Goal: Task Accomplishment & Management: Use online tool/utility

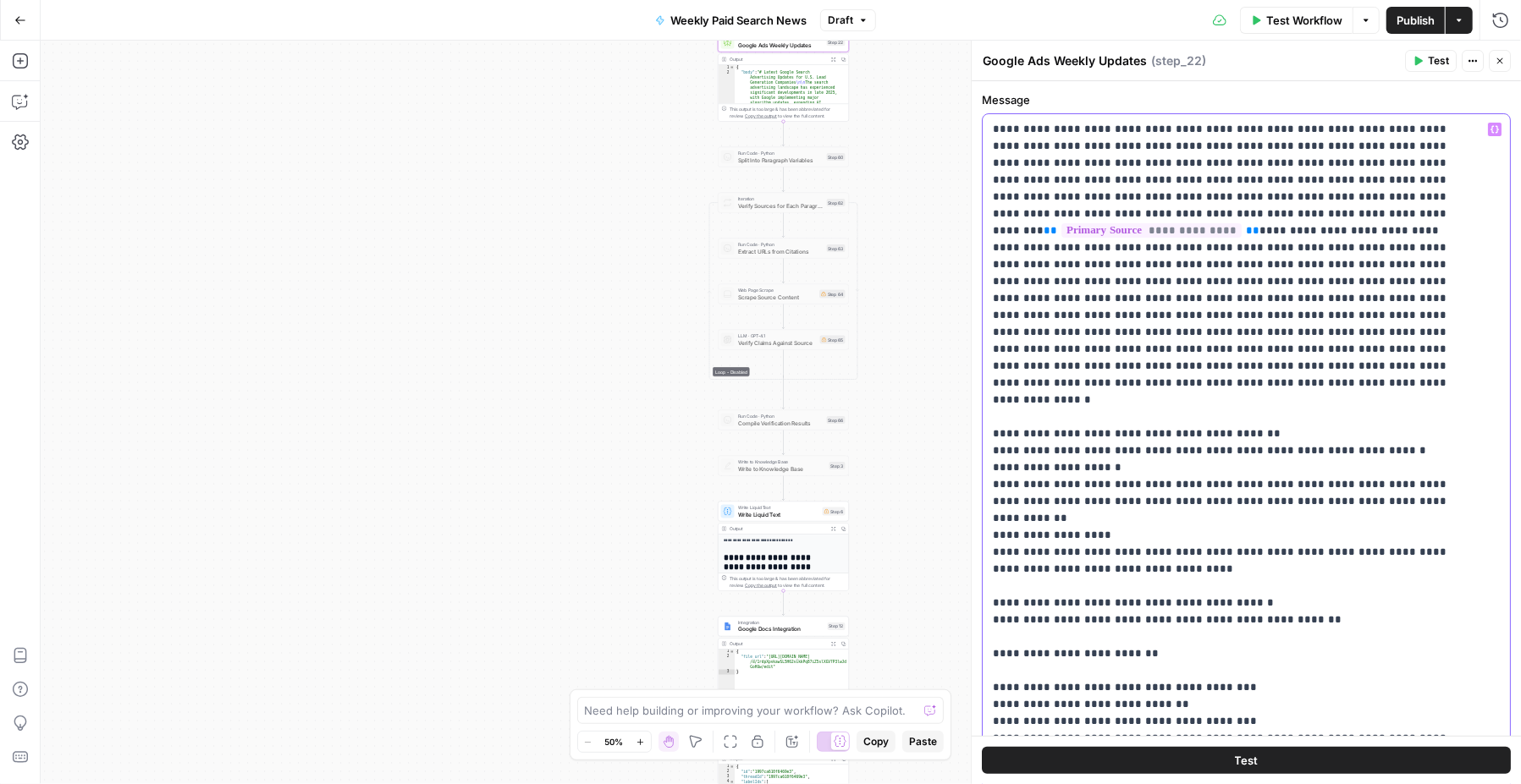
drag, startPoint x: 1262, startPoint y: 130, endPoint x: 1061, endPoint y: 131, distance: 201.0
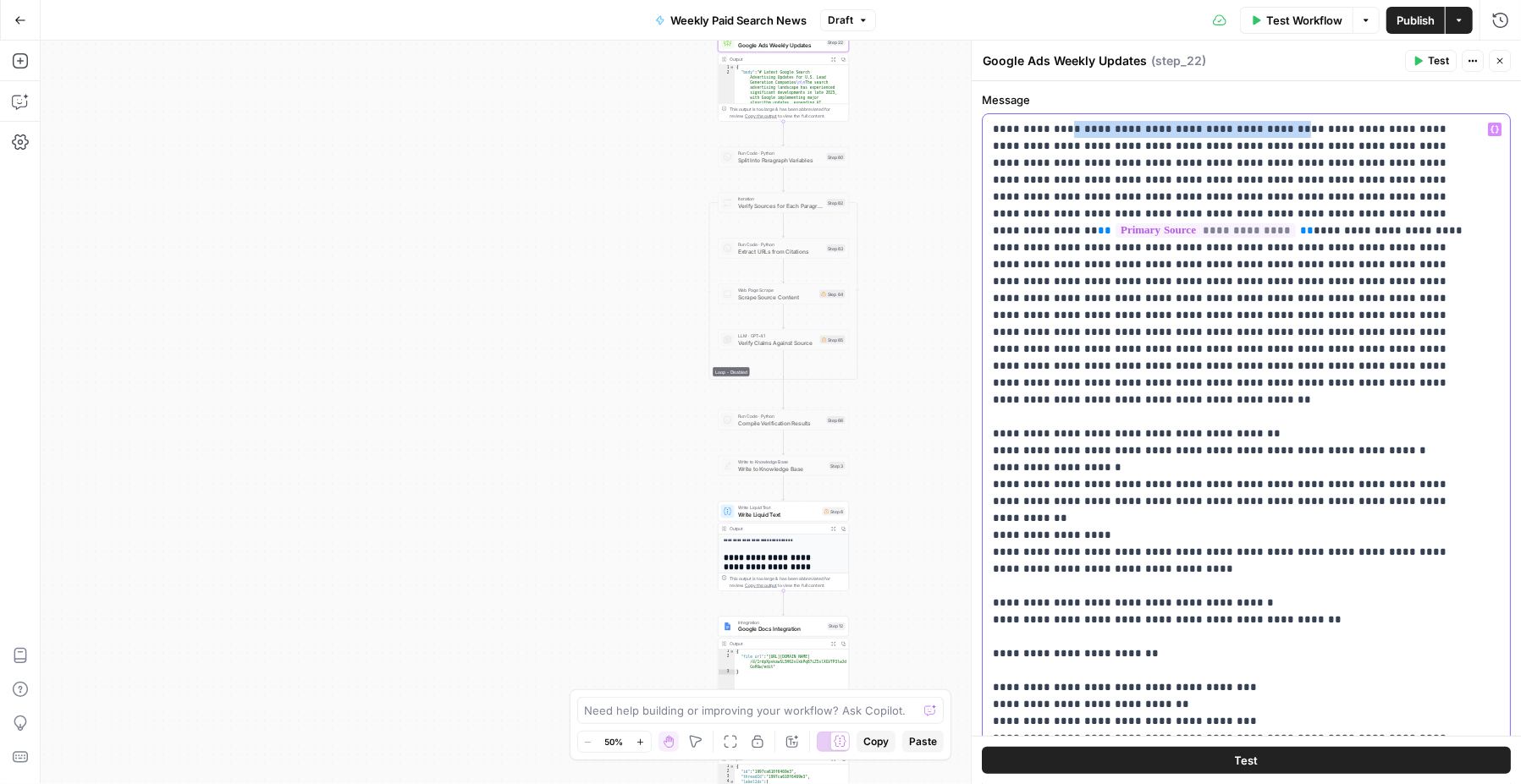
drag, startPoint x: 1104, startPoint y: 166, endPoint x: 1094, endPoint y: 165, distance: 10.0
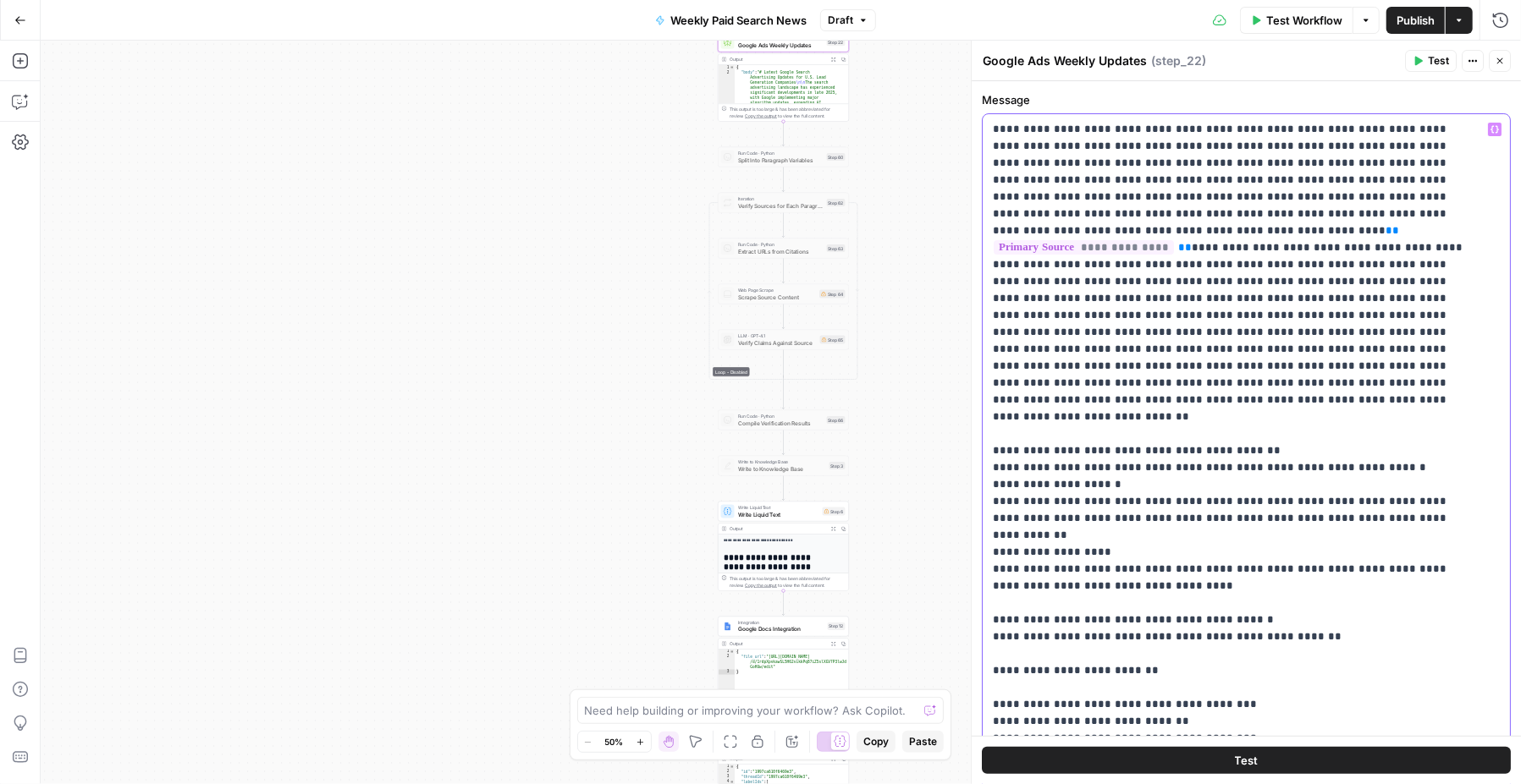
drag, startPoint x: 1058, startPoint y: 249, endPoint x: 1347, endPoint y: 232, distance: 289.5
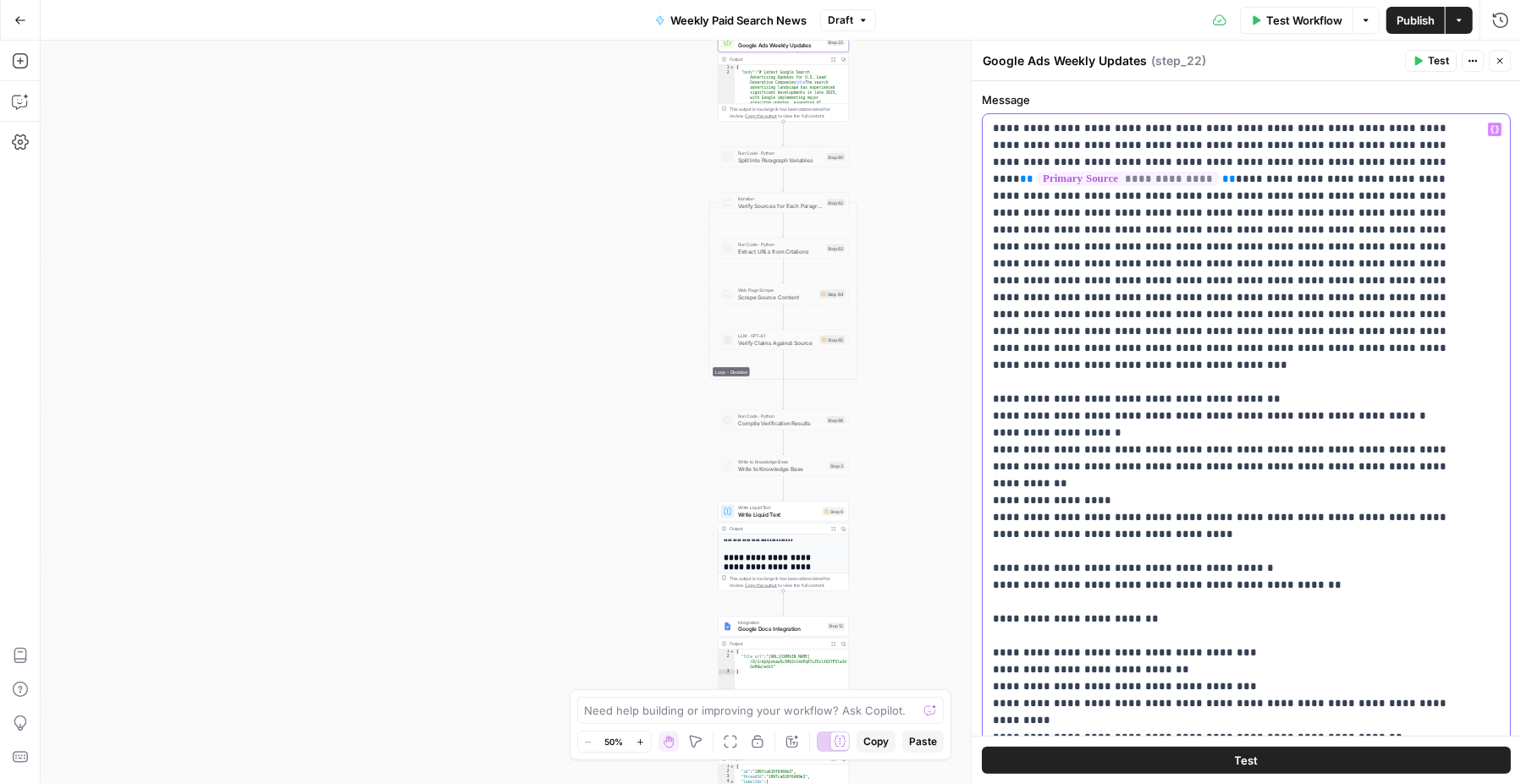
scroll to position [73, 0]
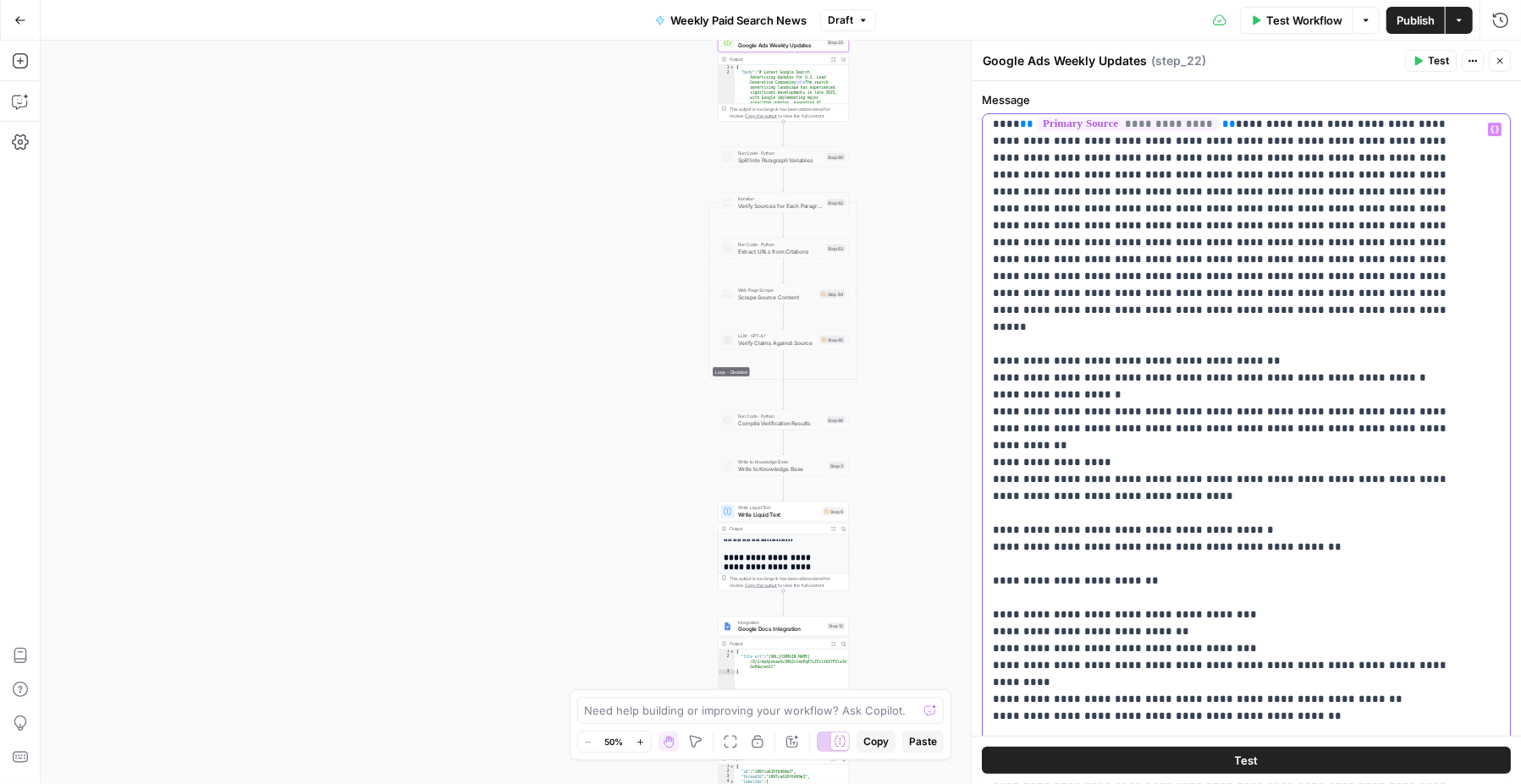
scroll to position [142, 0]
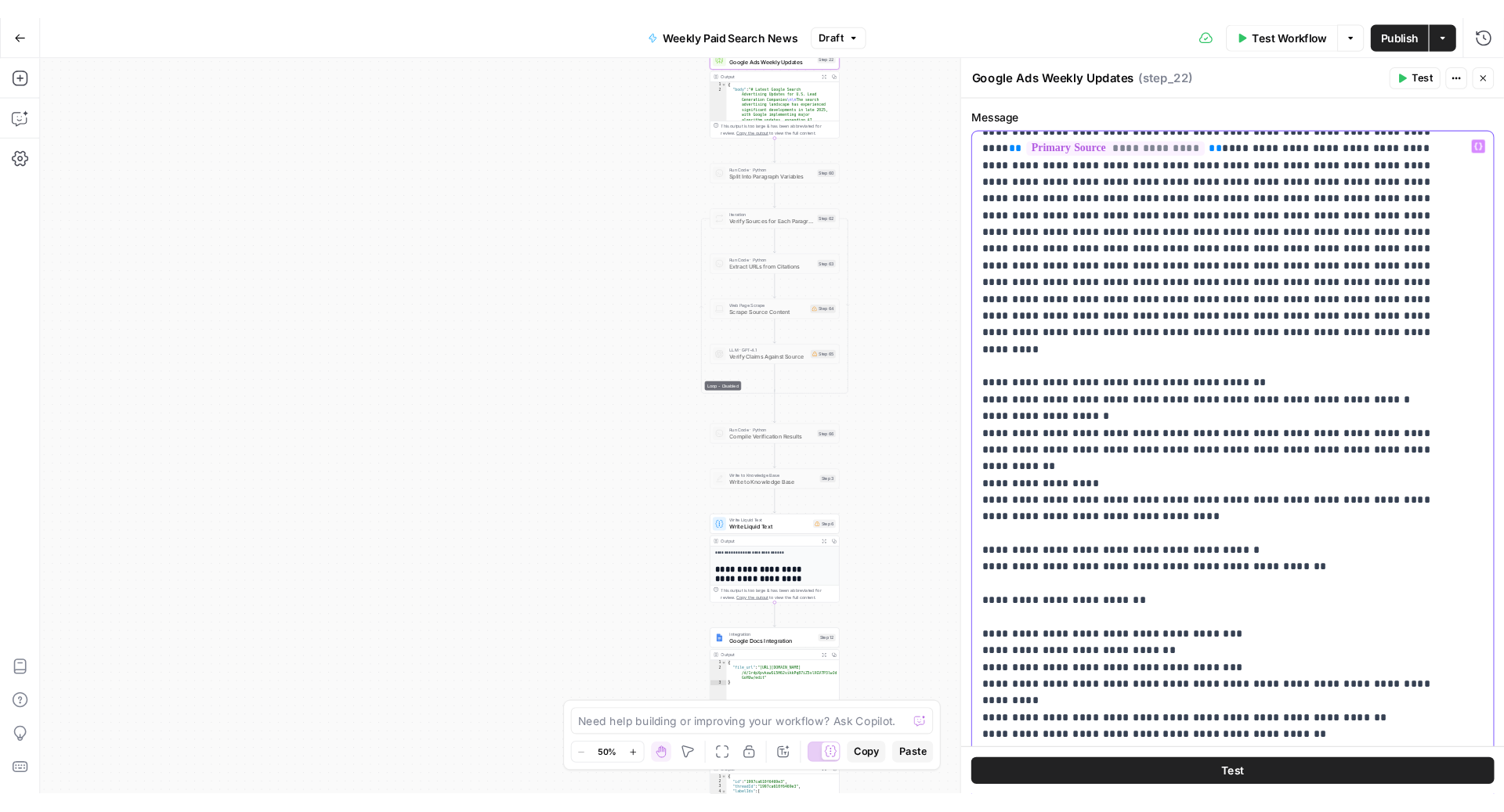
scroll to position [0, 0]
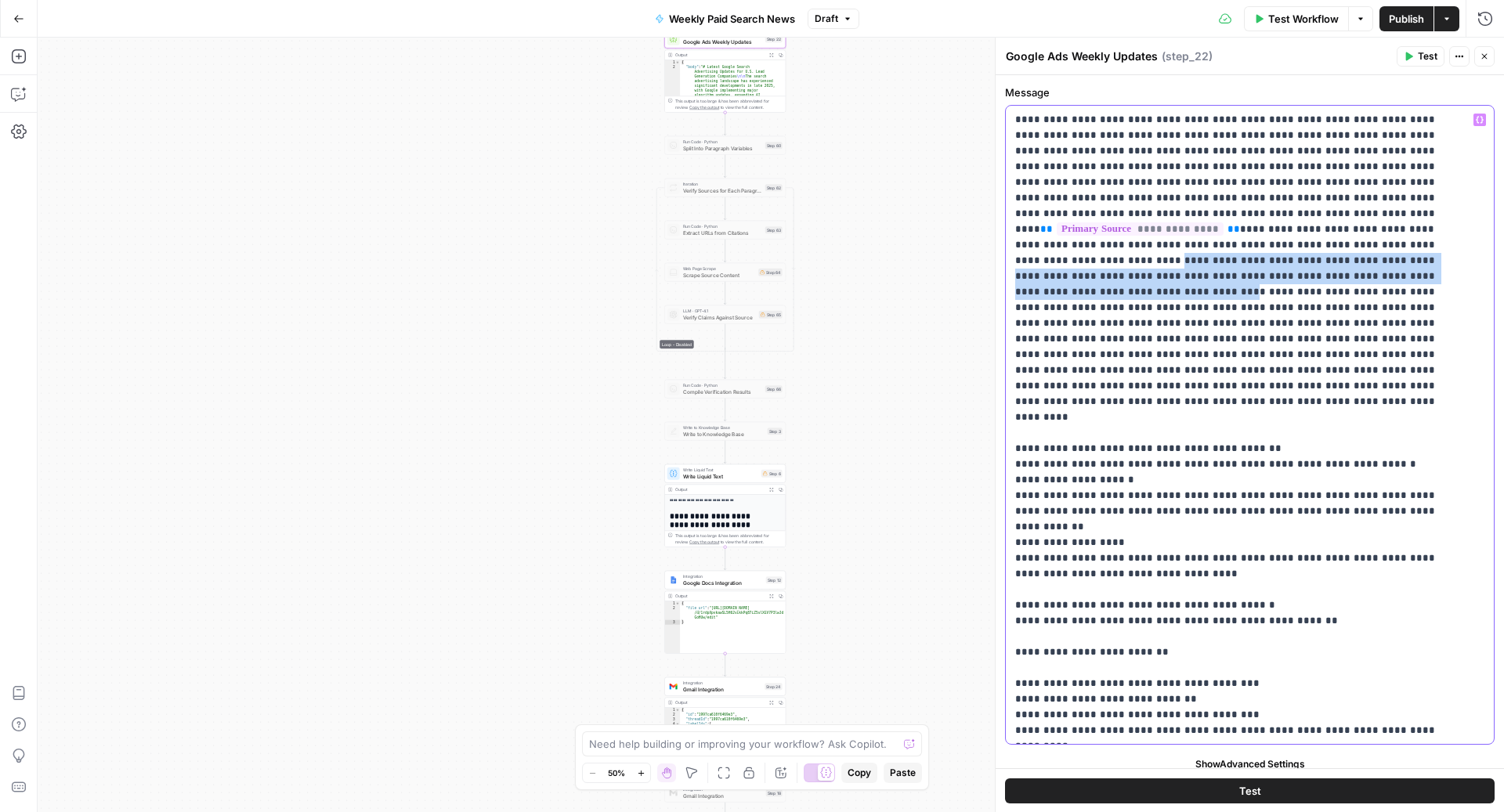
drag, startPoint x: 1057, startPoint y: 275, endPoint x: 1118, endPoint y: 252, distance: 65.2
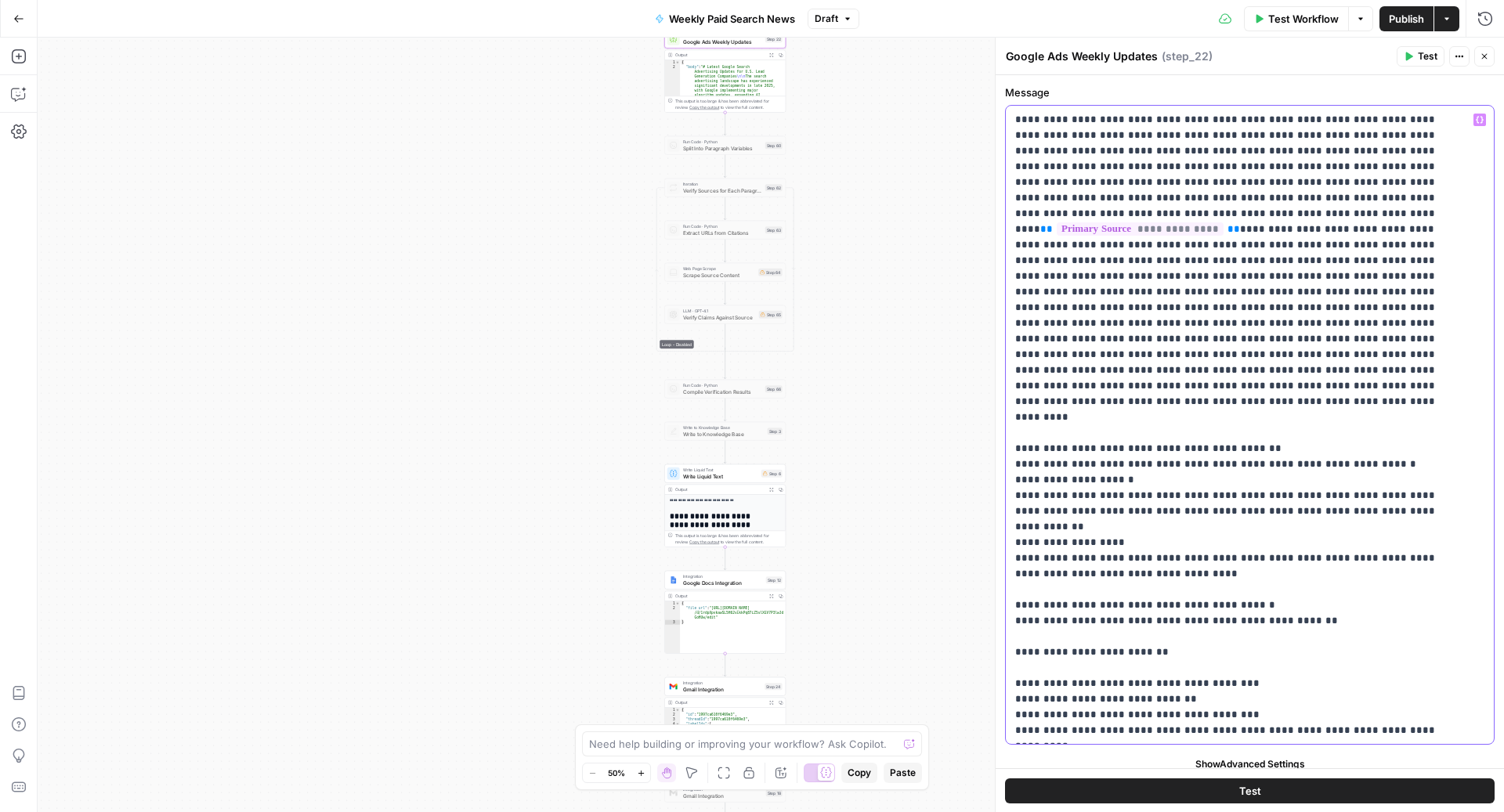
drag, startPoint x: 1159, startPoint y: 262, endPoint x: 1006, endPoint y: 260, distance: 153.0
click at [1006, 260] on div "**********" at bounding box center [1242, 424] width 473 height 638
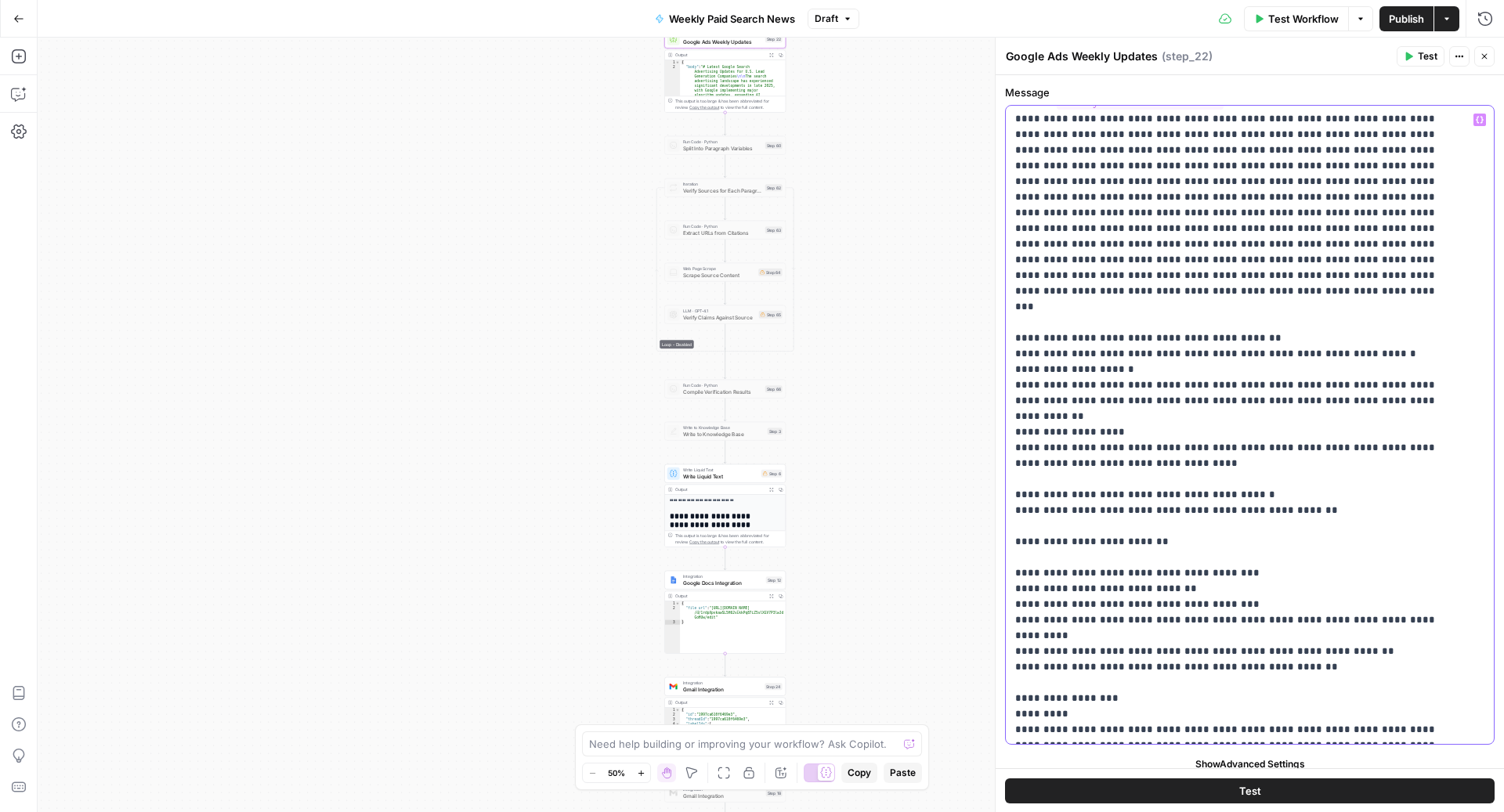
scroll to position [111, 0]
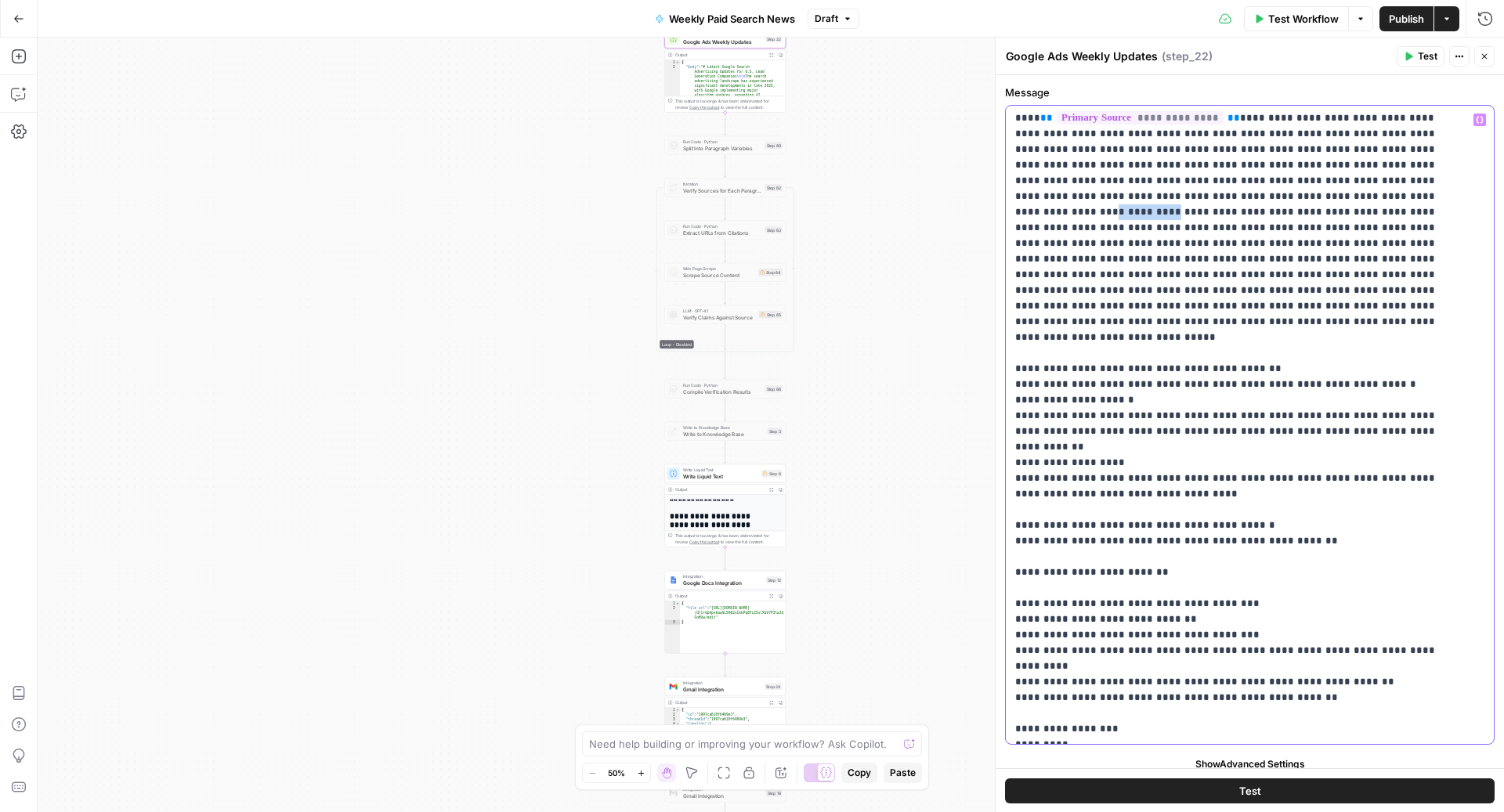
drag, startPoint x: 1268, startPoint y: 181, endPoint x: 1217, endPoint y: 179, distance: 51.0
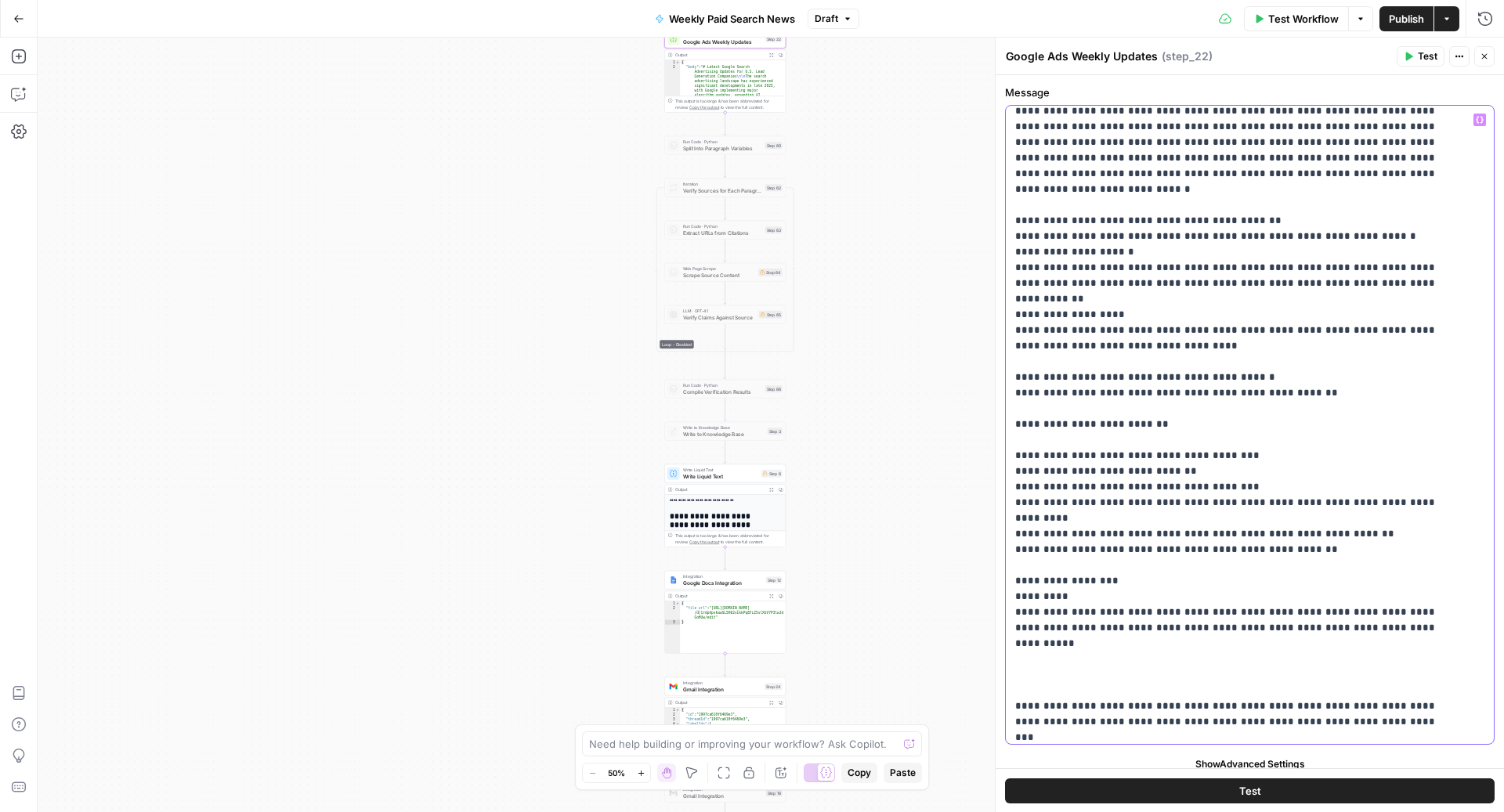
scroll to position [263, 0]
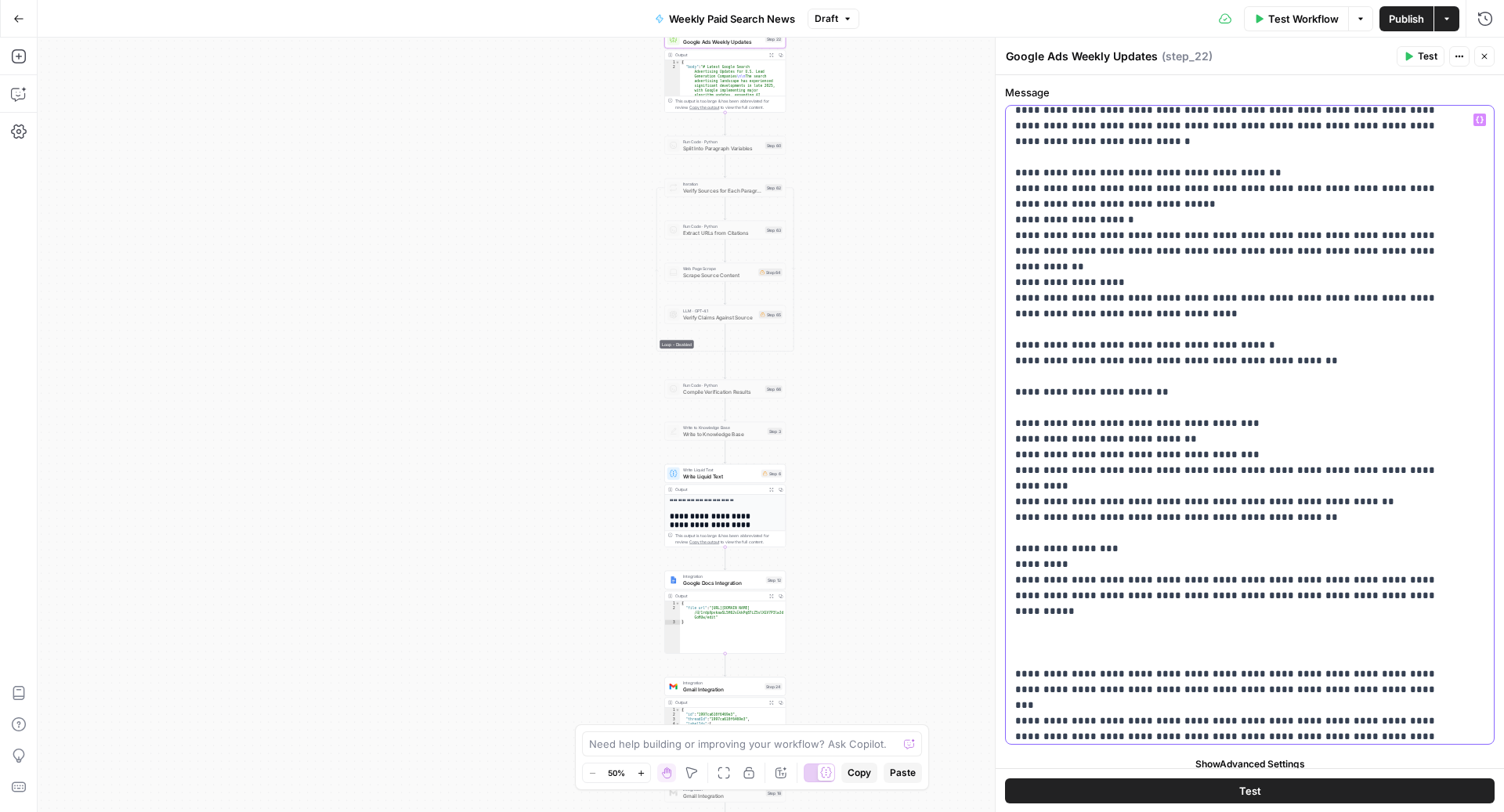
scroll to position [310, 0]
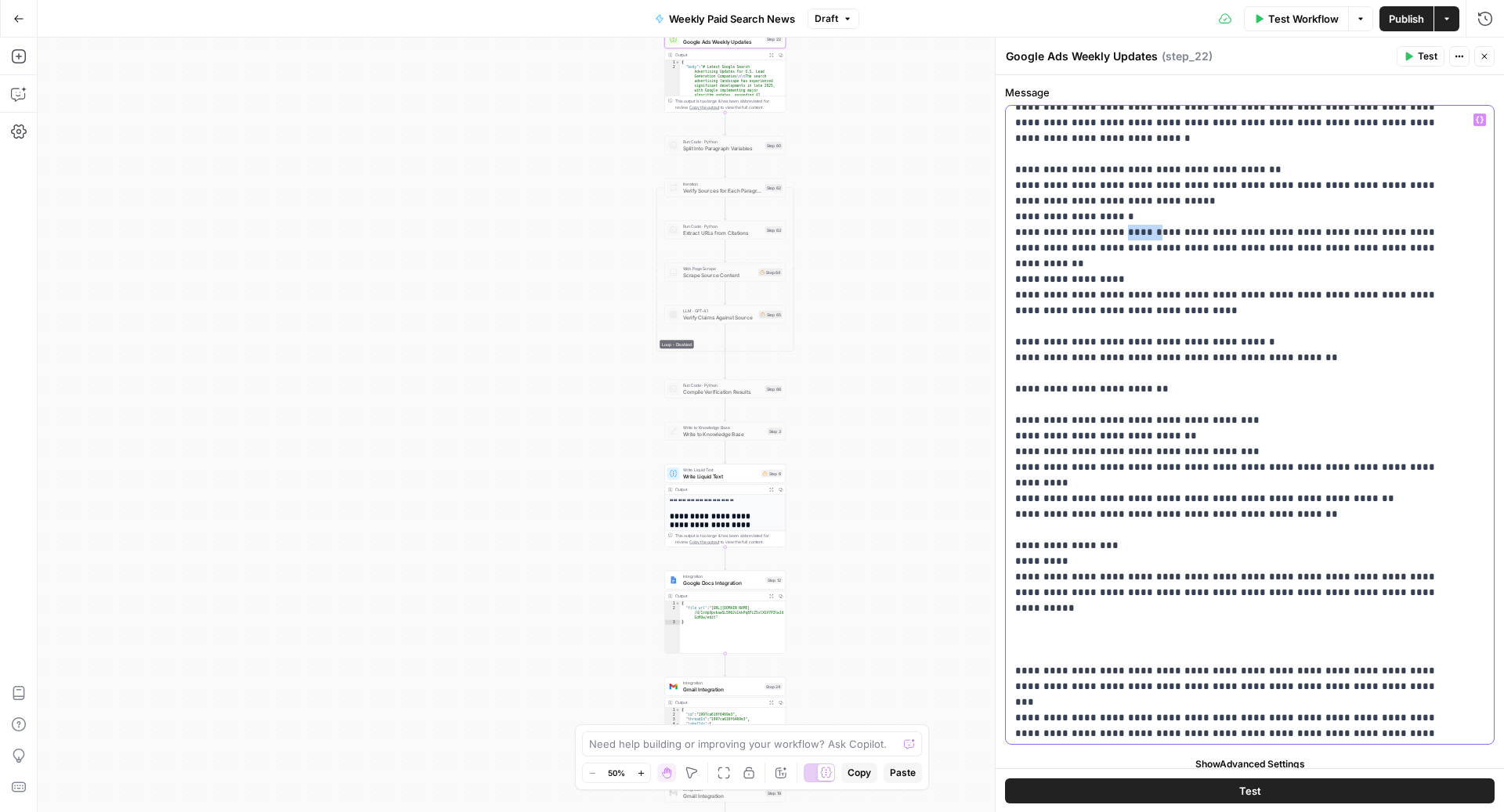
drag, startPoint x: 1144, startPoint y: 187, endPoint x: 1115, endPoint y: 185, distance: 29.1
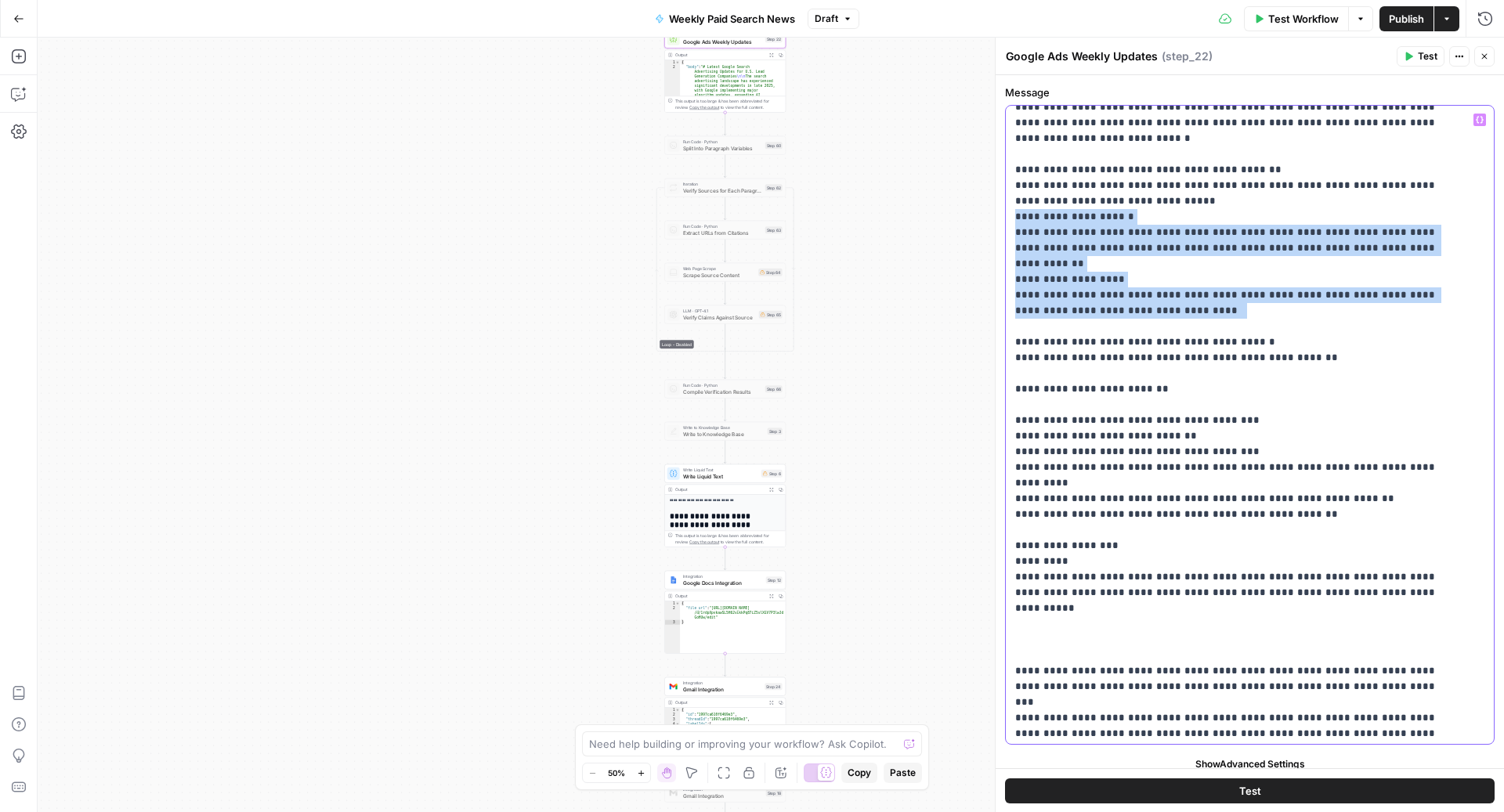
drag, startPoint x: 1148, startPoint y: 258, endPoint x: 1006, endPoint y: 171, distance: 166.5
click at [1006, 171] on div "**********" at bounding box center [1242, 424] width 473 height 638
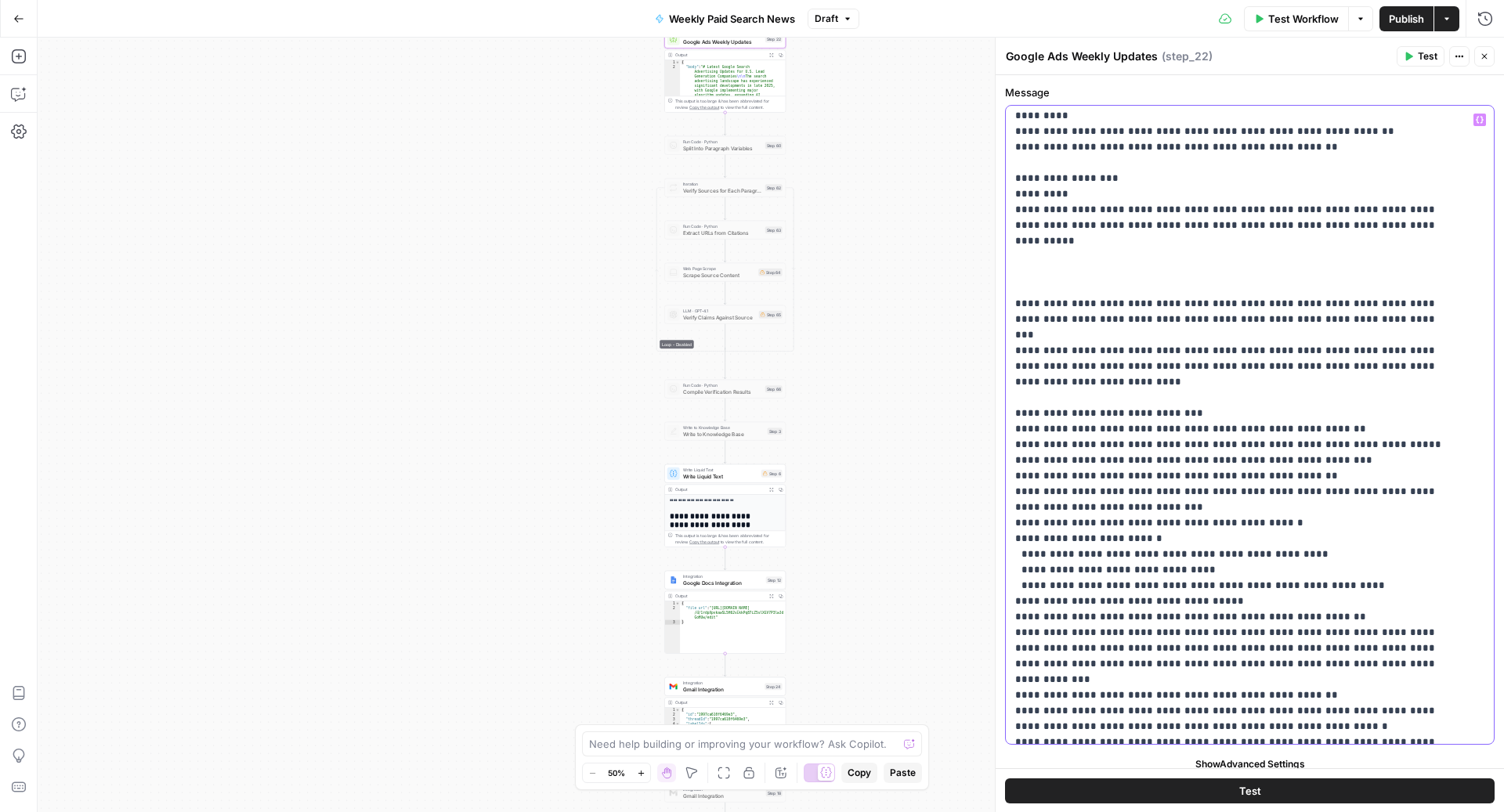
scroll to position [570, 0]
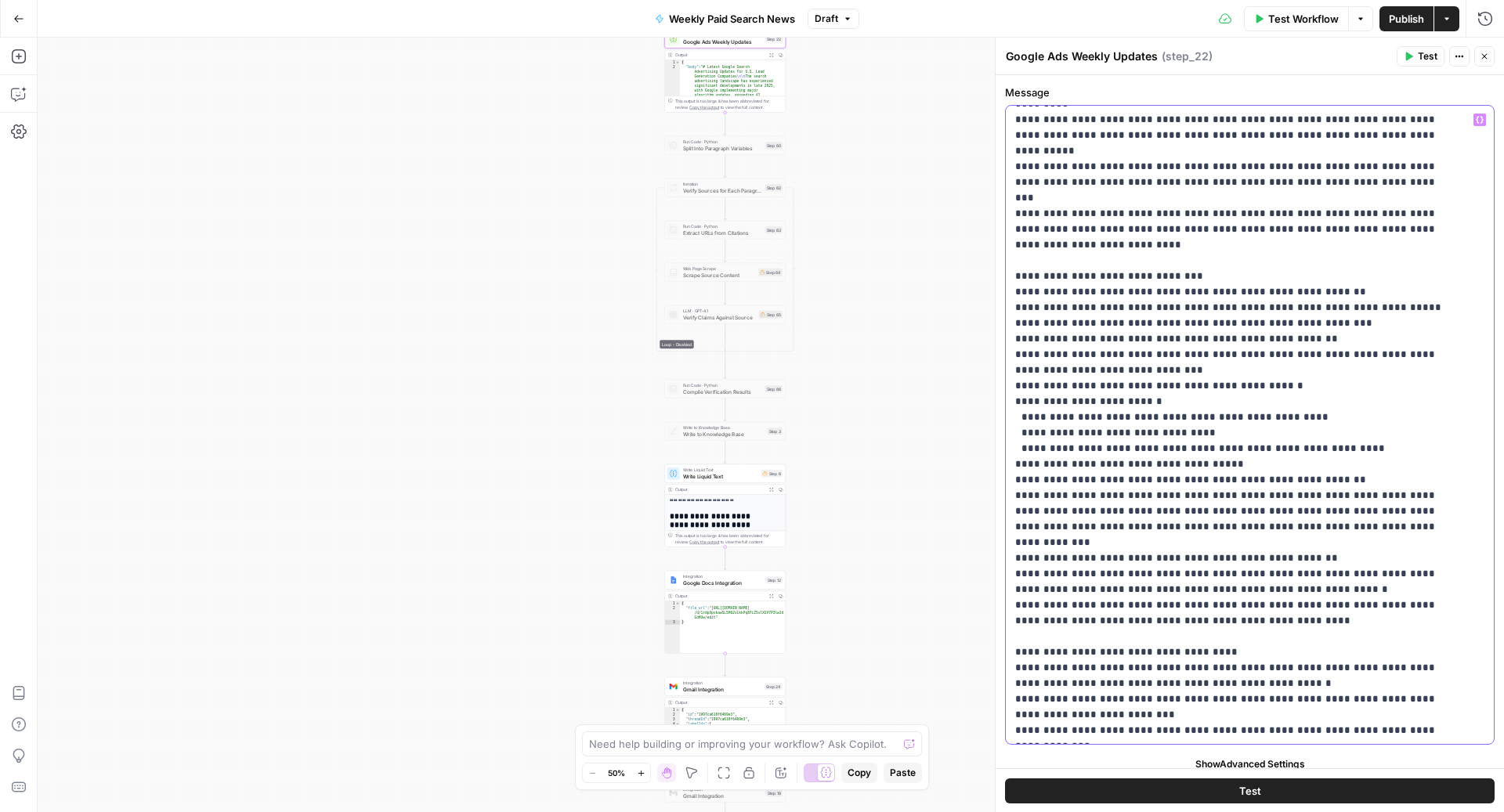
scroll to position [662, 0]
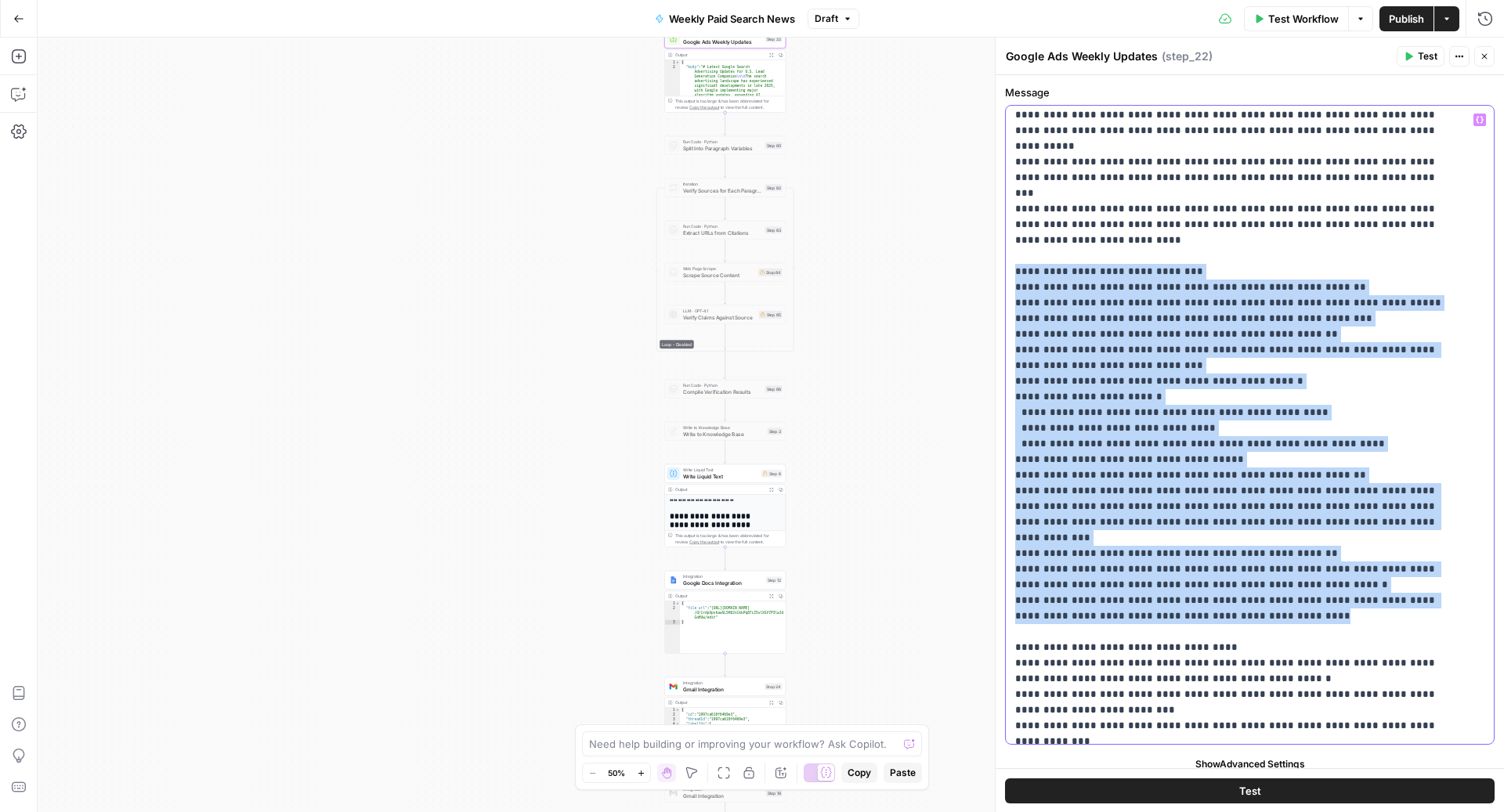
drag, startPoint x: 1017, startPoint y: 177, endPoint x: 1360, endPoint y: 506, distance: 475.3
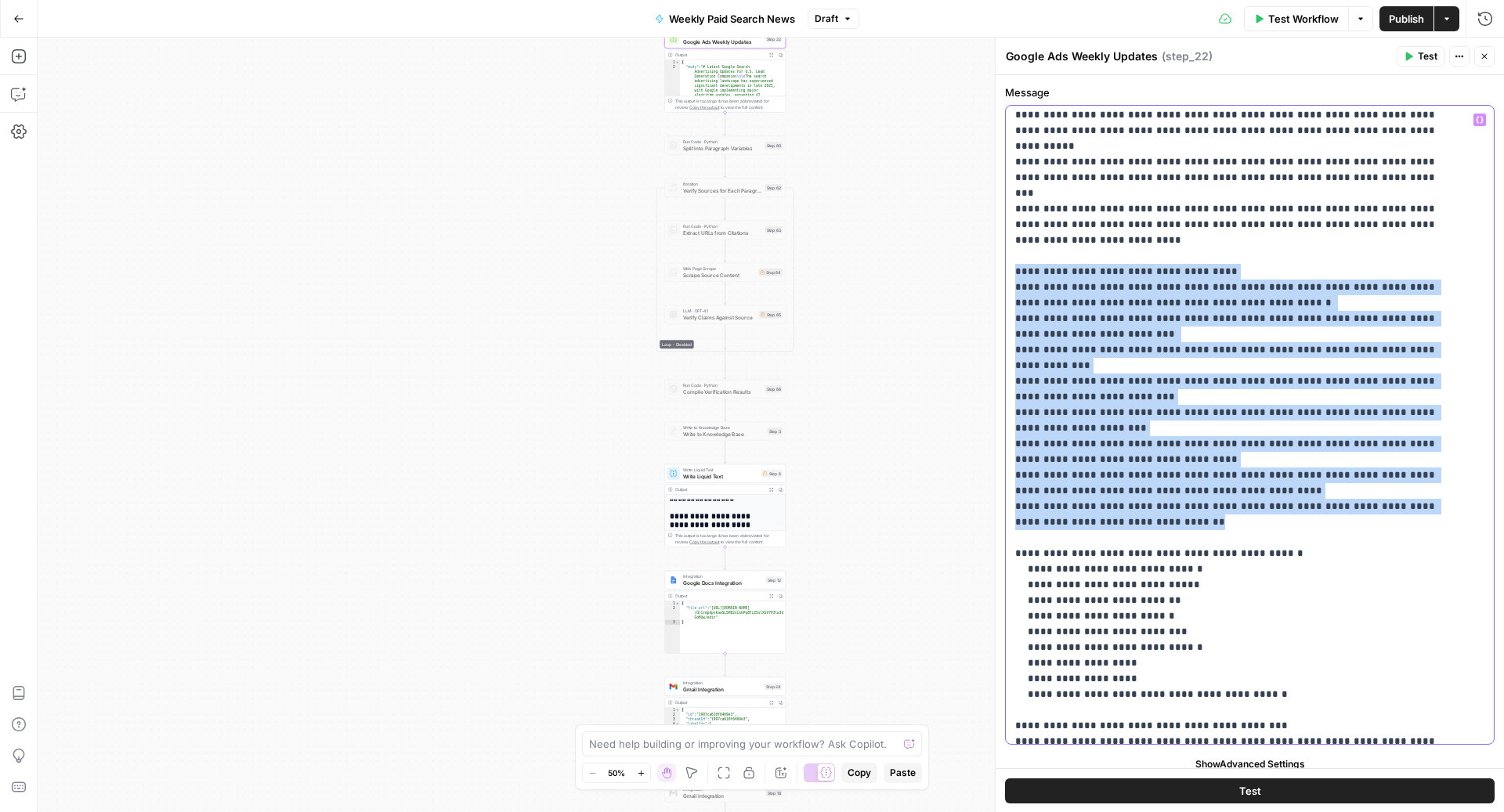
drag, startPoint x: 1156, startPoint y: 414, endPoint x: 992, endPoint y: 171, distance: 293.2
click at [994, 171] on div "**********" at bounding box center [1249, 424] width 509 height 775
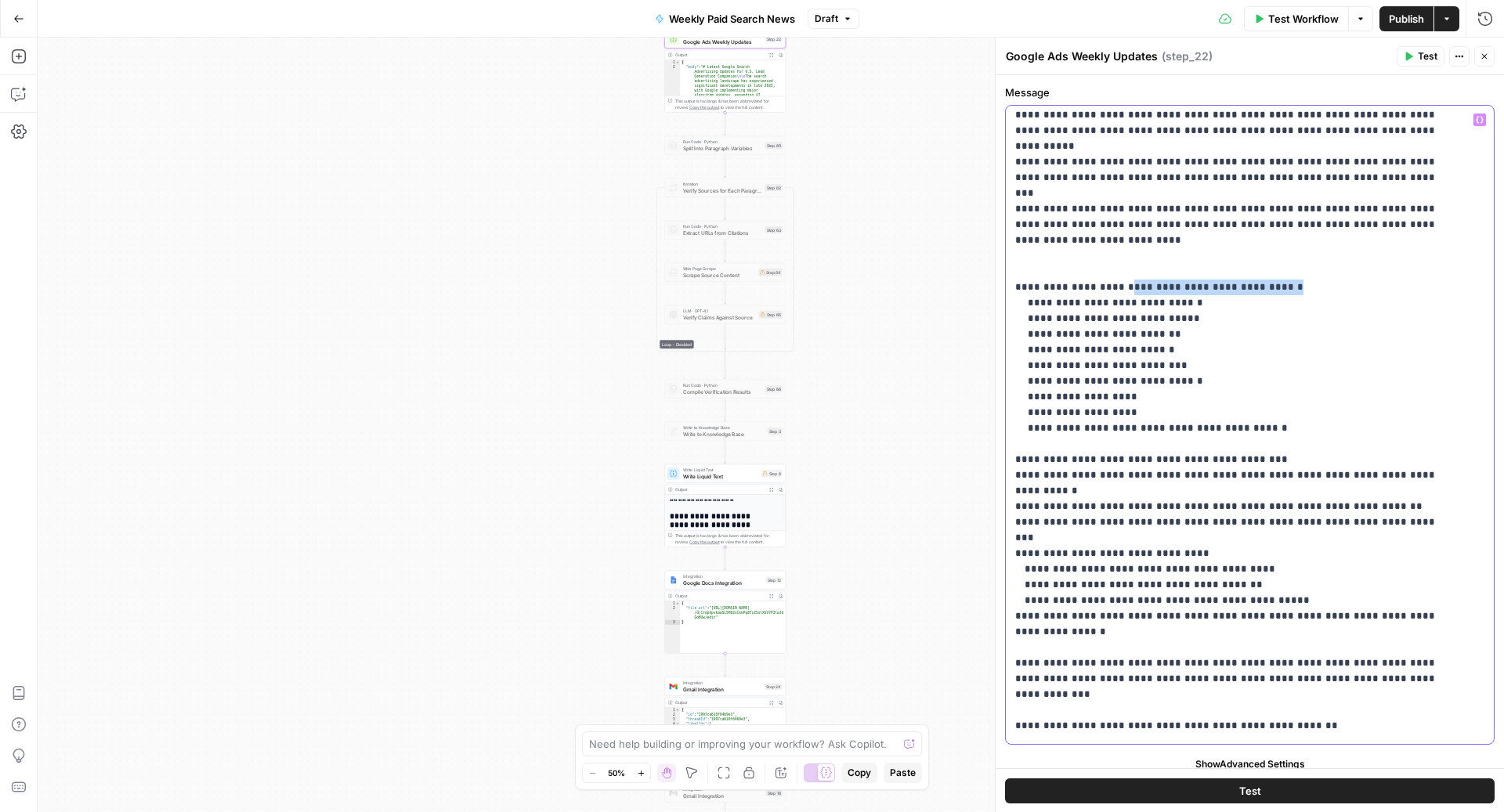
drag, startPoint x: 1267, startPoint y: 196, endPoint x: 1119, endPoint y: 187, distance: 148.3
click at [1119, 187] on p "**********" at bounding box center [1234, 671] width 439 height 2442
click at [1029, 192] on p "**********" at bounding box center [1234, 671] width 439 height 2442
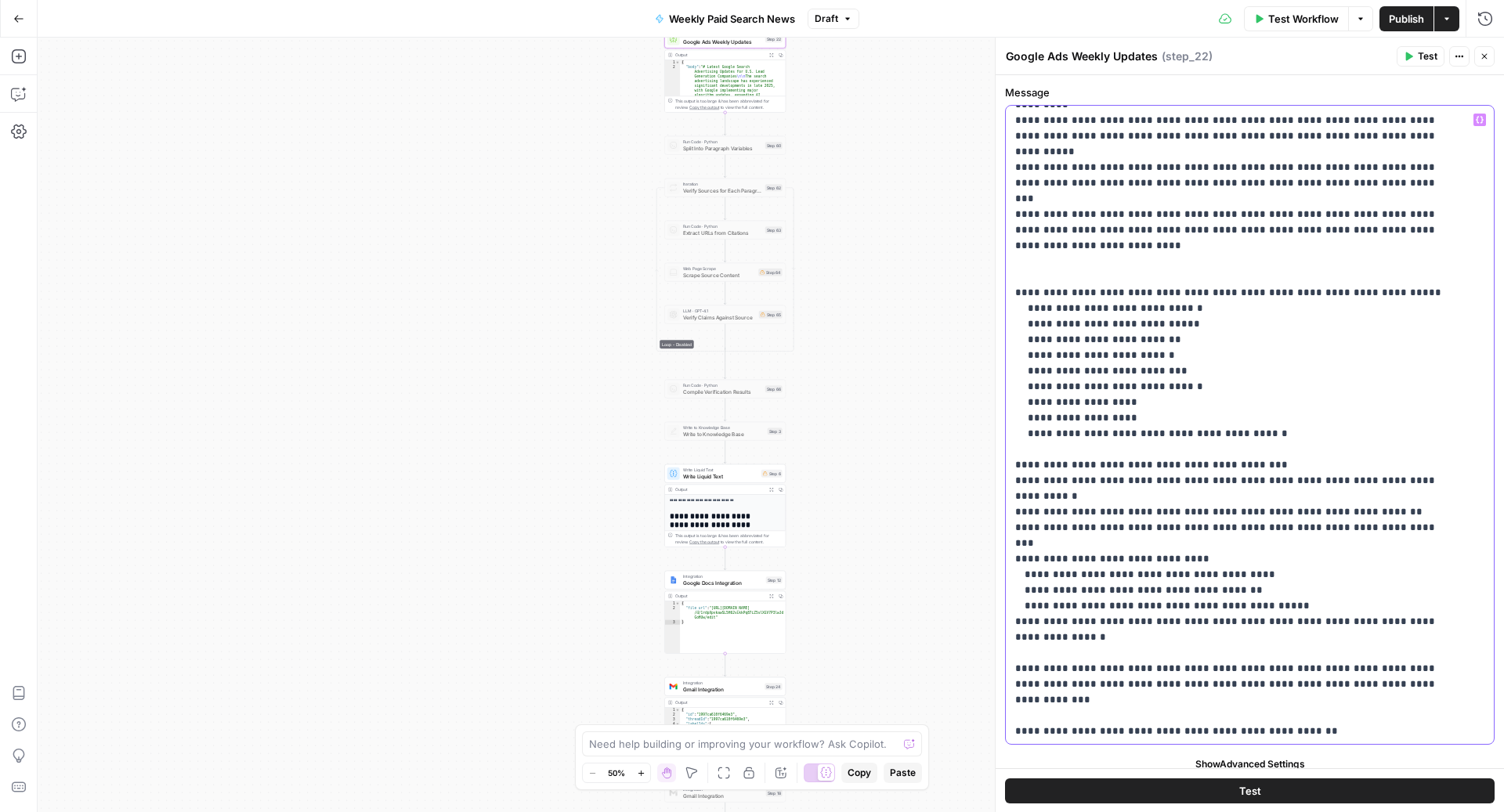
scroll to position [616, 0]
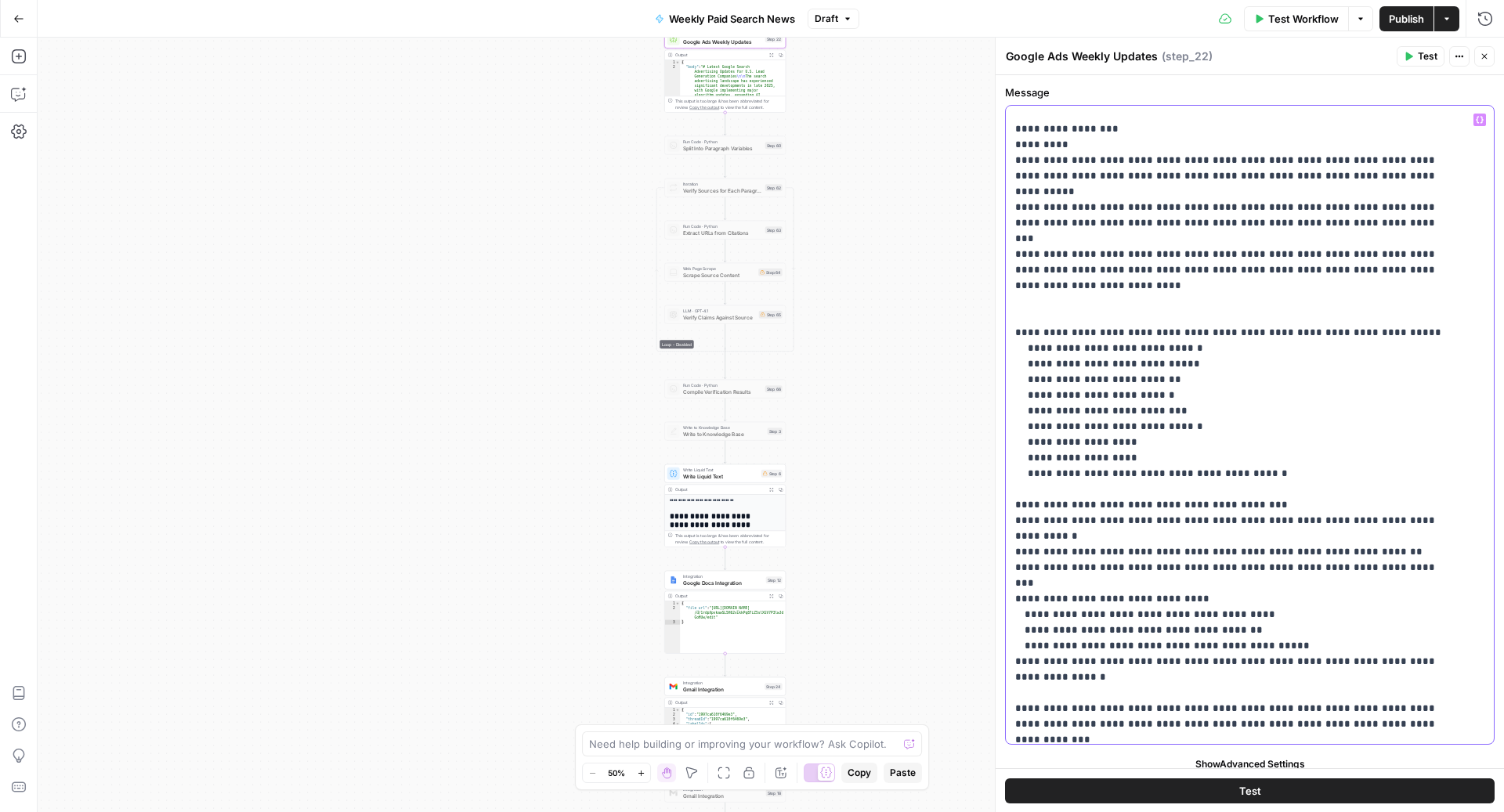
click at [1364, 238] on p "**********" at bounding box center [1234, 716] width 439 height 2442
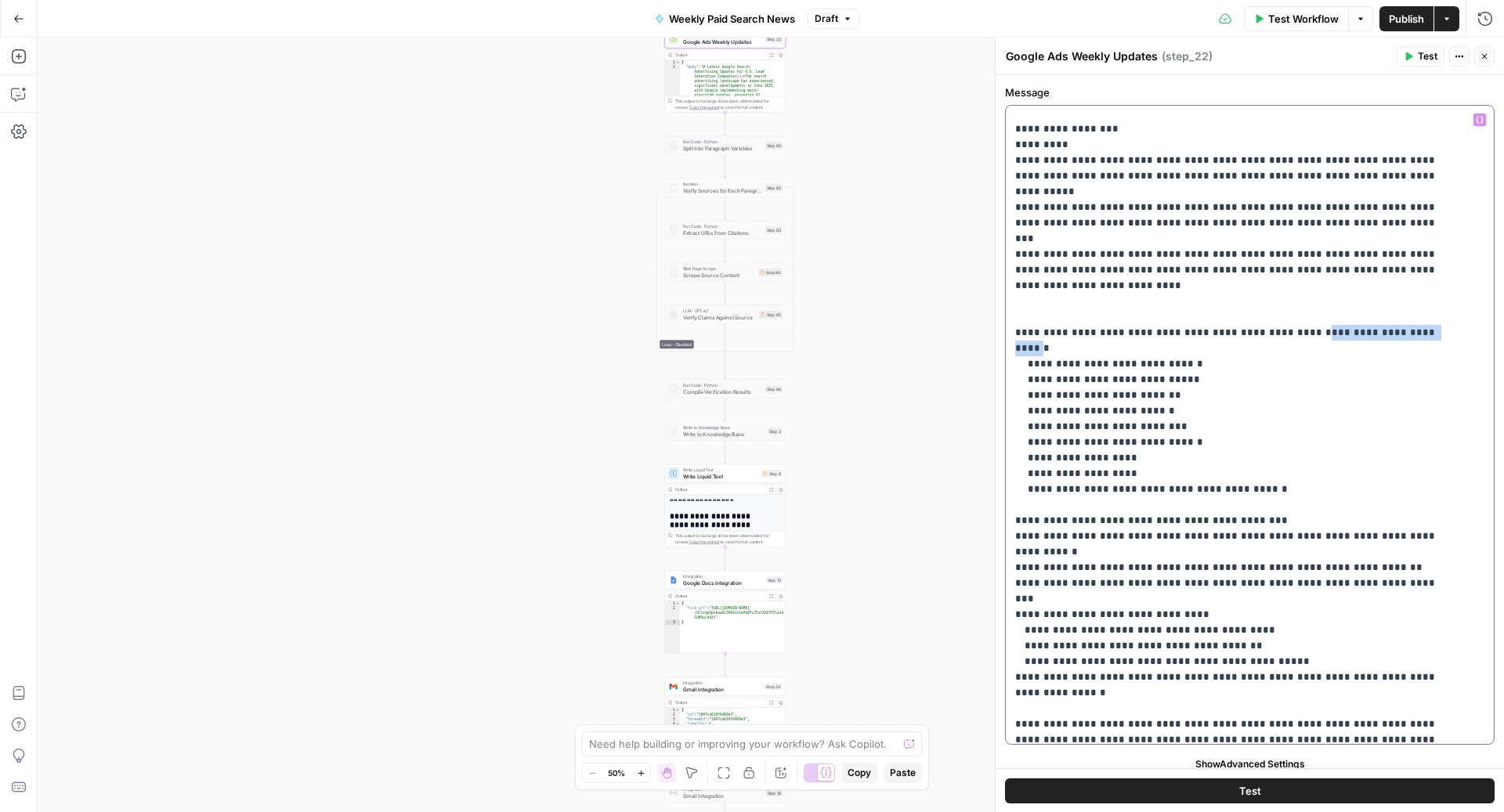
drag, startPoint x: 1395, startPoint y: 239, endPoint x: 1281, endPoint y: 241, distance: 114.0
click at [1281, 241] on p "**********" at bounding box center [1234, 716] width 439 height 2442
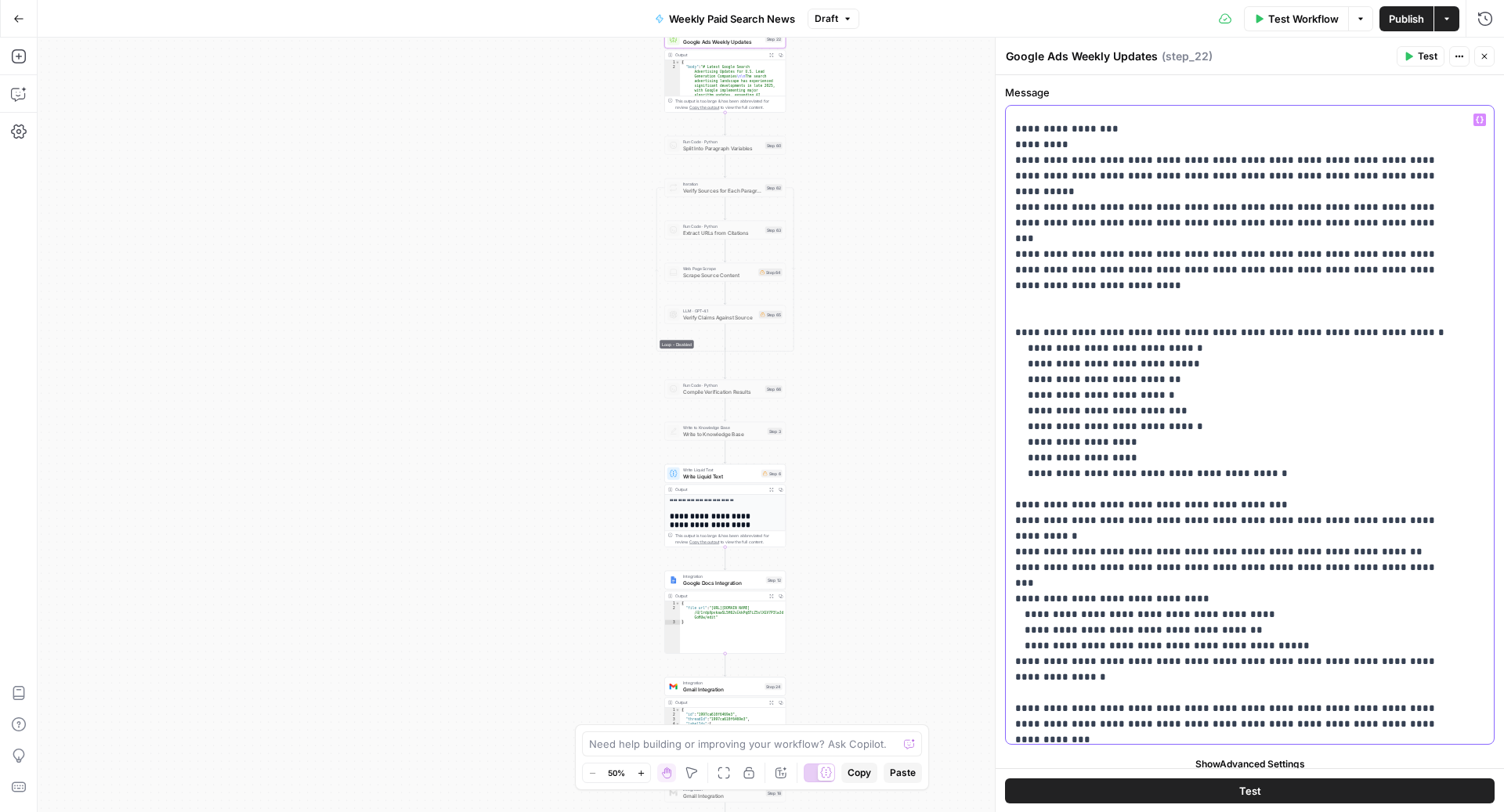
click at [1035, 232] on p "**********" at bounding box center [1234, 716] width 439 height 2442
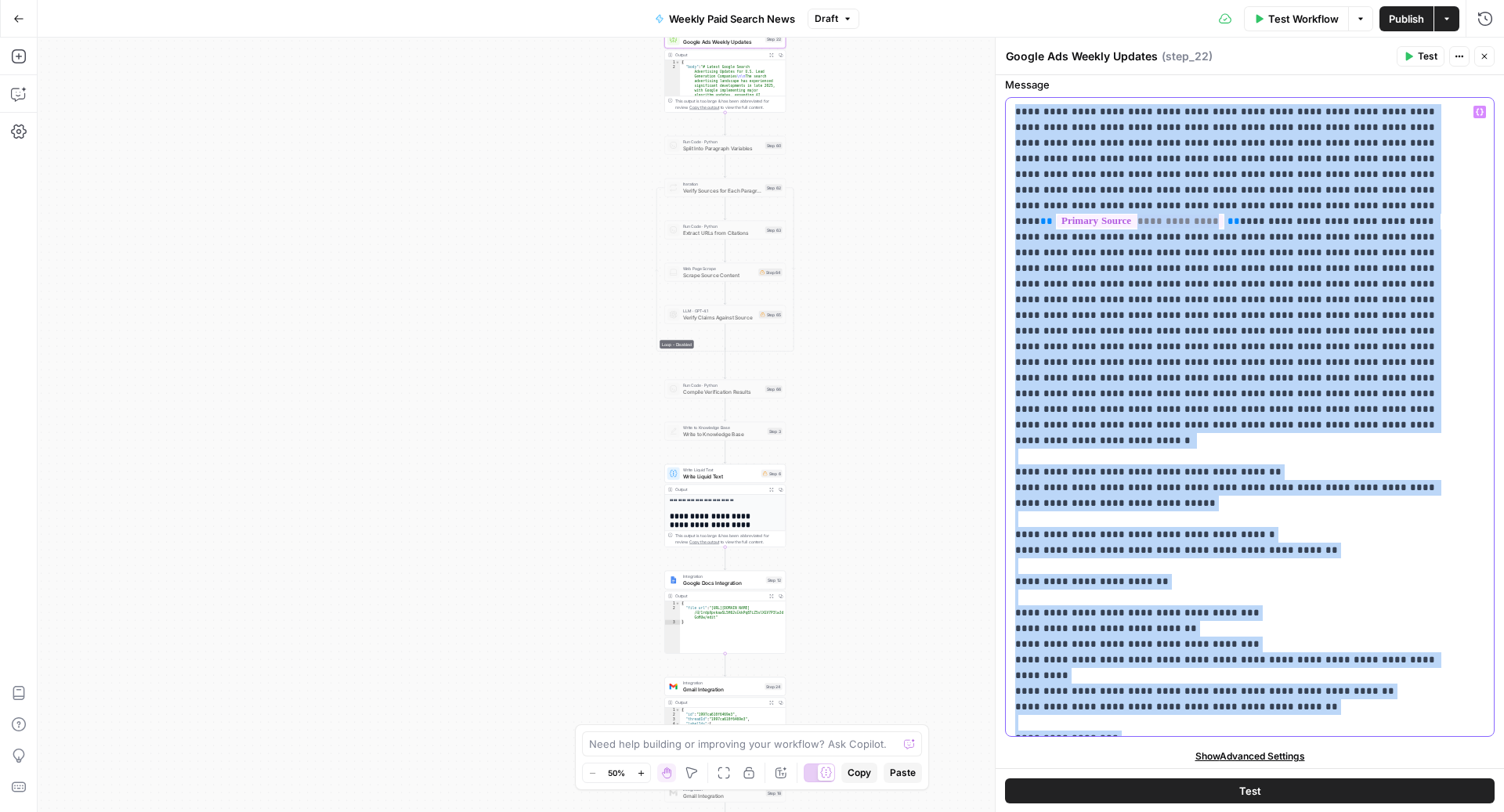
scroll to position [0, 0]
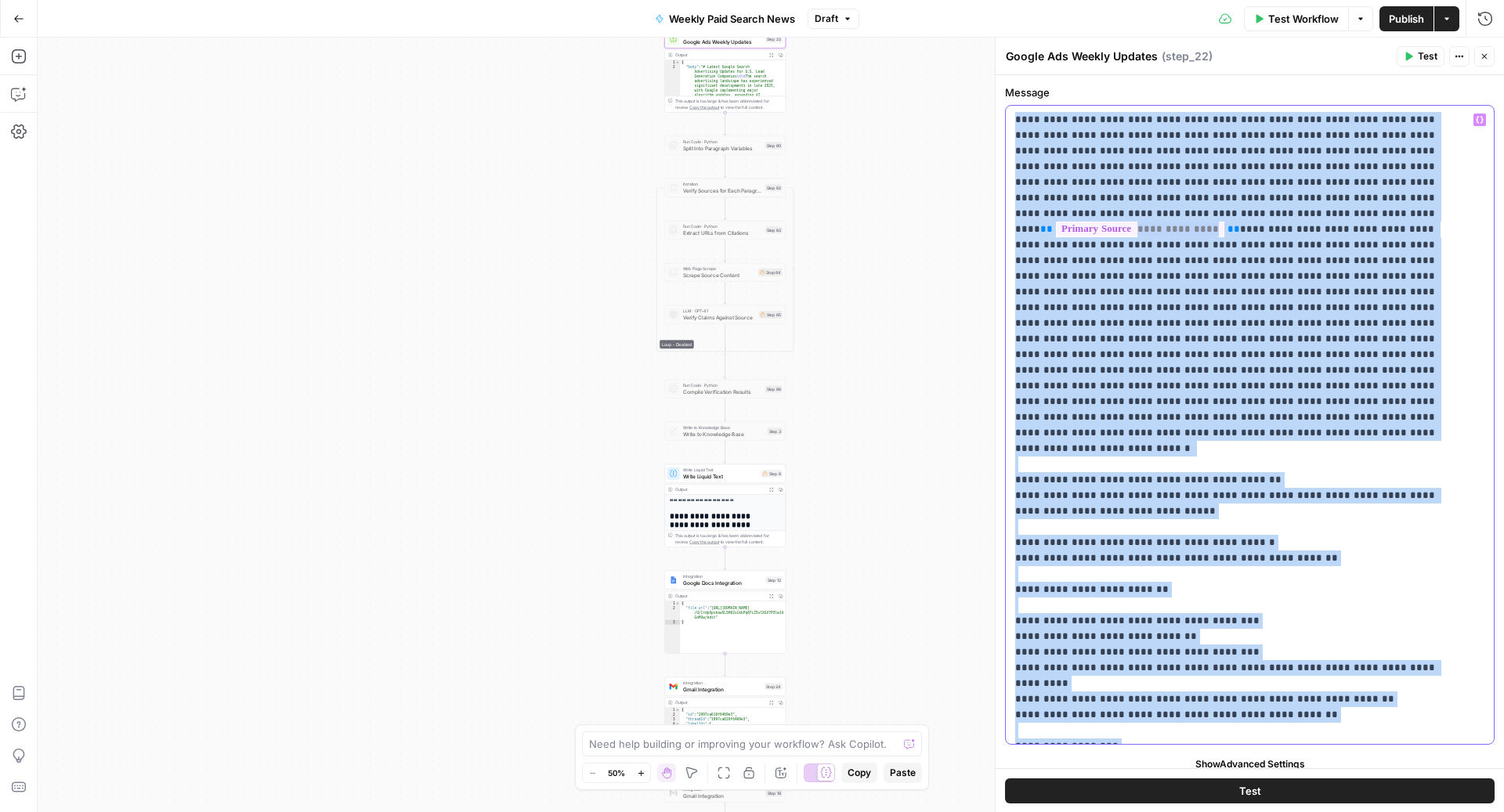
drag, startPoint x: 1062, startPoint y: 722, endPoint x: 968, endPoint y: 29, distance: 699.3
click at [968, 29] on body "ConsumerAffairs New Home Browse Insights Opportunities Your Data Recent Grids P…" at bounding box center [752, 406] width 1504 height 812
copy p "**********"
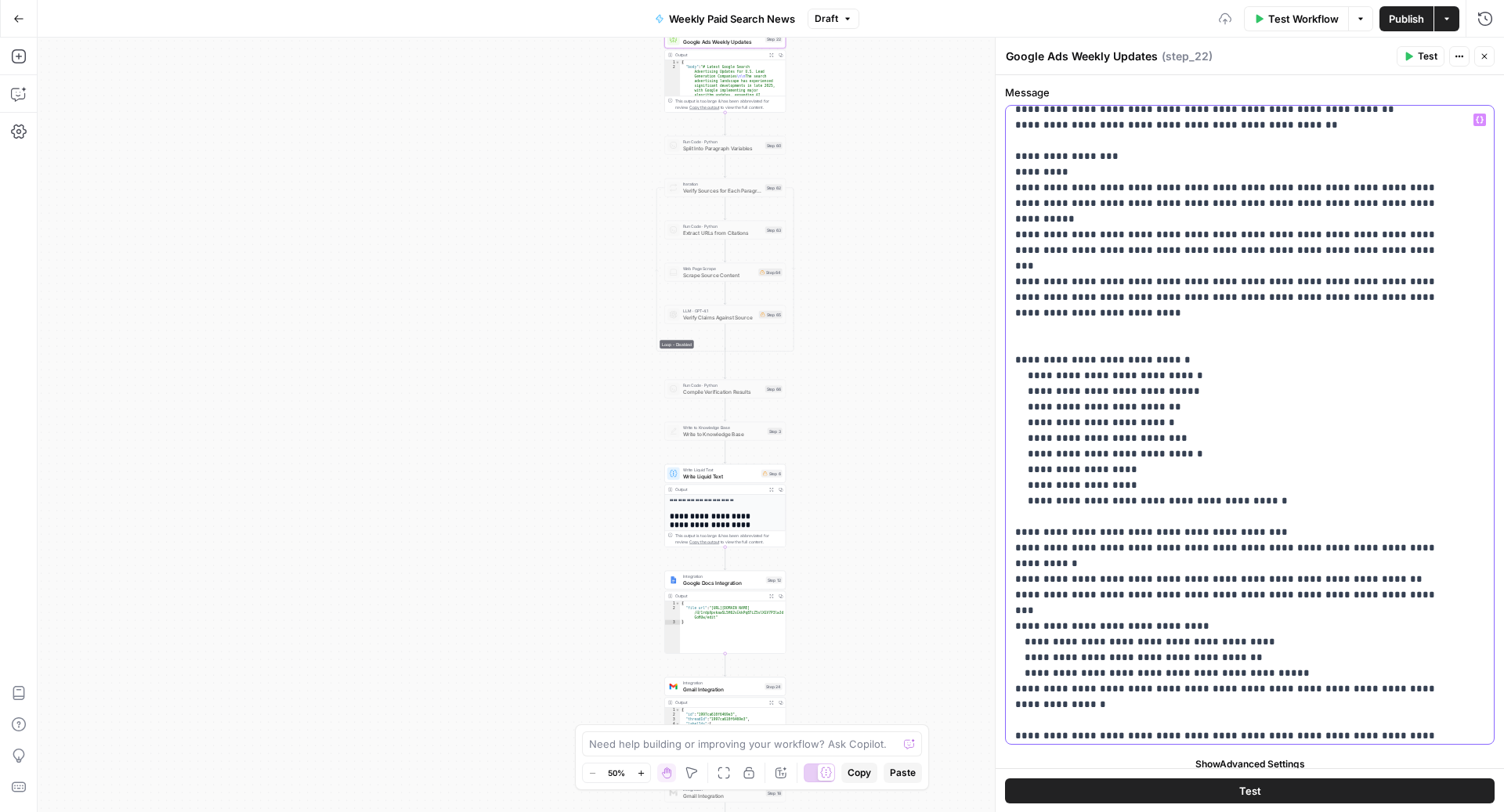
scroll to position [590, 0]
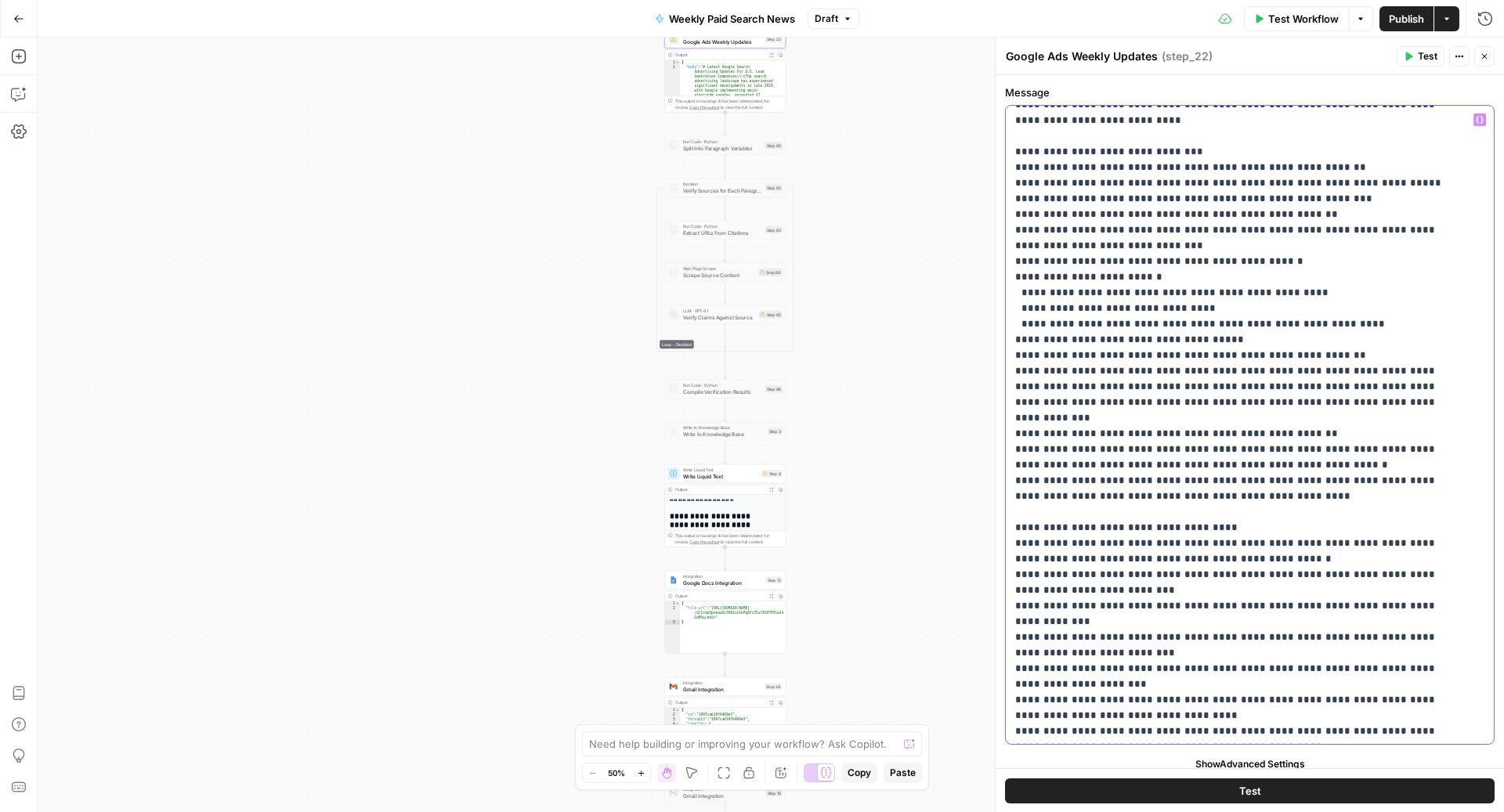
scroll to position [337, 0]
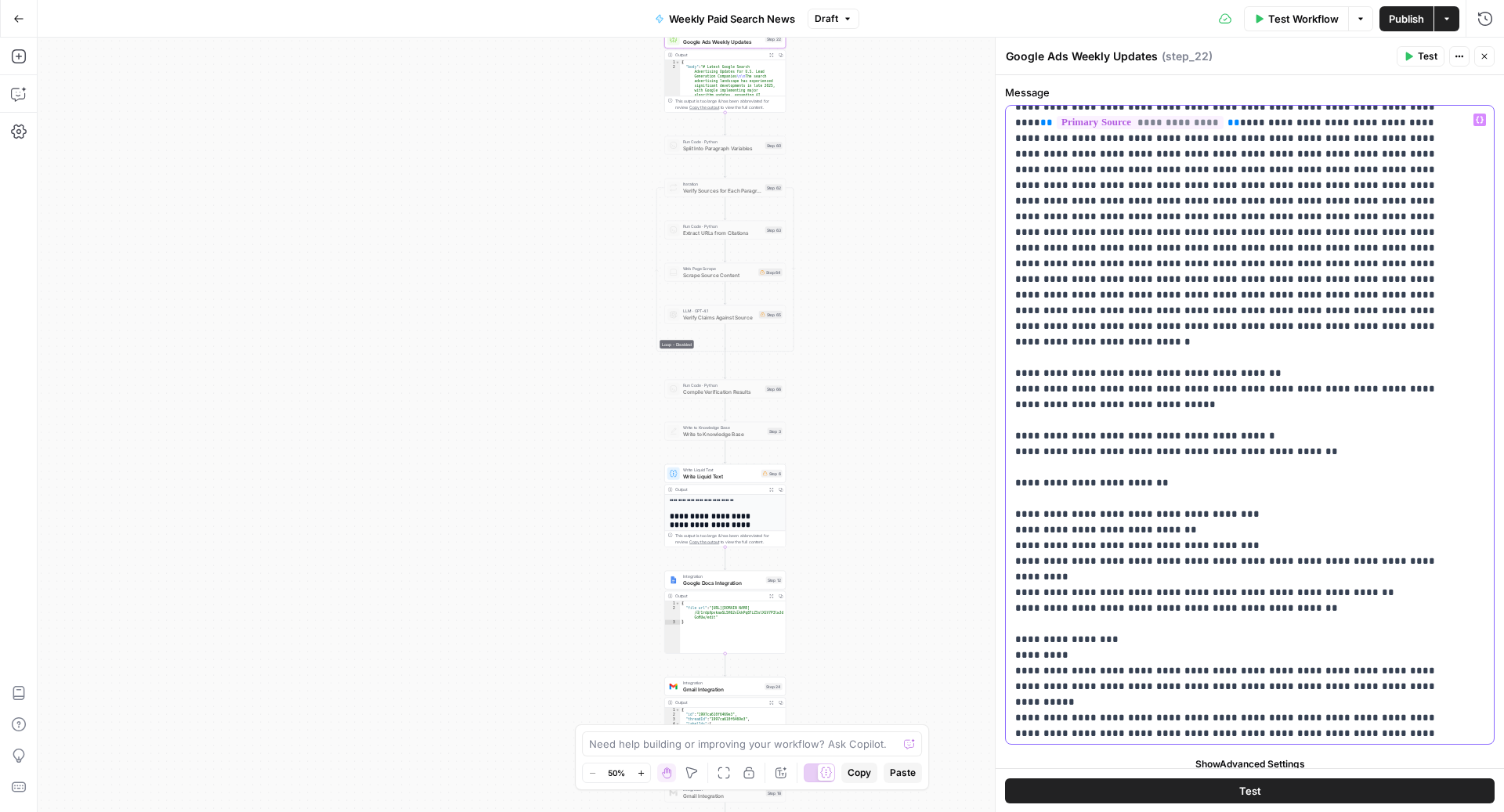
scroll to position [0, 0]
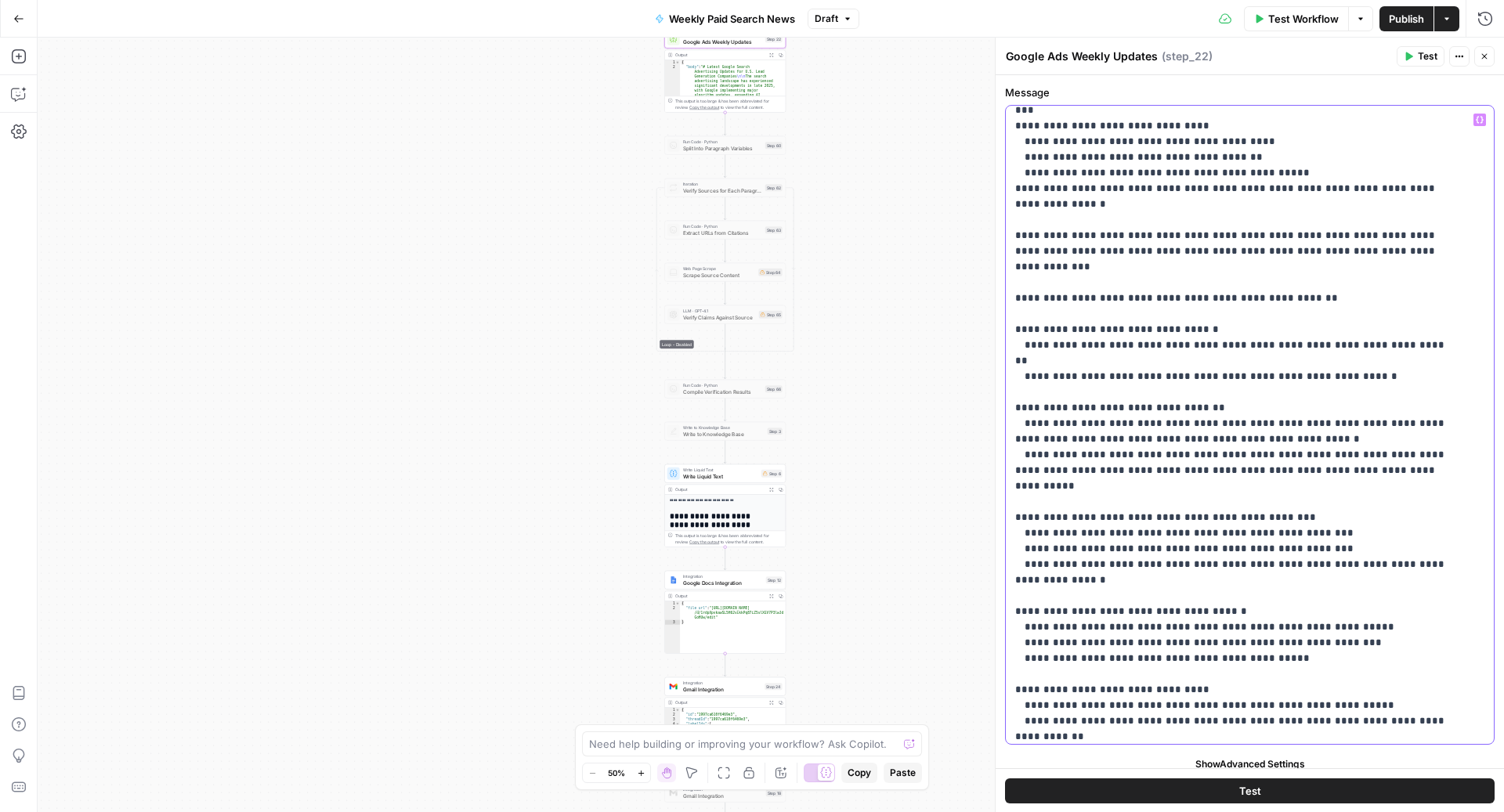
scroll to position [1108, 0]
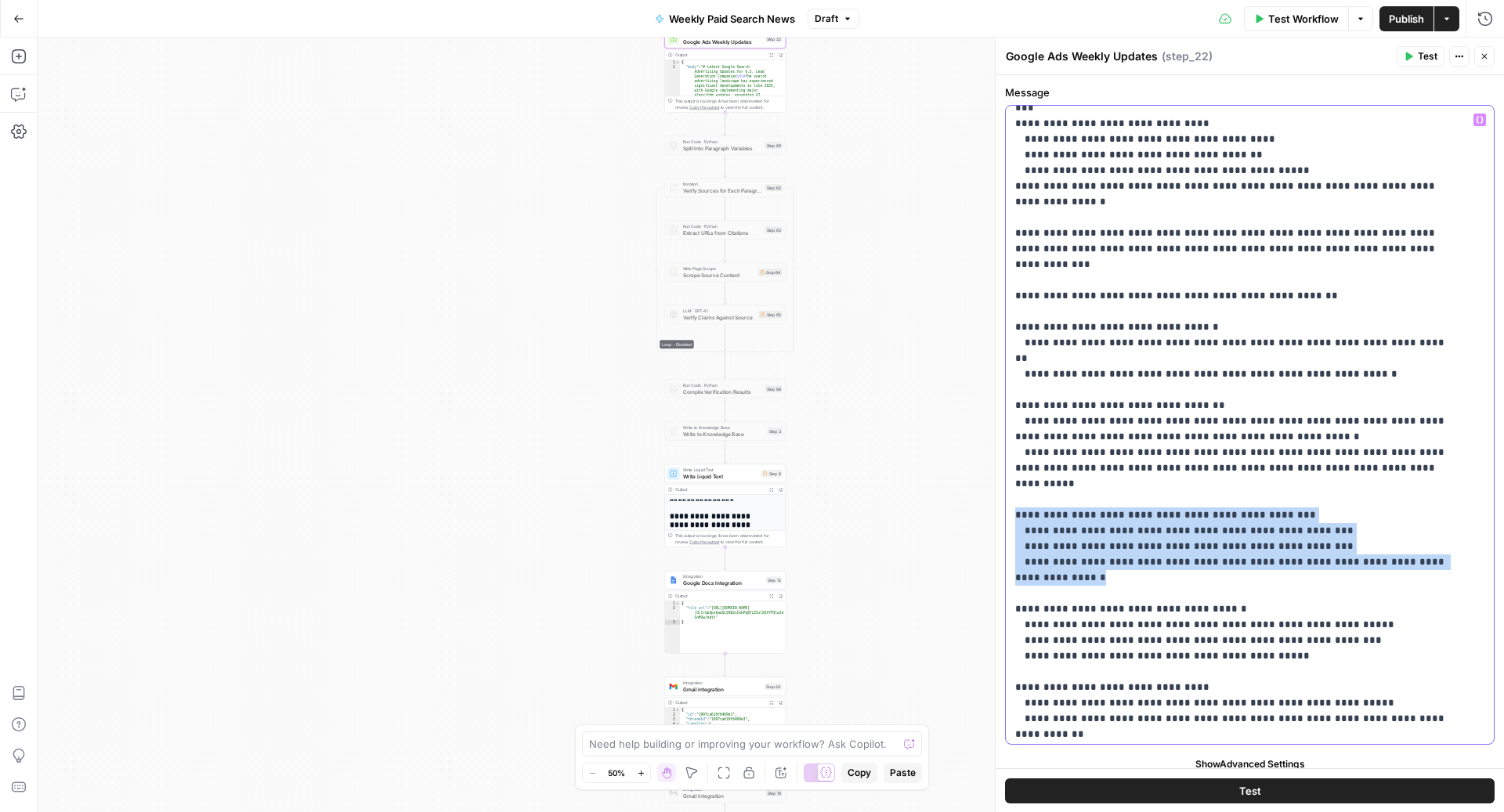
drag, startPoint x: 1085, startPoint y: 410, endPoint x: 994, endPoint y: 347, distance: 110.7
click at [994, 347] on div "**********" at bounding box center [1249, 424] width 509 height 775
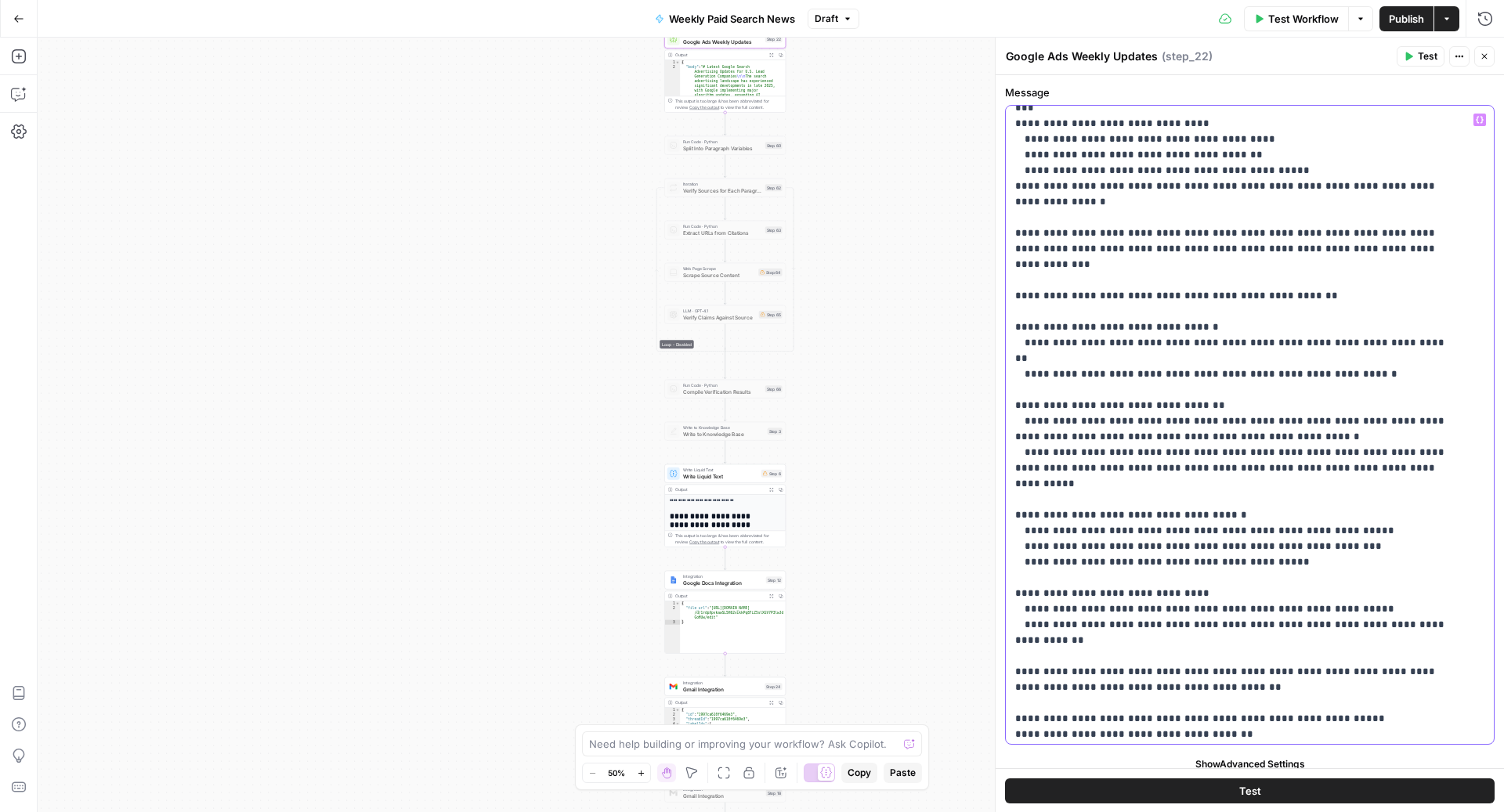
drag, startPoint x: 1022, startPoint y: 344, endPoint x: 1009, endPoint y: 417, distance: 74.1
click at [1022, 344] on p "**********" at bounding box center [1234, 186] width 439 height 2364
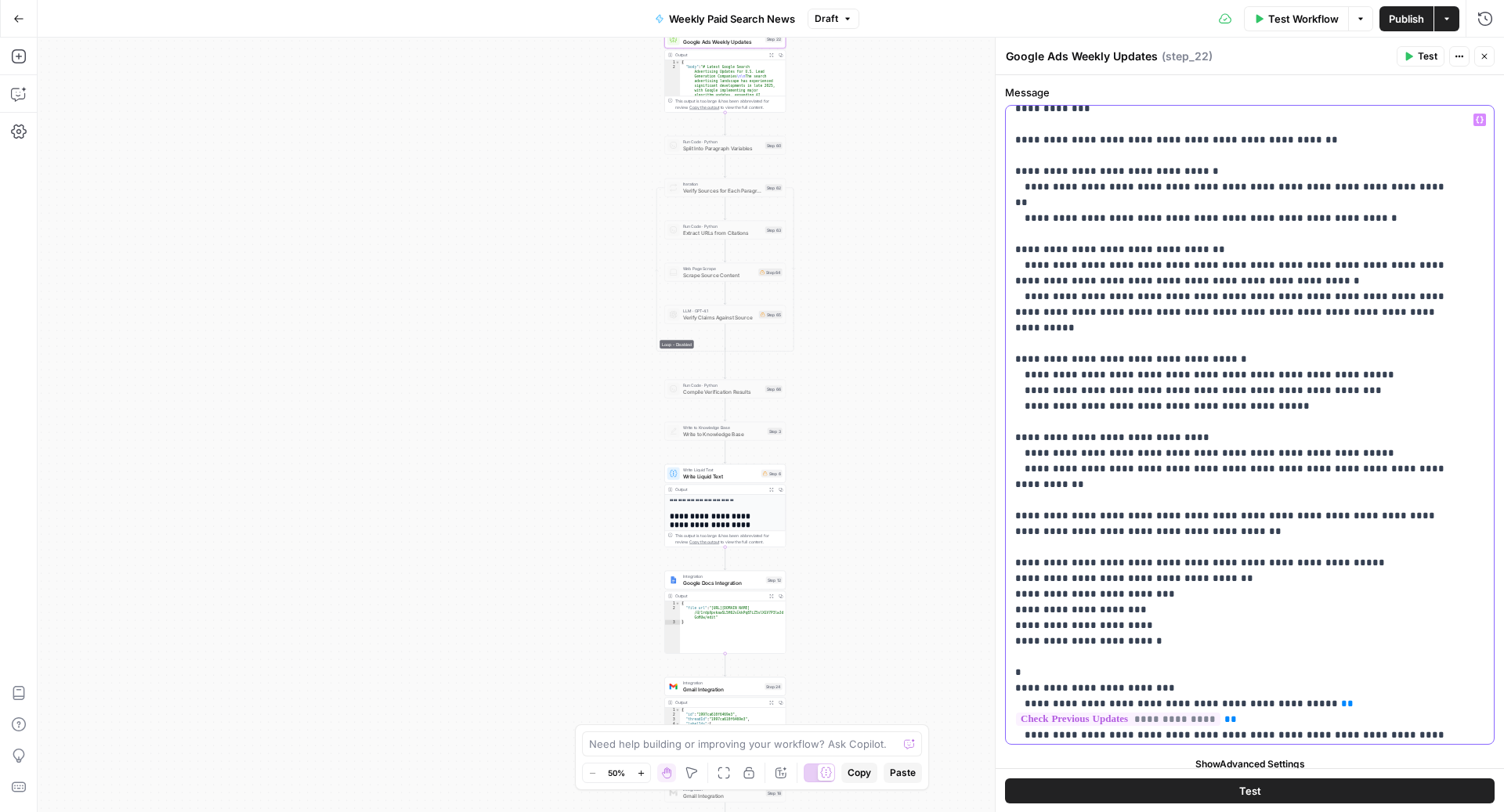
scroll to position [1263, 0]
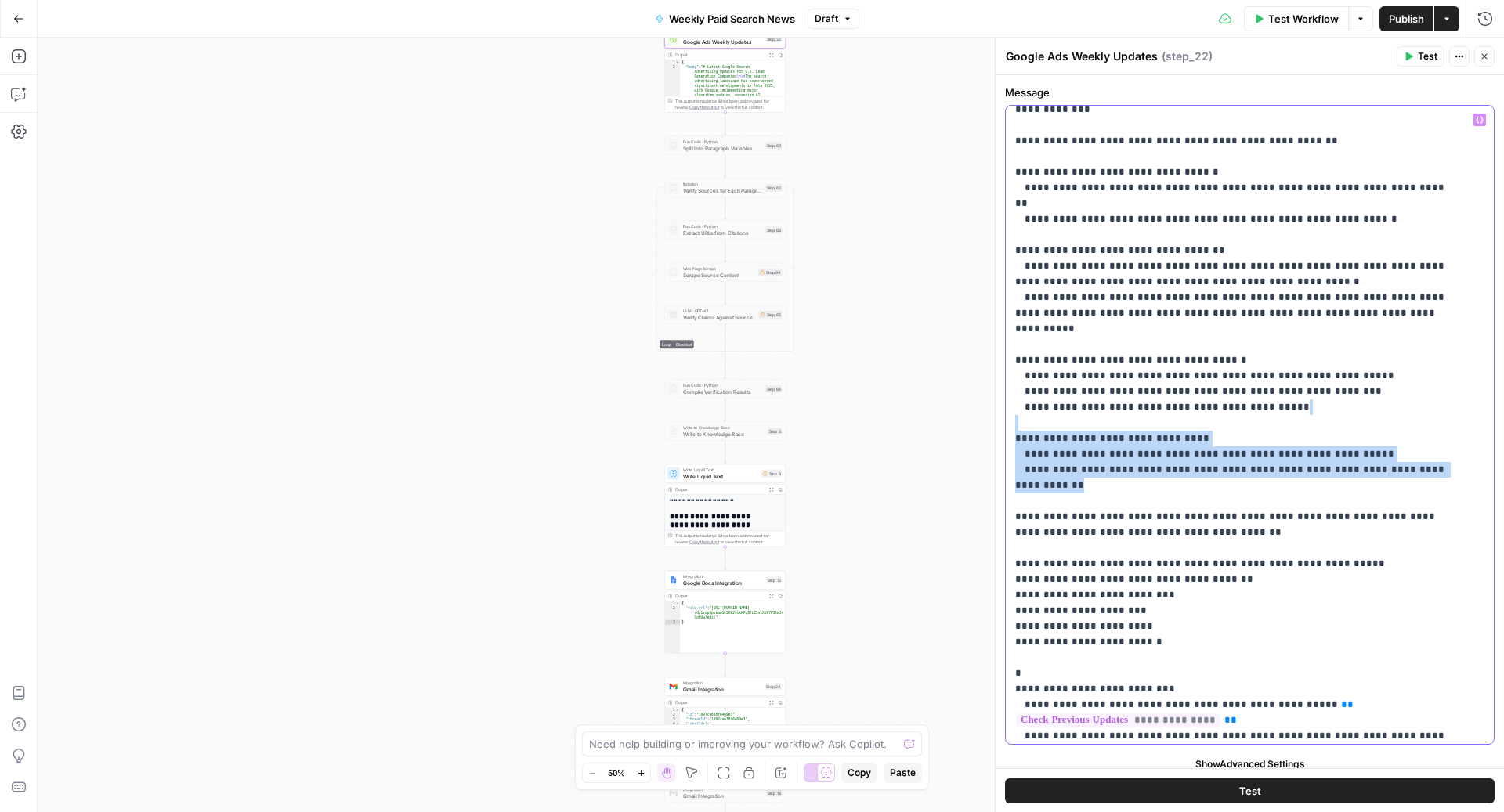
drag, startPoint x: 1453, startPoint y: 300, endPoint x: 1011, endPoint y: 253, distance: 444.5
click at [1011, 253] on div "**********" at bounding box center [1242, 424] width 473 height 638
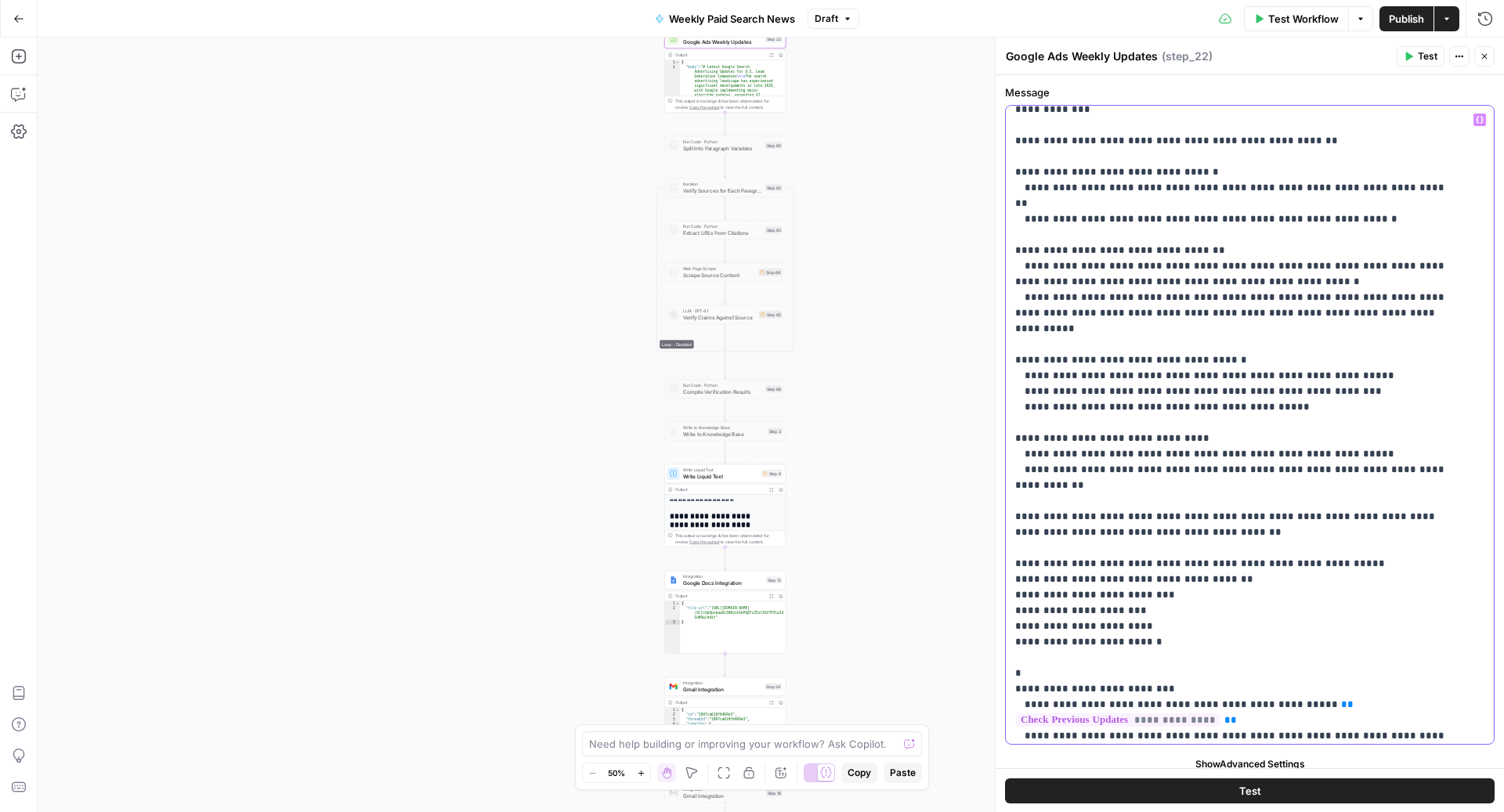
click at [1183, 381] on p "**********" at bounding box center [1234, 31] width 439 height 2364
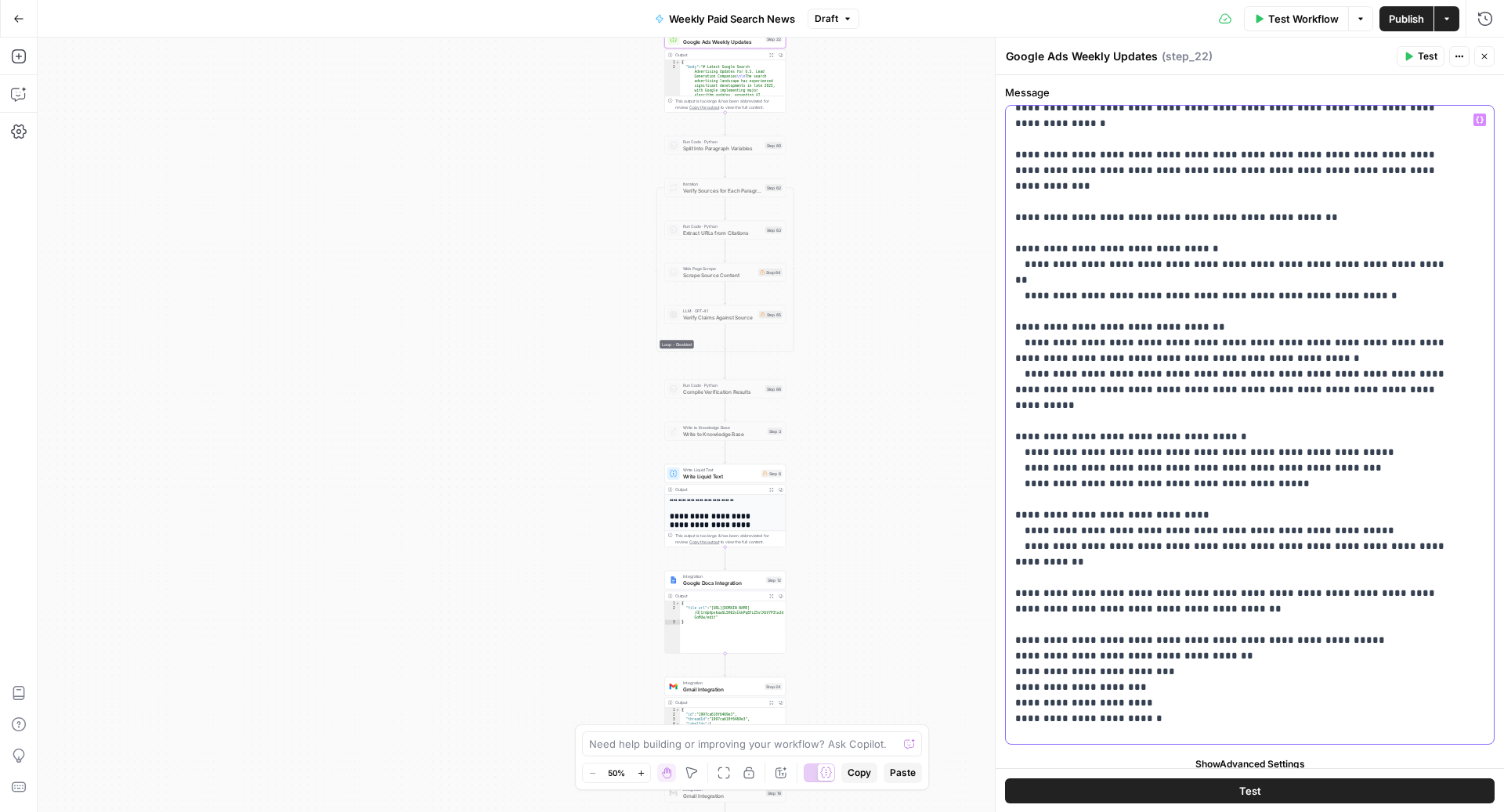
scroll to position [1156, 0]
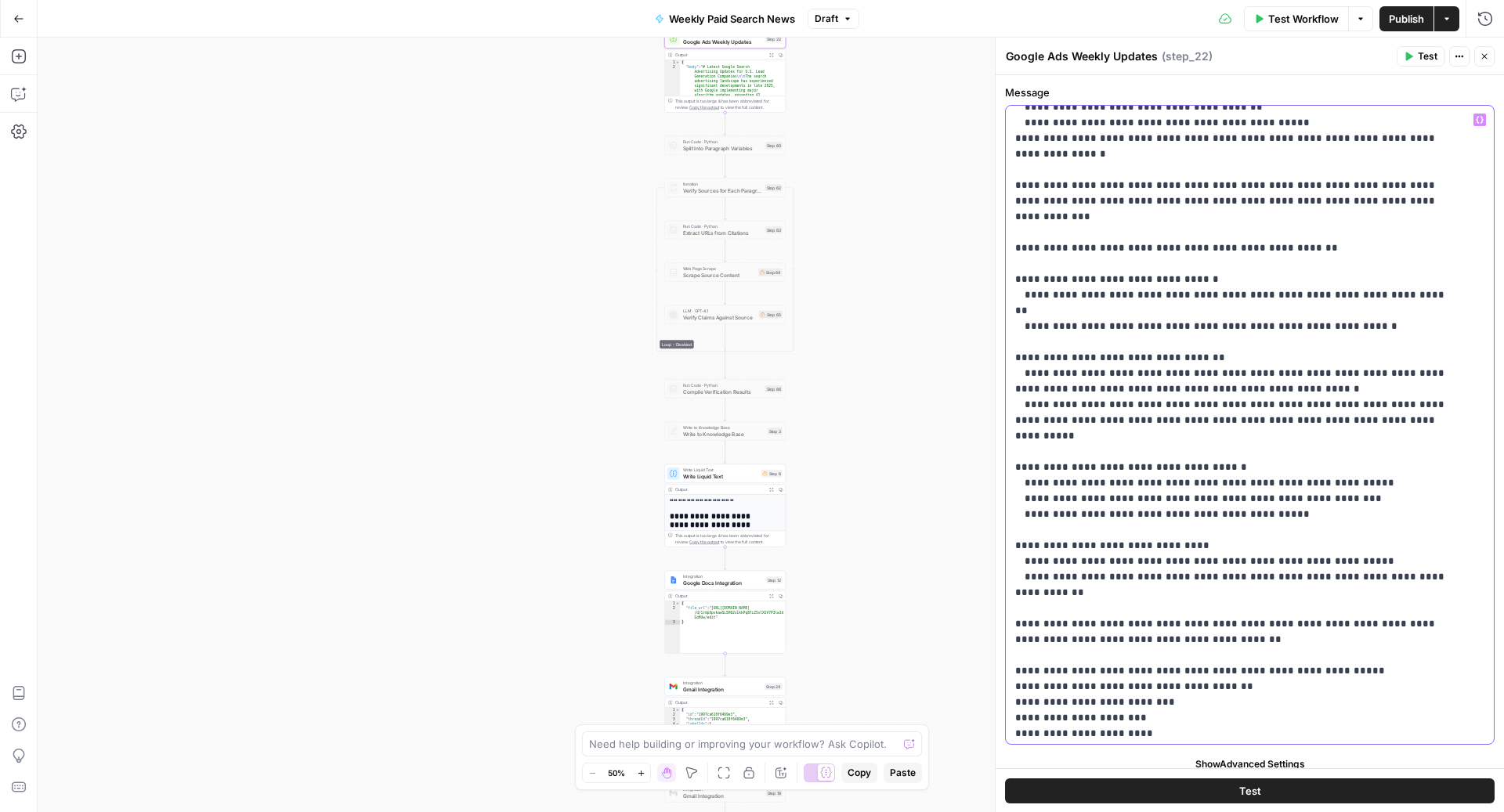
click at [1019, 371] on p "**********" at bounding box center [1234, 139] width 439 height 2364
click at [1020, 439] on p "**********" at bounding box center [1234, 139] width 439 height 2364
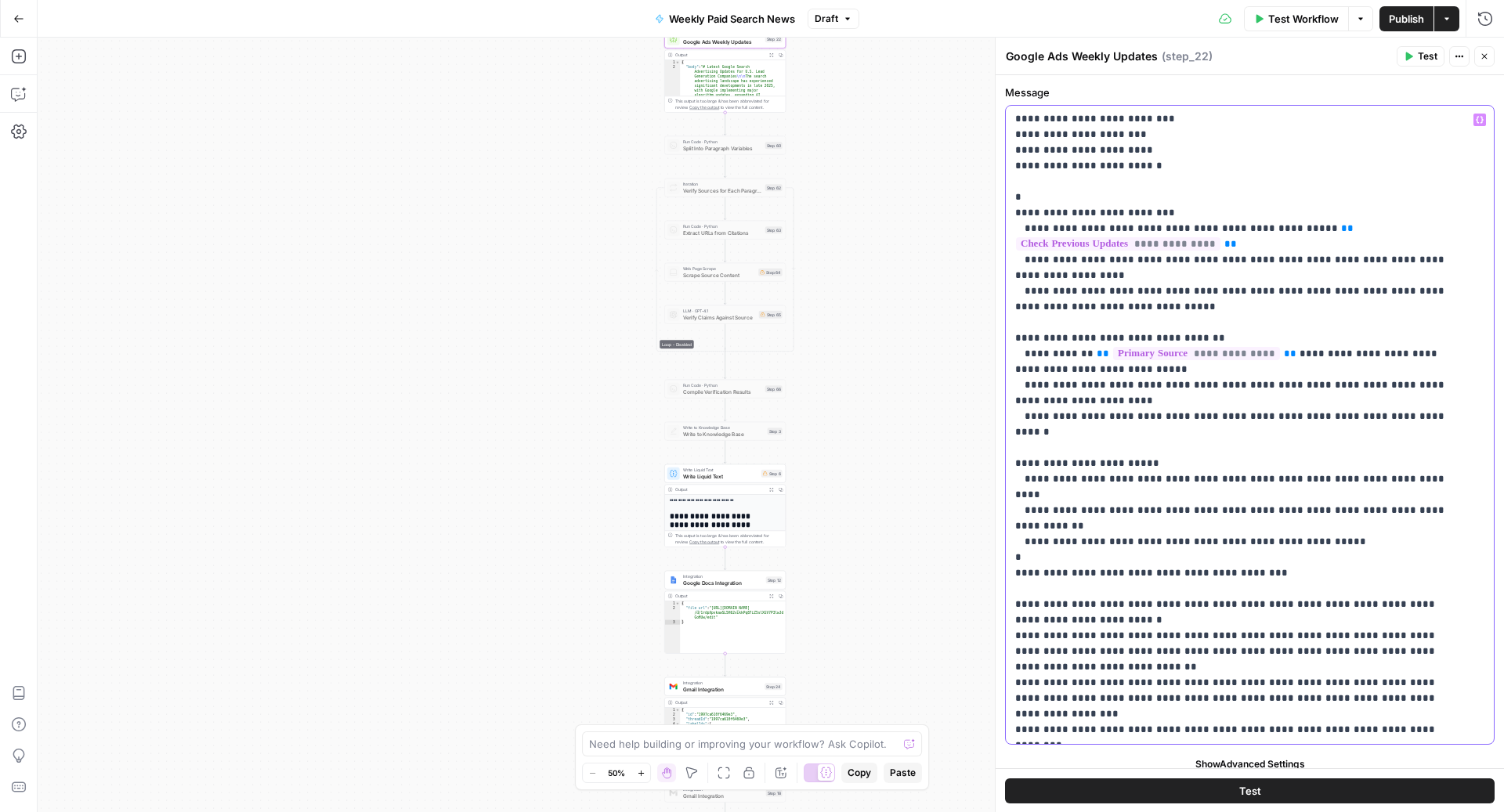
scroll to position [12, 0]
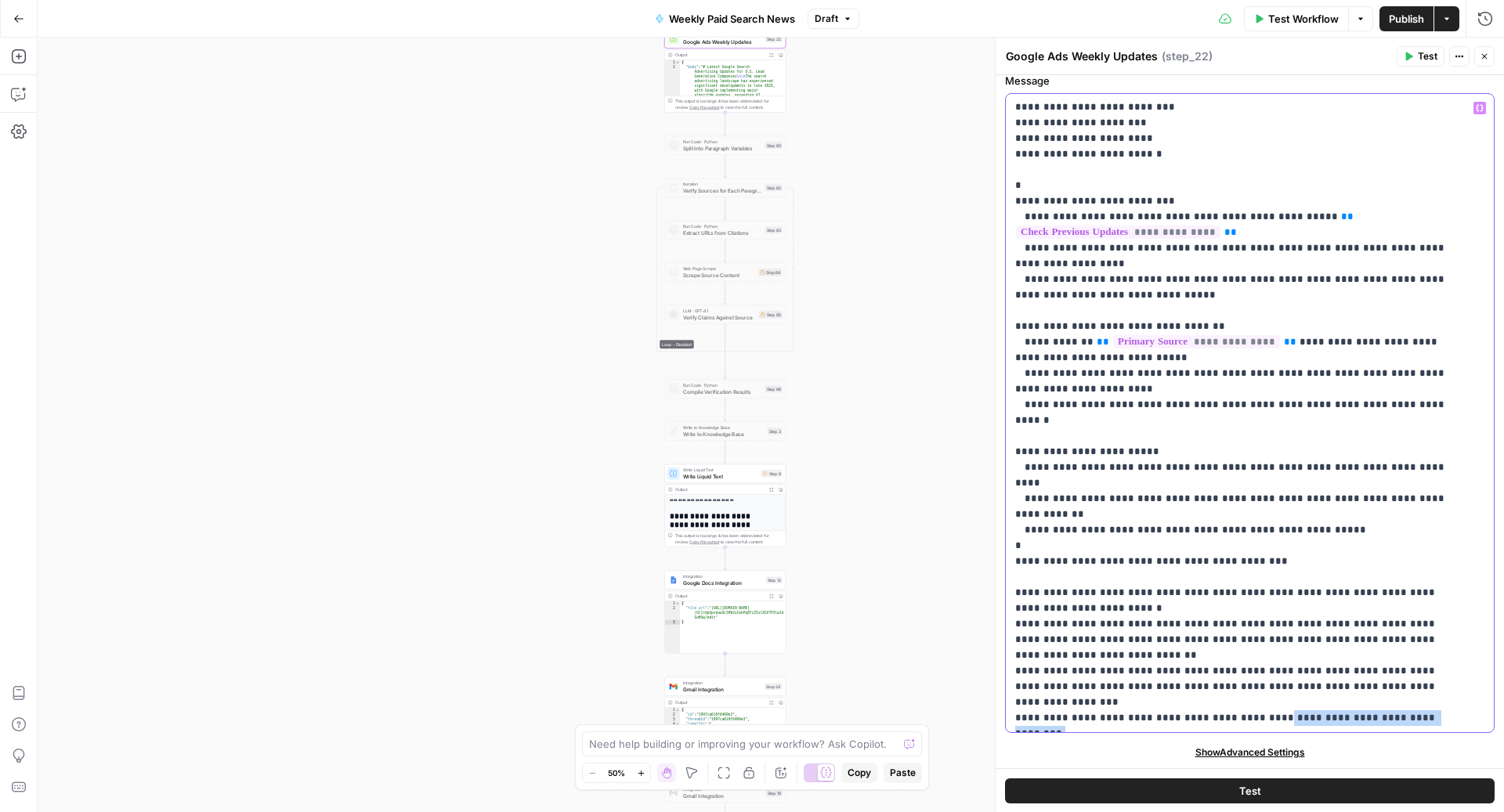
drag, startPoint x: 1268, startPoint y: 471, endPoint x: 1247, endPoint y: 535, distance: 67.4
drag, startPoint x: 1264, startPoint y: 468, endPoint x: 1262, endPoint y: 480, distance: 12.2
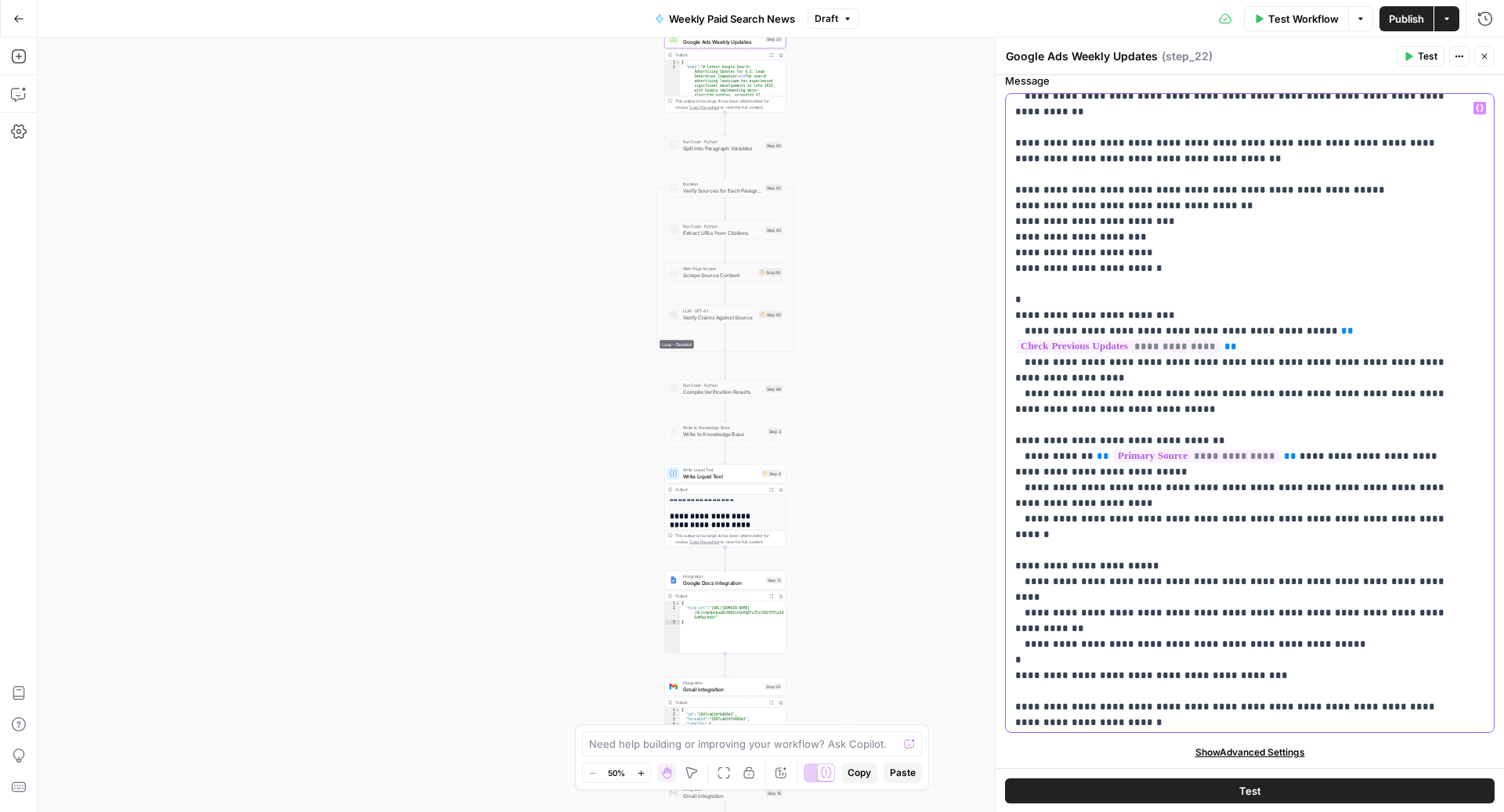
scroll to position [1739, 0]
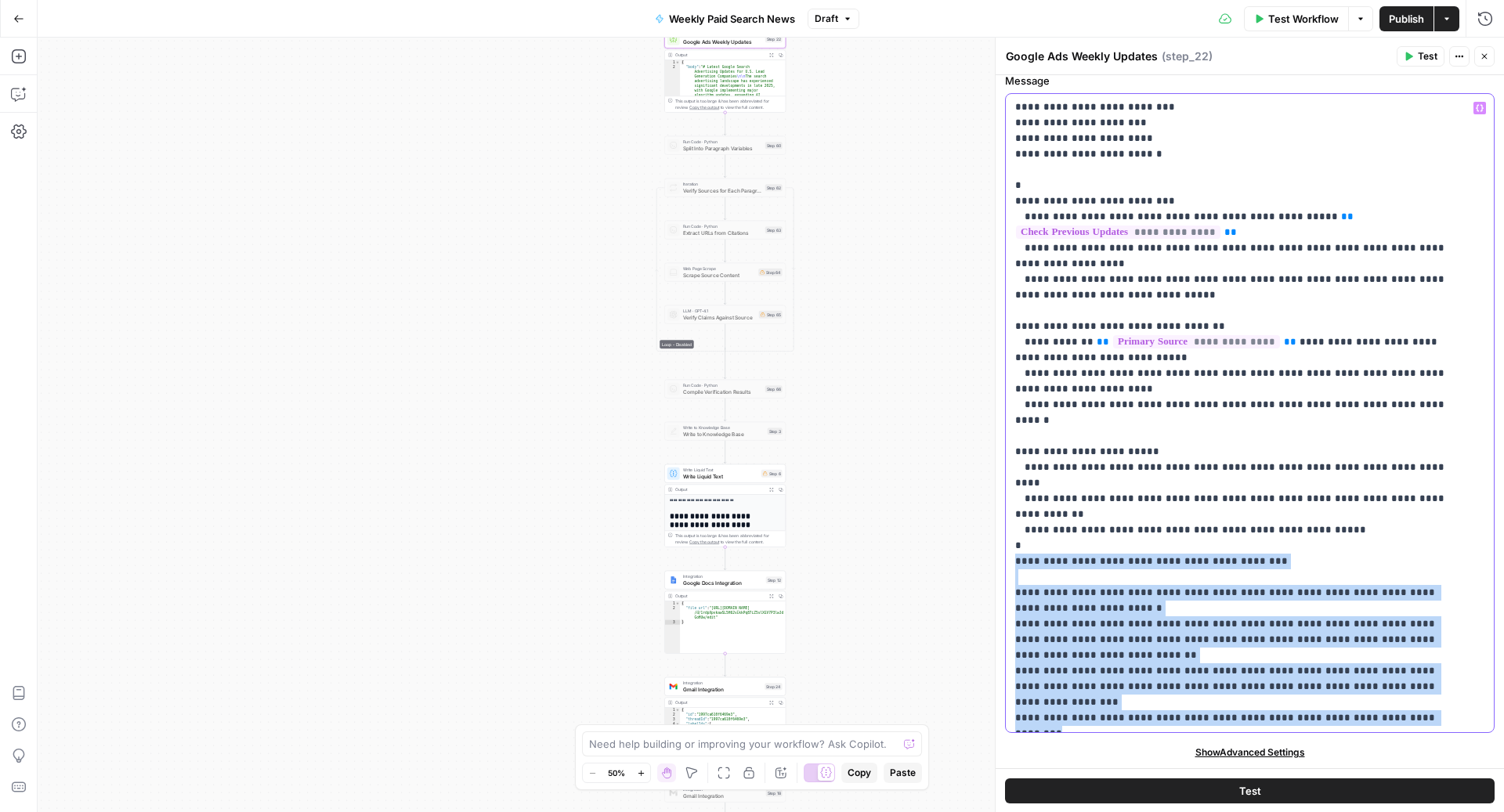
drag, startPoint x: 1451, startPoint y: 466, endPoint x: 1002, endPoint y: 322, distance: 471.5
click at [1002, 322] on div "**********" at bounding box center [1249, 424] width 509 height 775
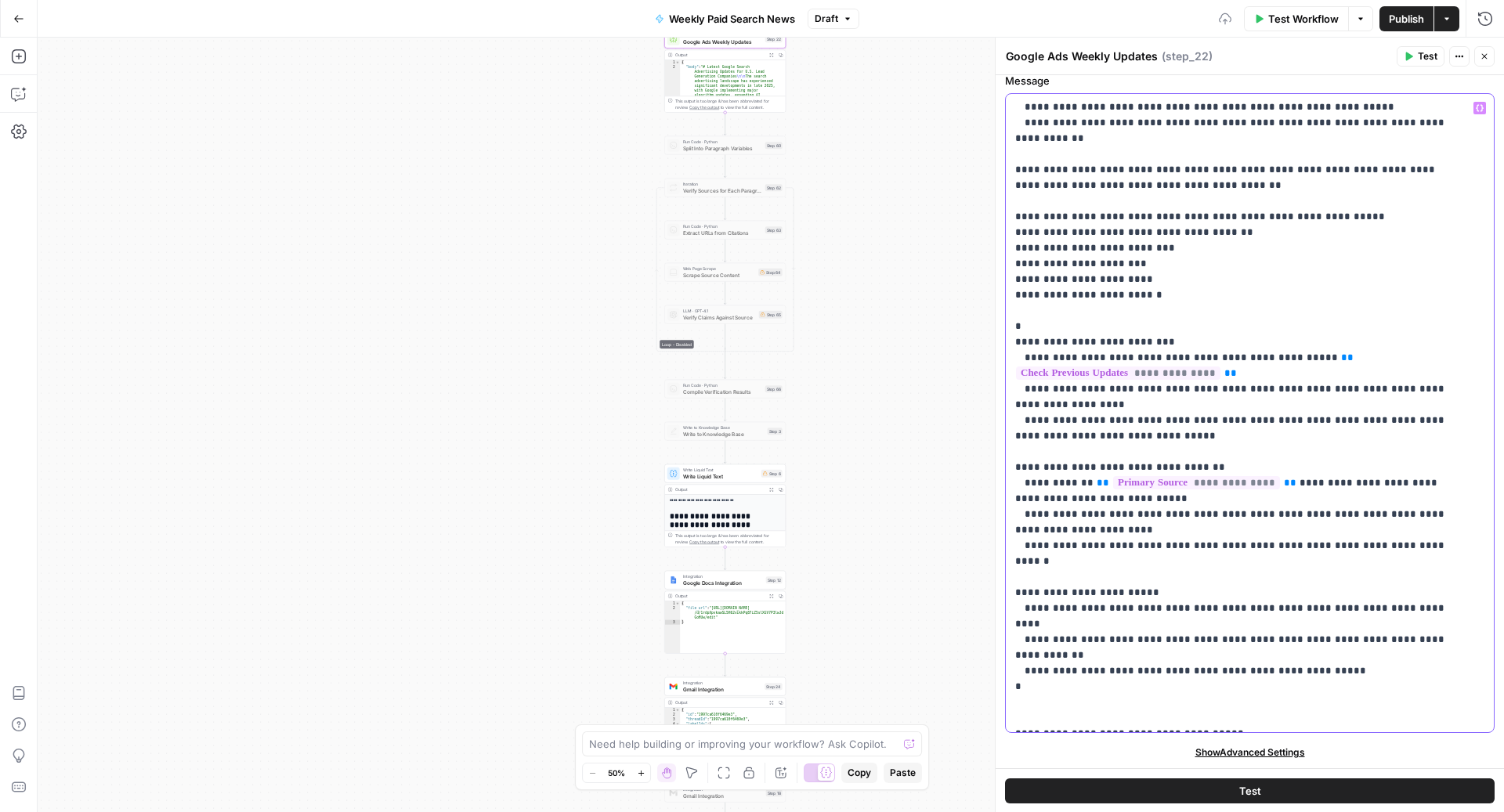
scroll to position [1582, 0]
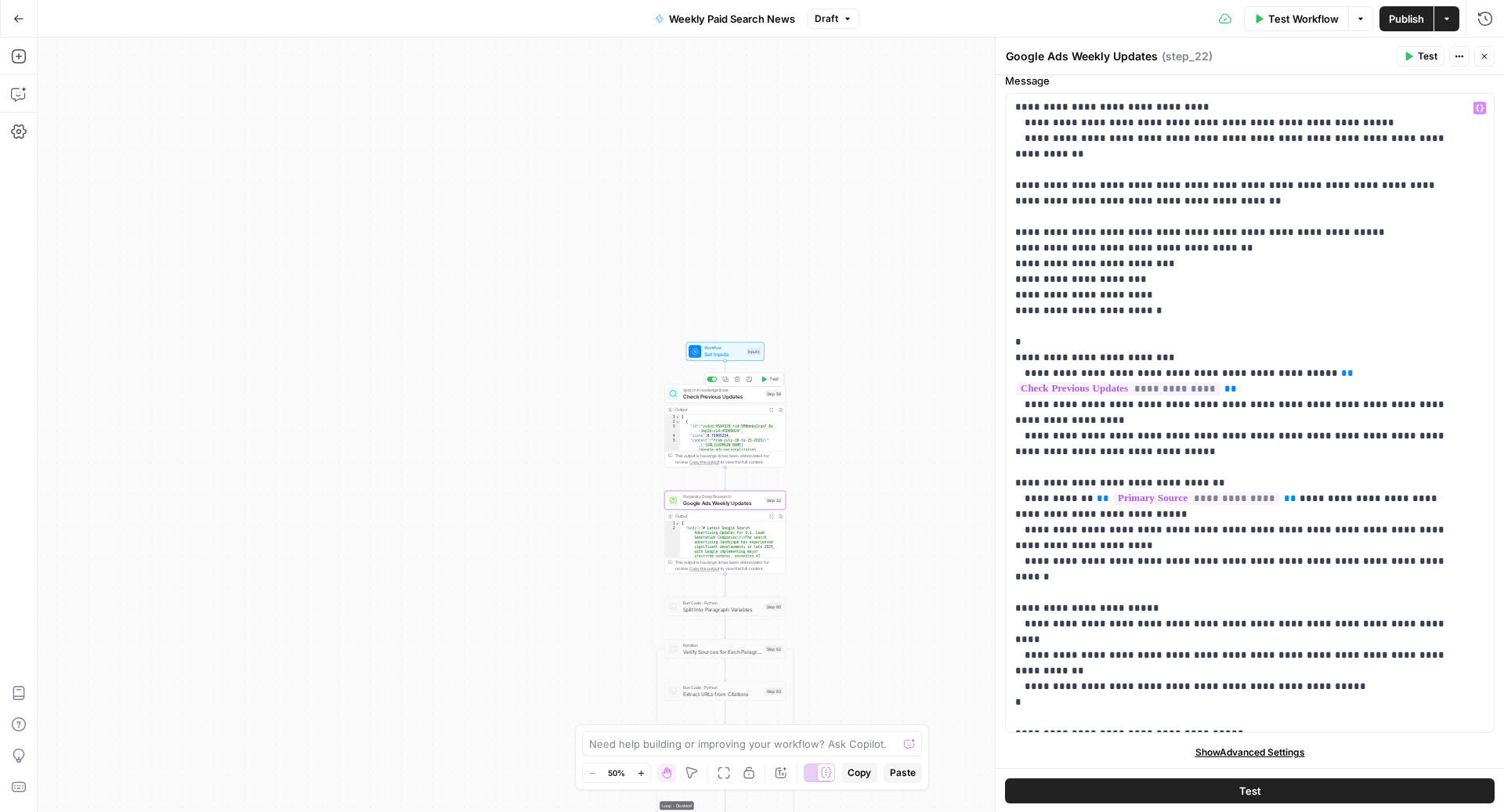
click at [714, 379] on div at bounding box center [714, 379] width 4 height 4
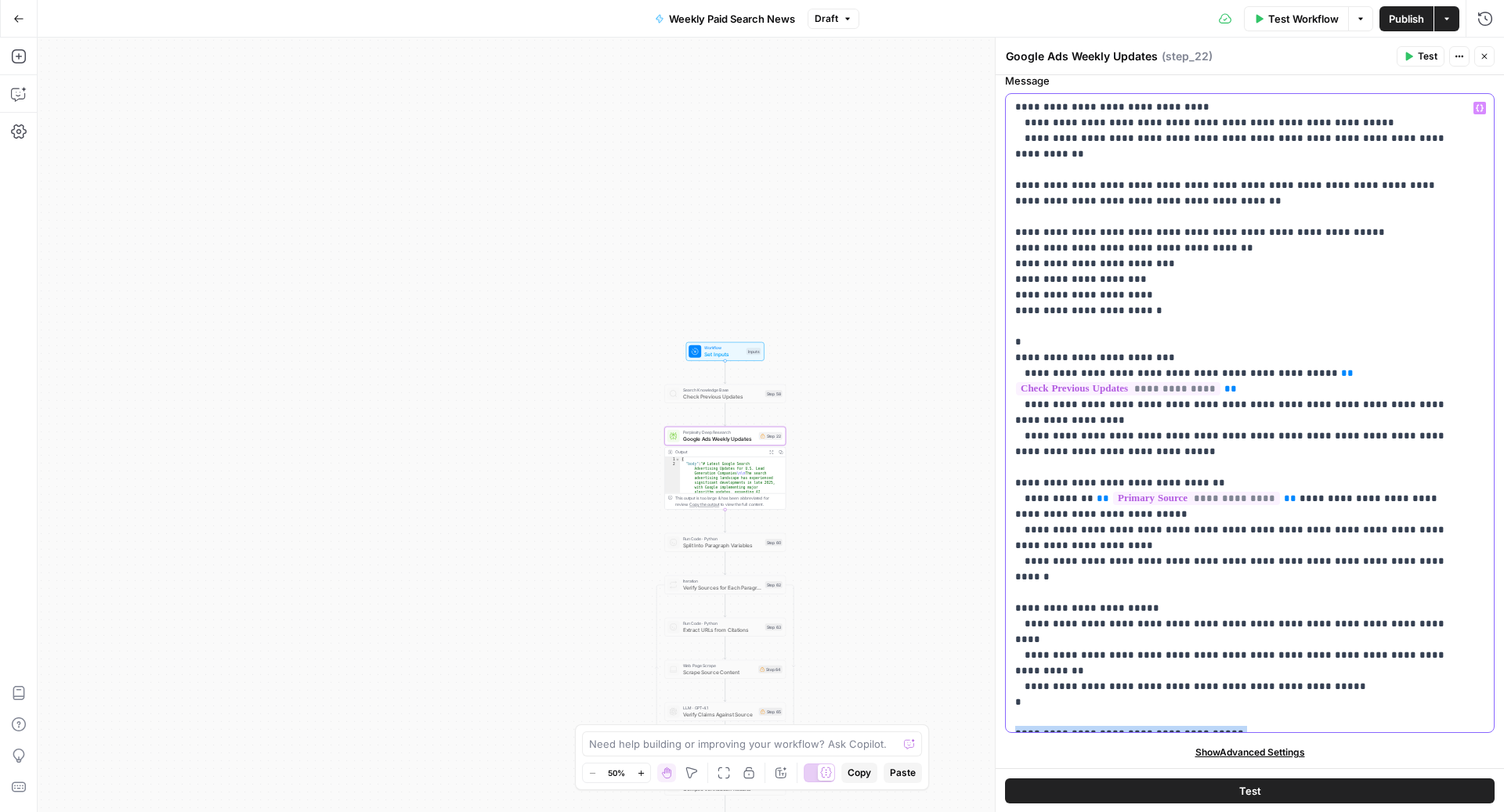
drag, startPoint x: 1011, startPoint y: 495, endPoint x: 1417, endPoint y: 571, distance: 413.1
click at [1407, 571] on div "**********" at bounding box center [1242, 412] width 473 height 638
click at [710, 380] on div at bounding box center [709, 379] width 4 height 4
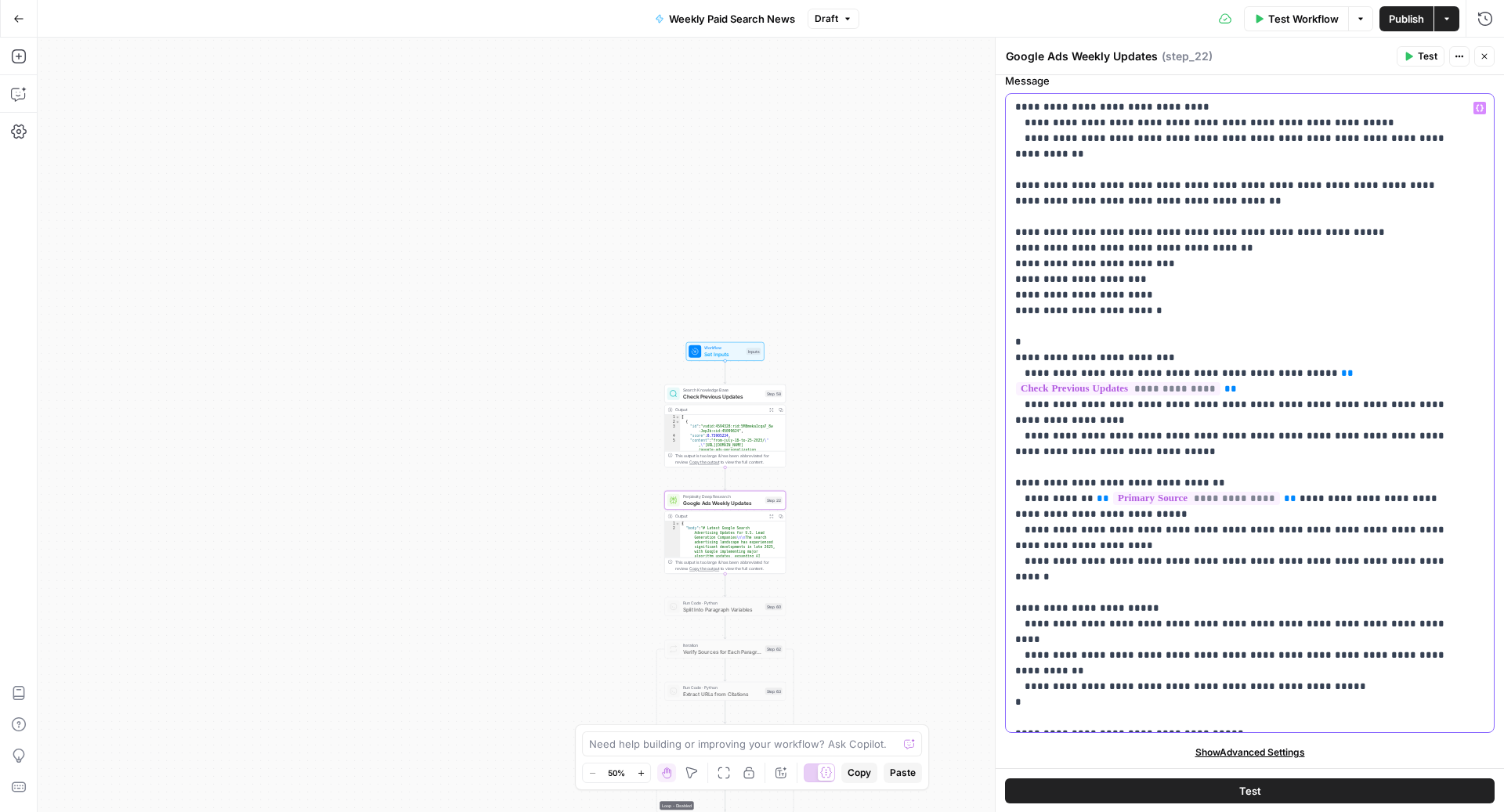
drag, startPoint x: 1232, startPoint y: 623, endPoint x: 1205, endPoint y: 617, distance: 27.7
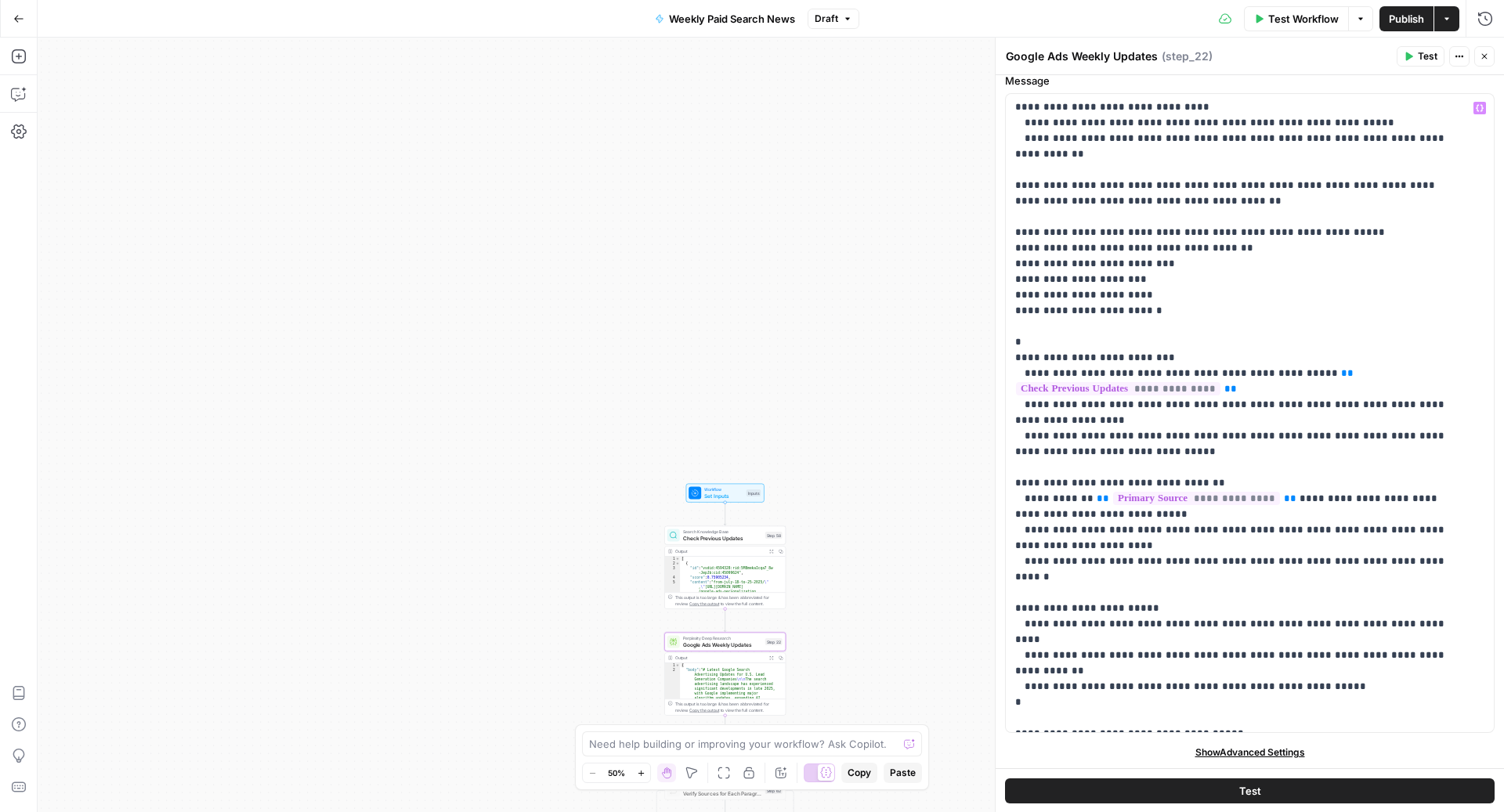
click at [1407, 57] on span "Test" at bounding box center [1427, 56] width 20 height 14
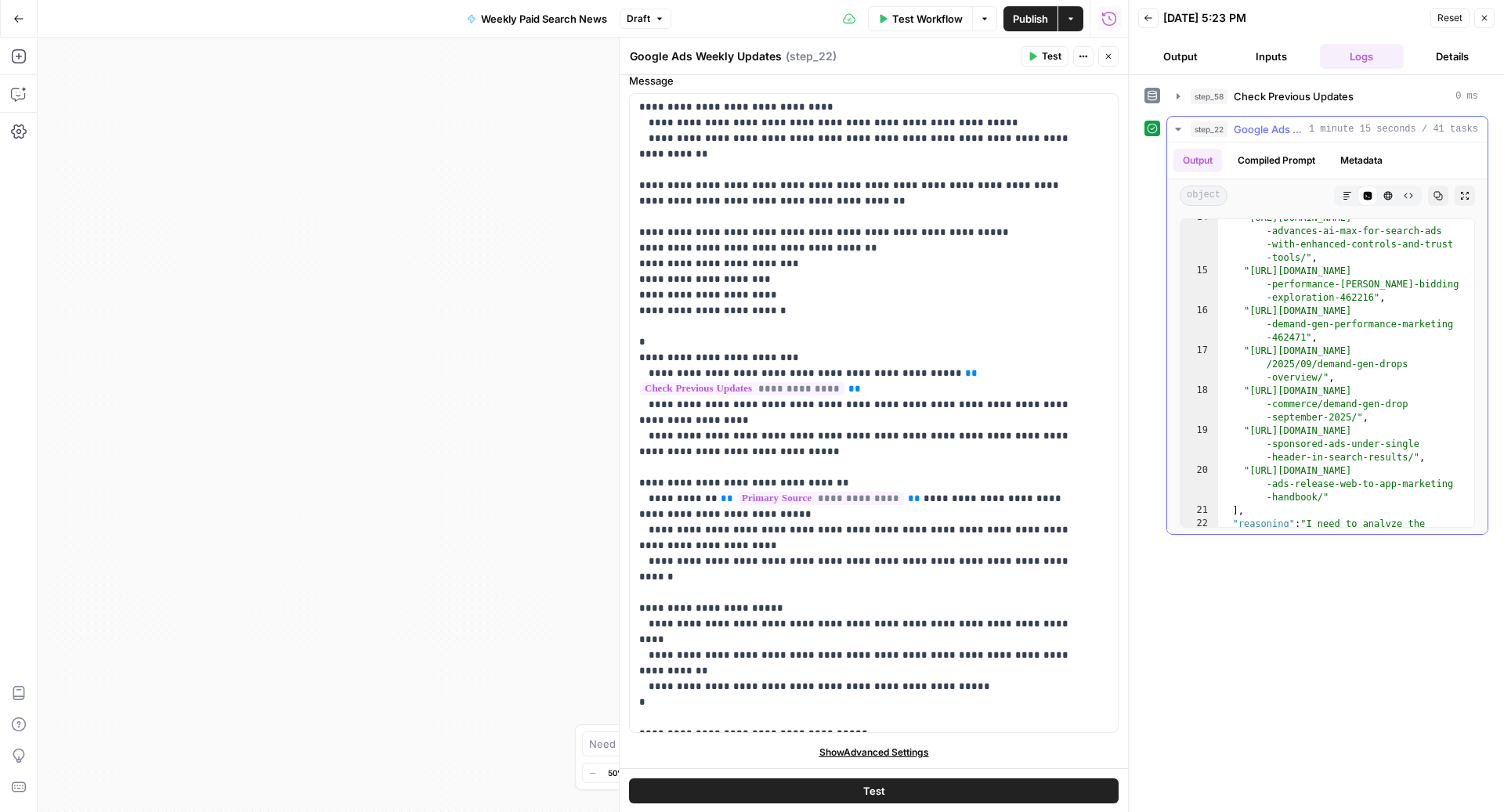
scroll to position [2683, 0]
type textarea "**"
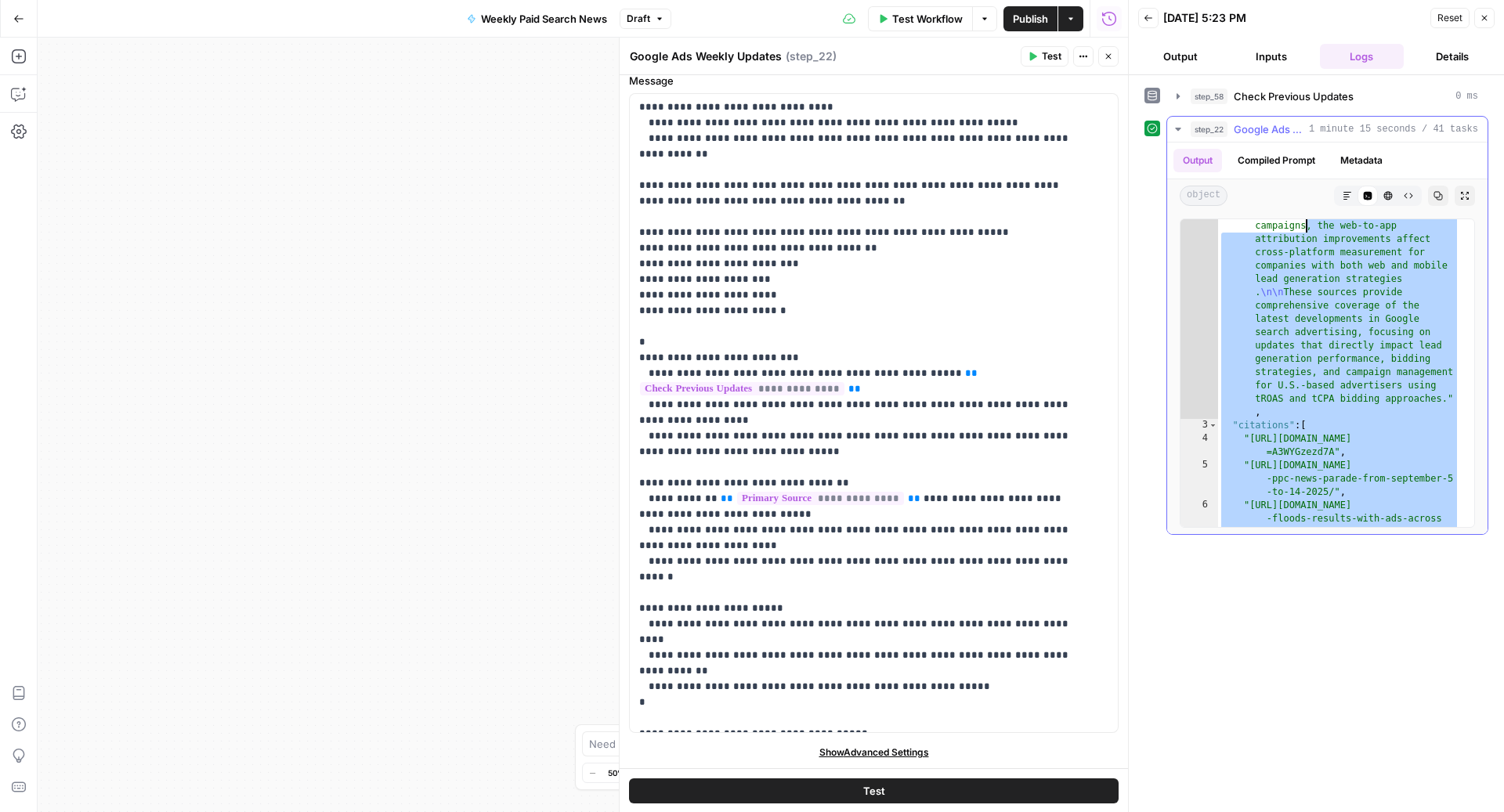
scroll to position [2089, 0]
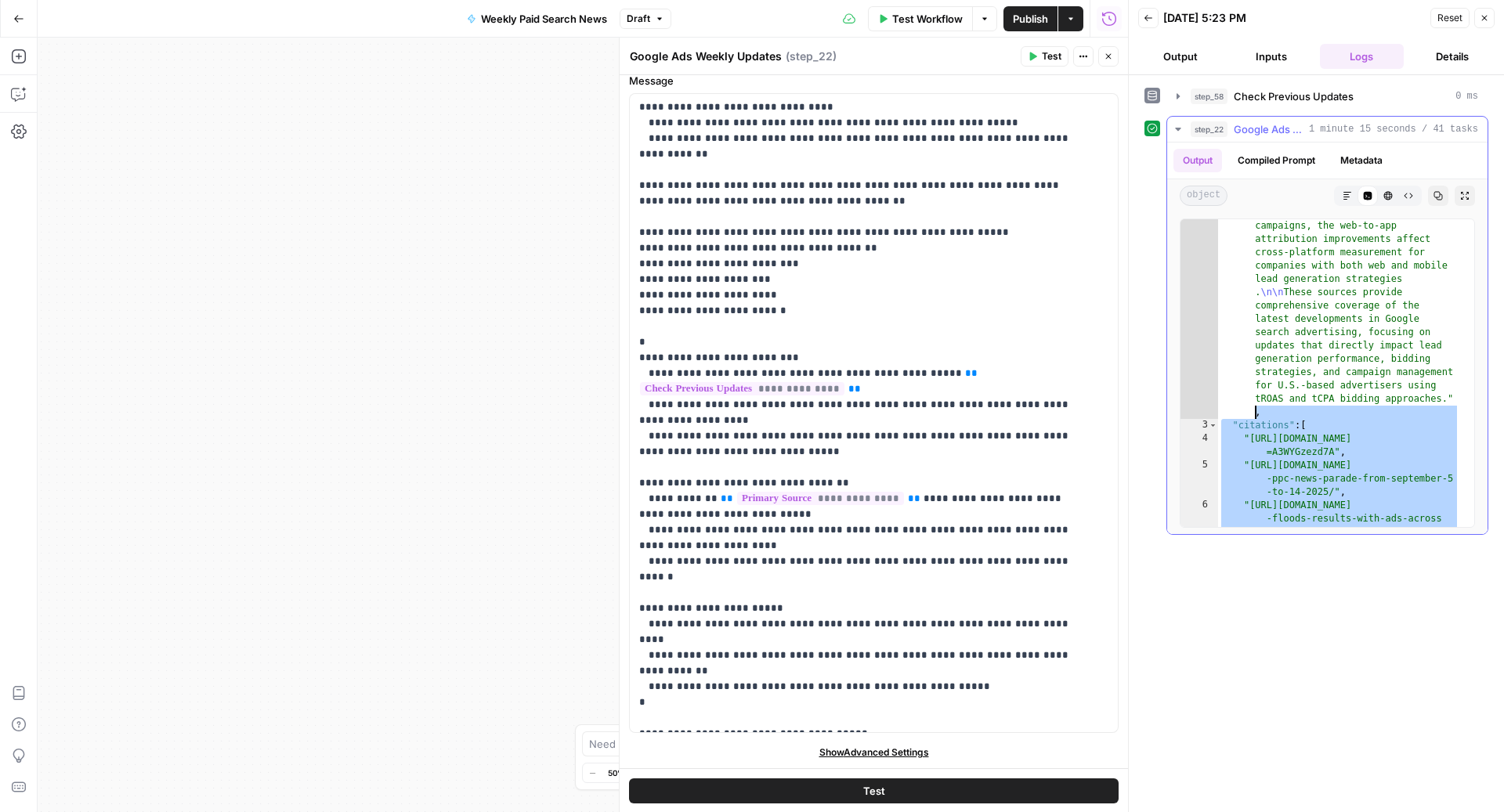
drag, startPoint x: 1347, startPoint y: 503, endPoint x: 1228, endPoint y: 410, distance: 151.0
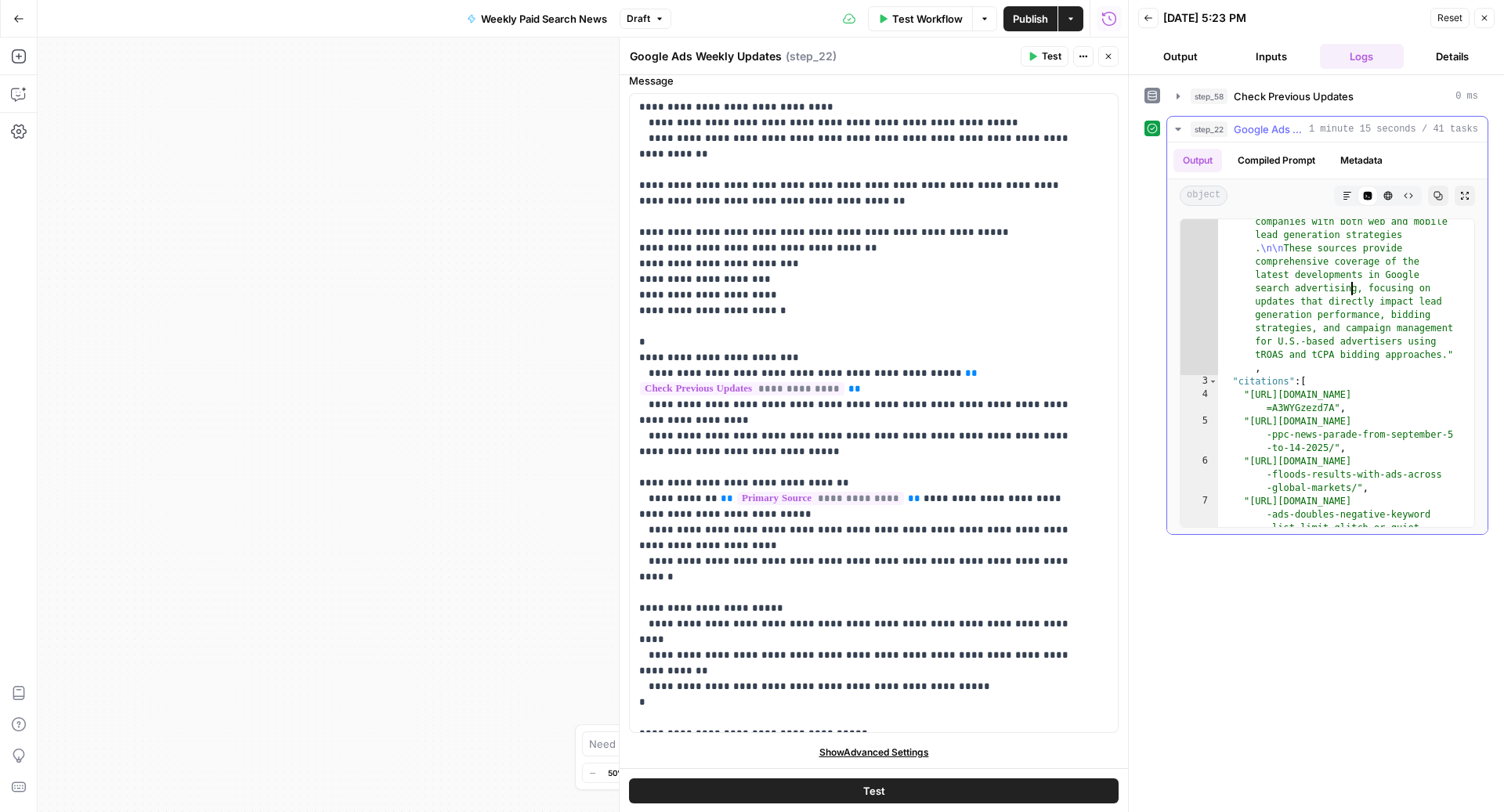
scroll to position [2155, 0]
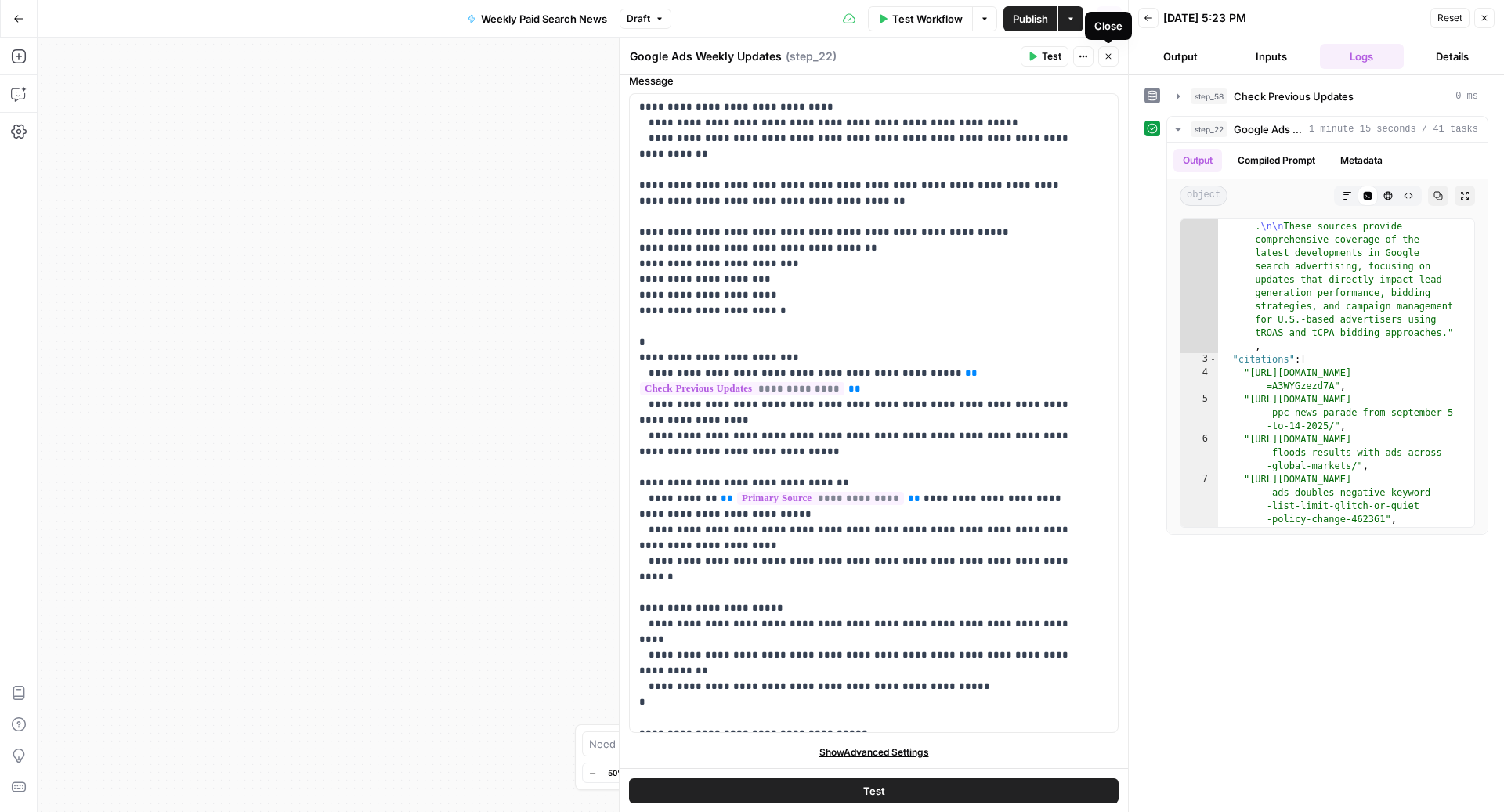
click at [1108, 56] on icon "button" at bounding box center [1108, 57] width 5 height 5
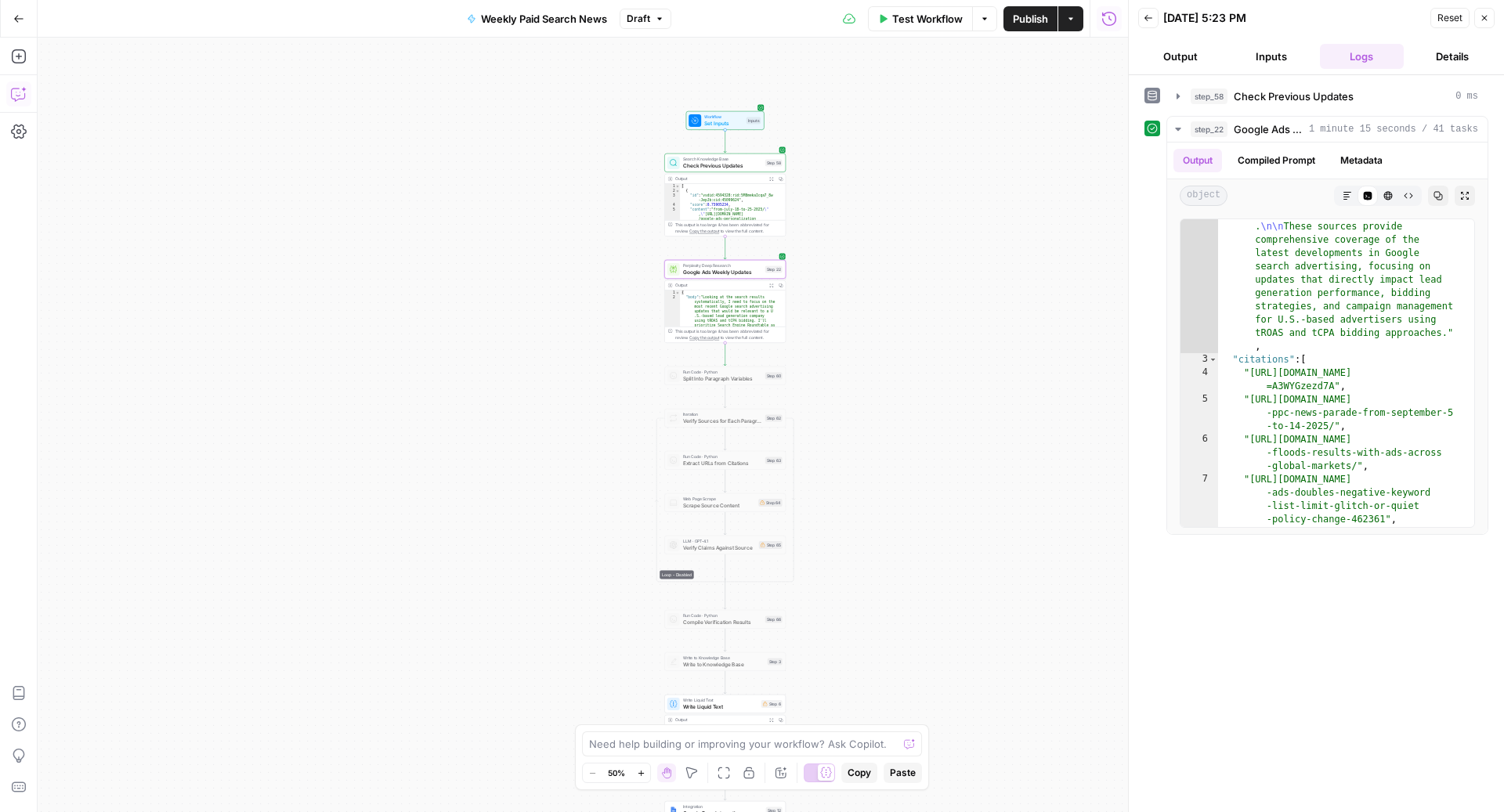
click at [19, 88] on icon "button" at bounding box center [19, 94] width 15 height 15
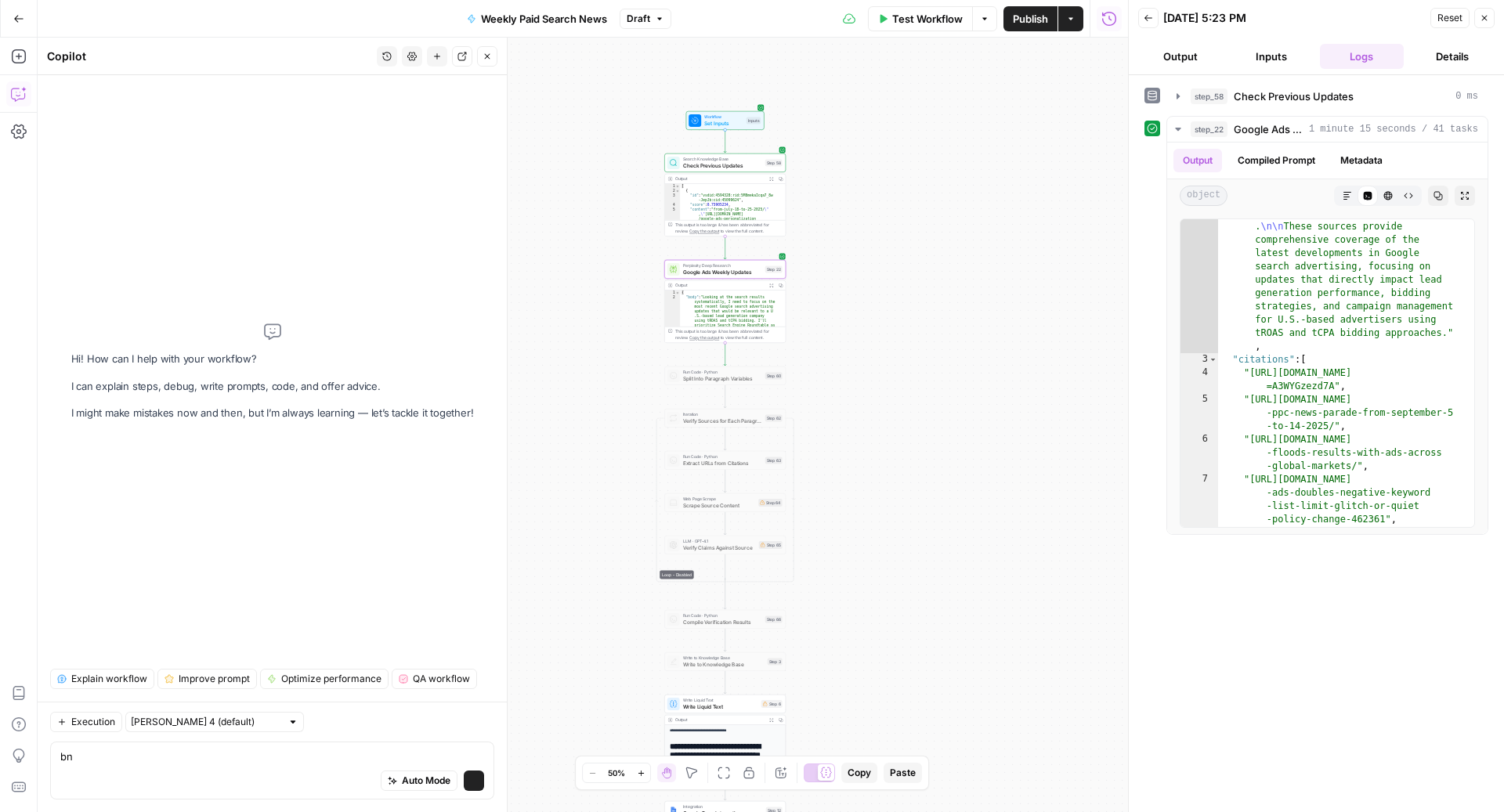
type textarea "b"
click at [163, 725] on textarea "based on recent execution, get url's with a code step and use the" at bounding box center [272, 756] width 424 height 15
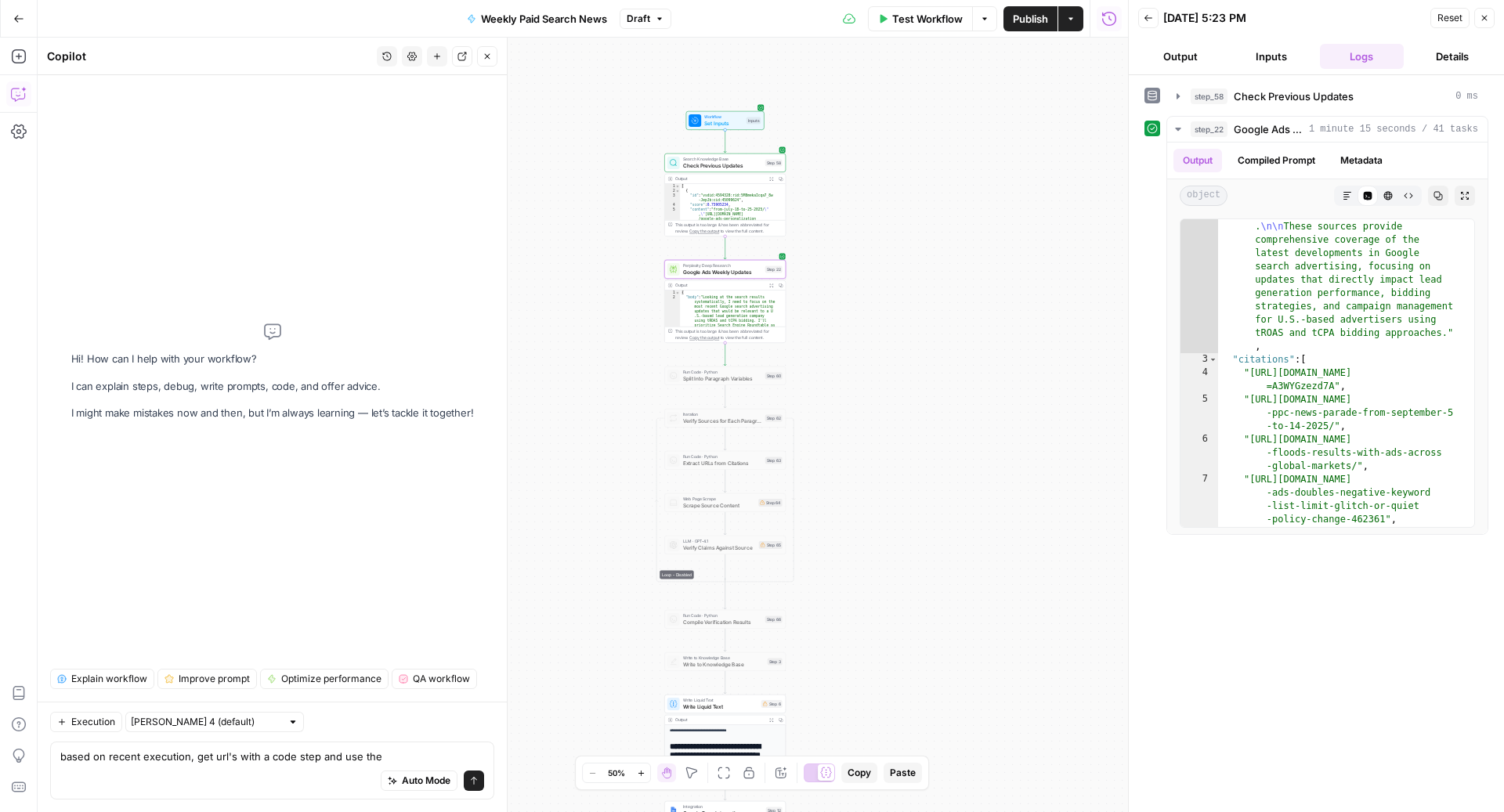
drag, startPoint x: 191, startPoint y: 764, endPoint x: 385, endPoint y: 767, distance: 194.0
click at [385, 725] on div "based on recent execution, get url's with a code step and use the based on rece…" at bounding box center [272, 770] width 444 height 58
type textarea "based on recent execution, i want an LLM step to write an article"
click at [214, 724] on input "text" at bounding box center [206, 722] width 151 height 15
type input "[PERSON_NAME] 4 (default)"
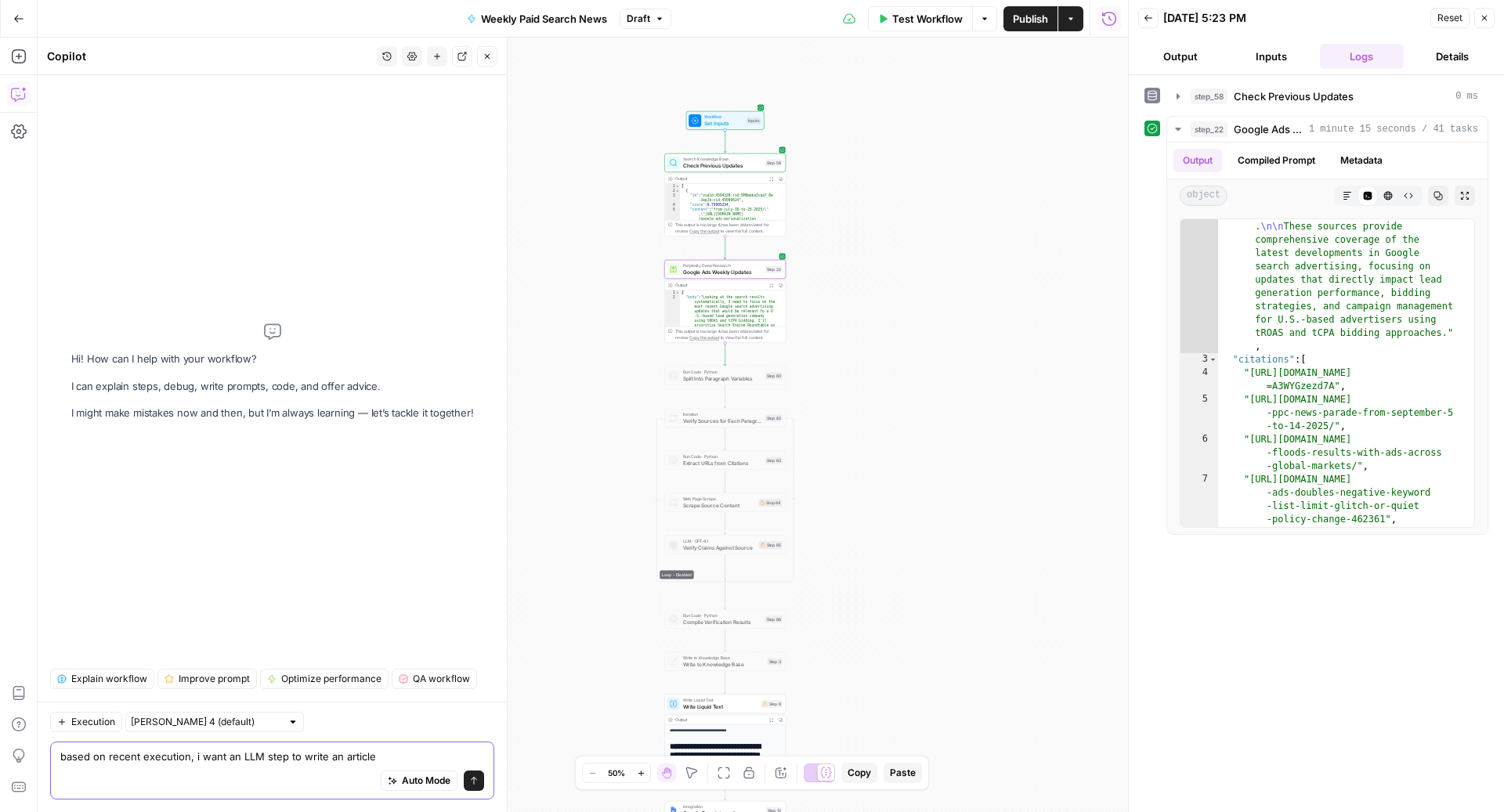
click at [384, 725] on textarea "based on recent execution, i want an LLM step to write an article" at bounding box center [272, 756] width 424 height 15
click at [242, 725] on textarea "based on recent execution, i want an LLM step to write an article" at bounding box center [272, 756] width 424 height 15
click at [473, 725] on textarea "based on recent execution, i want a Claude Sonnet 4 LLM step to write an article" at bounding box center [272, 756] width 424 height 15
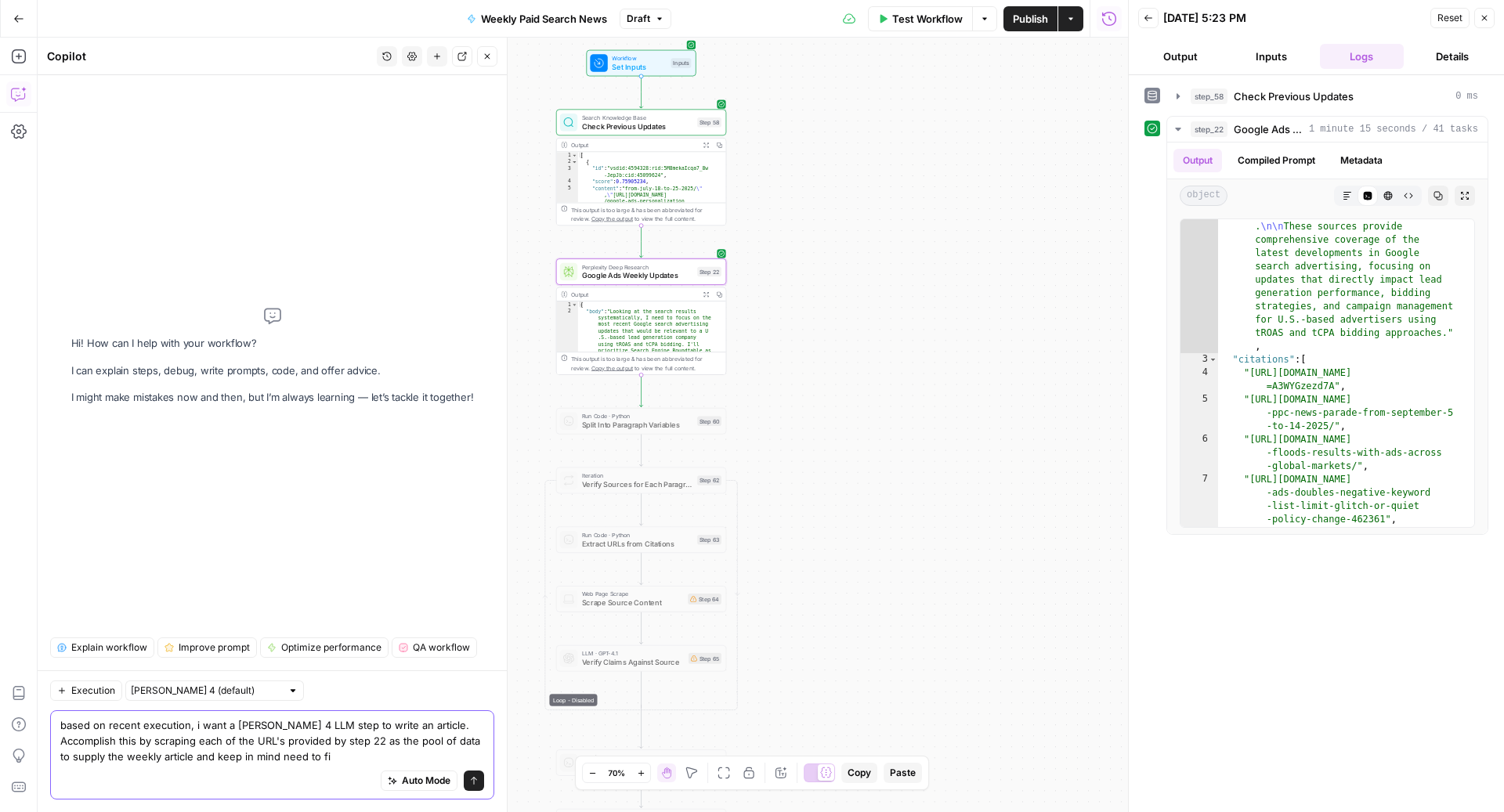
drag, startPoint x: 342, startPoint y: 758, endPoint x: 216, endPoint y: 764, distance: 126.1
click at [216, 725] on textarea "based on recent execution, i want a Claude Sonnet 4 LLM step to write an articl…" at bounding box center [272, 740] width 424 height 47
drag, startPoint x: 339, startPoint y: 764, endPoint x: 419, endPoint y: 741, distance: 83.2
click at [419, 725] on div "based on recent execution, i want a Claude Sonnet 4 LLM step to write an articl…" at bounding box center [272, 754] width 444 height 89
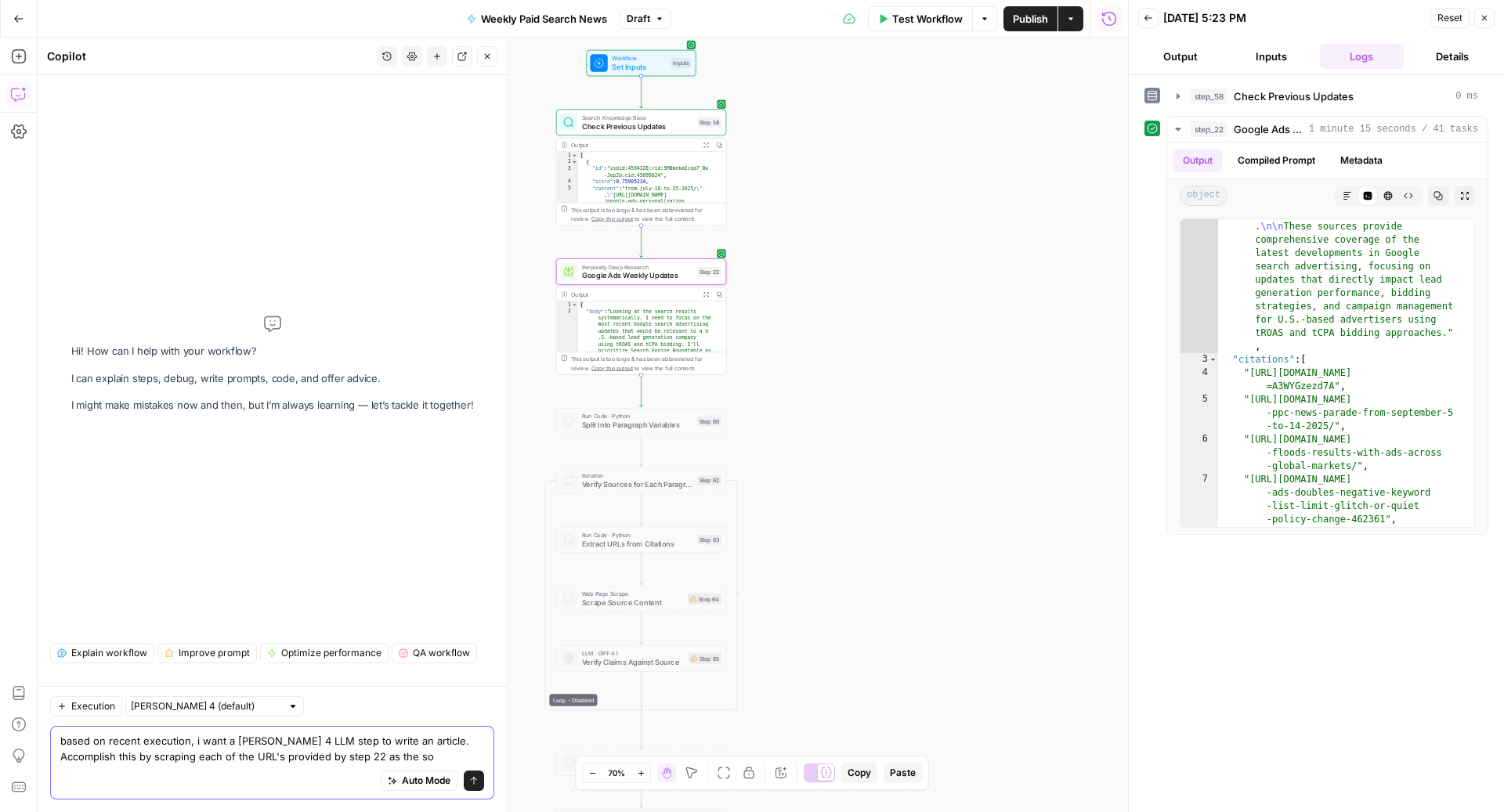
scroll to position [0, 0]
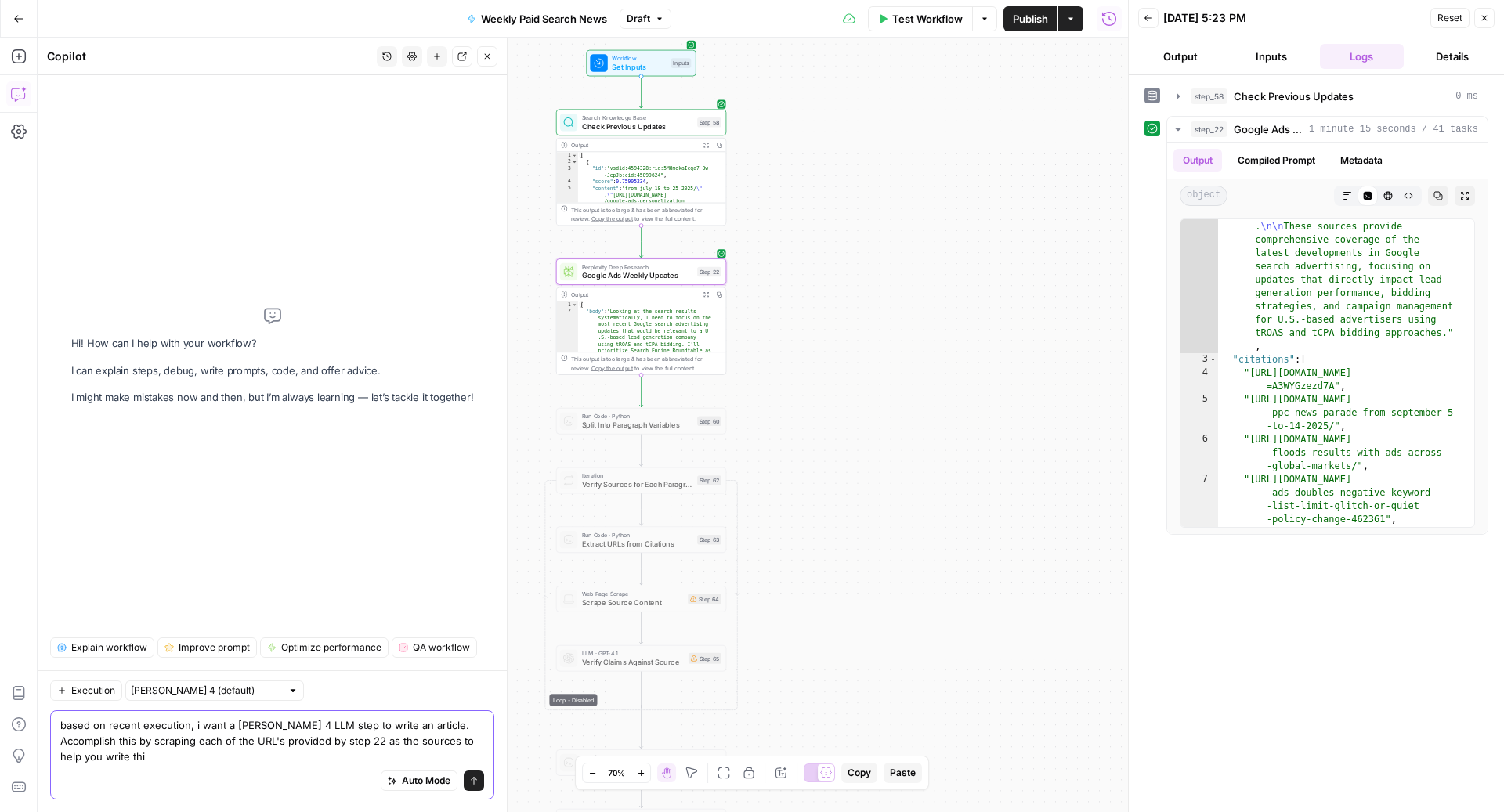
type textarea "based on recent execution, i want a [PERSON_NAME] 4 LLM step to write an articl…"
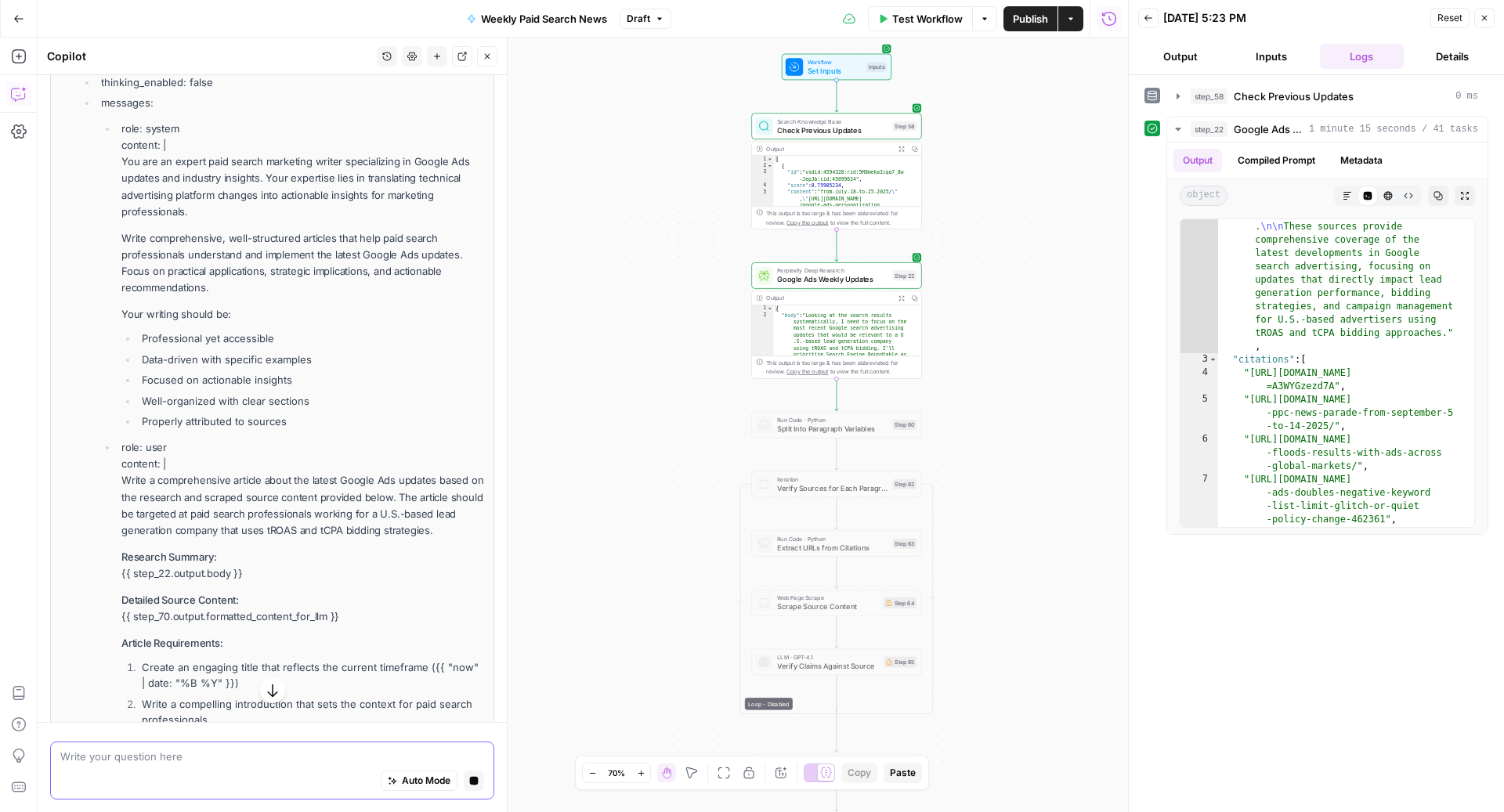
scroll to position [1060, 0]
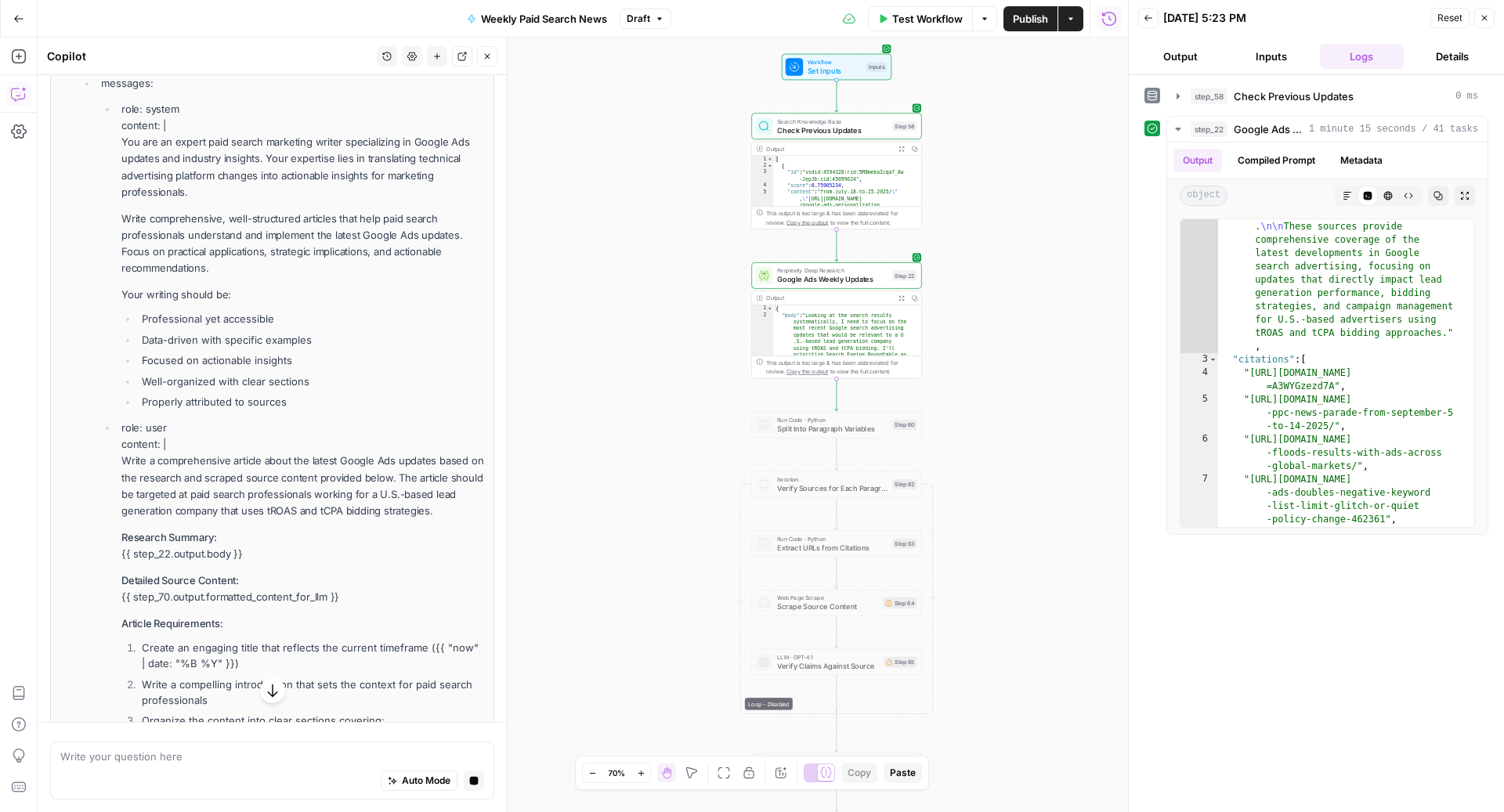
click at [161, 725] on div "Auto Mode Stop generating" at bounding box center [272, 781] width 424 height 35
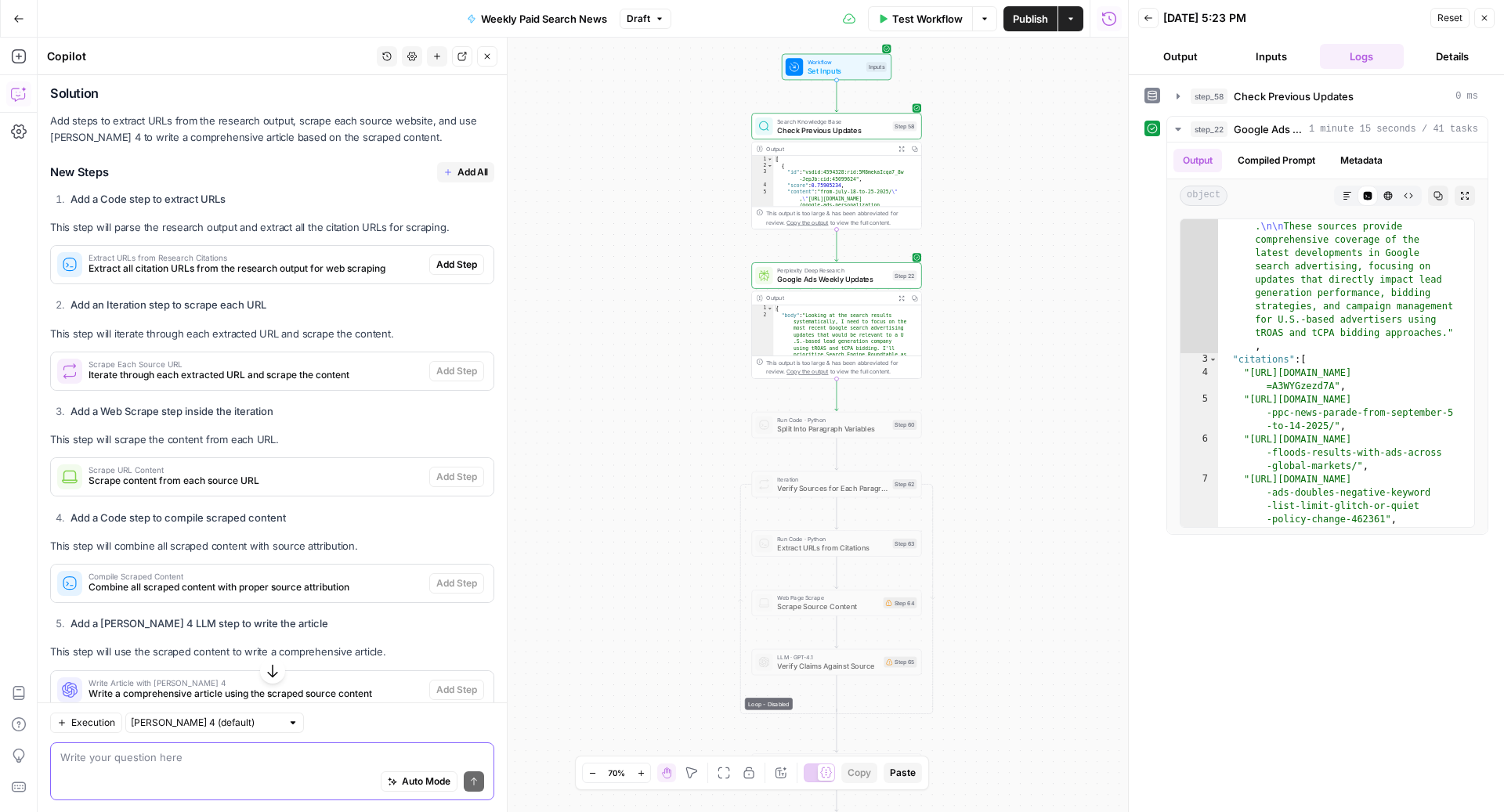
scroll to position [145, 0]
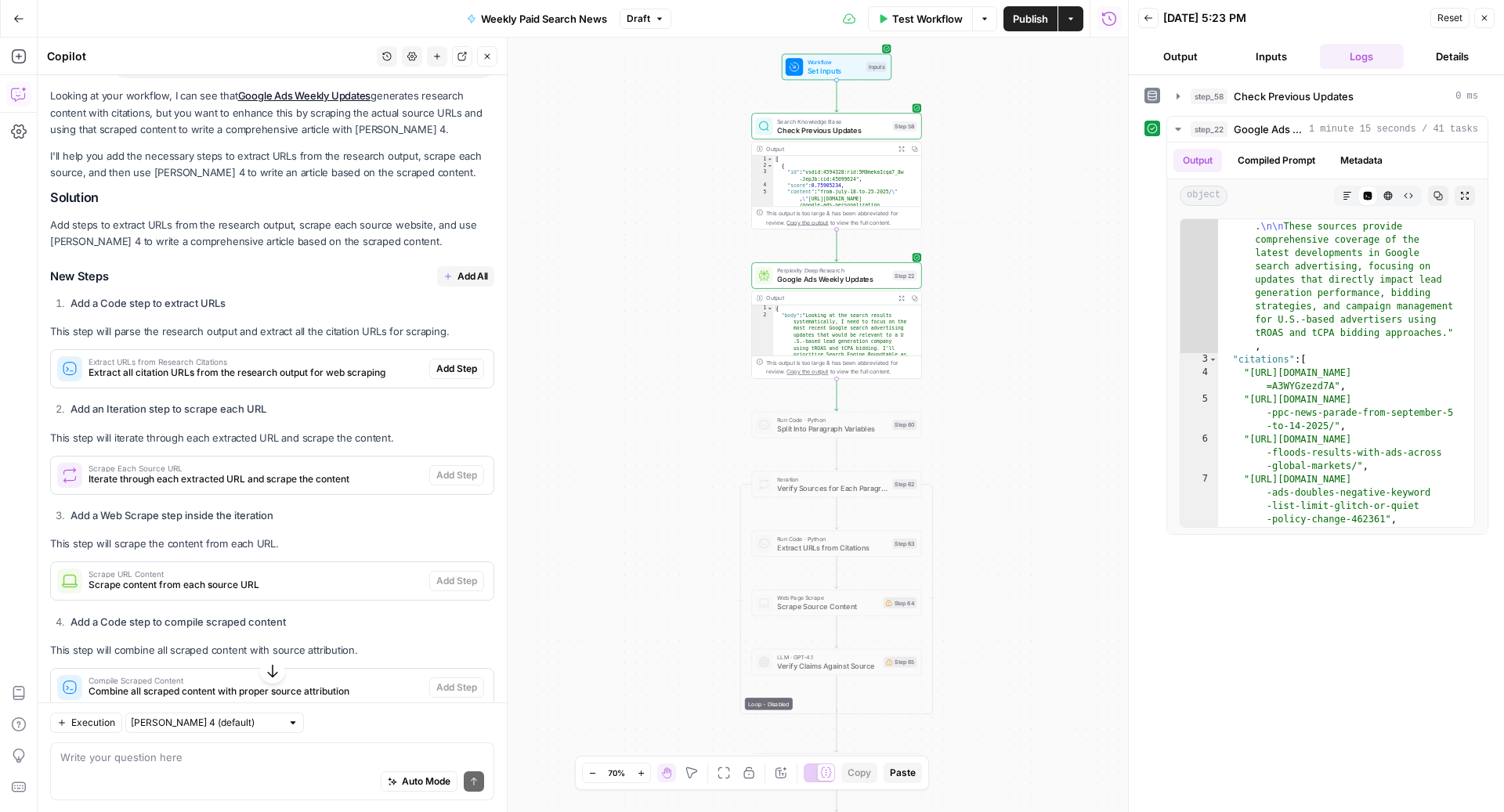
click at [458, 275] on span "Add All" at bounding box center [473, 276] width 31 height 14
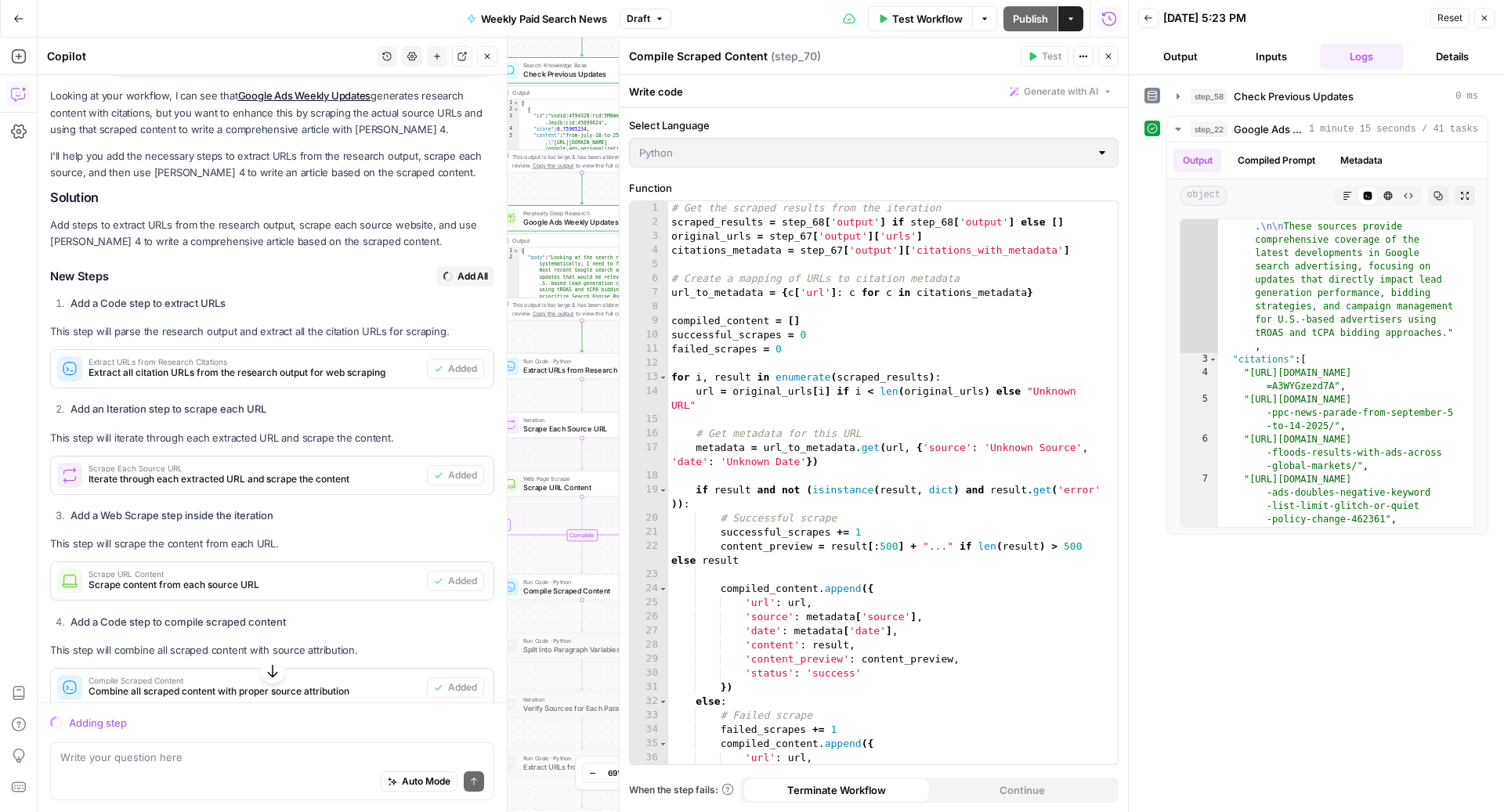
click at [1106, 63] on button "Close" at bounding box center [1108, 56] width 20 height 20
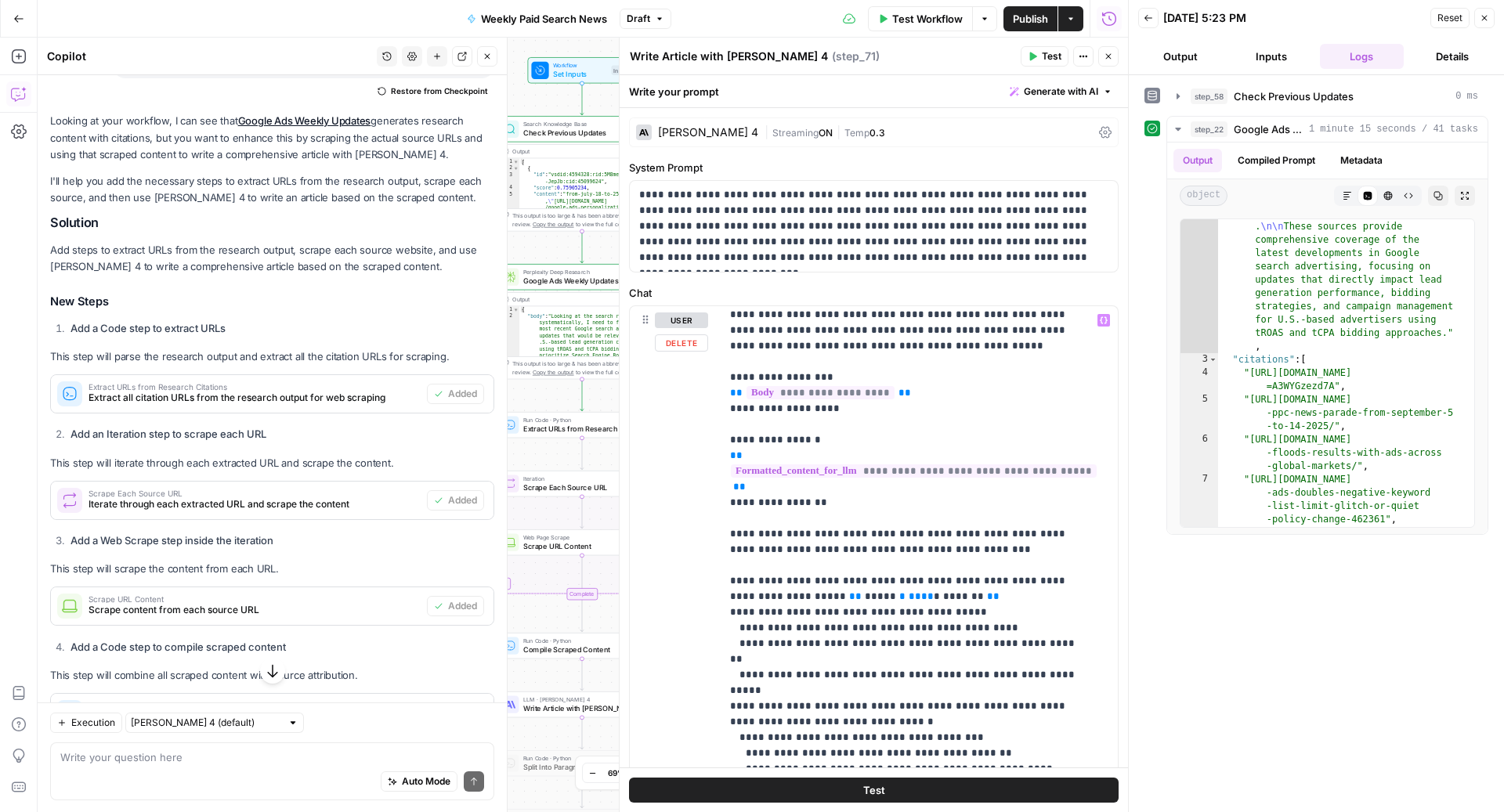
scroll to position [0, 0]
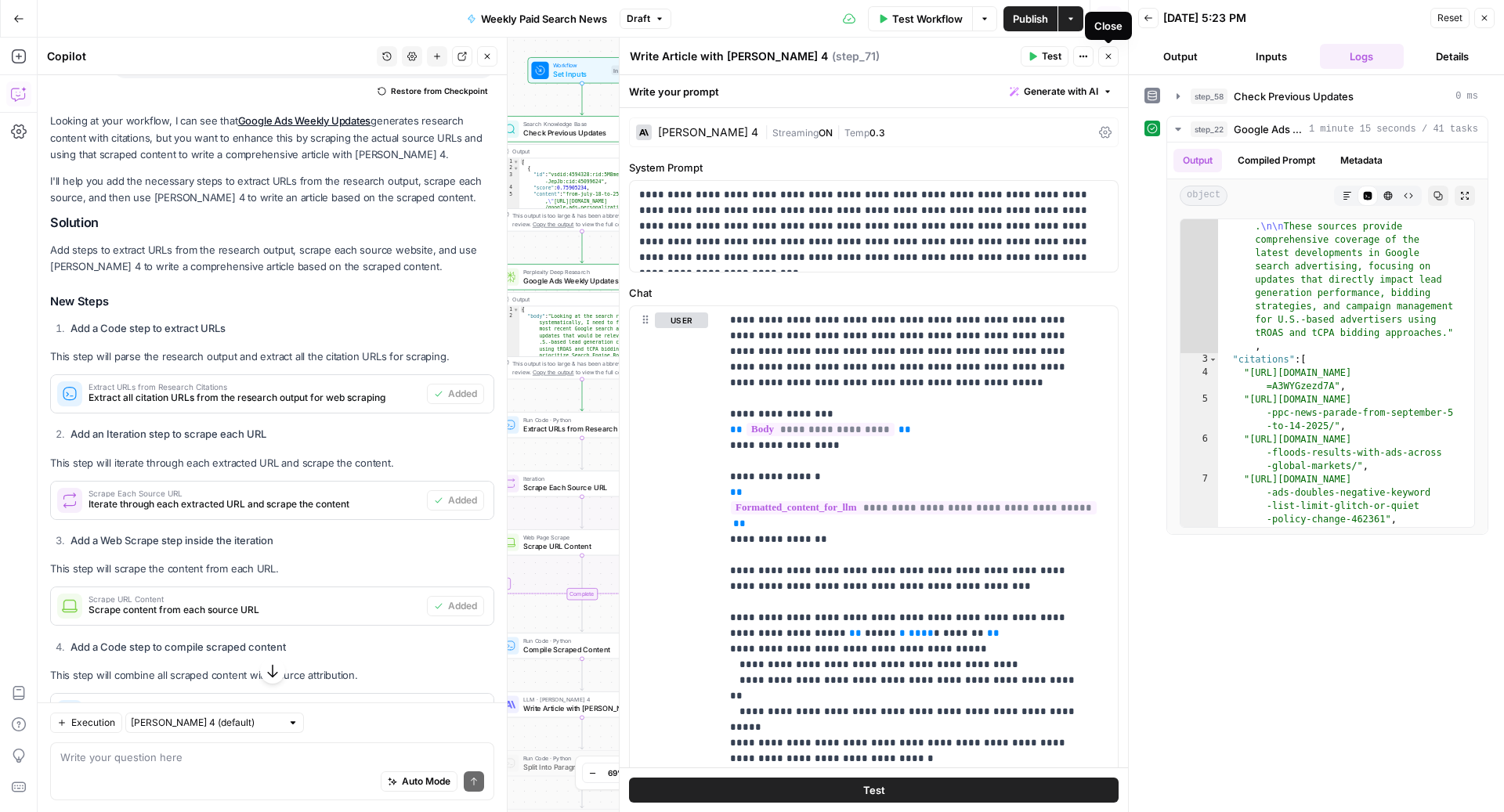
click at [1115, 56] on button "Close" at bounding box center [1108, 56] width 20 height 20
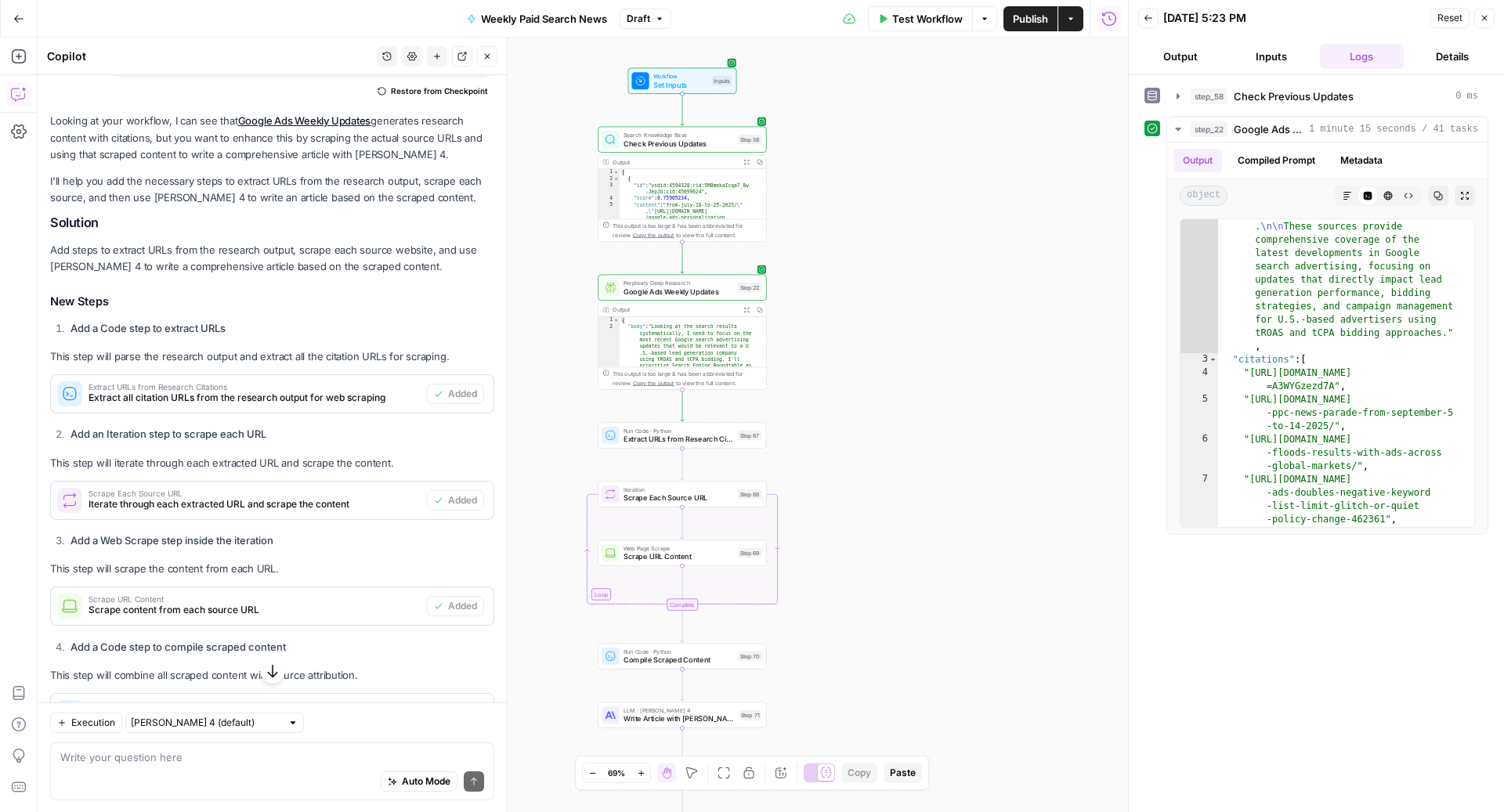
click at [676, 294] on span "Google Ads Weekly Updates" at bounding box center [678, 291] width 110 height 11
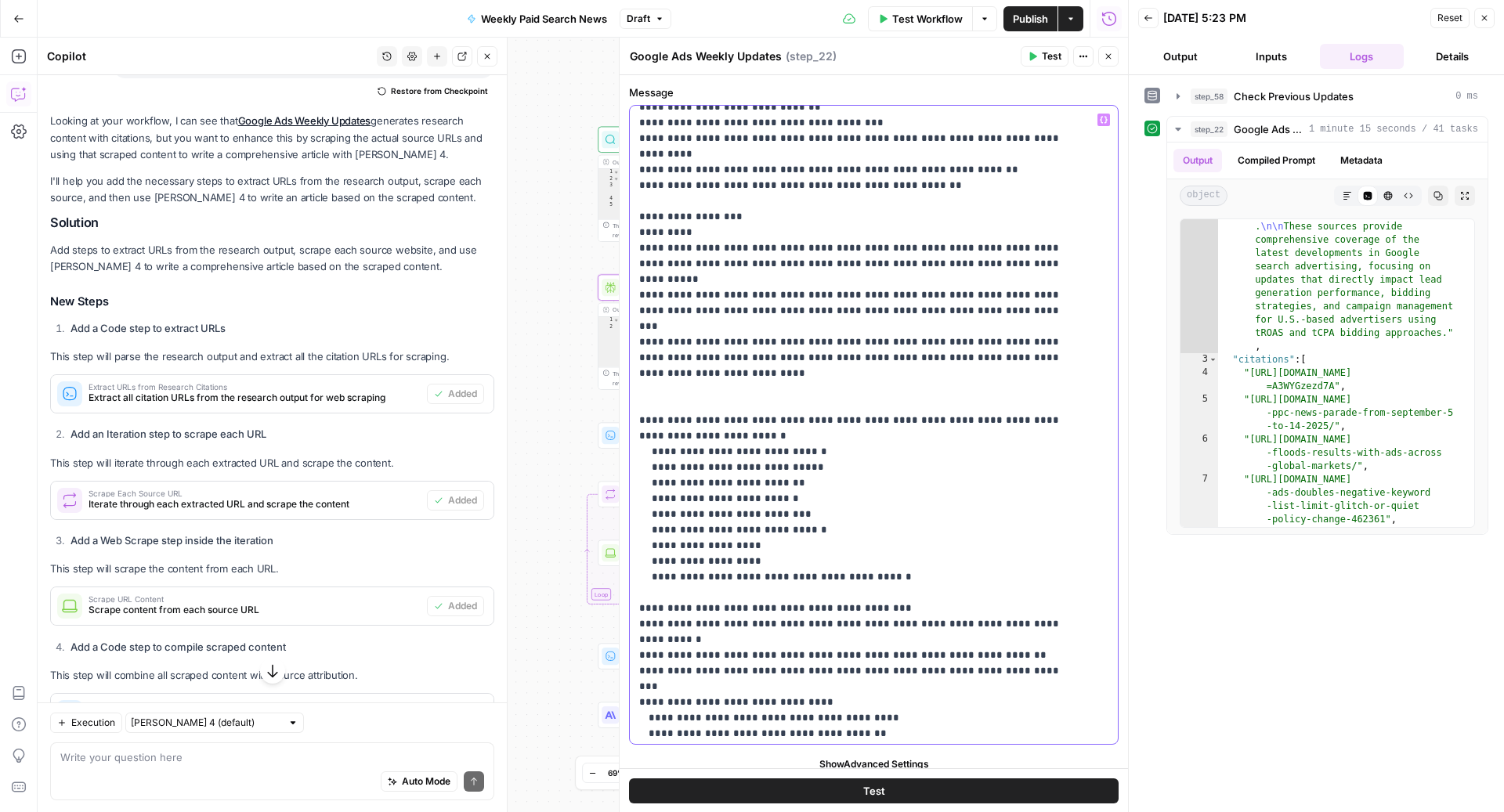
scroll to position [498, 0]
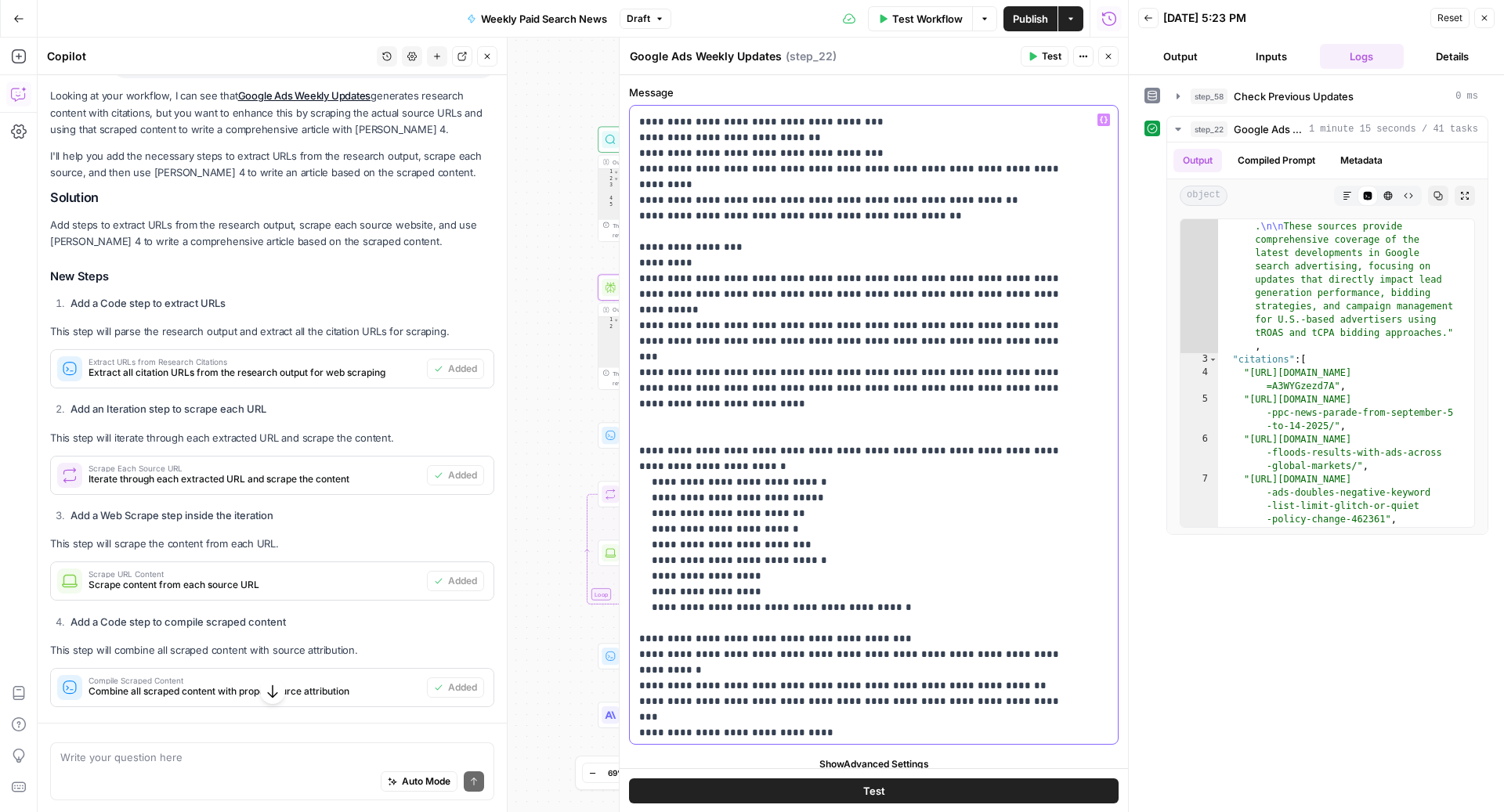
click at [653, 359] on p "**********" at bounding box center [858, 717] width 439 height 2207
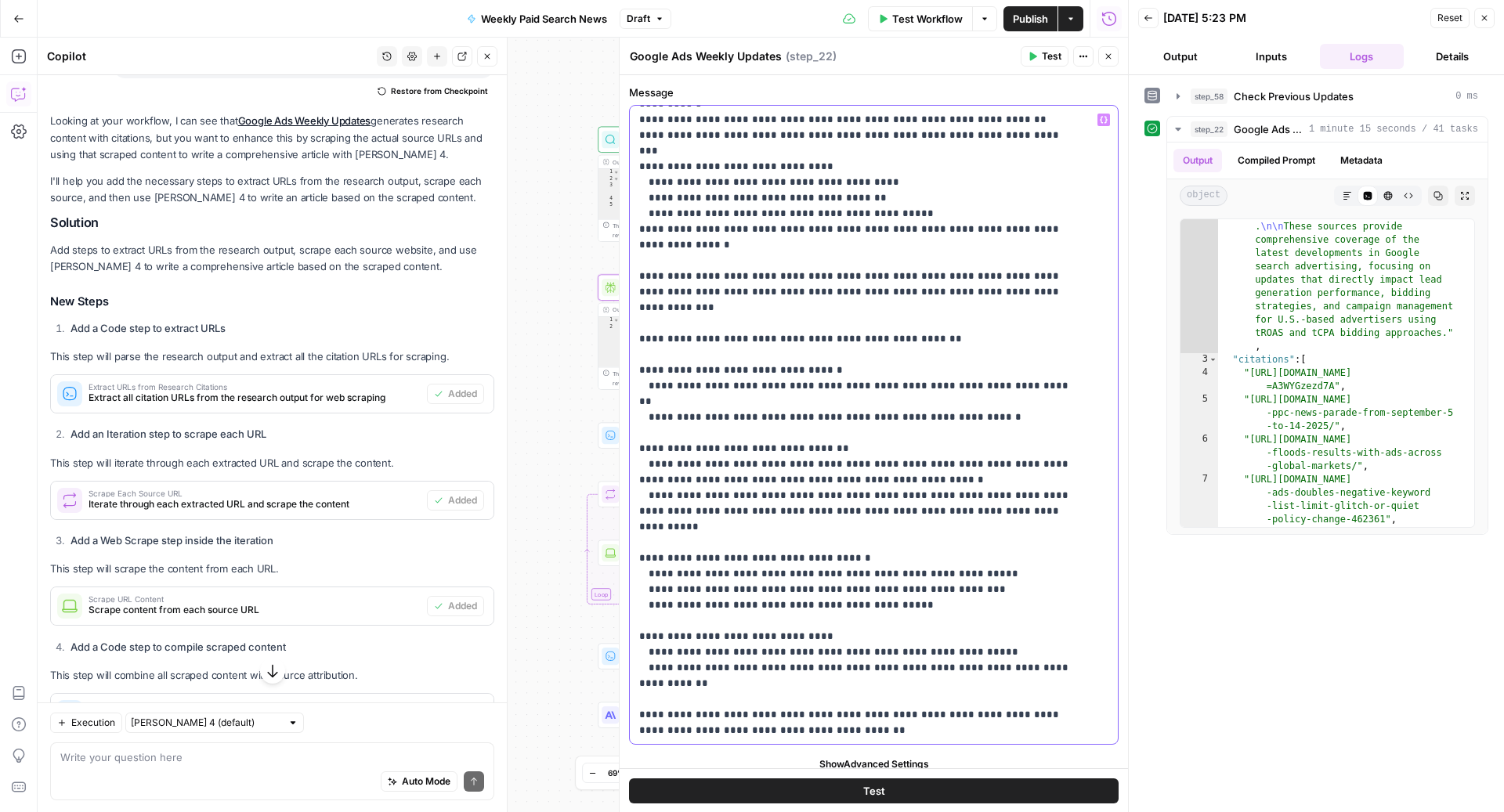
scroll to position [1069, 0]
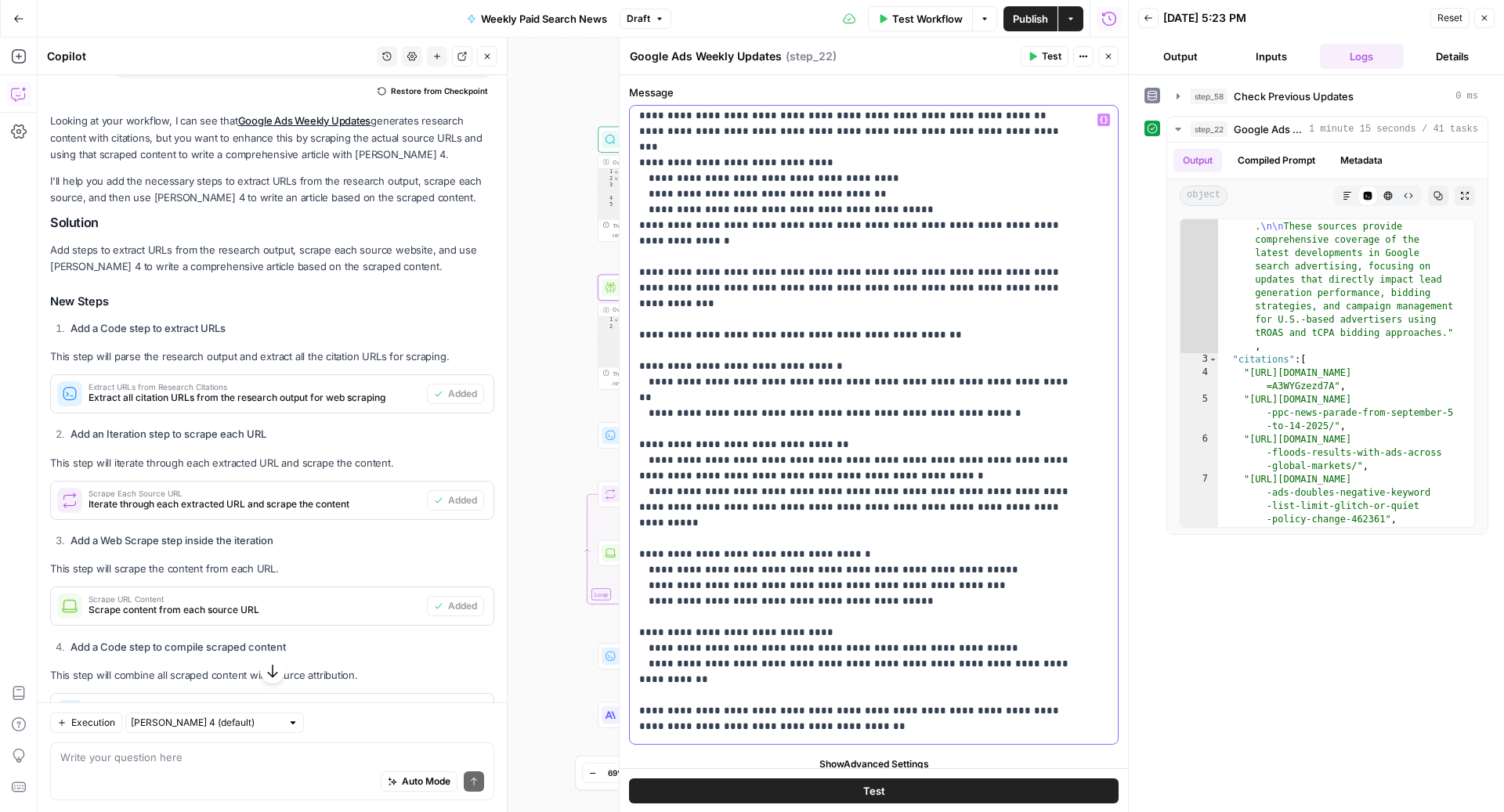
click at [880, 533] on p "**********" at bounding box center [858, 147] width 439 height 2207
click at [1000, 559] on p "**********" at bounding box center [858, 162] width 439 height 2239
drag, startPoint x: 1000, startPoint y: 573, endPoint x: 855, endPoint y: 566, distance: 145.2
click at [855, 566] on p "**********" at bounding box center [858, 162] width 439 height 2239
click at [779, 571] on p "**********" at bounding box center [858, 162] width 439 height 2239
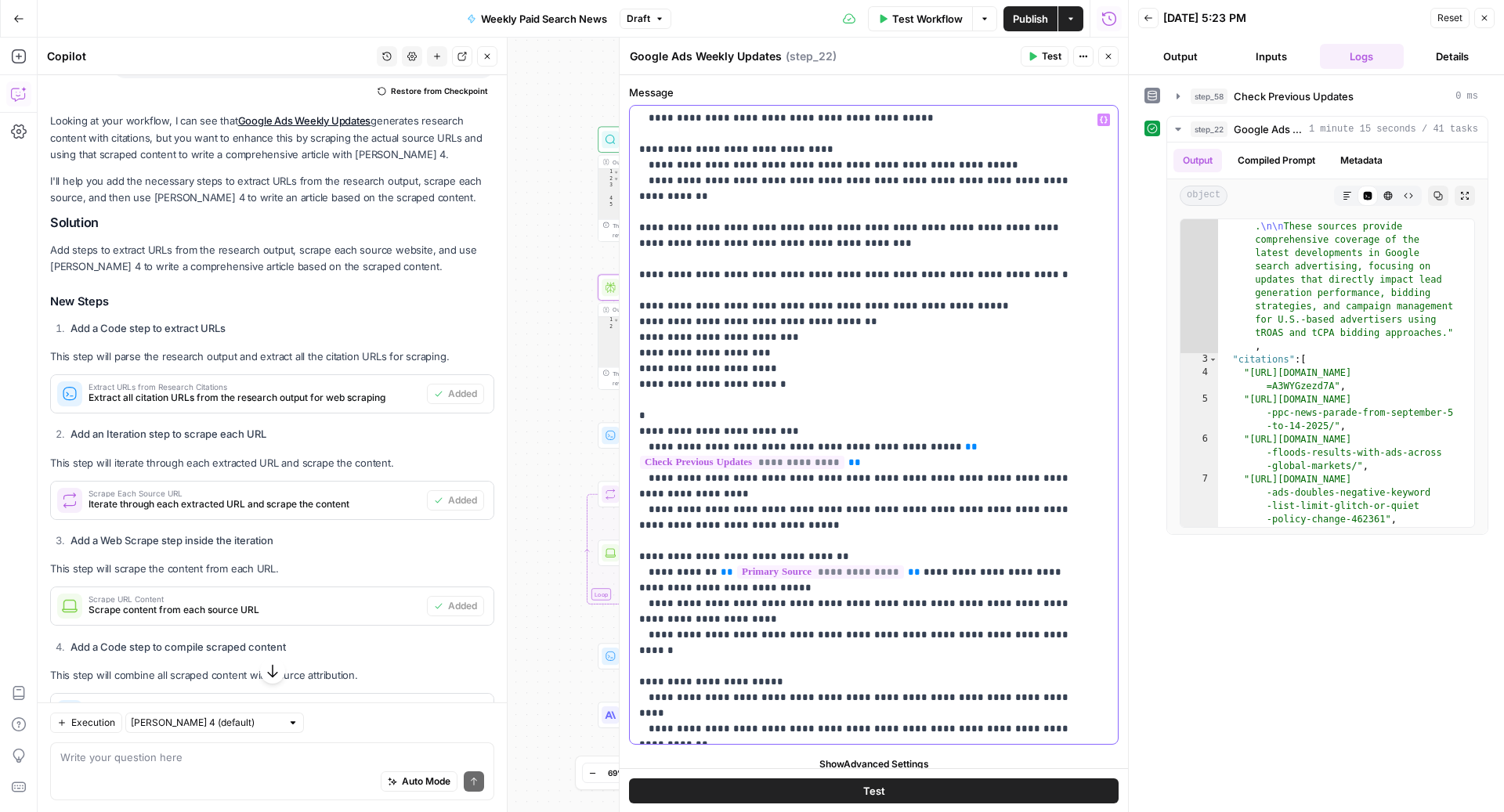
scroll to position [1545, 0]
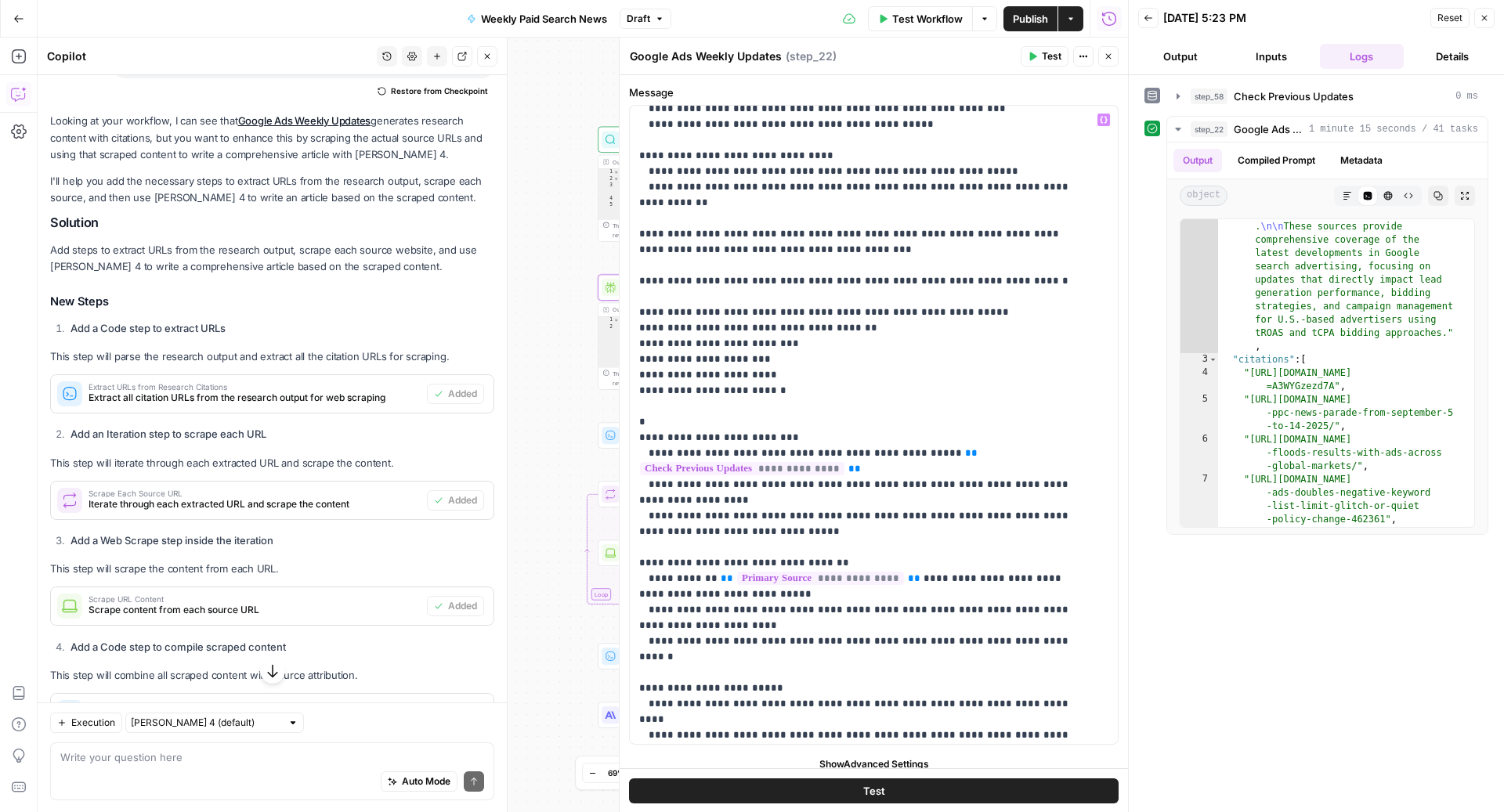
drag, startPoint x: 939, startPoint y: 14, endPoint x: 854, endPoint y: 300, distance: 298.4
click at [854, 298] on body "ConsumerAffairs New Home Browse Insights Opportunities Your Data Recent Grids P…" at bounding box center [752, 406] width 1504 height 812
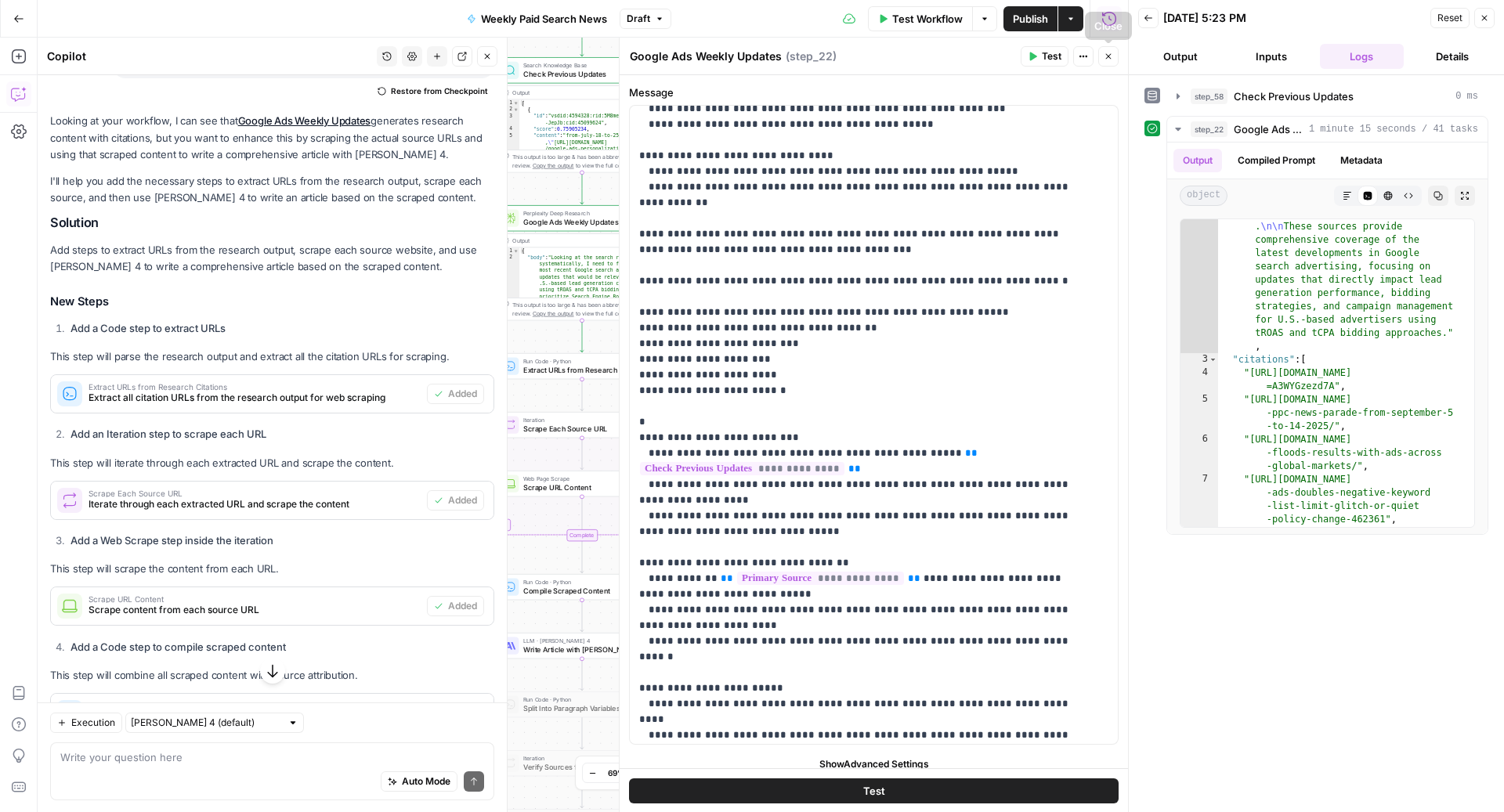
click at [1112, 60] on icon "button" at bounding box center [1108, 56] width 9 height 9
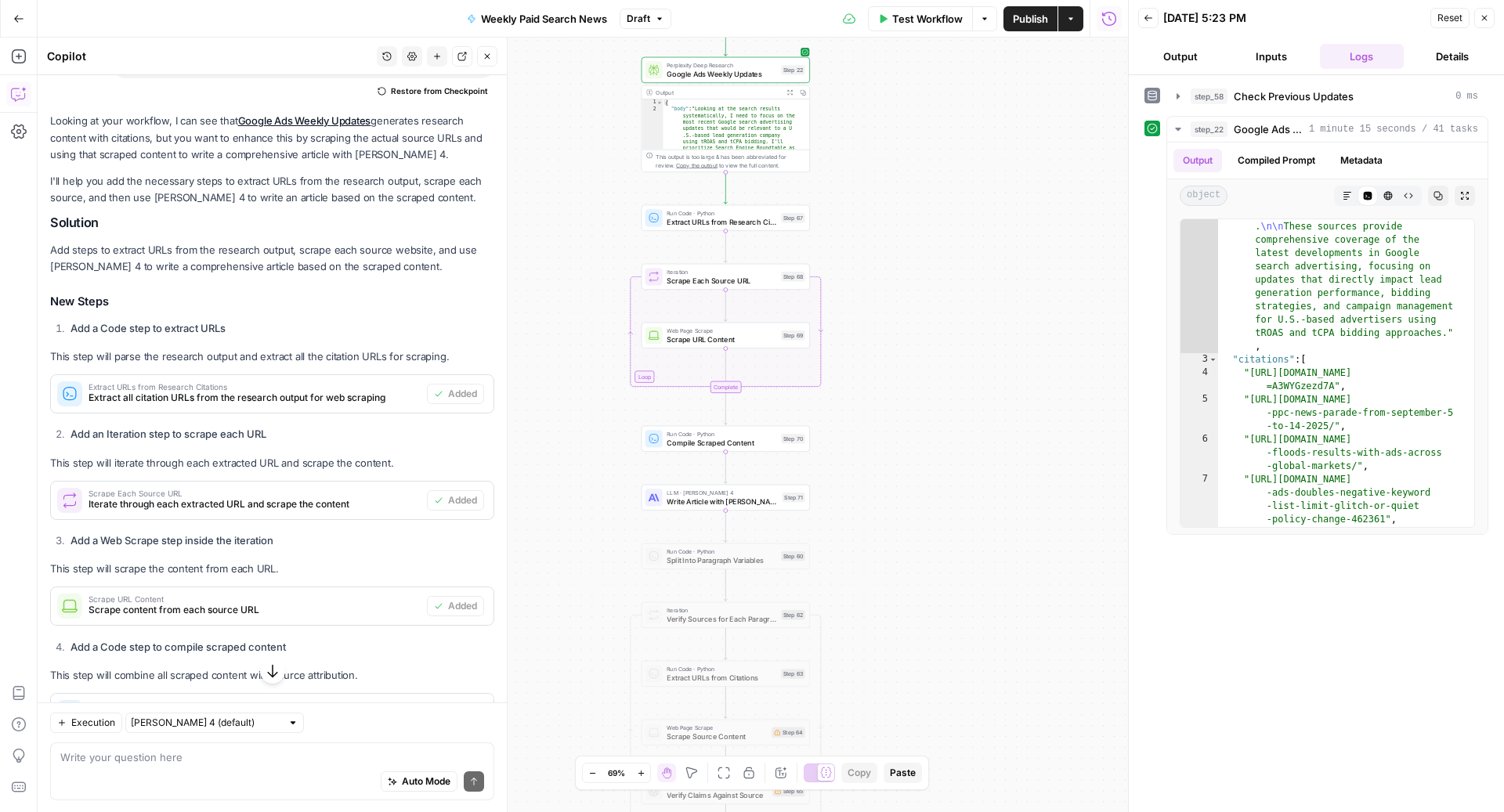
click at [720, 221] on span "Extract URLs from Research Citations" at bounding box center [721, 221] width 110 height 11
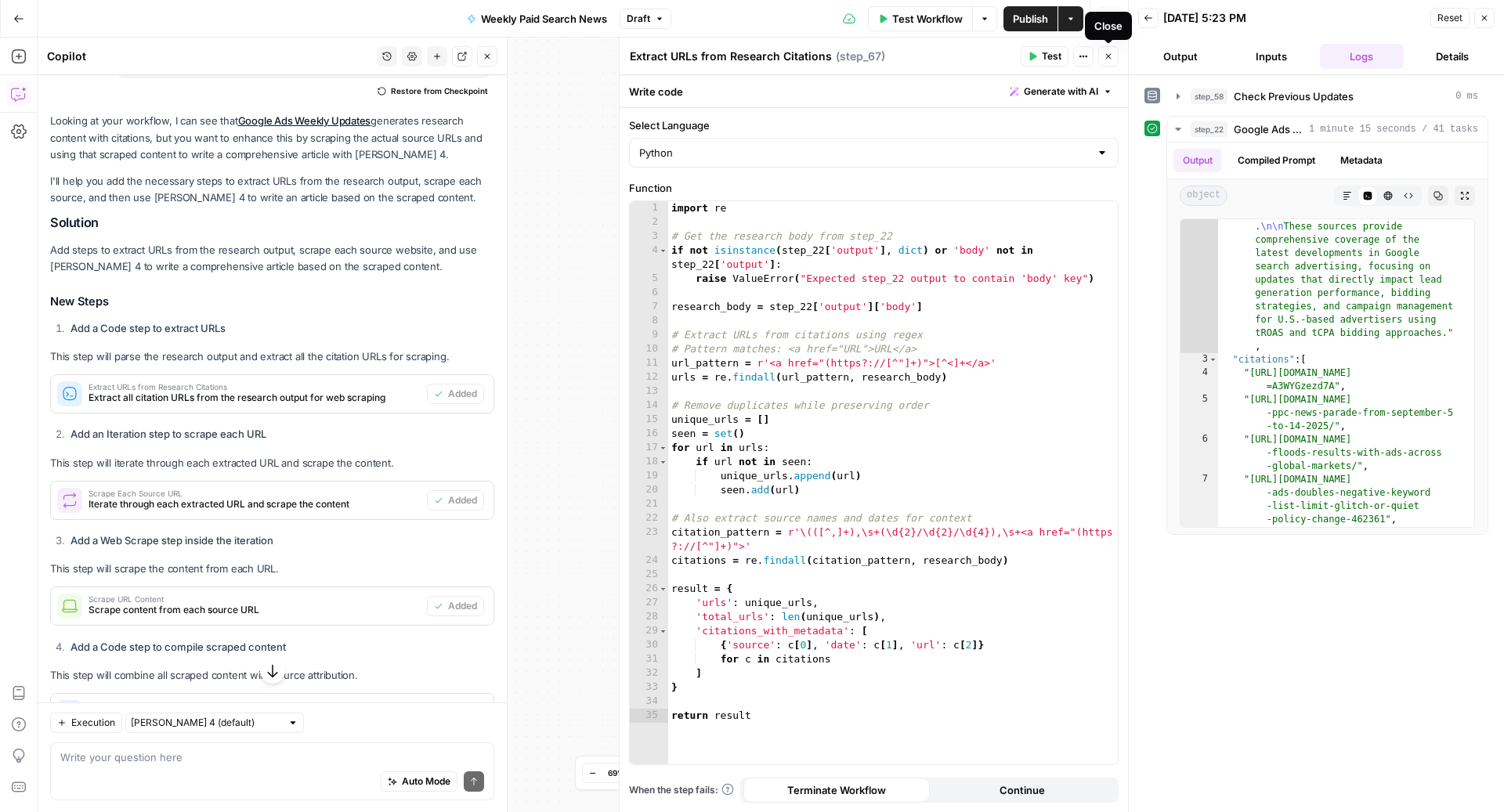
click at [1107, 55] on icon "button" at bounding box center [1108, 57] width 5 height 5
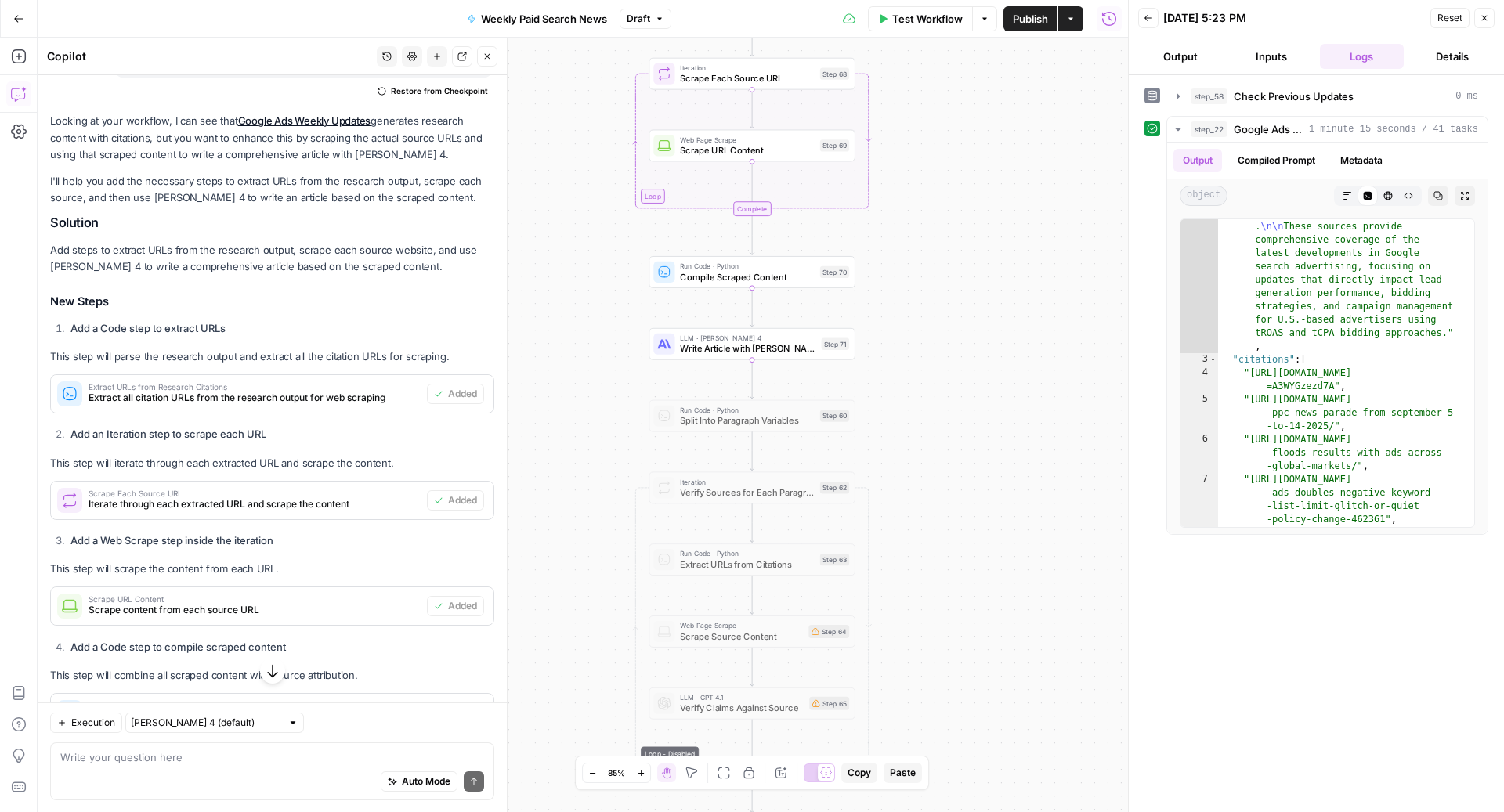
drag, startPoint x: 913, startPoint y: 309, endPoint x: 954, endPoint y: 384, distance: 85.5
click at [954, 384] on div "Workflow Set Inputs Inputs Search Knowledge Base Check Previous Updates Step 58…" at bounding box center [583, 424] width 1091 height 775
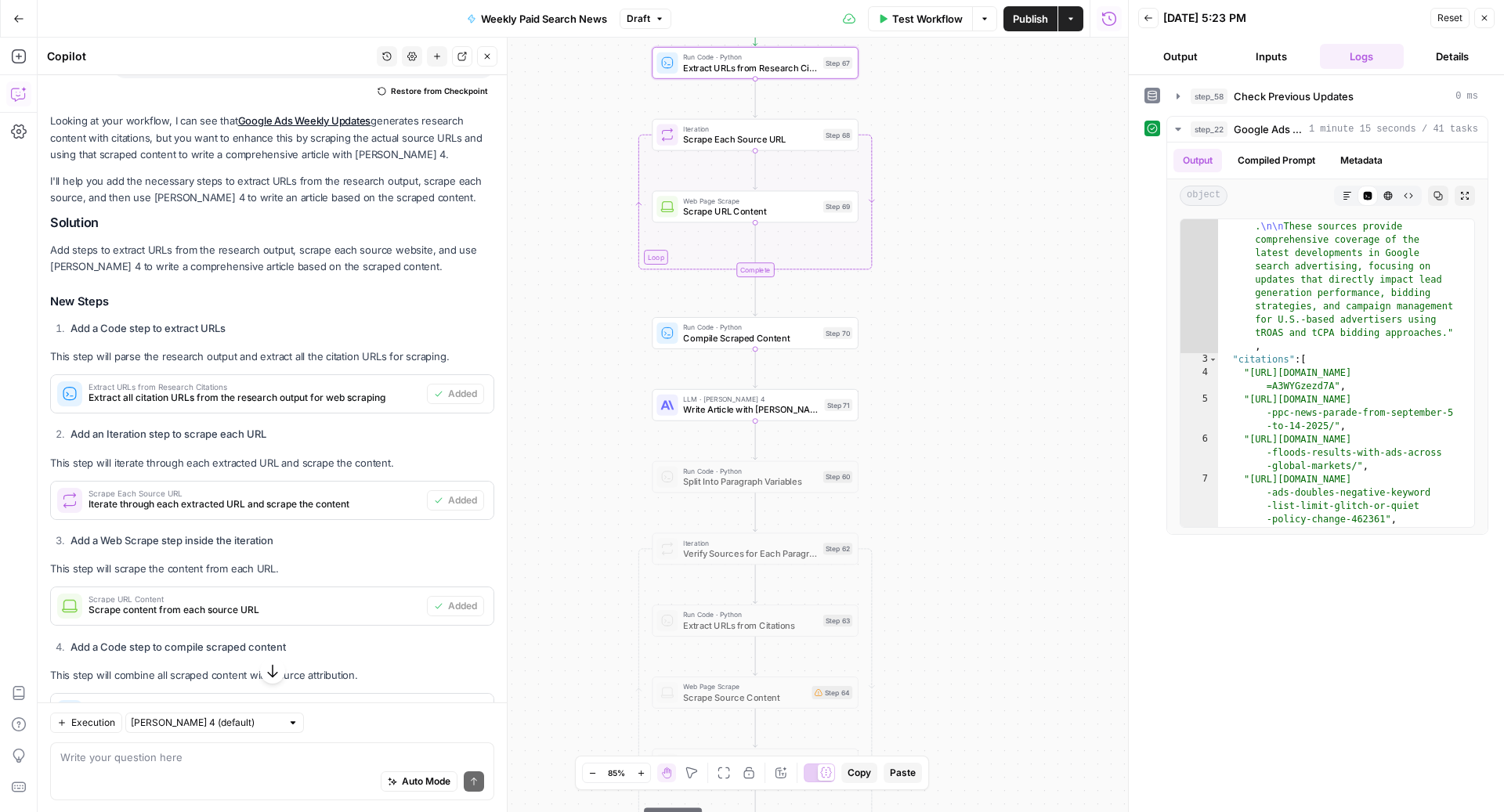
drag, startPoint x: 1006, startPoint y: 271, endPoint x: 1006, endPoint y: 310, distance: 39.0
click at [1006, 310] on div "Workflow Set Inputs Inputs Search Knowledge Base Check Previous Updates Step 58…" at bounding box center [583, 424] width 1091 height 775
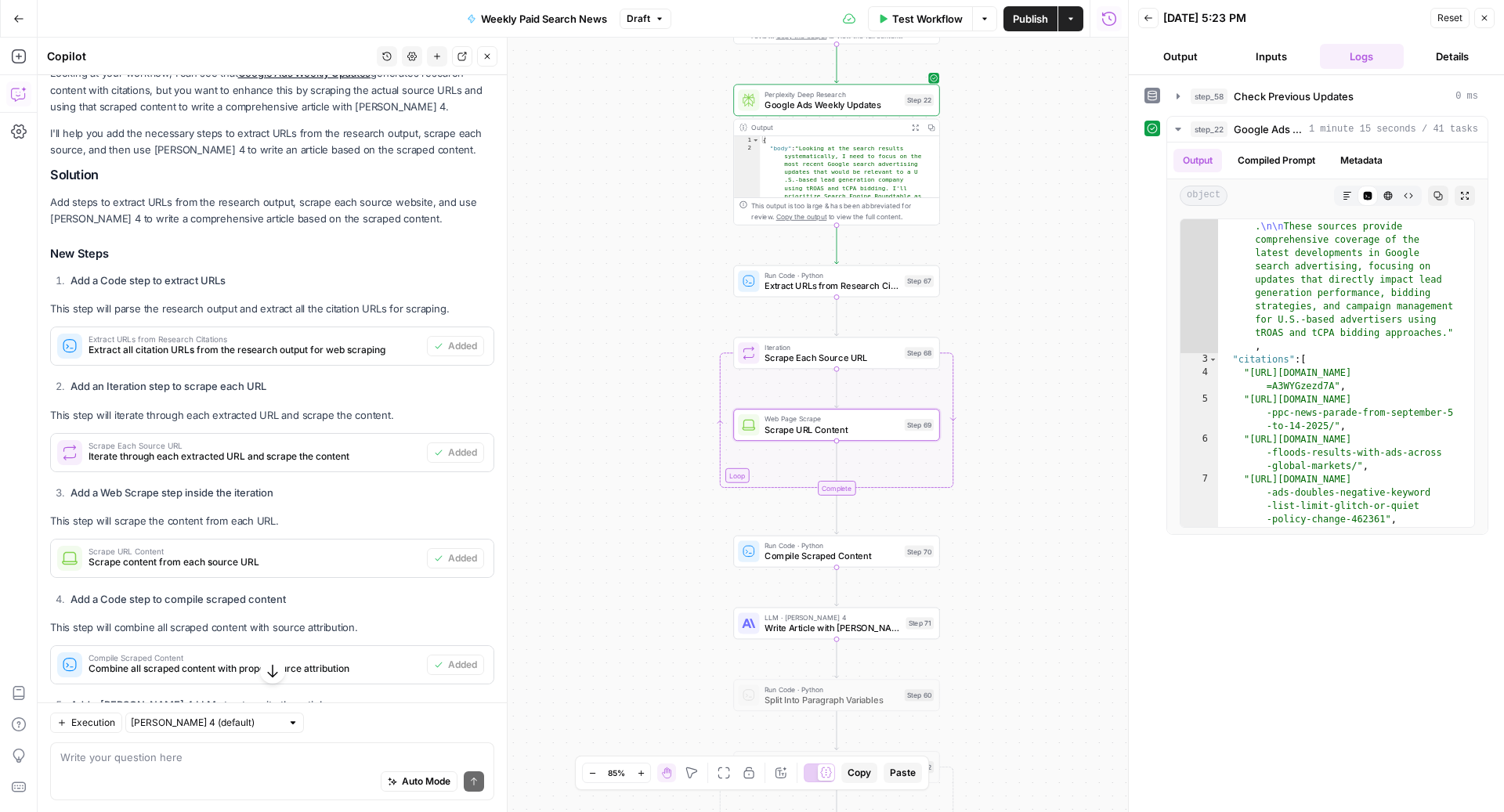
scroll to position [236, 0]
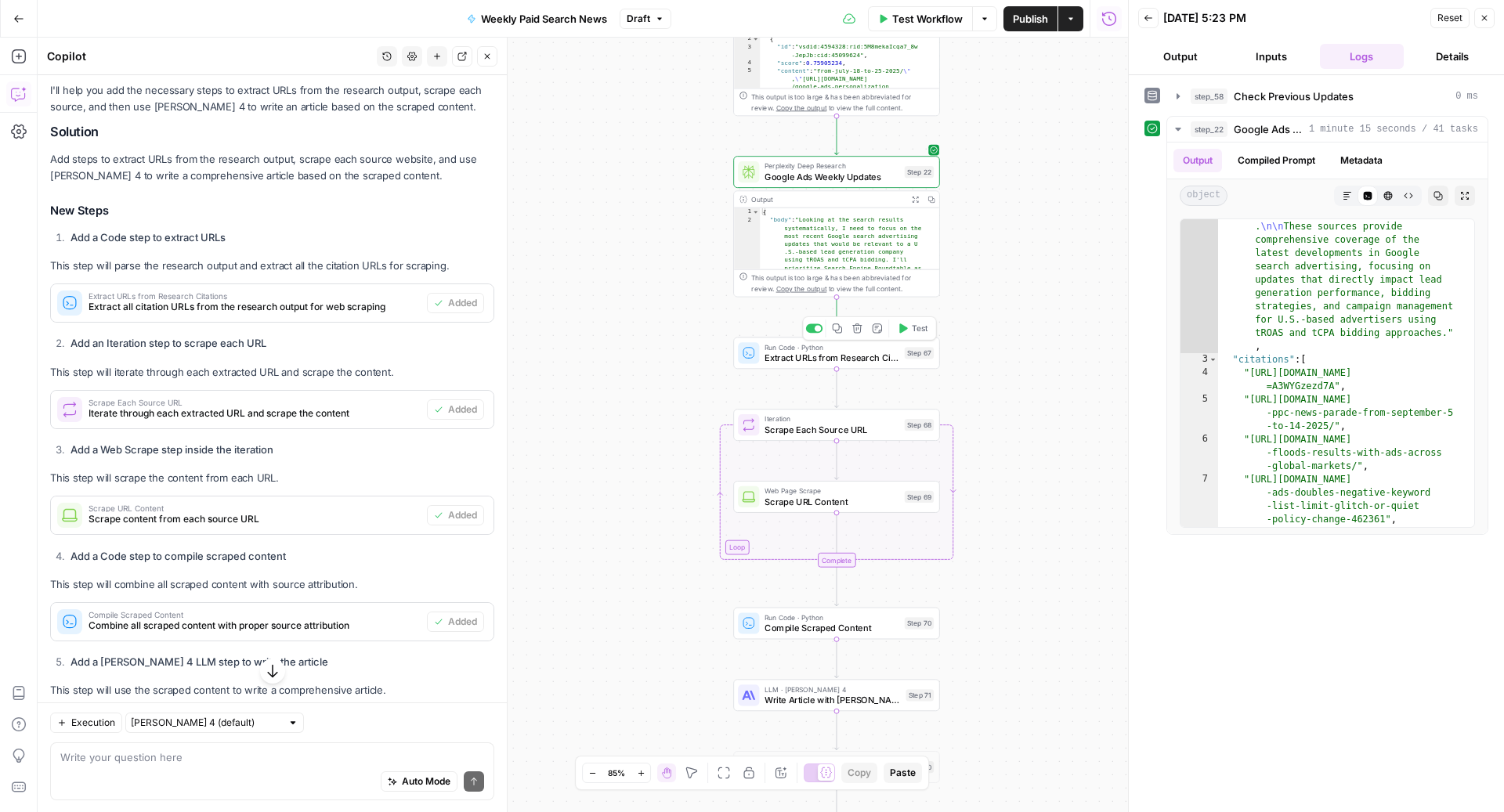
click at [780, 352] on span "Extract URLs from Research Citations" at bounding box center [832, 357] width 134 height 14
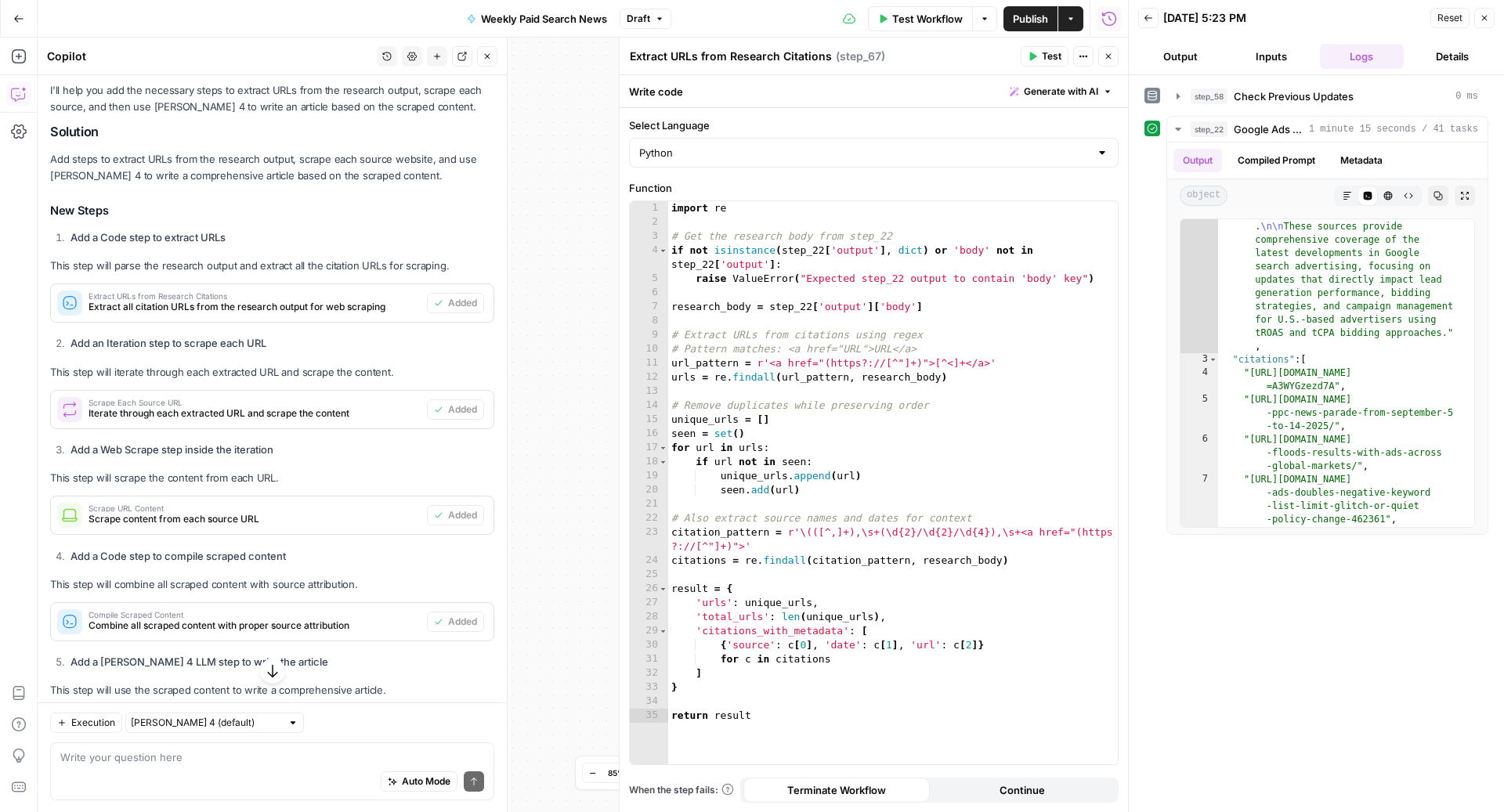
click at [1108, 54] on icon "button" at bounding box center [1108, 56] width 9 height 9
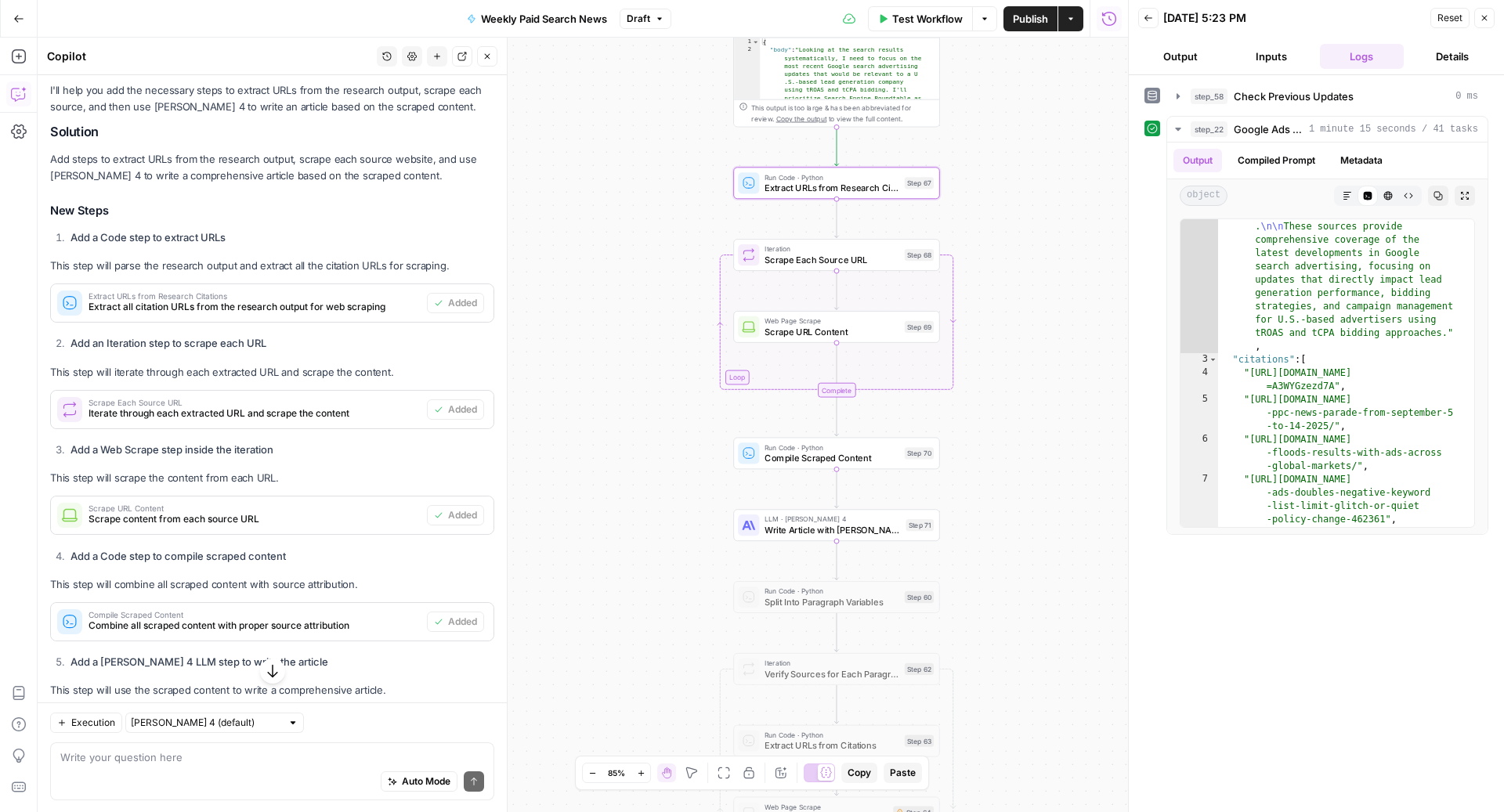
click at [806, 337] on span "Scrape URL Content" at bounding box center [832, 332] width 134 height 14
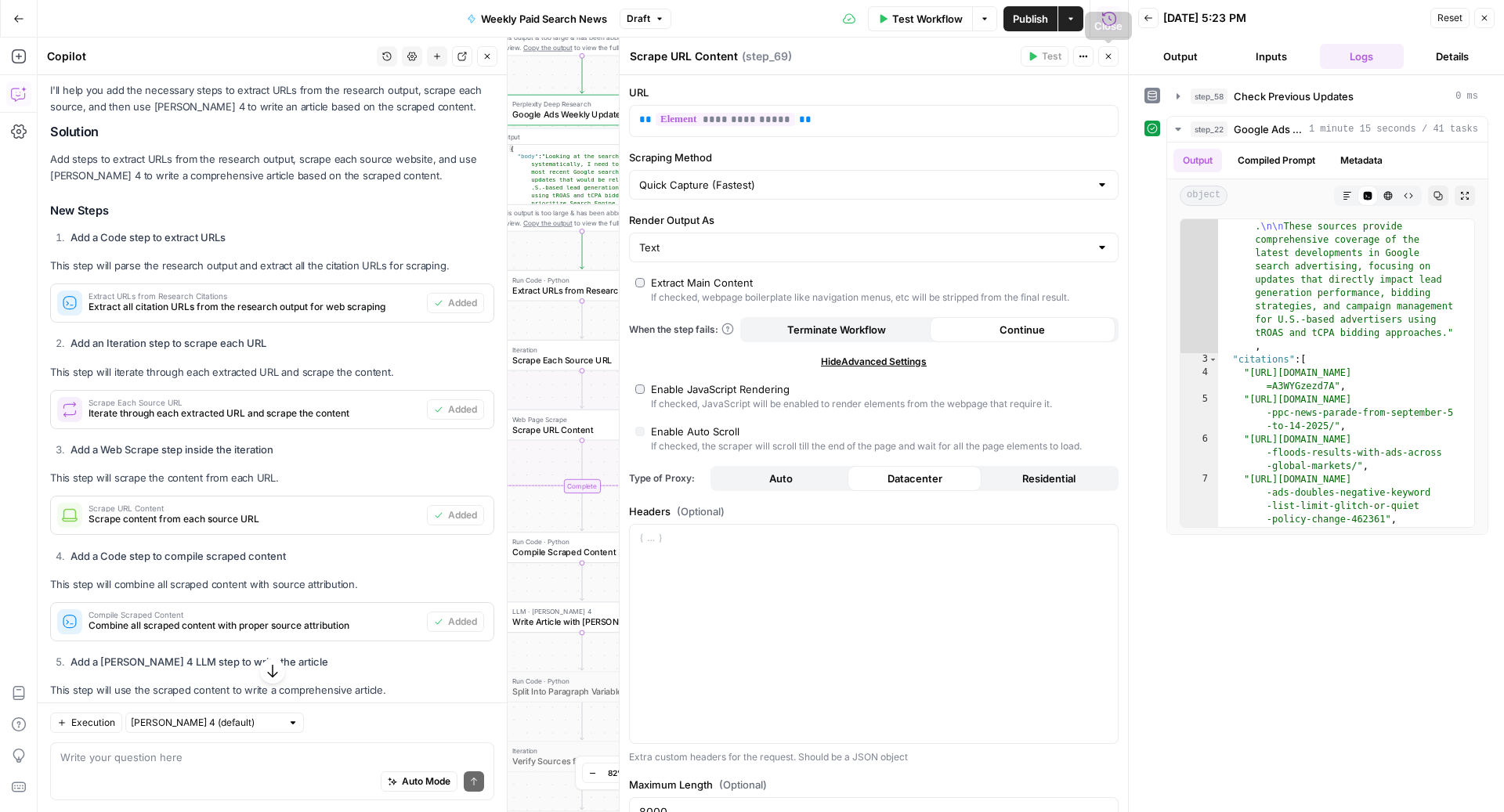
click at [1108, 54] on icon "button" at bounding box center [1108, 56] width 9 height 9
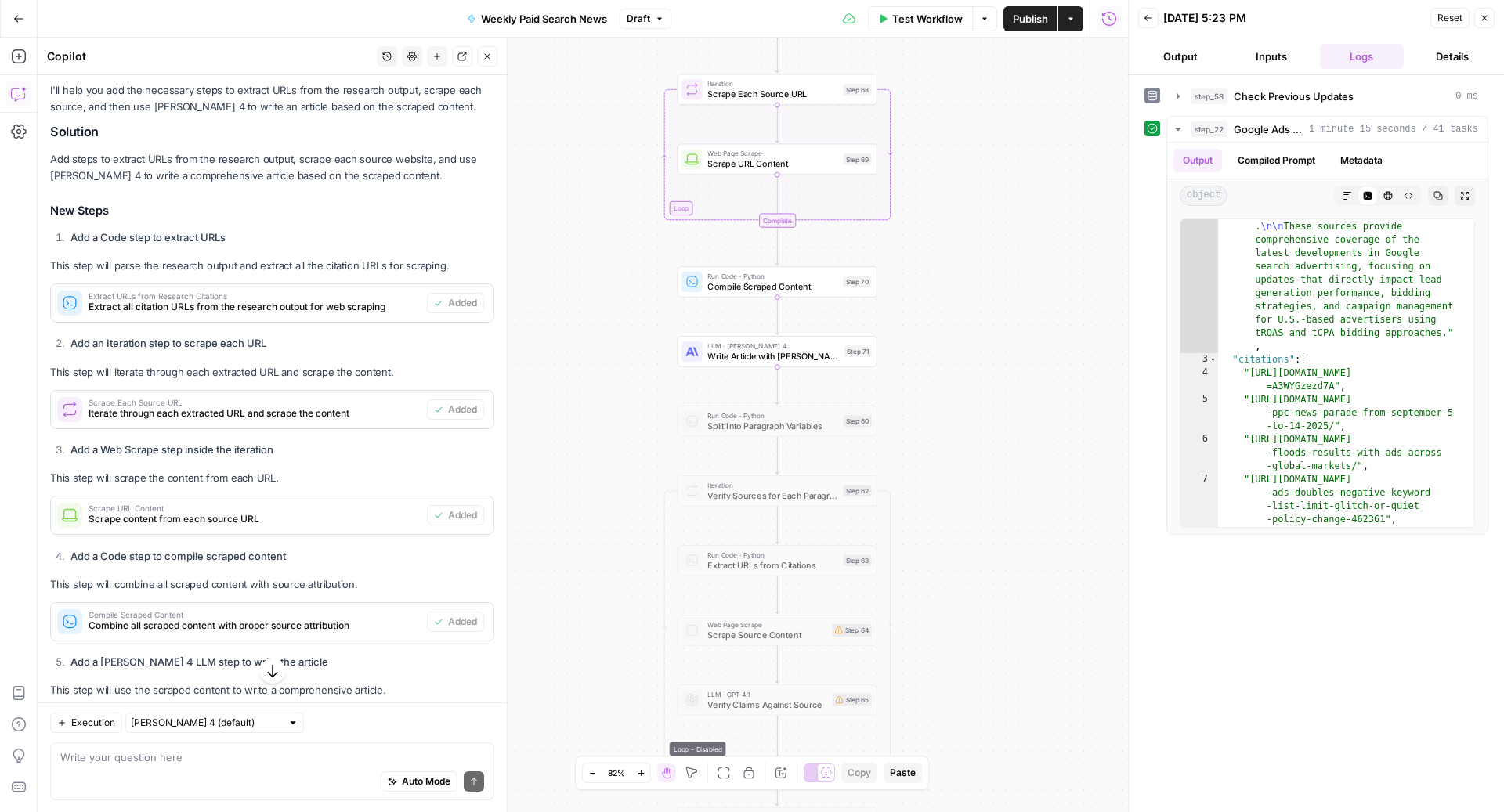
click at [755, 281] on span "Compile Scraped Content" at bounding box center [772, 286] width 130 height 13
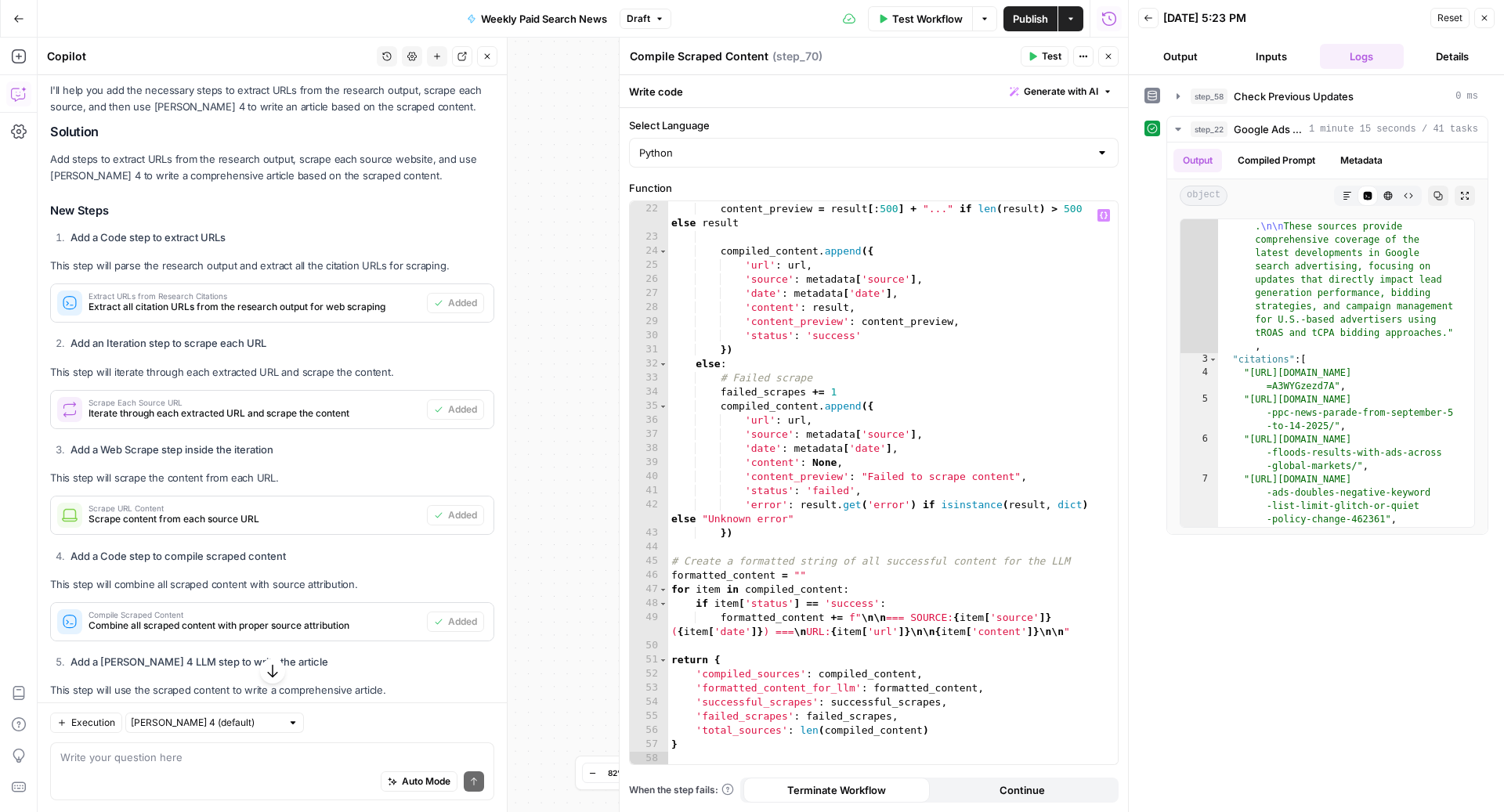
scroll to position [337, 0]
click at [1108, 65] on button "Close" at bounding box center [1108, 56] width 20 height 20
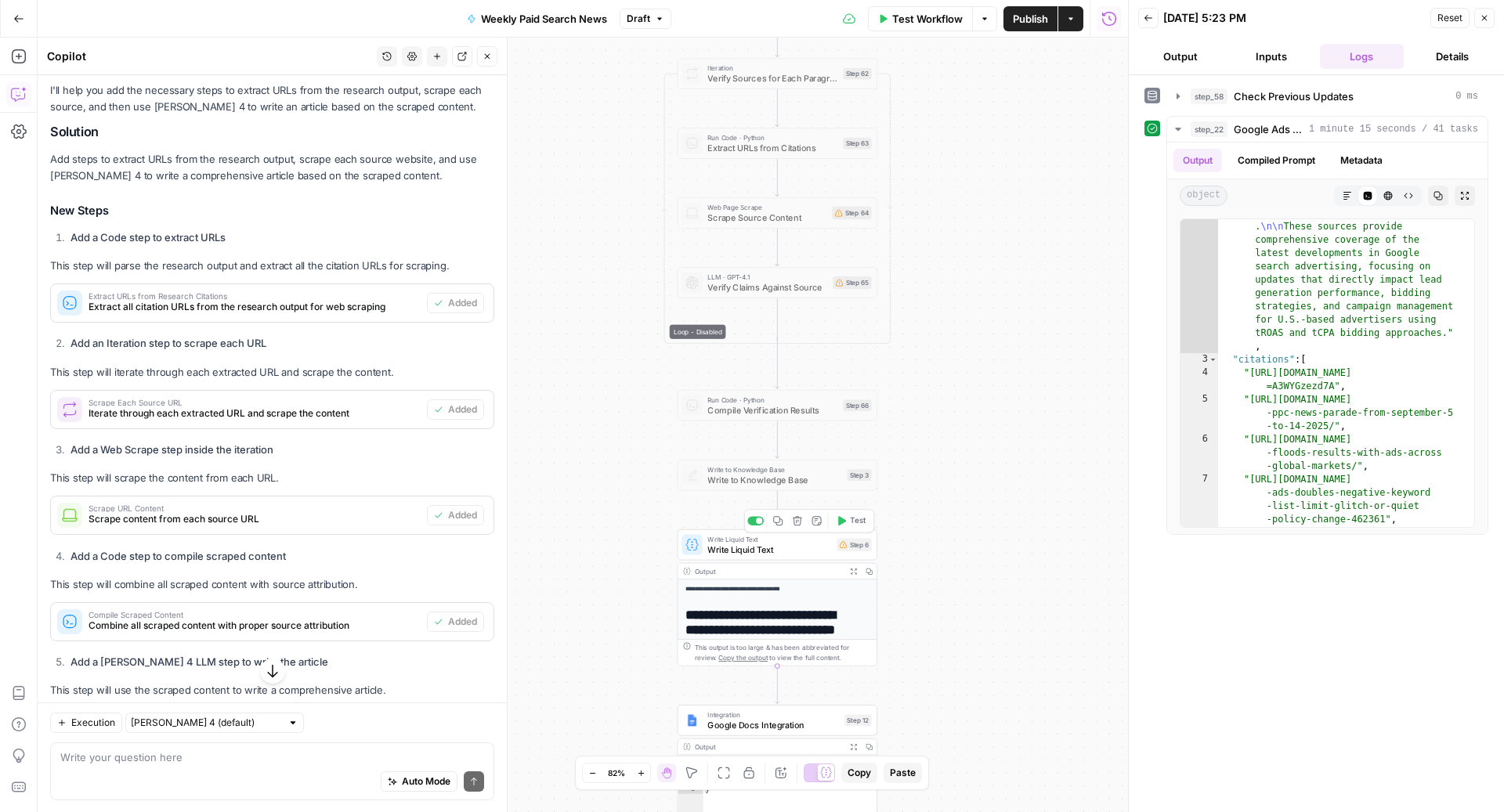
click at [761, 548] on span "Write Liquid Text" at bounding box center [768, 548] width 123 height 13
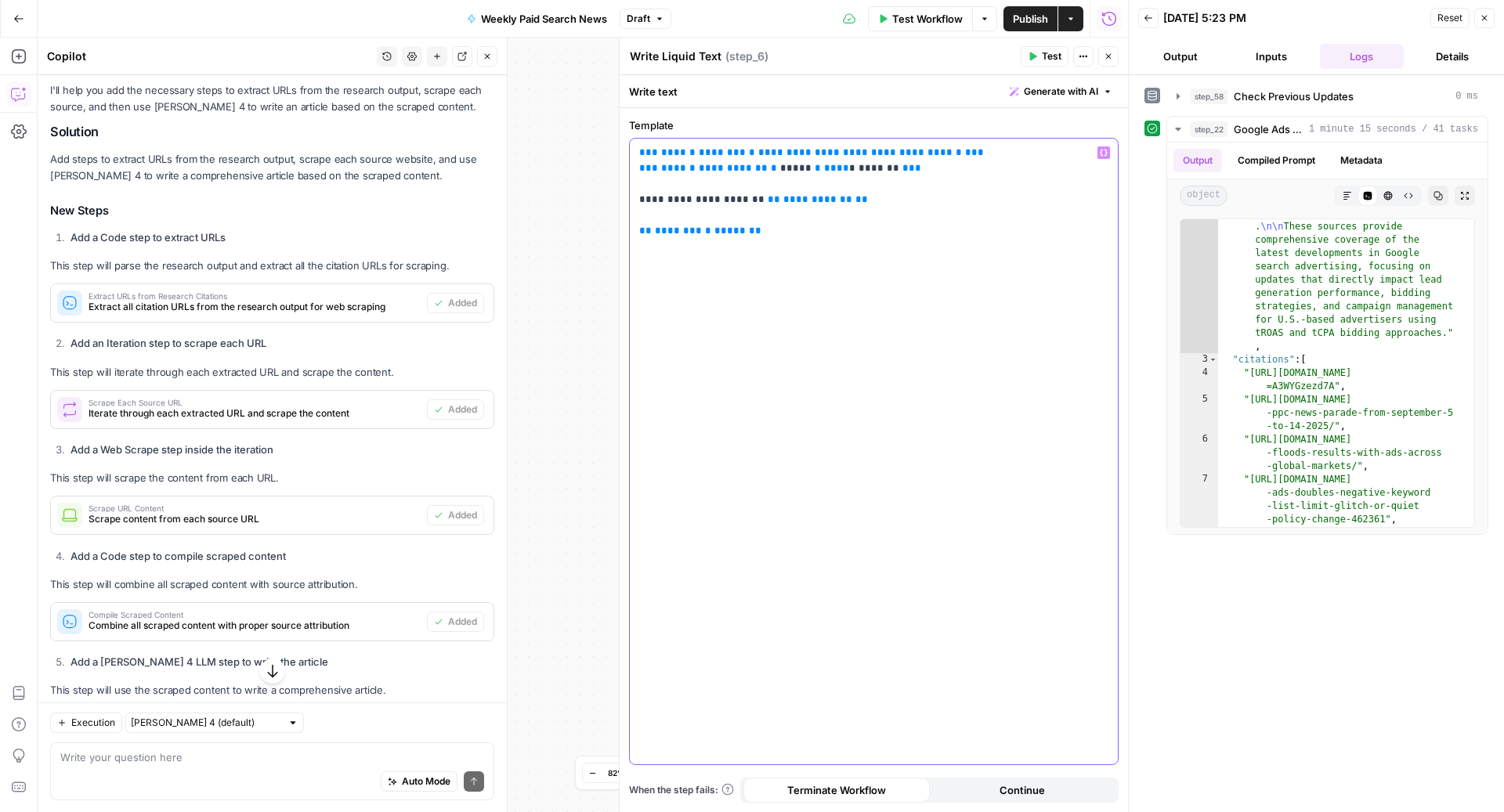
click at [779, 154] on span "**********" at bounding box center [859, 152] width 203 height 10
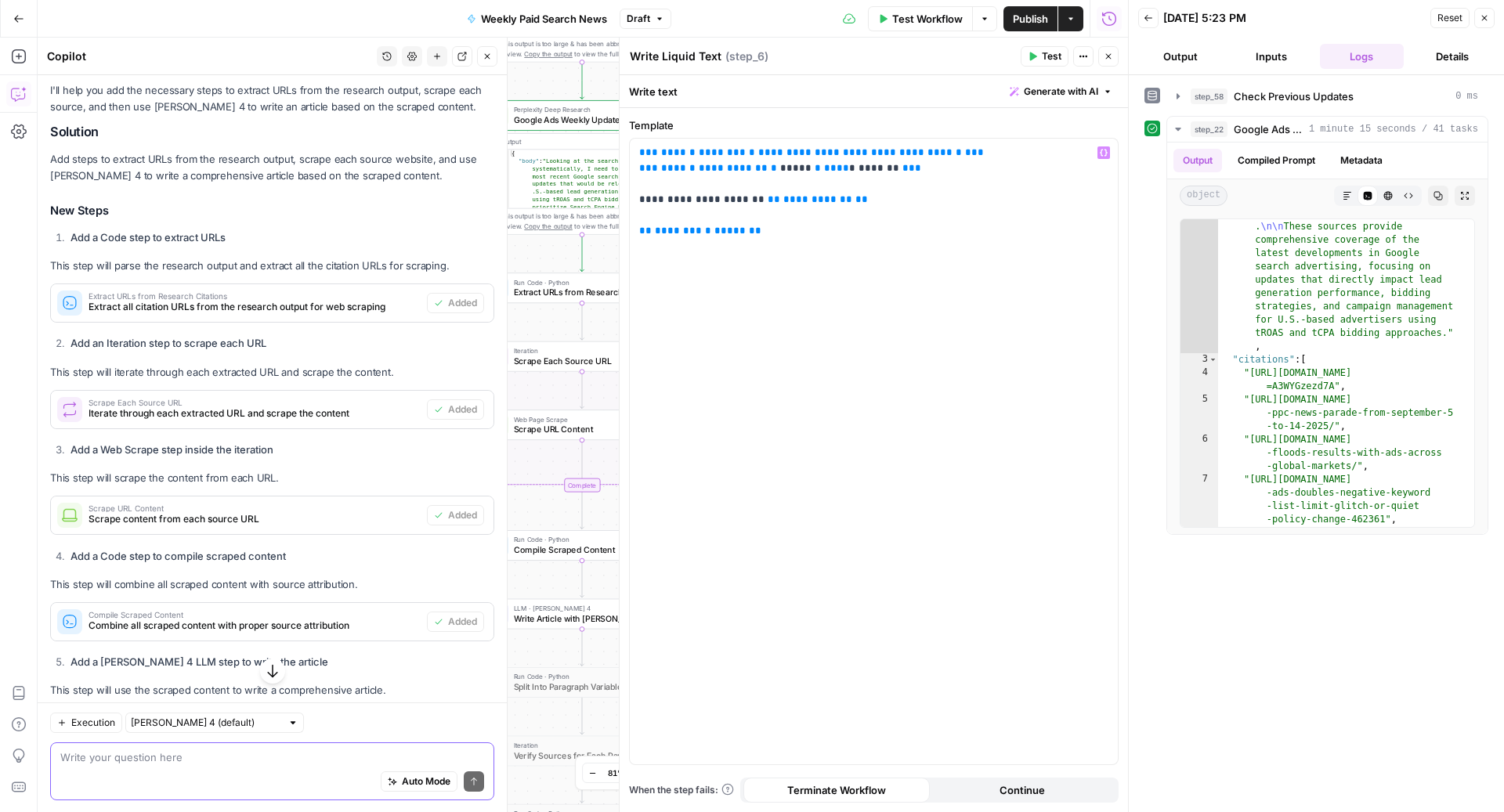
click at [132, 725] on textarea at bounding box center [272, 756] width 424 height 15
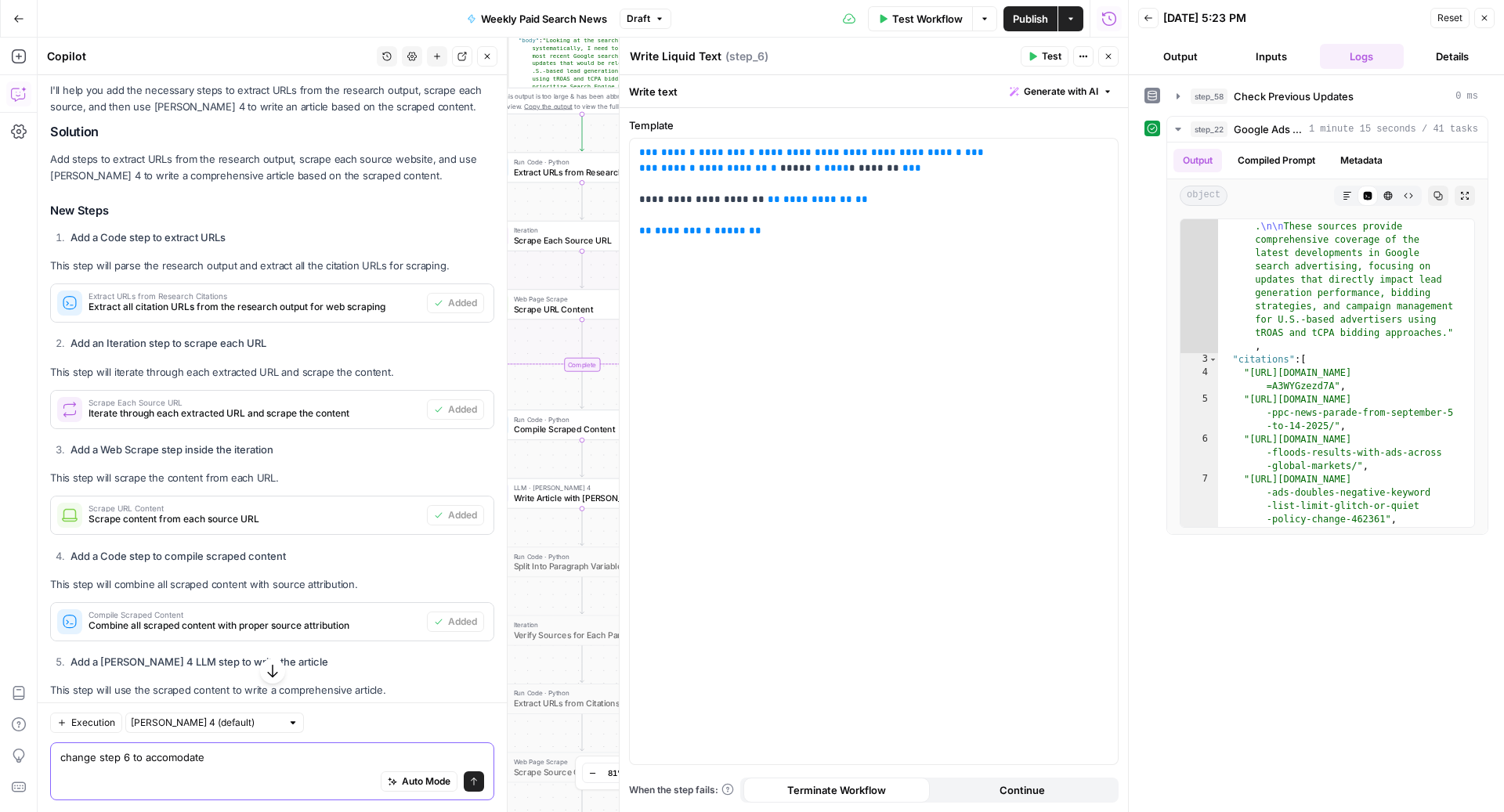
click at [178, 725] on textarea "change step 6 to accomodate" at bounding box center [272, 756] width 424 height 15
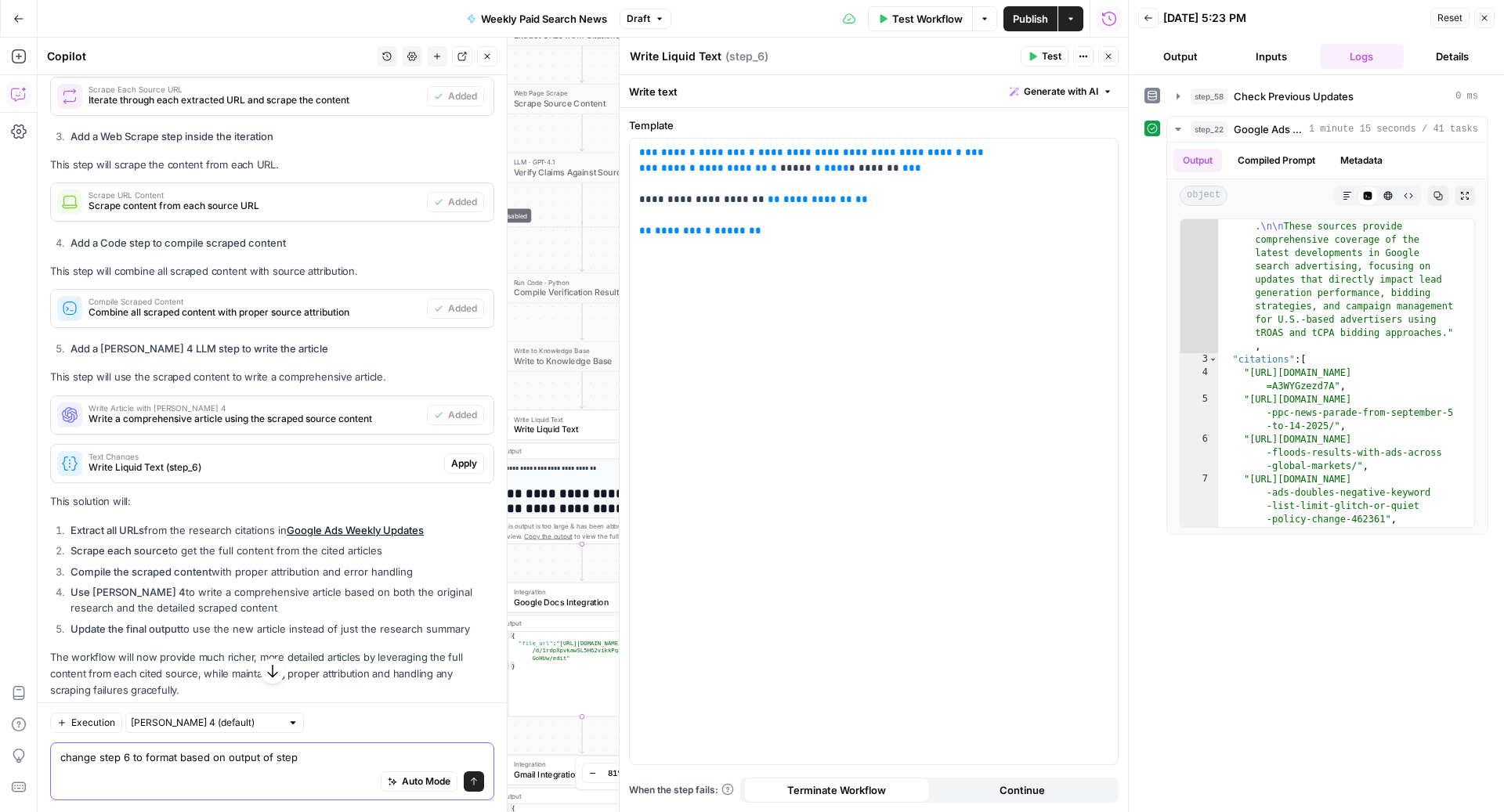
scroll to position [552, 0]
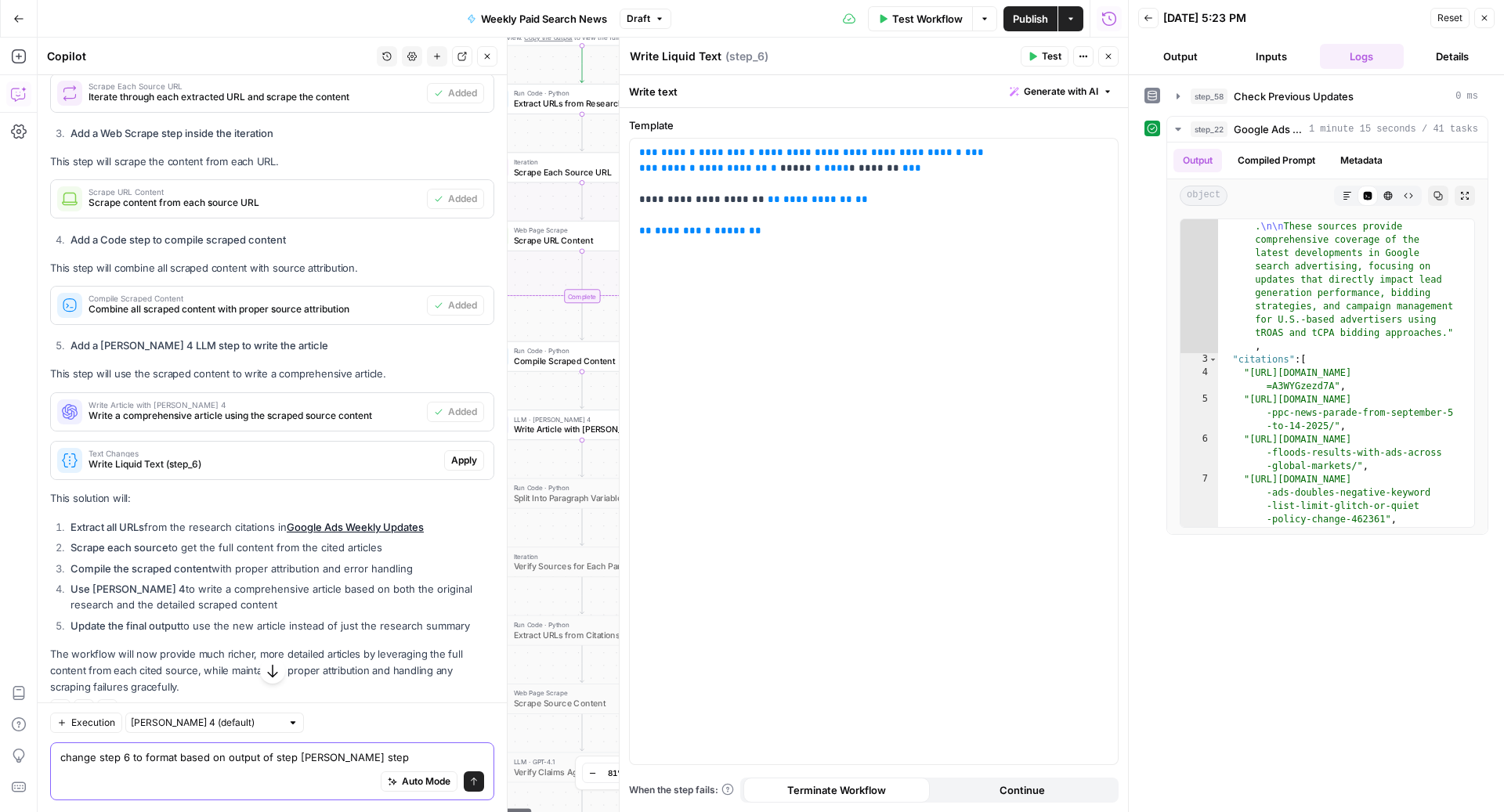
type textarea "change step 6 to format based on output of step [PERSON_NAME] step"
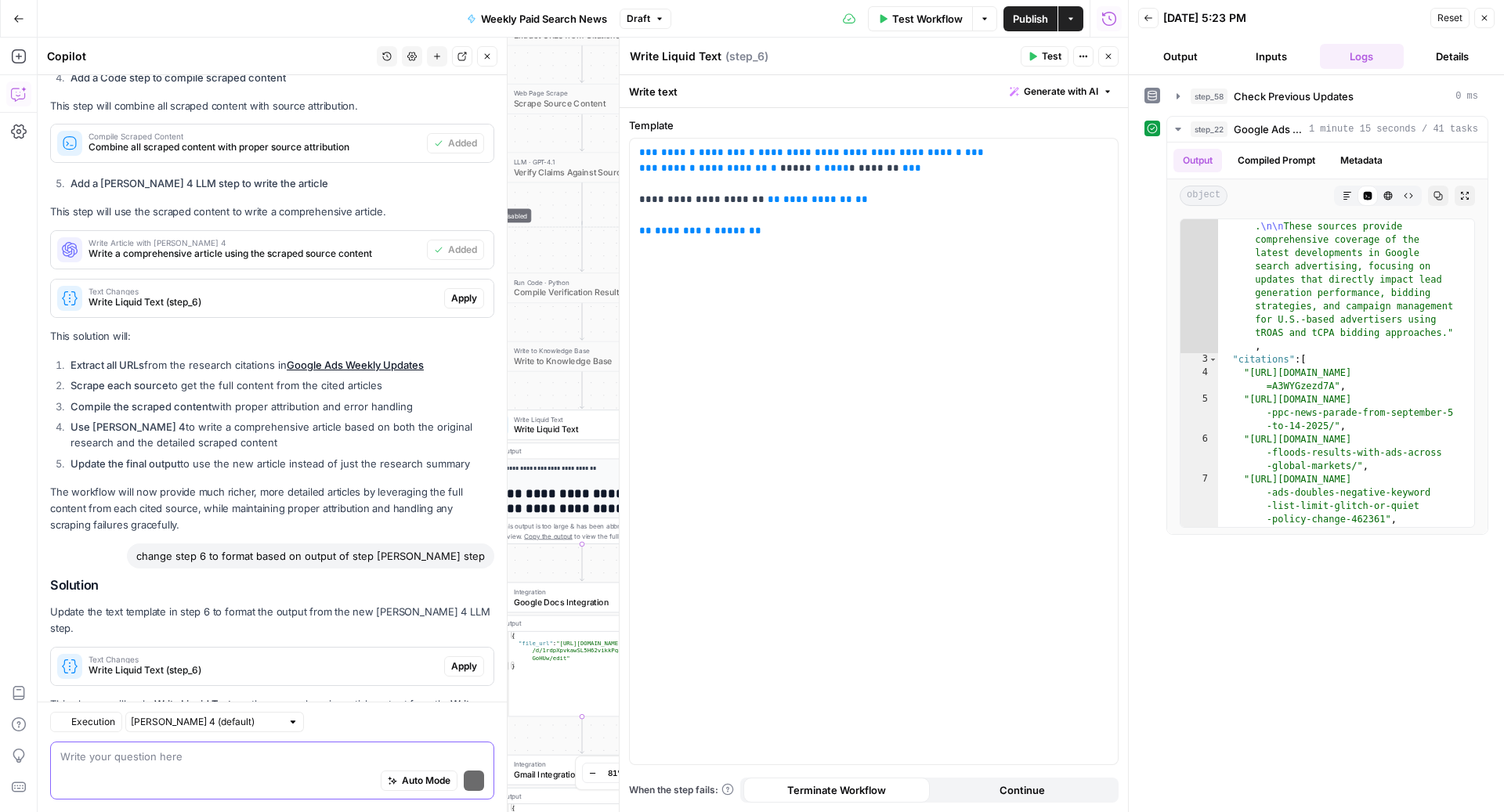
scroll to position [790, 0]
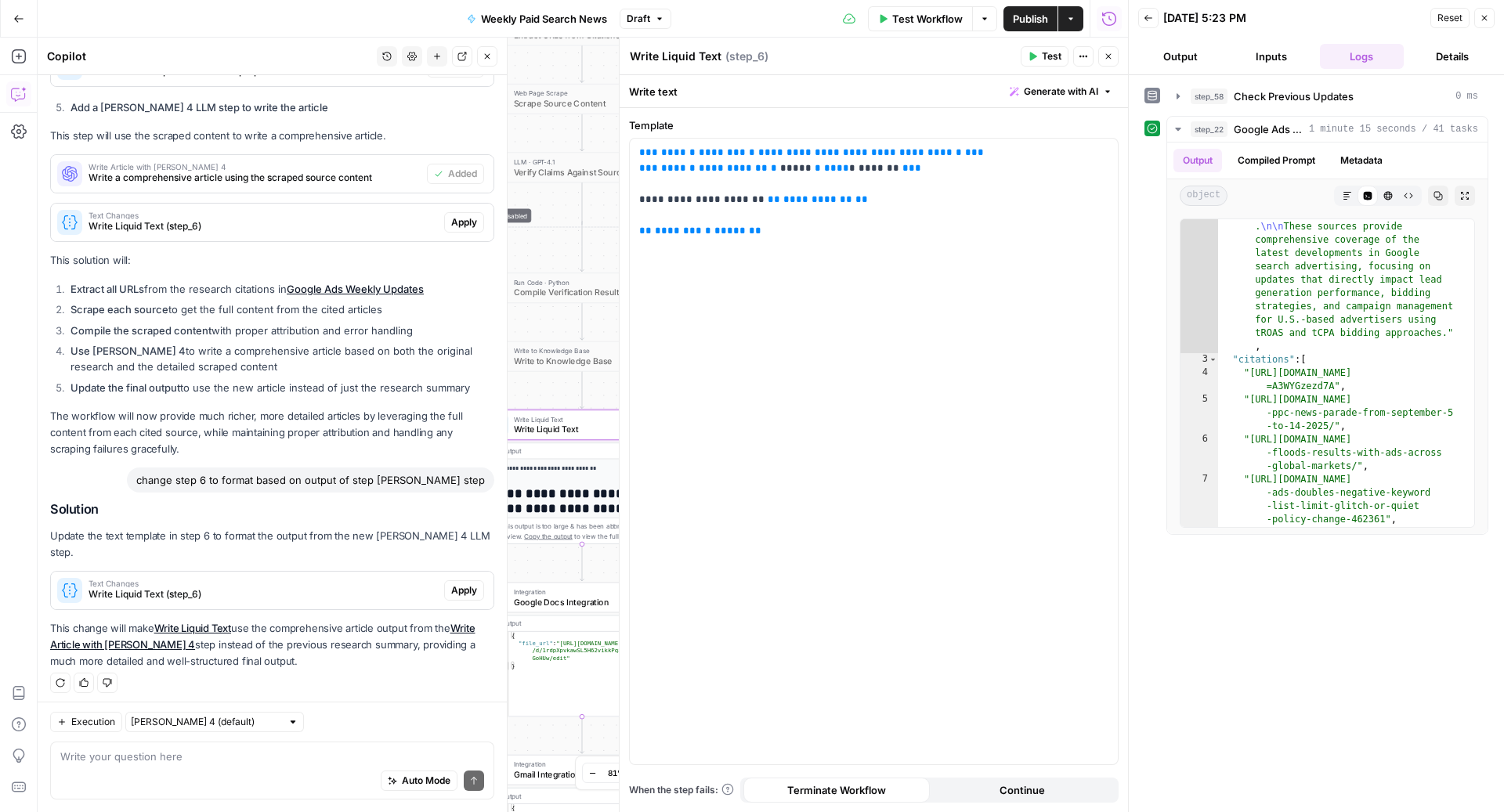
click at [402, 581] on span "Text Changes" at bounding box center [263, 582] width 350 height 8
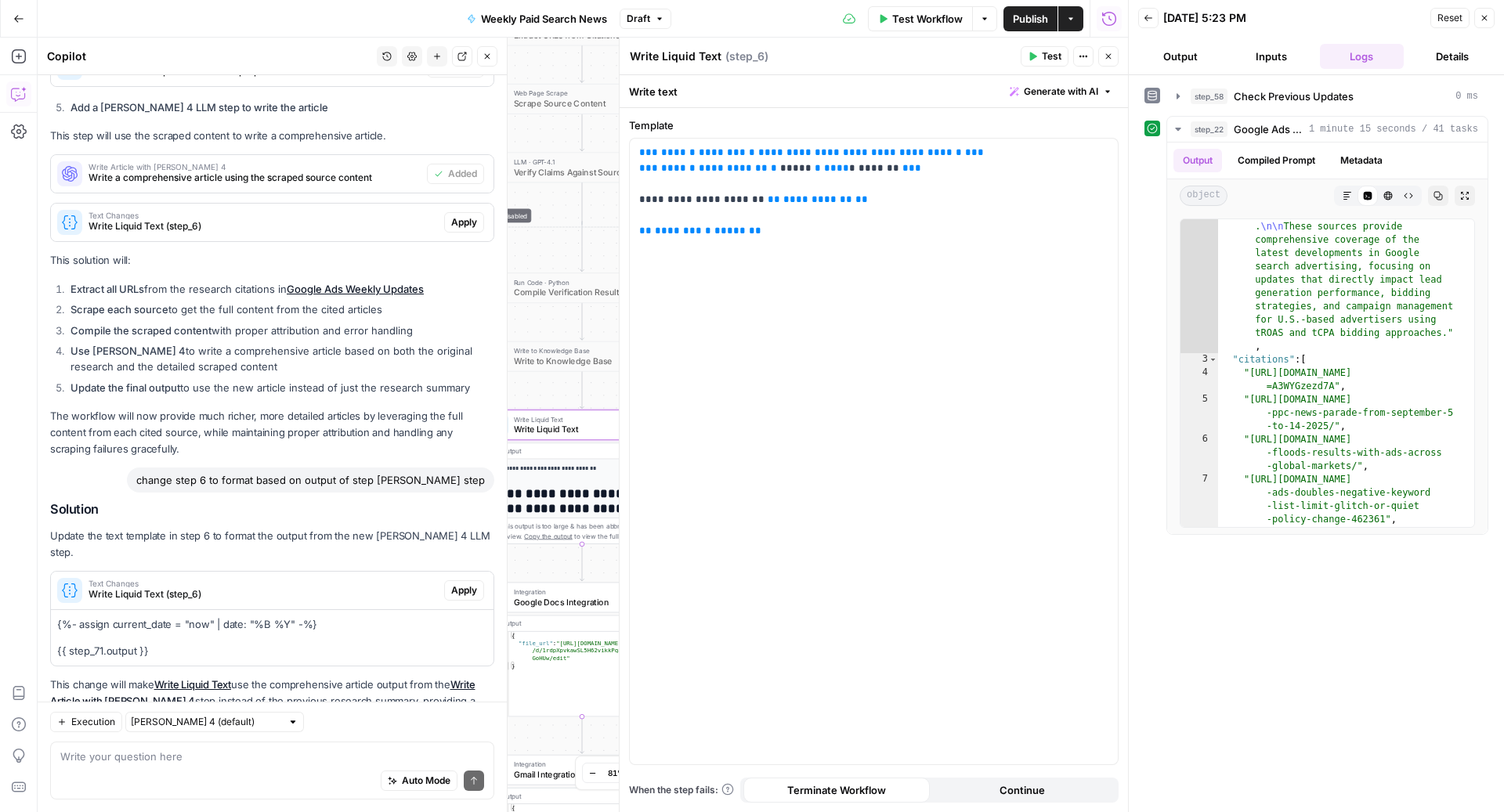
click at [451, 588] on span "Apply" at bounding box center [464, 590] width 26 height 14
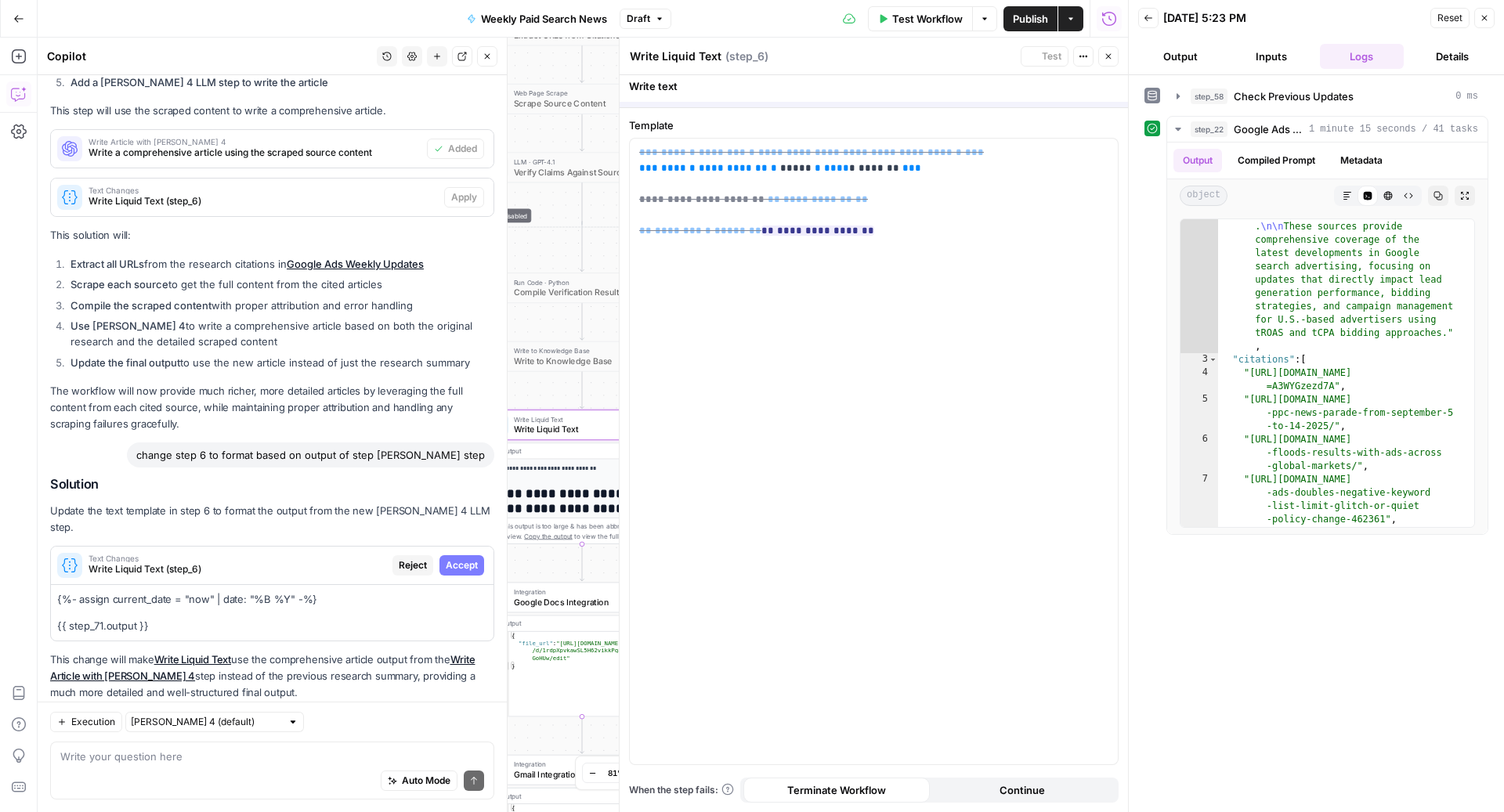
scroll to position [821, 0]
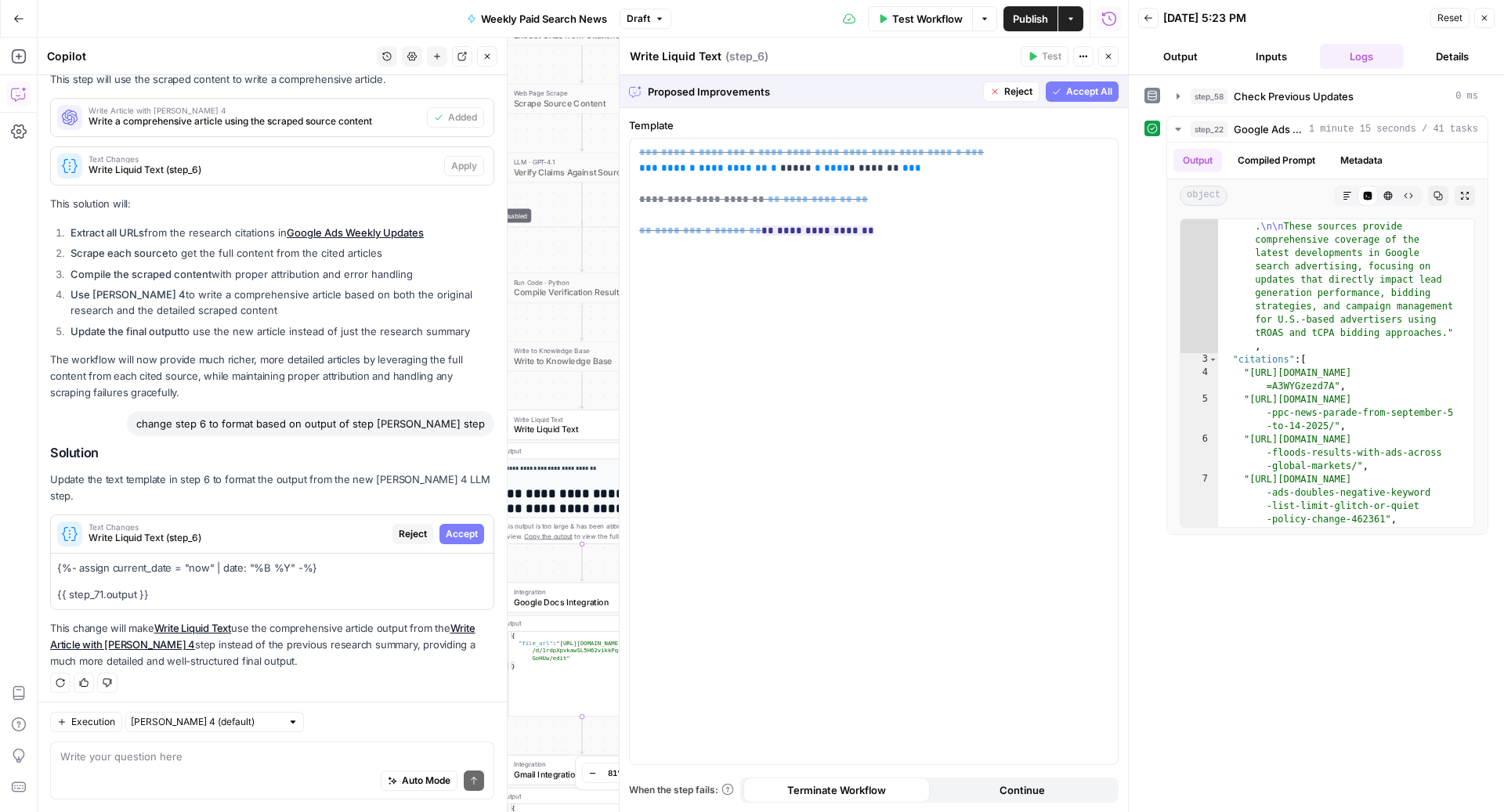
click at [1094, 98] on span "Accept All" at bounding box center [1089, 91] width 46 height 14
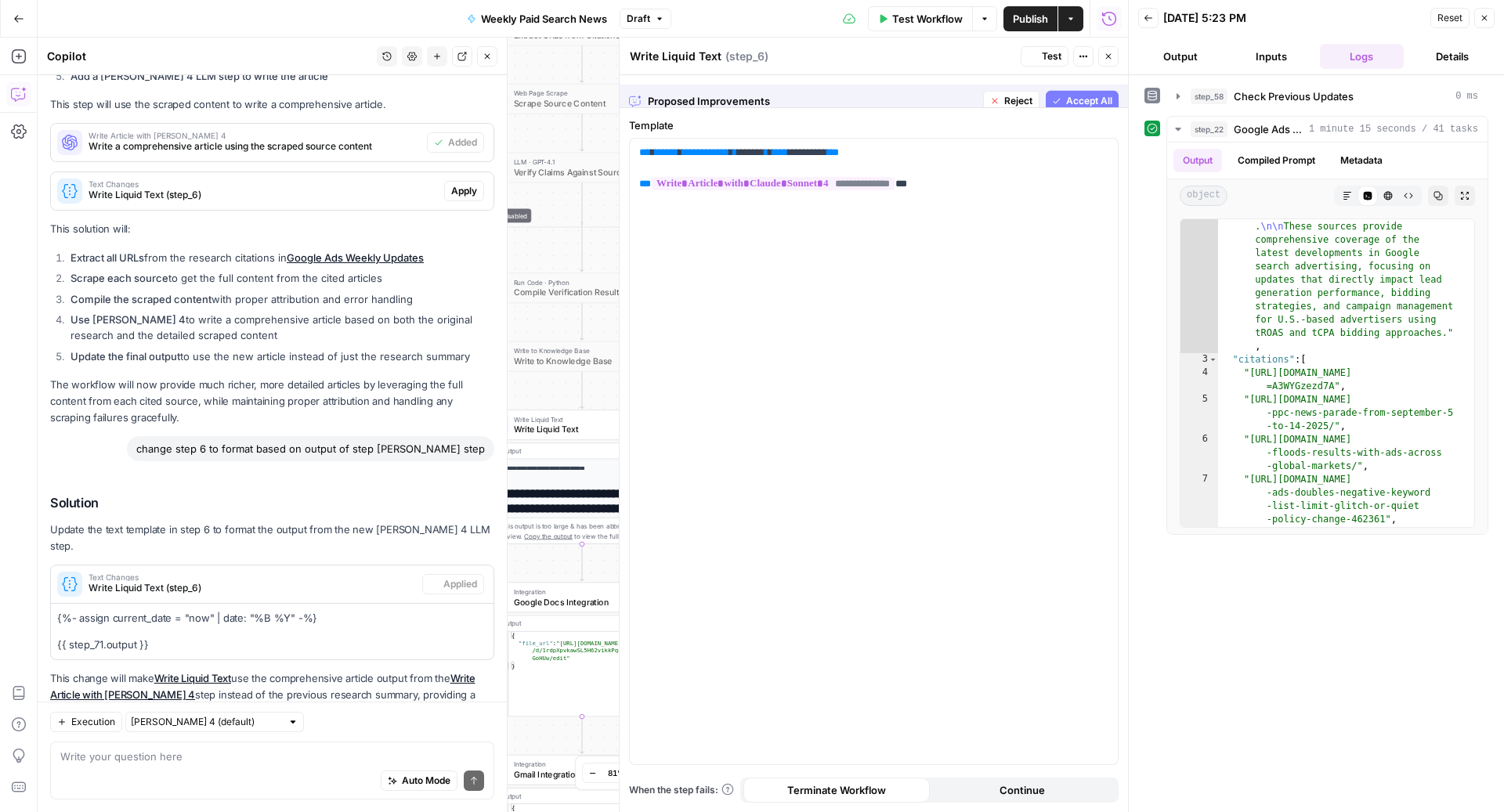
scroll to position [872, 0]
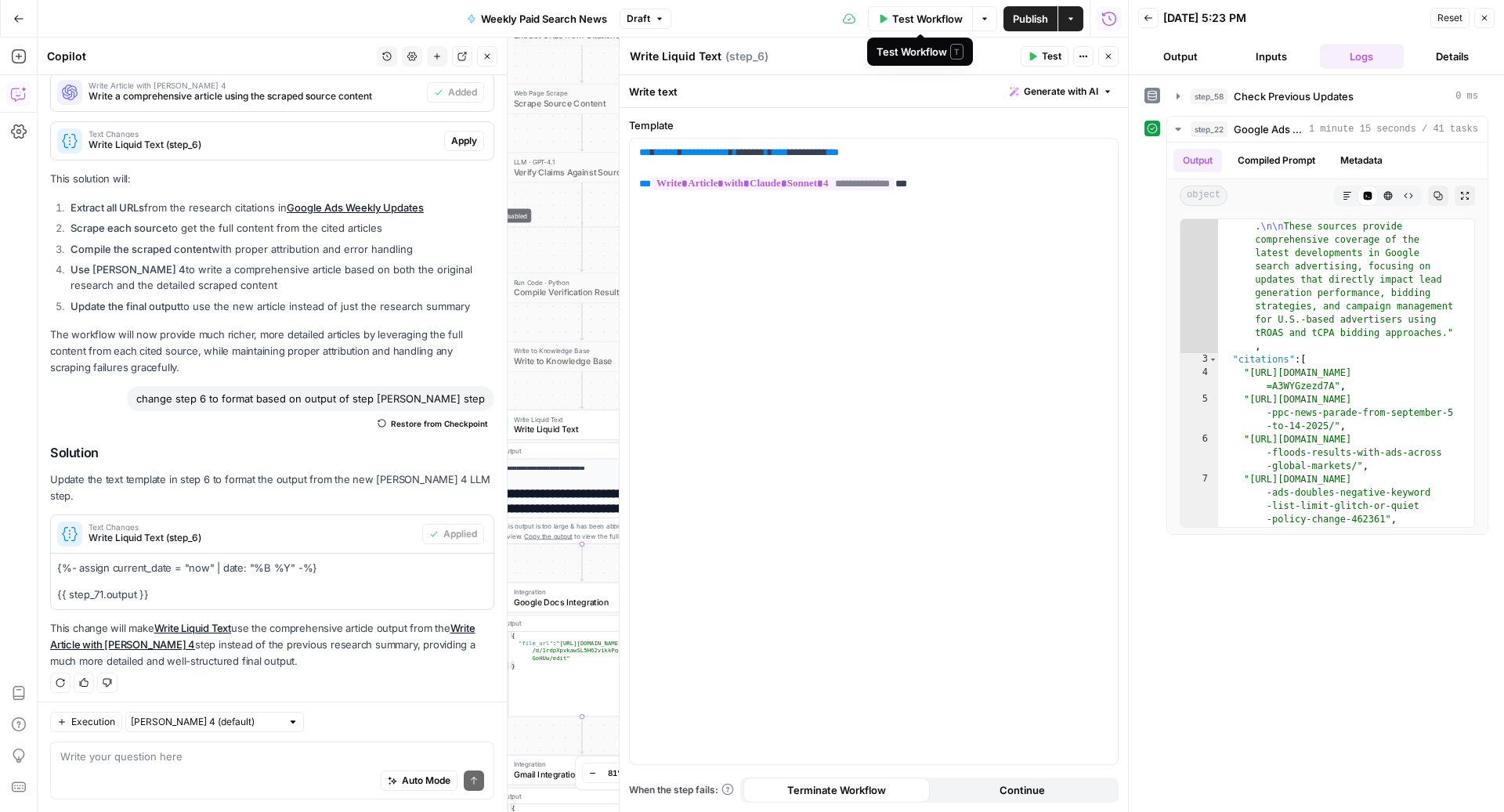
click at [770, 14] on div "Test Workflow Options Publish Actions Run History" at bounding box center [900, 18] width 458 height 37
click at [937, 21] on span "Test Workflow" at bounding box center [927, 19] width 71 height 15
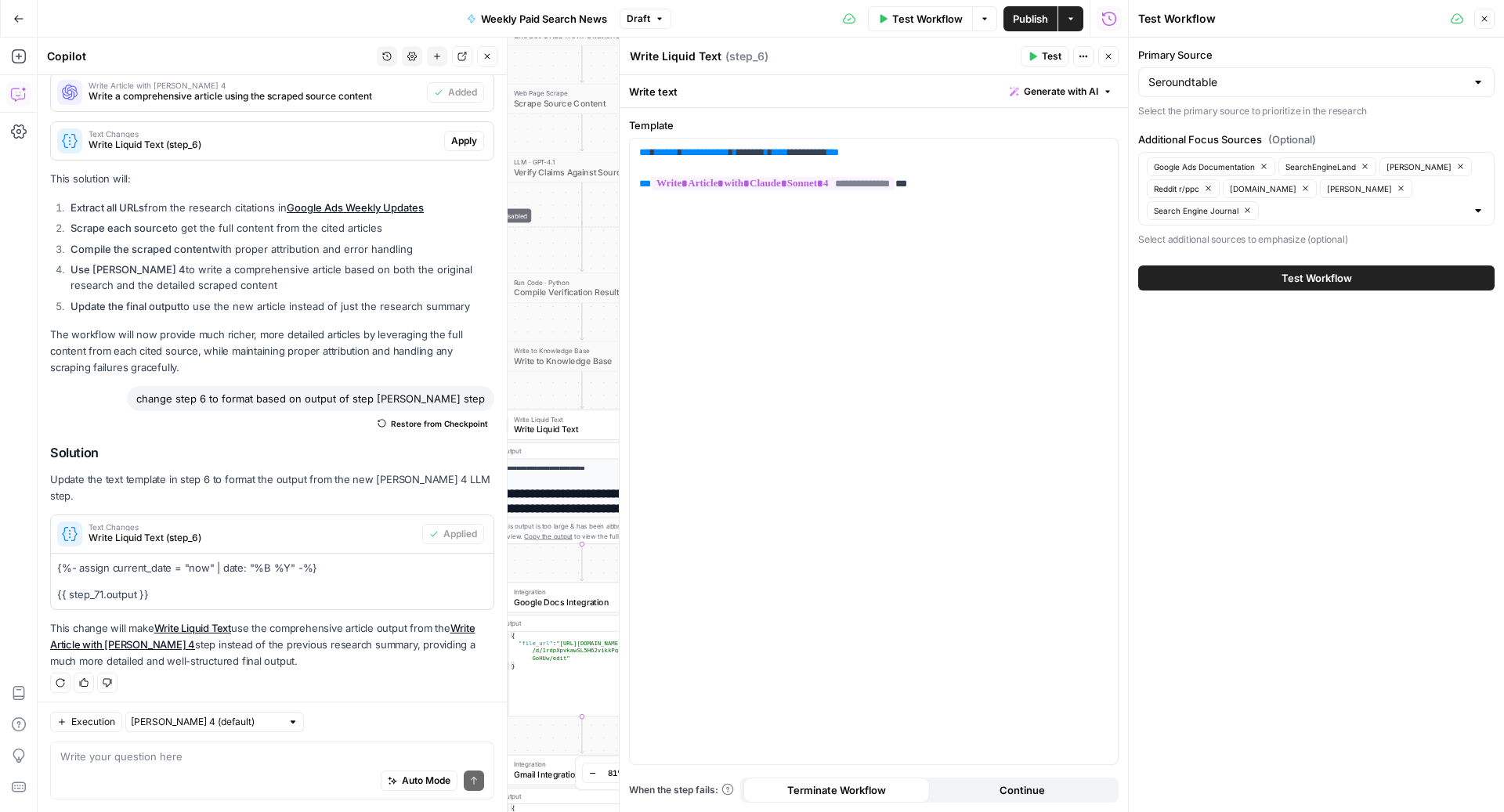
click at [1245, 284] on button "Test Workflow" at bounding box center [1316, 277] width 356 height 25
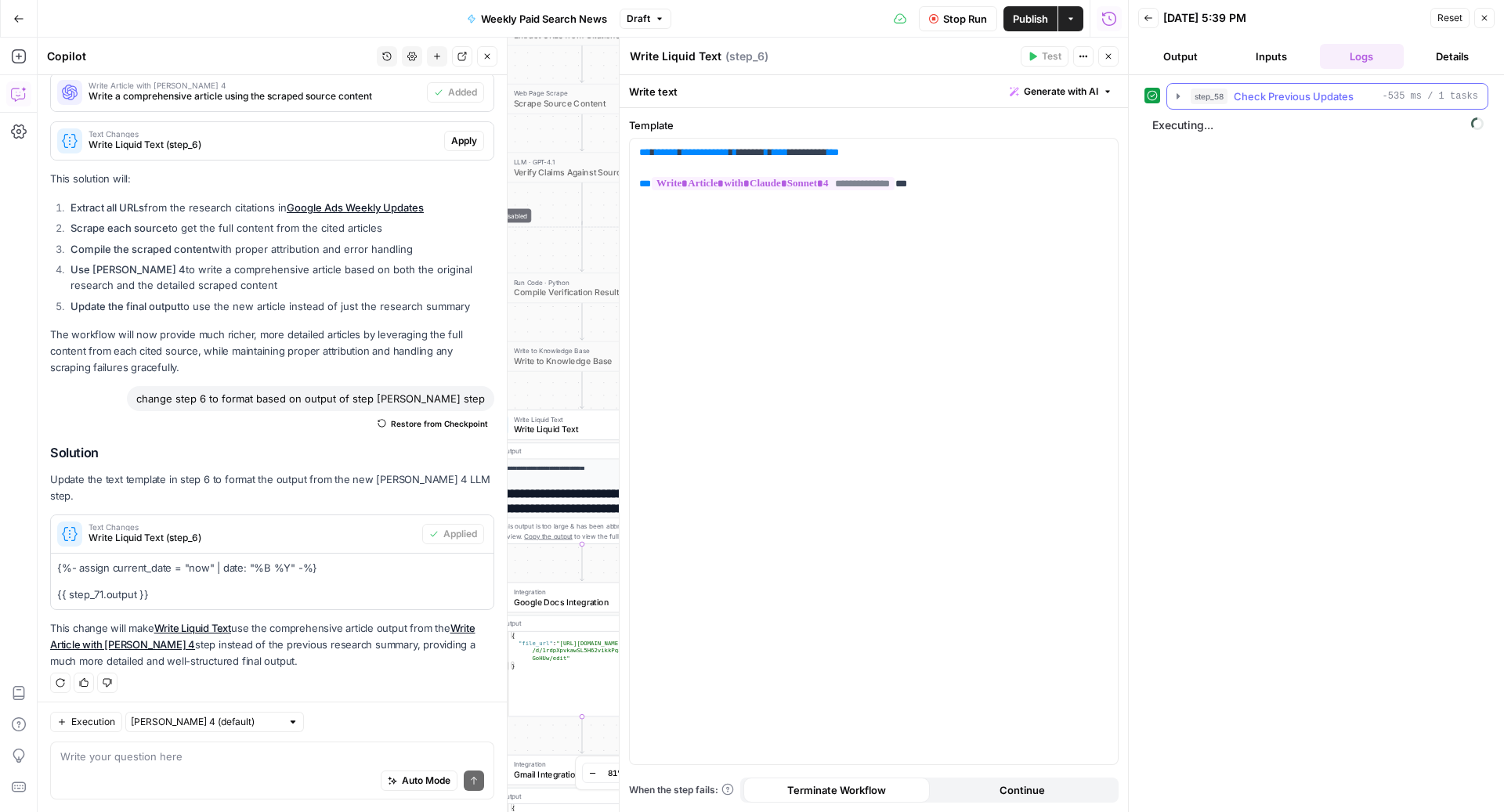
click at [1266, 90] on span "Check Previous Updates" at bounding box center [1293, 96] width 120 height 15
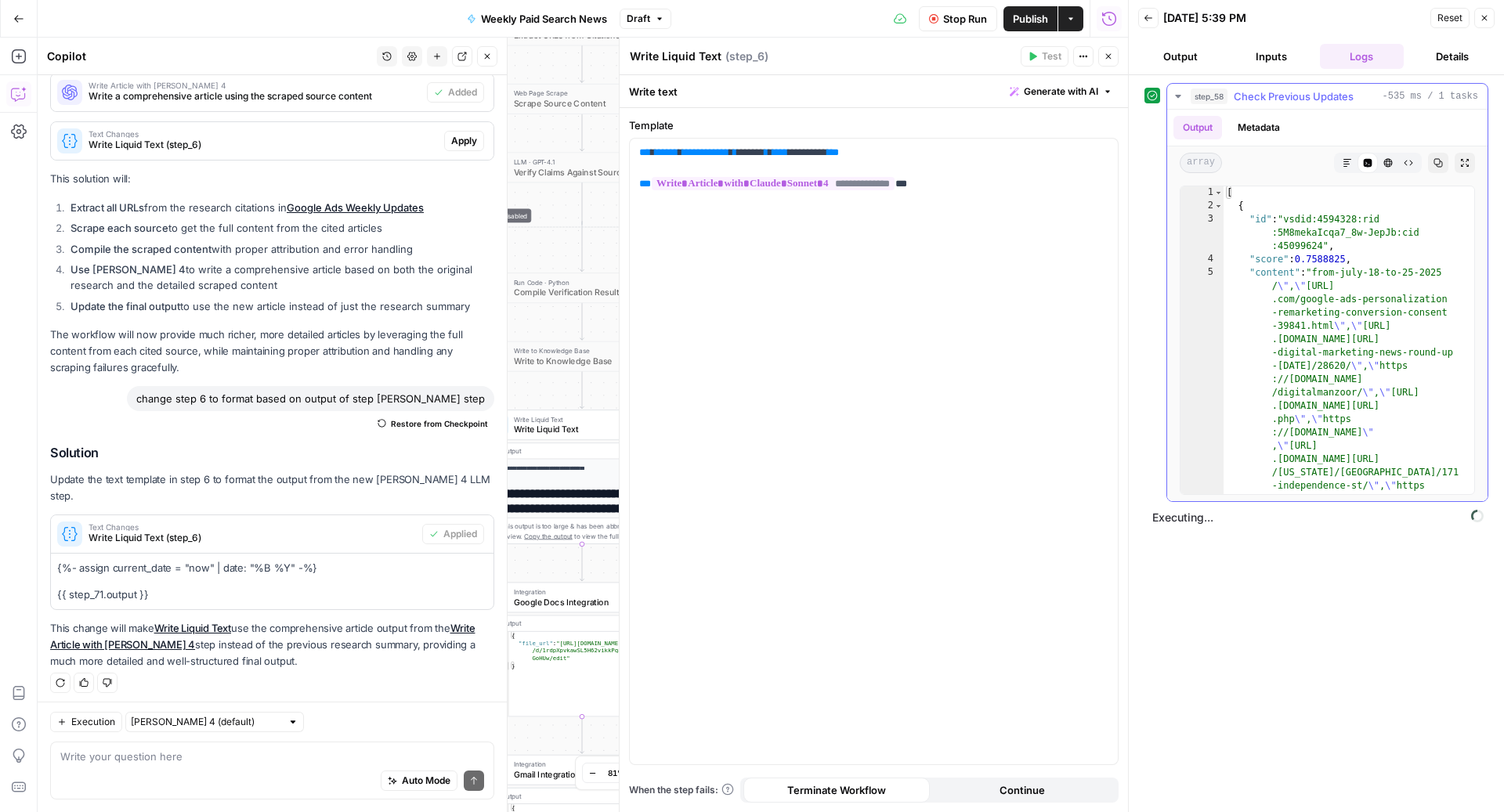
click at [1266, 90] on span "Check Previous Updates" at bounding box center [1293, 96] width 120 height 15
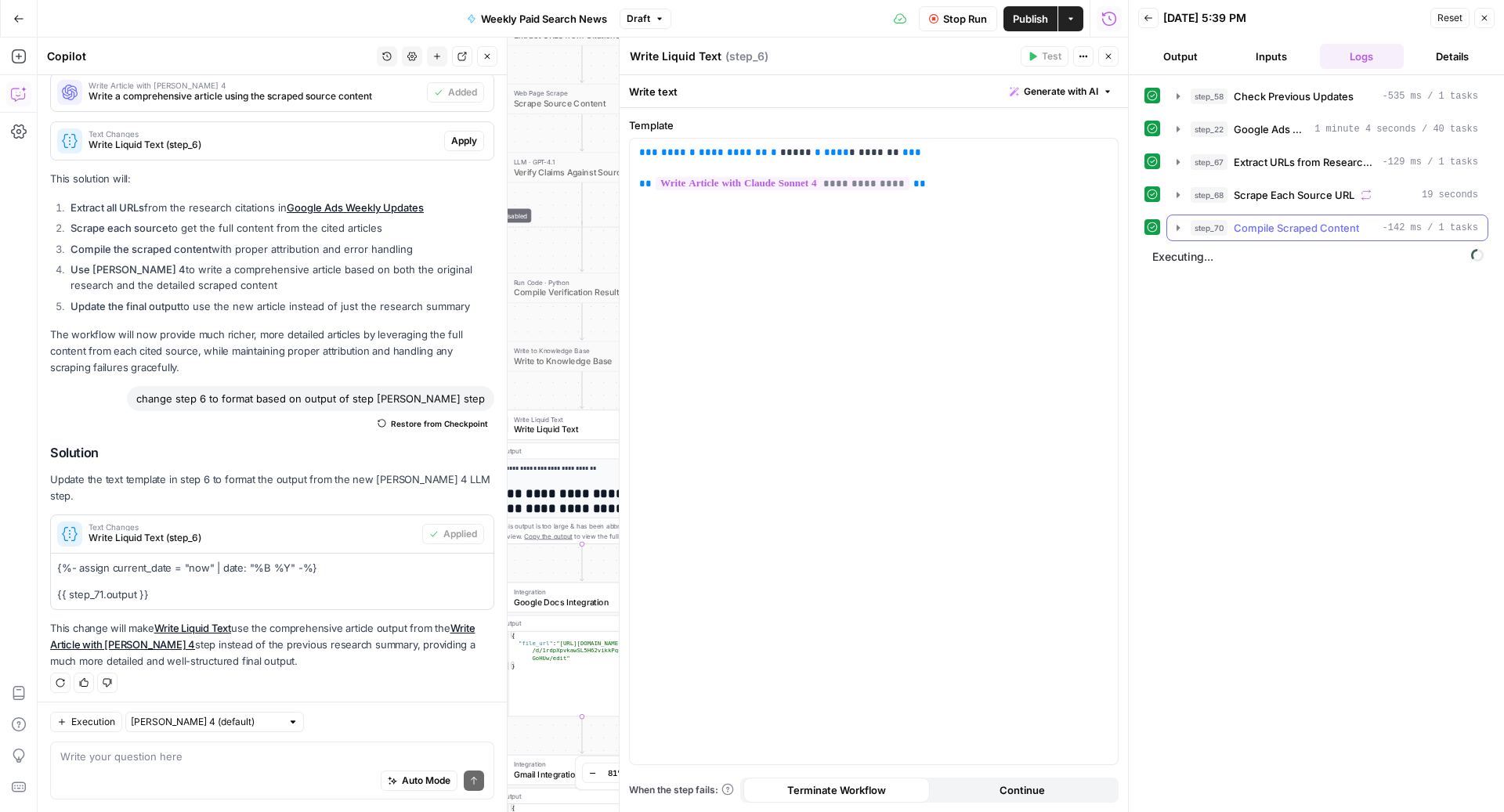
click at [1287, 229] on span "Compile Scraped Content" at bounding box center [1296, 228] width 125 height 15
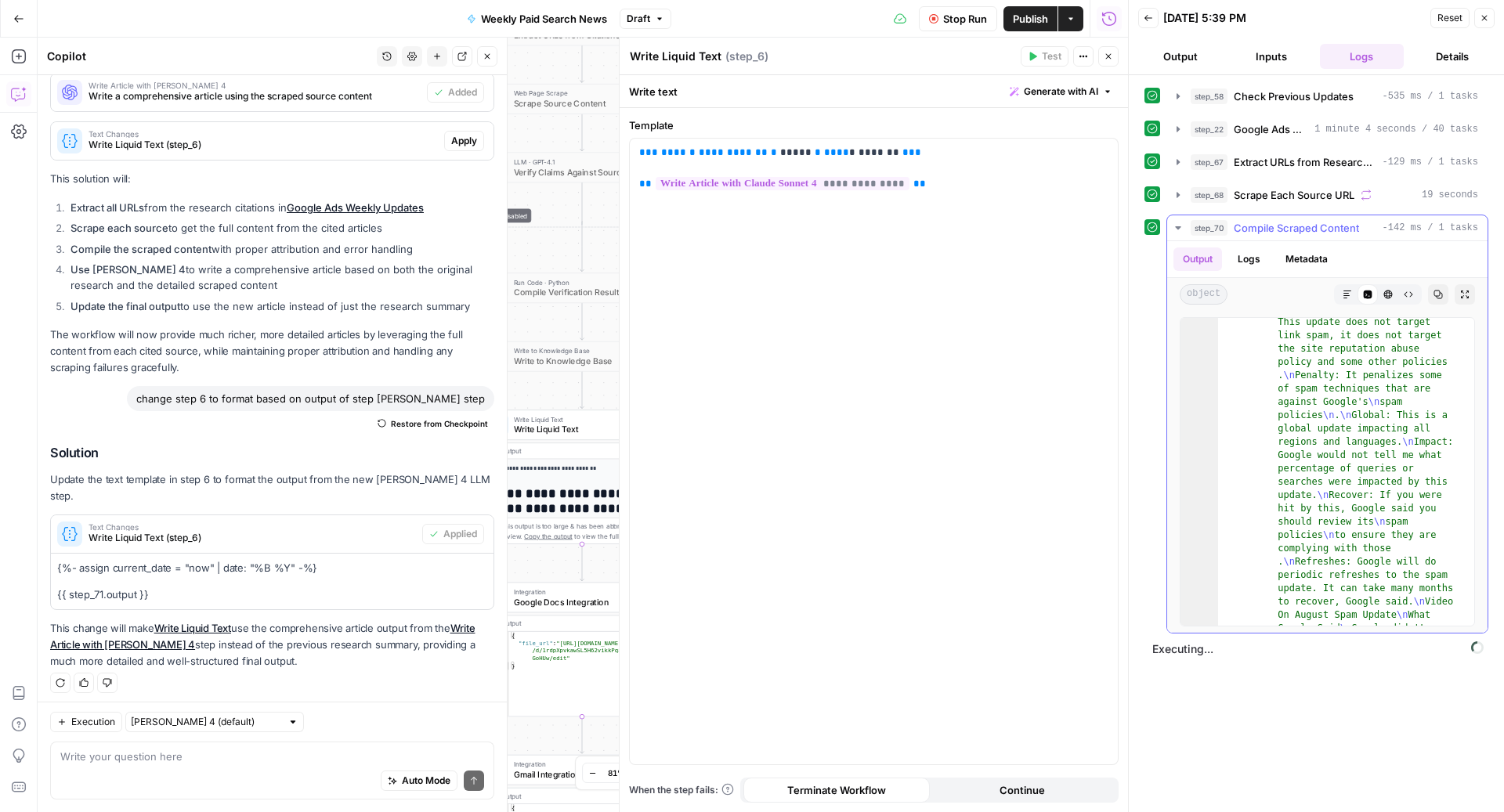
scroll to position [952, 0]
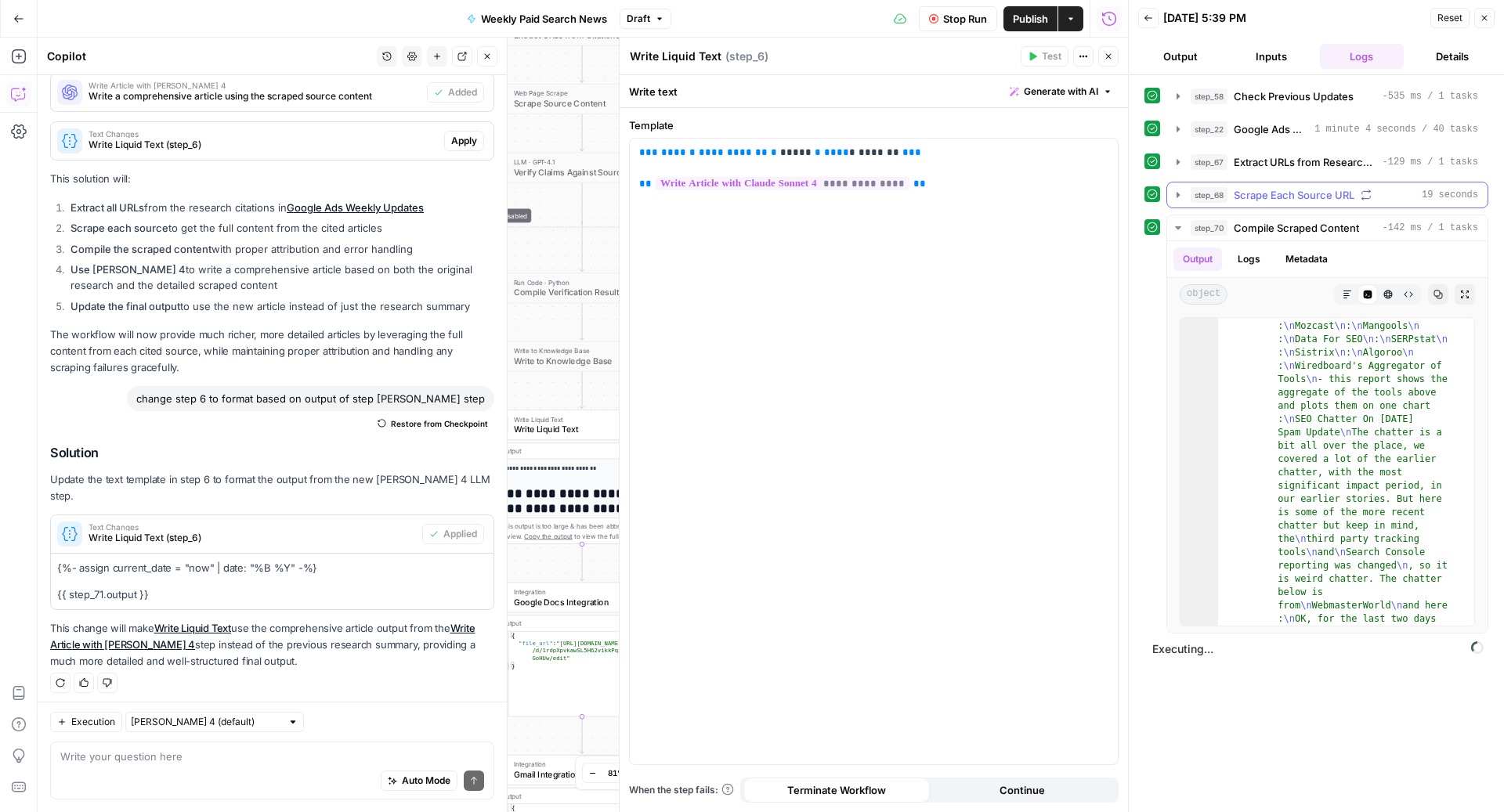
click at [1286, 187] on span "Scrape Each Source URL" at bounding box center [1294, 195] width 121 height 15
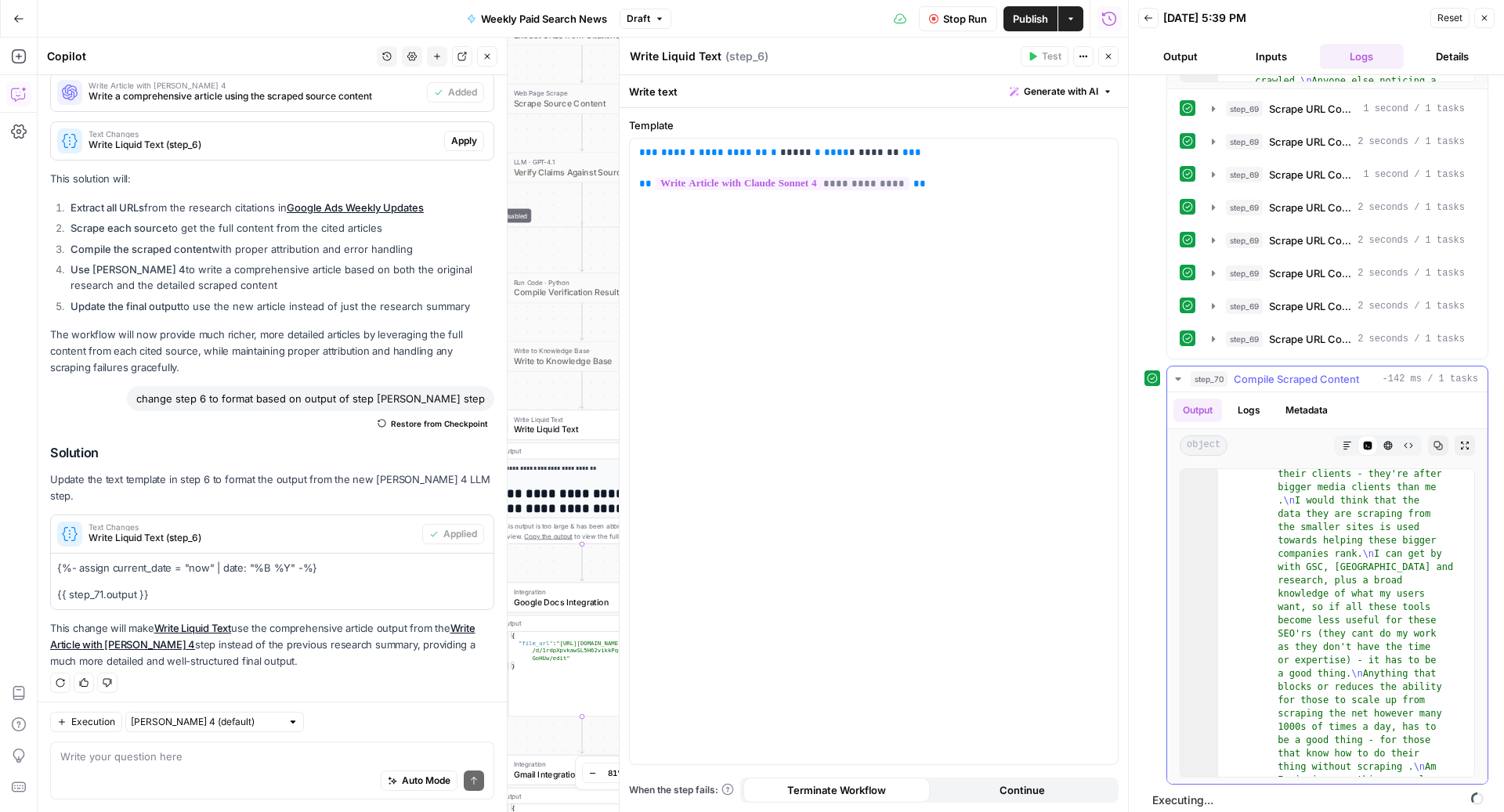
scroll to position [1294, 0]
click at [1256, 371] on span "Compile Scraped Content" at bounding box center [1296, 378] width 125 height 15
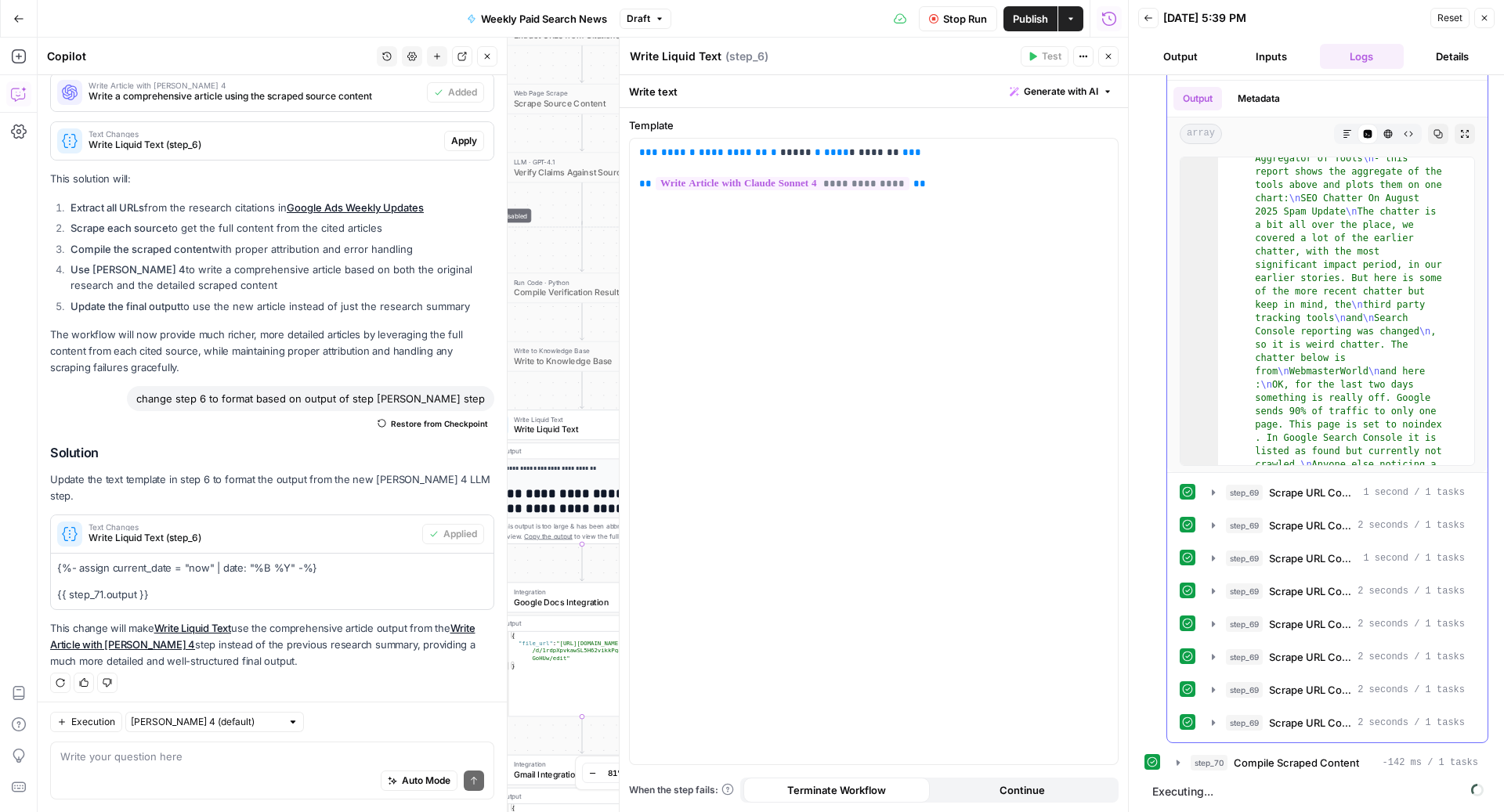
scroll to position [119, 0]
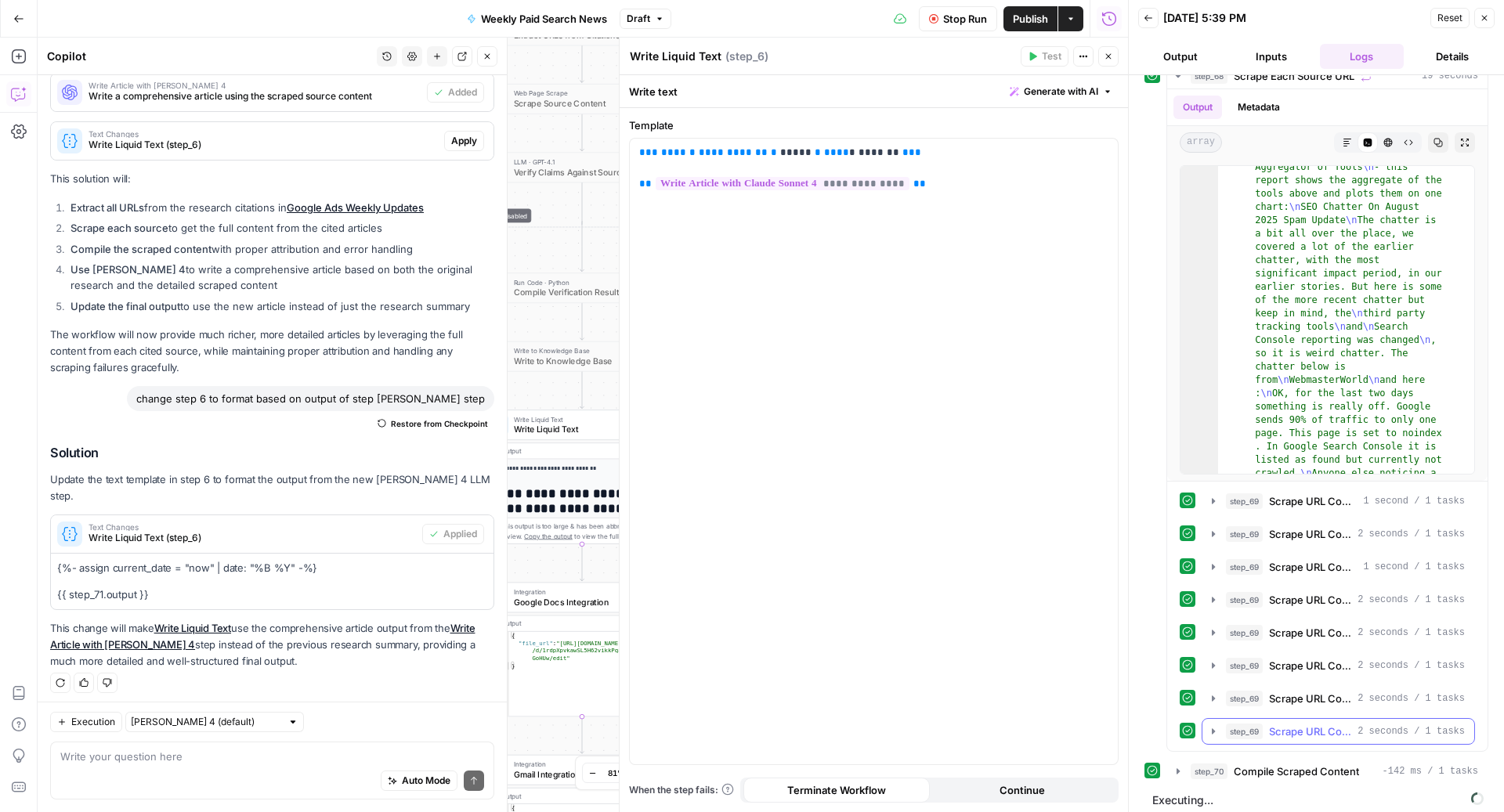
click at [1285, 724] on span "Scrape URL Content" at bounding box center [1309, 731] width 83 height 15
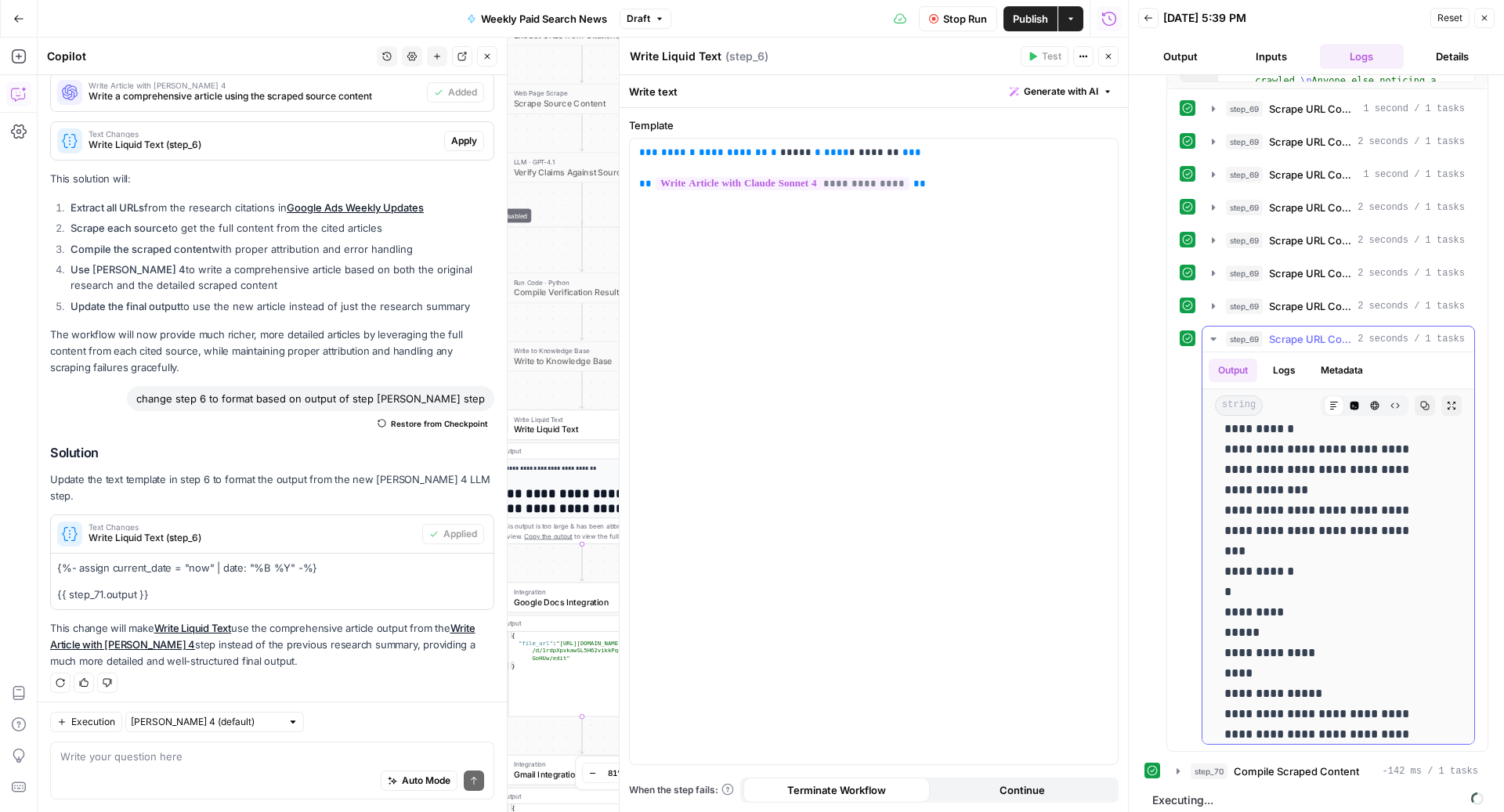
scroll to position [1775, 0]
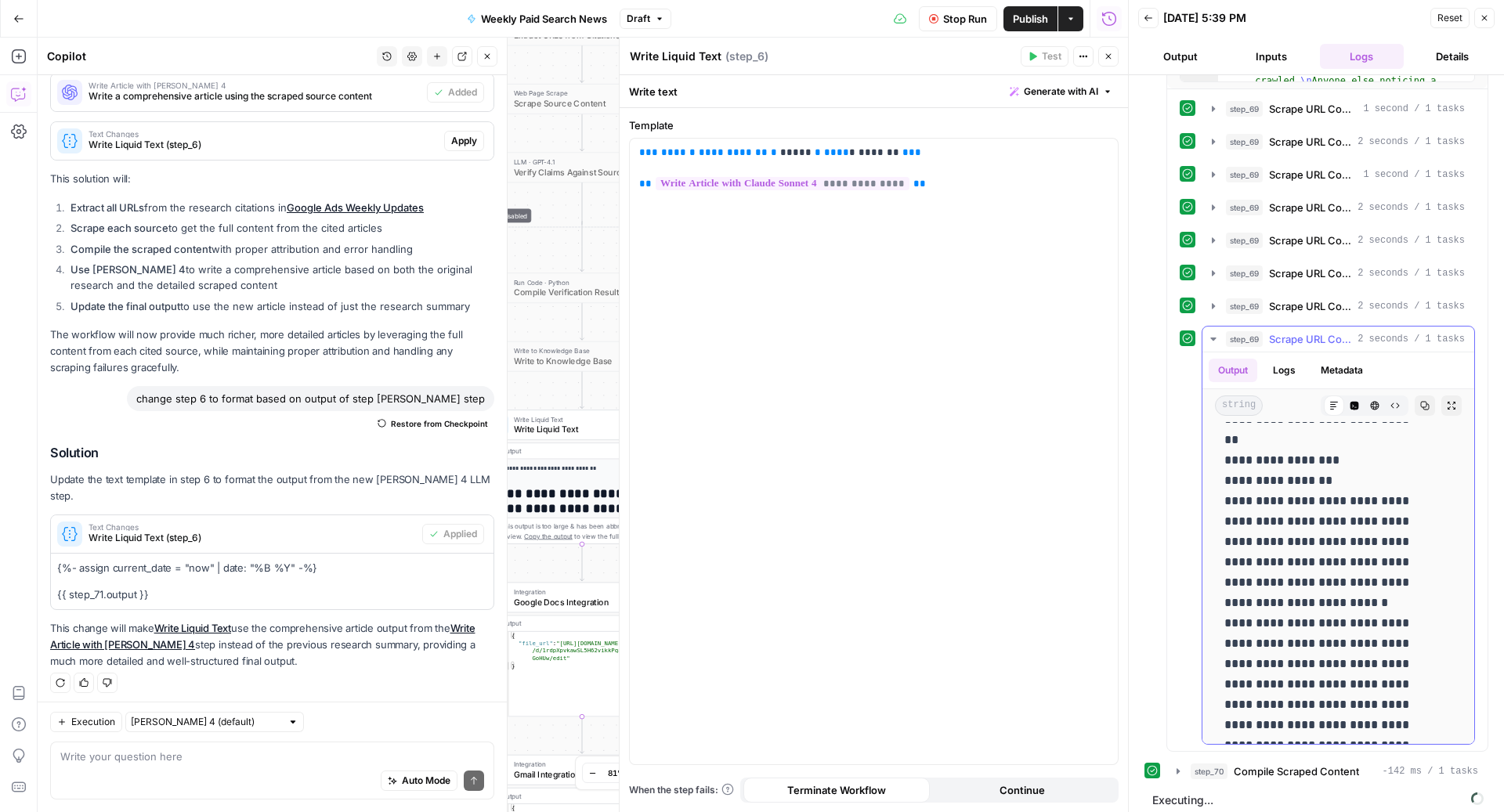
click at [1276, 331] on span "Scrape URL Content" at bounding box center [1309, 338] width 83 height 15
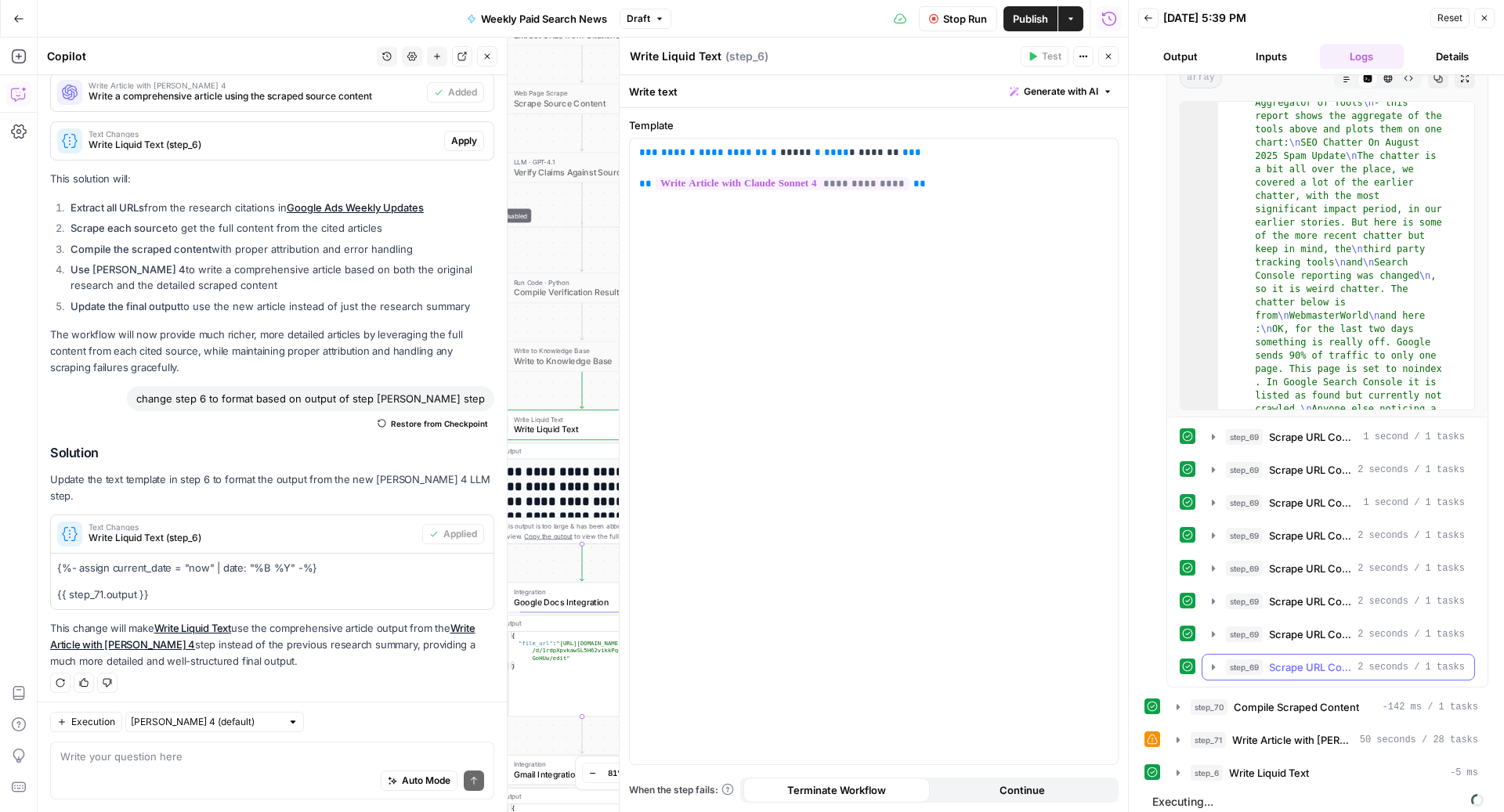
scroll to position [184, 0]
click at [1286, 725] on span "Write Article with [PERSON_NAME] 4" at bounding box center [1292, 739] width 122 height 15
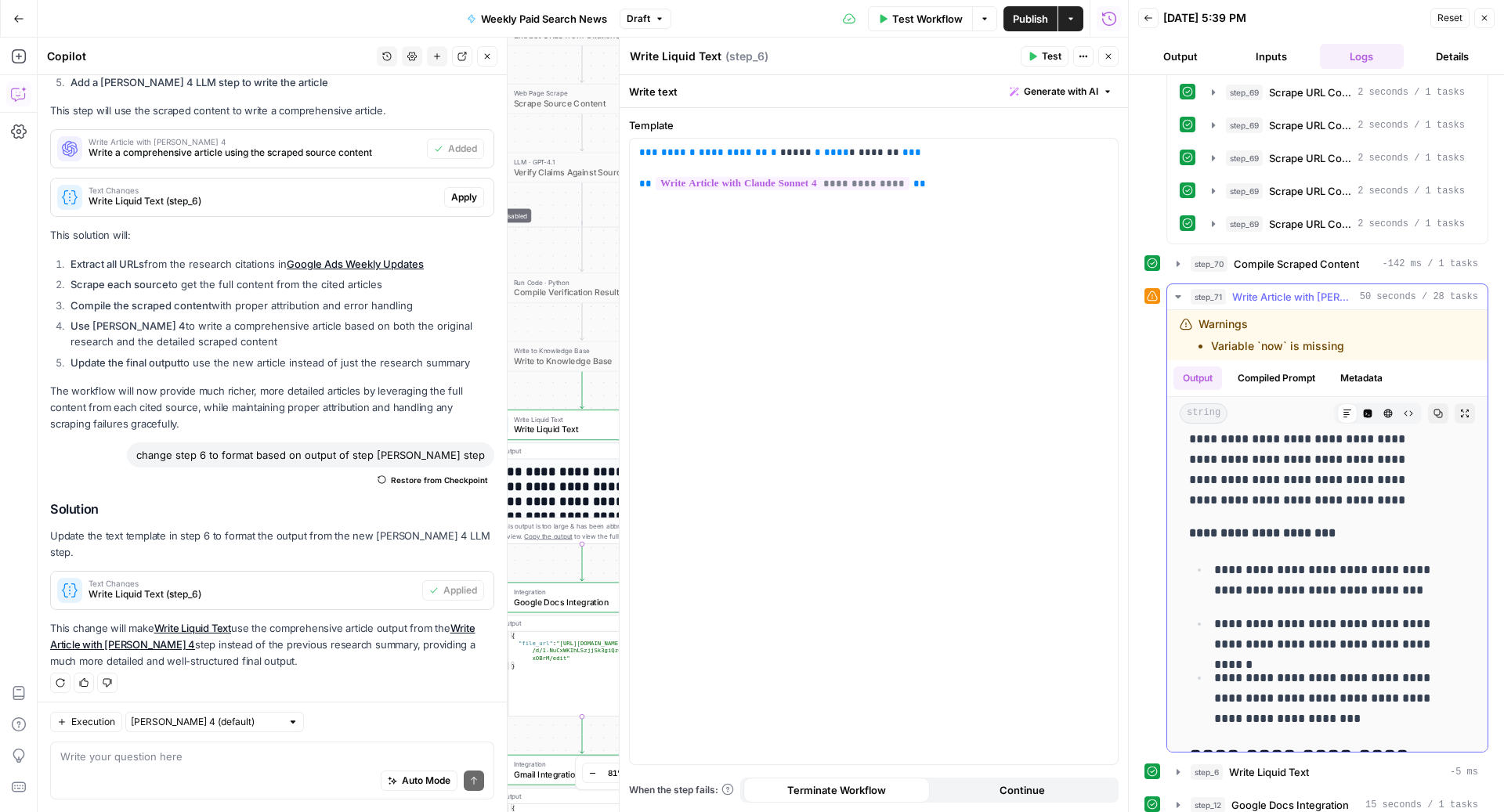
scroll to position [1646, 0]
click at [1230, 293] on div "step_71 Write Article with Claude Sonnet 4 50 seconds / 28 tasks" at bounding box center [1334, 297] width 288 height 15
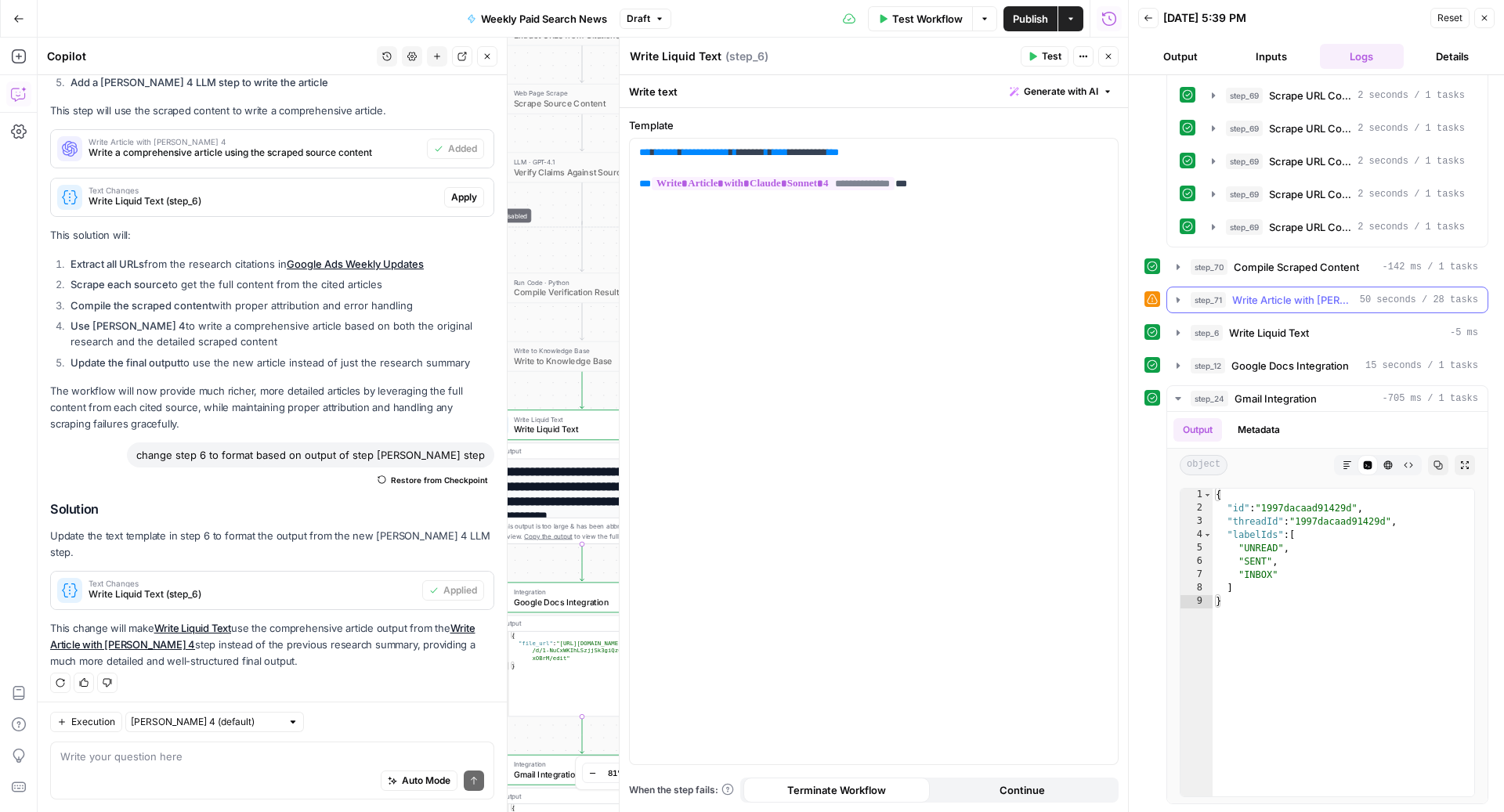
scroll to position [612, 0]
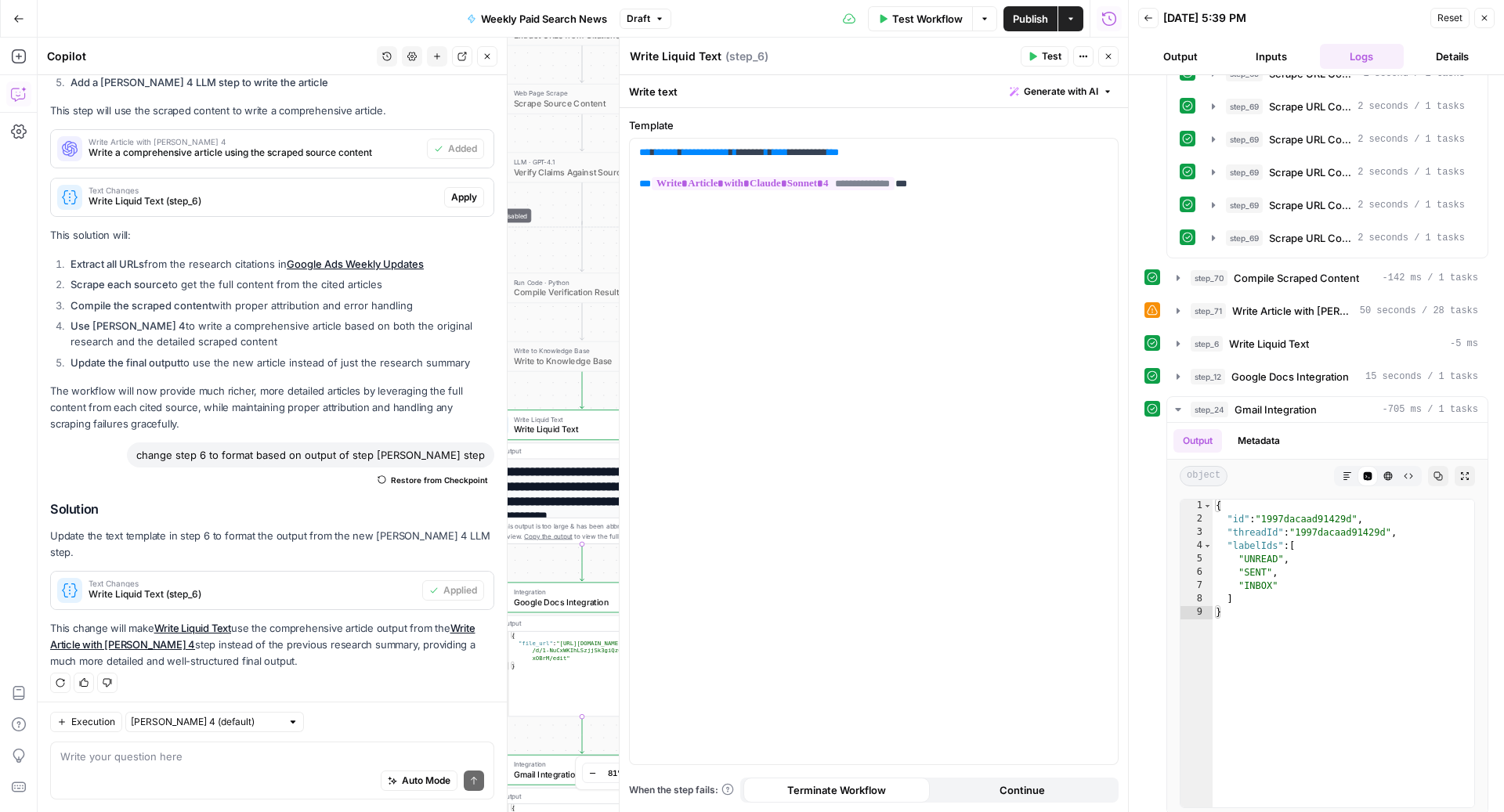
click at [140, 725] on div "Auto Mode Send" at bounding box center [272, 781] width 424 height 35
type textarea "c"
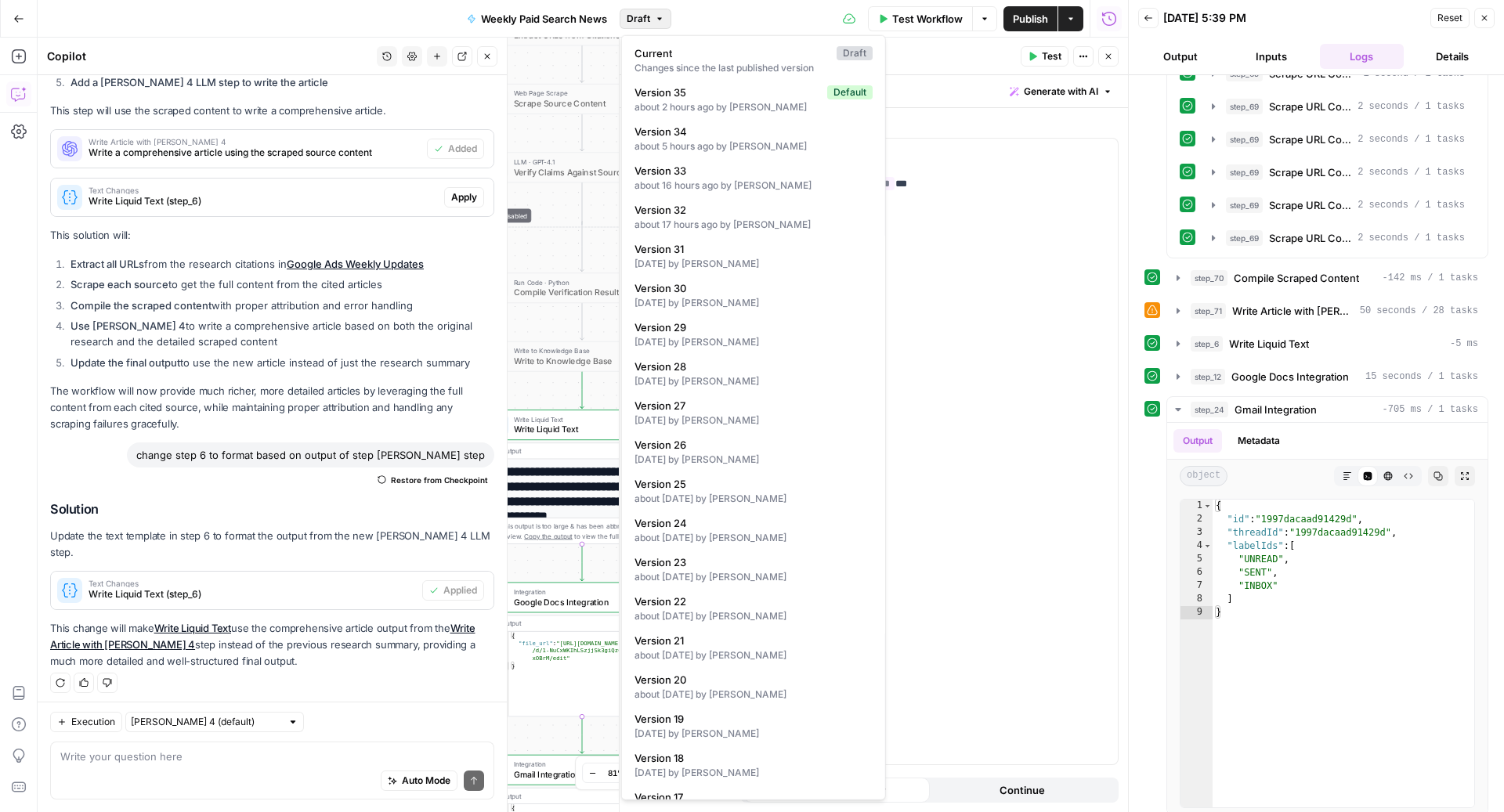
click at [649, 19] on span "Draft" at bounding box center [639, 19] width 24 height 14
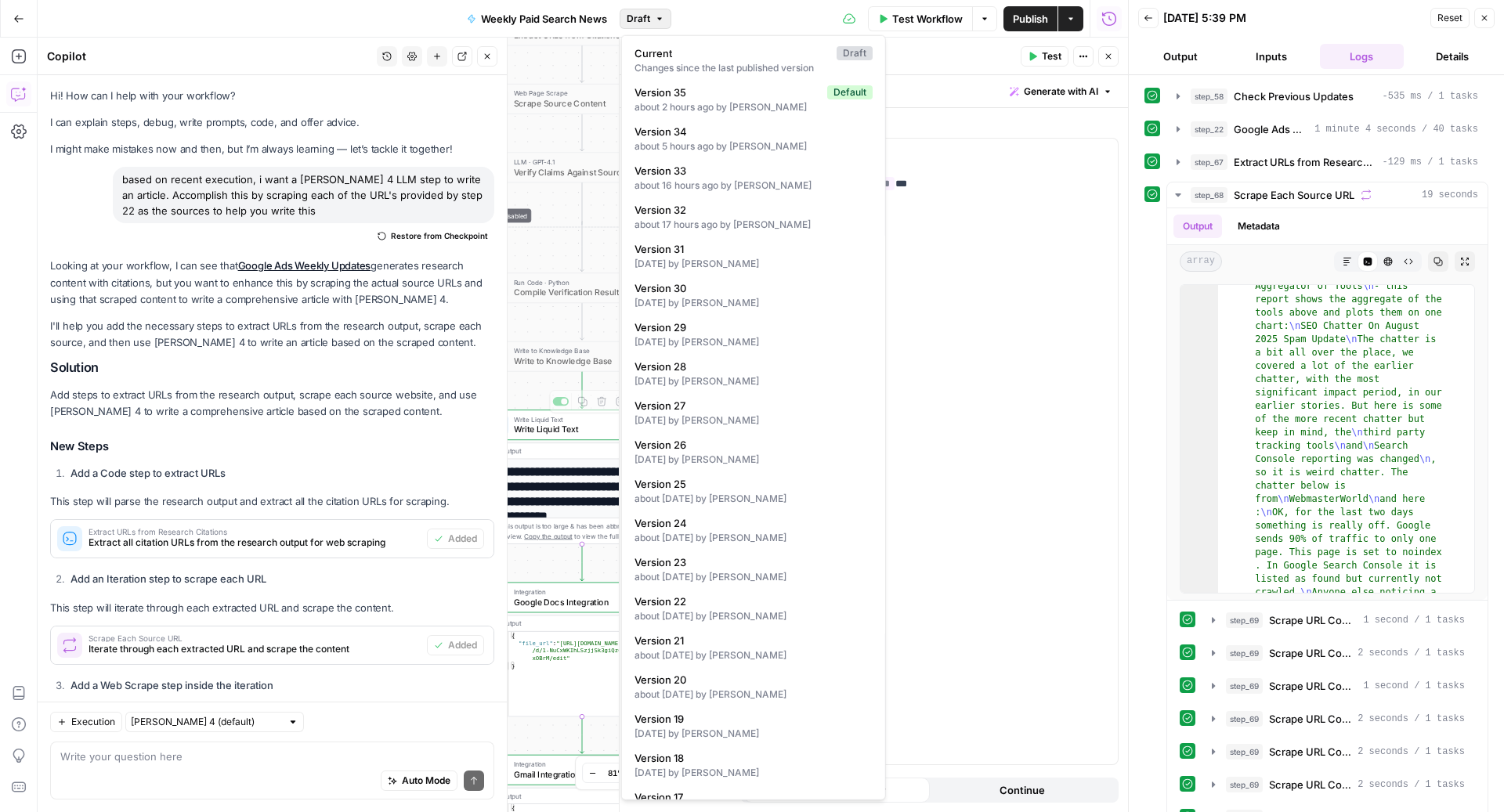
scroll to position [815, 0]
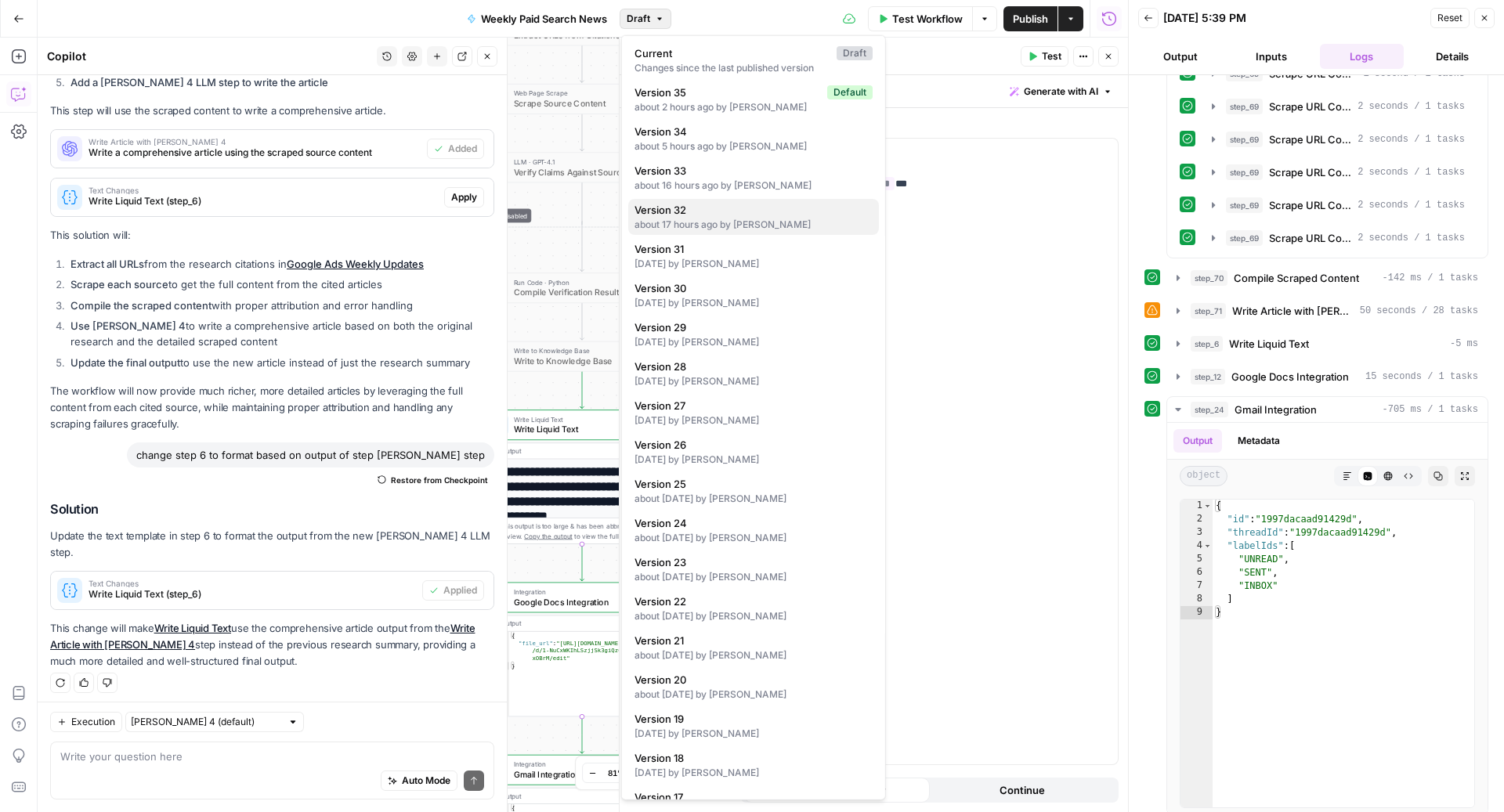
click at [670, 227] on div "about 17 hours ago by [PERSON_NAME]" at bounding box center [754, 224] width 238 height 14
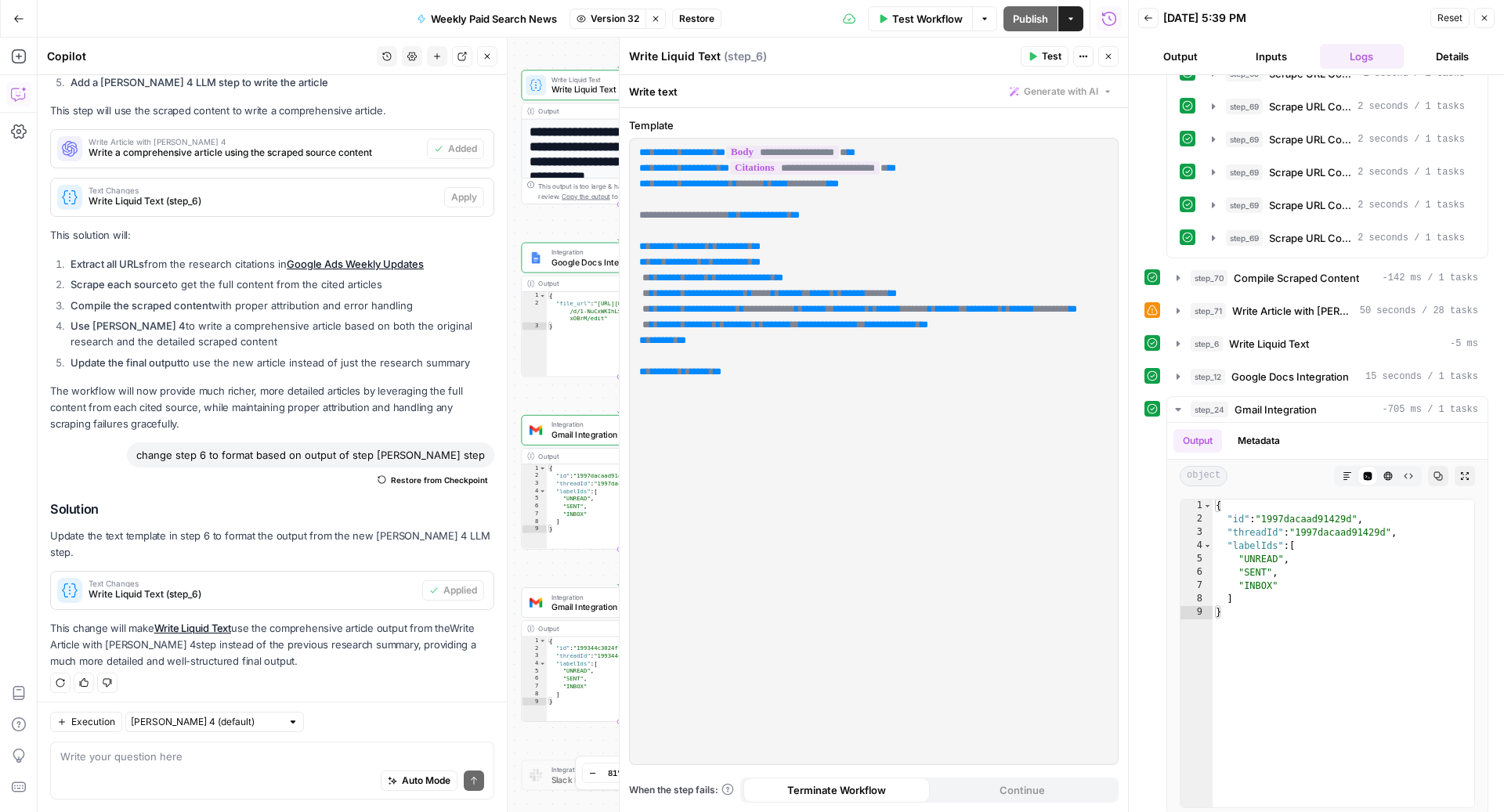
drag, startPoint x: 533, startPoint y: 174, endPoint x: 527, endPoint y: 459, distance: 285.1
click at [527, 459] on div "Workflow Set Inputs Inputs Search Knowledge Base Check Previous Updates Step 58…" at bounding box center [583, 424] width 1091 height 775
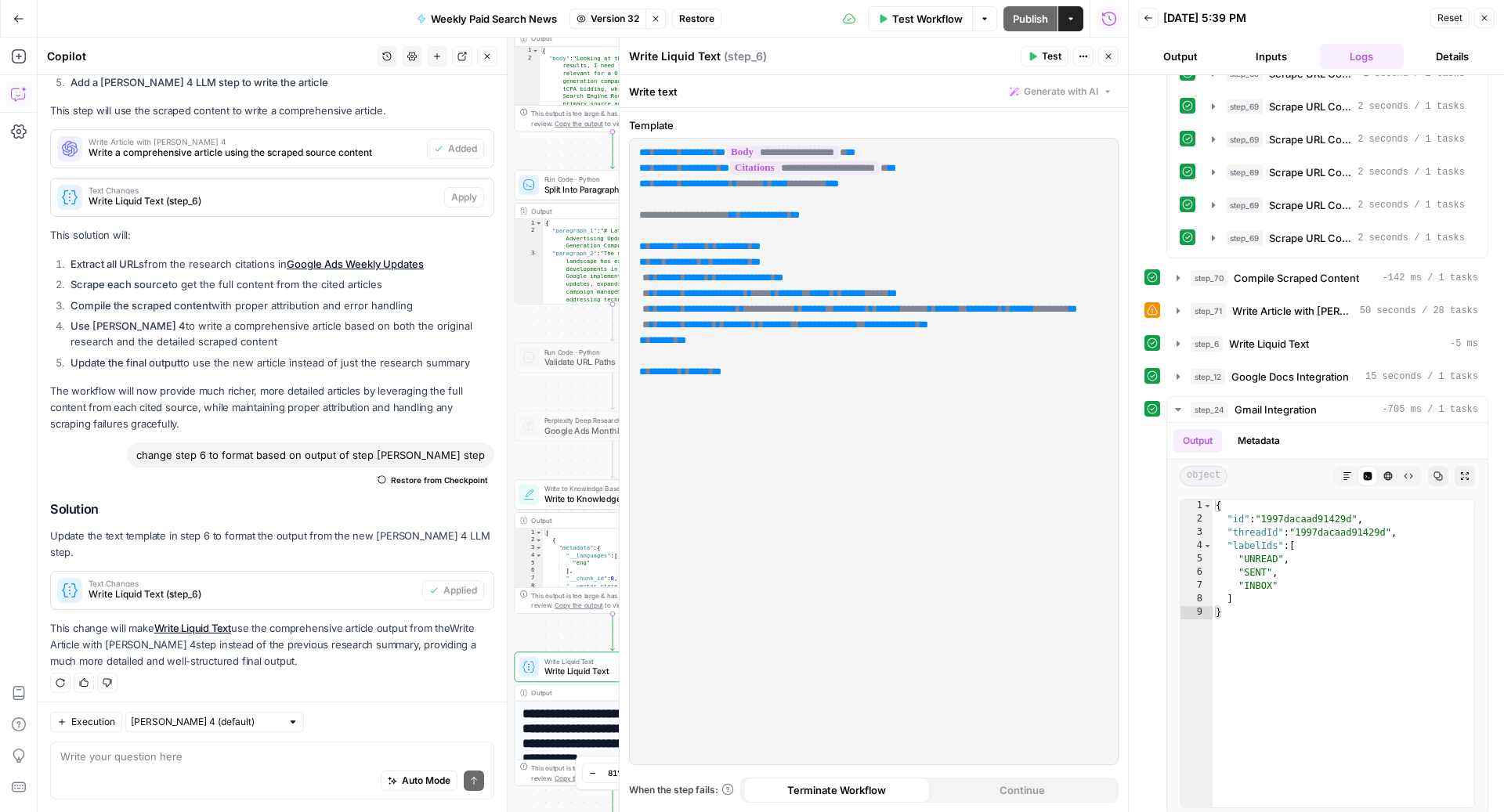
drag, startPoint x: 532, startPoint y: 292, endPoint x: 534, endPoint y: 636, distance: 344.0
click at [534, 636] on div "Workflow Set Inputs Inputs Search Knowledge Base Check Previous Updates Step 58…" at bounding box center [583, 424] width 1091 height 775
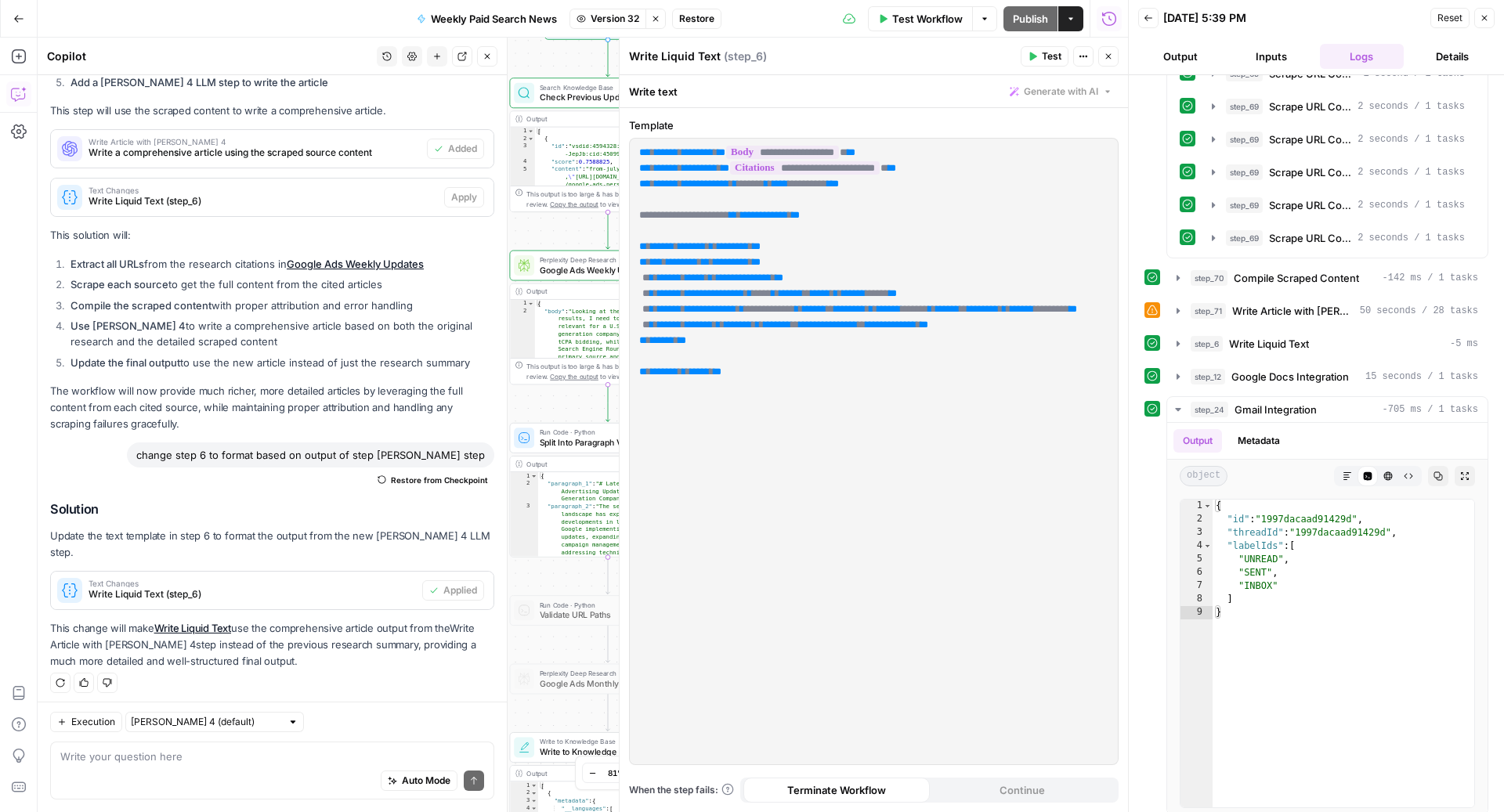
drag, startPoint x: 542, startPoint y: 155, endPoint x: 534, endPoint y: 403, distance: 248.1
click at [534, 403] on div "Workflow Set Inputs Inputs Search Knowledge Base Check Previous Updates Step 58…" at bounding box center [583, 424] width 1091 height 775
click at [562, 264] on span "Google Ads Weekly Updates" at bounding box center [603, 270] width 128 height 13
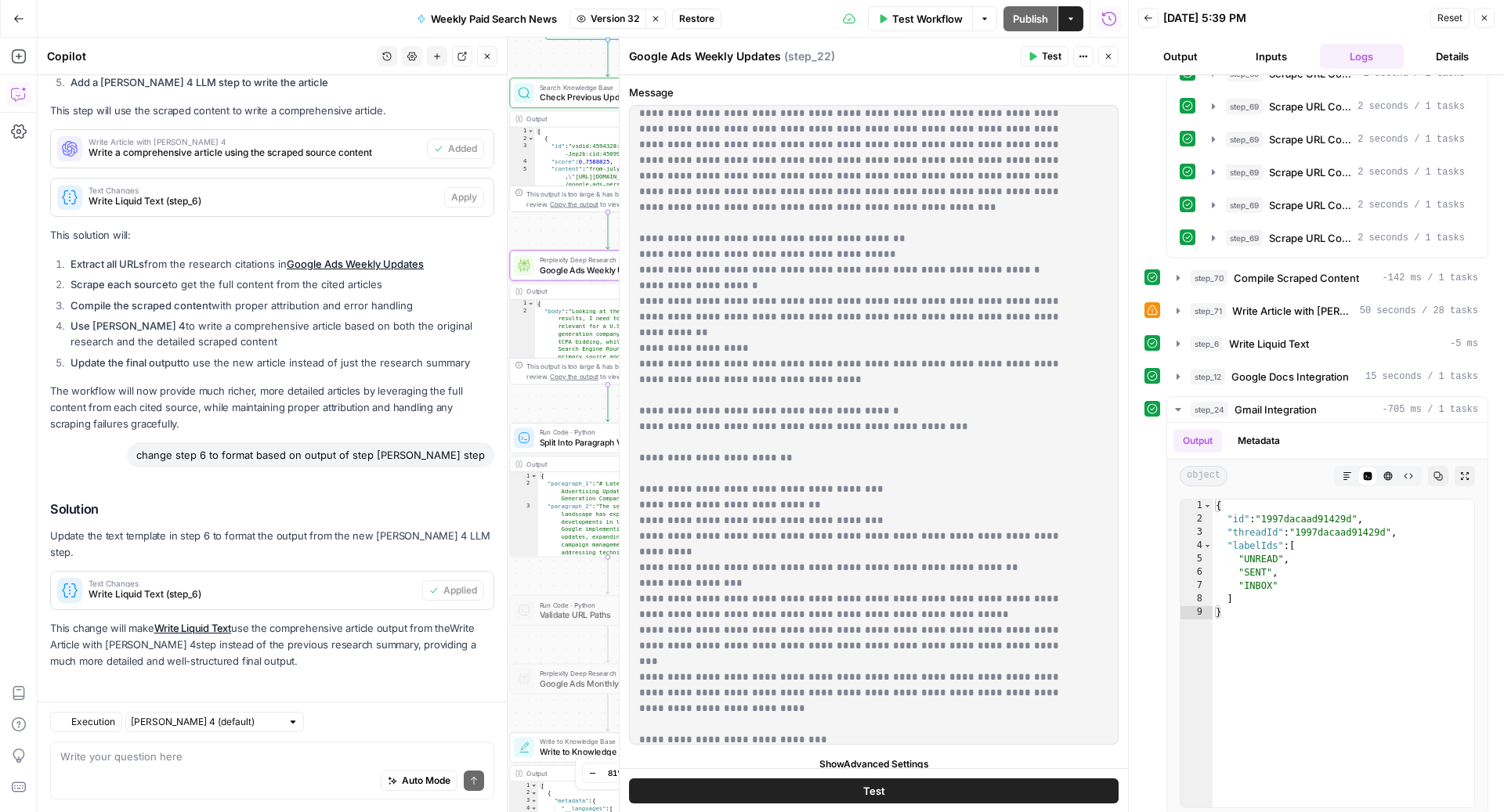
drag, startPoint x: 972, startPoint y: 379, endPoint x: 766, endPoint y: 361, distance: 206.8
drag, startPoint x: 972, startPoint y: 380, endPoint x: 635, endPoint y: 384, distance: 337.0
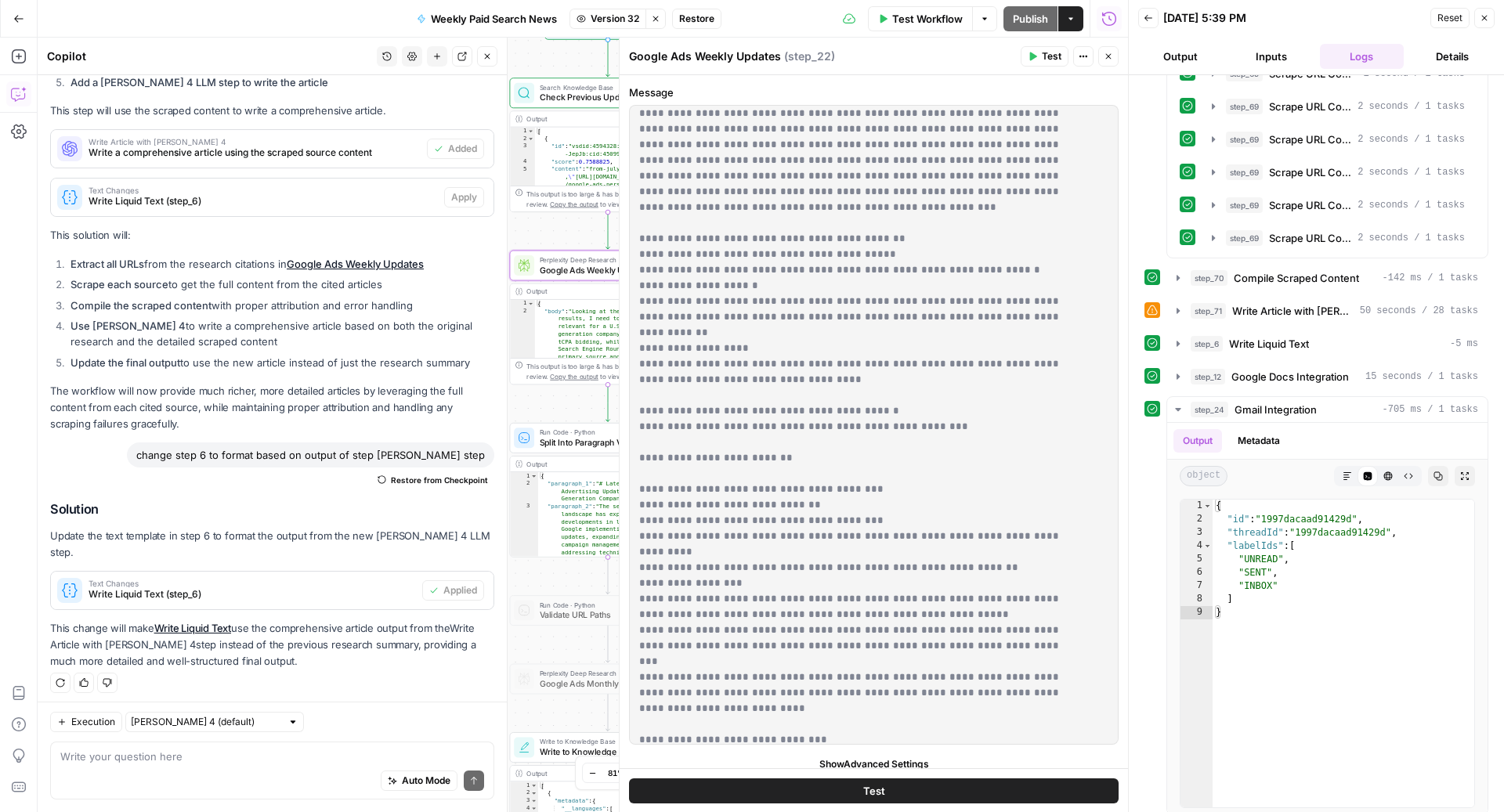
click at [635, 384] on div "**********" at bounding box center [866, 424] width 473 height 638
copy p "**********"
drag, startPoint x: 1022, startPoint y: 636, endPoint x: 635, endPoint y: 446, distance: 431.1
click at [635, 446] on div "**********" at bounding box center [866, 424] width 473 height 638
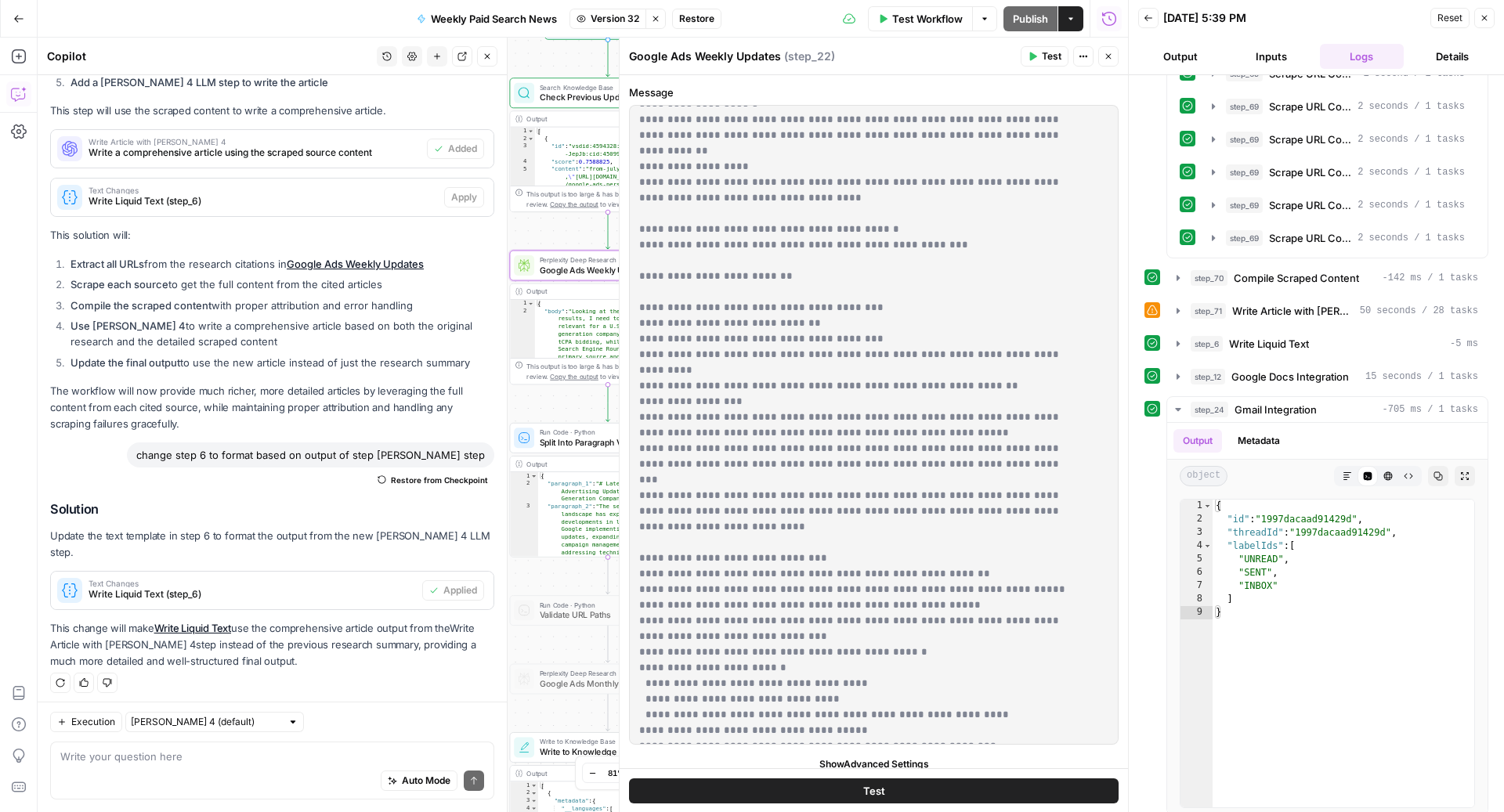
scroll to position [500, 0]
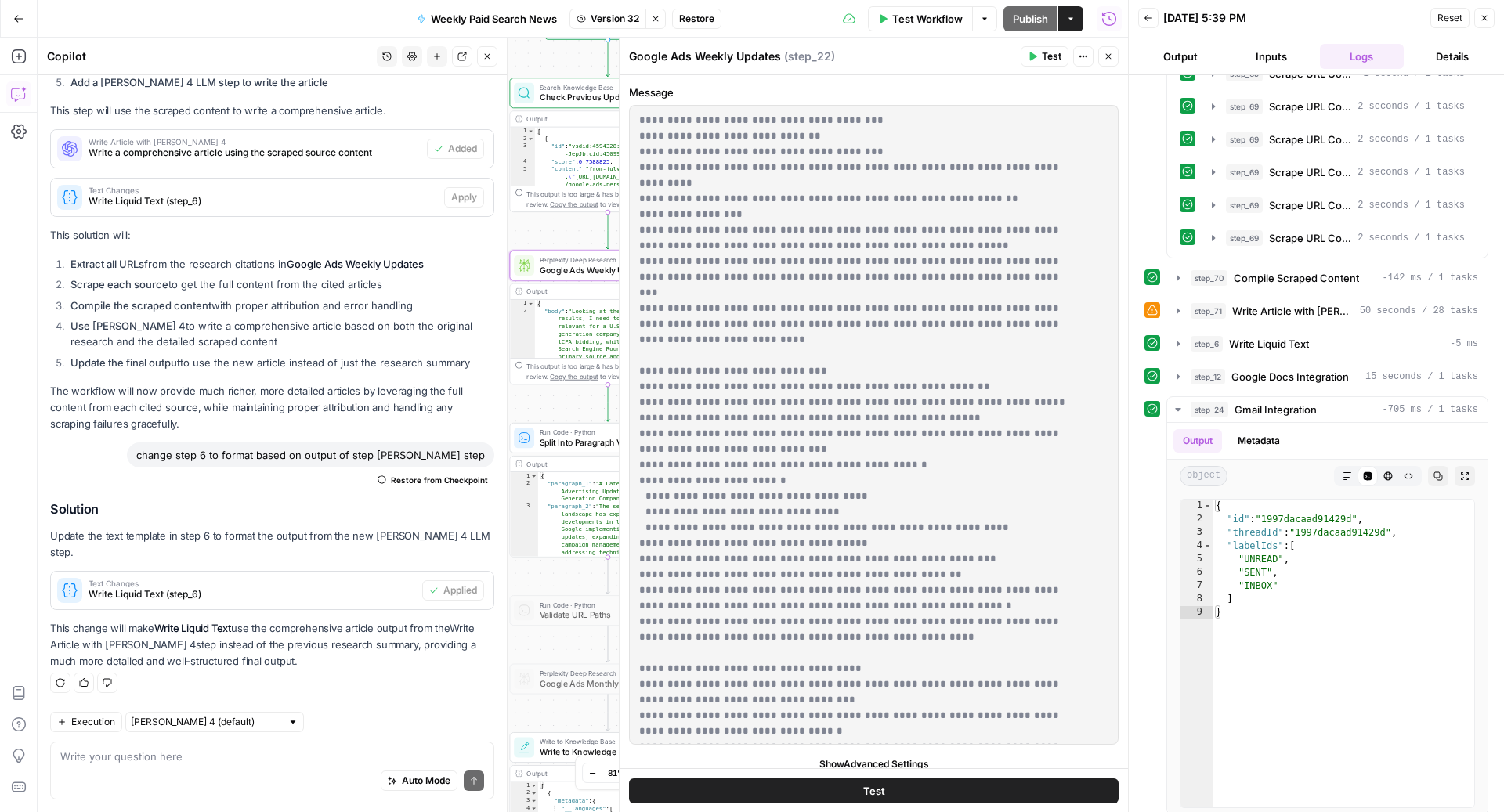
drag, startPoint x: 906, startPoint y: 566, endPoint x: 674, endPoint y: 328, distance: 332.4
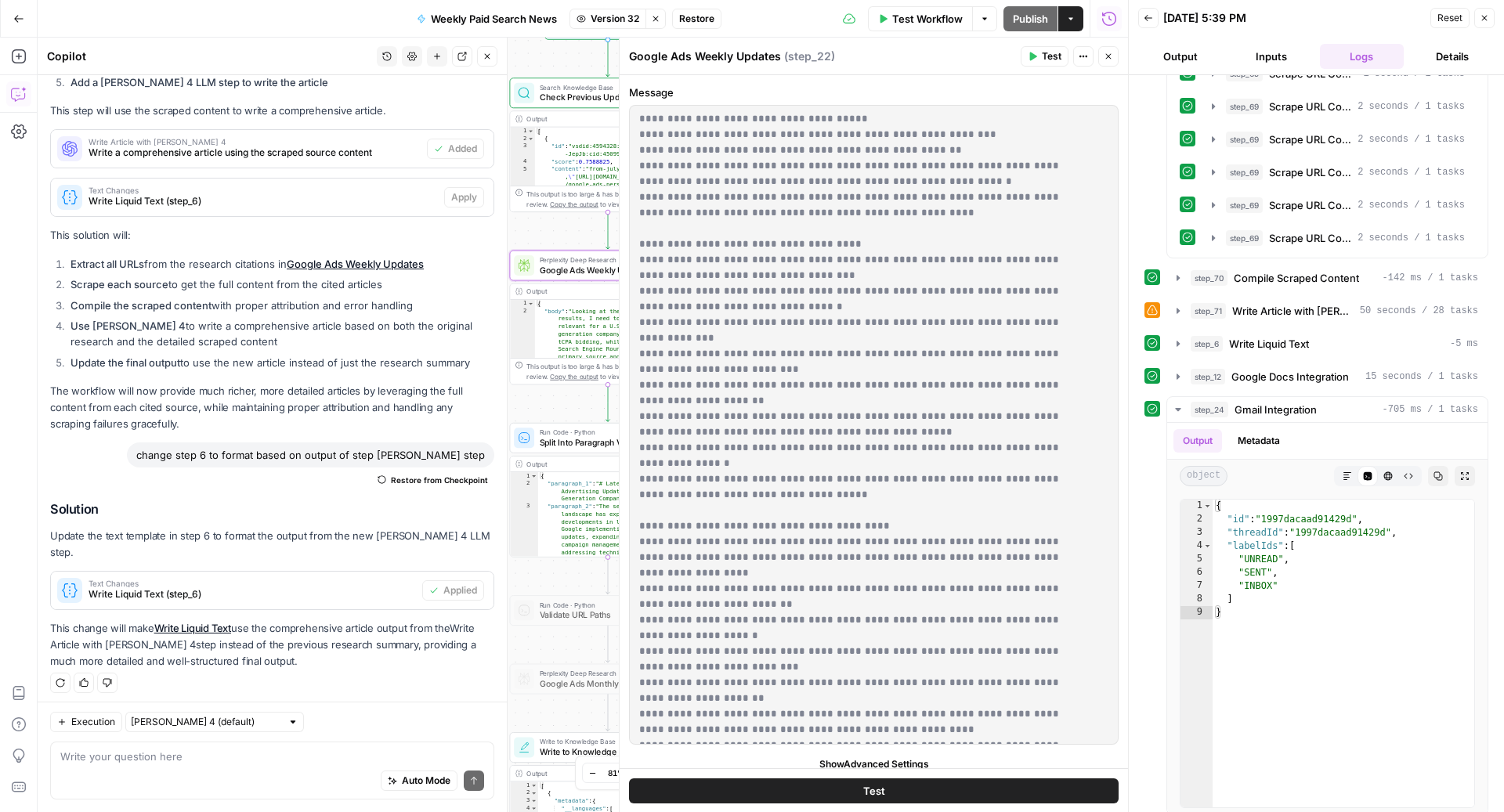
scroll to position [0, 0]
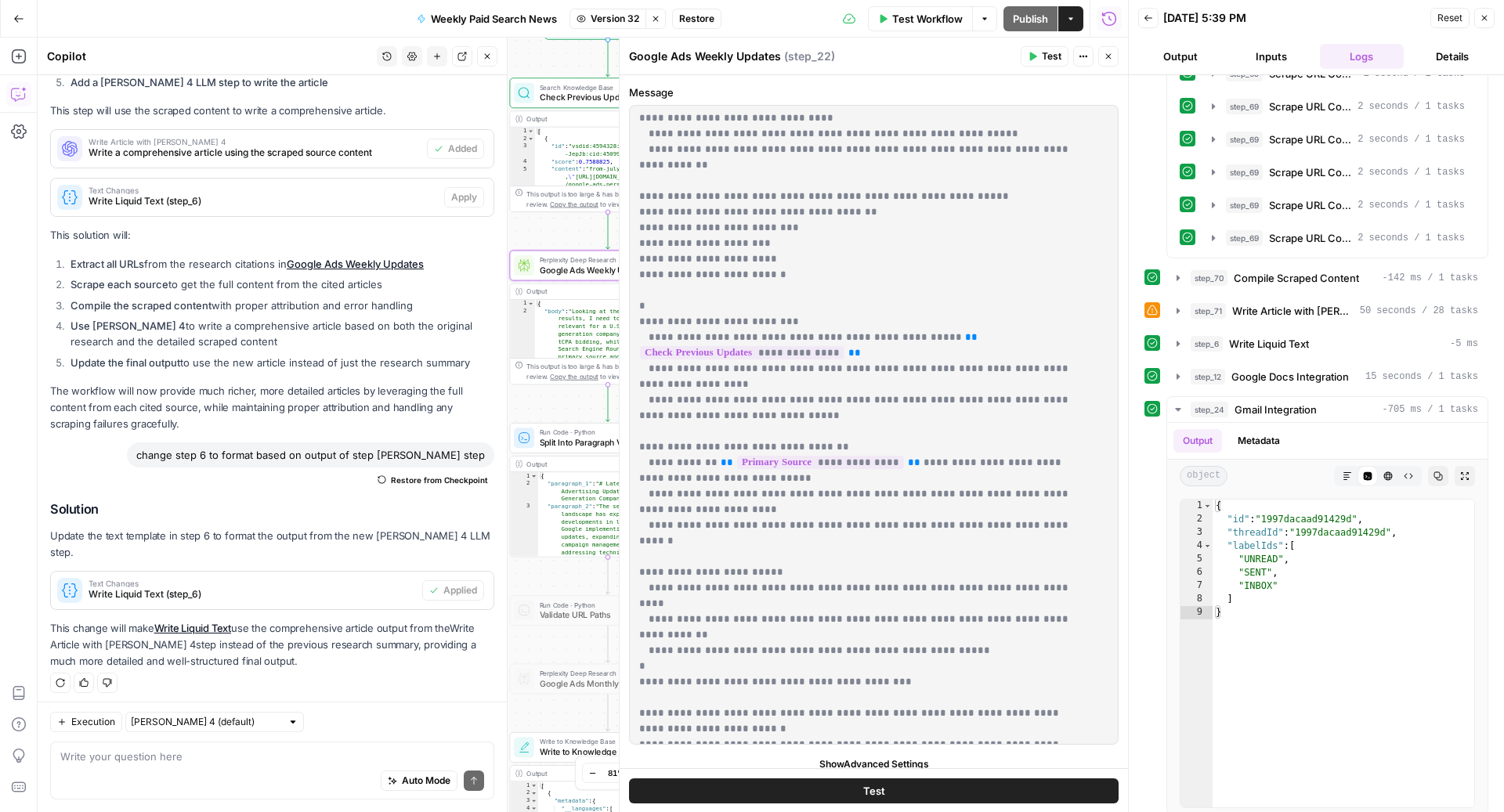
scroll to position [2835, 0]
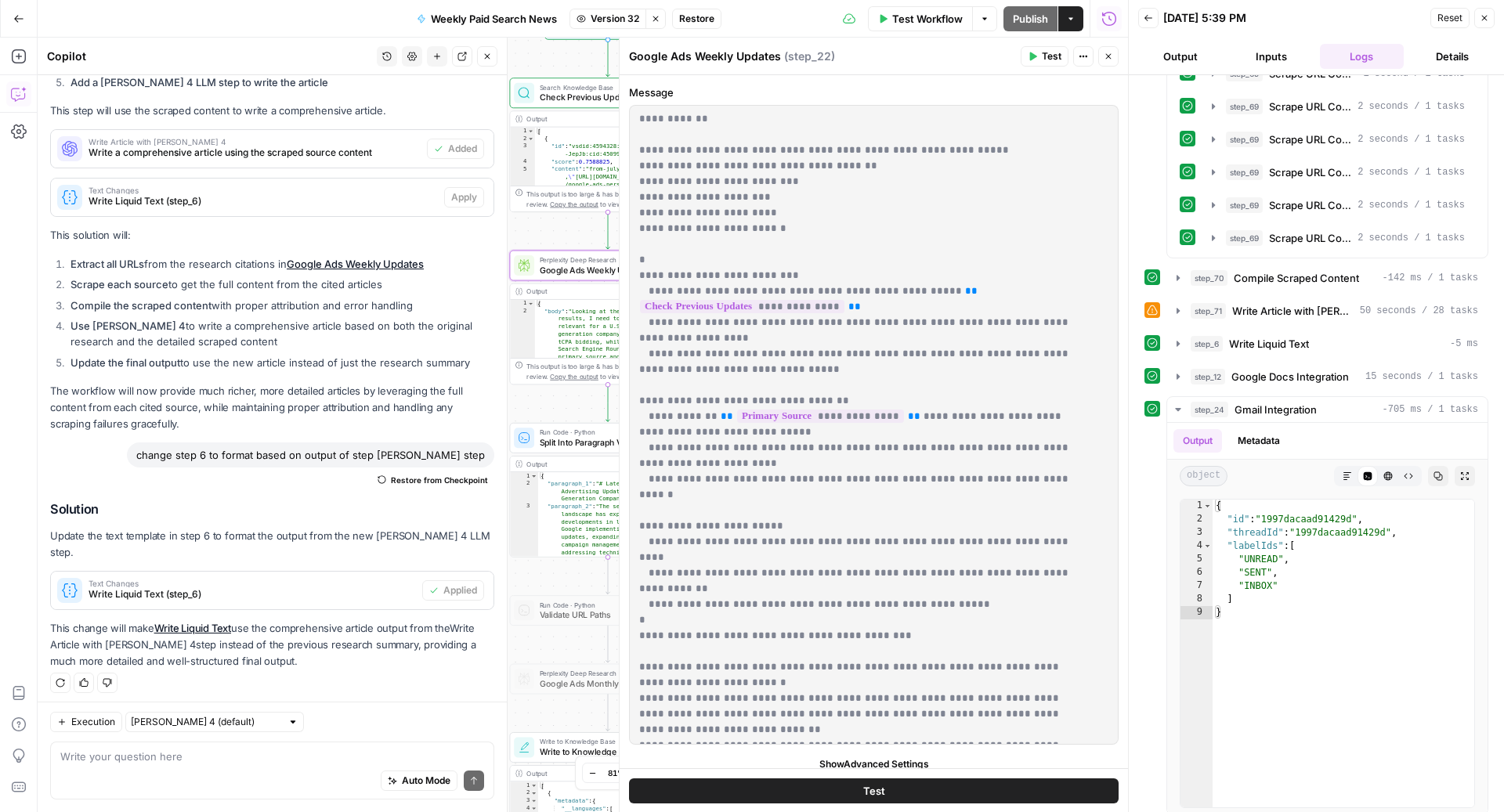
drag, startPoint x: 637, startPoint y: 336, endPoint x: 949, endPoint y: 730, distance: 502.6
click at [949, 730] on div "**********" at bounding box center [866, 424] width 473 height 638
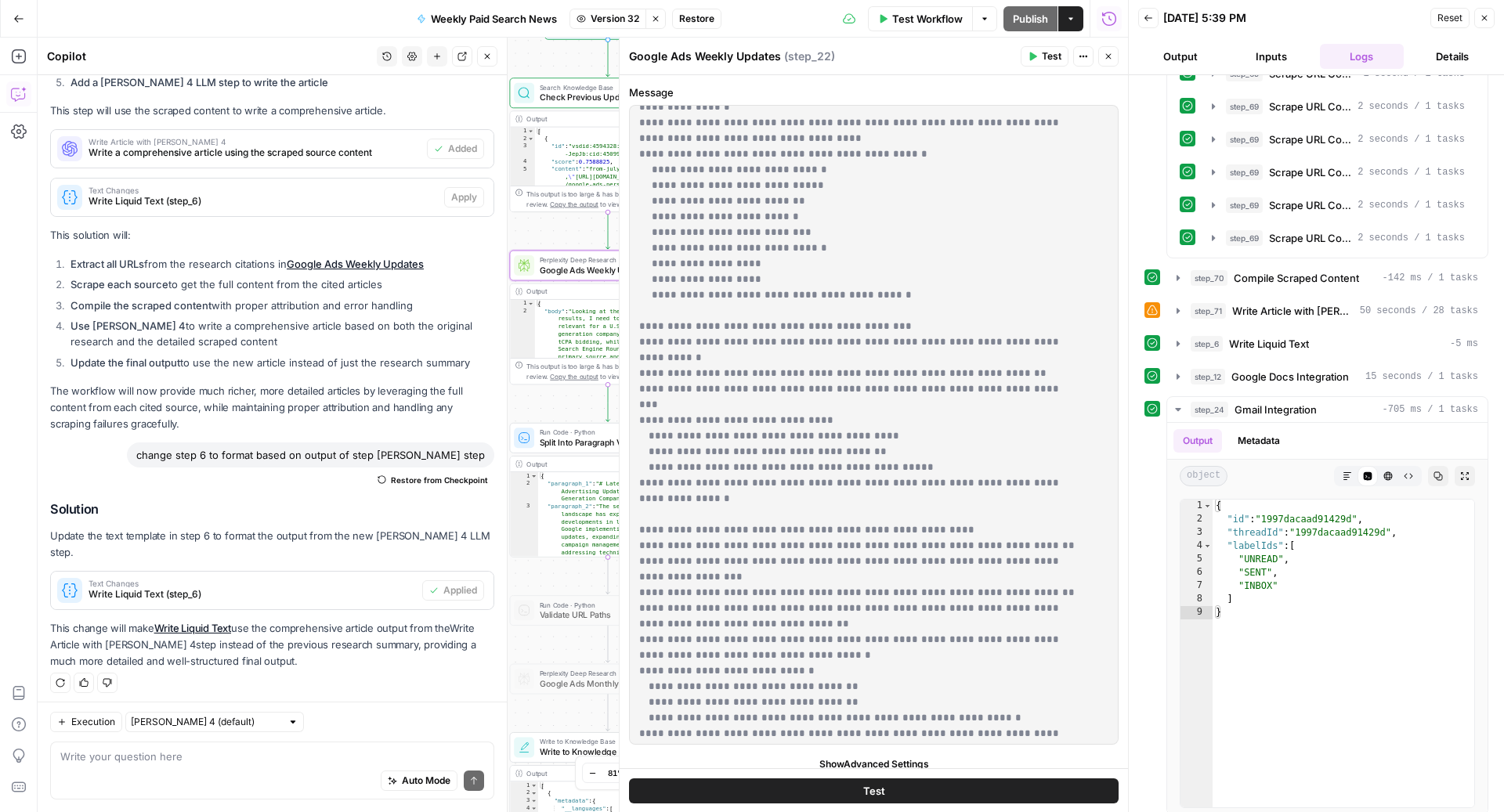
scroll to position [1257, 0]
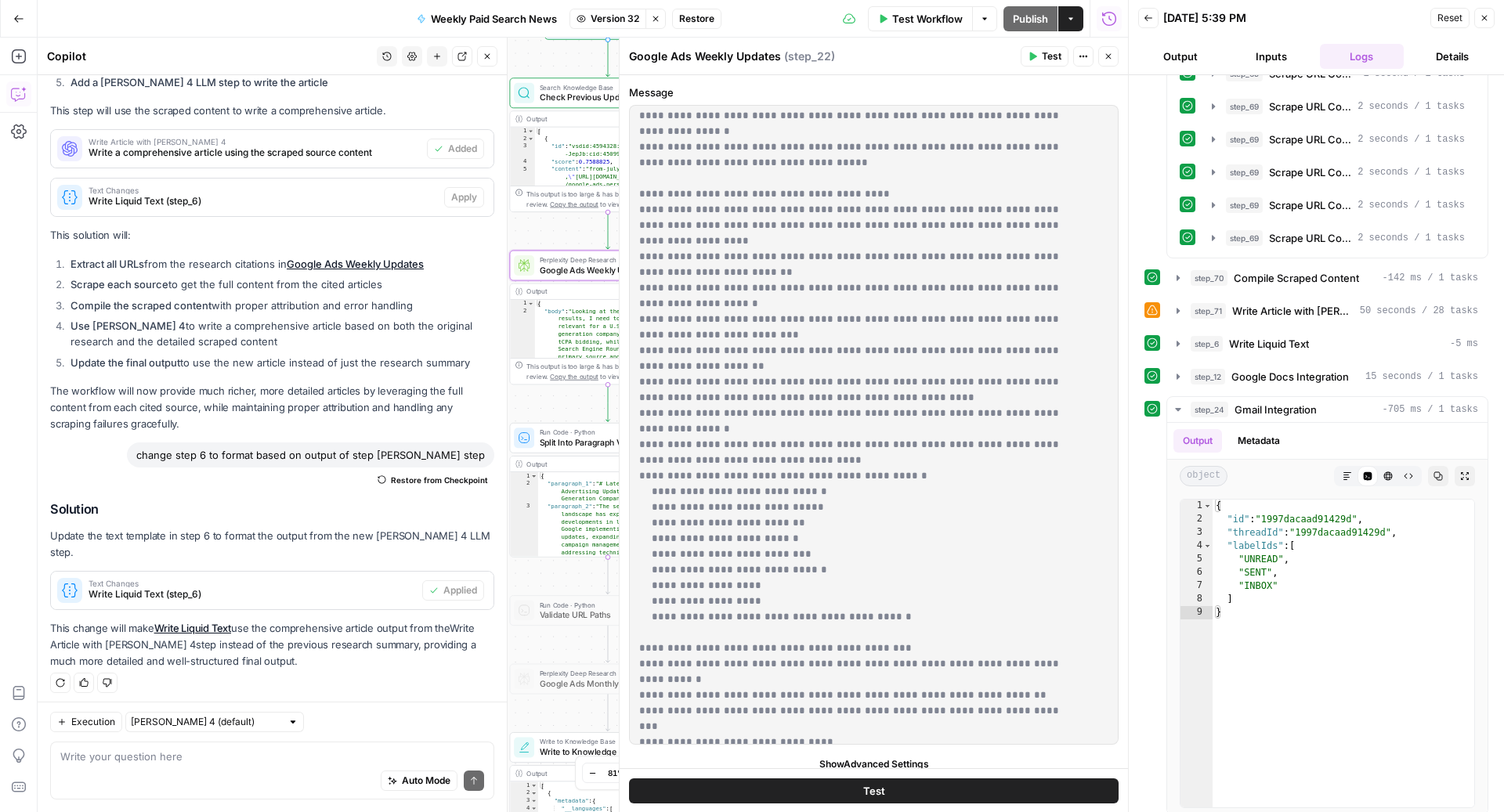
click at [743, 674] on p "**********" at bounding box center [858, 585] width 439 height 3460
drag, startPoint x: 956, startPoint y: 504, endPoint x: 943, endPoint y: 507, distance: 13.3
click at [943, 507] on p "**********" at bounding box center [858, 585] width 439 height 3460
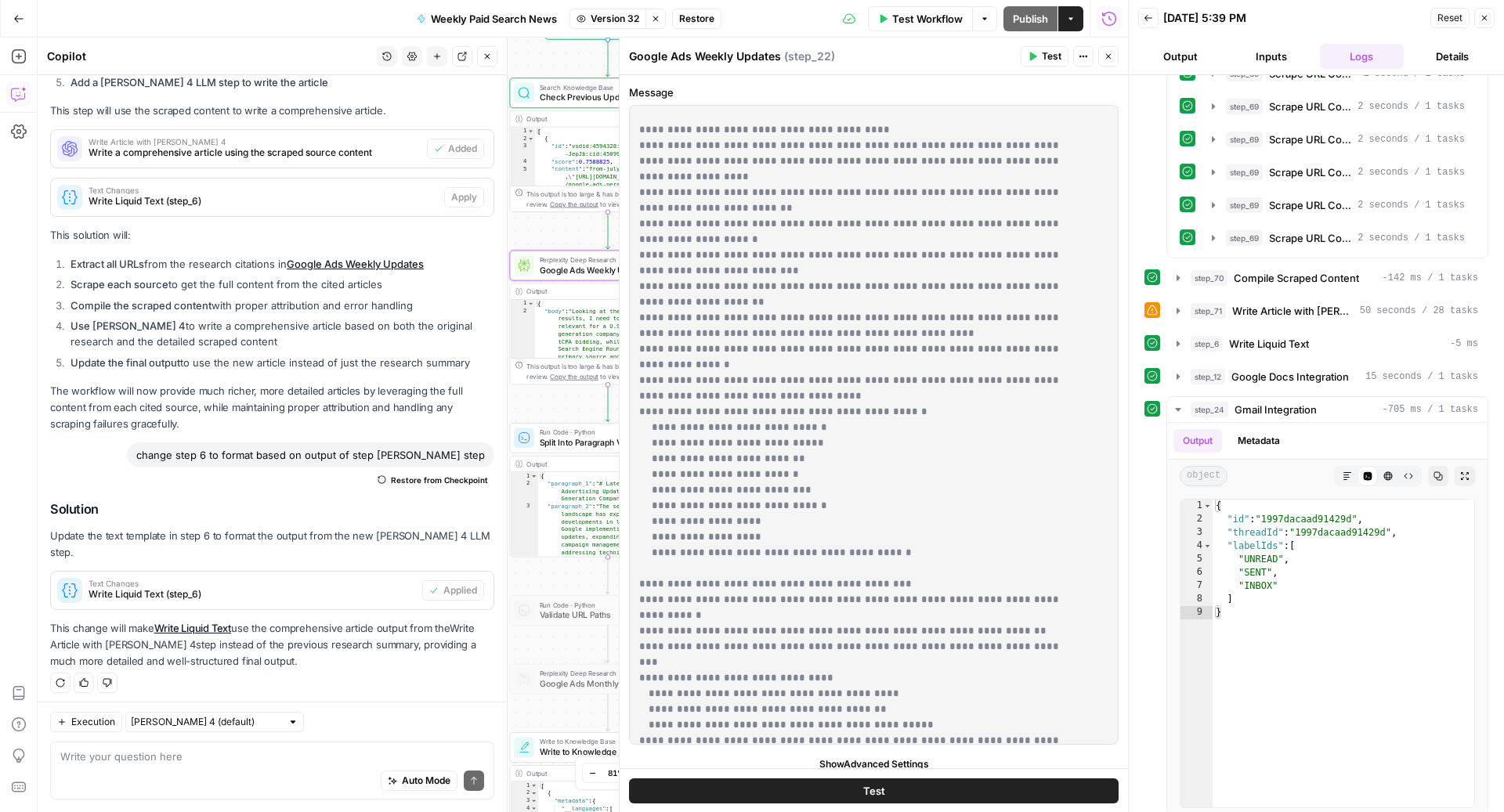
scroll to position [1440, 0]
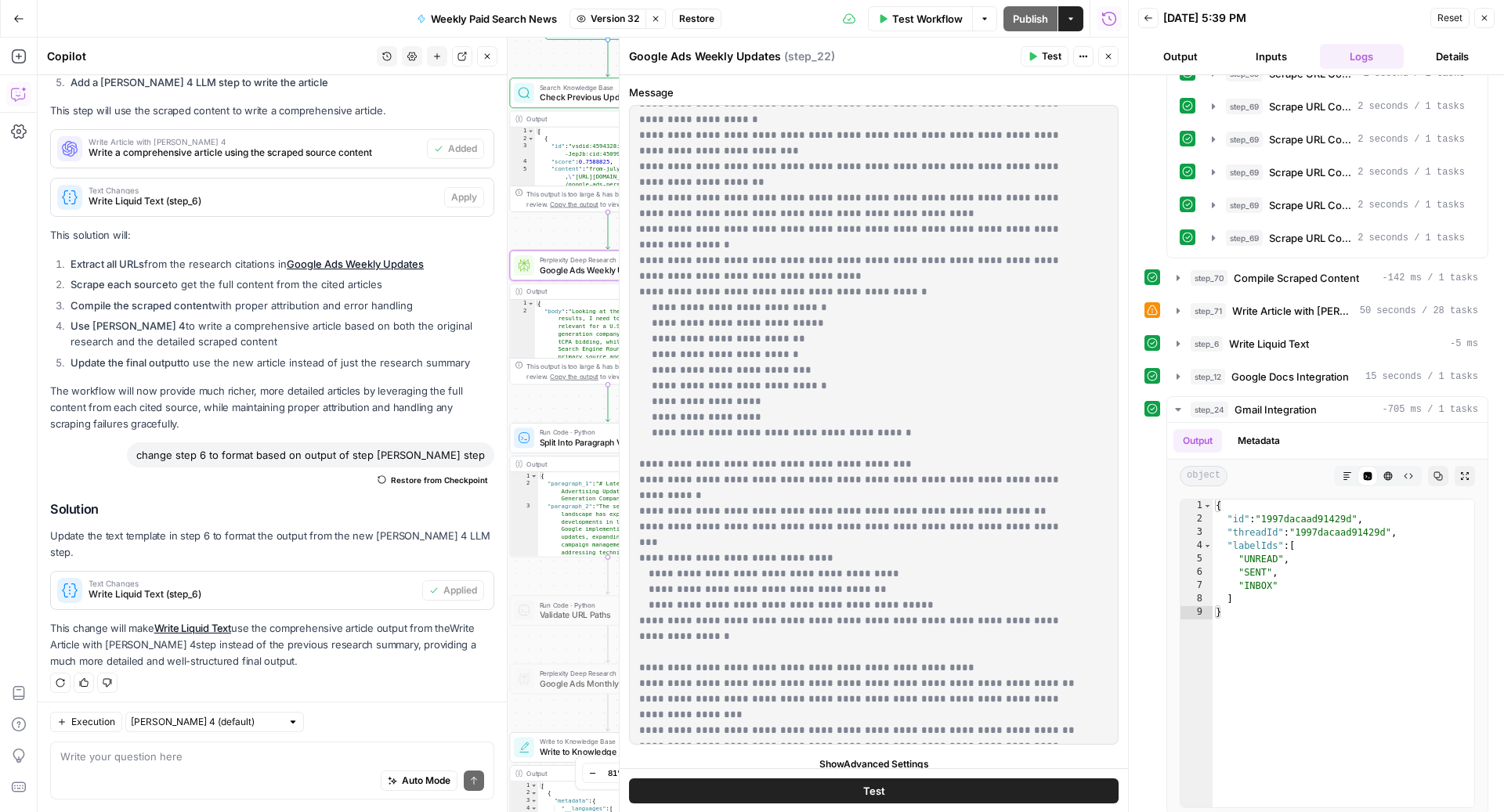
drag, startPoint x: 709, startPoint y: 506, endPoint x: 641, endPoint y: 388, distance: 136.2
click at [641, 388] on p "**********" at bounding box center [858, 401] width 439 height 3460
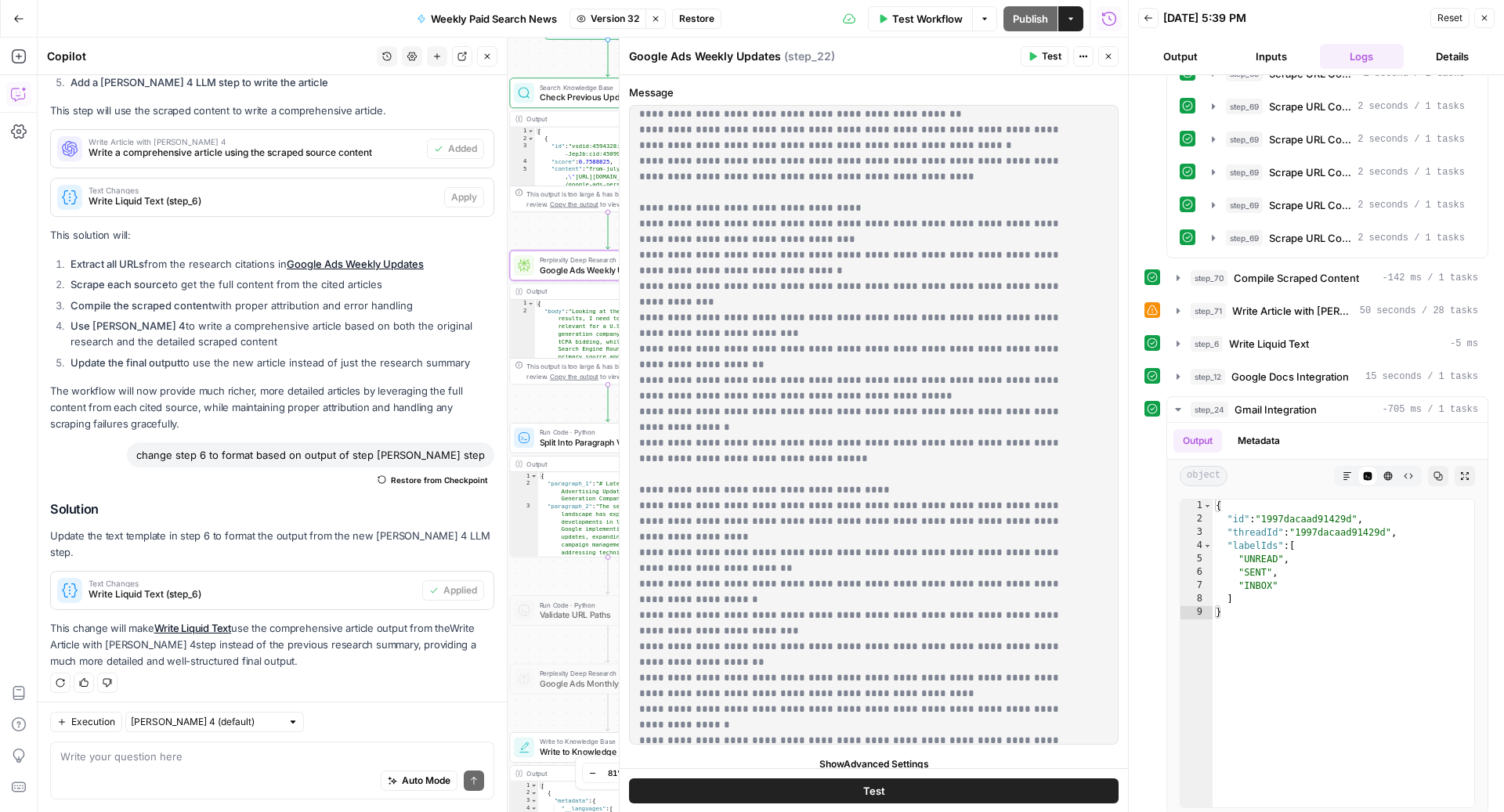
scroll to position [844, 0]
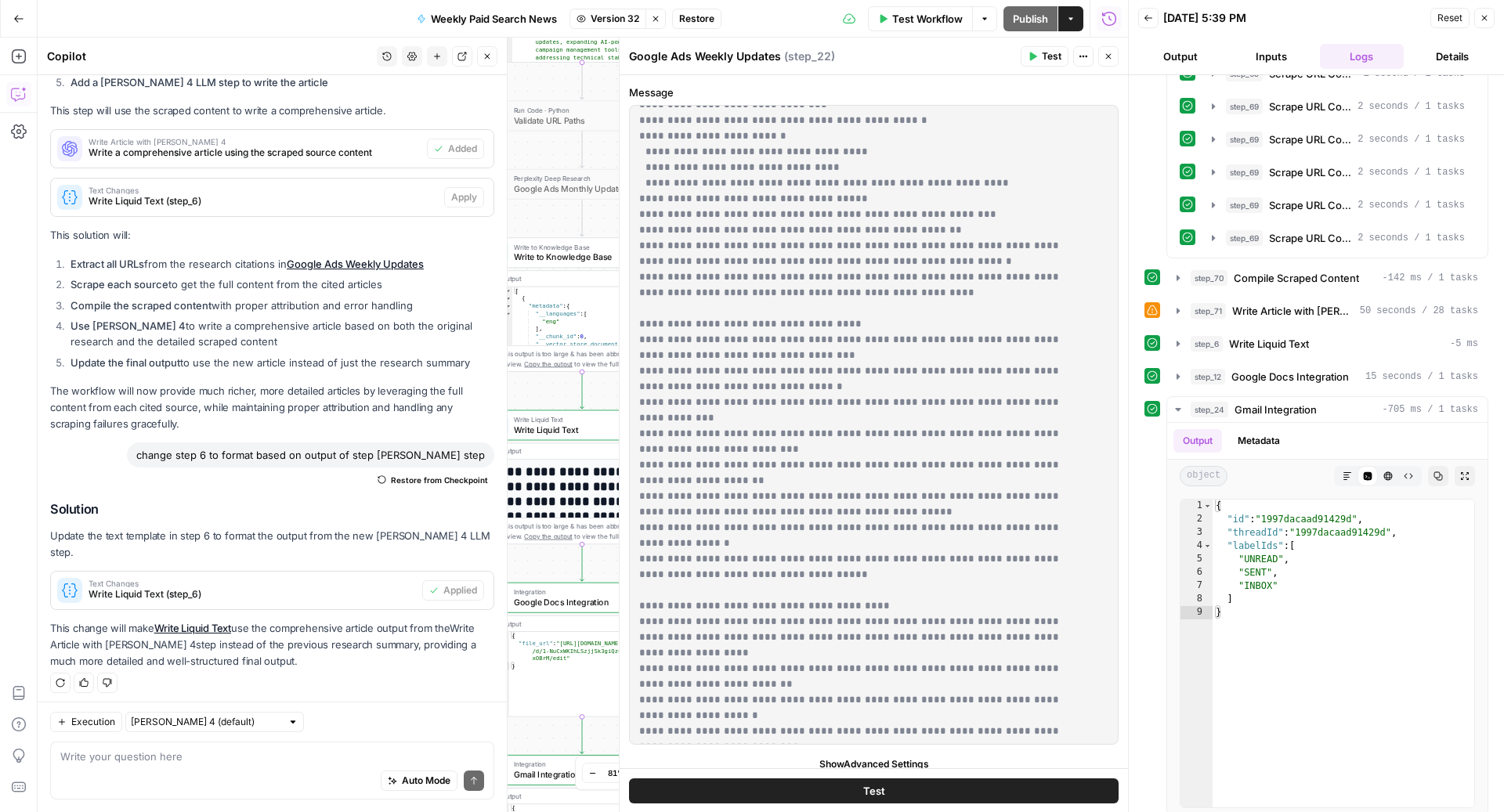
click at [202, 769] on div "Auto Mode Send" at bounding box center [272, 781] width 424 height 35
type textarea "a"
click at [658, 21] on icon "button" at bounding box center [655, 19] width 9 height 9
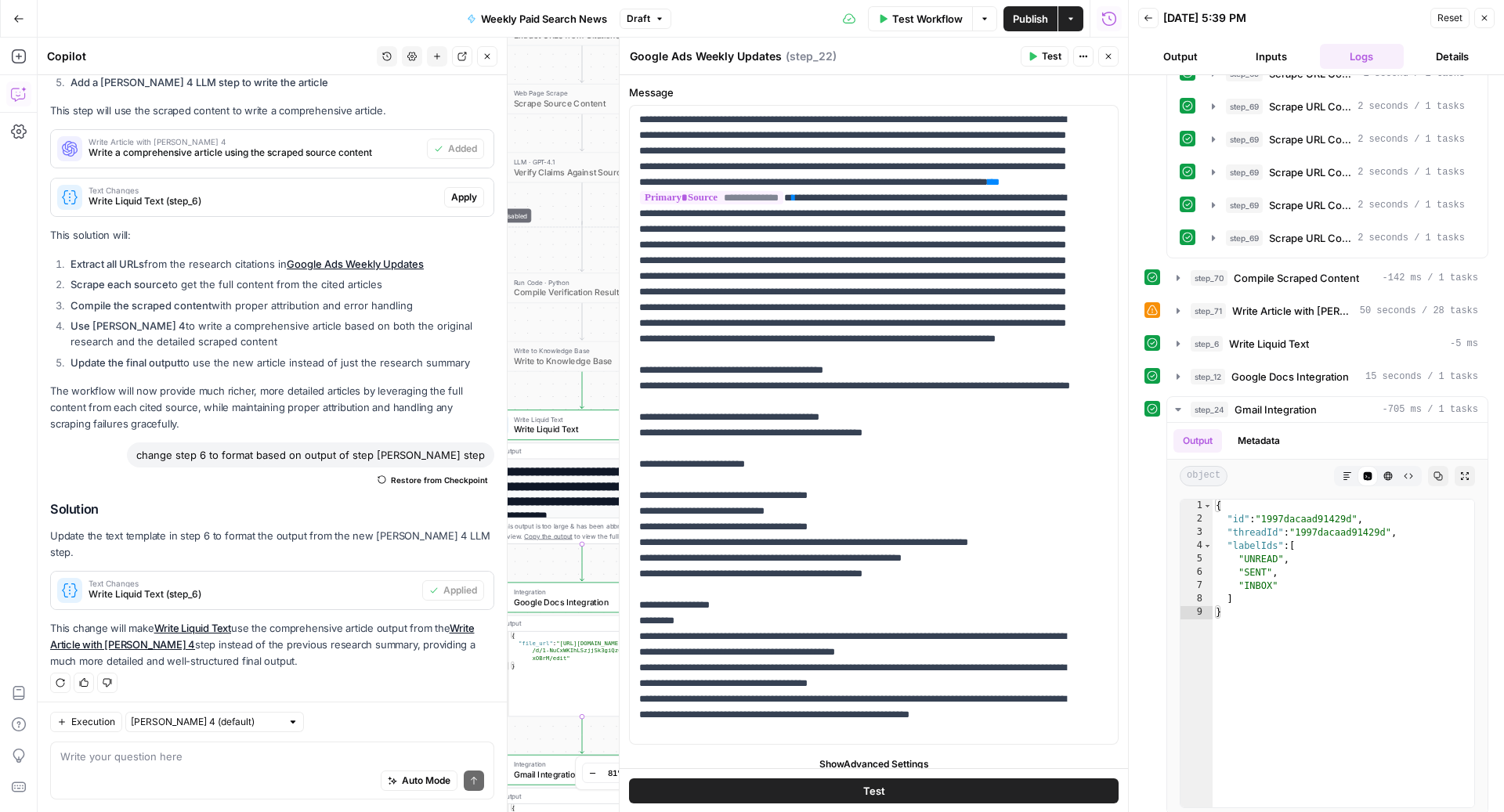
click at [162, 797] on div "Auto Mode Send" at bounding box center [272, 781] width 424 height 35
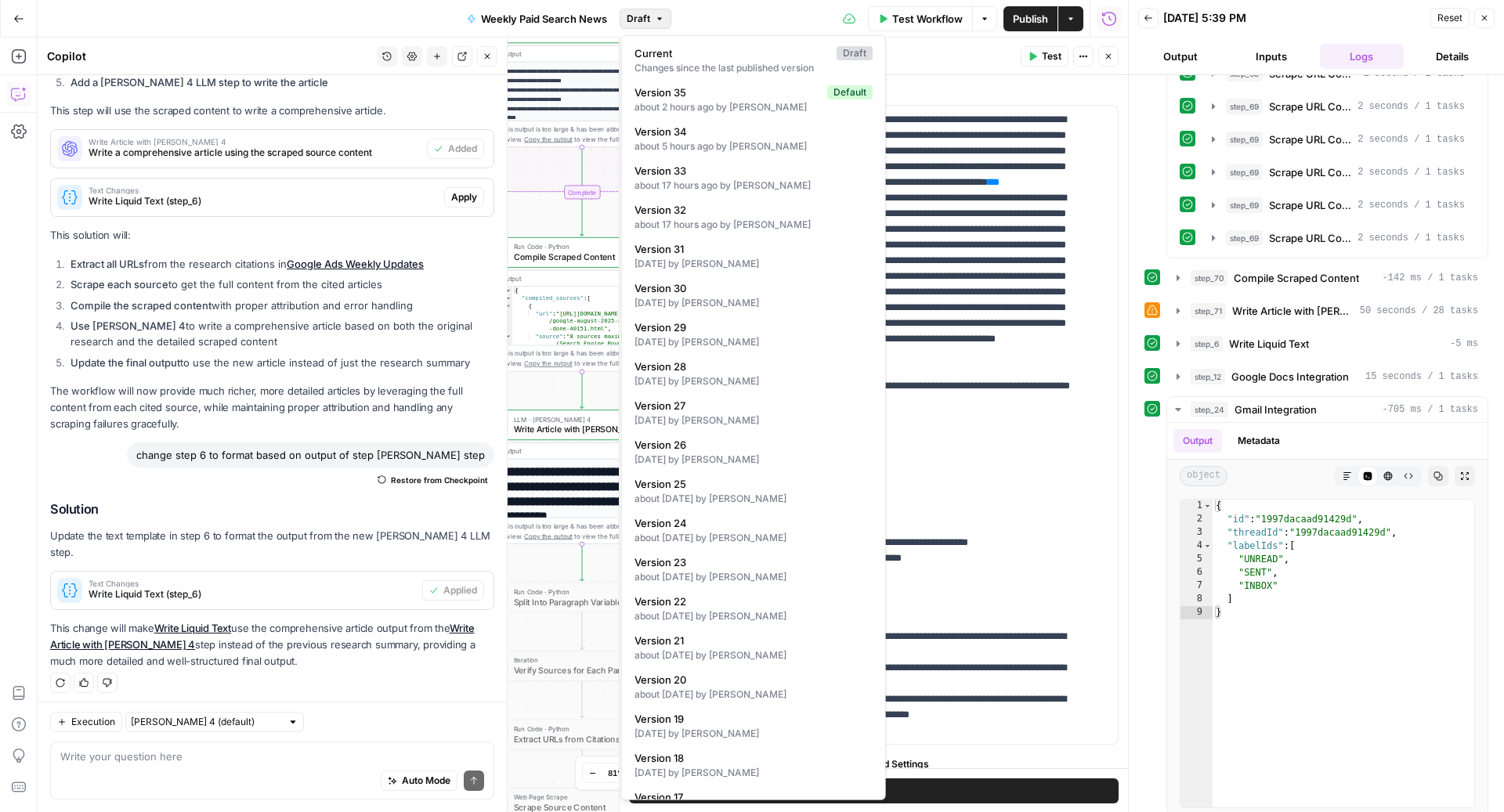
click at [656, 18] on icon "button" at bounding box center [659, 19] width 9 height 9
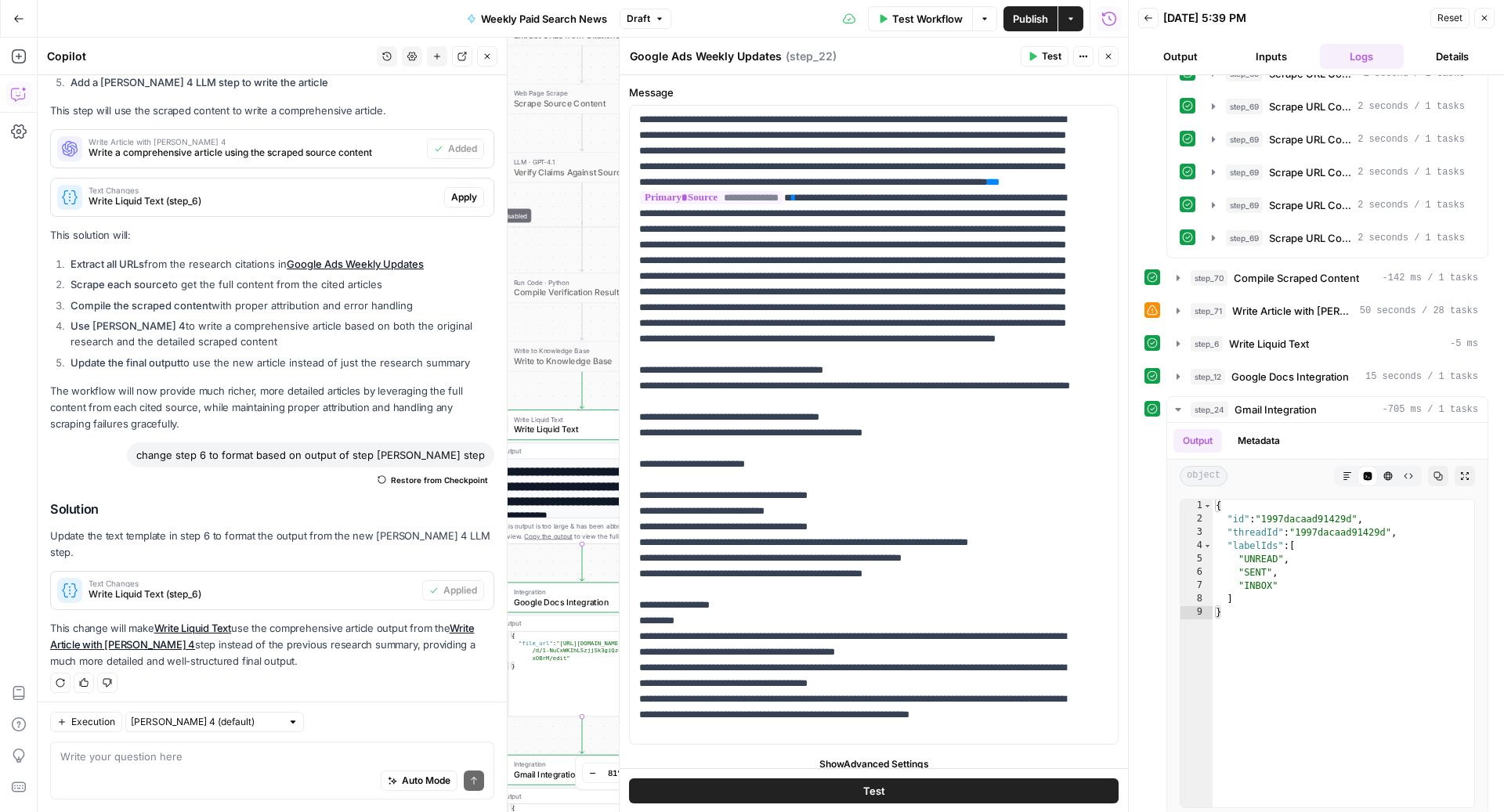
click at [168, 780] on div "Auto Mode Send" at bounding box center [272, 781] width 424 height 35
click at [1107, 61] on button "Close" at bounding box center [1108, 56] width 20 height 20
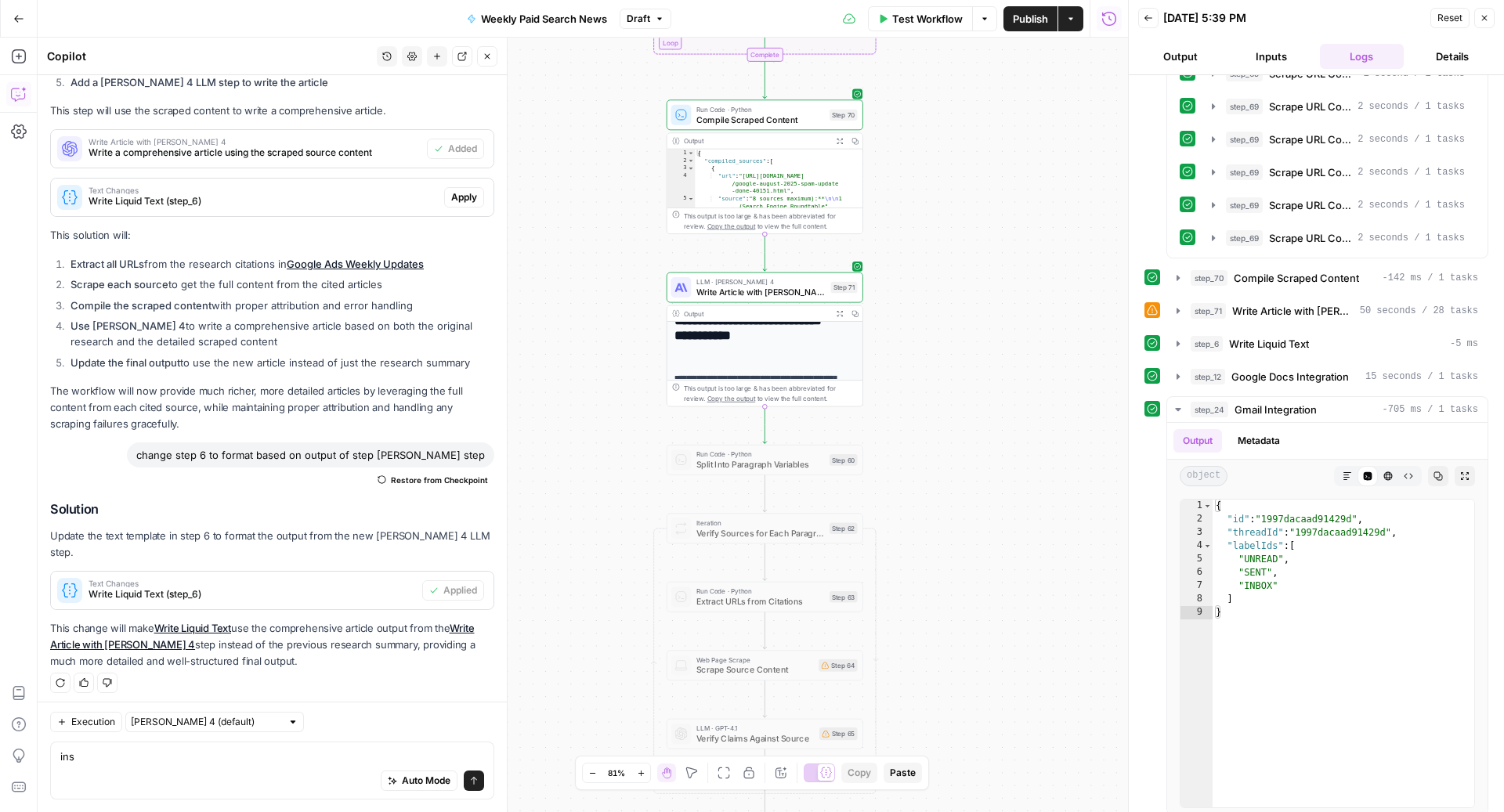
scroll to position [54, 0]
click at [754, 292] on span "Write Article with [PERSON_NAME] 4" at bounding box center [761, 292] width 129 height 13
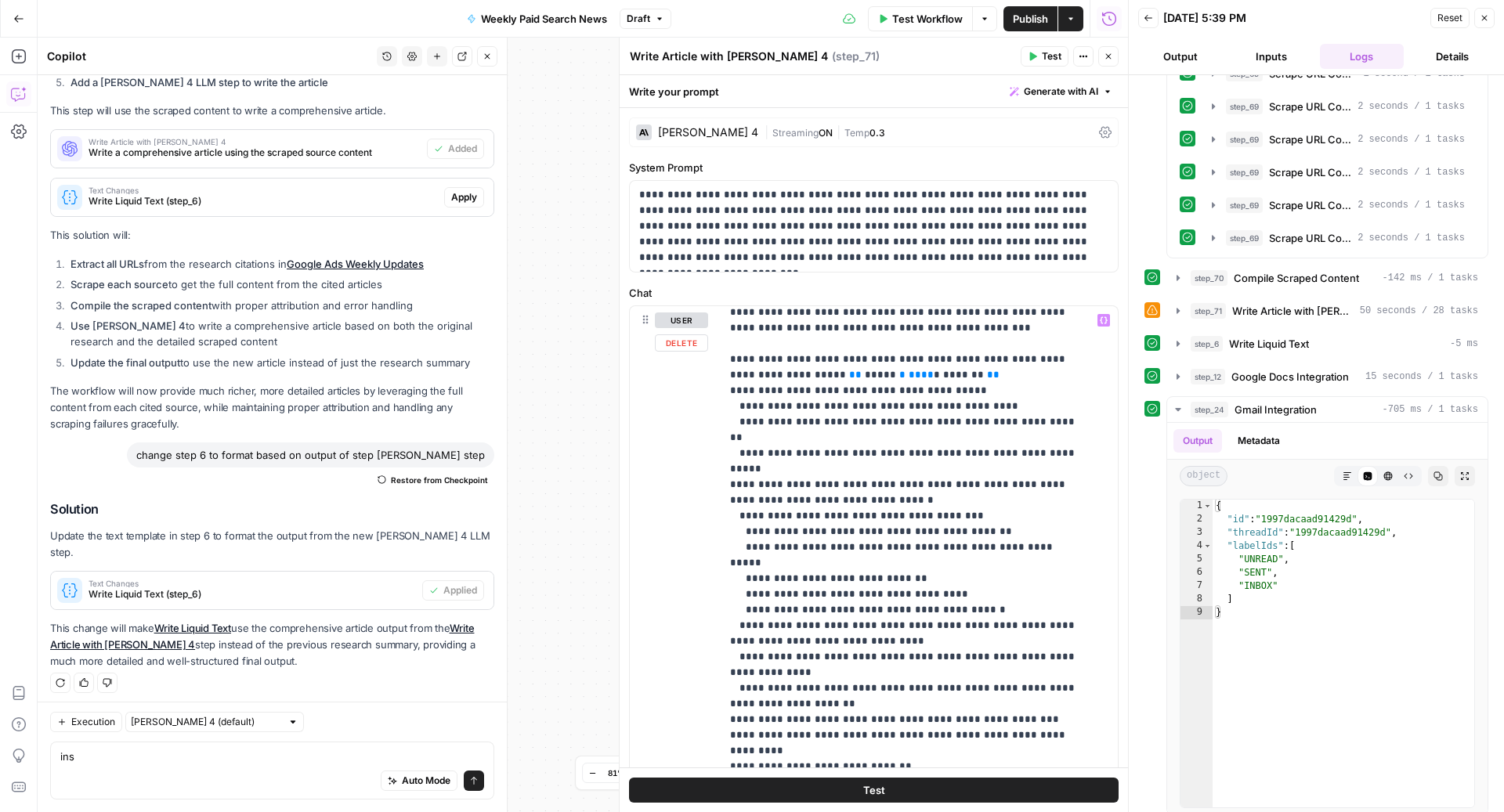
scroll to position [222, 0]
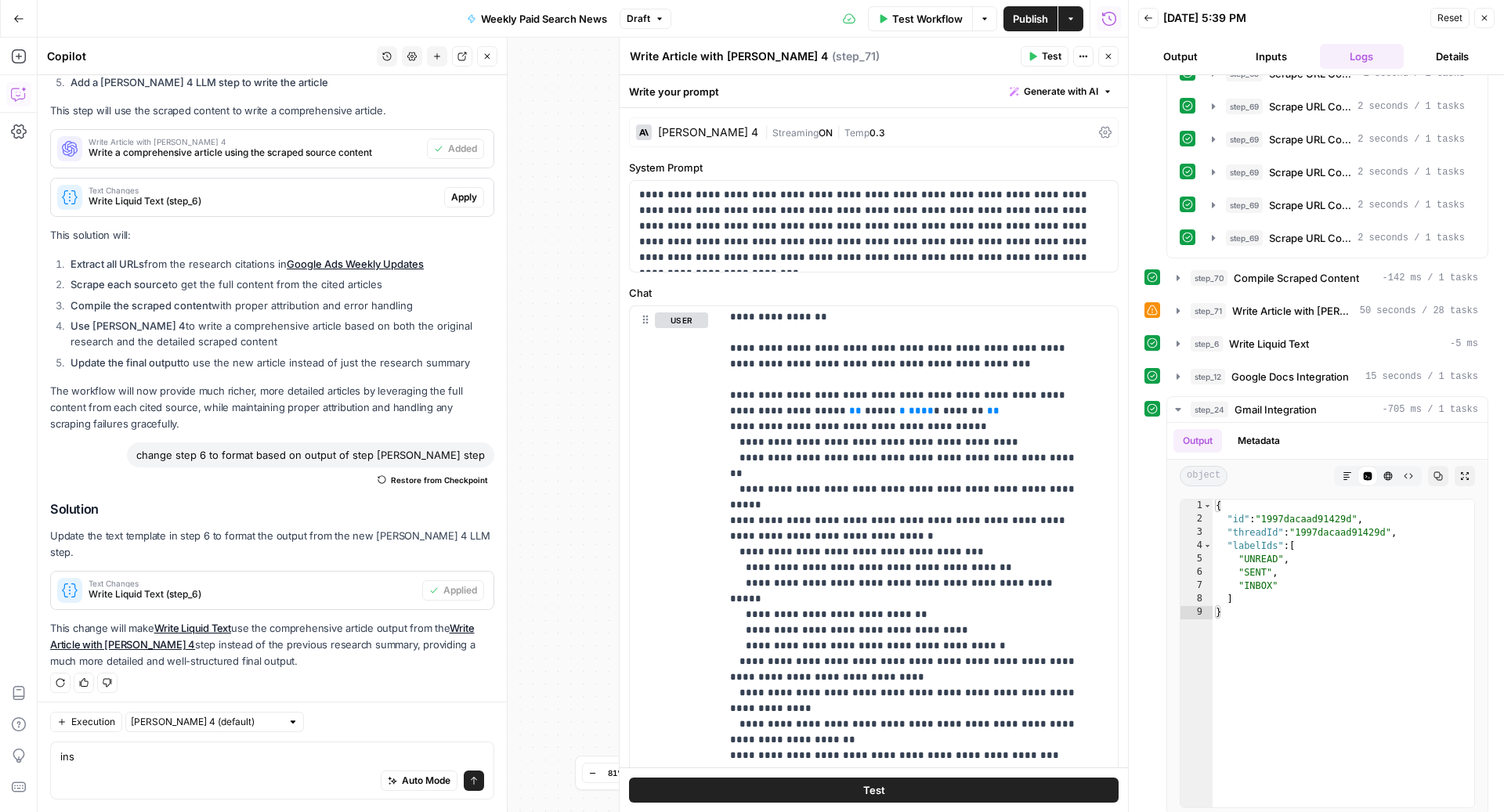
click at [200, 772] on div "Auto Mode Send" at bounding box center [272, 781] width 424 height 35
click at [202, 765] on div "Auto Mode Send" at bounding box center [272, 781] width 424 height 35
click at [202, 764] on div "Auto Mode Send" at bounding box center [272, 781] width 424 height 35
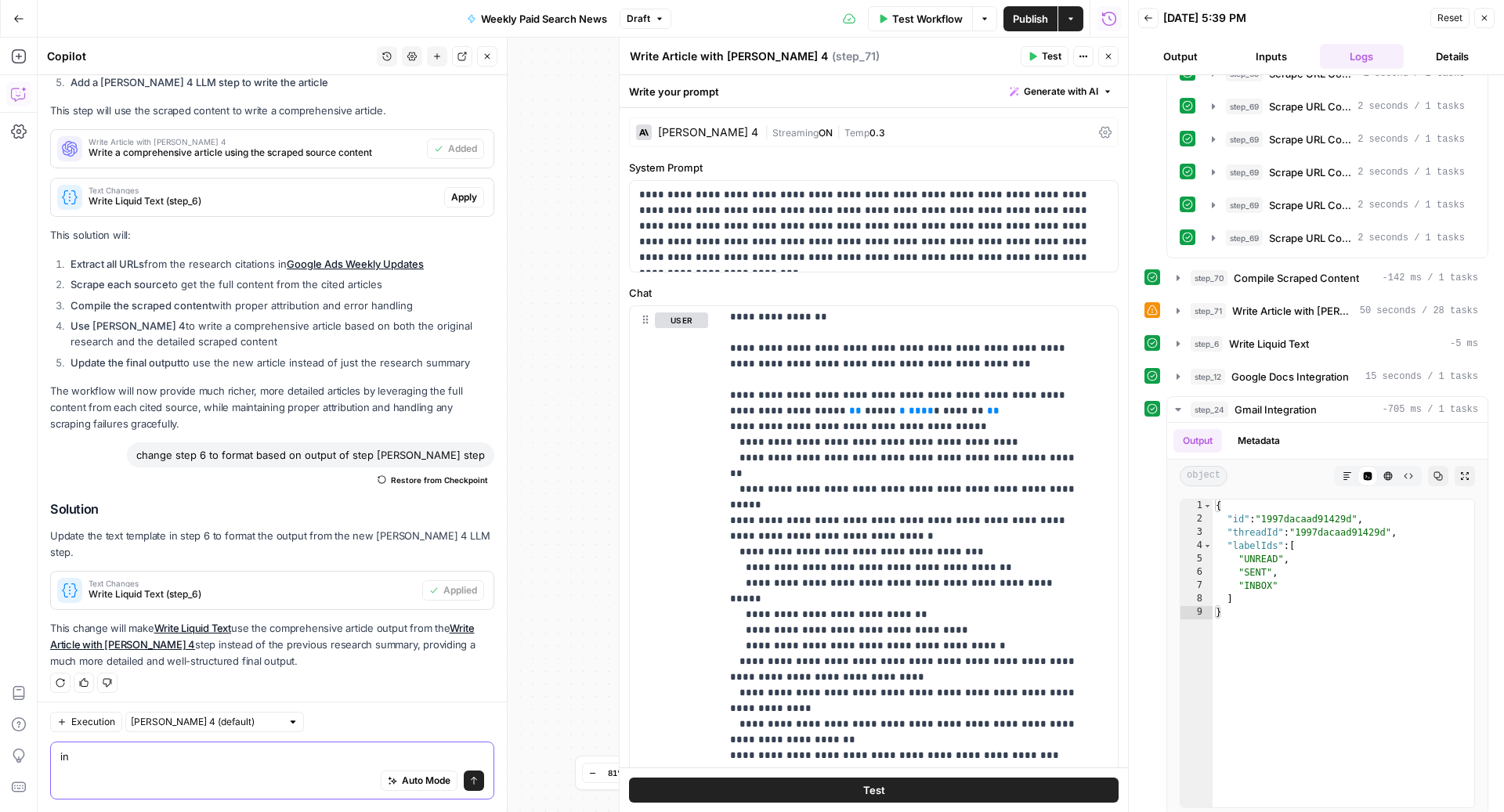
type textarea "i"
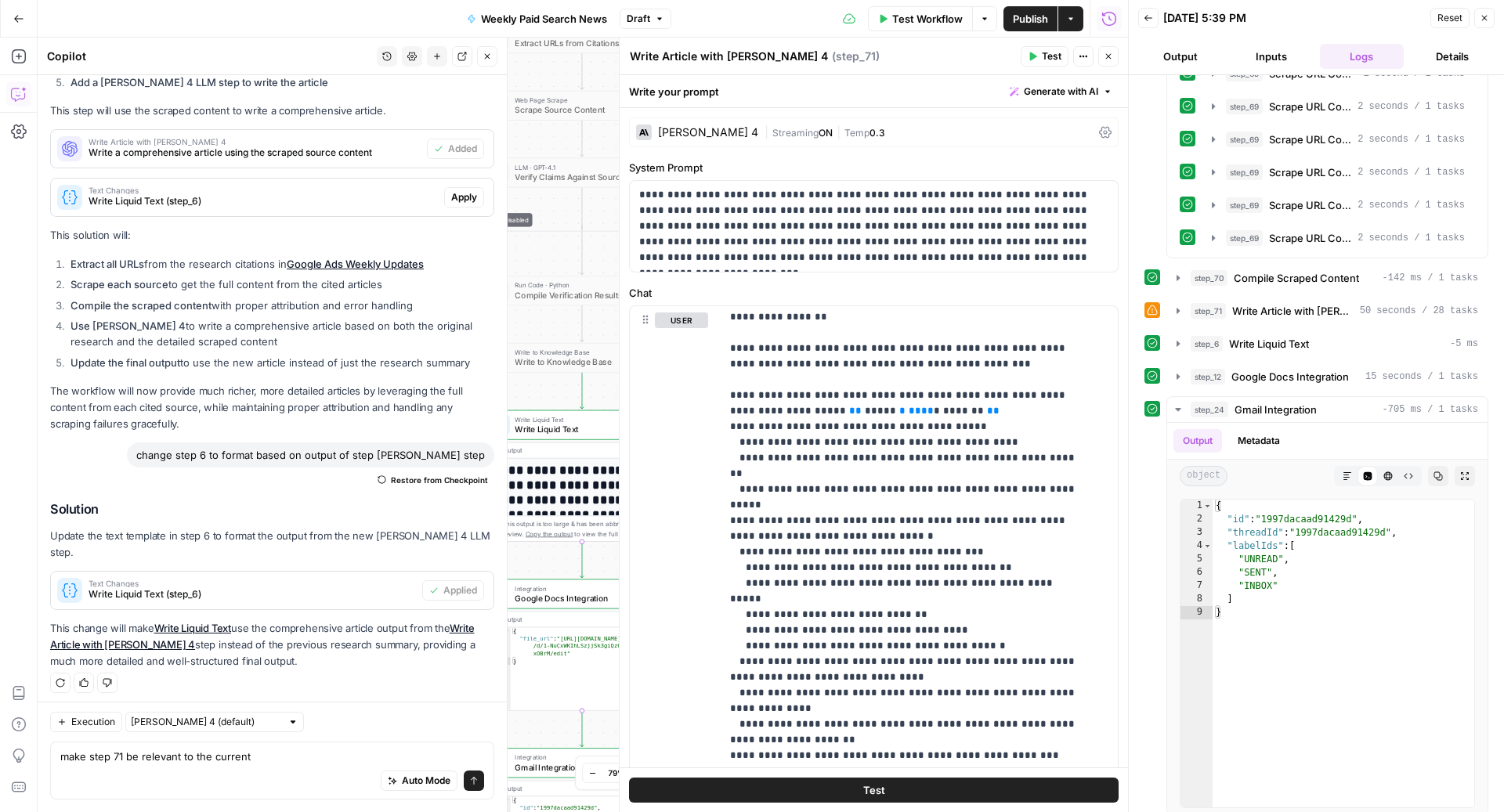
drag, startPoint x: 247, startPoint y: 764, endPoint x: 130, endPoint y: 758, distance: 117.2
click at [130, 758] on div "make step 71 be relevant to the current make step 71 be relevant to the current…" at bounding box center [272, 770] width 444 height 58
drag, startPoint x: 127, startPoint y: 760, endPoint x: 282, endPoint y: 758, distance: 155.0
click at [282, 758] on textarea "make step 71 be relevant to the current" at bounding box center [272, 756] width 424 height 15
click at [656, 15] on icon "button" at bounding box center [659, 19] width 9 height 9
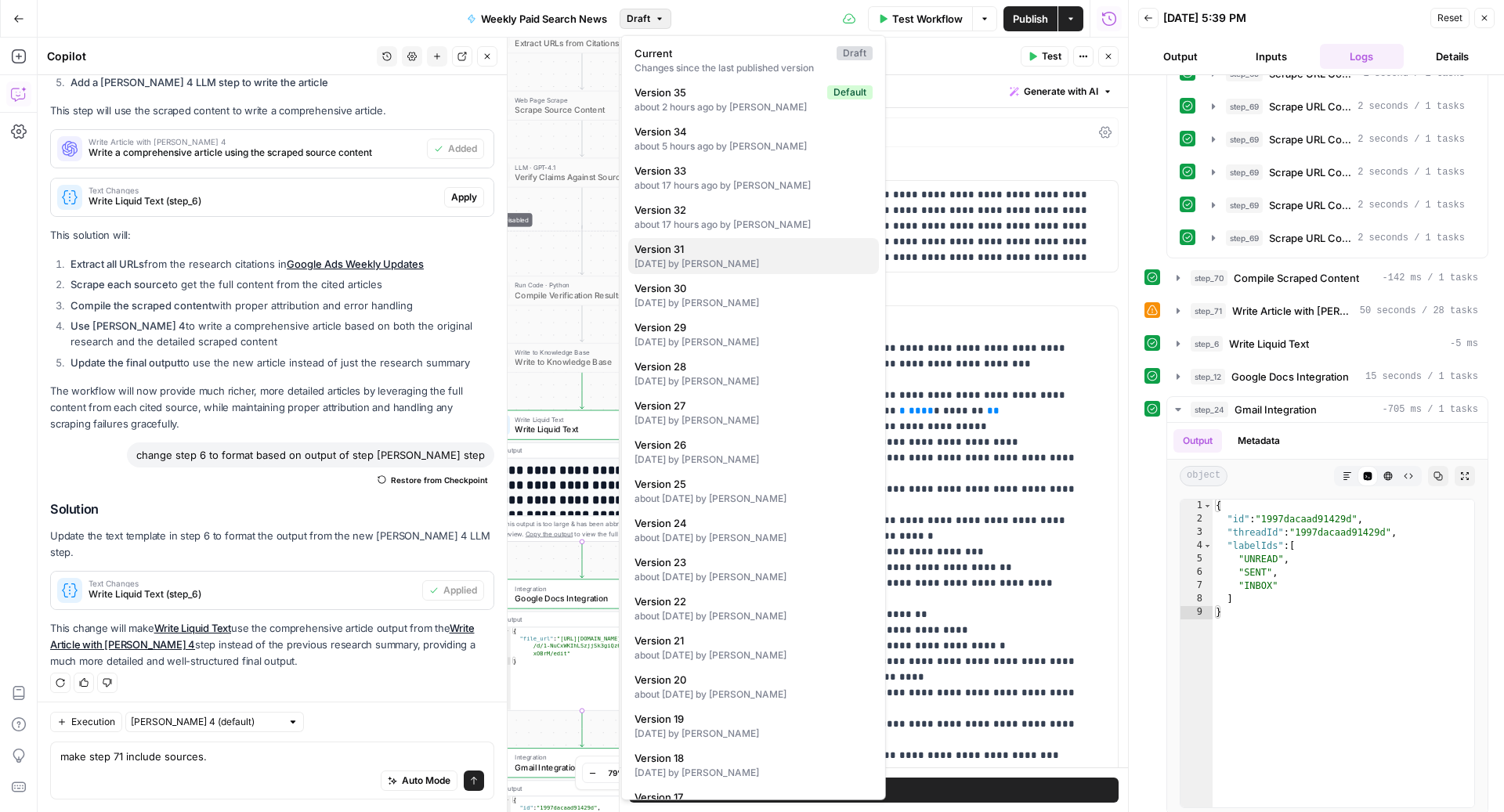
click at [692, 265] on div "[DATE] by [PERSON_NAME]" at bounding box center [754, 264] width 238 height 14
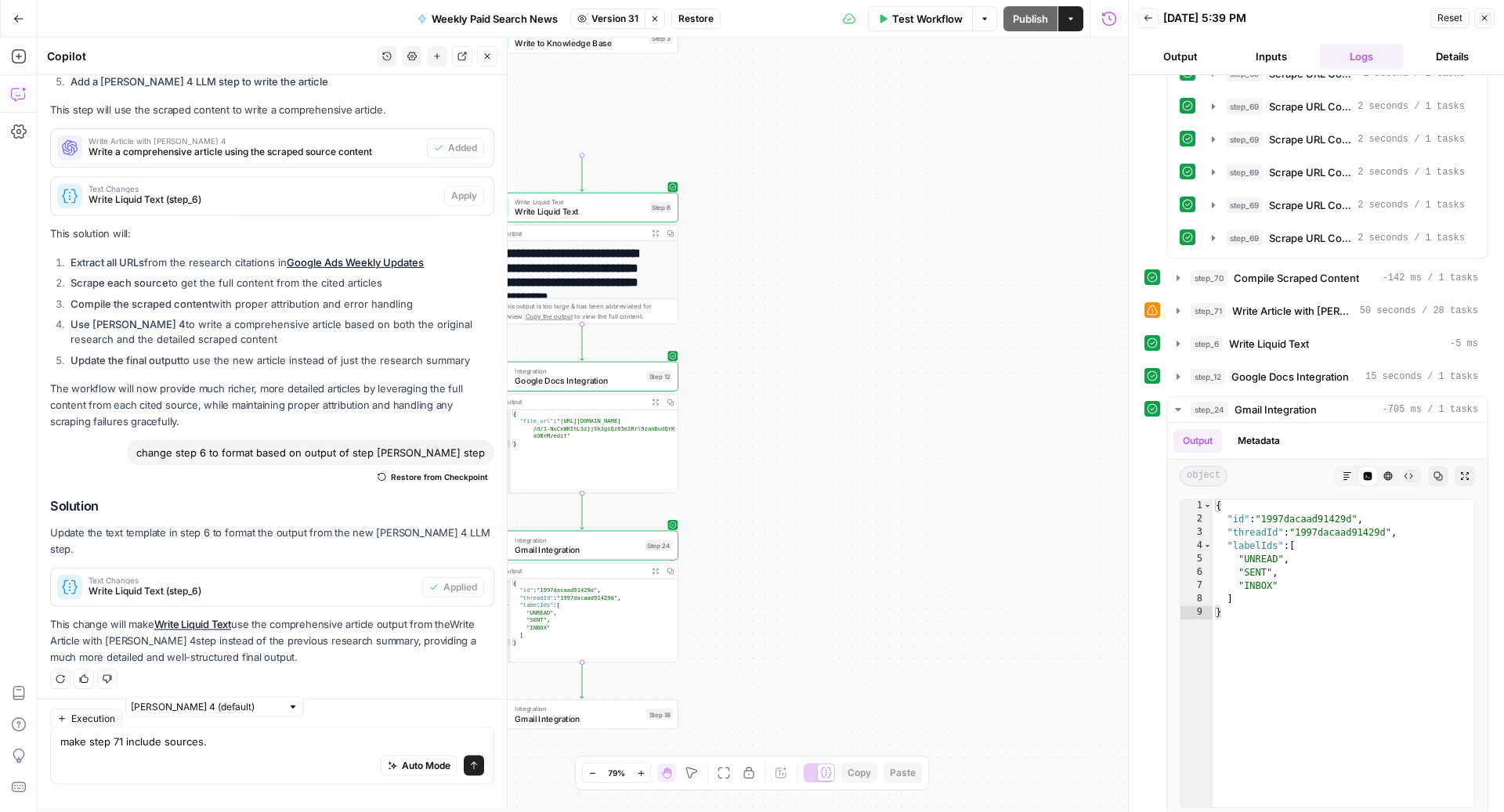
scroll to position [815, 0]
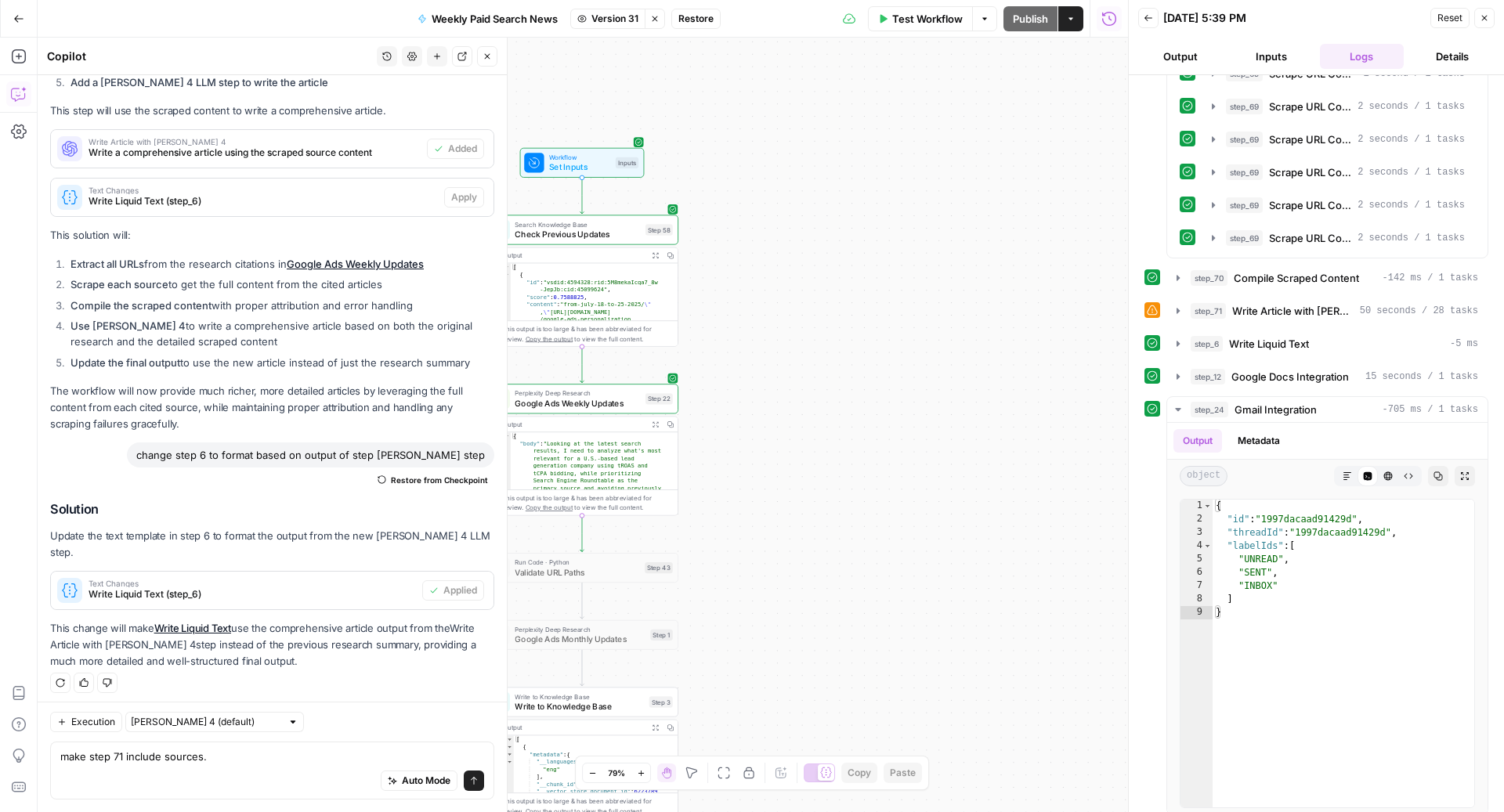
click at [597, 397] on span "Google Ads Weekly Updates" at bounding box center [577, 403] width 125 height 13
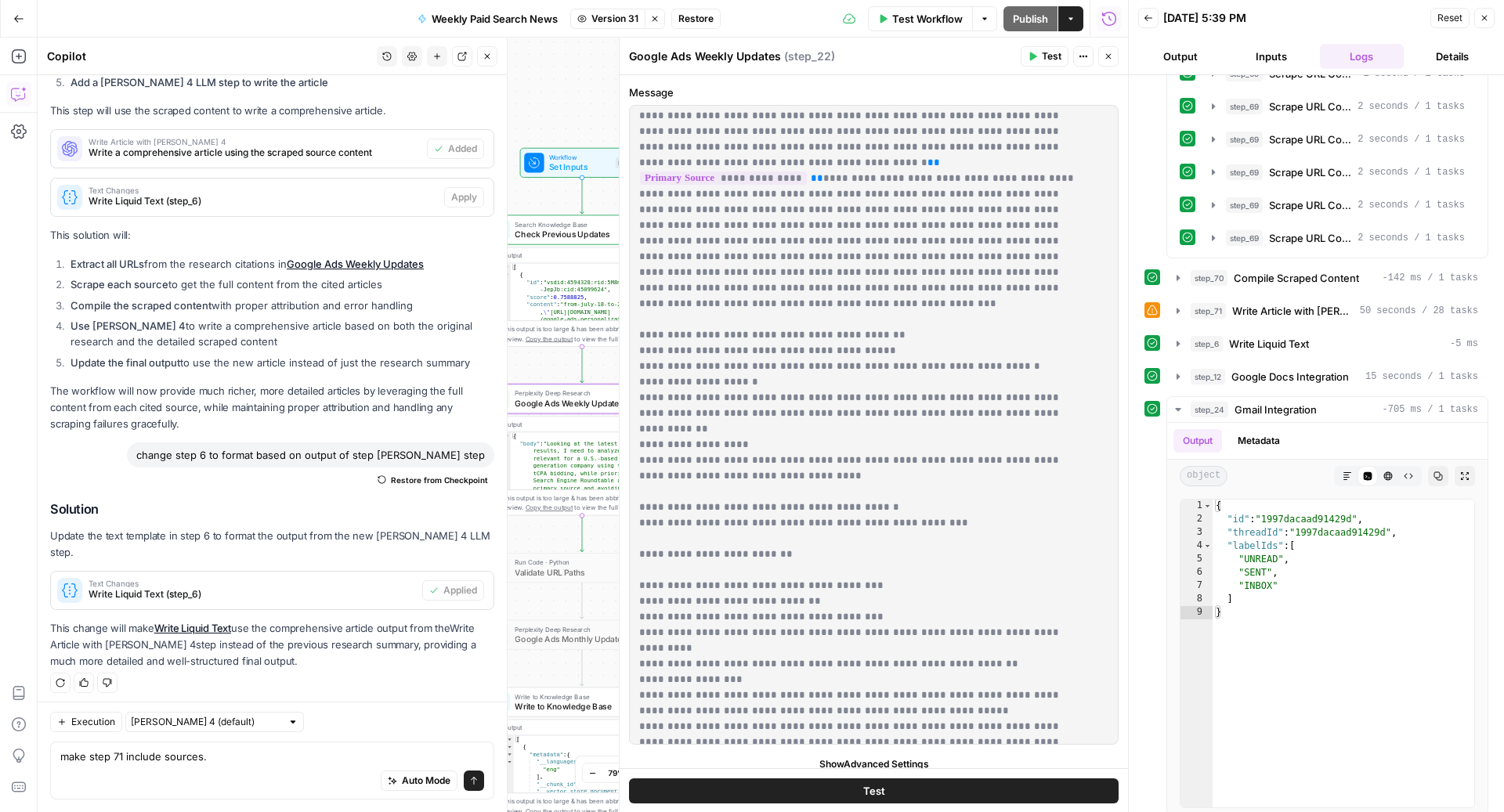
scroll to position [0, 0]
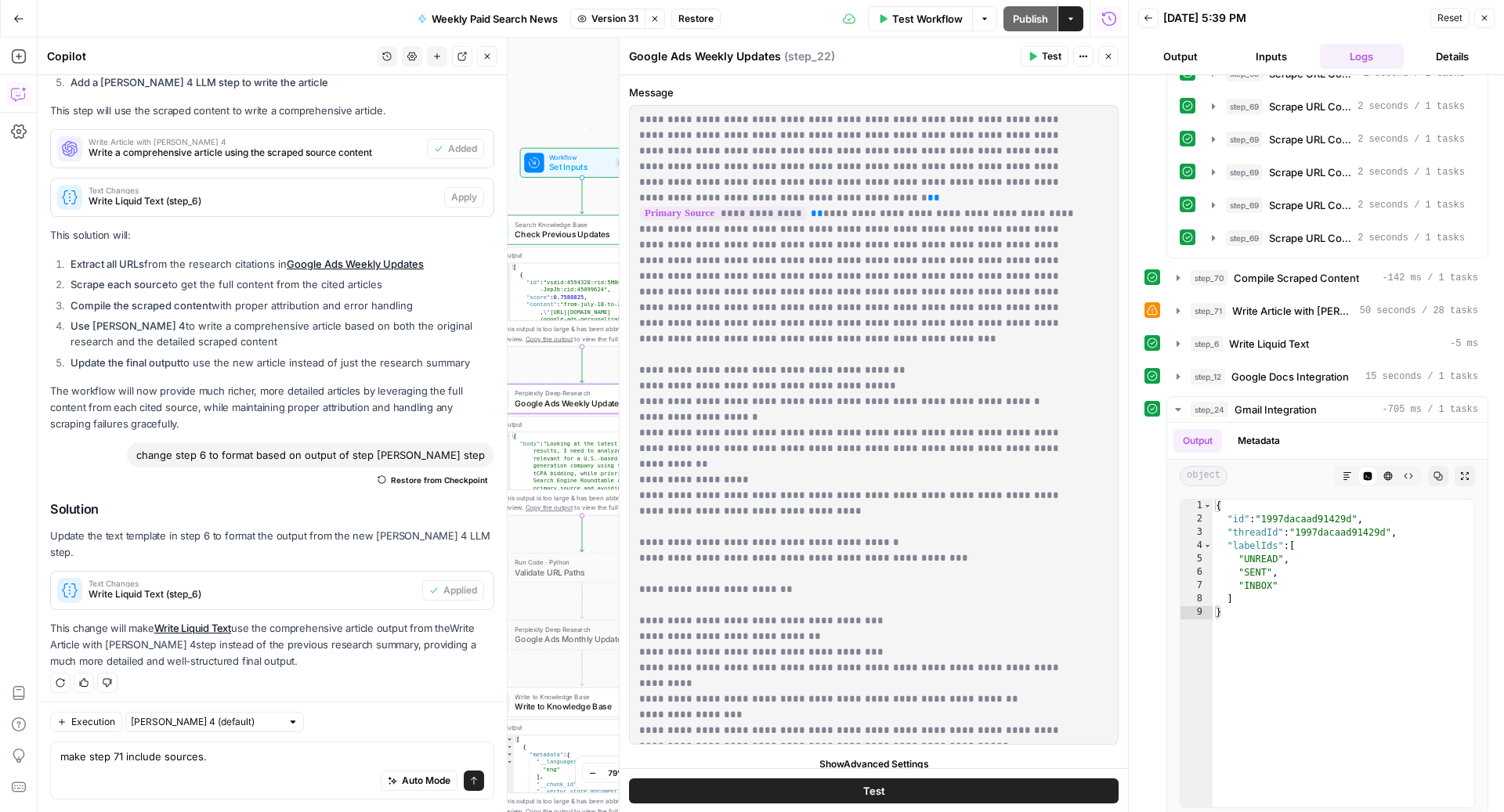
drag, startPoint x: 639, startPoint y: 338, endPoint x: 995, endPoint y: 426, distance: 366.7
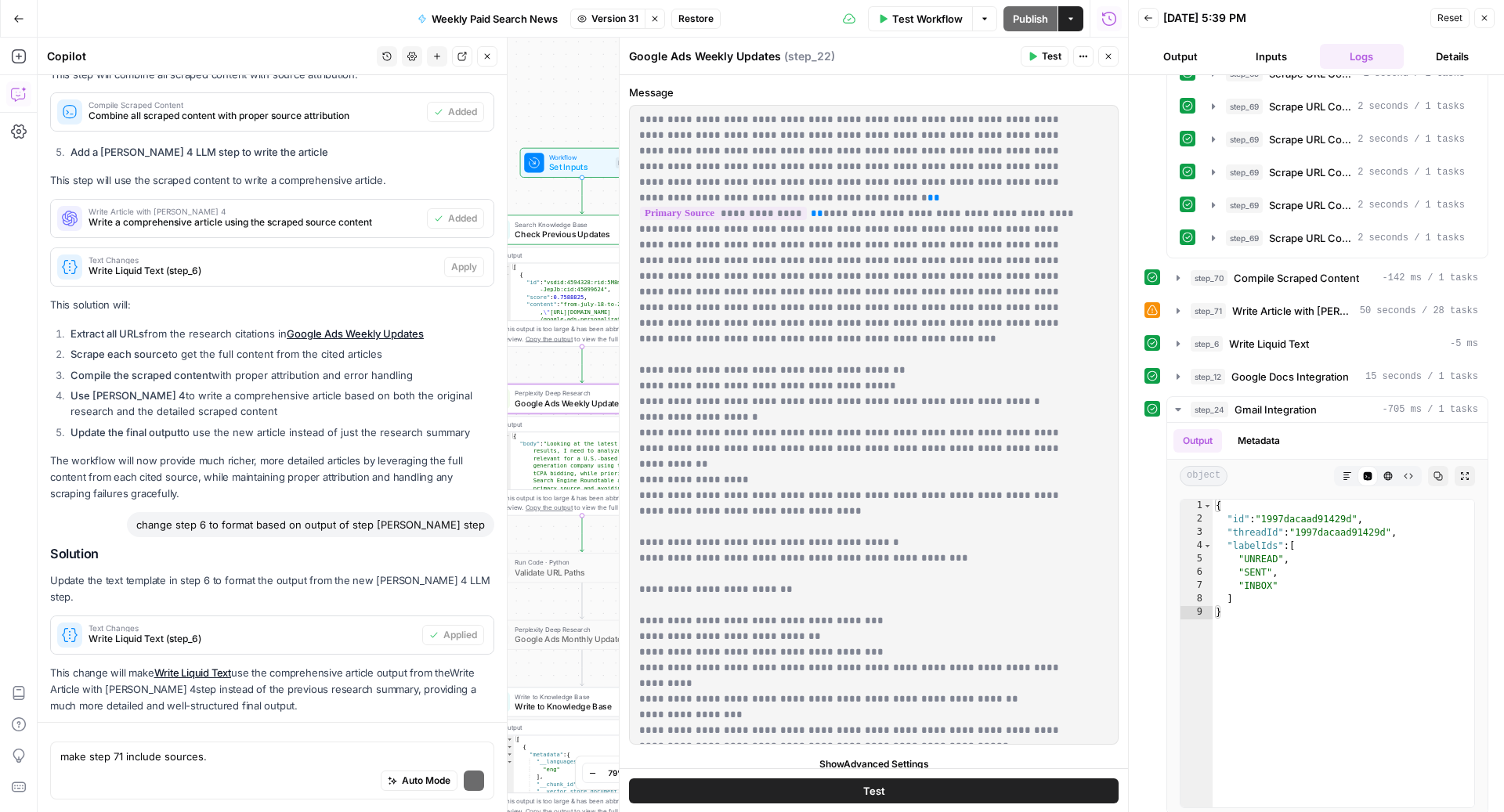
scroll to position [815, 0]
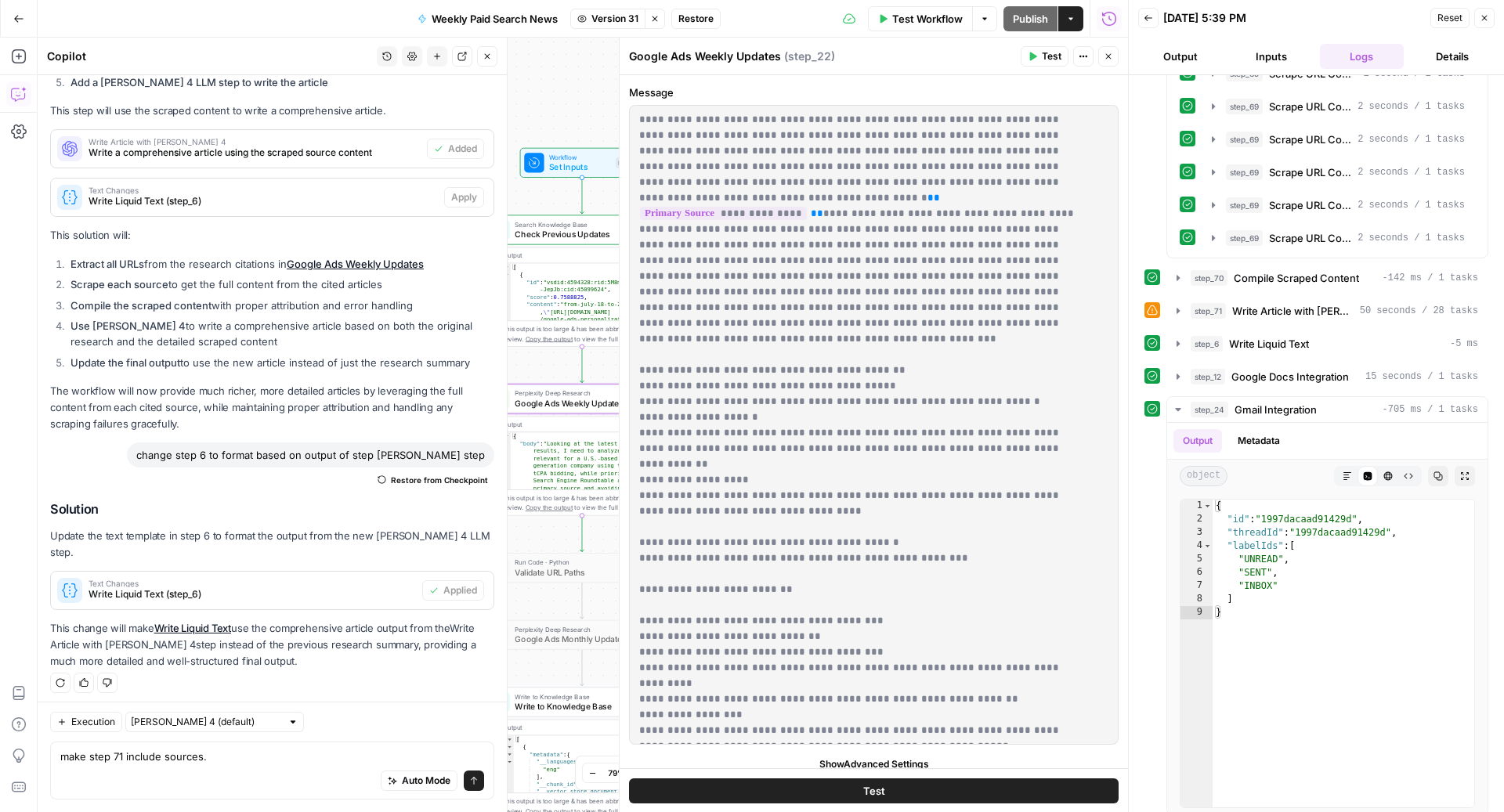
drag, startPoint x: 1023, startPoint y: 423, endPoint x: 636, endPoint y: 343, distance: 395.2
click at [636, 343] on div "**********" at bounding box center [866, 424] width 473 height 638
copy p "**********"
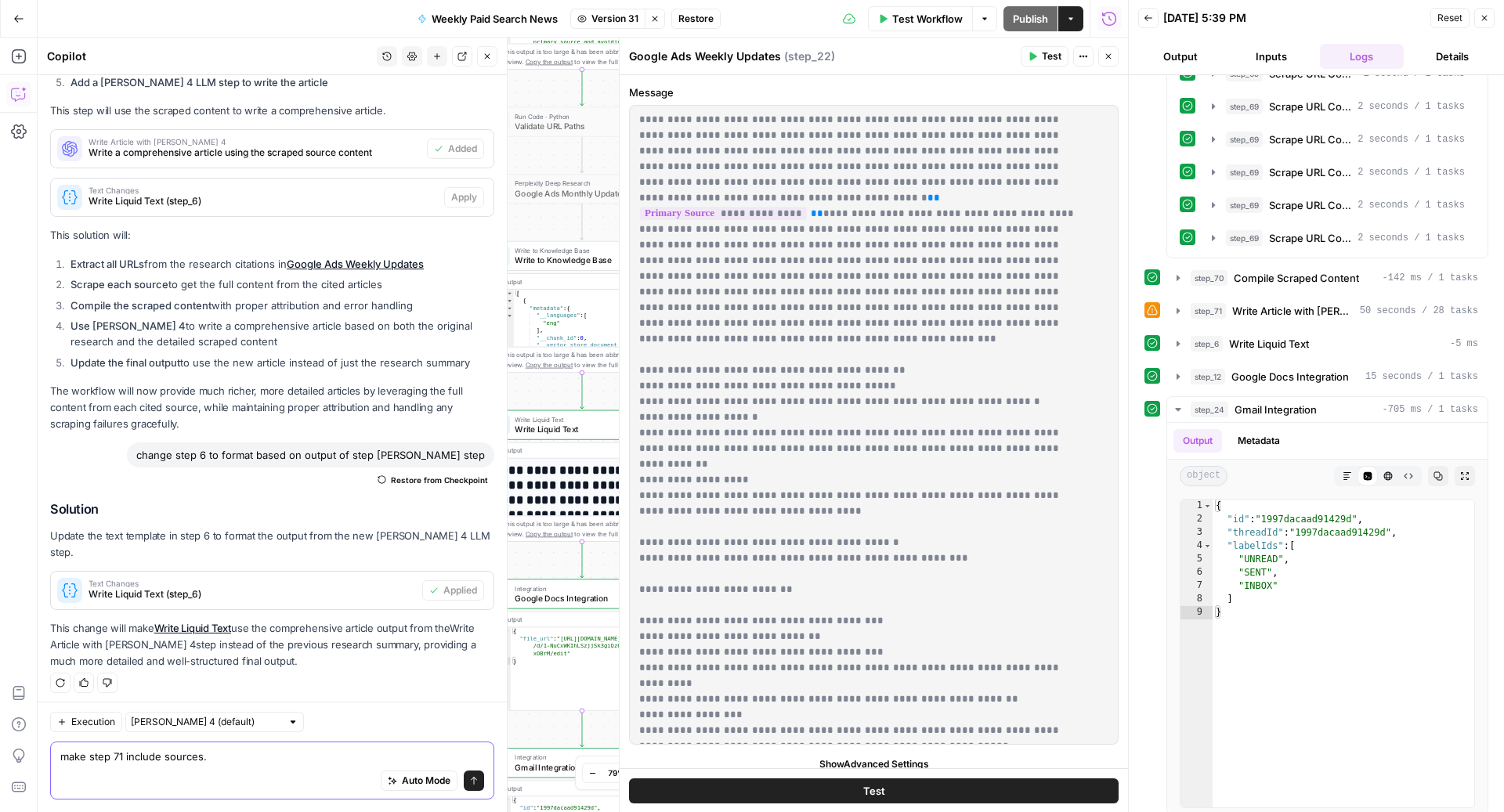
click at [265, 761] on textarea "make step 71 include sources." at bounding box center [272, 756] width 424 height 15
paste textarea "Maintain the requirement for source attribution Keep the existing format for so…"
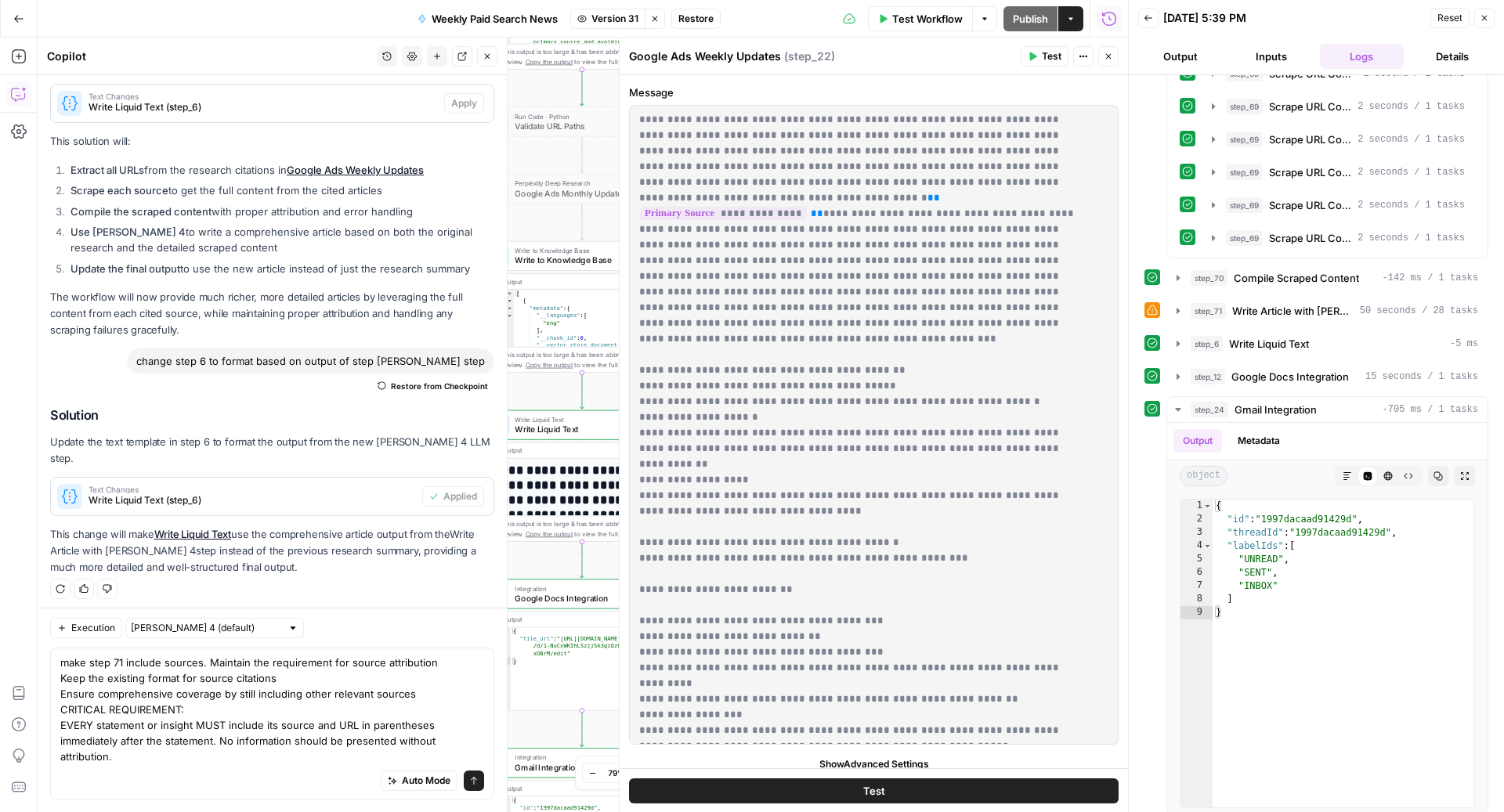
drag, startPoint x: 977, startPoint y: 512, endPoint x: 636, endPoint y: 491, distance: 341.6
click at [636, 491] on div "**********" at bounding box center [866, 424] width 473 height 638
copy p "**********"
click at [237, 767] on div "Auto Mode Send" at bounding box center [272, 781] width 424 height 35
paste textarea "Format each source citation exactly like this: (Source Name, MM/DD/YYYY, <a hre…"
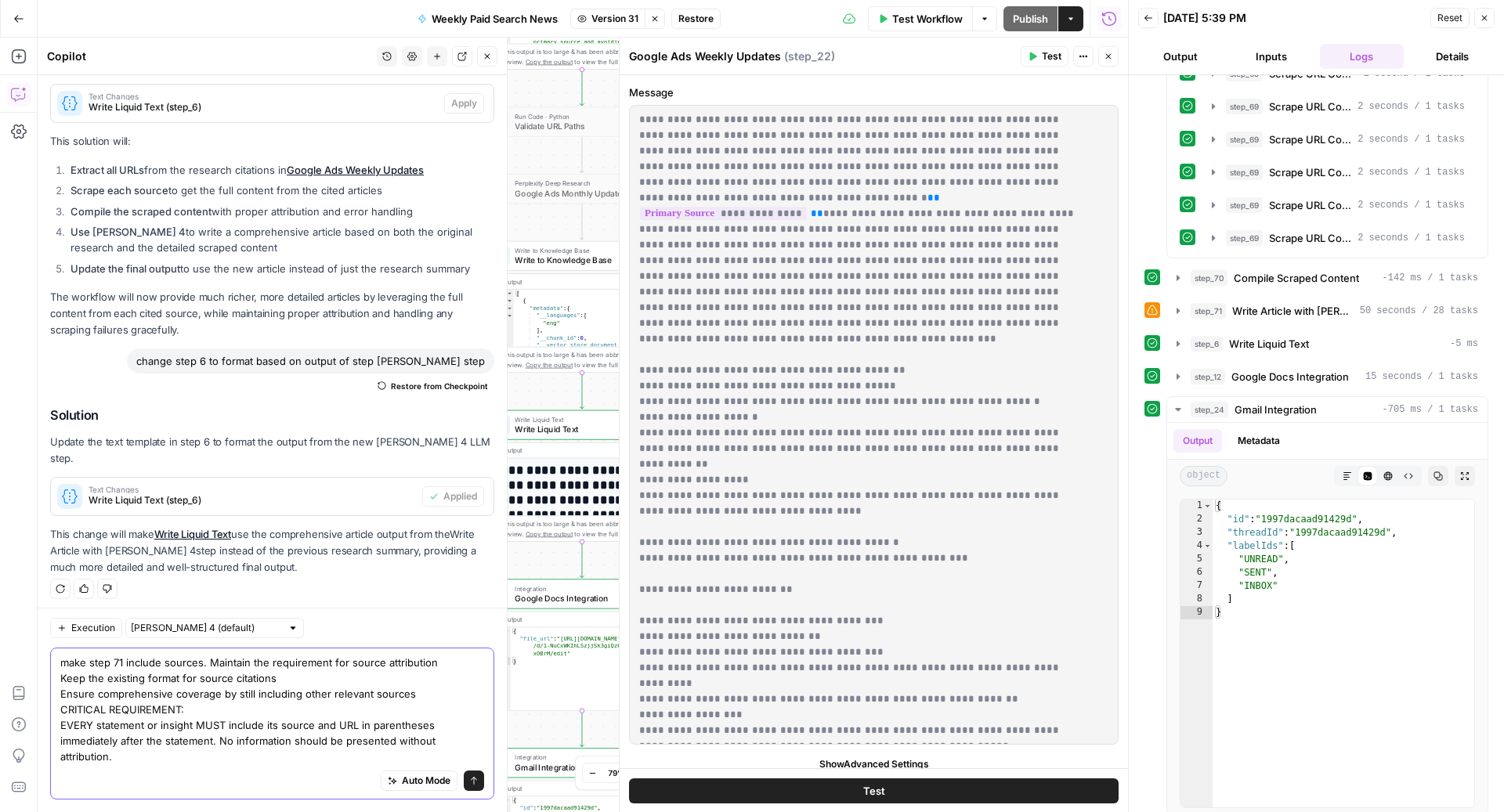
type textarea "make step 71 include sources. Maintain the requirement for source attribution K…"
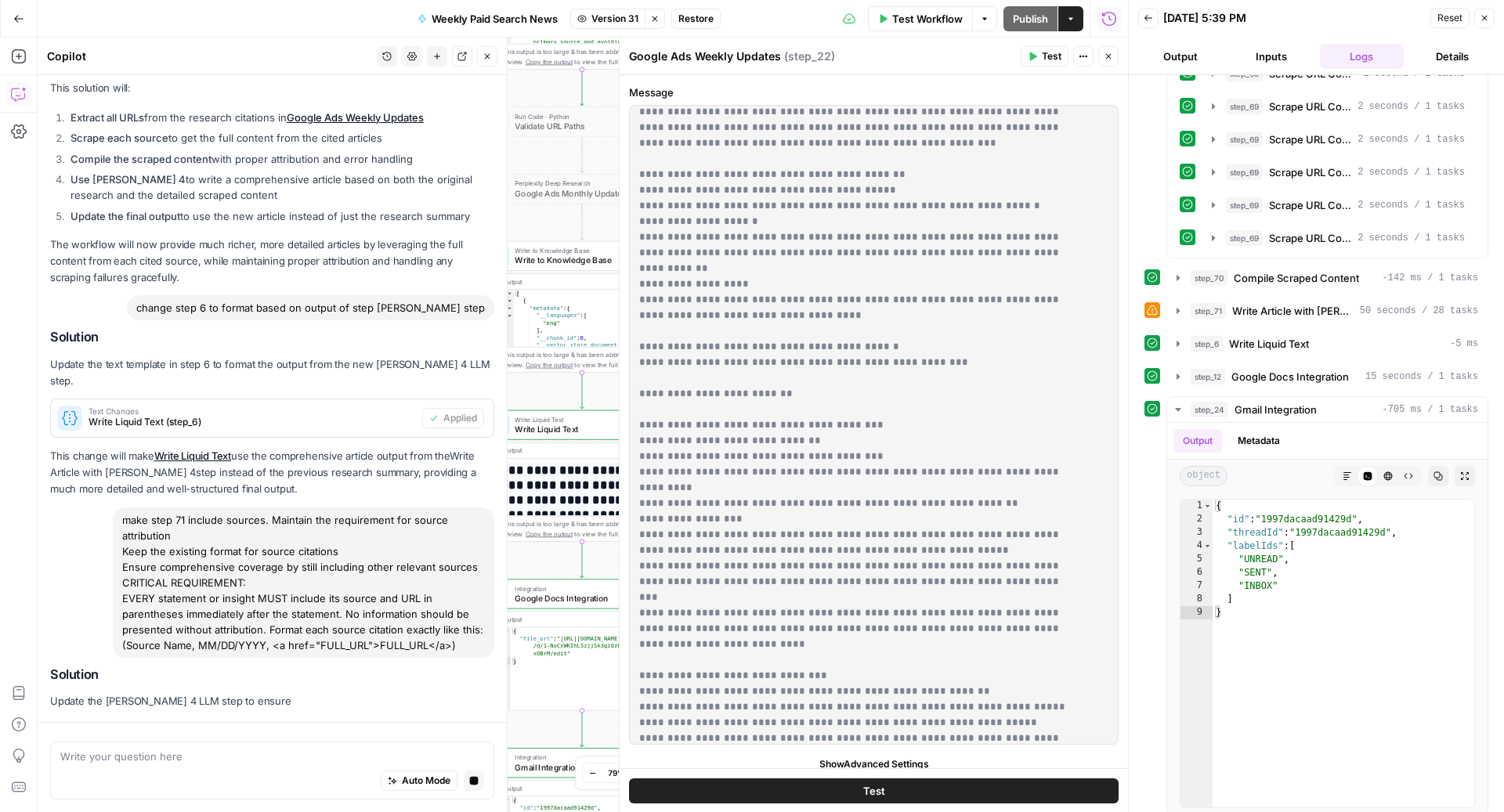
scroll to position [974, 0]
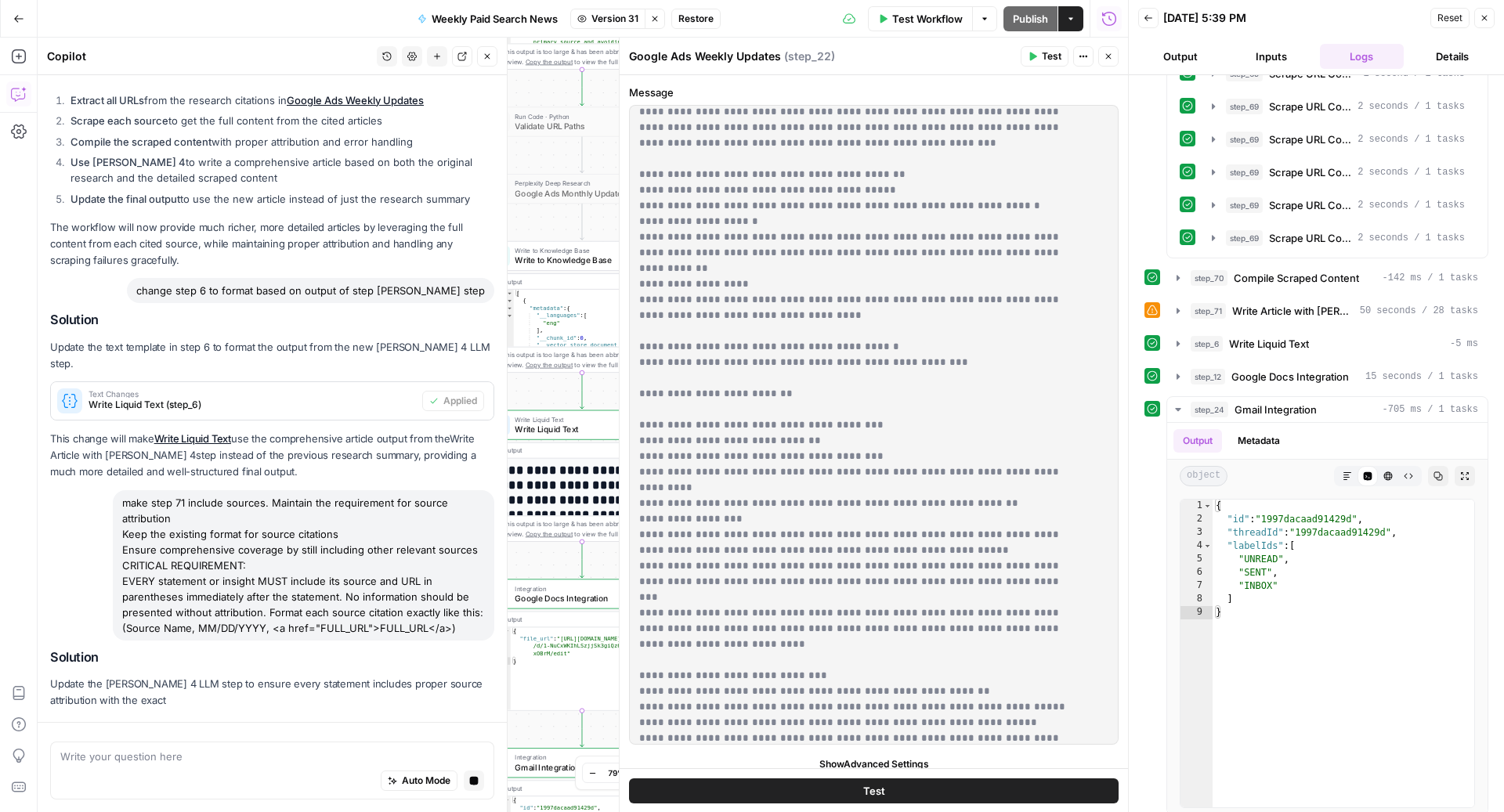
drag, startPoint x: 640, startPoint y: 379, endPoint x: 1073, endPoint y: 576, distance: 475.7
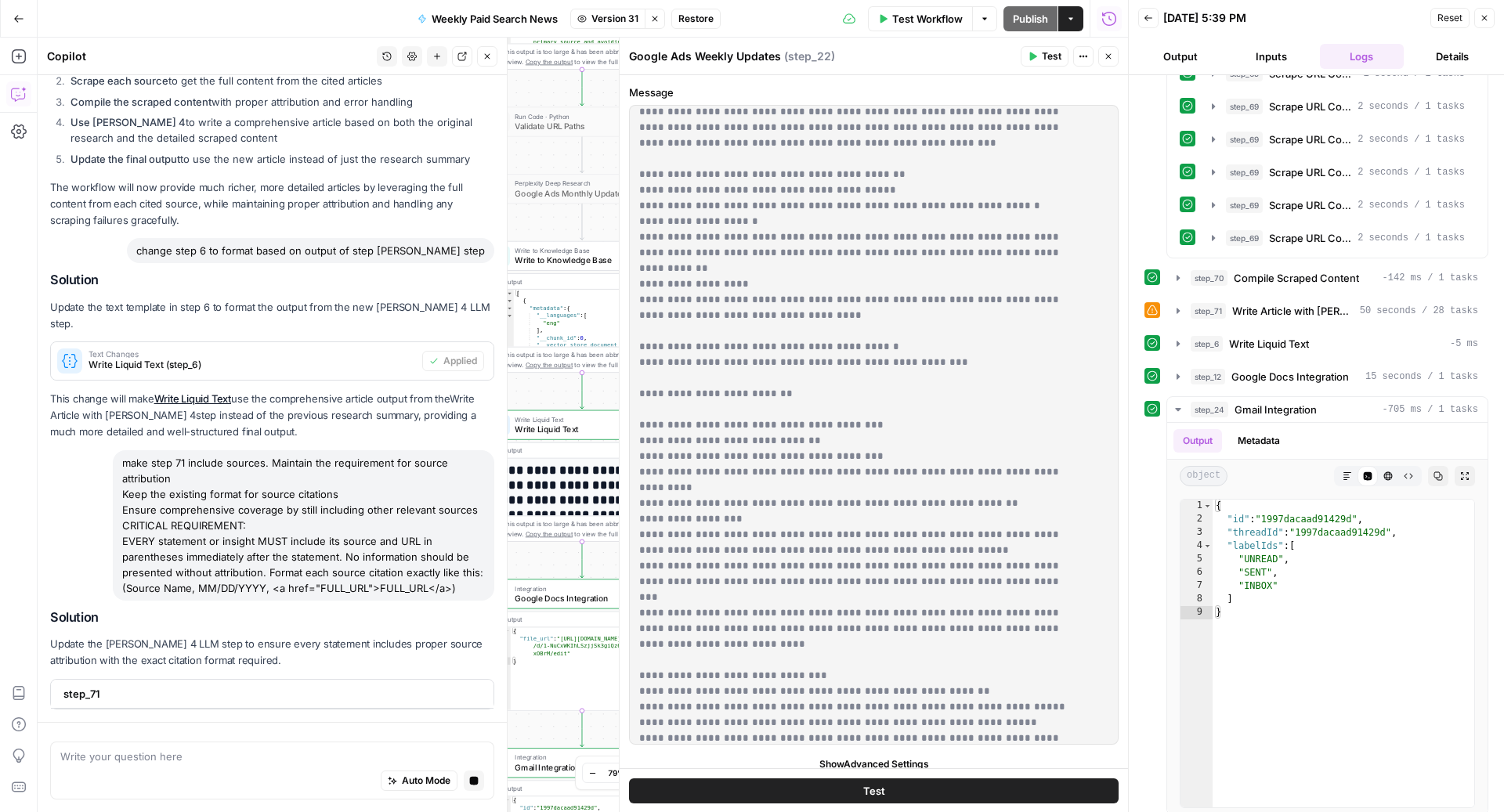
copy p "**********"
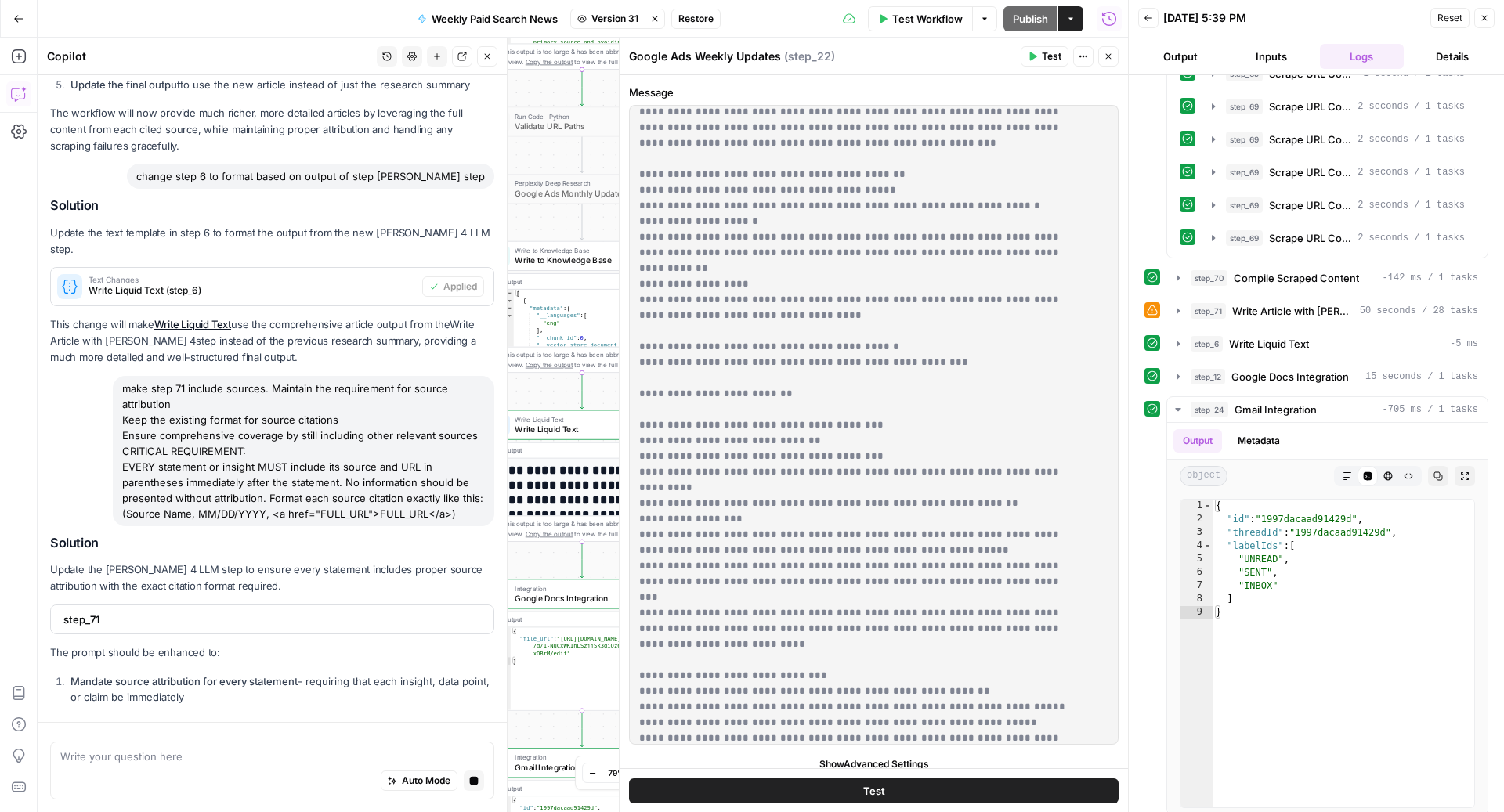
scroll to position [1110, 0]
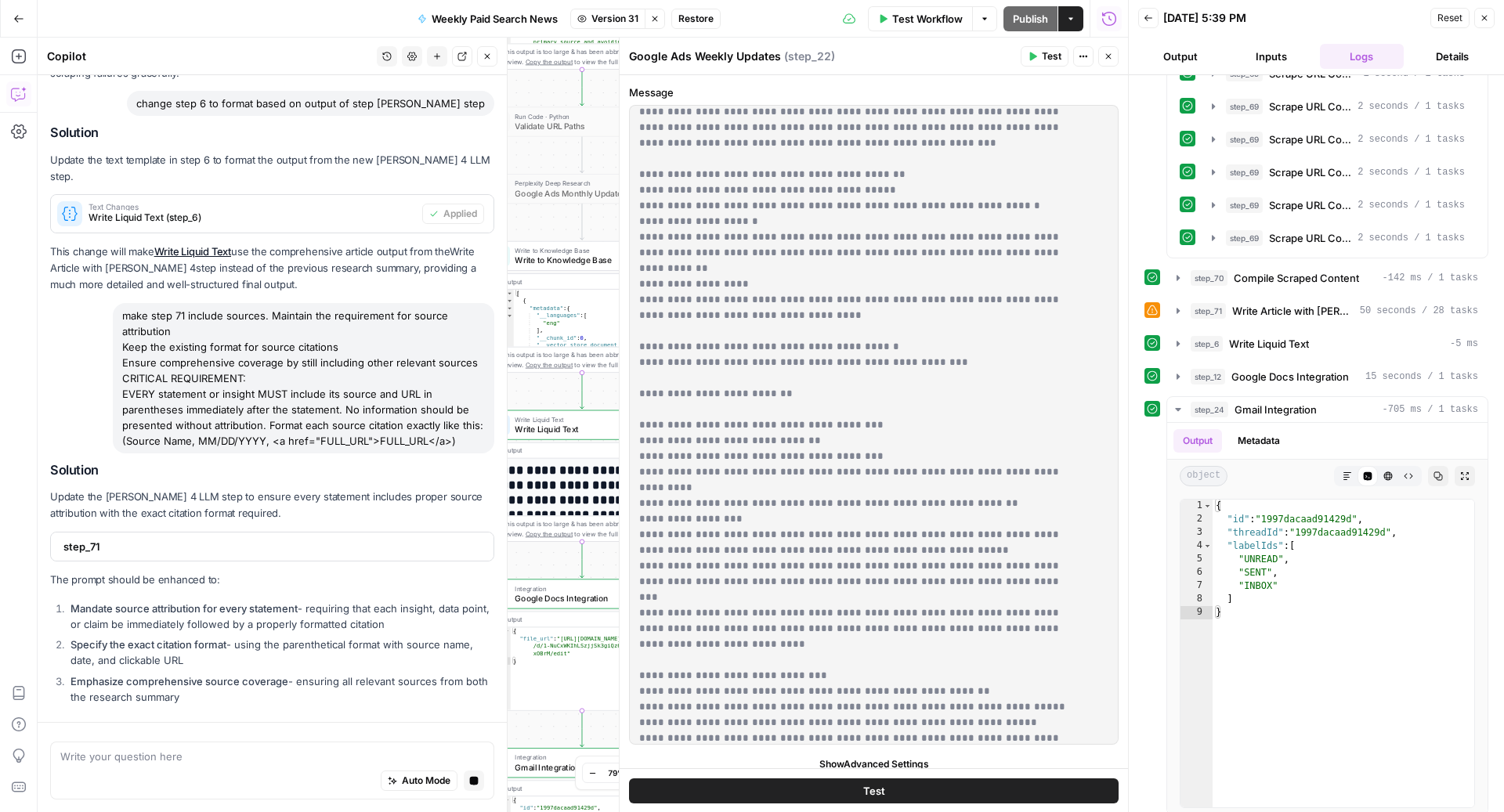
click at [187, 554] on span "step_71" at bounding box center [271, 546] width 414 height 15
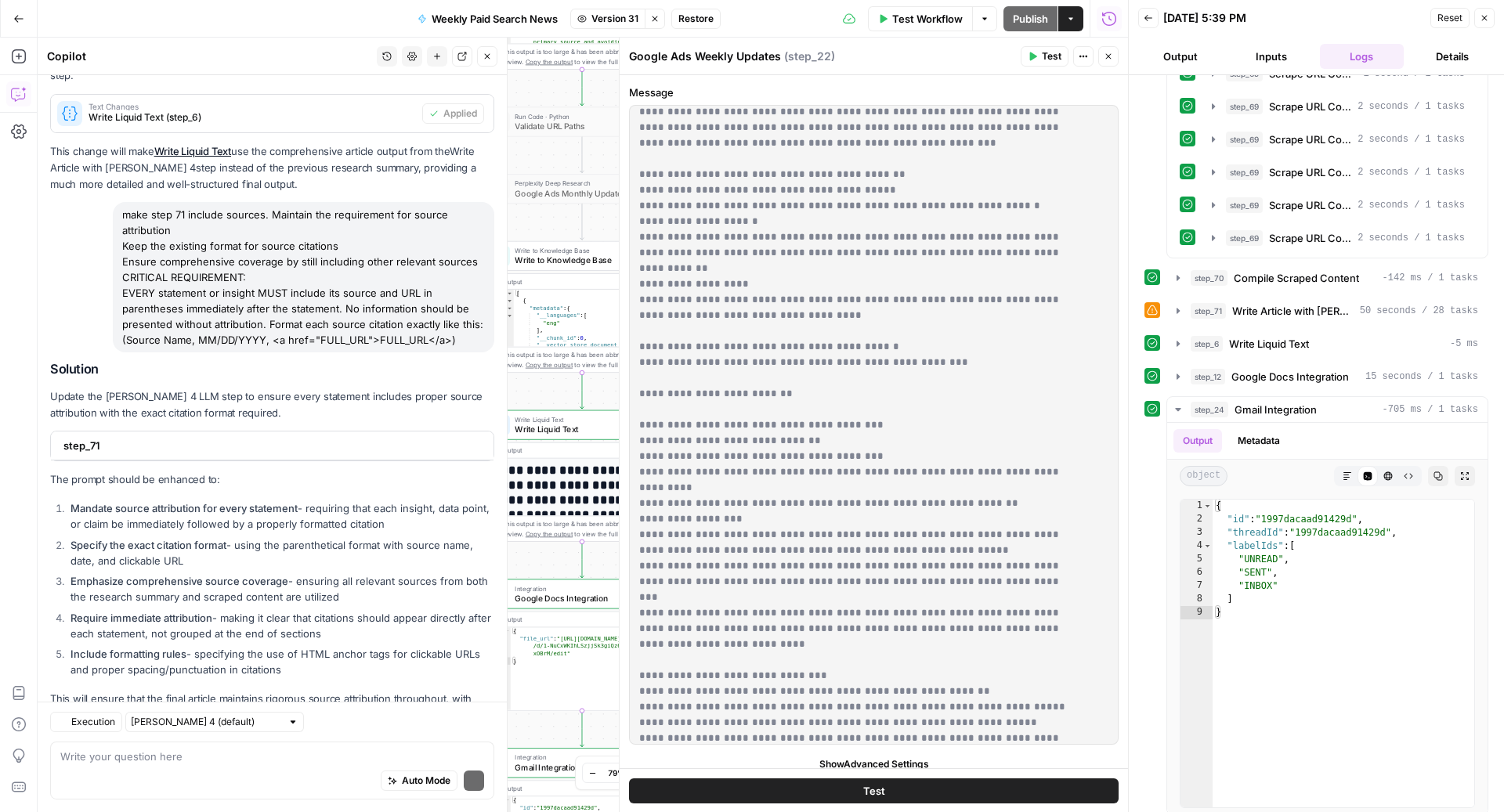
scroll to position [1393, 0]
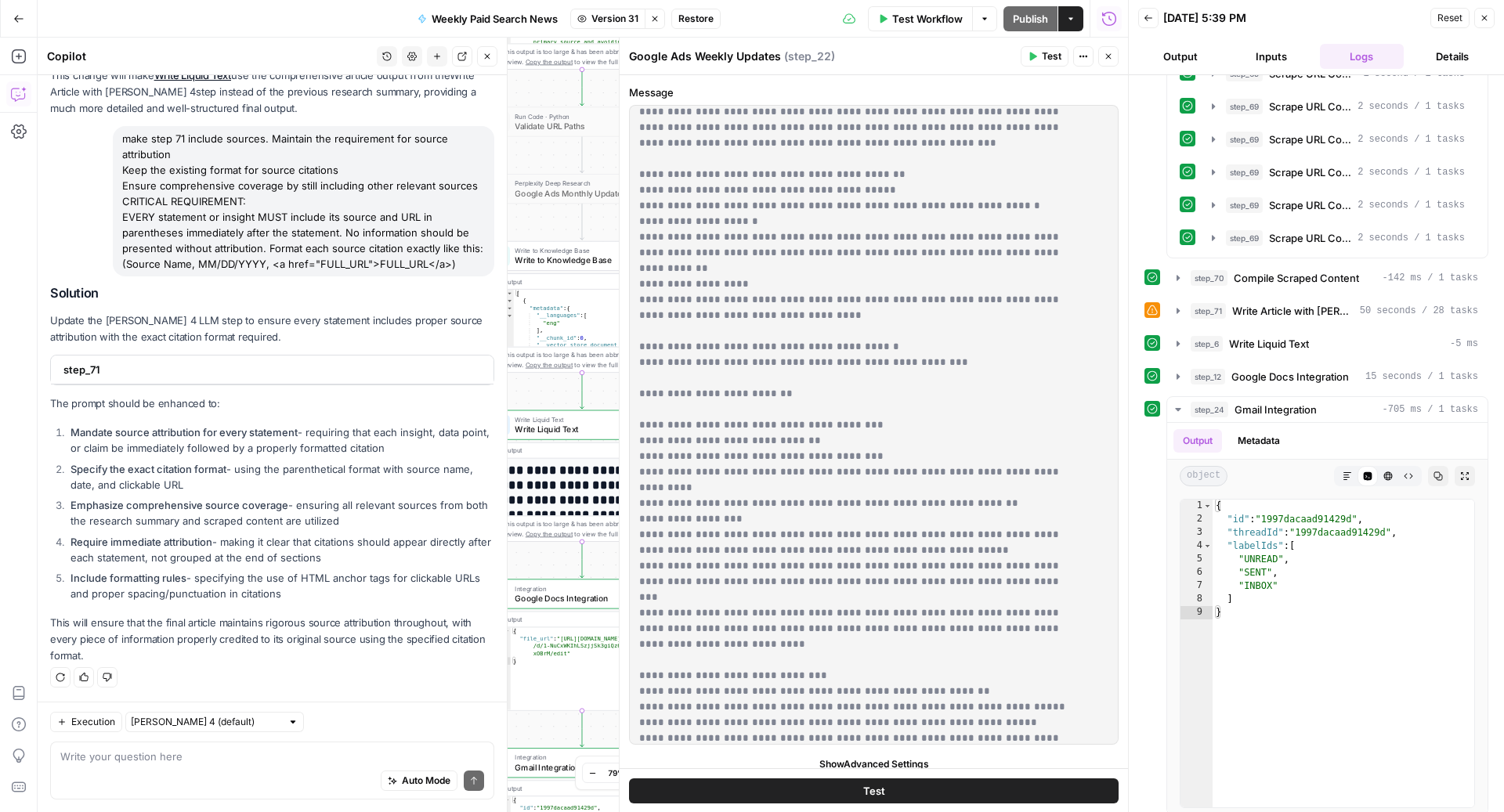
click at [217, 361] on div "step_71" at bounding box center [267, 369] width 433 height 28
drag, startPoint x: 54, startPoint y: 430, endPoint x: 362, endPoint y: 597, distance: 350.4
click at [362, 597] on ol "Mandate source attribution for every statement - requiring that each insight, d…" at bounding box center [272, 513] width 444 height 177
copy ol "Mandate source attribution for every statement - requiring that each insight, d…"
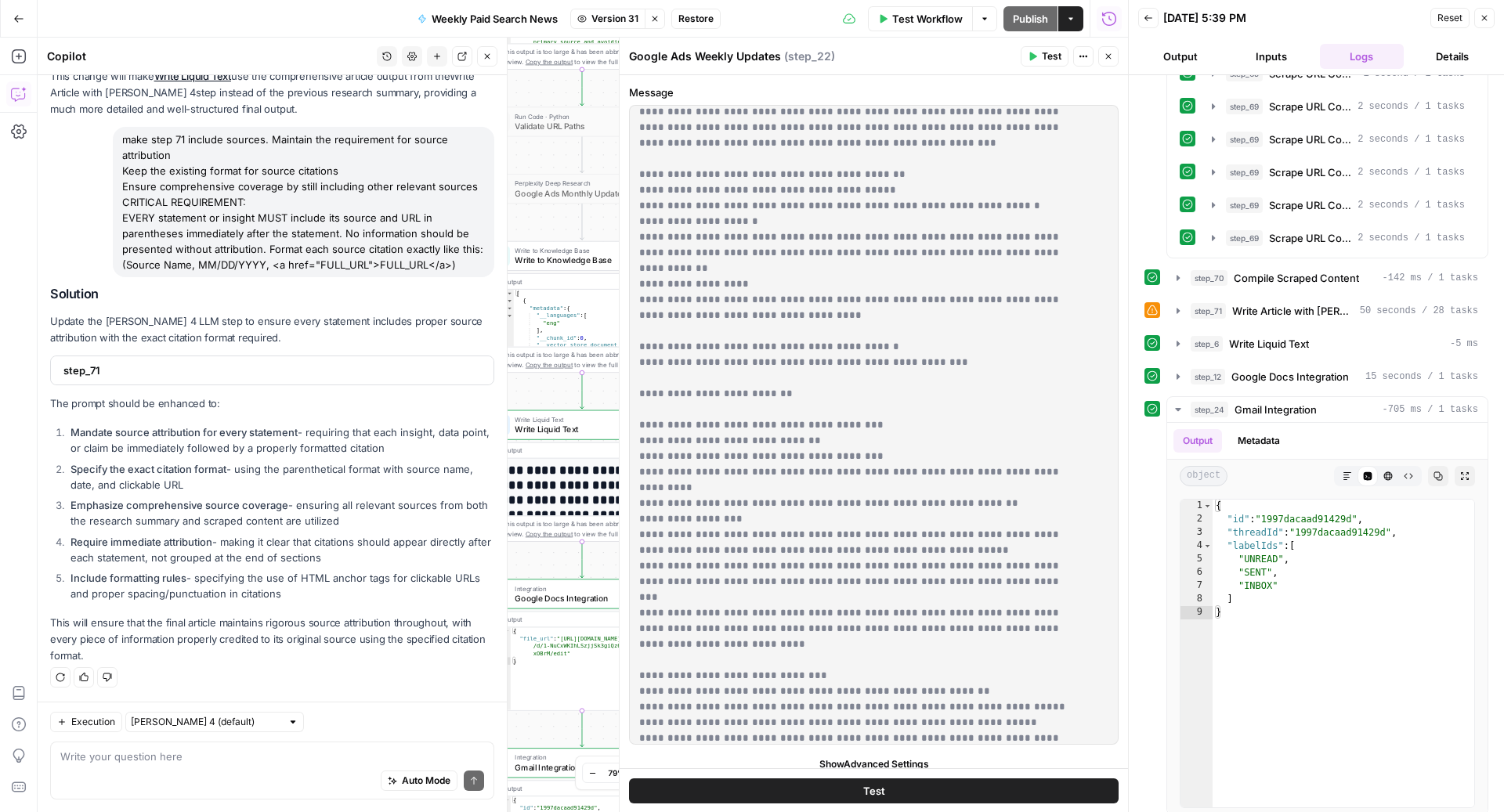
click at [662, 14] on button "Stop viewing" at bounding box center [655, 19] width 20 height 20
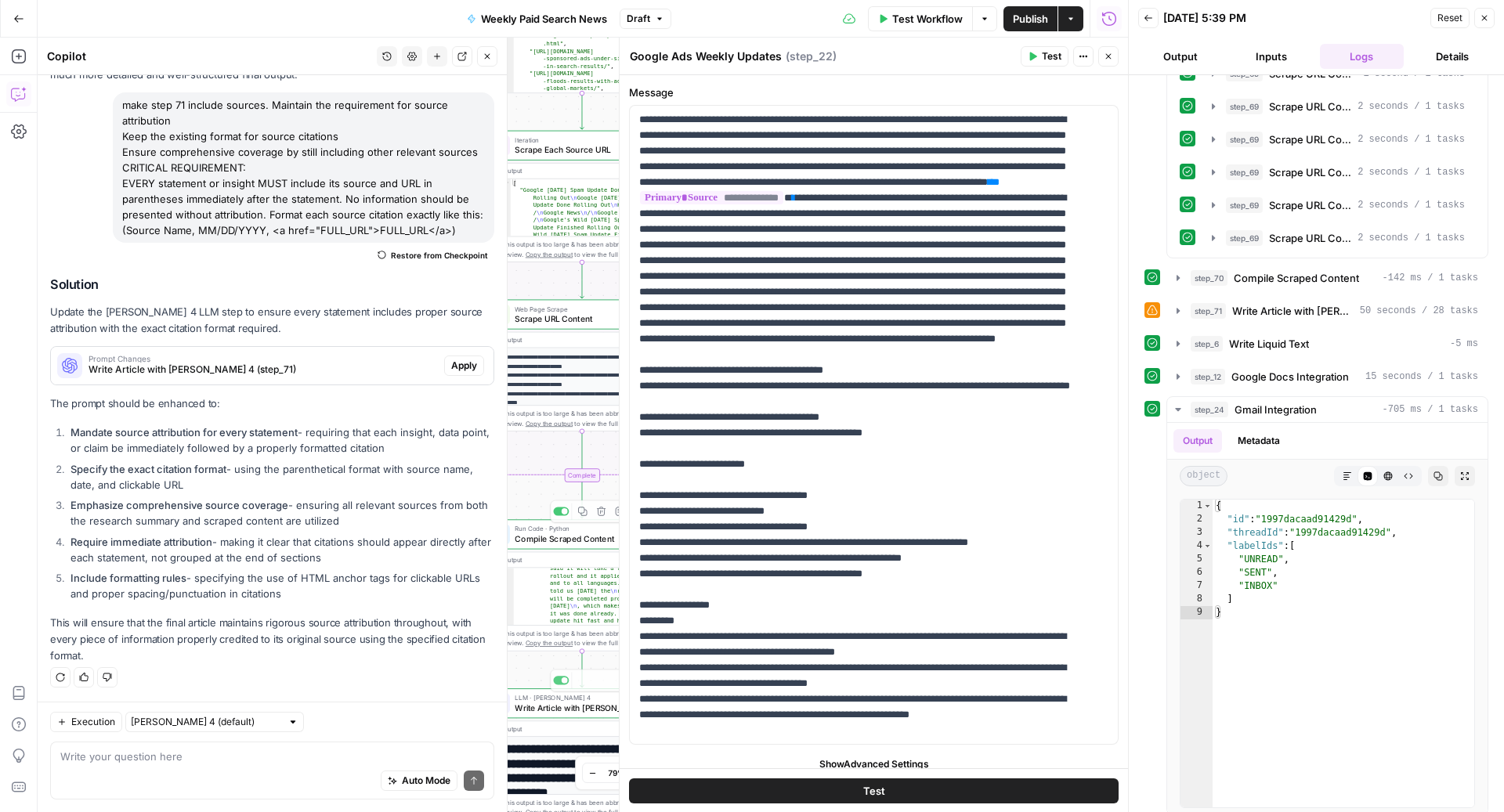
scroll to position [190, 0]
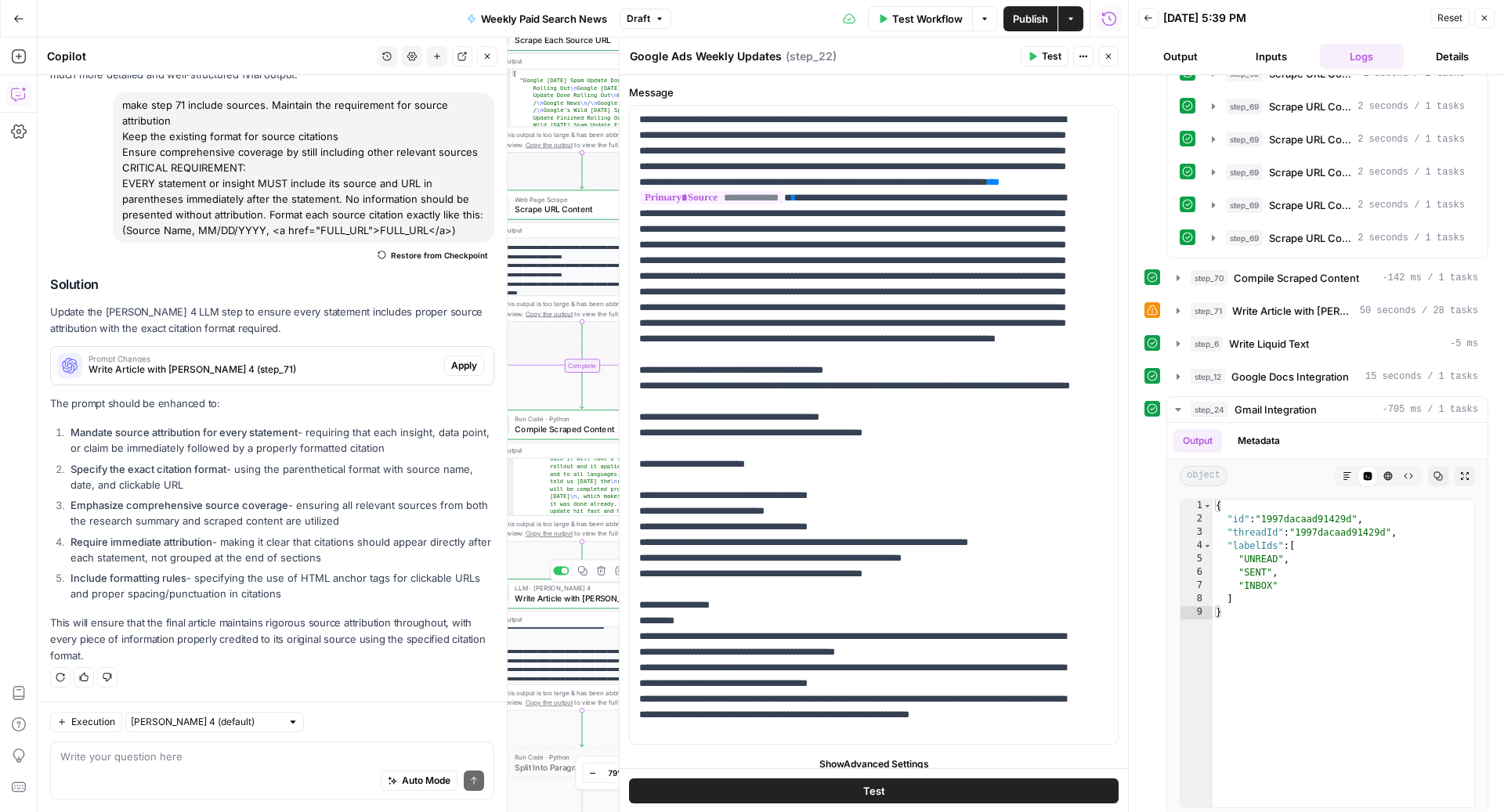
click at [548, 588] on span "LLM · [PERSON_NAME] 4" at bounding box center [578, 588] width 127 height 10
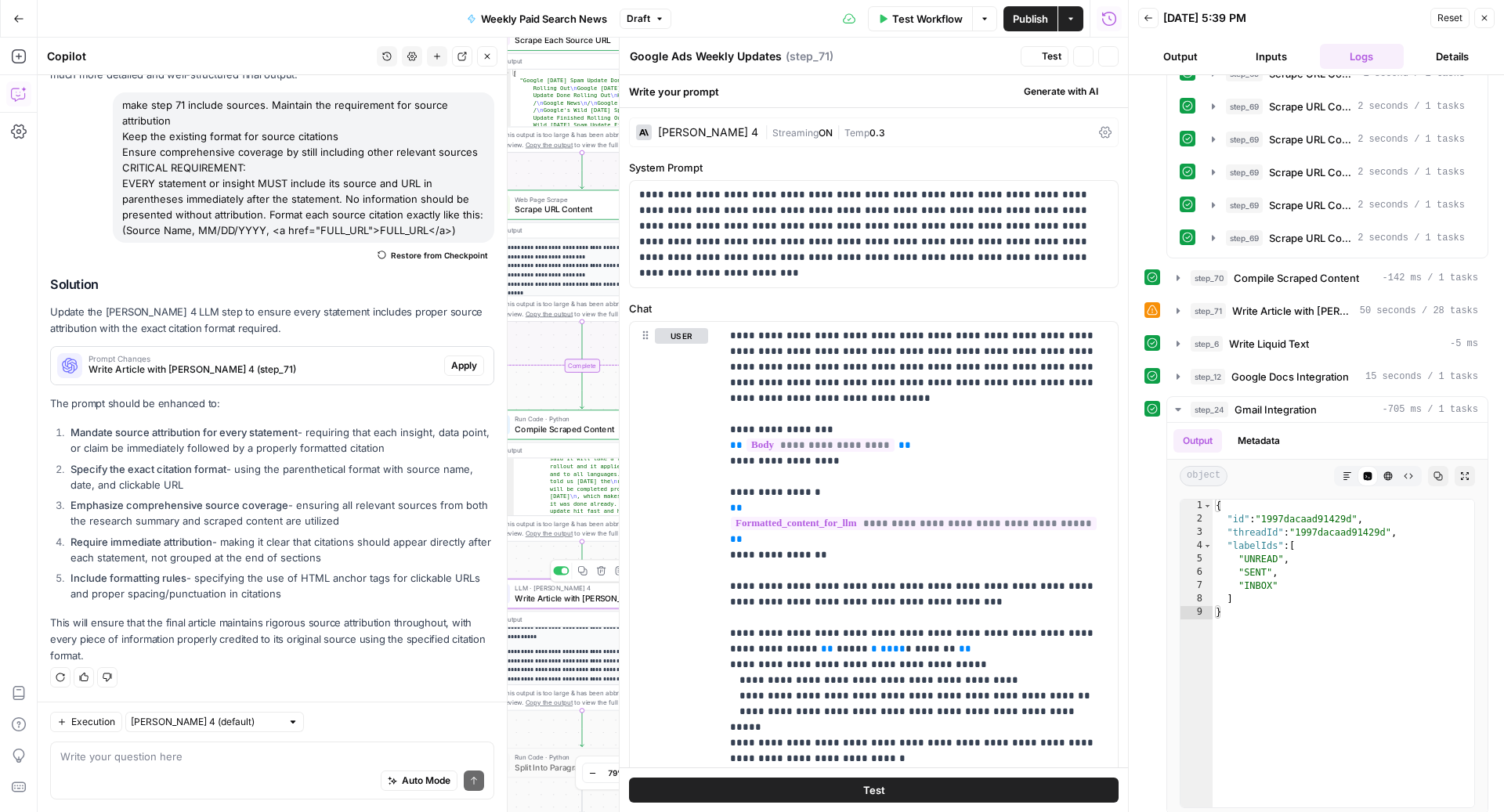
type textarea "Write Article with [PERSON_NAME] 4"
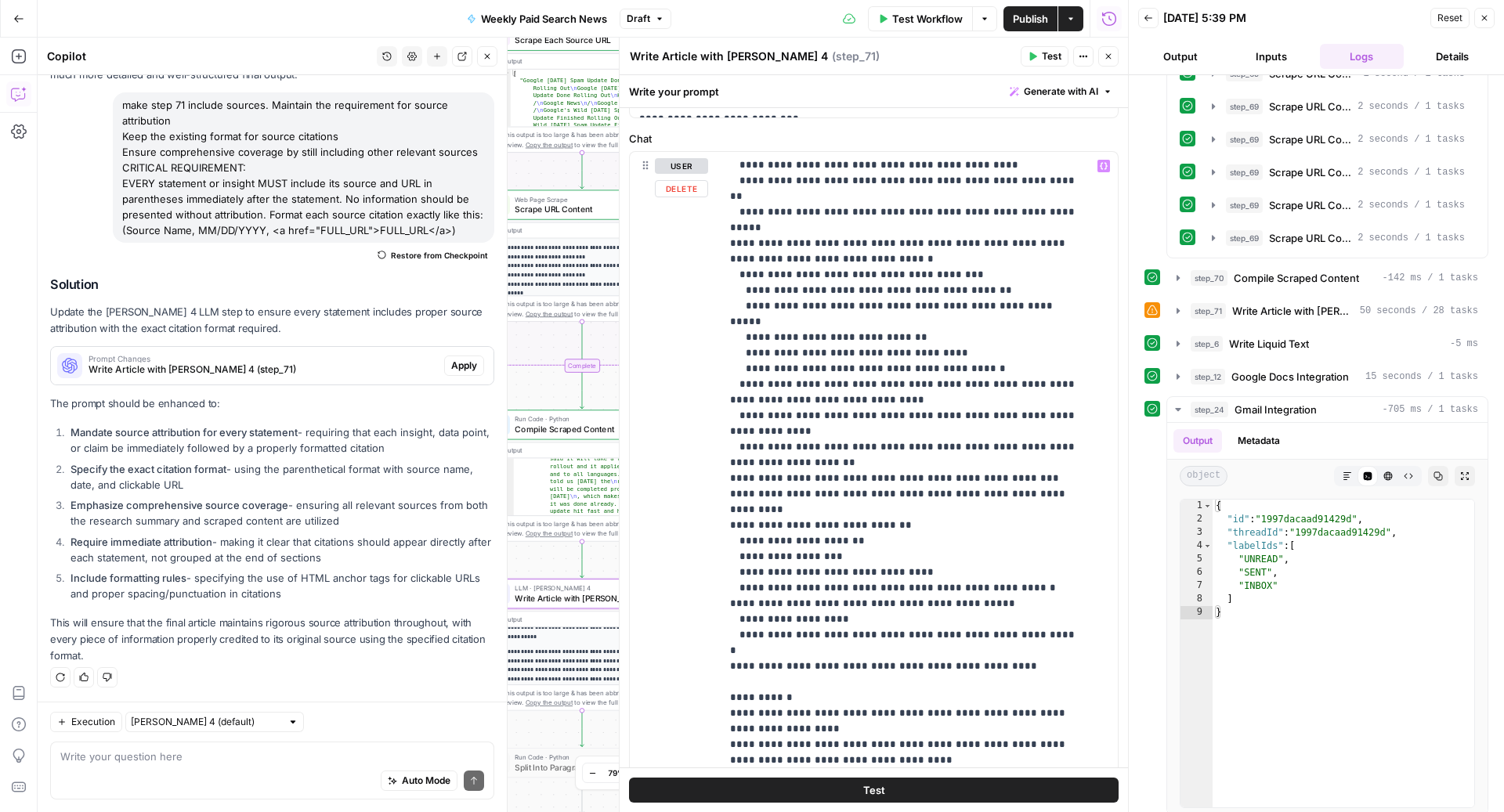
scroll to position [258, 0]
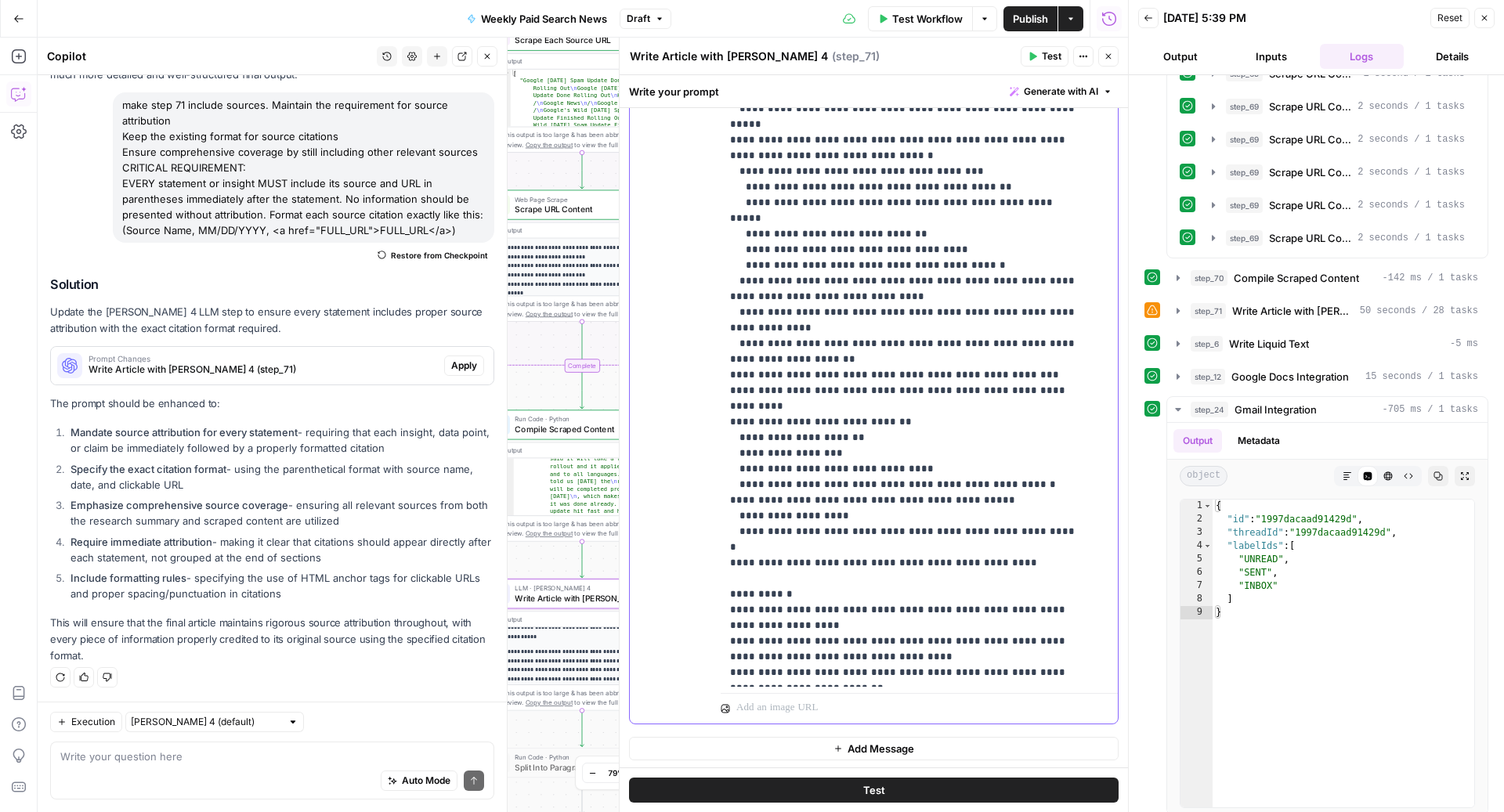
click at [1060, 623] on p "**********" at bounding box center [903, 195] width 348 height 971
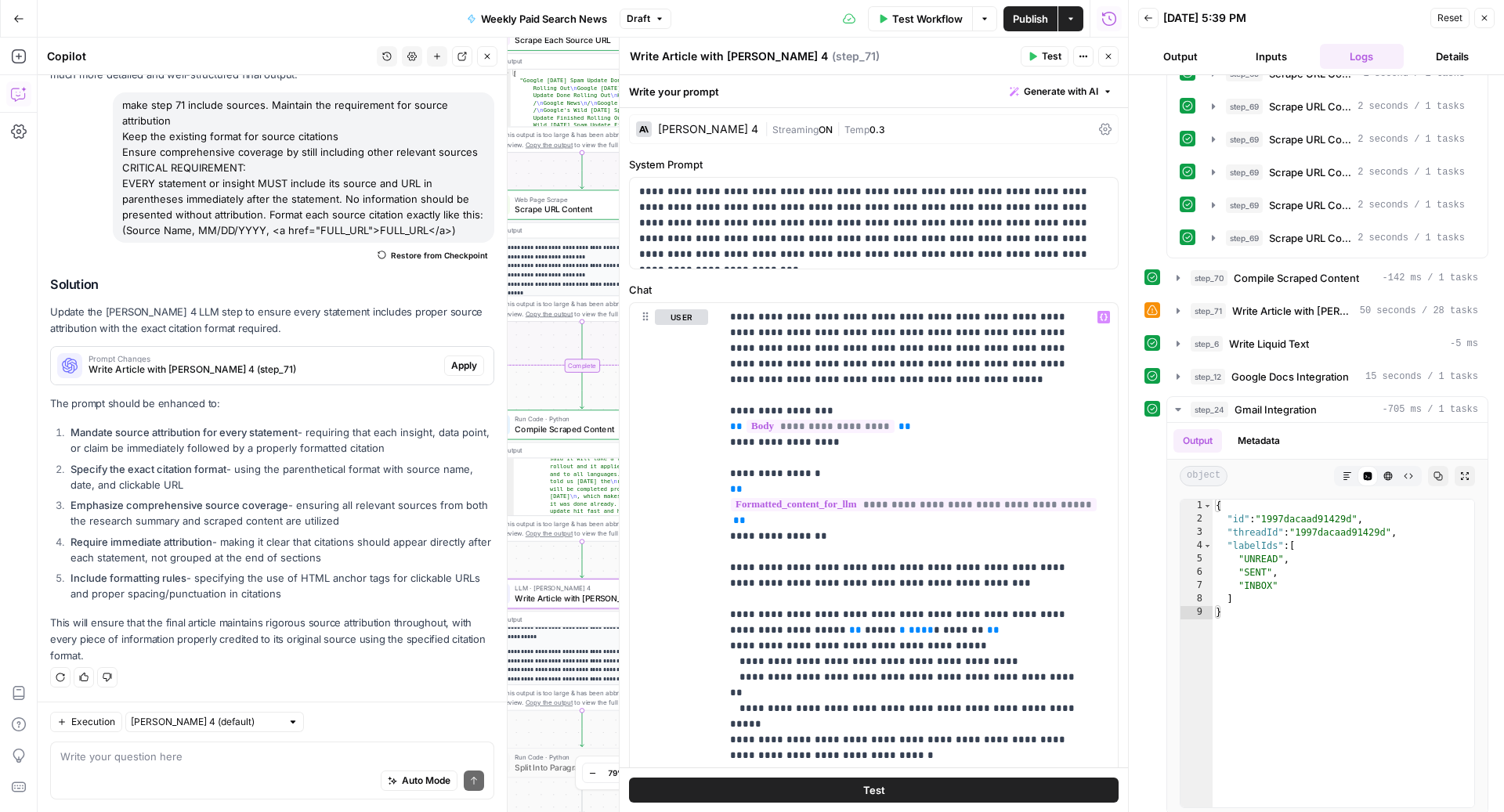
scroll to position [0, 0]
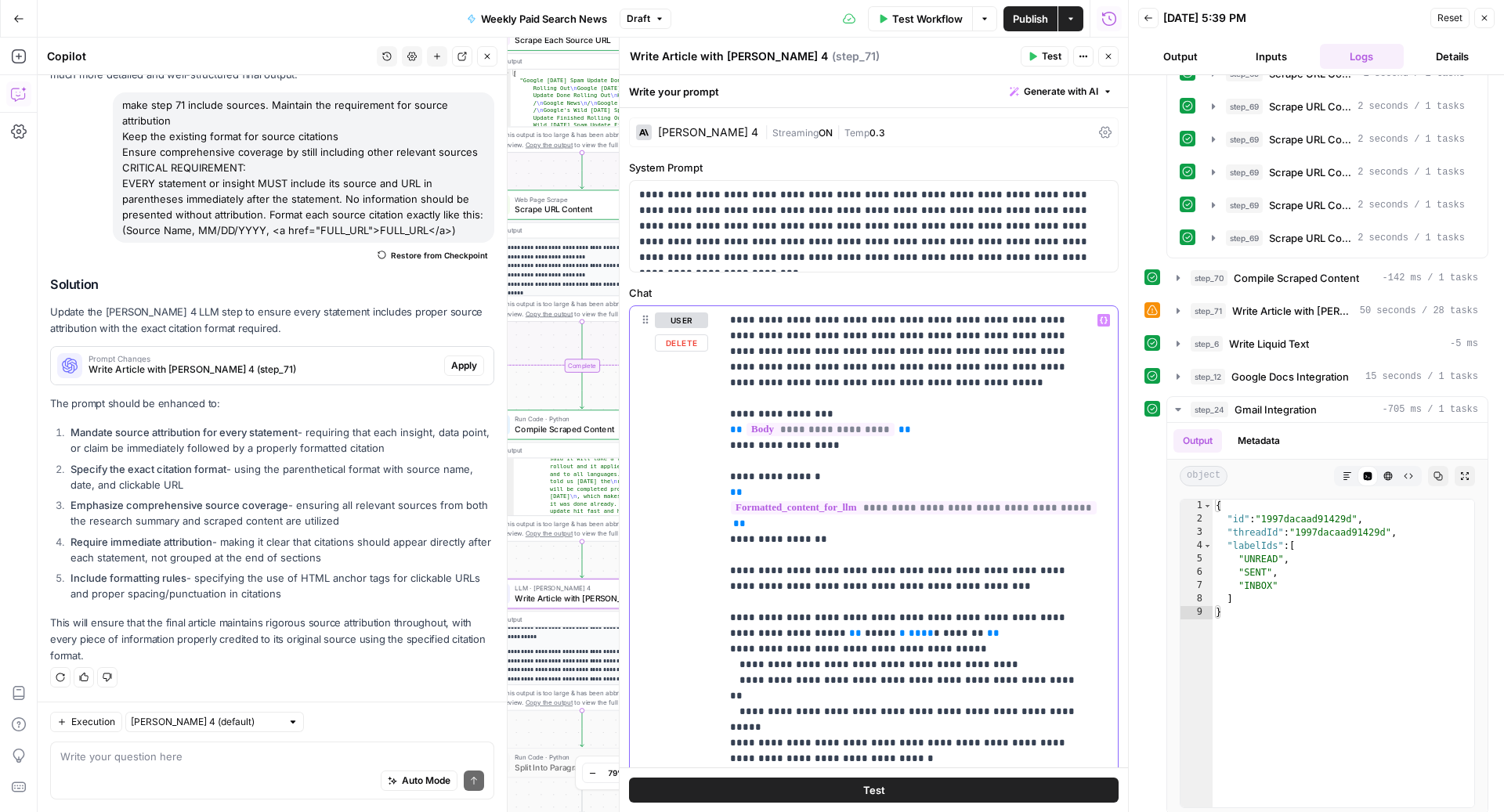
click at [864, 634] on span "*****" at bounding box center [880, 633] width 31 height 10
drag, startPoint x: 795, startPoint y: 636, endPoint x: 823, endPoint y: 636, distance: 28.0
click at [451, 365] on span "Apply" at bounding box center [464, 366] width 26 height 14
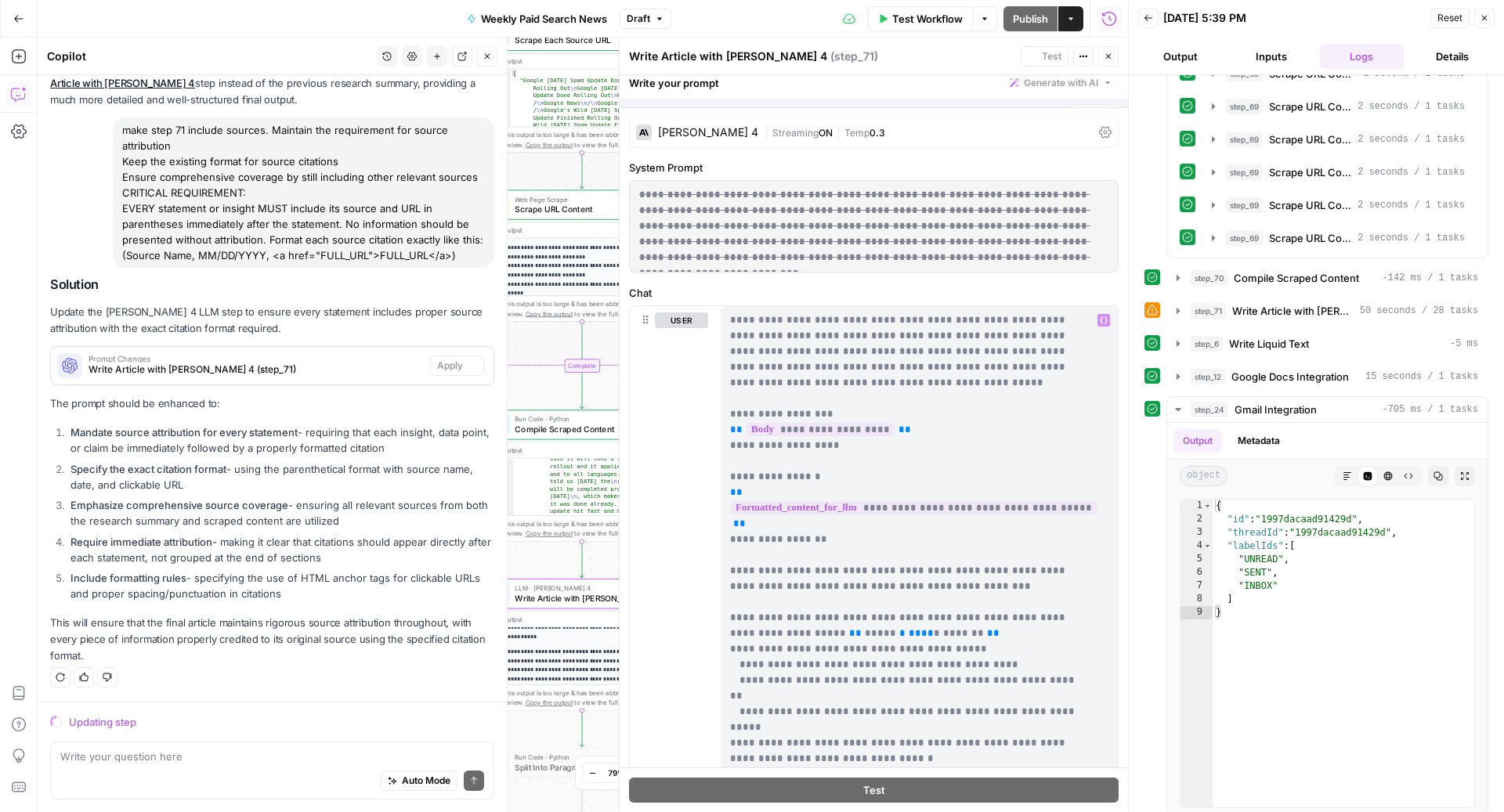
scroll to position [1352, 0]
click at [1070, 91] on button "Stop" at bounding box center [1094, 92] width 48 height 20
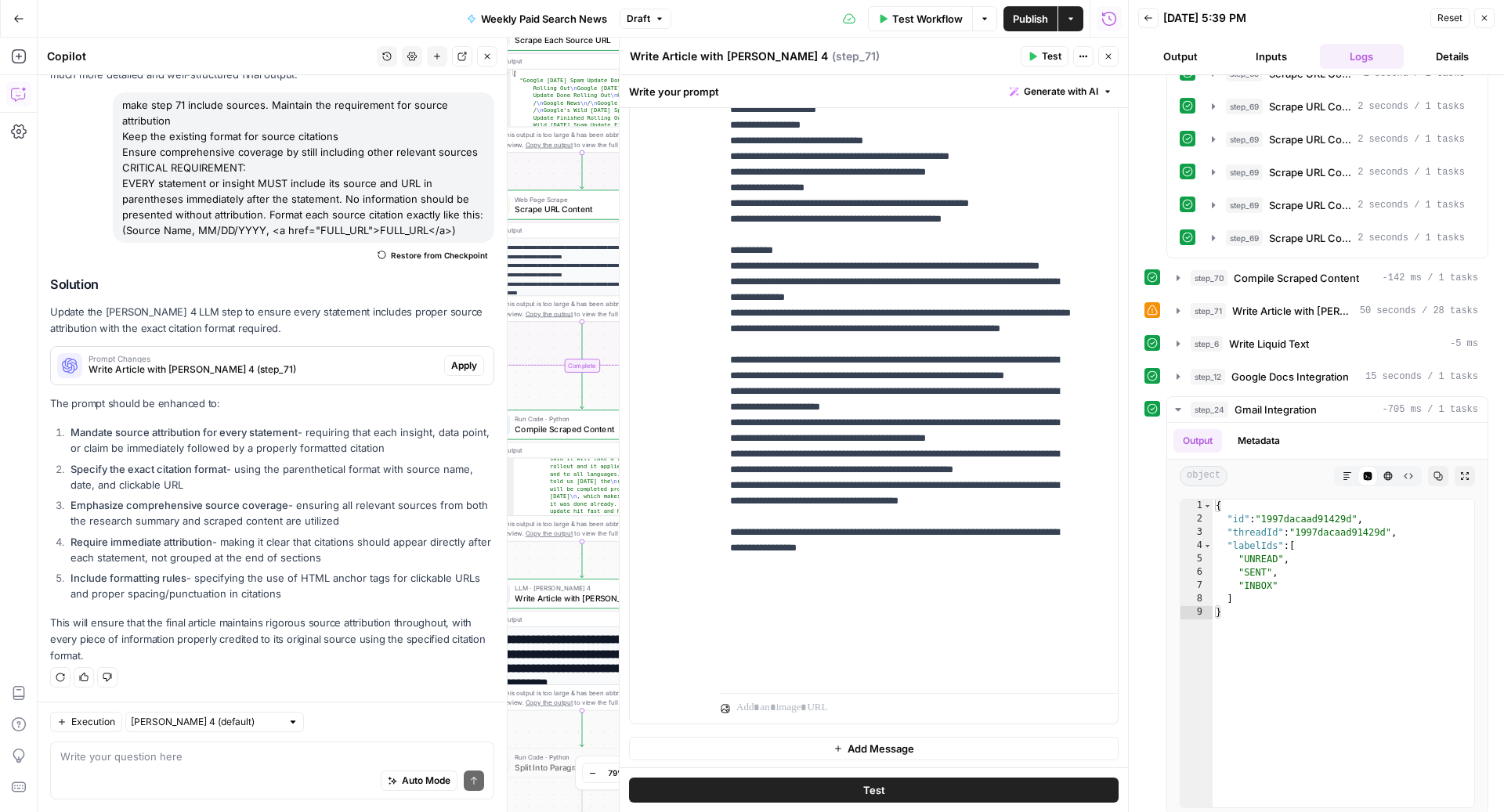
scroll to position [548, 0]
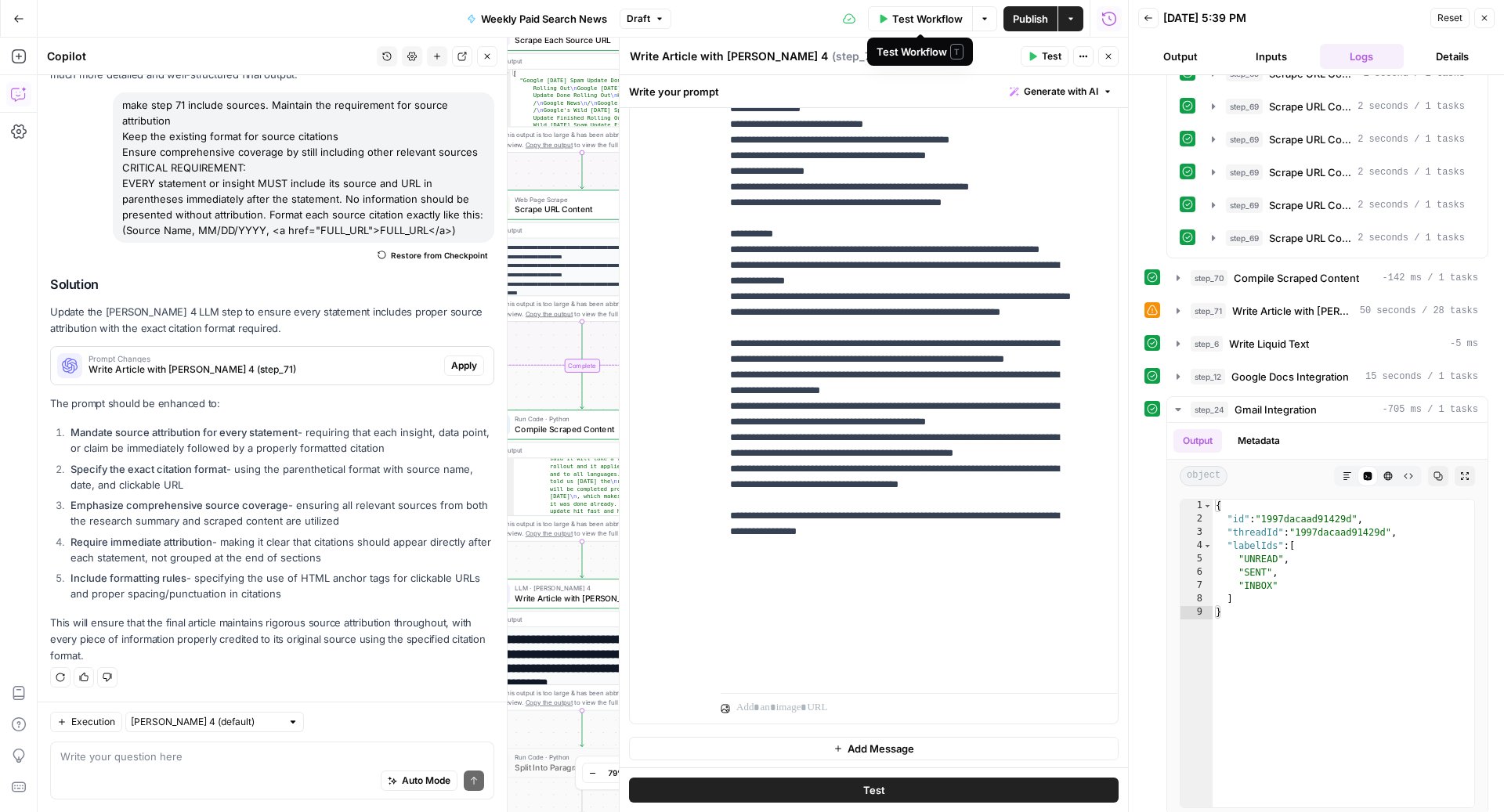
click at [915, 17] on span "Test Workflow" at bounding box center [927, 19] width 71 height 15
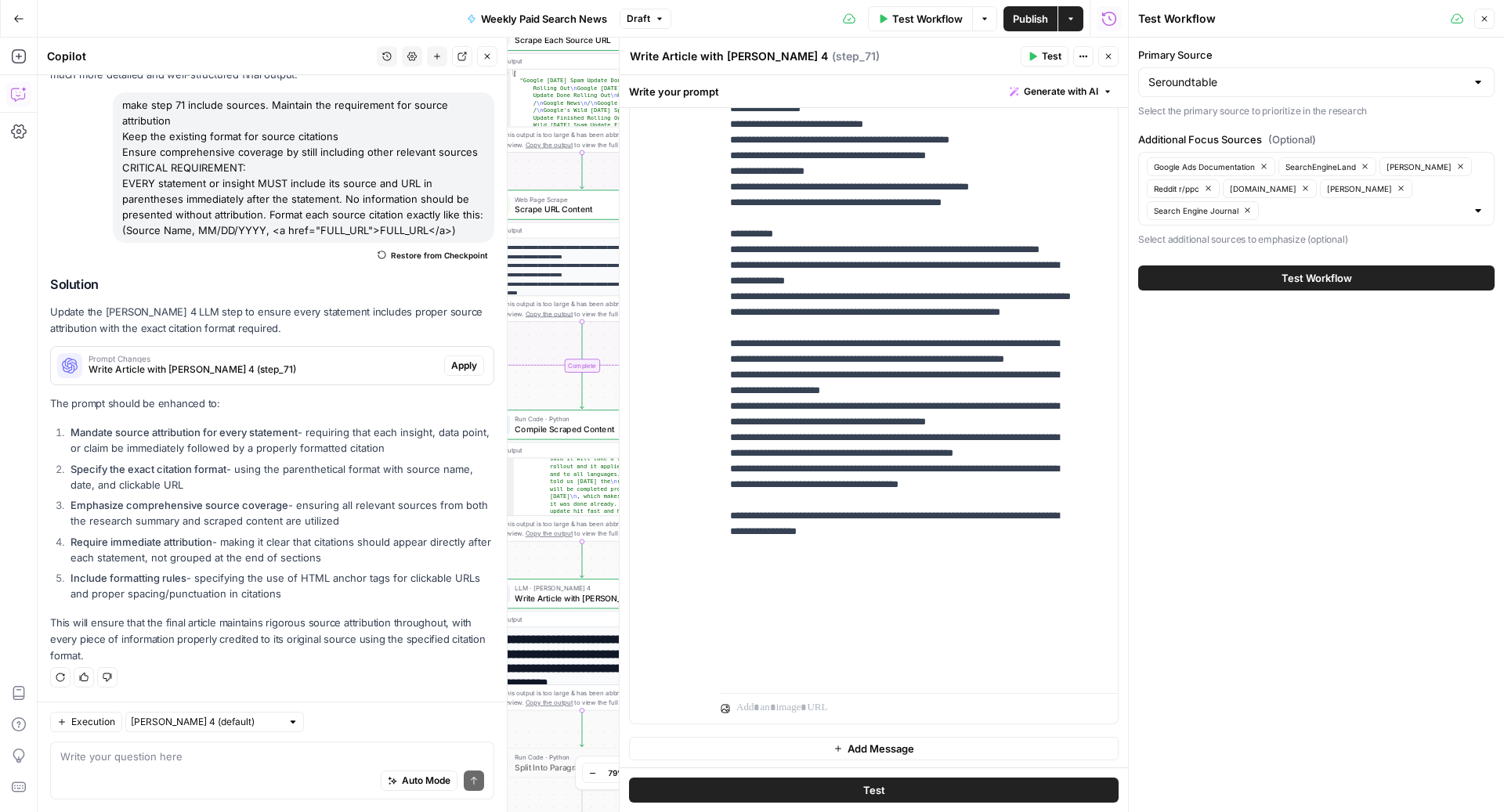
click at [1316, 275] on span "Test Workflow" at bounding box center [1316, 278] width 71 height 15
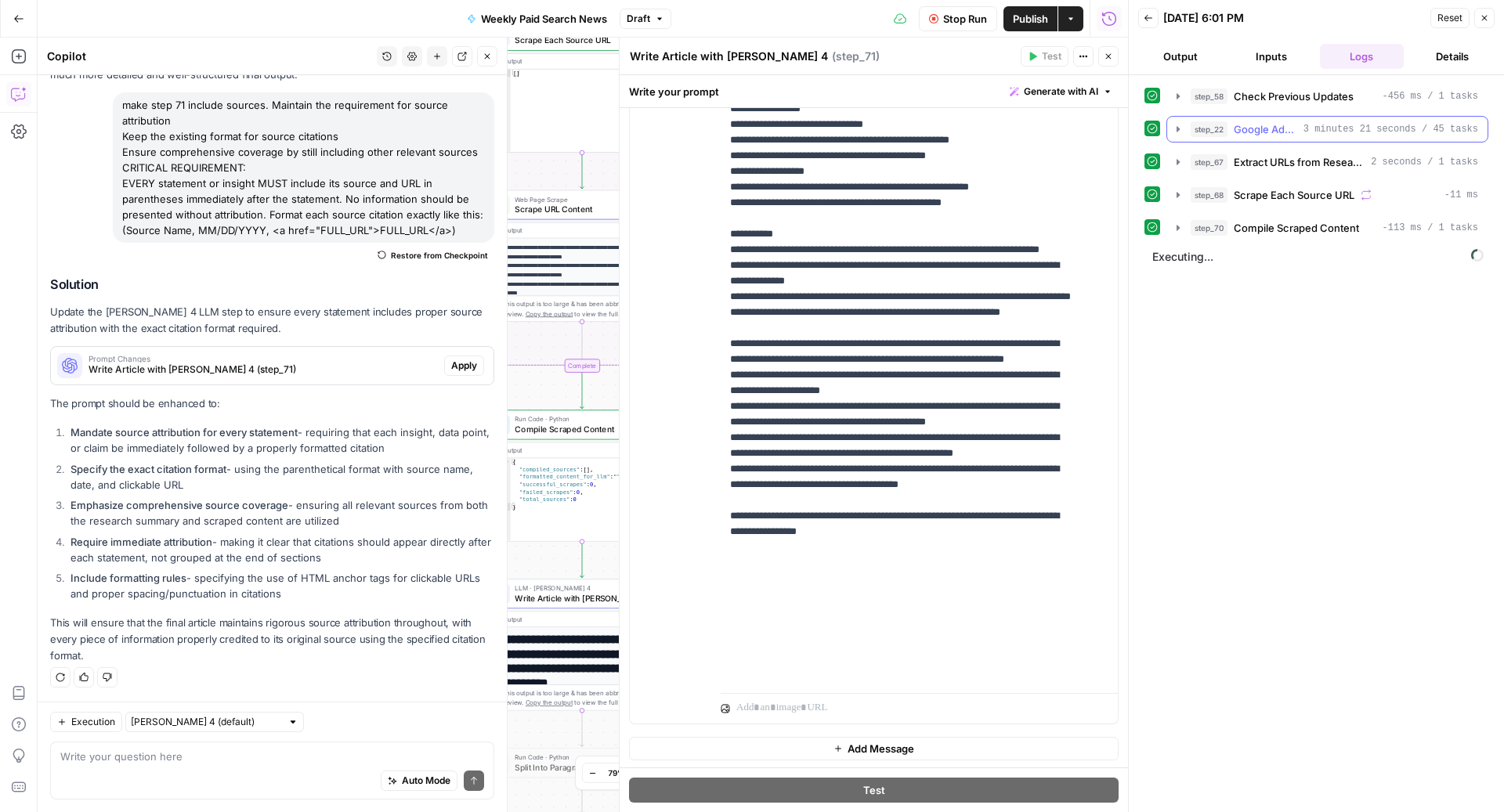
click at [1336, 131] on span "3 minutes 21 seconds / 45 tasks" at bounding box center [1390, 129] width 174 height 14
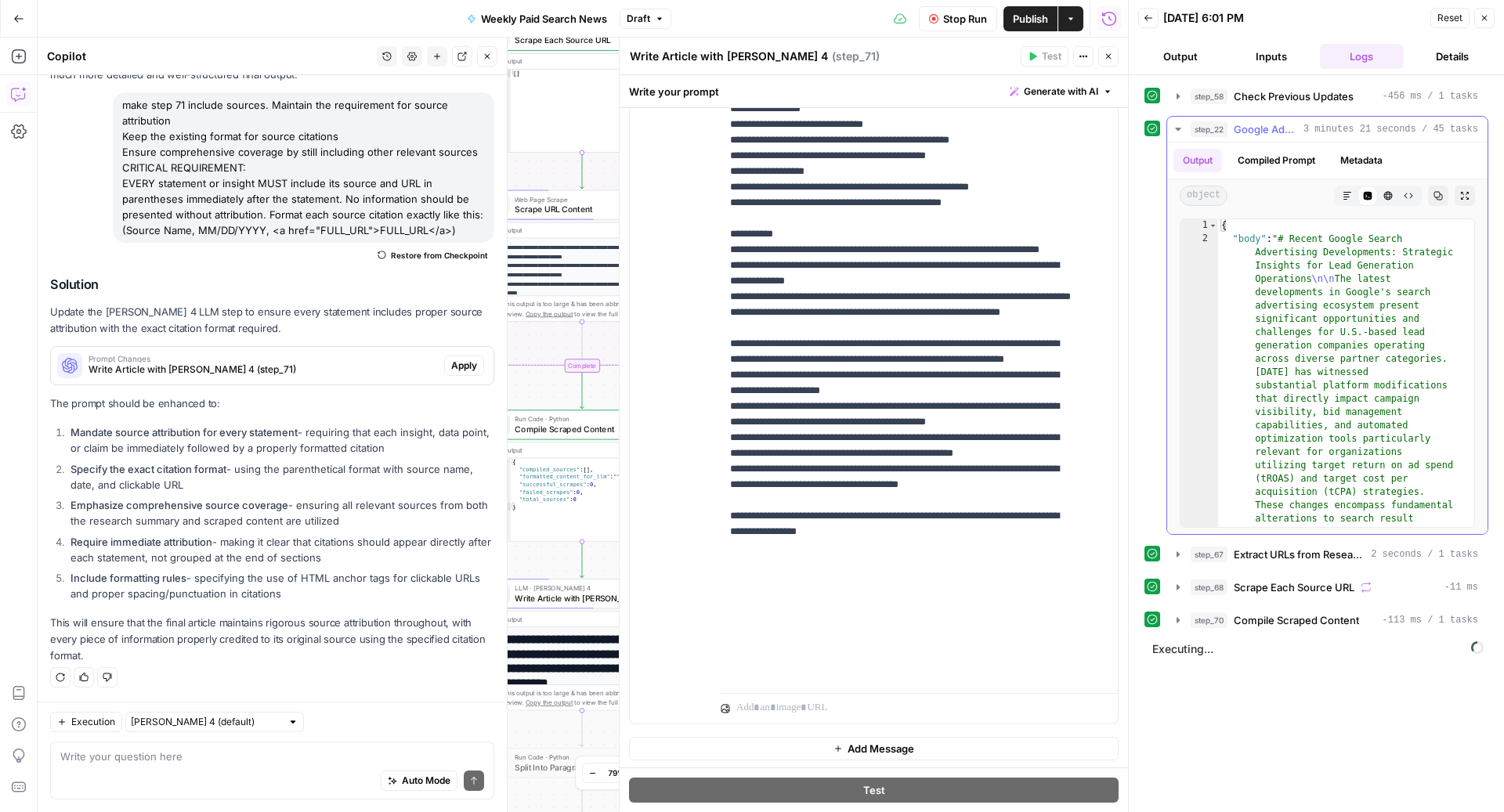
click at [1336, 131] on span "3 minutes 21 seconds / 45 tasks" at bounding box center [1390, 129] width 174 height 14
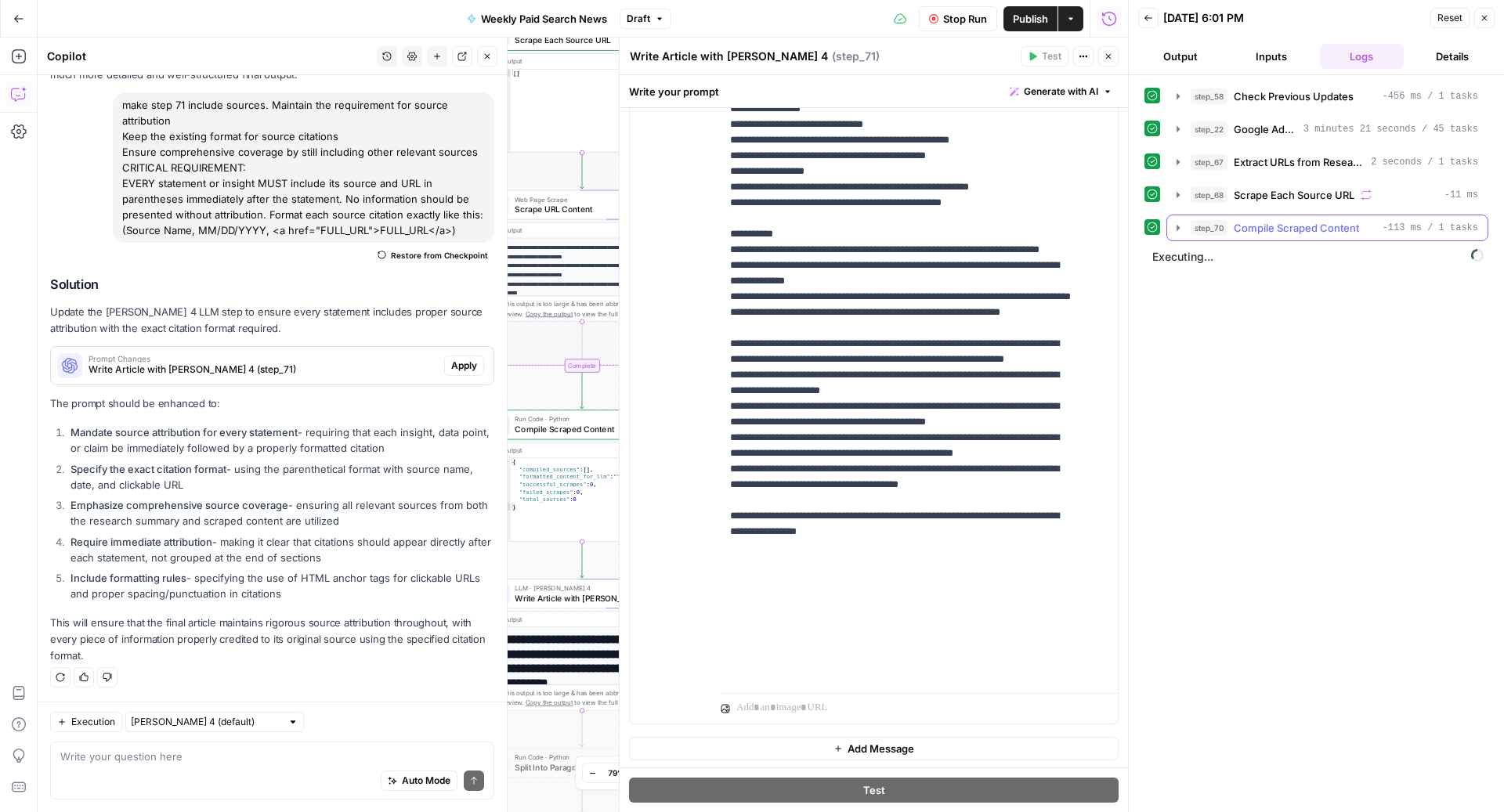
click at [1270, 225] on span "Compile Scraped Content" at bounding box center [1296, 228] width 125 height 15
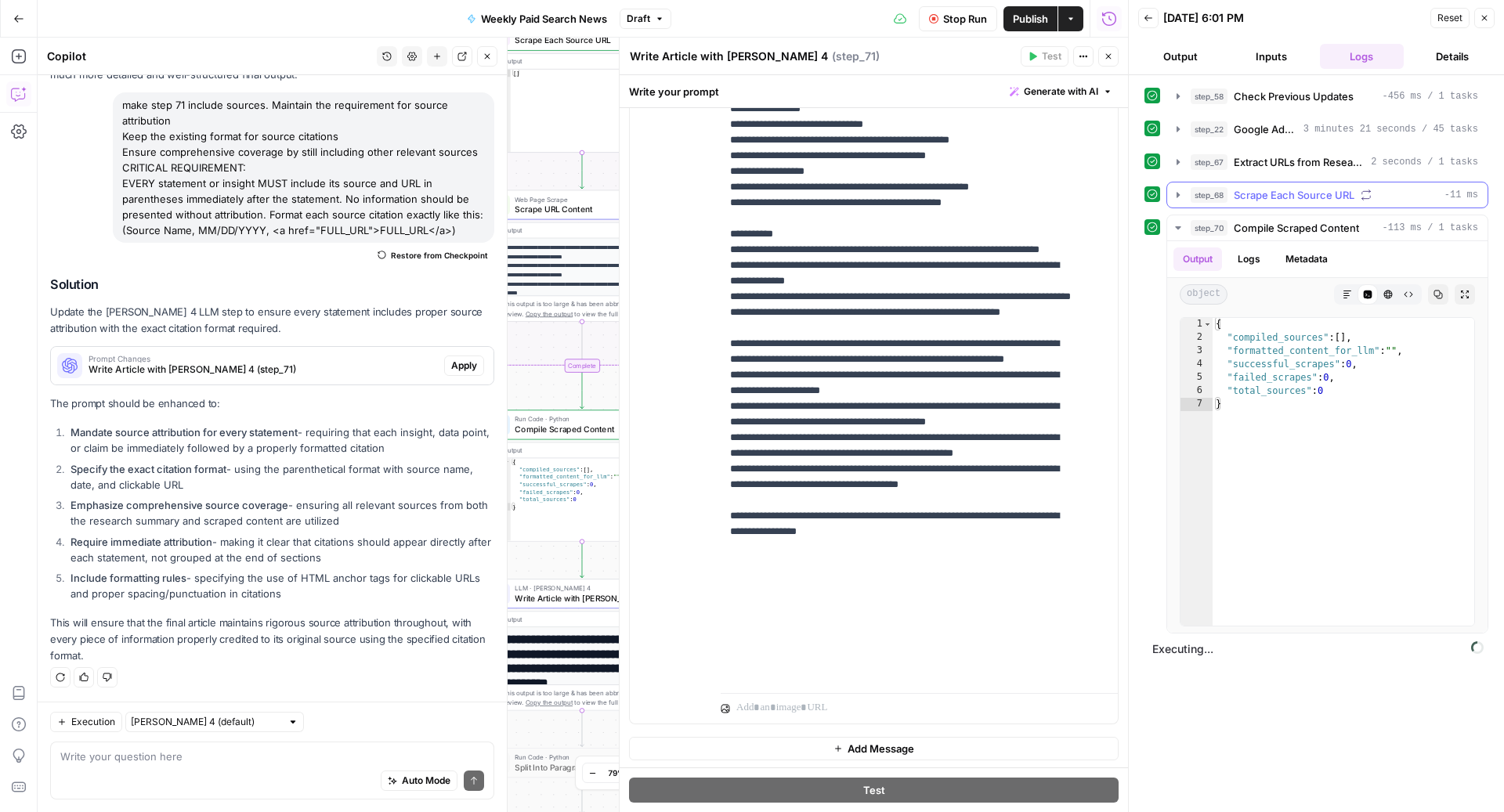
click at [1272, 195] on span "Scrape Each Source URL" at bounding box center [1294, 195] width 121 height 15
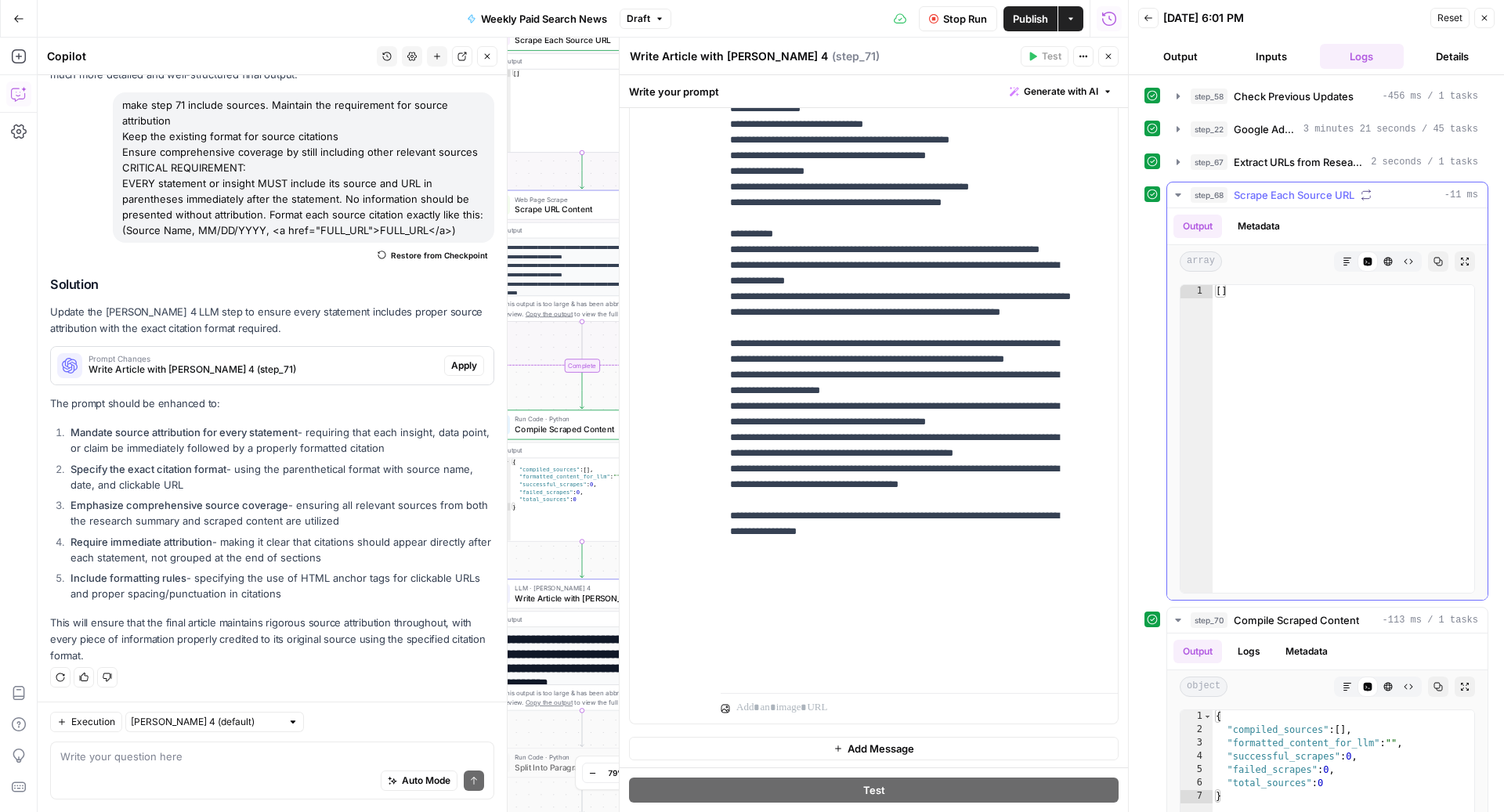
click at [1272, 195] on span "Scrape Each Source URL" at bounding box center [1294, 195] width 121 height 15
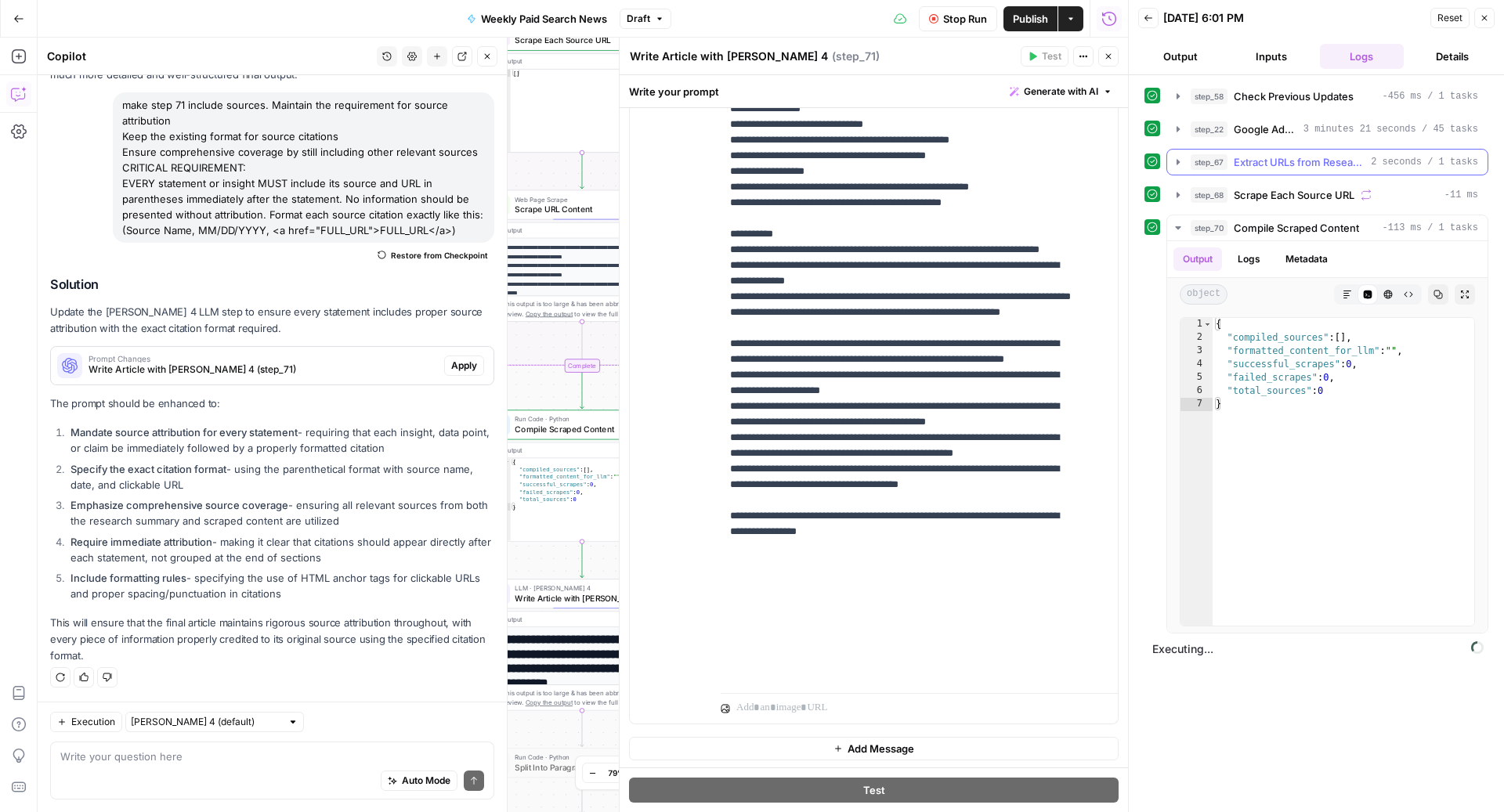
click at [1273, 162] on span "Extract URLs from Research Citations" at bounding box center [1299, 162] width 131 height 15
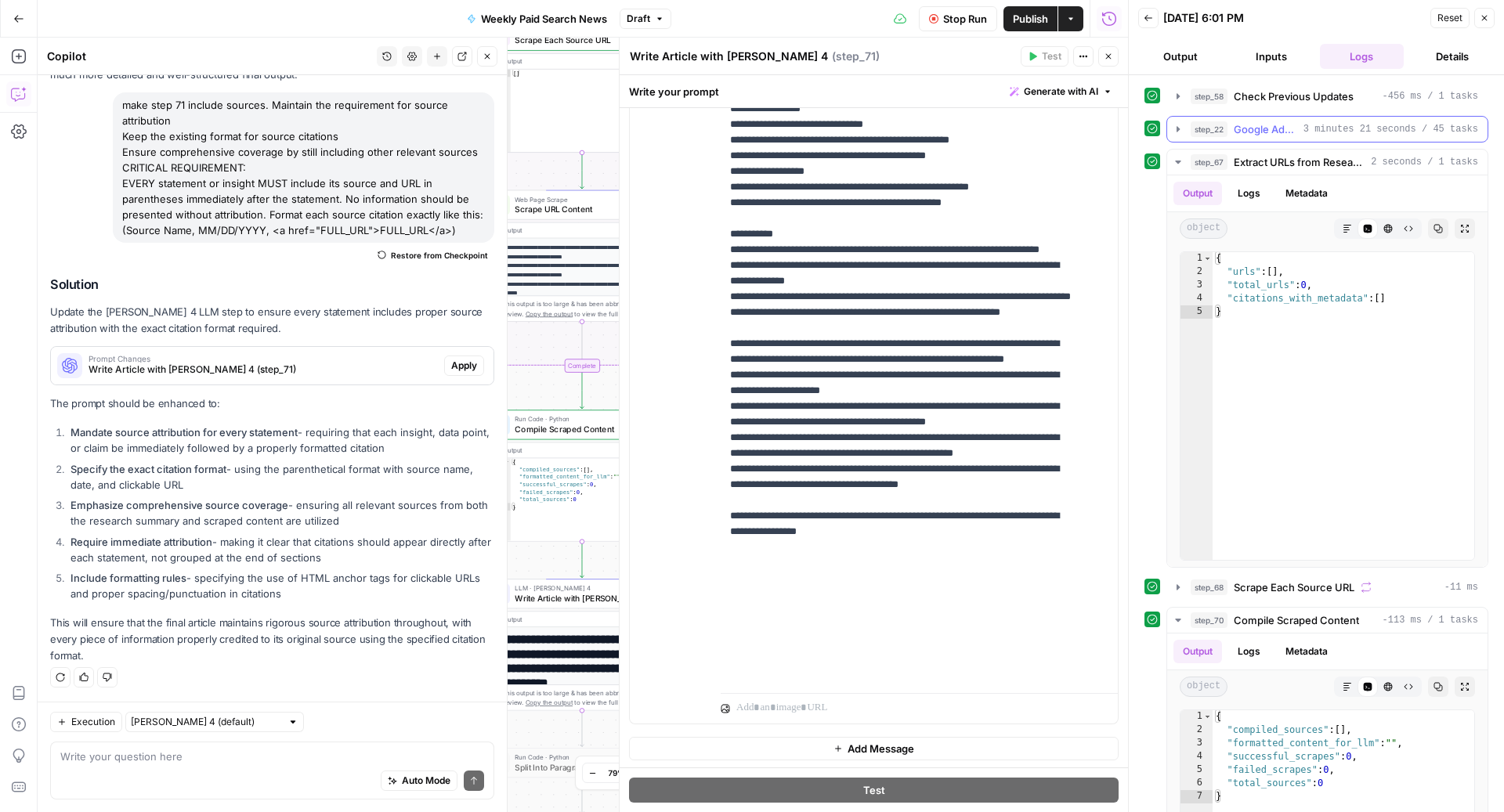
click at [1309, 123] on span "3 minutes 21 seconds / 45 tasks" at bounding box center [1390, 129] width 174 height 14
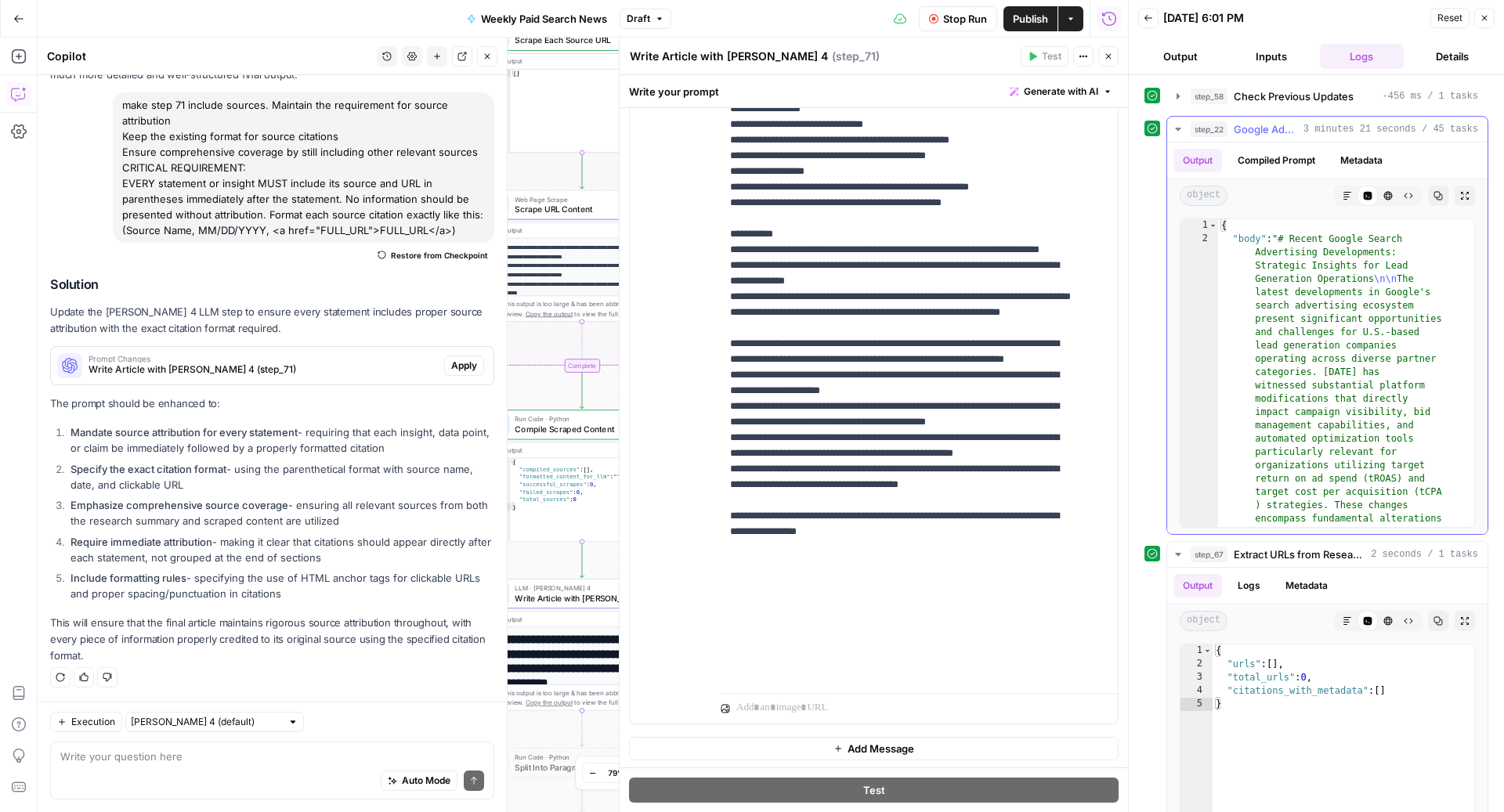
click at [1309, 123] on span "3 minutes 21 seconds / 45 tasks" at bounding box center [1390, 129] width 174 height 14
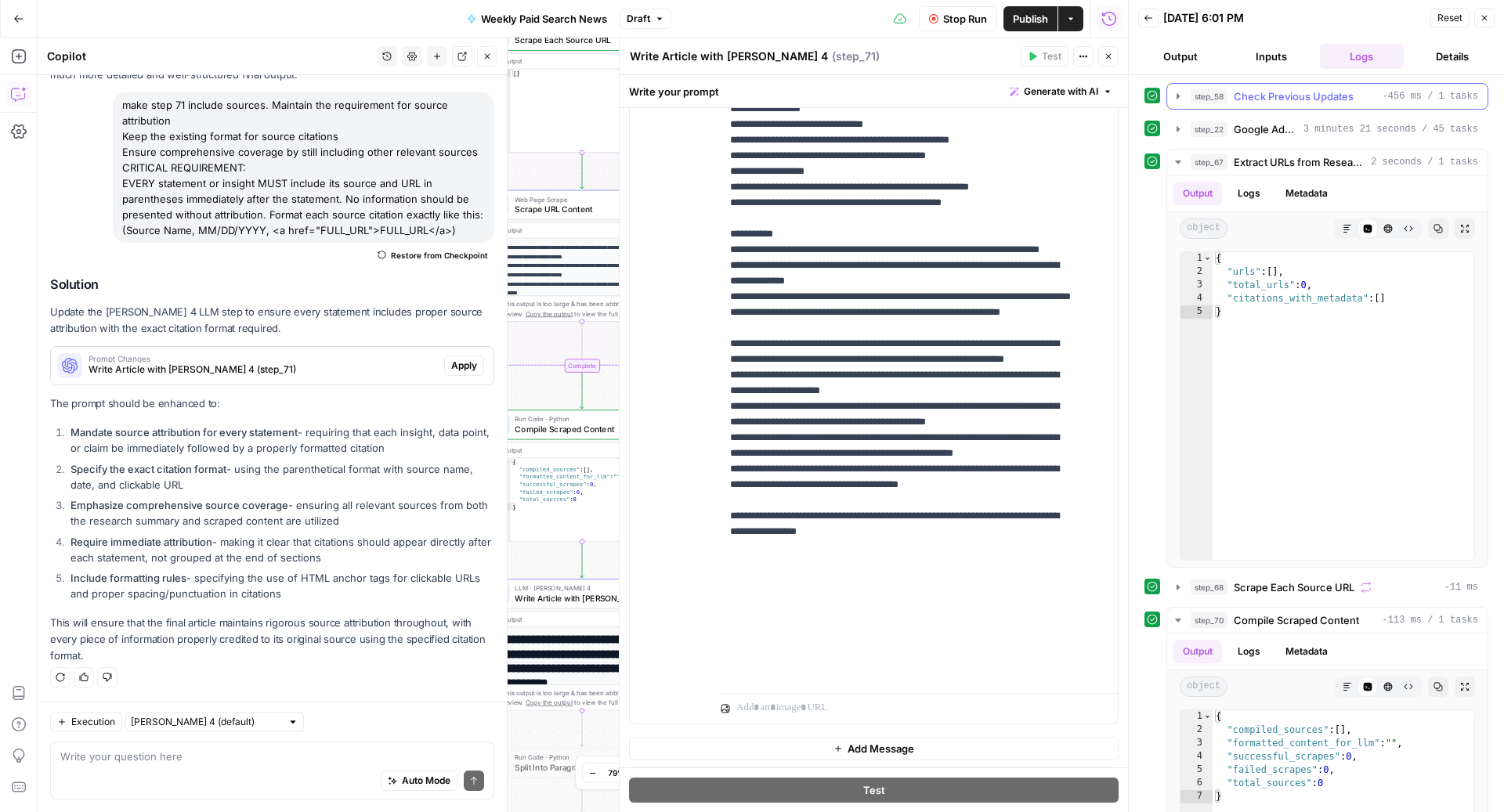
click at [1306, 94] on span "Check Previous Updates" at bounding box center [1293, 96] width 120 height 15
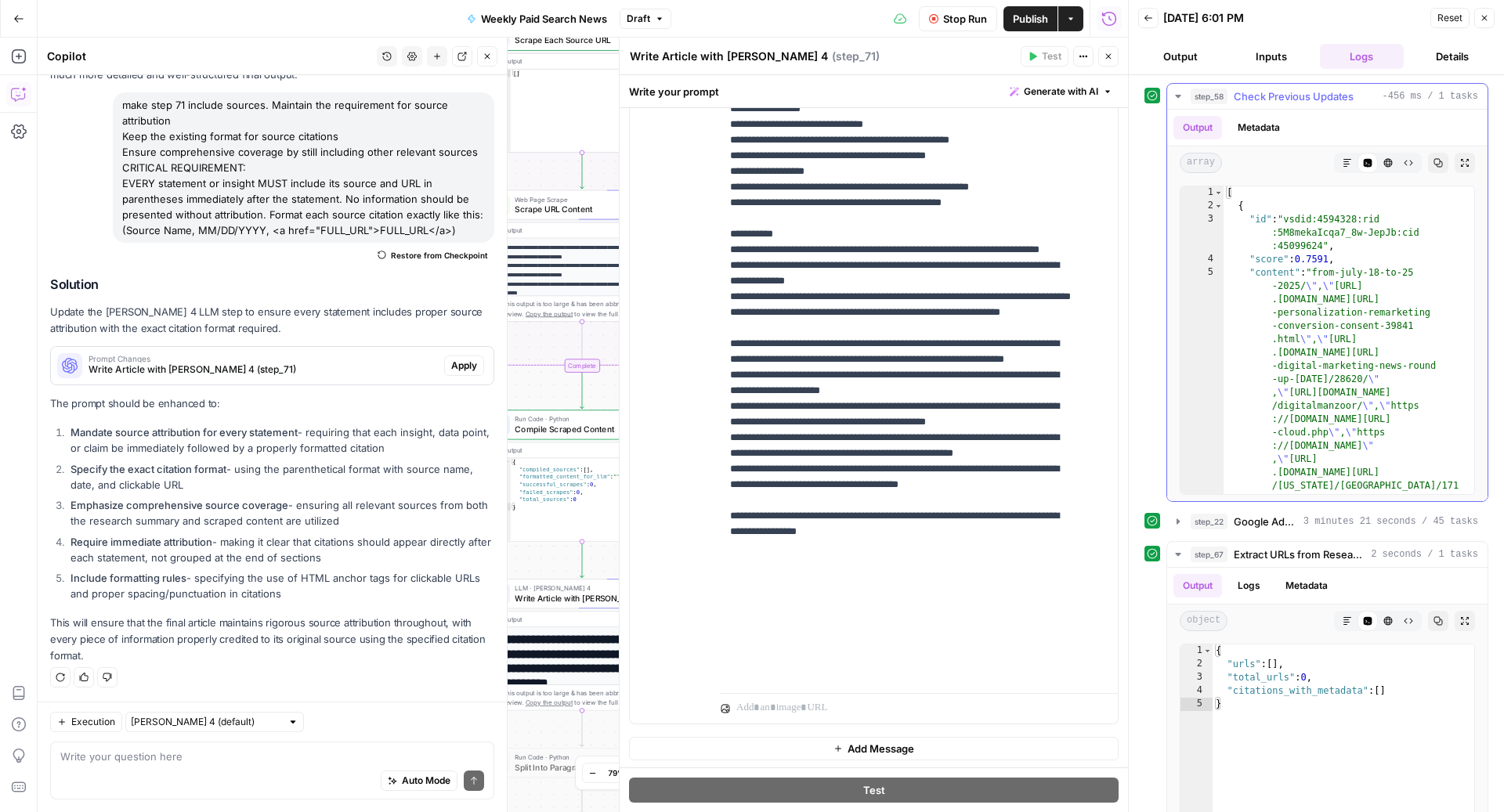
click at [1306, 94] on span "Check Previous Updates" at bounding box center [1293, 96] width 120 height 15
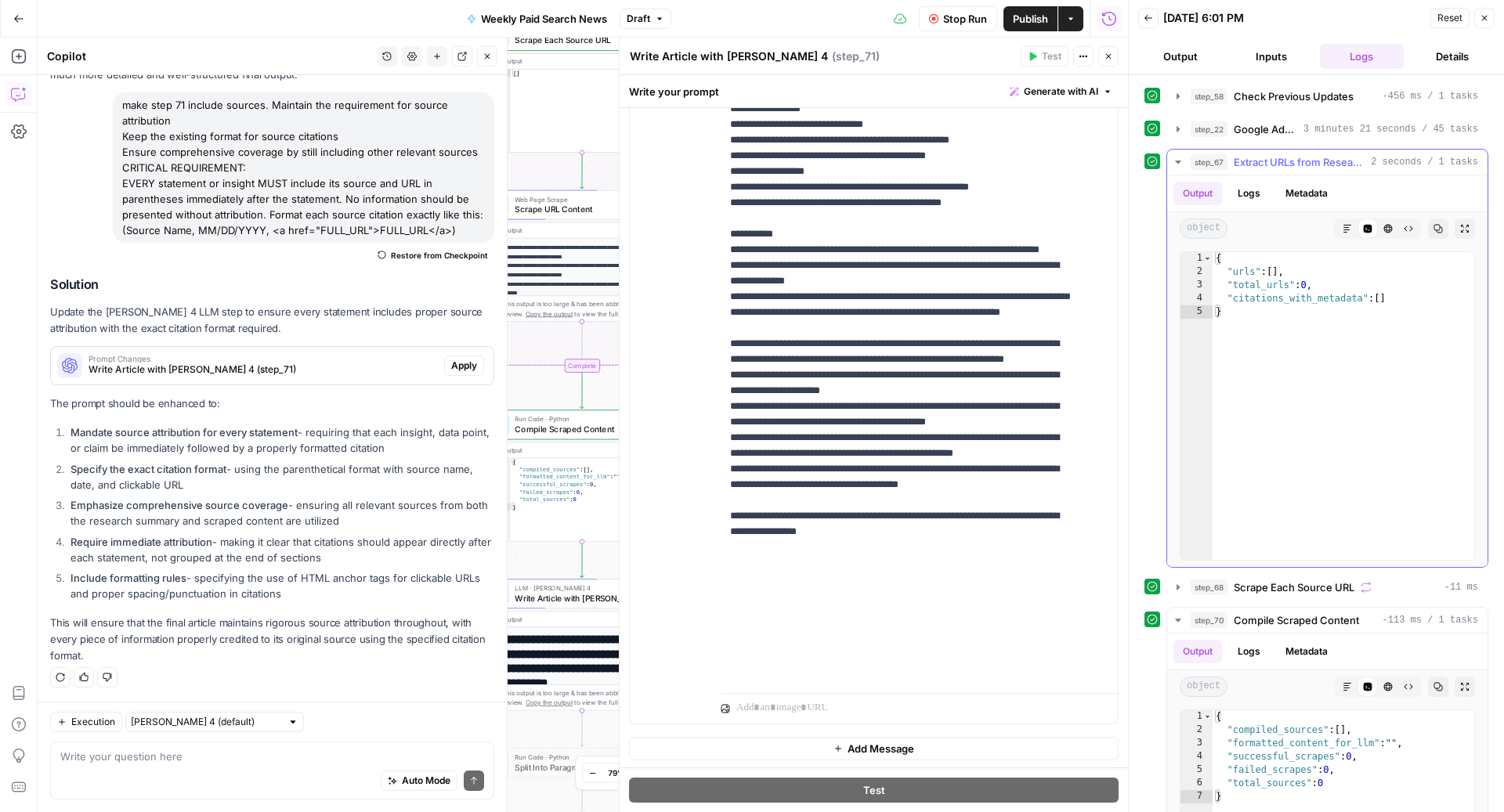
click at [1302, 154] on span "Extract URLs from Research Citations" at bounding box center [1299, 162] width 131 height 15
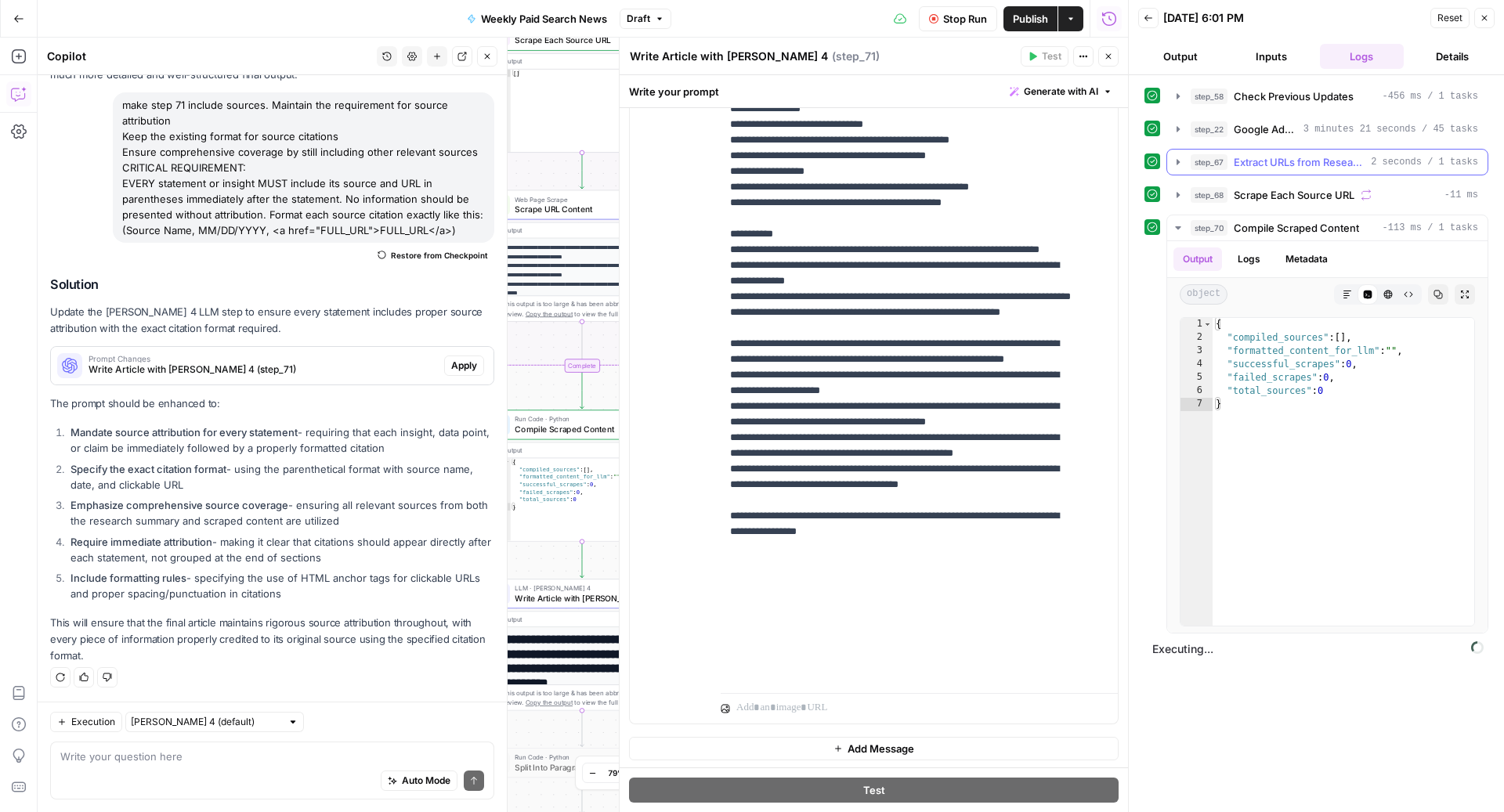
click at [1291, 166] on span "Extract URLs from Research Citations" at bounding box center [1299, 162] width 131 height 15
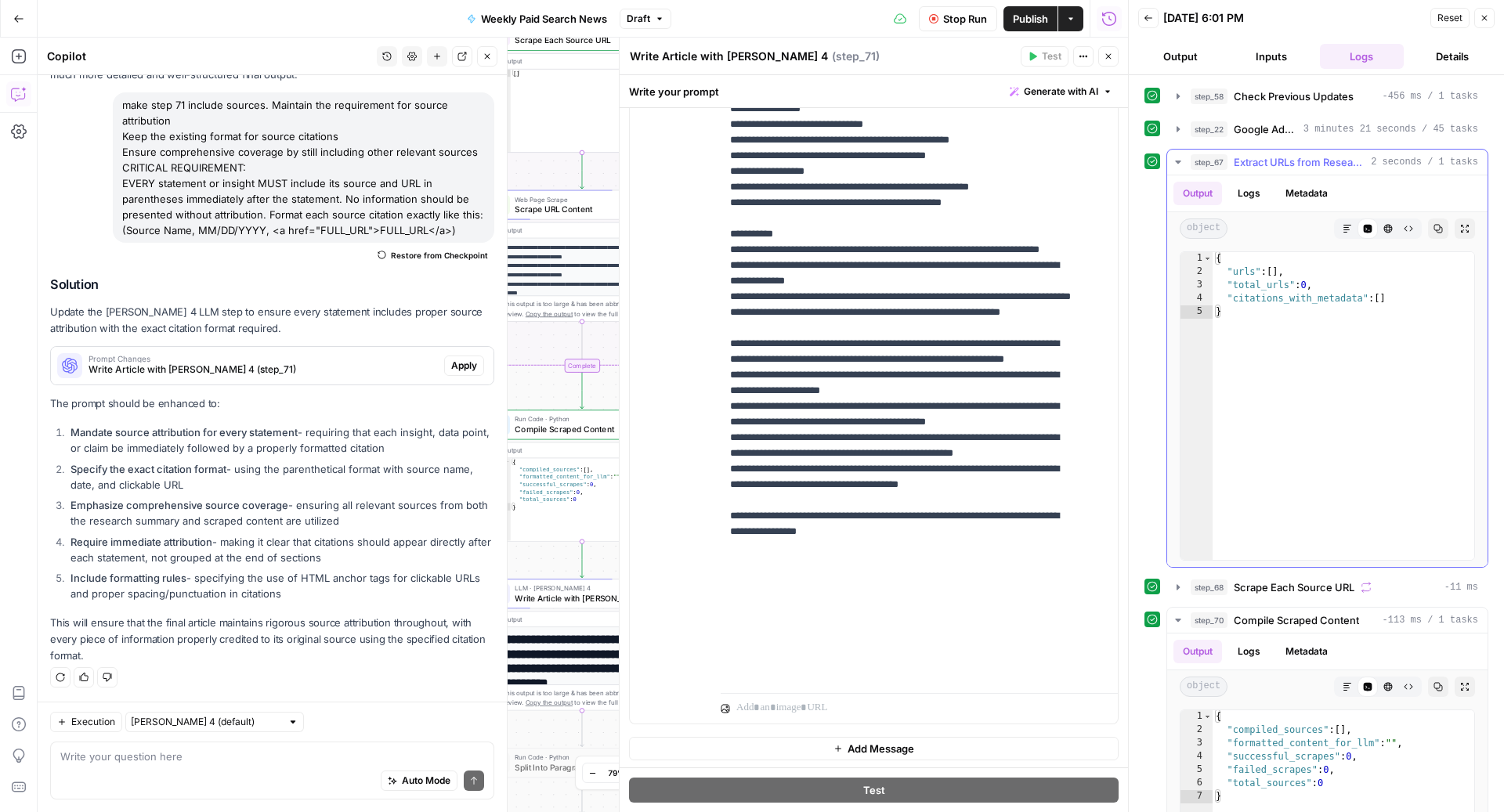
click at [1291, 166] on span "Extract URLs from Research Citations" at bounding box center [1299, 162] width 131 height 15
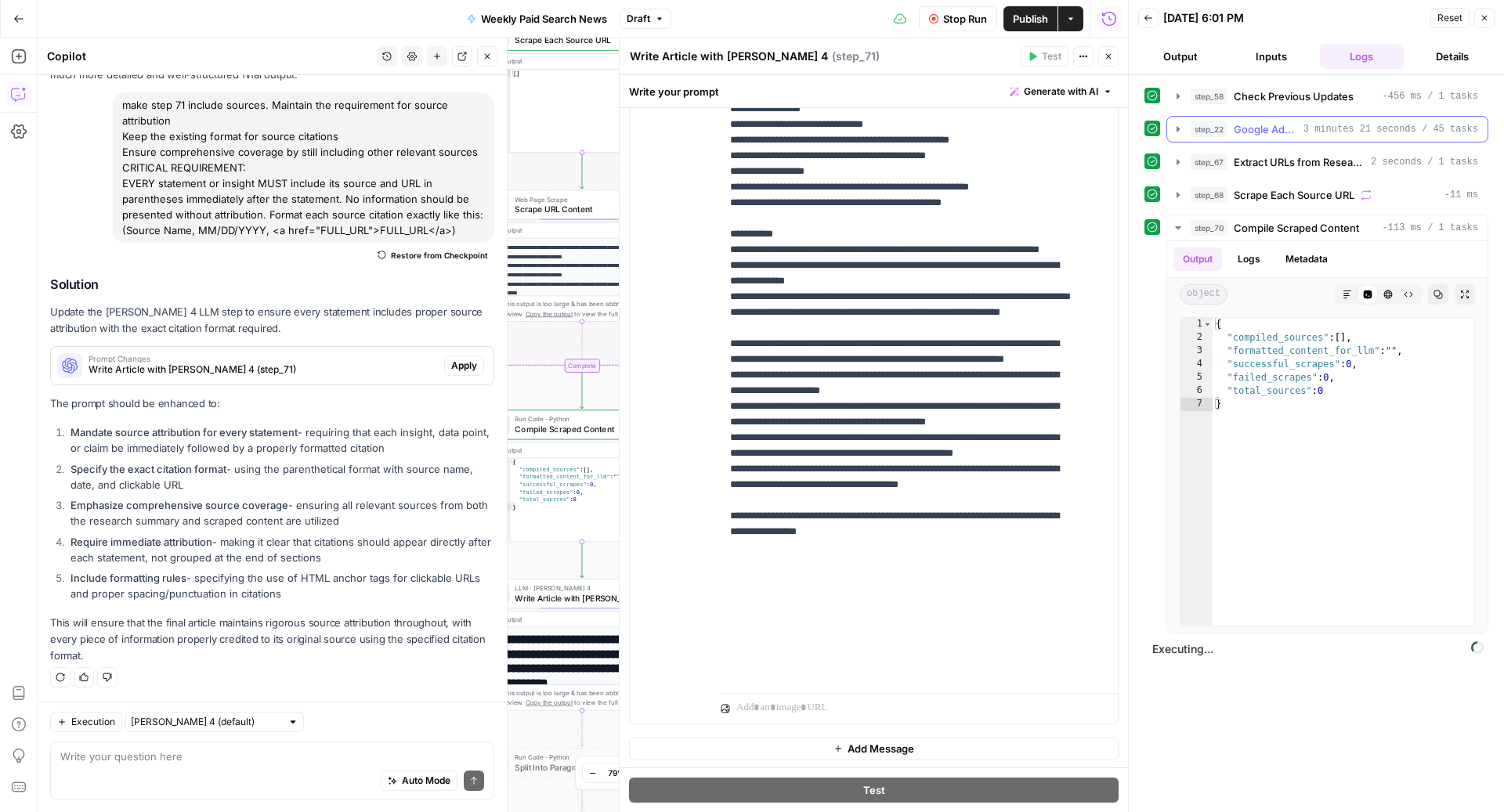
click at [1289, 128] on span "Google Ads Weekly Updates" at bounding box center [1265, 129] width 64 height 15
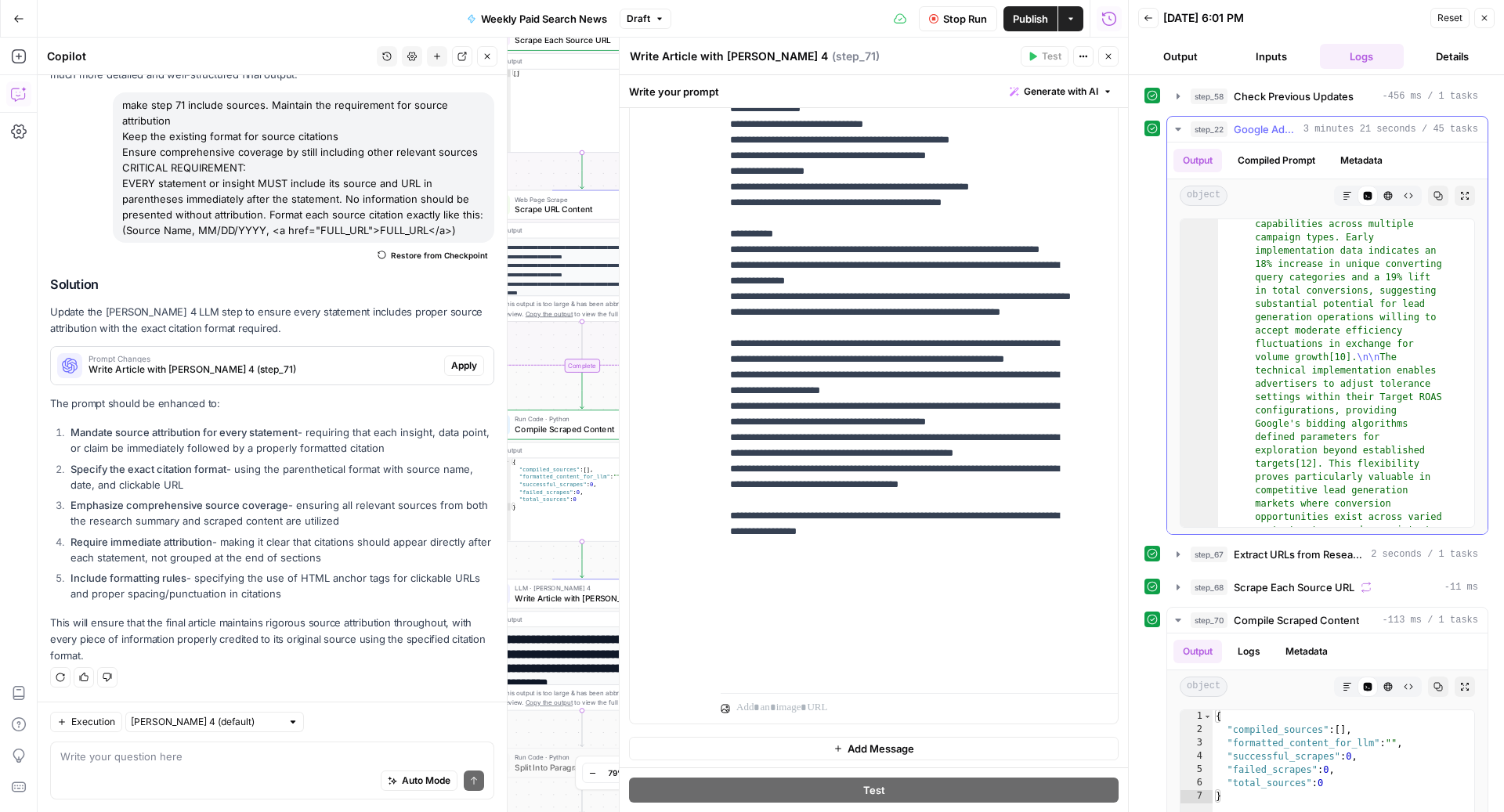
scroll to position [4158, 0]
click at [938, 25] on button "Stop Run" at bounding box center [958, 18] width 78 height 25
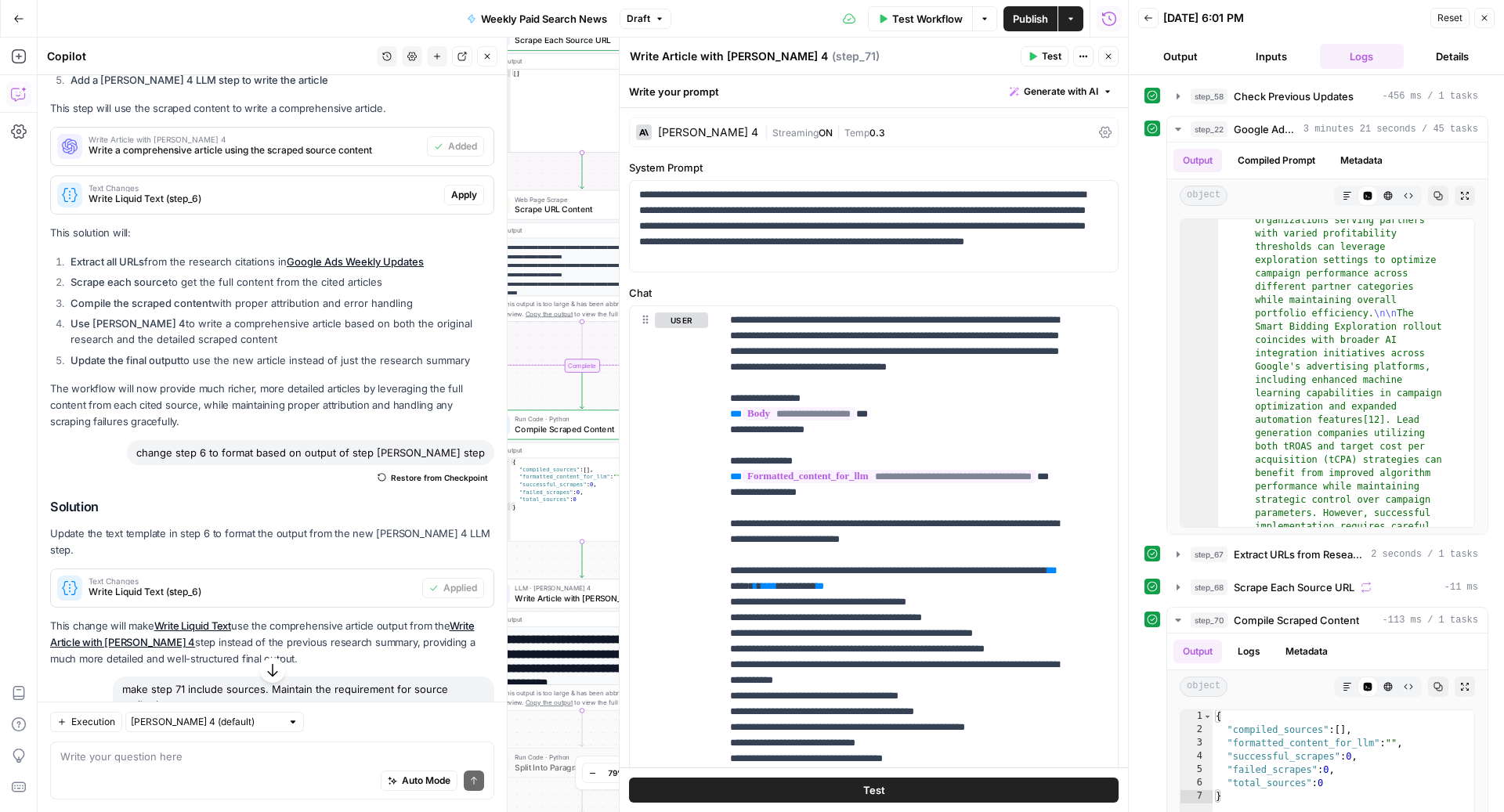
scroll to position [1426, 0]
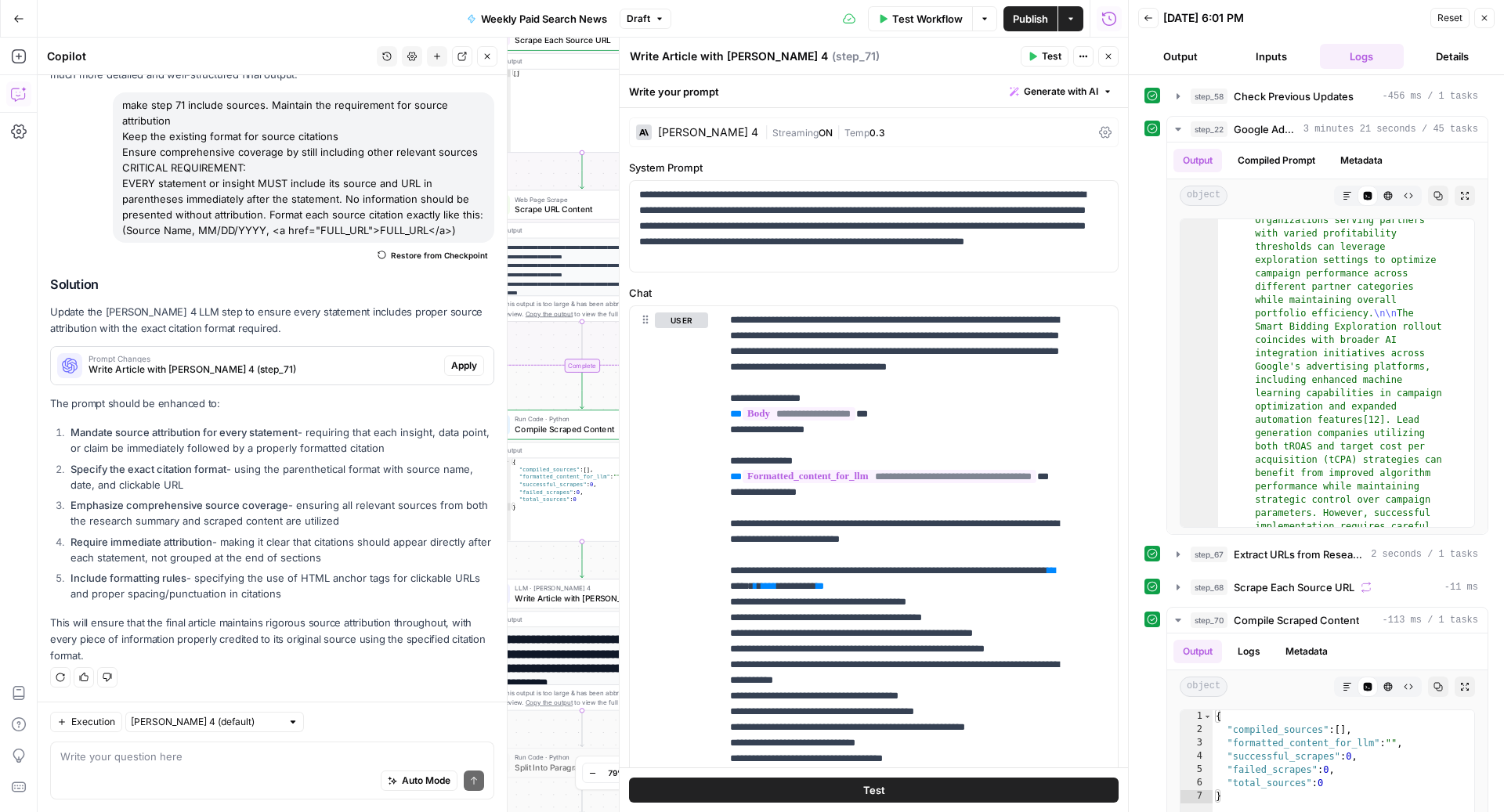
click at [89, 788] on div "Auto Mode Send" at bounding box center [272, 781] width 424 height 35
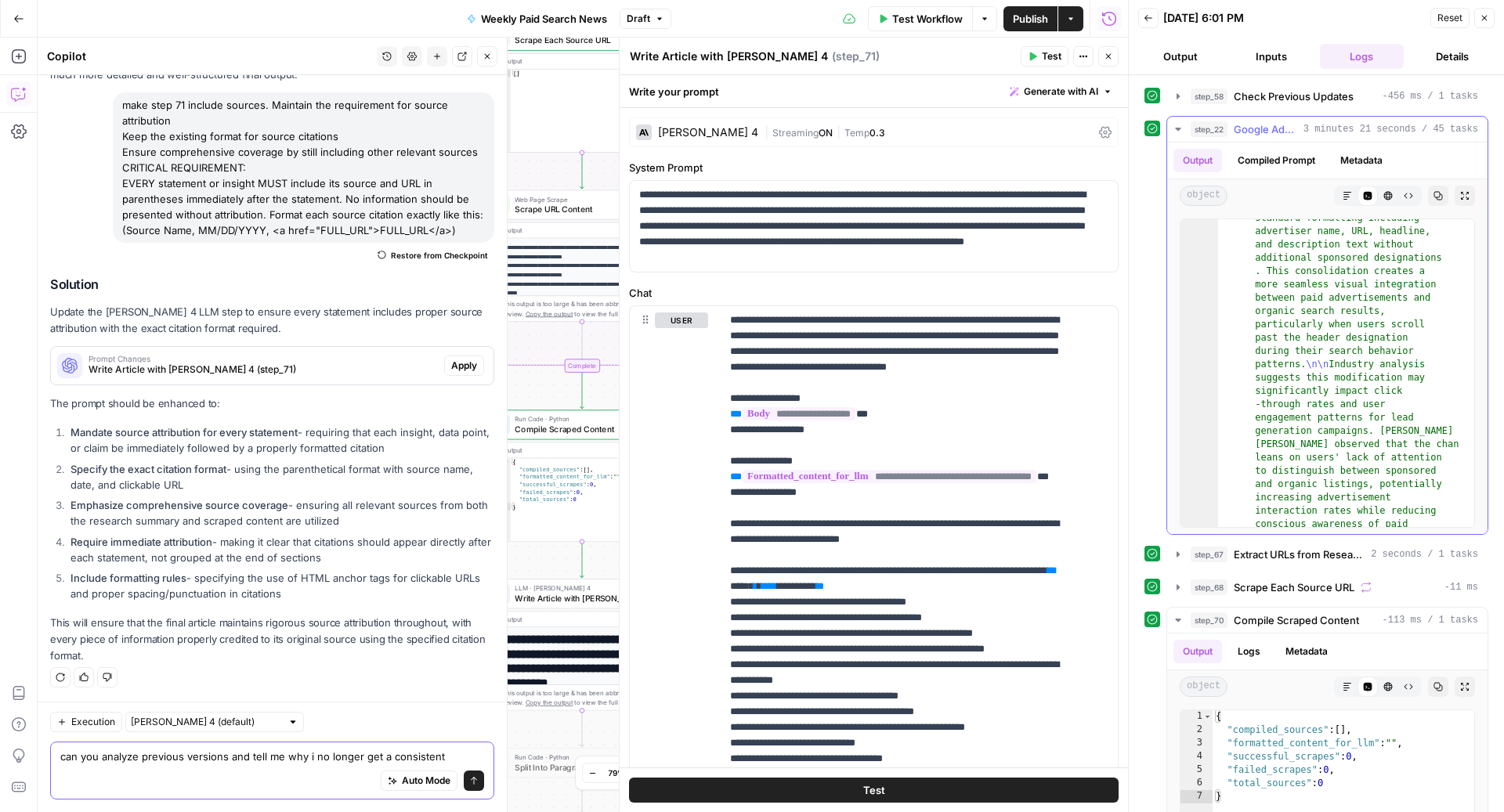
scroll to position [945, 0]
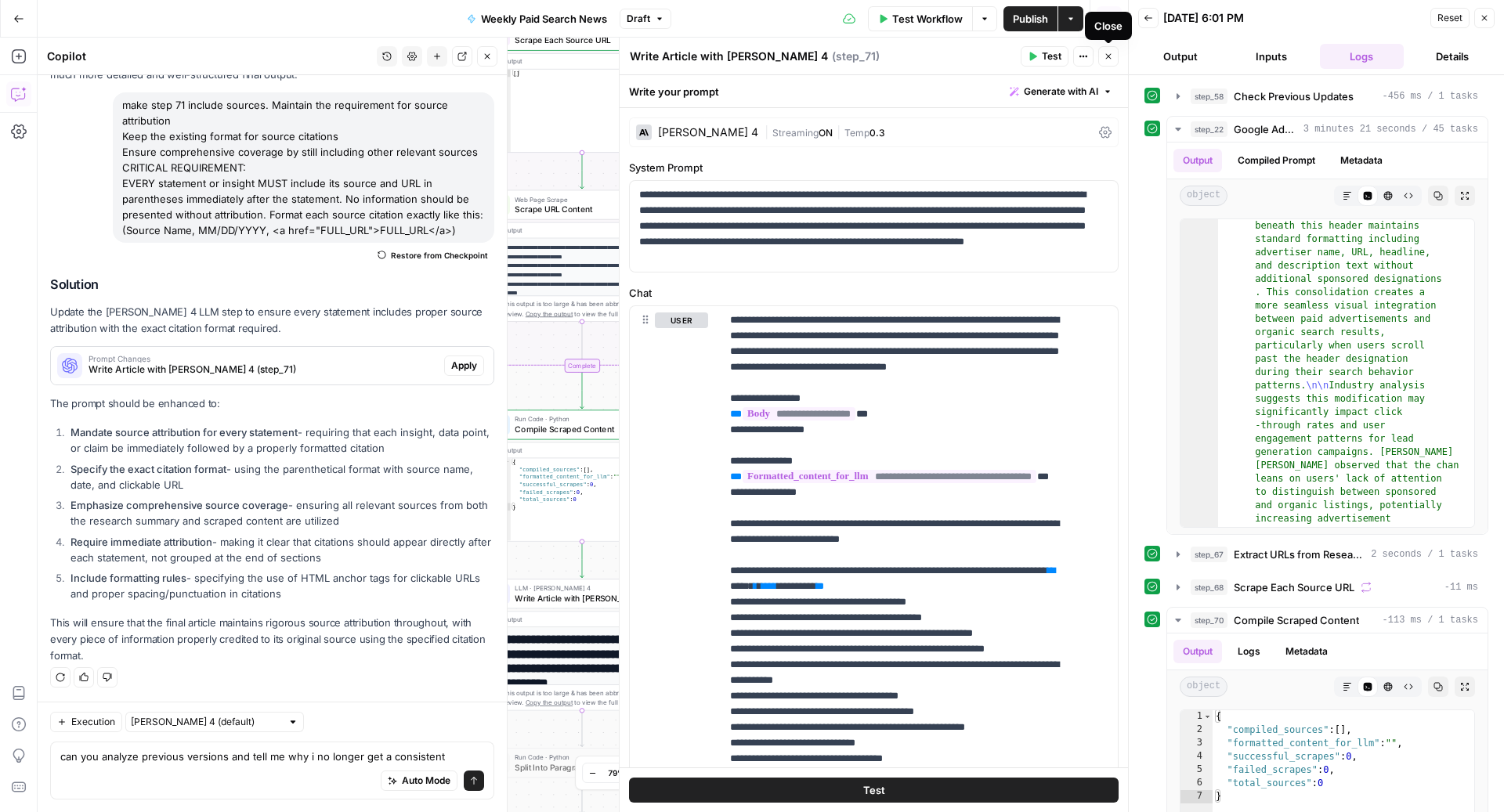
click at [1111, 52] on icon "button" at bounding box center [1108, 56] width 9 height 9
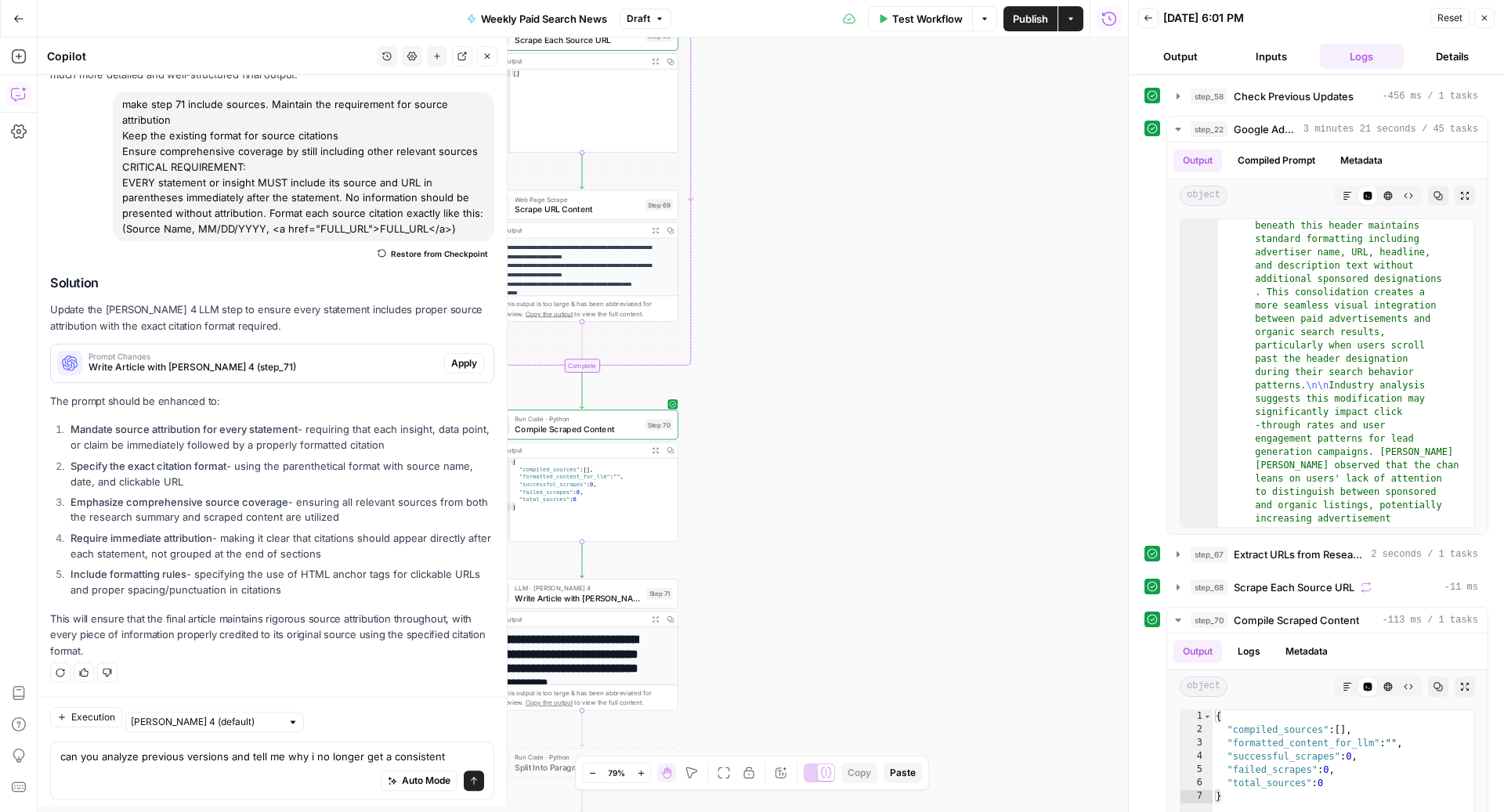
scroll to position [1426, 0]
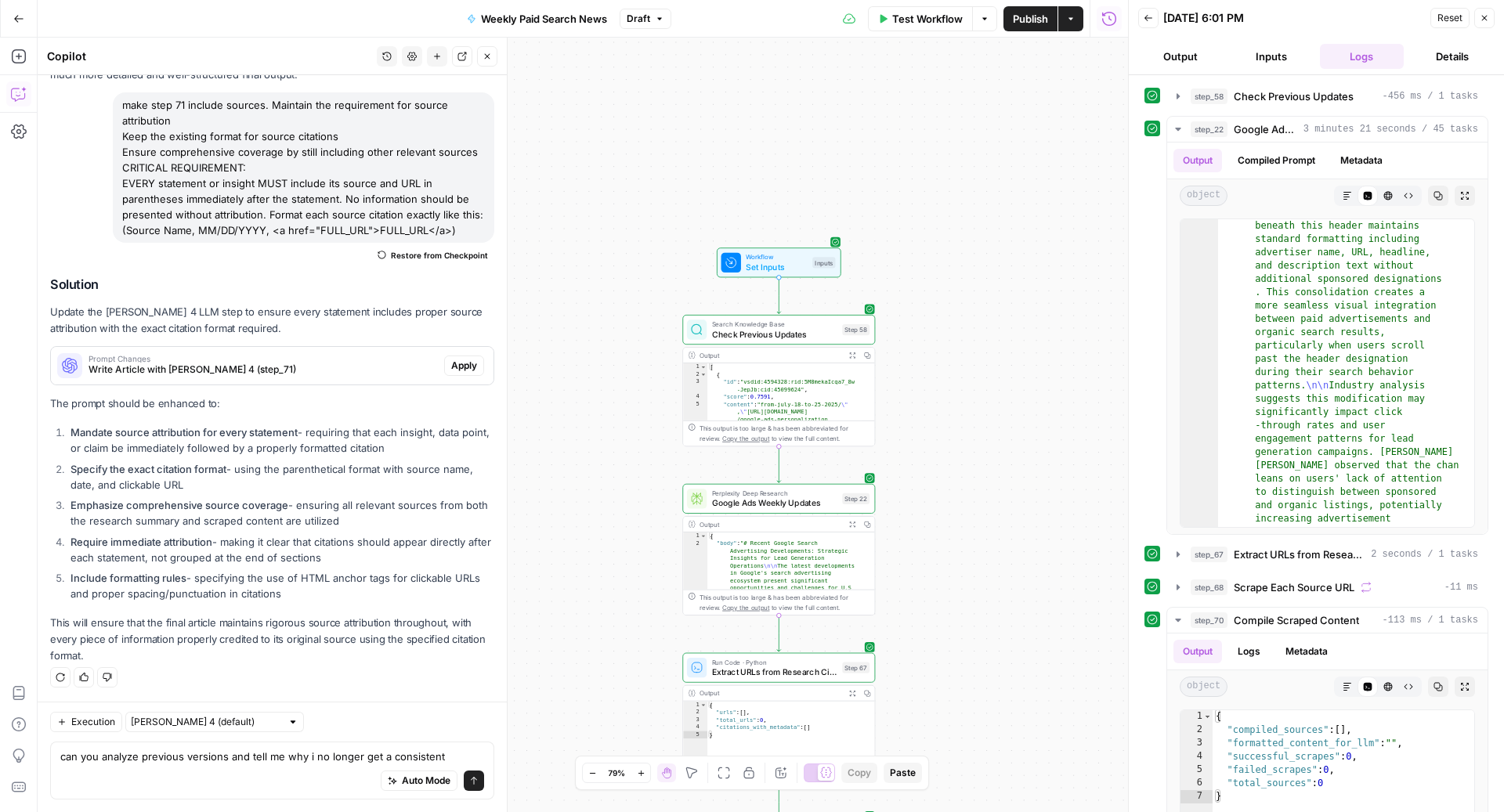
click at [738, 498] on span "Google Ads Weekly Updates" at bounding box center [774, 503] width 125 height 13
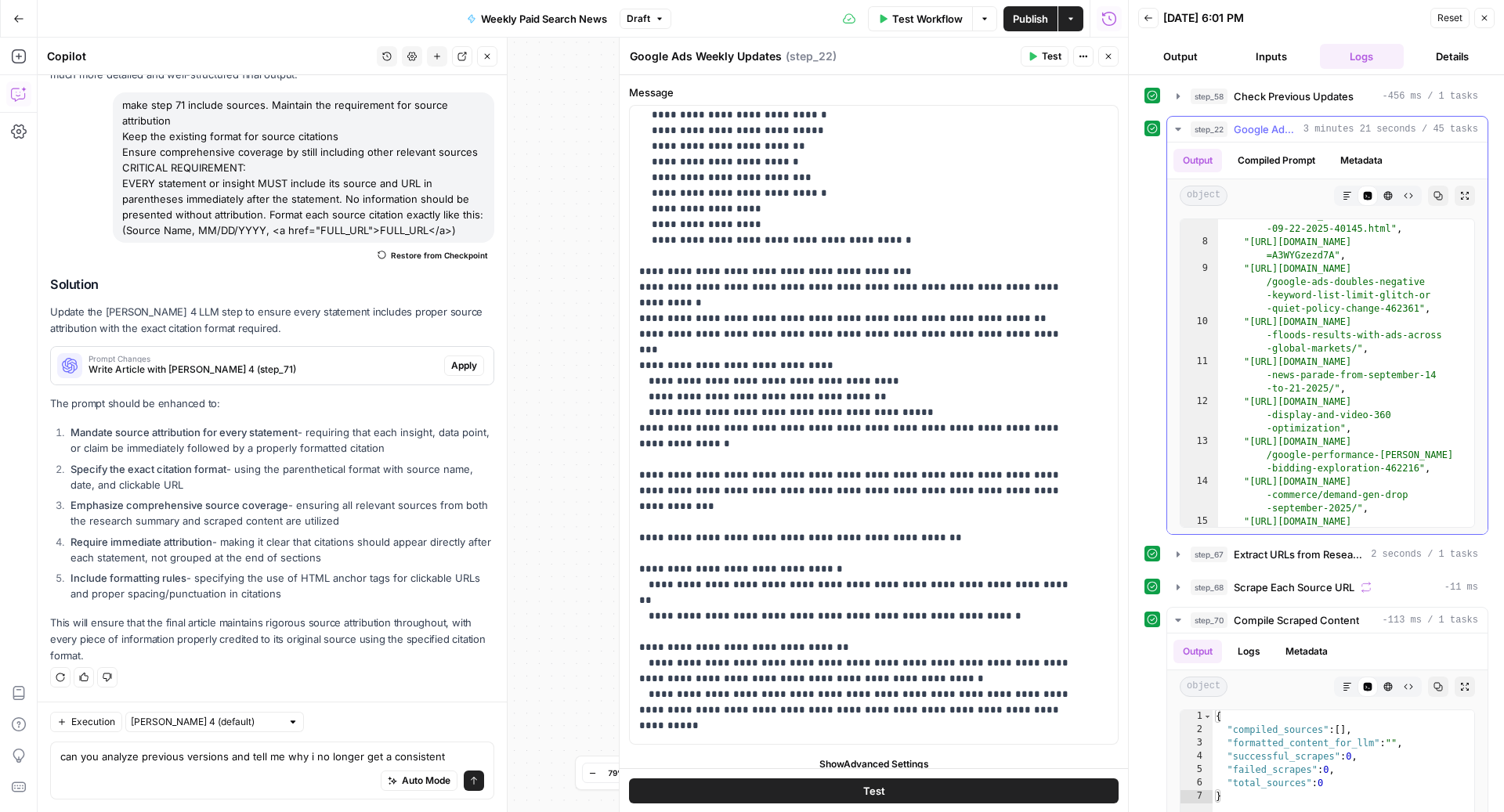
scroll to position [11675, 0]
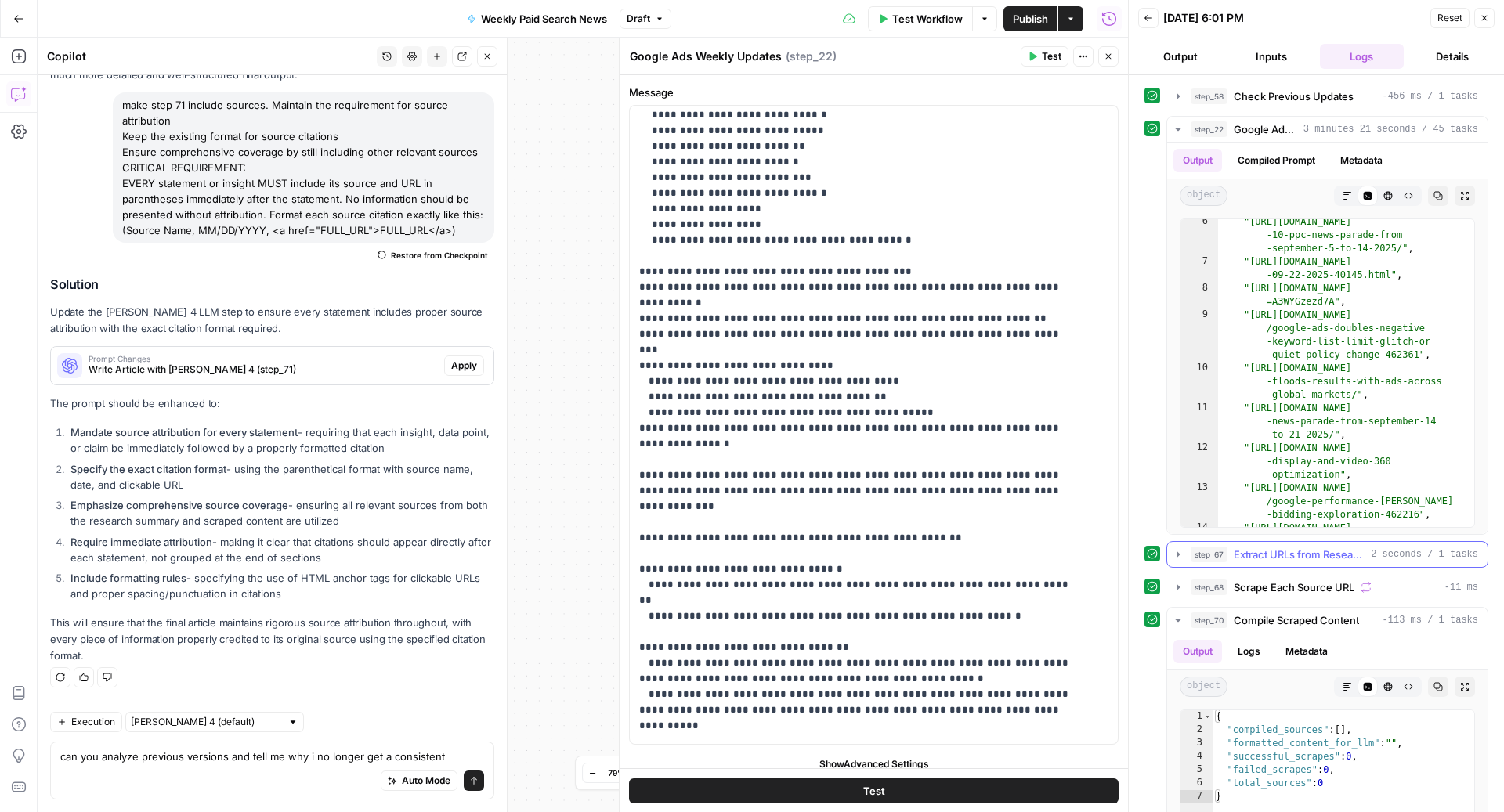
click at [1328, 548] on span "Extract URLs from Research Citations" at bounding box center [1299, 554] width 131 height 15
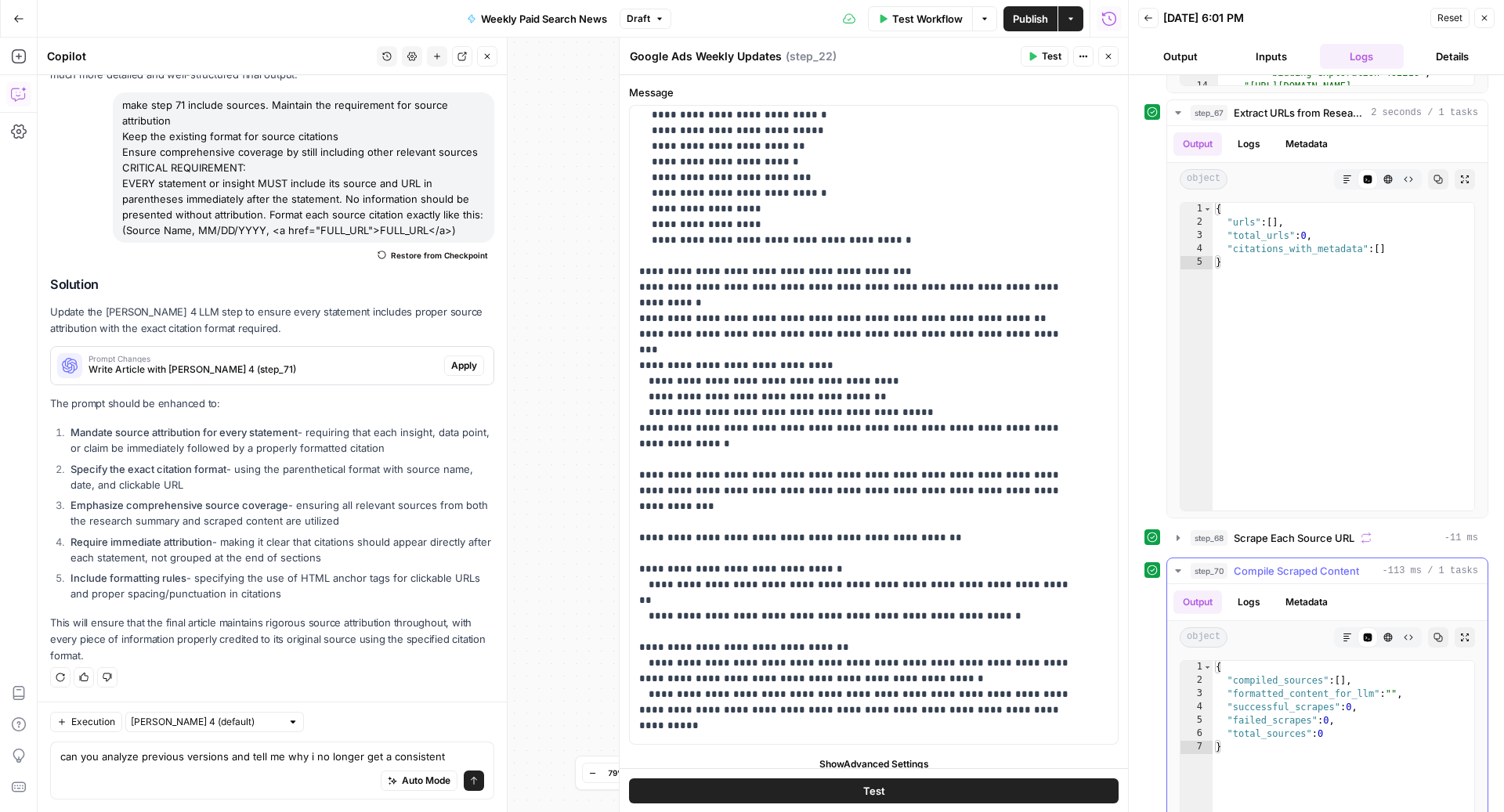
scroll to position [449, 0]
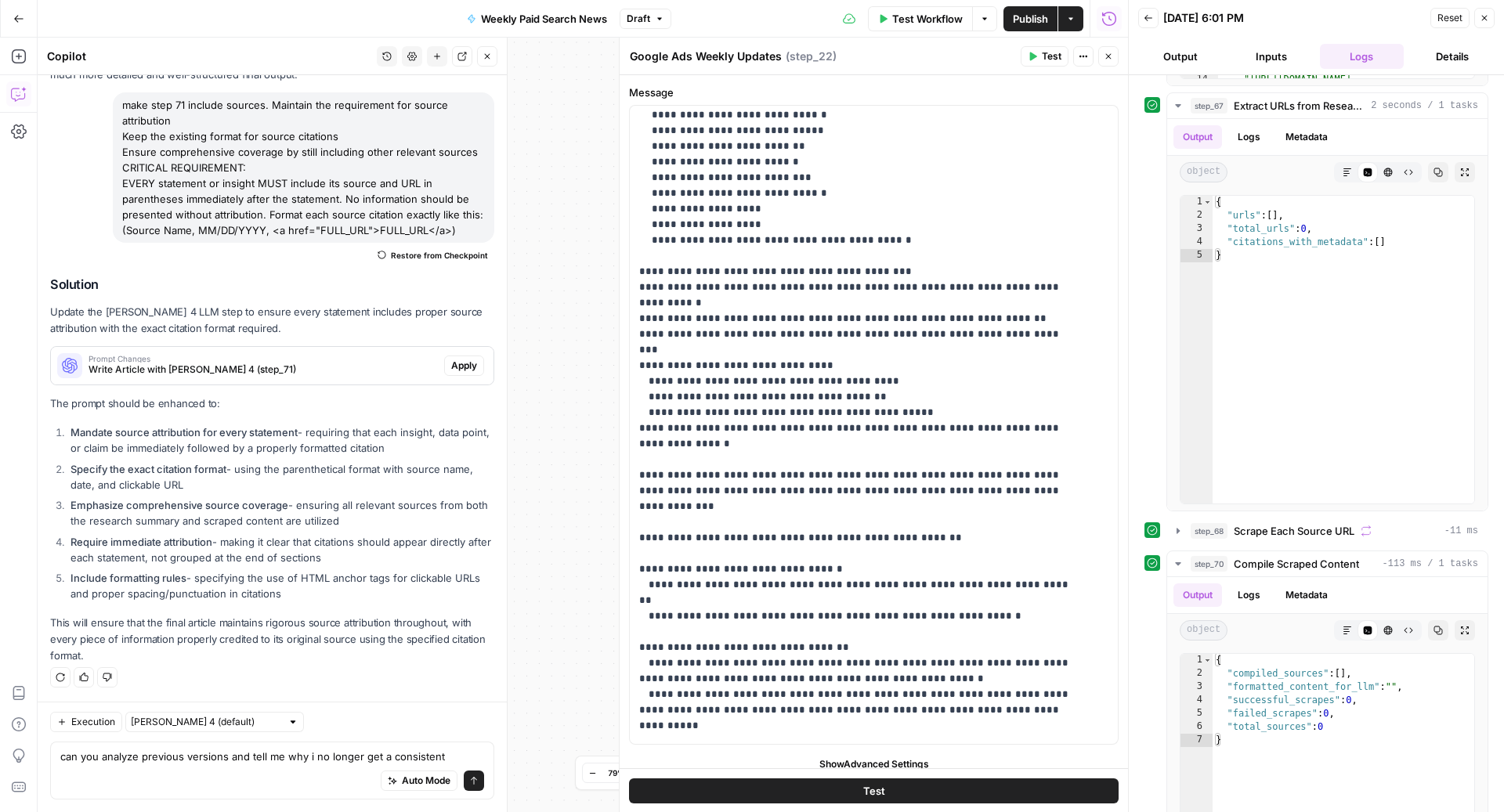
click at [242, 772] on div "Auto Mode Send" at bounding box center [272, 781] width 424 height 35
click at [242, 766] on div "Auto Mode Send" at bounding box center [272, 781] width 424 height 35
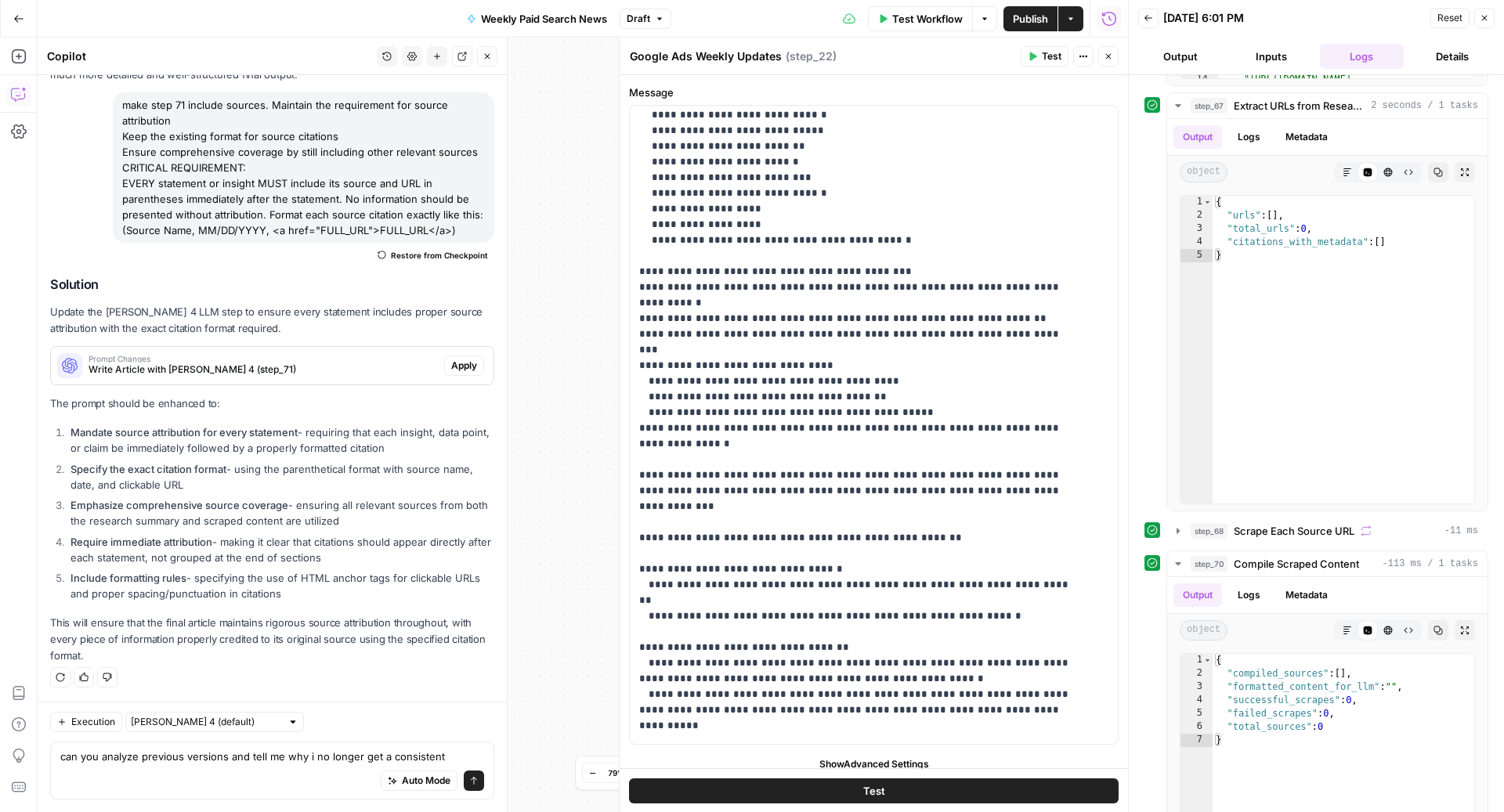
click at [242, 766] on div "Auto Mode Send" at bounding box center [272, 781] width 424 height 35
click at [242, 761] on textarea "can you analyze previous versions and tell me why i no longer get a consistent" at bounding box center [272, 756] width 424 height 15
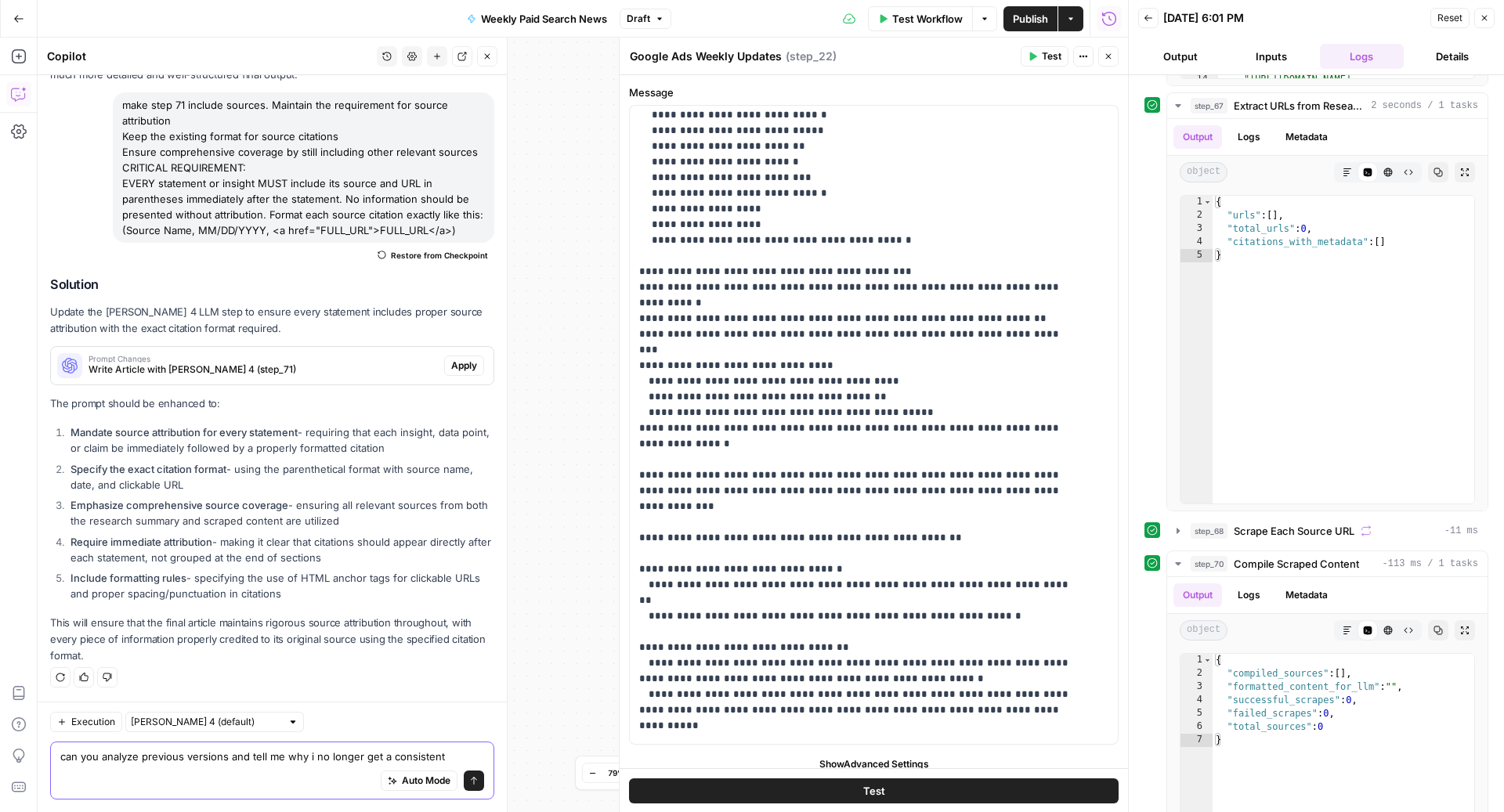
click at [242, 761] on textarea "can you analyze previous versions and tell me why i no longer get a consistent" at bounding box center [272, 756] width 424 height 15
type textarea "why couldnt it extract the urls'"
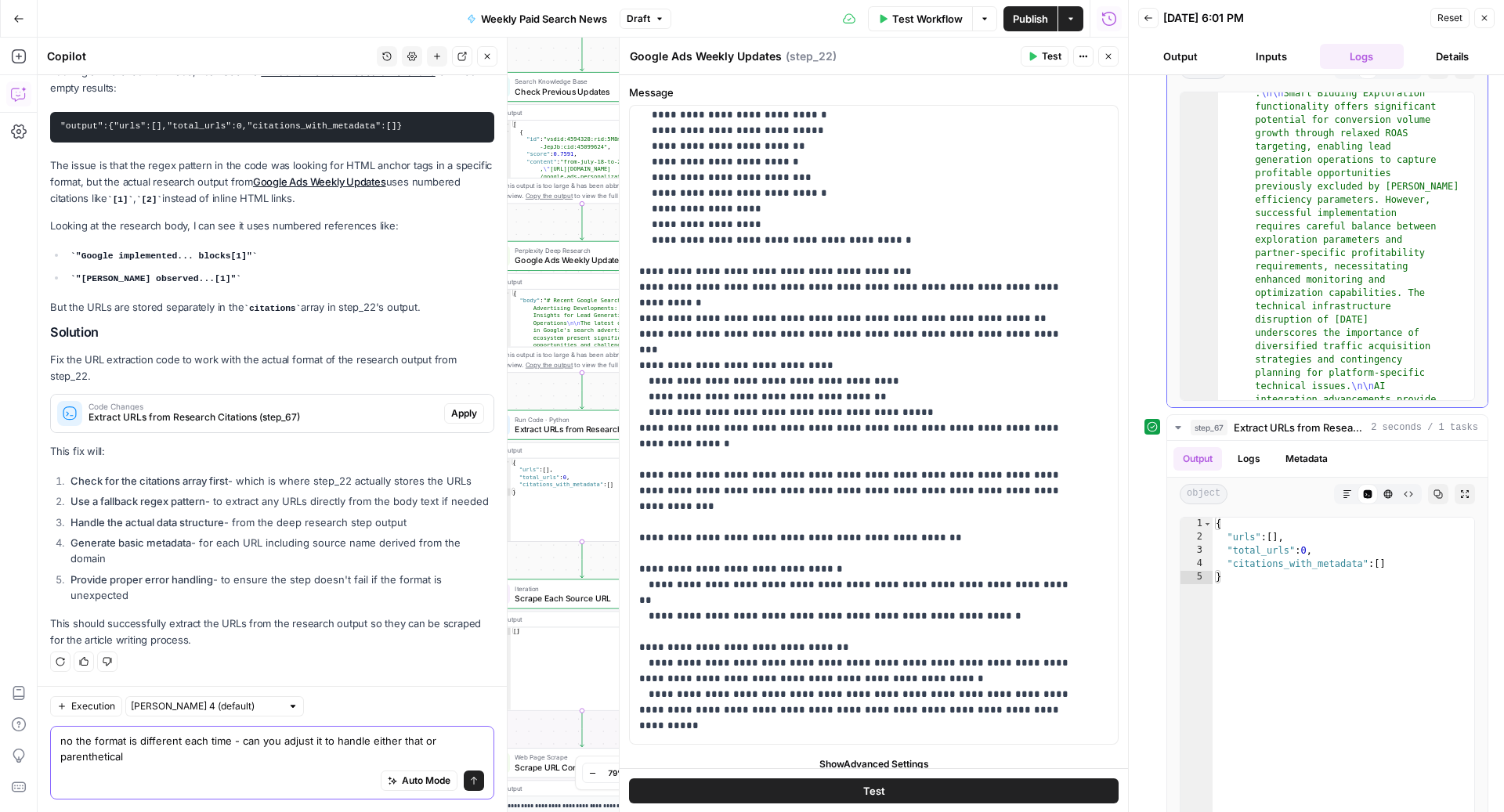
scroll to position [10394, 0]
type textarea "no the format is different each time - can you adjust it to handle either that …"
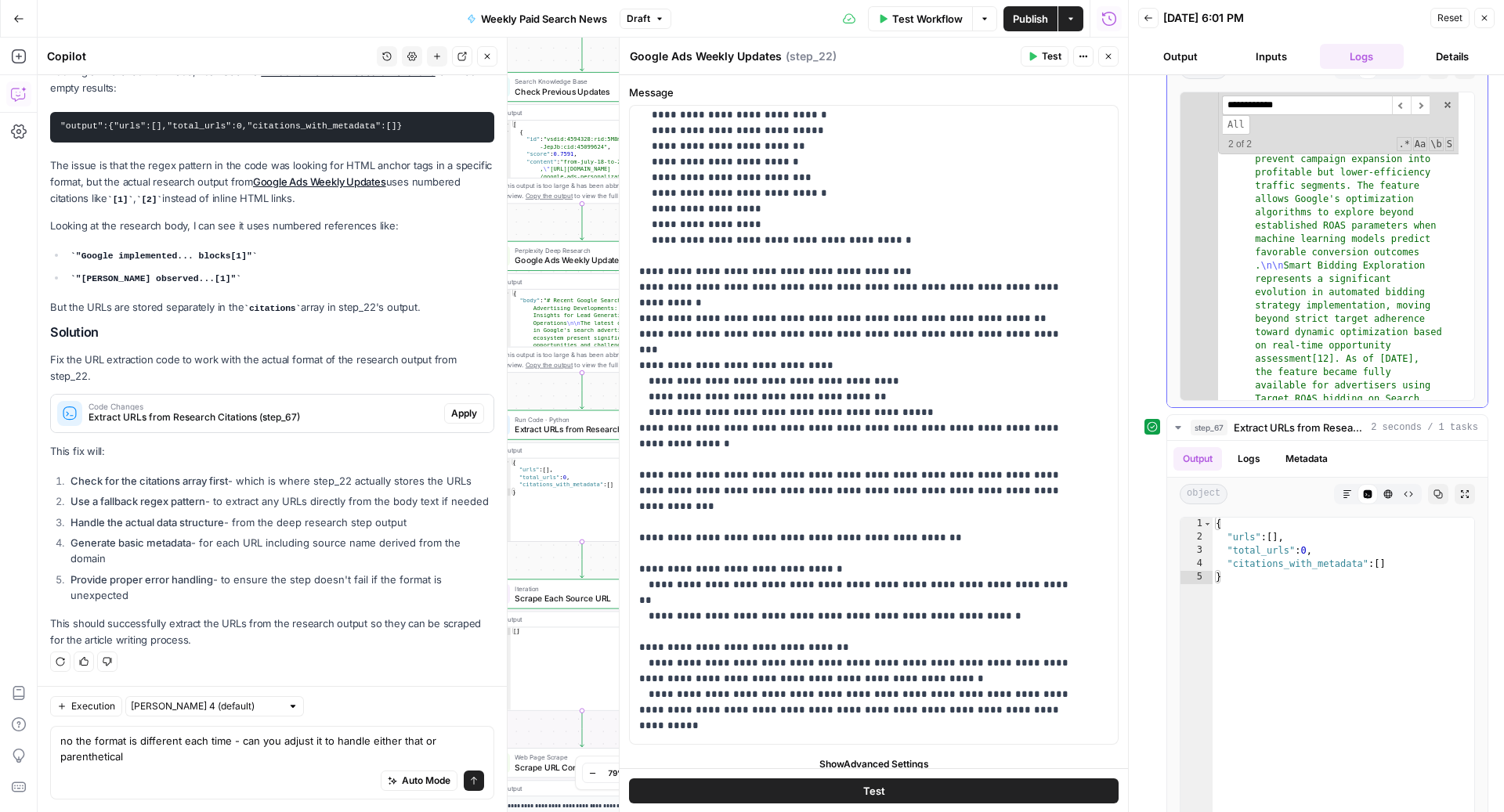
scroll to position [3201, 0]
type input "**********"
click at [204, 755] on textarea "no the format is different each time - can you adjust it to handle either that …" at bounding box center [272, 748] width 424 height 31
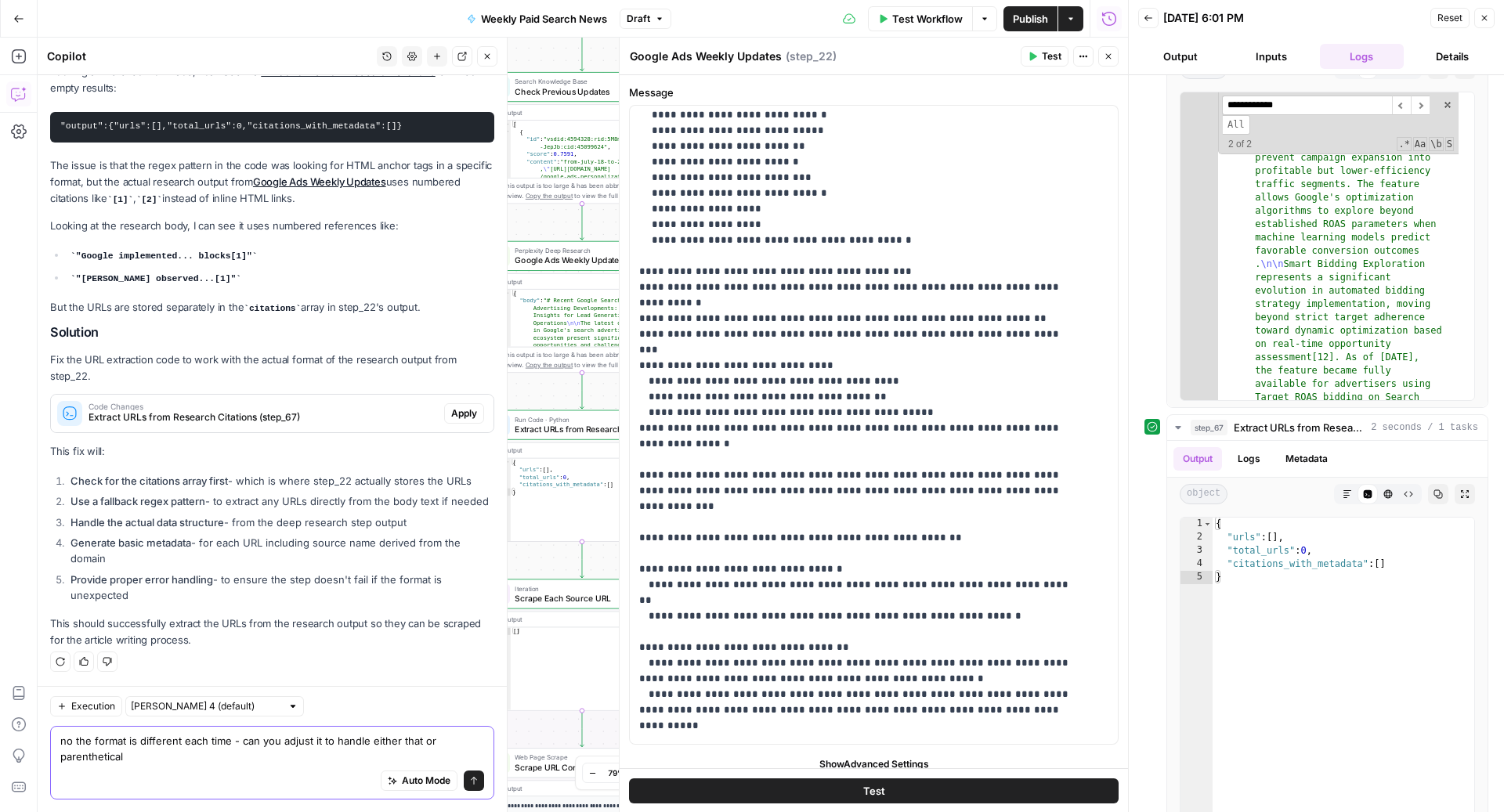
click at [197, 758] on textarea "no the format is different each time - can you adjust it to handle either that …" at bounding box center [272, 748] width 424 height 31
drag, startPoint x: 115, startPoint y: 764, endPoint x: 123, endPoint y: 765, distance: 8.1
click at [116, 764] on div "Auto Mode Send" at bounding box center [272, 781] width 424 height 35
drag, startPoint x: 131, startPoint y: 755, endPoint x: 75, endPoint y: 745, distance: 56.9
click at [75, 745] on textarea "no the format is different each time - can you adjust it to handle either that …" at bounding box center [272, 748] width 424 height 31
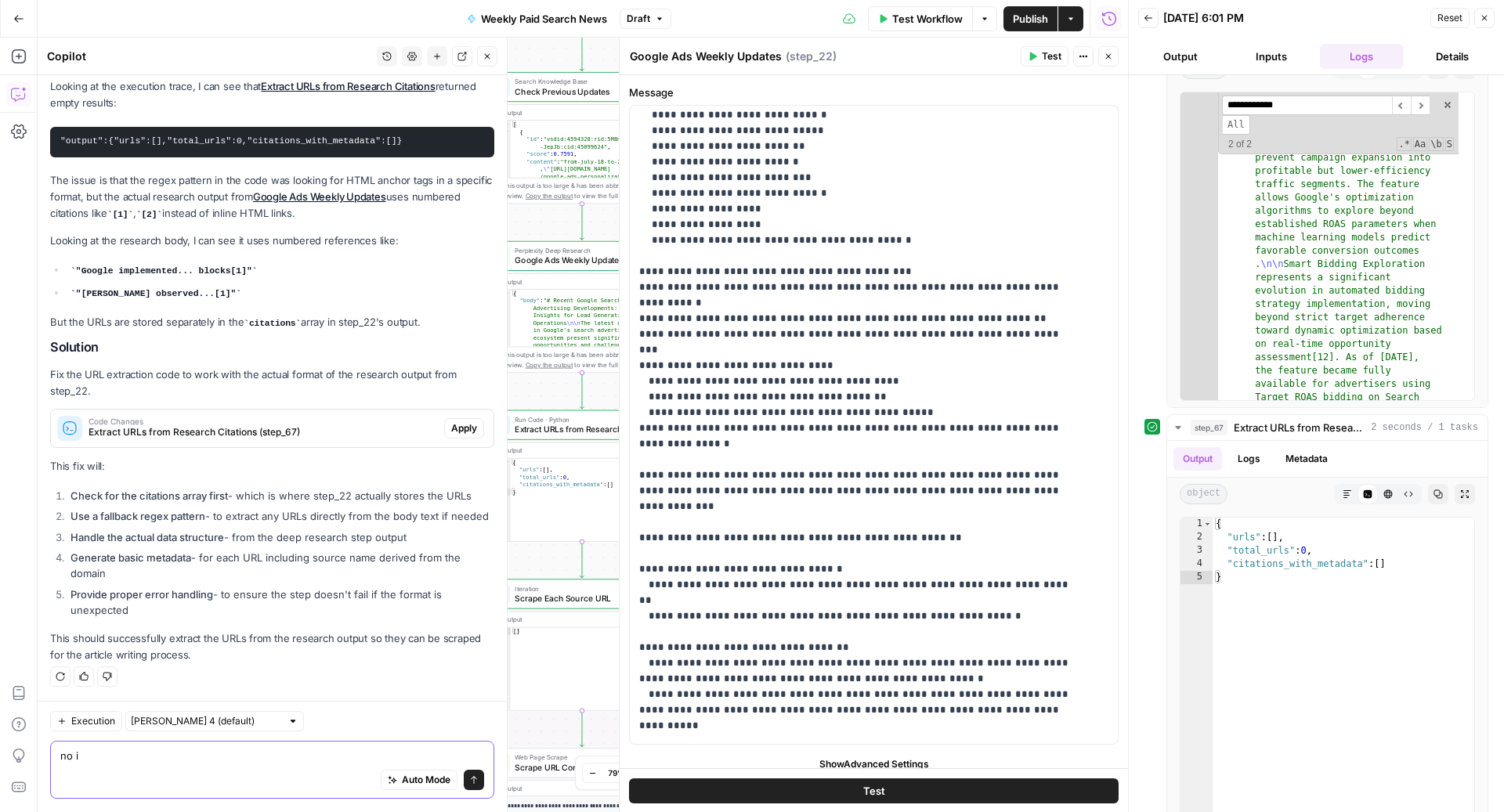
scroll to position [2068, 0]
type textarea "no i dont want those - i want the links each time"
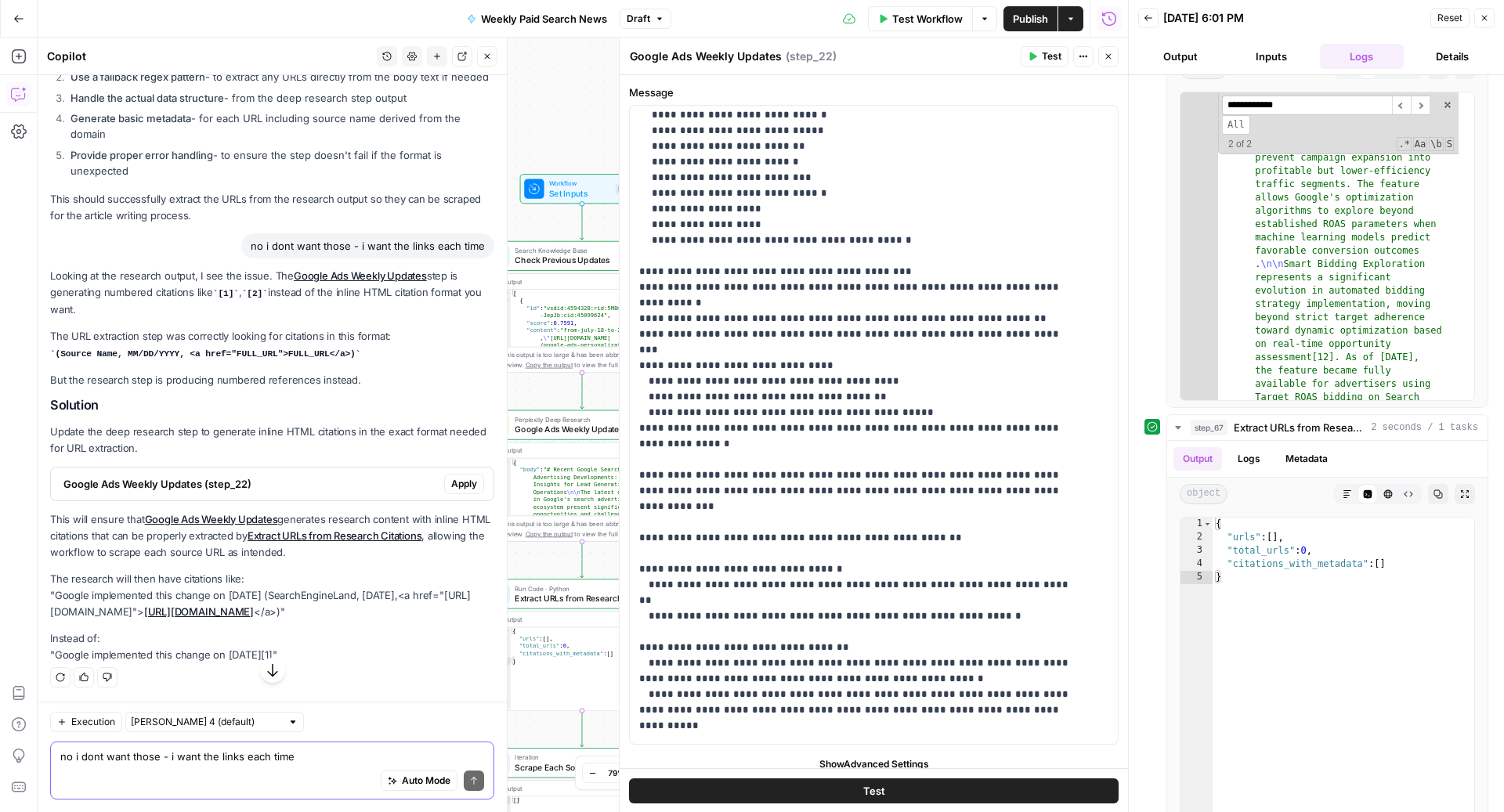
scroll to position [2522, 0]
drag, startPoint x: 43, startPoint y: 559, endPoint x: 440, endPoint y: 657, distance: 408.9
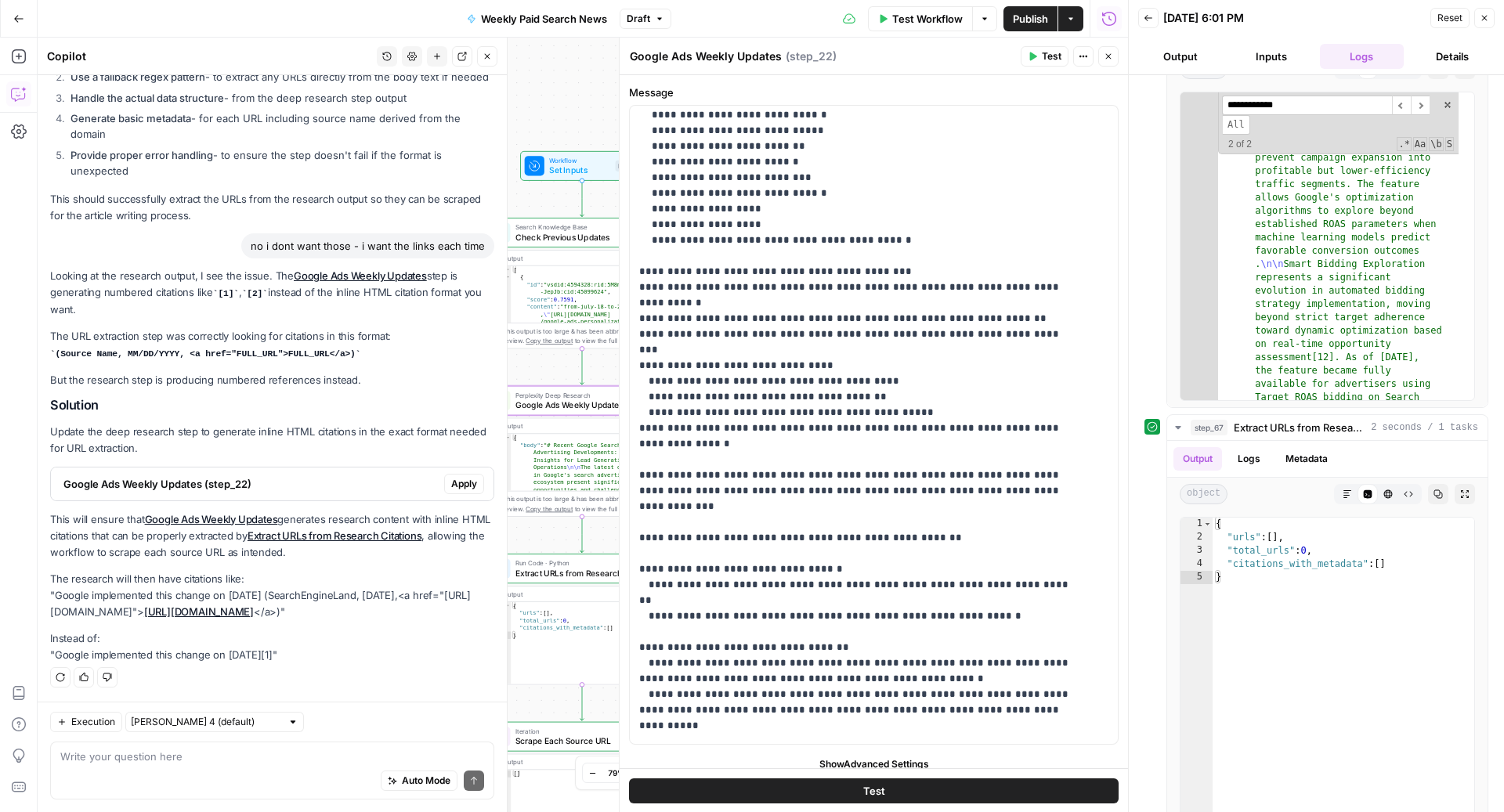
click at [332, 476] on span "Google Ads Weekly Updates (step_22)" at bounding box center [251, 484] width 374 height 15
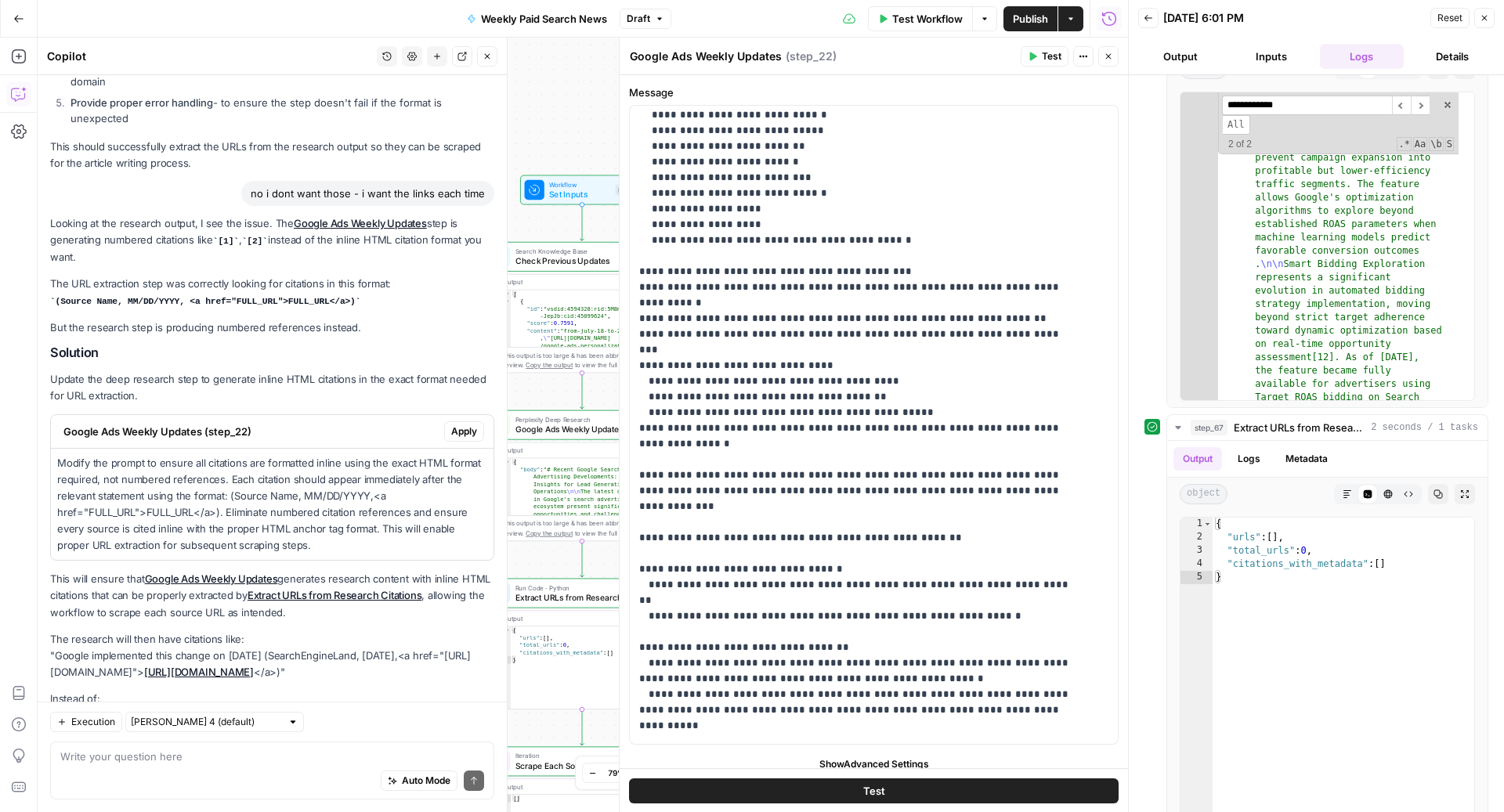
scroll to position [2635, 0]
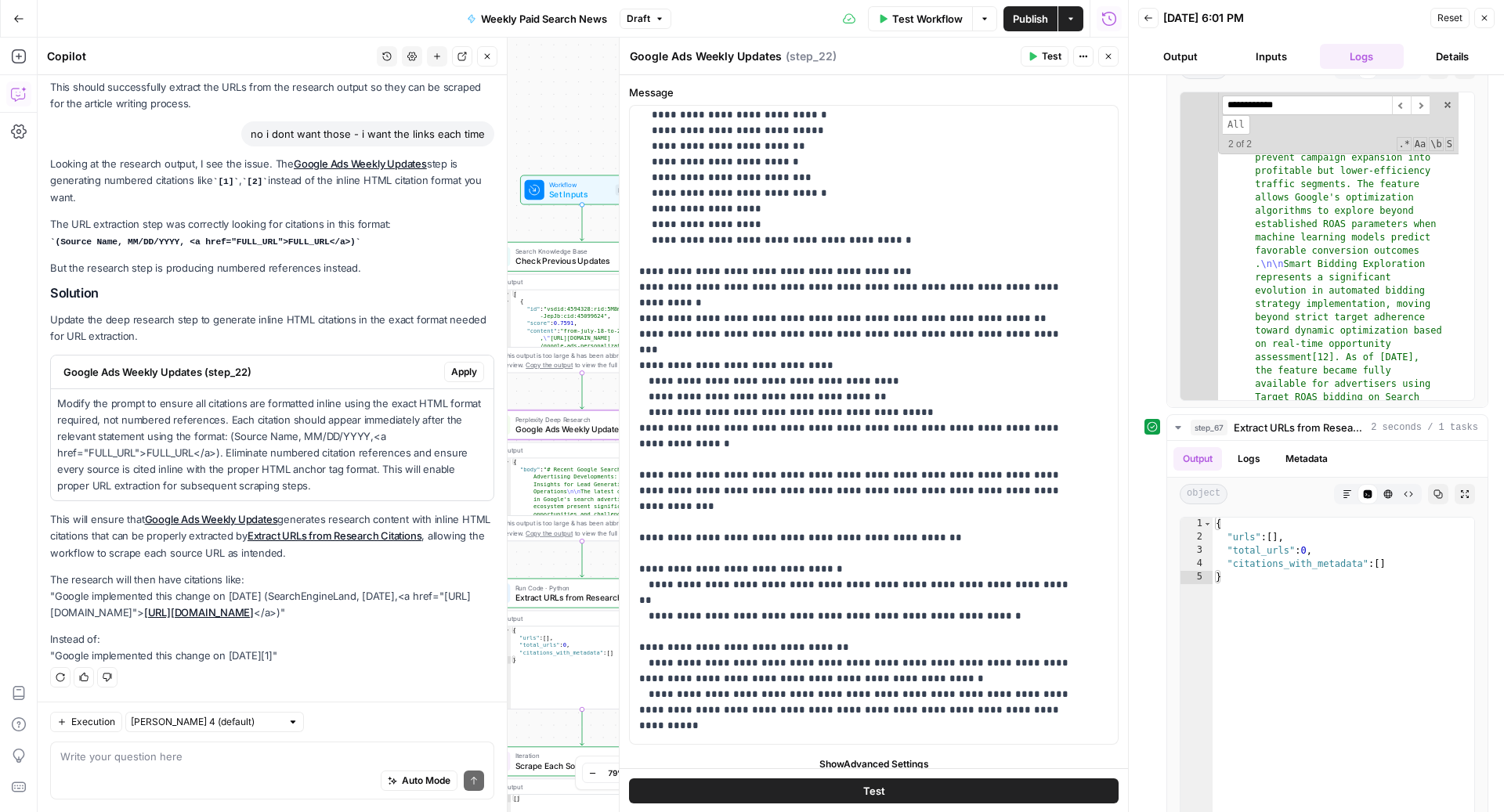
click at [162, 395] on p "Modify the prompt to ensure all citations are formatted inline using the exact …" at bounding box center [271, 445] width 430 height 99
drag, startPoint x: 162, startPoint y: 389, endPoint x: 353, endPoint y: 474, distance: 209.1
click at [353, 474] on p "Modify the prompt to ensure all citations are formatted inline using the exact …" at bounding box center [271, 445] width 430 height 99
copy p "nsure all citations are formatted inline using the exact HTML format required, …"
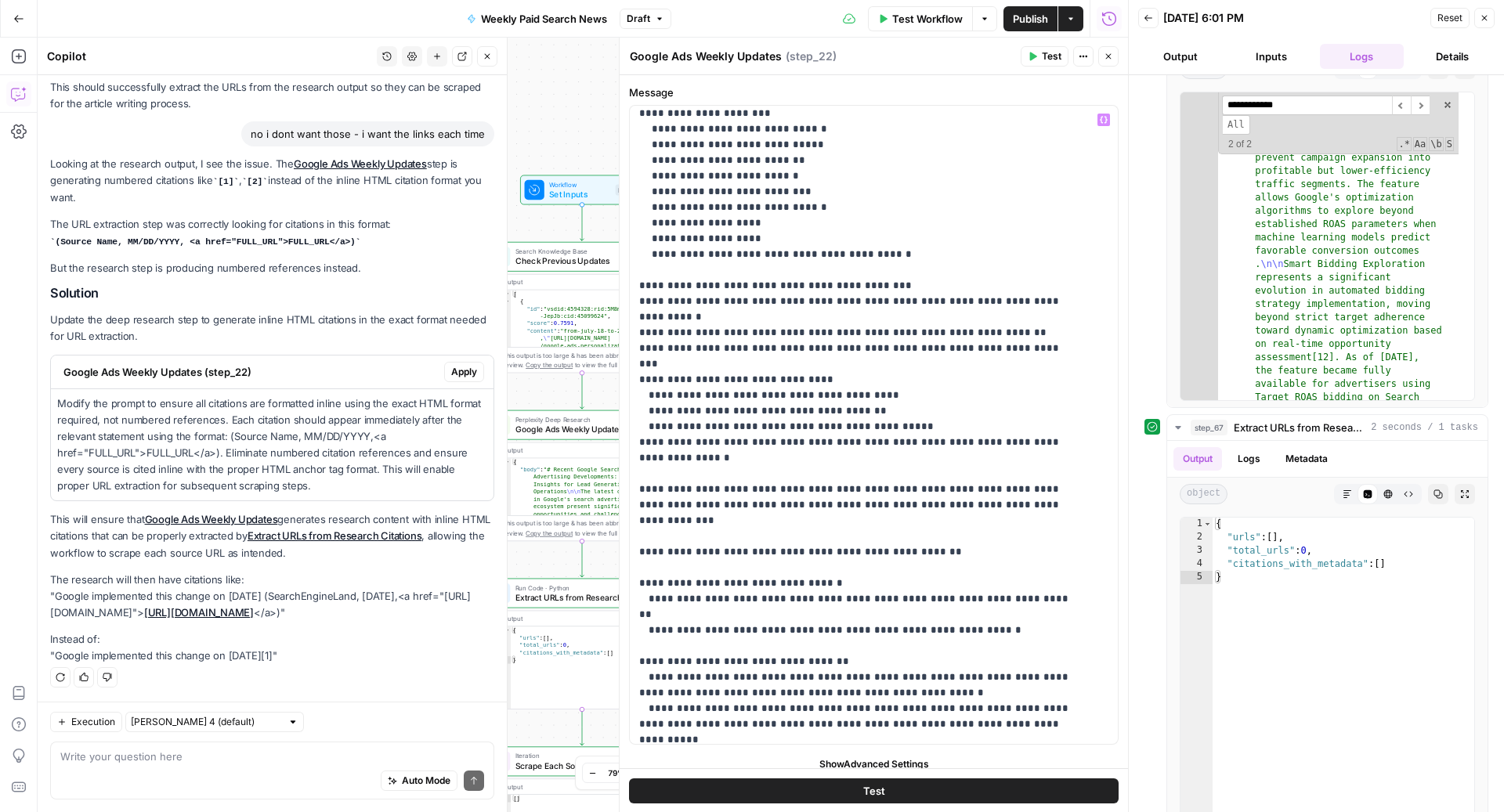
scroll to position [830, 0]
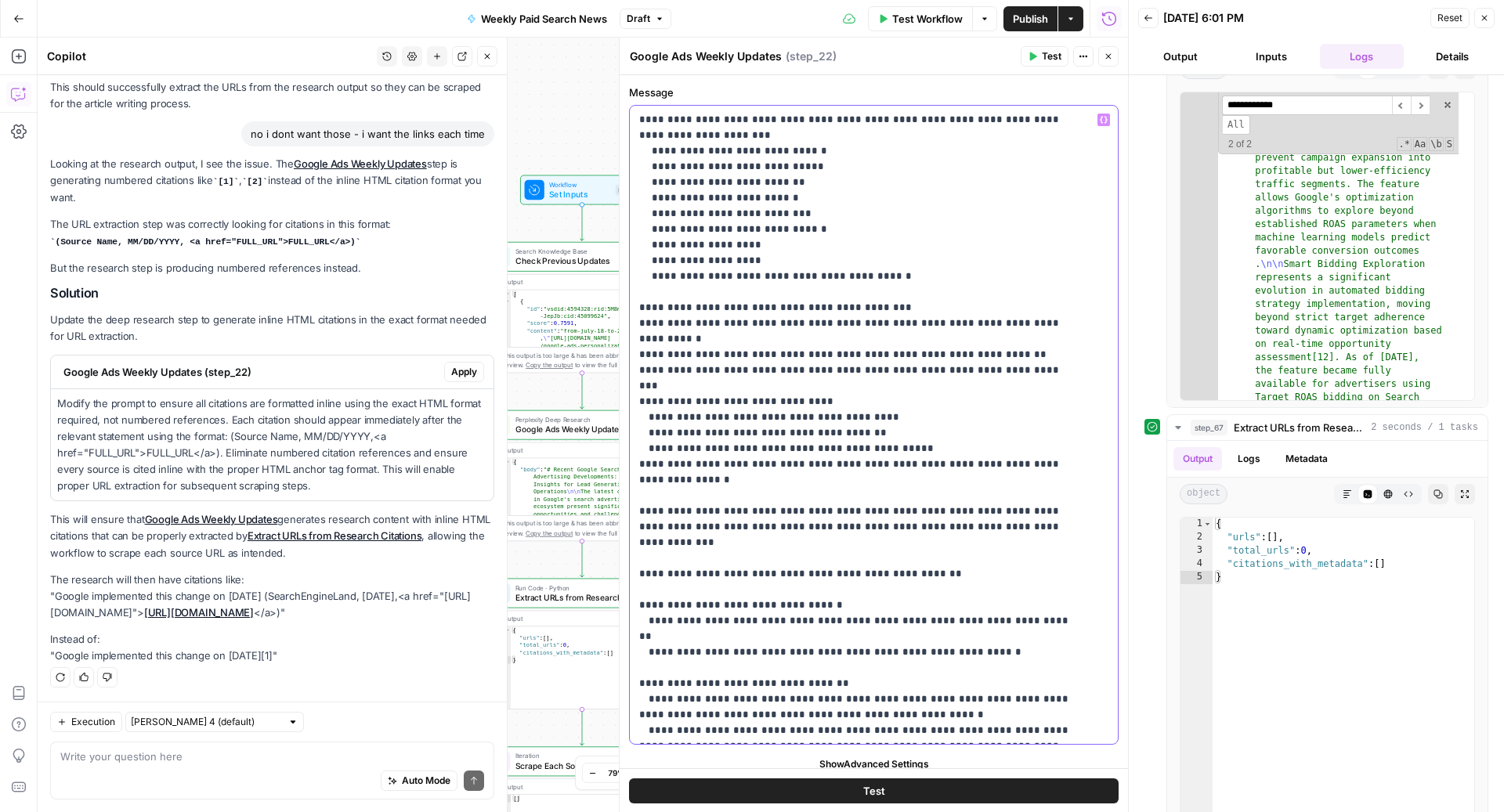
click at [826, 363] on p "**********" at bounding box center [858, 401] width 439 height 2239
click at [820, 357] on p "**********" at bounding box center [858, 401] width 439 height 2239
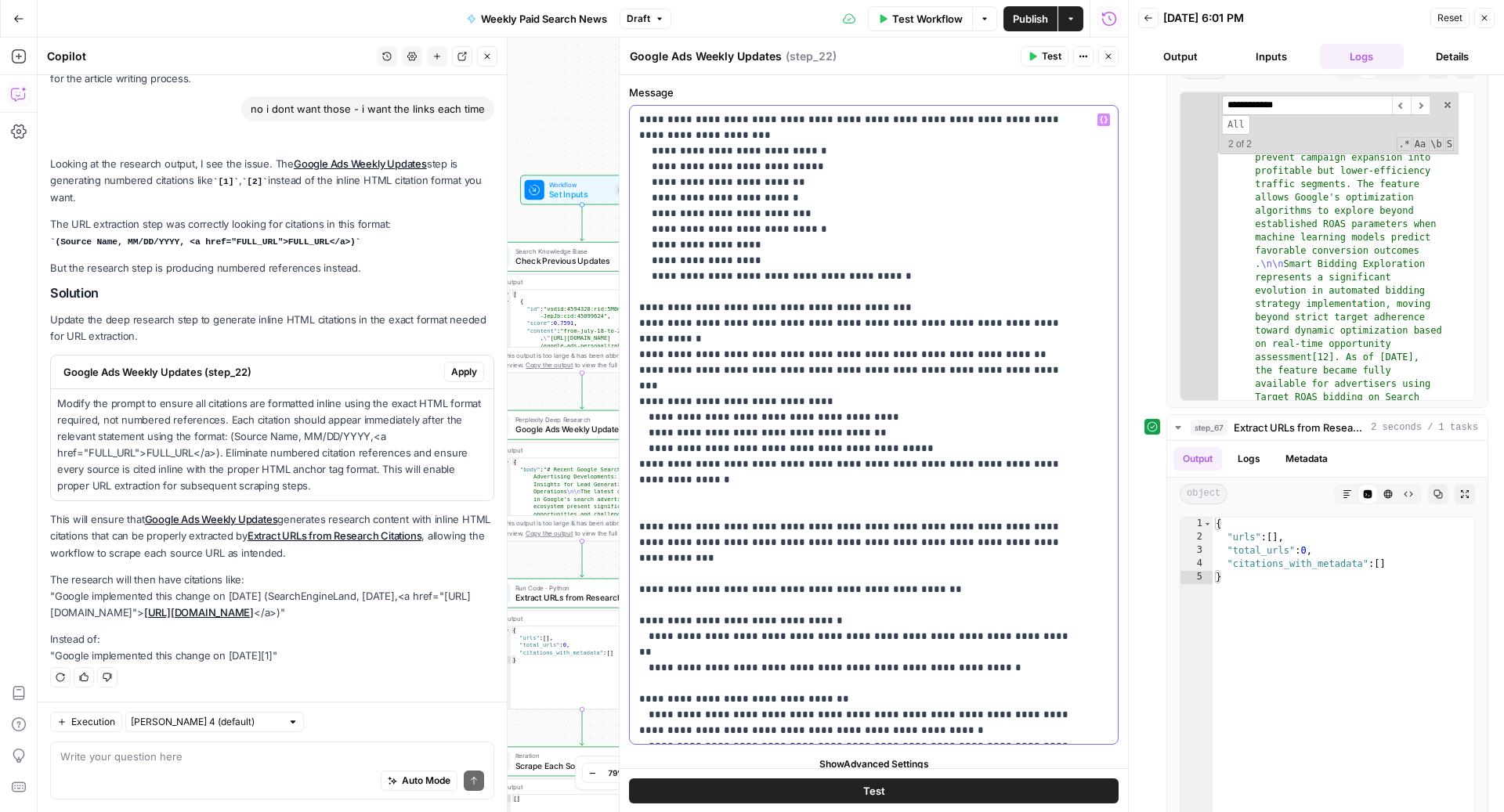
scroll to position [2685, 0]
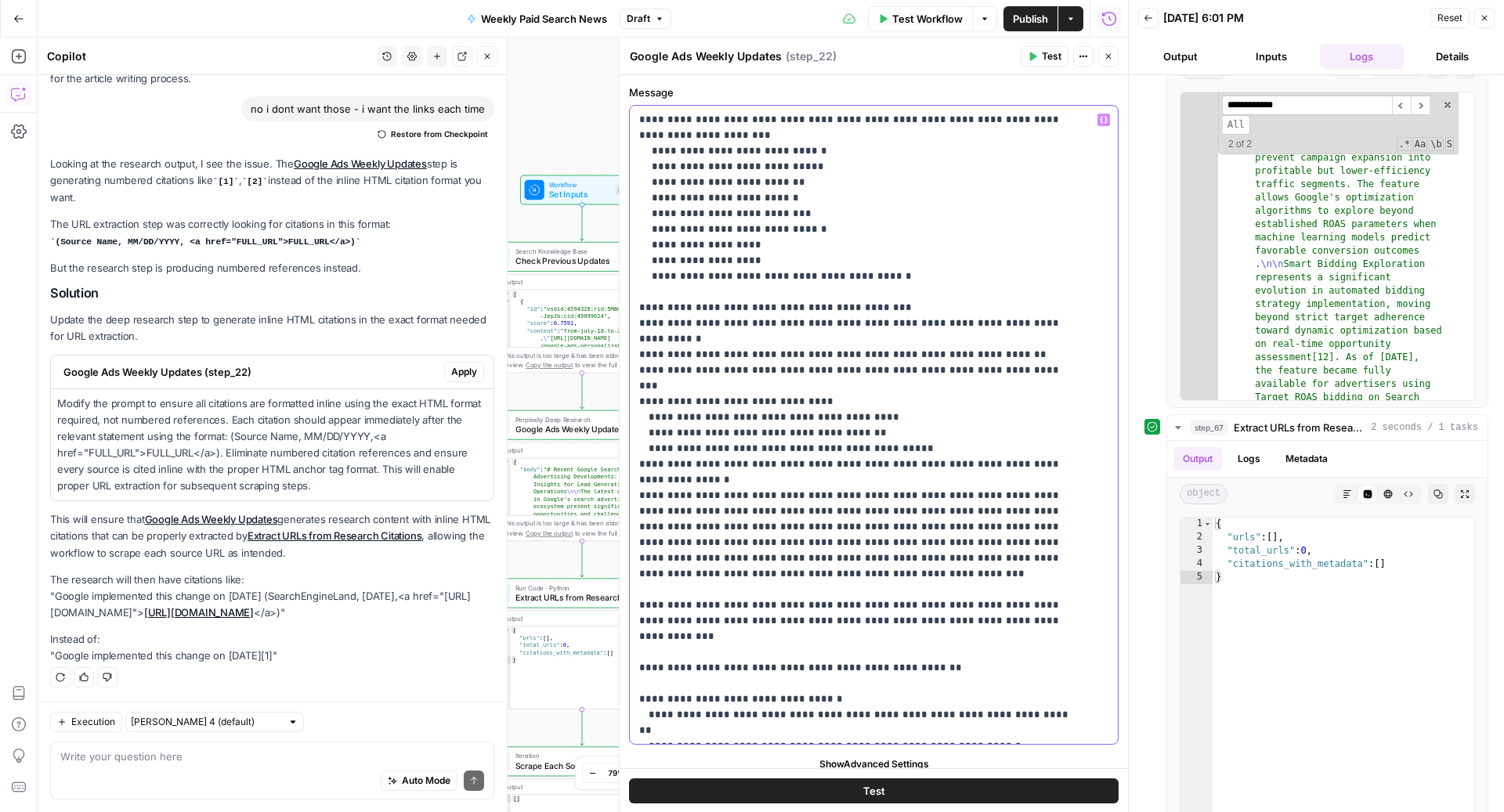
drag, startPoint x: 746, startPoint y: 389, endPoint x: 777, endPoint y: 477, distance: 93.3
click at [746, 390] on p "**********" at bounding box center [858, 449] width 439 height 2333
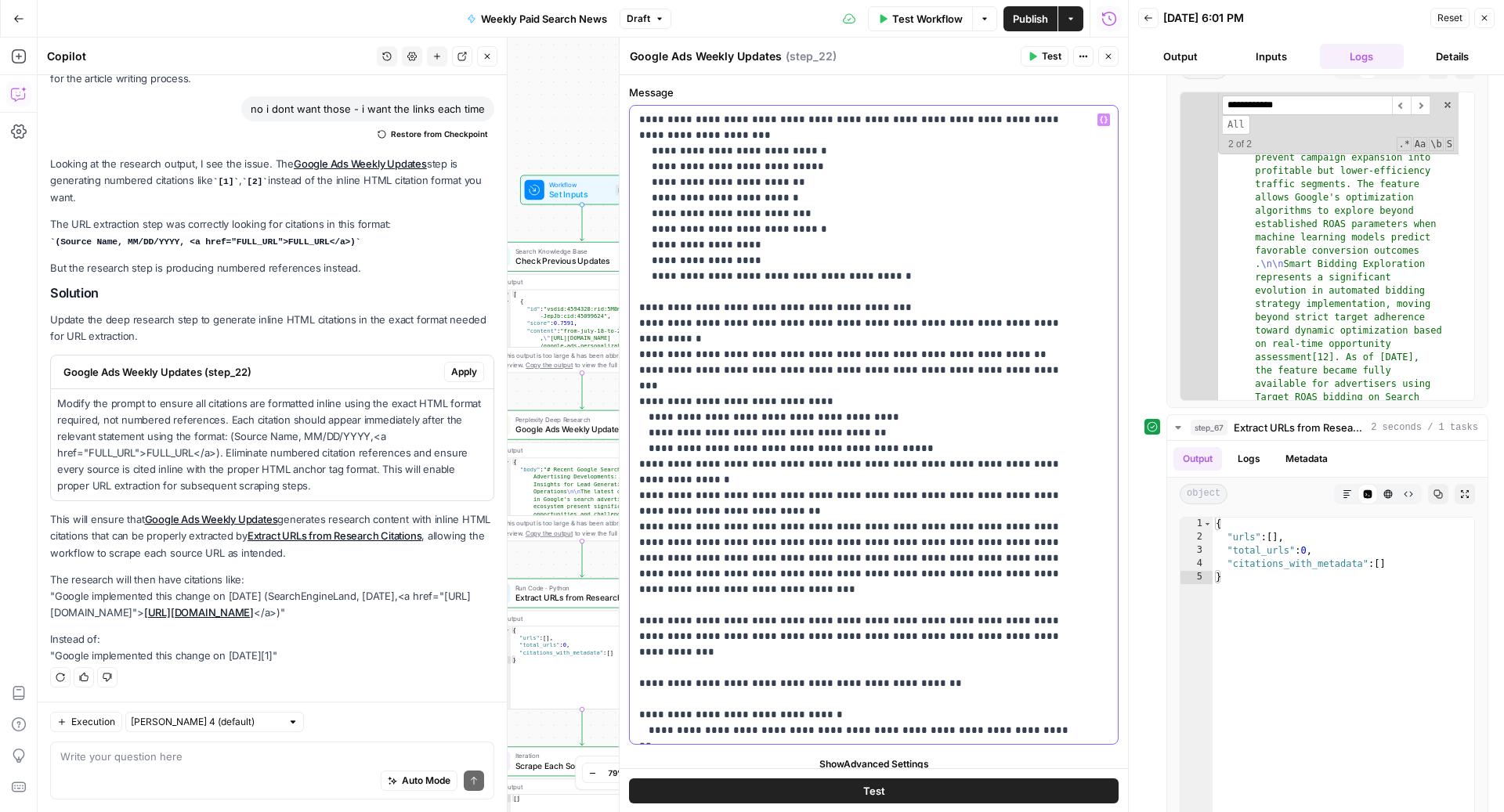
drag, startPoint x: 1083, startPoint y: 401, endPoint x: 724, endPoint y: 405, distance: 359.0
click at [724, 405] on div "**********" at bounding box center [866, 424] width 473 height 638
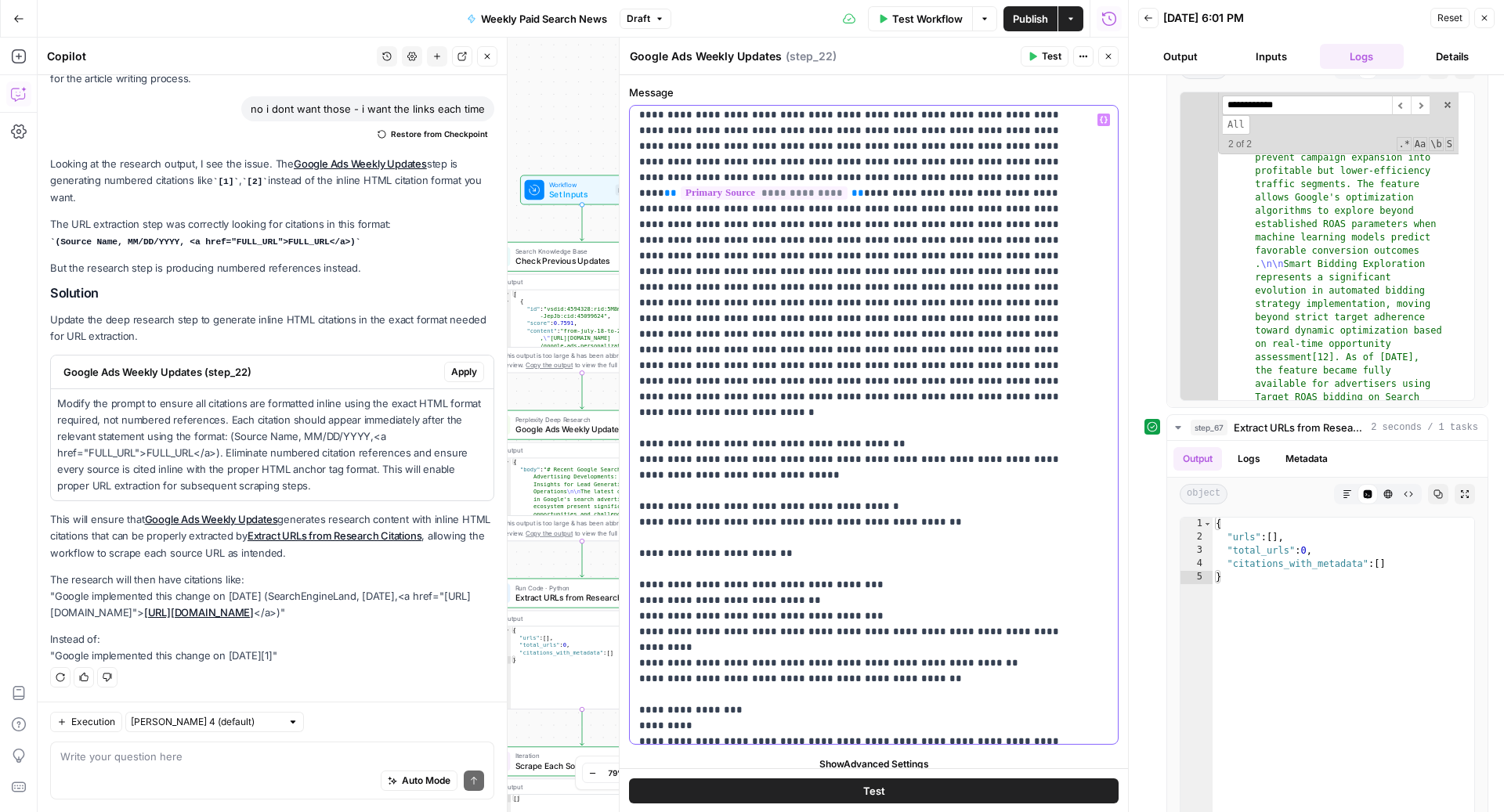
scroll to position [0, 0]
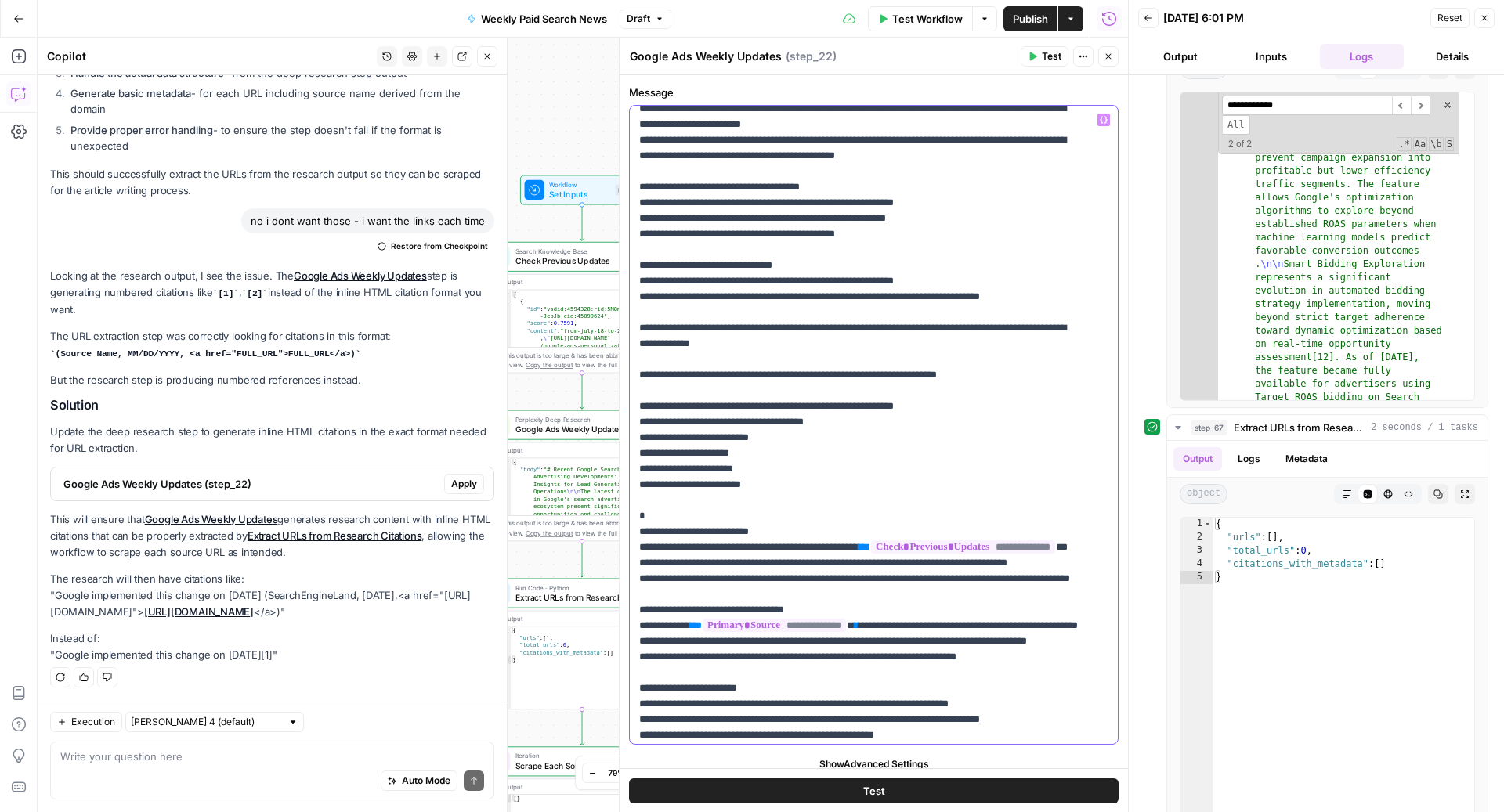
scroll to position [1707, 0]
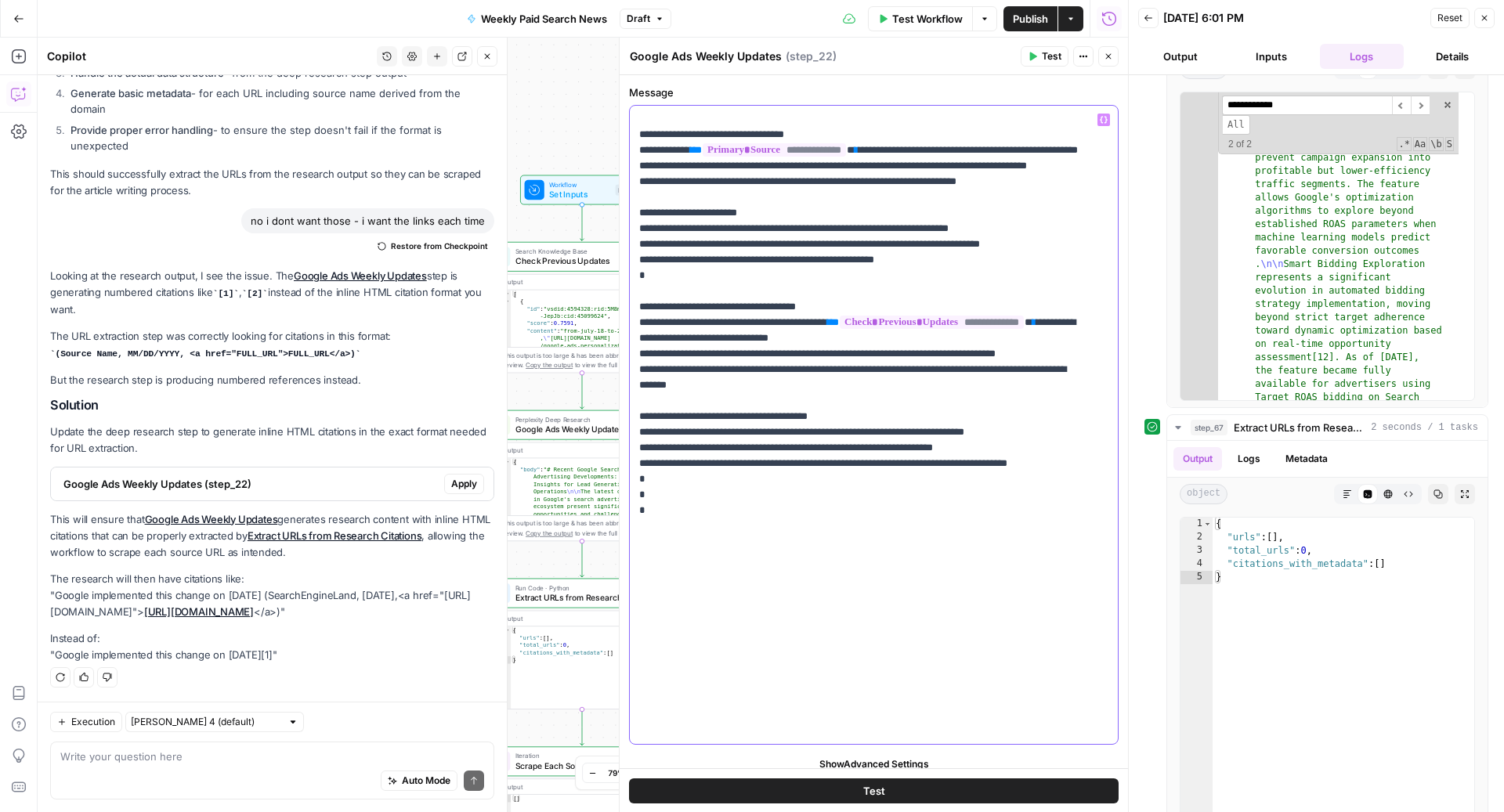
scroll to position [12, 0]
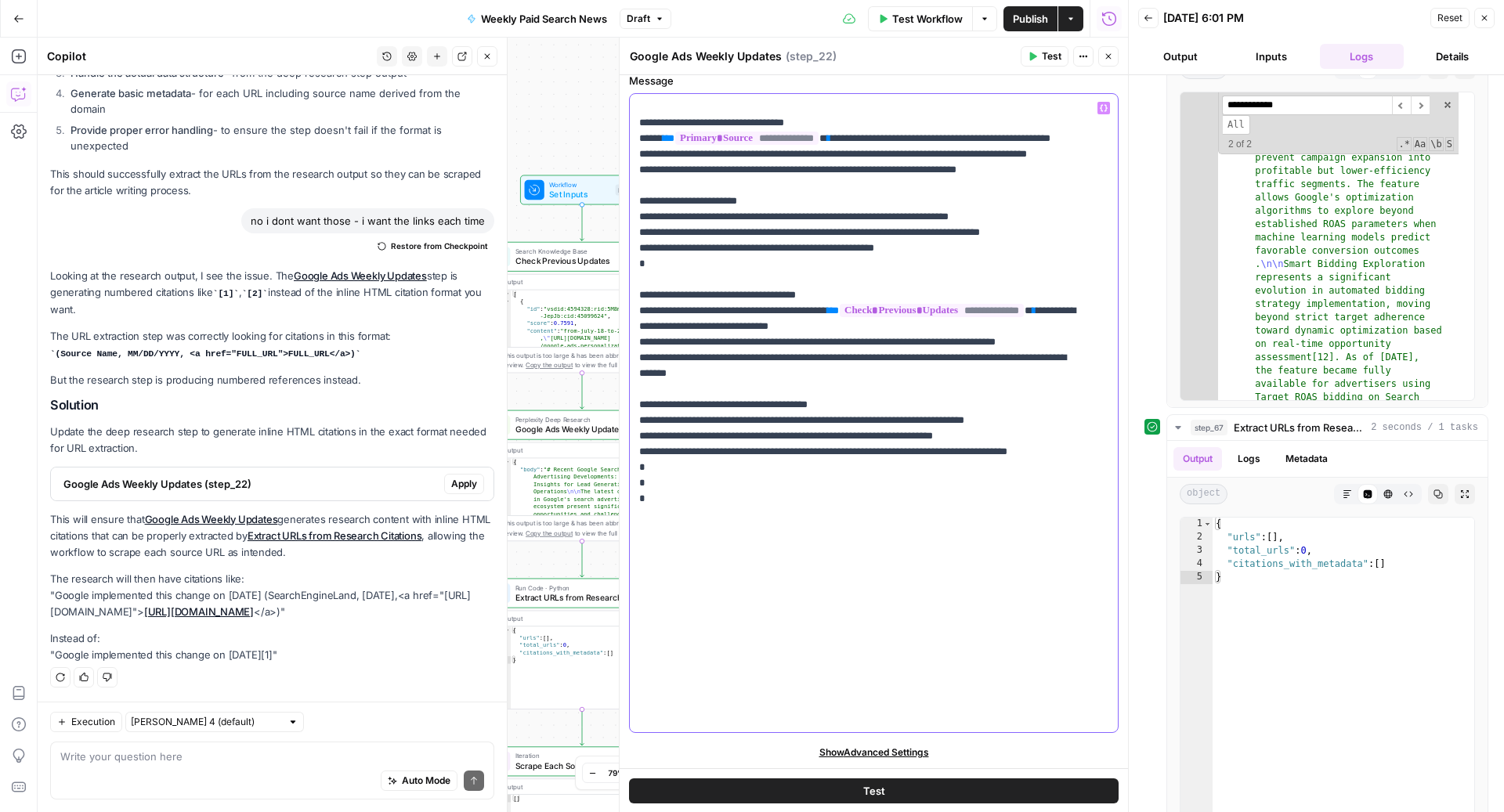
drag, startPoint x: 732, startPoint y: 330, endPoint x: 871, endPoint y: 317, distance: 139.6
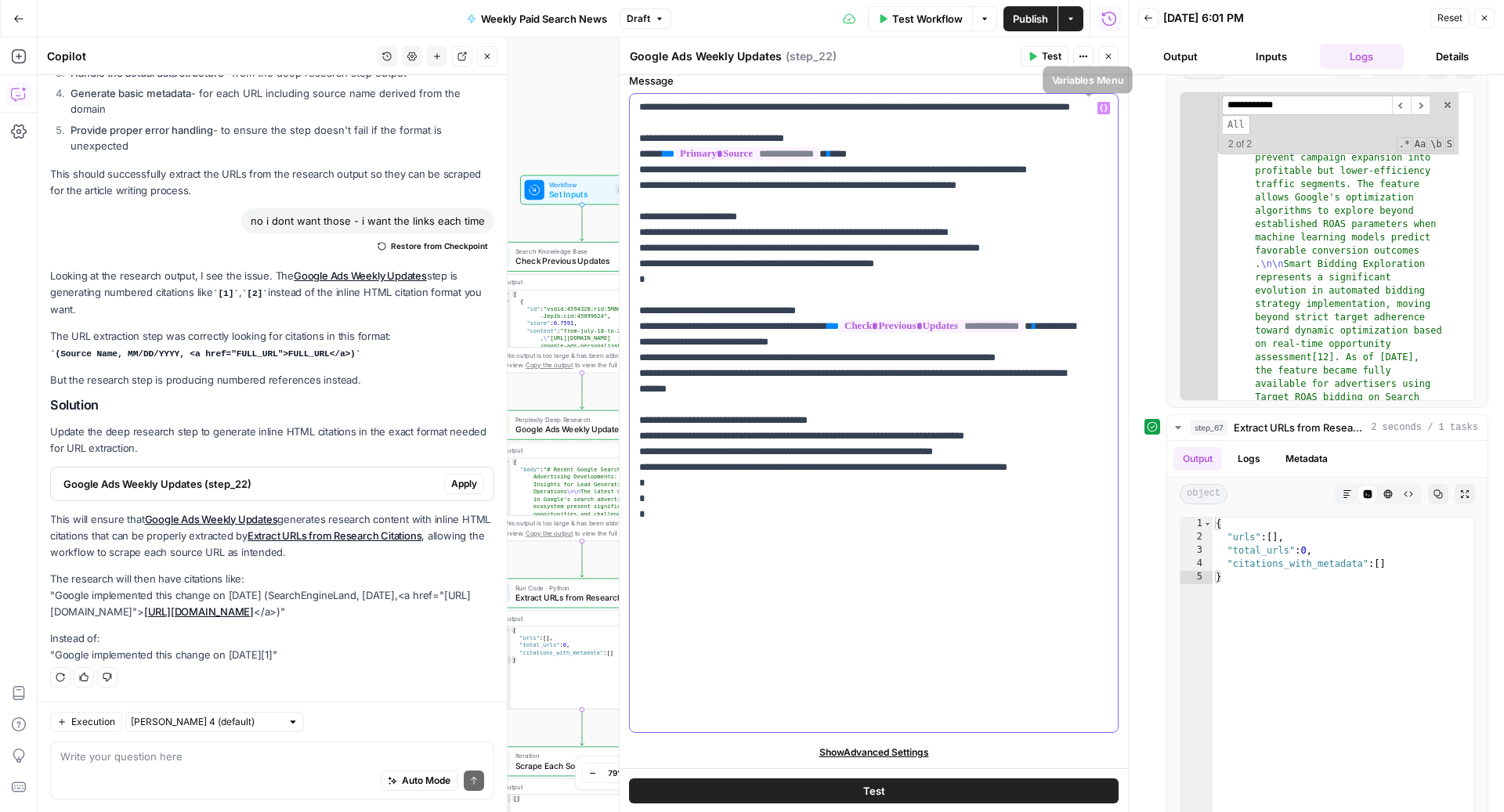
click at [1097, 111] on button "Variables Menu" at bounding box center [1103, 108] width 13 height 13
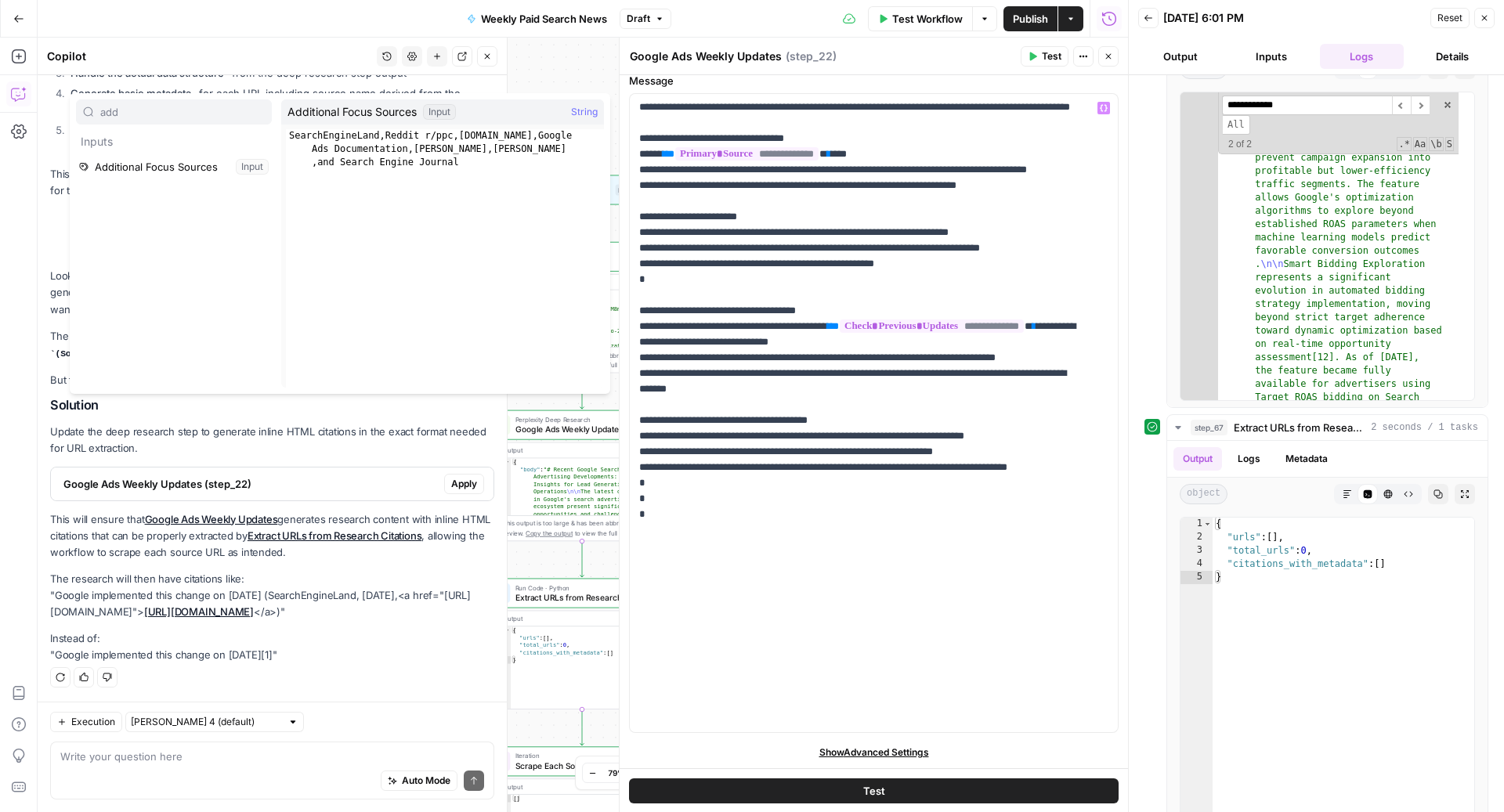
type input "add"
click at [152, 168] on button "Select variable Additional Focus Sources" at bounding box center [174, 166] width 196 height 25
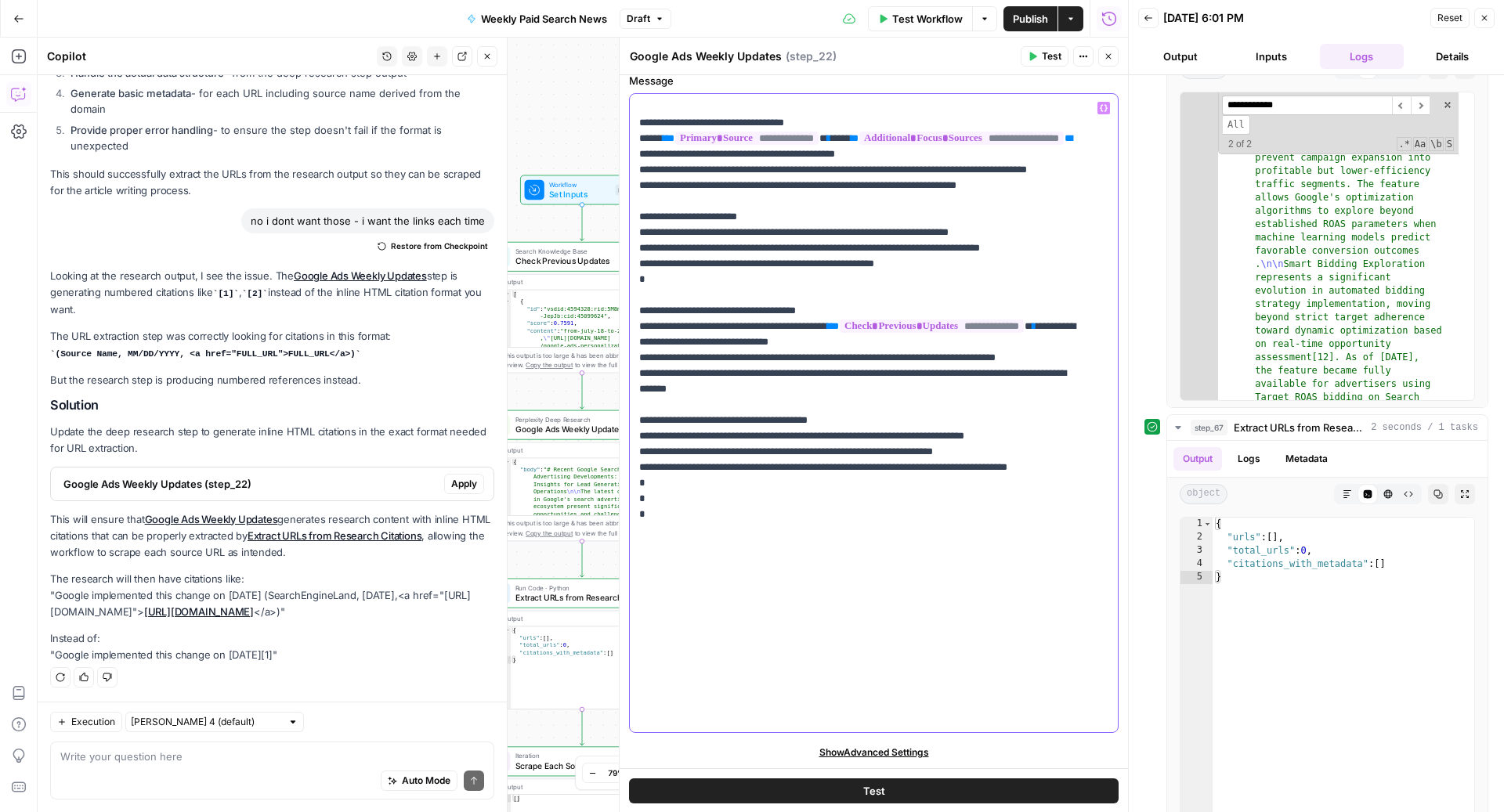
scroll to position [1723, 0]
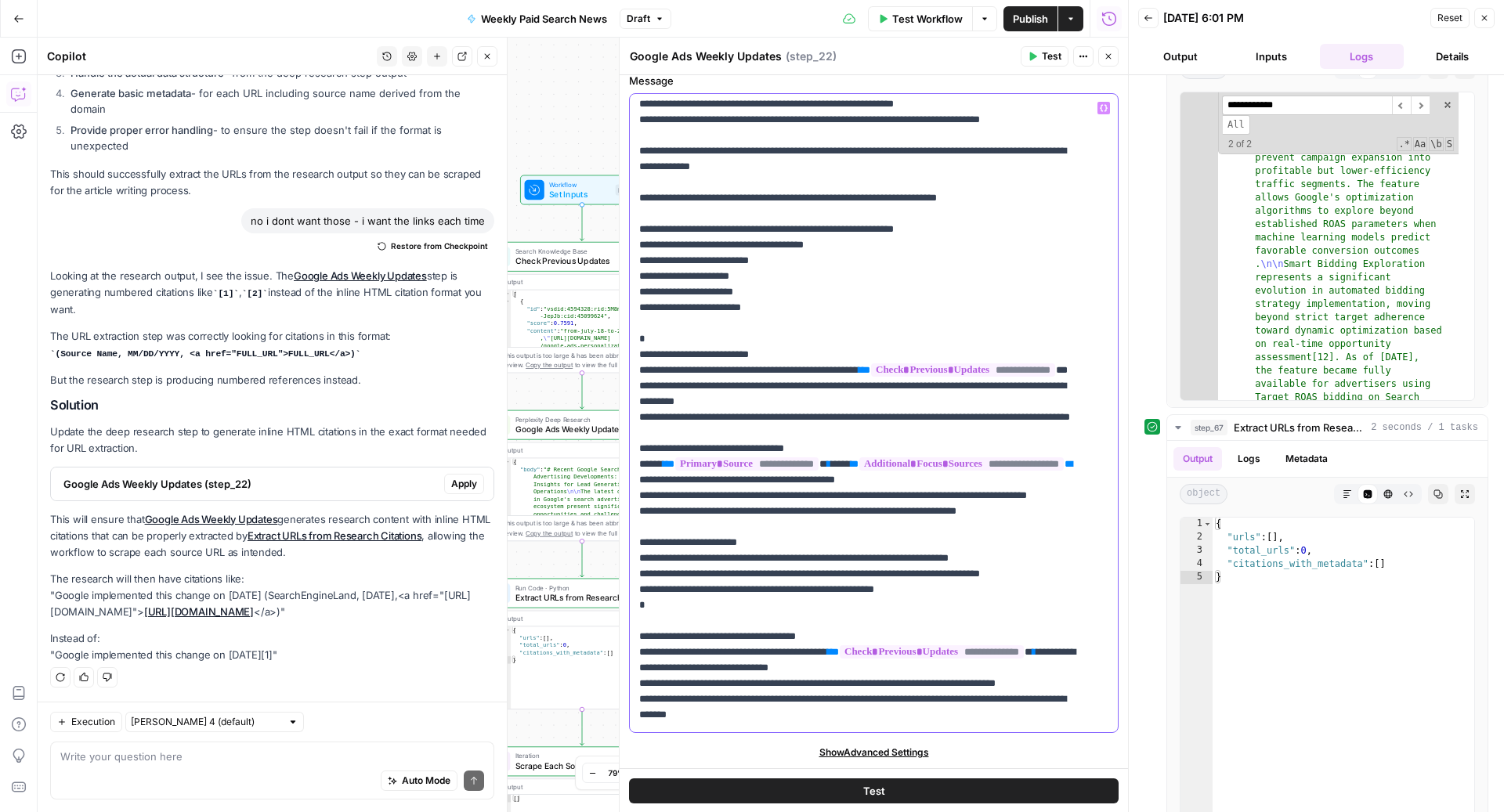
scroll to position [1373, 0]
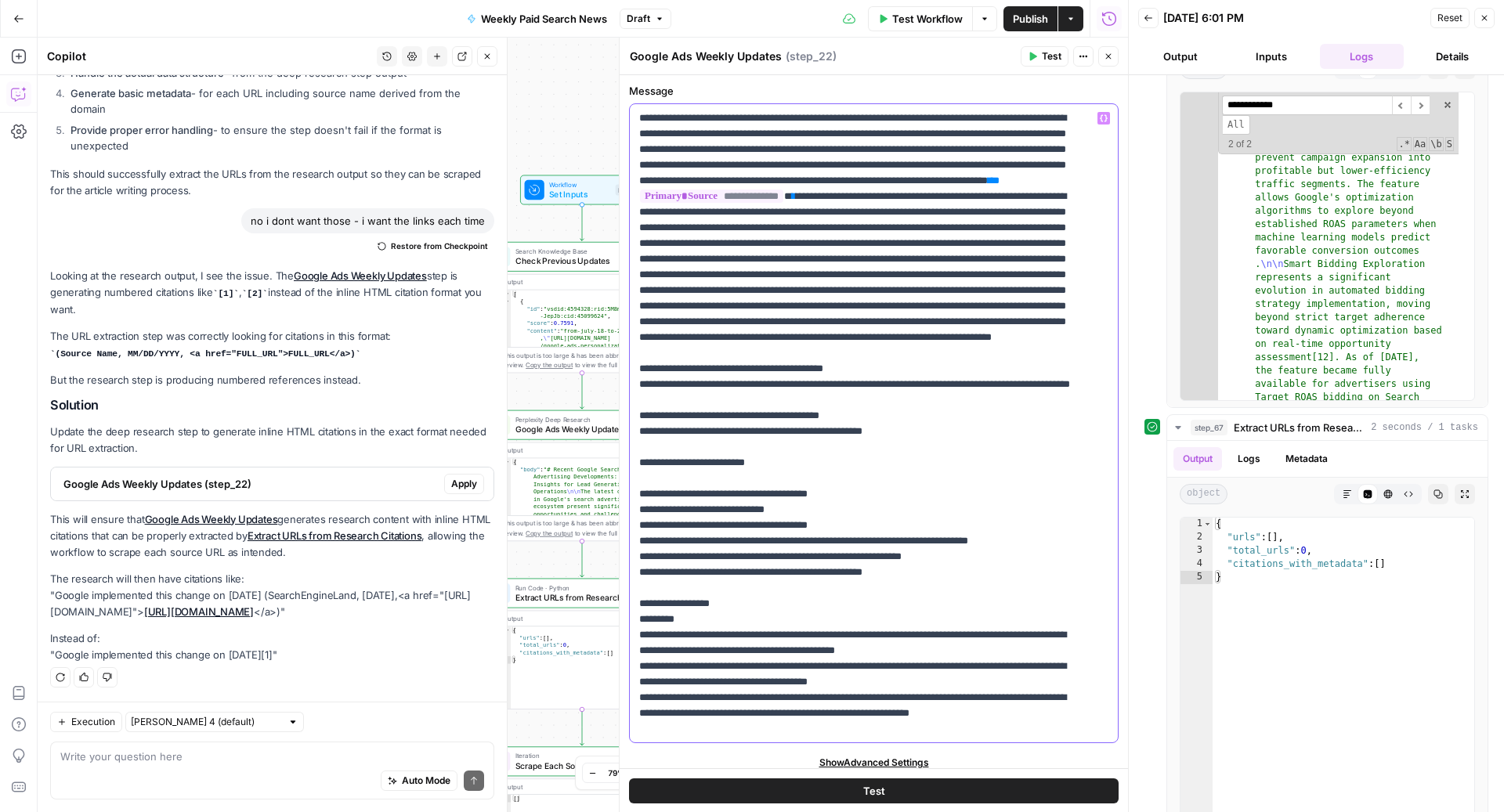
scroll to position [0, 0]
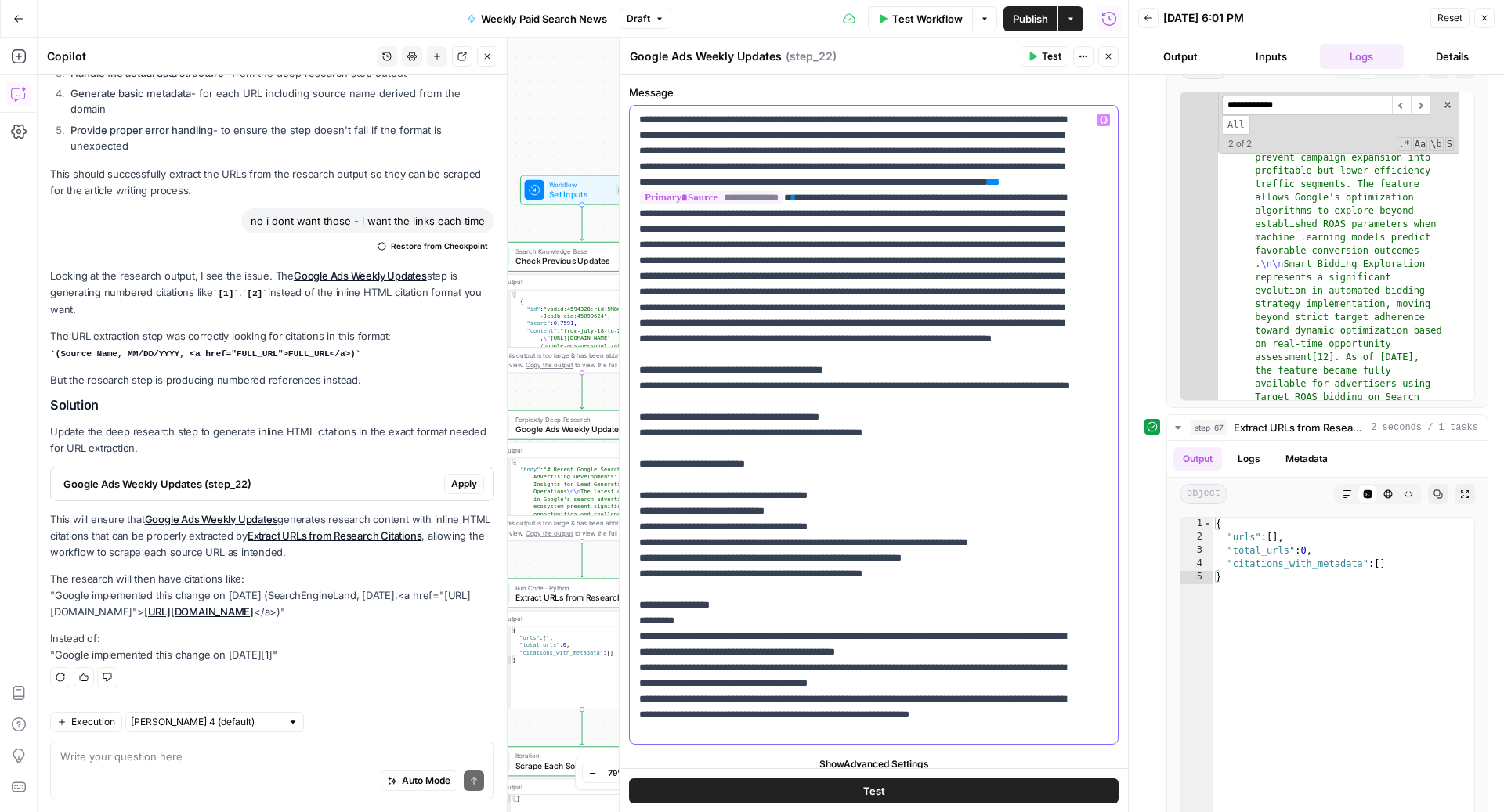
type input "create"
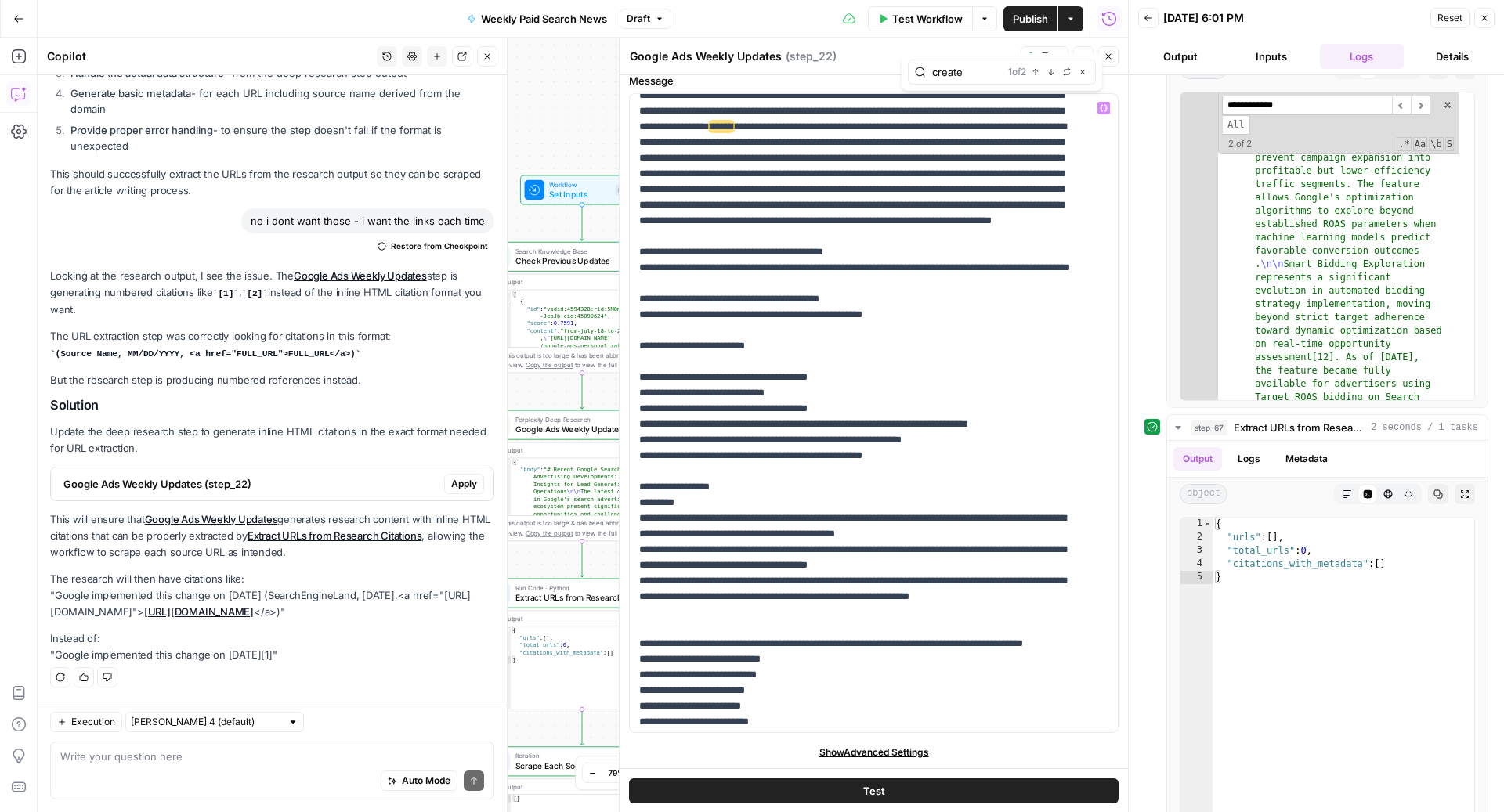
scroll to position [104, 0]
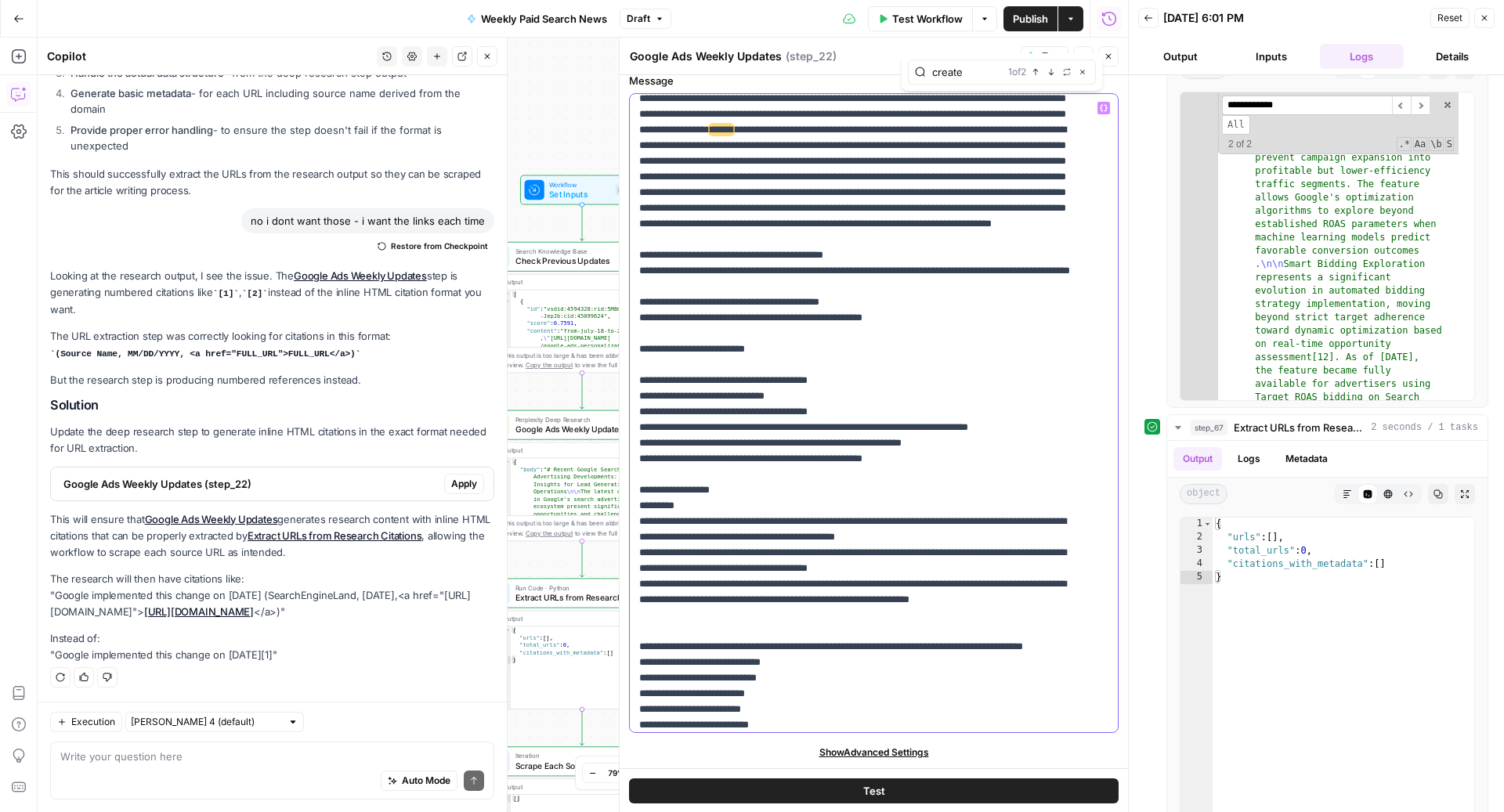
click at [718, 134] on span "******" at bounding box center [721, 129] width 24 height 10
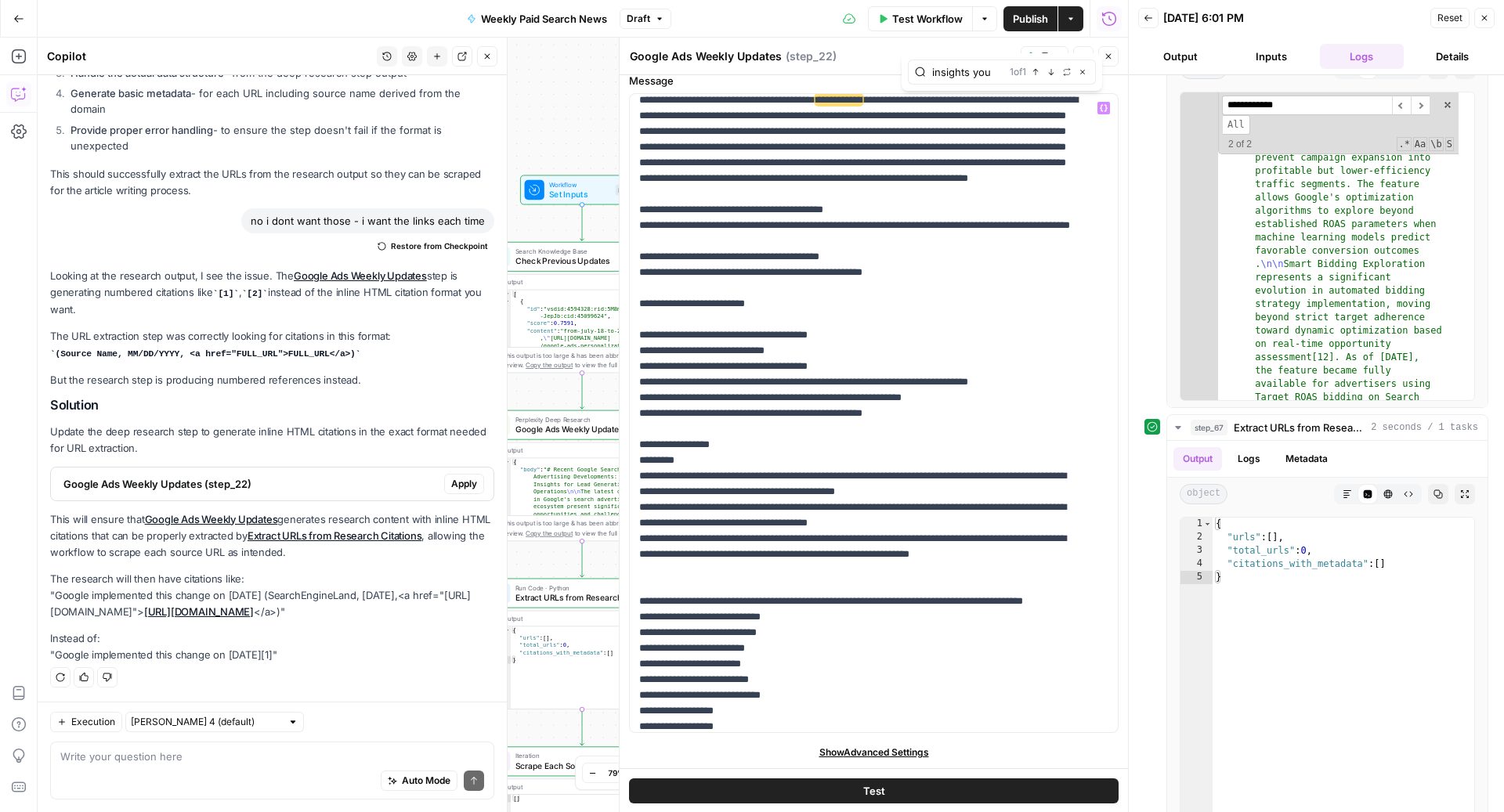
scroll to position [196, 0]
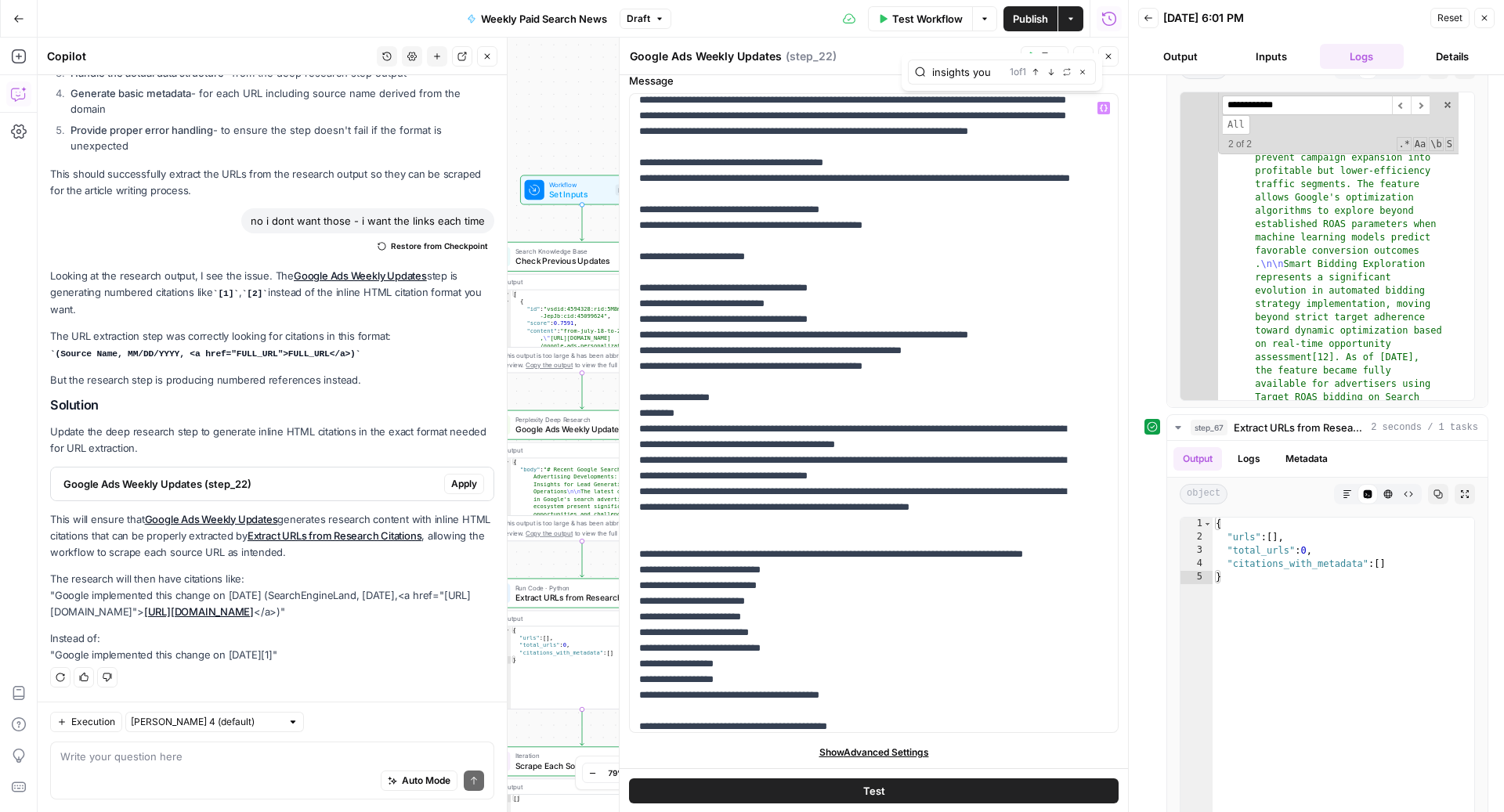
type input "insights you"
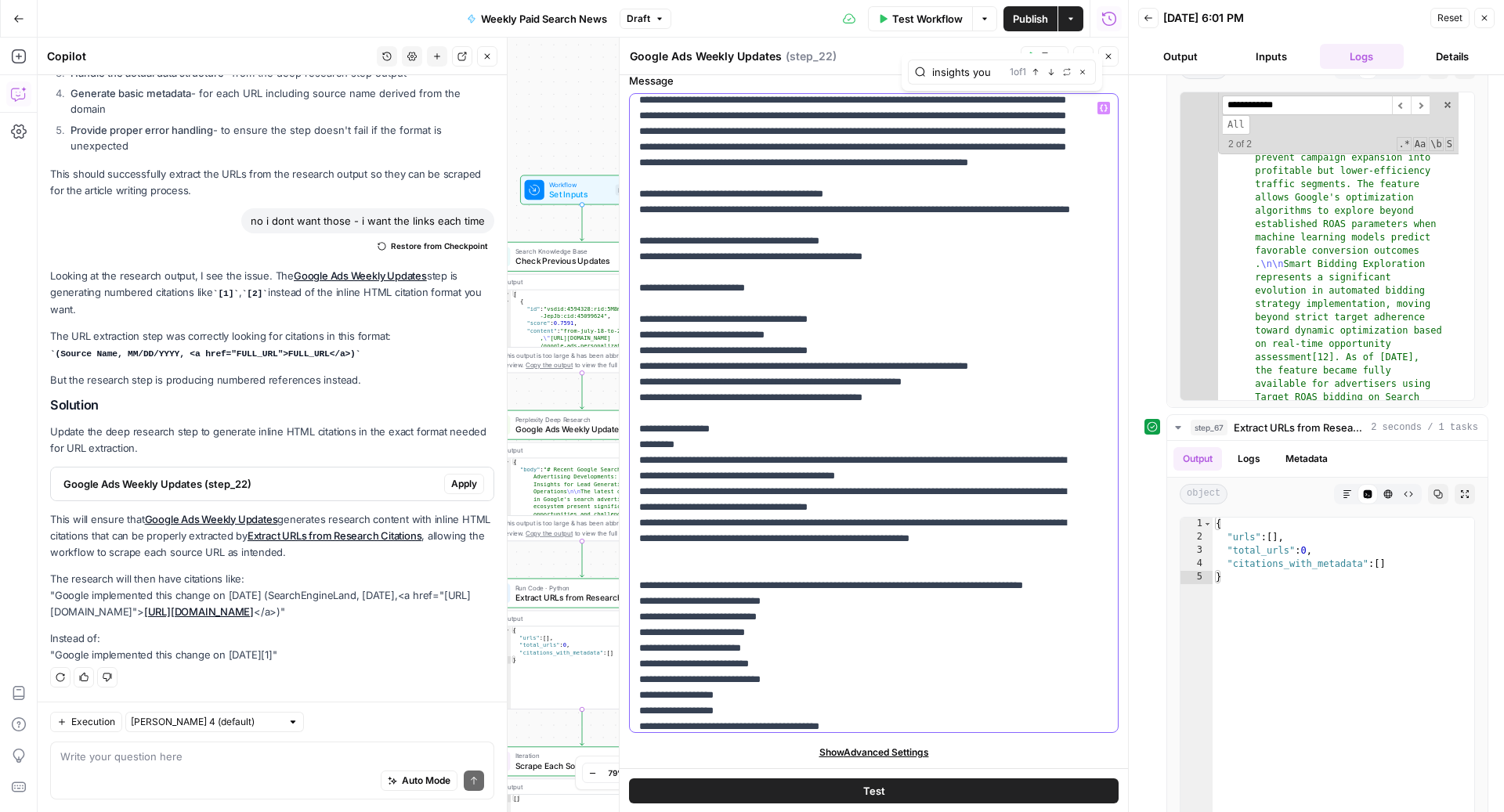
click at [863, 89] on span "**********" at bounding box center [838, 84] width 47 height 10
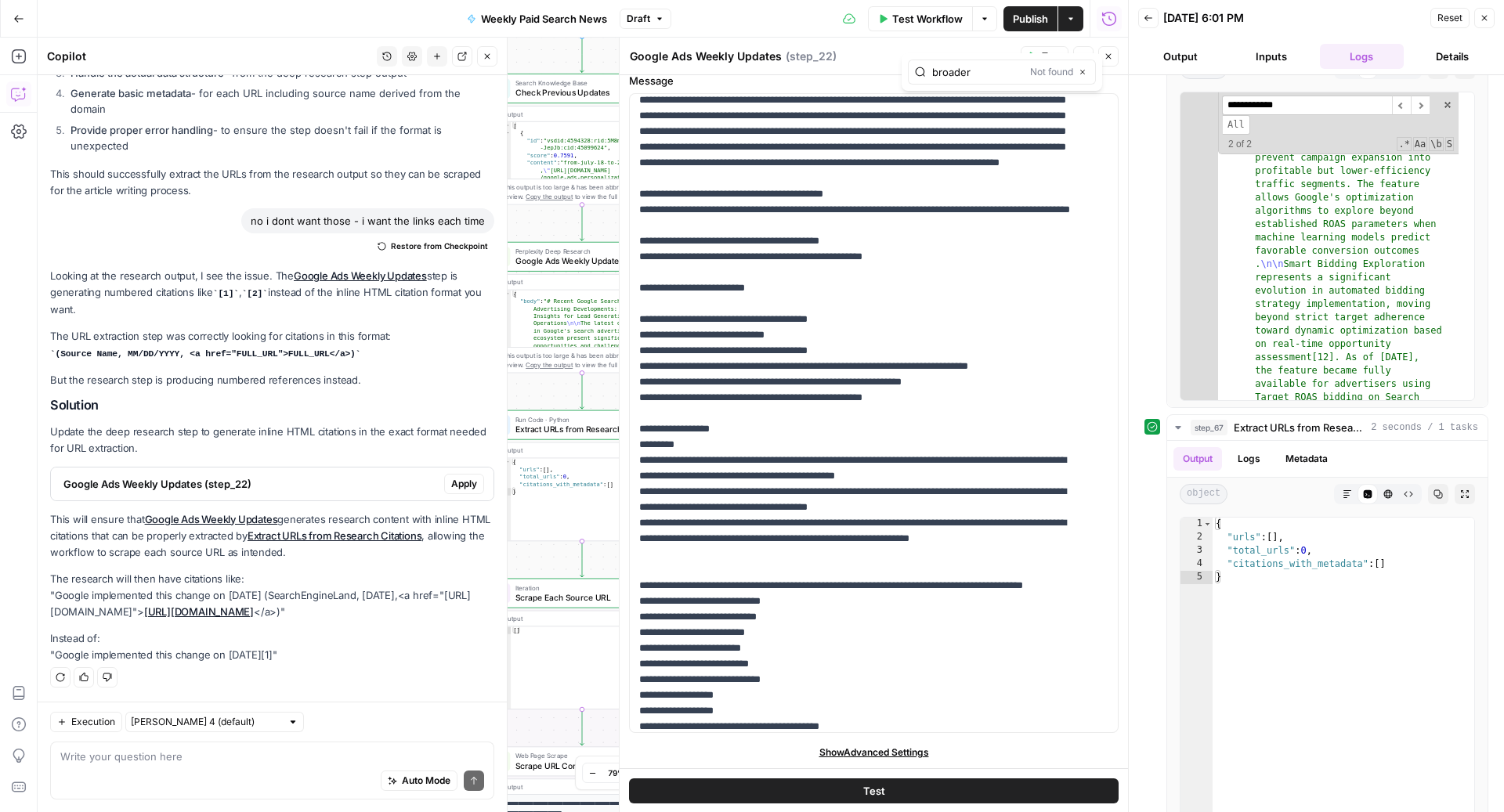
type input "broader"
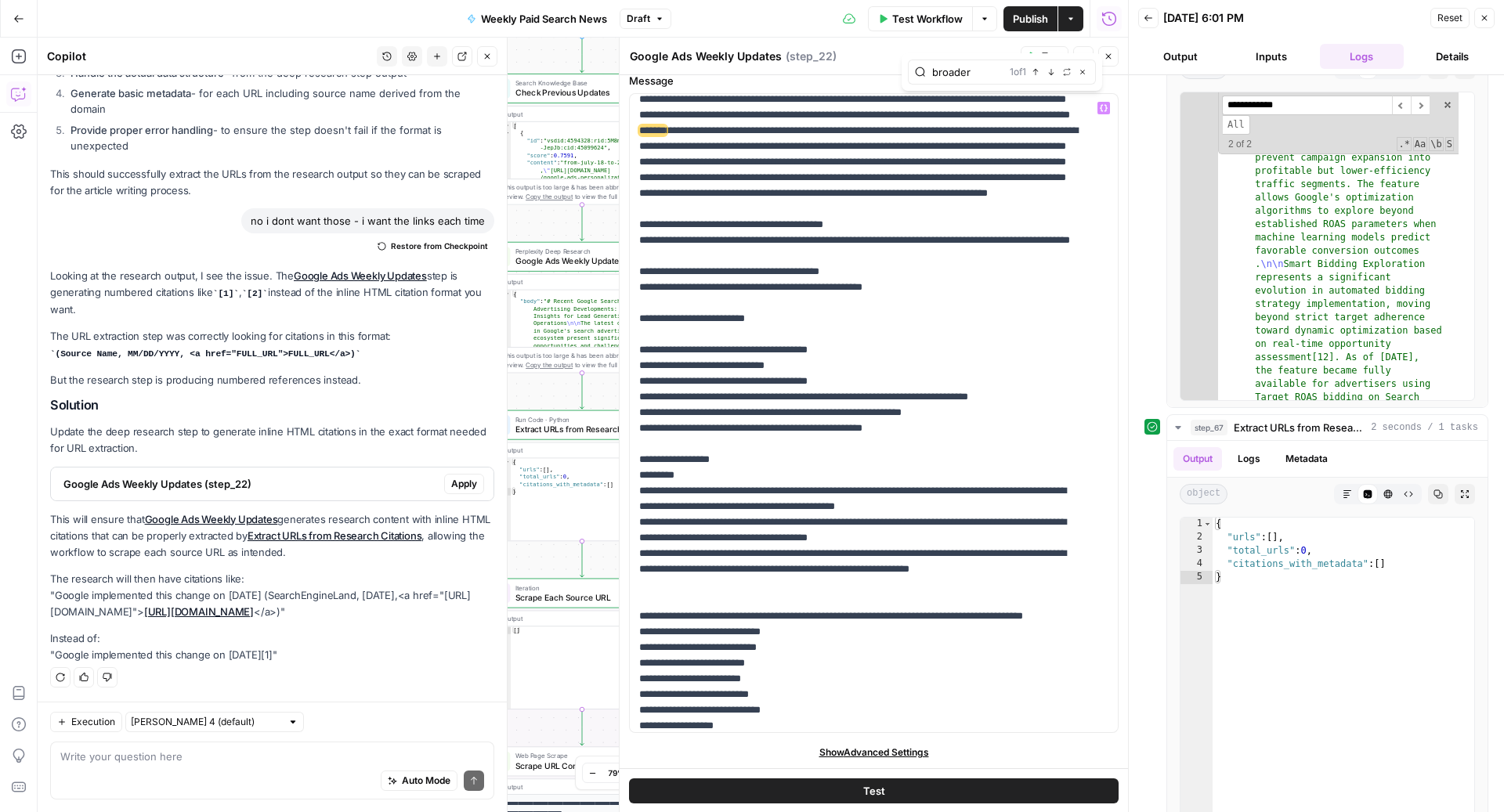
scroll to position [131, 0]
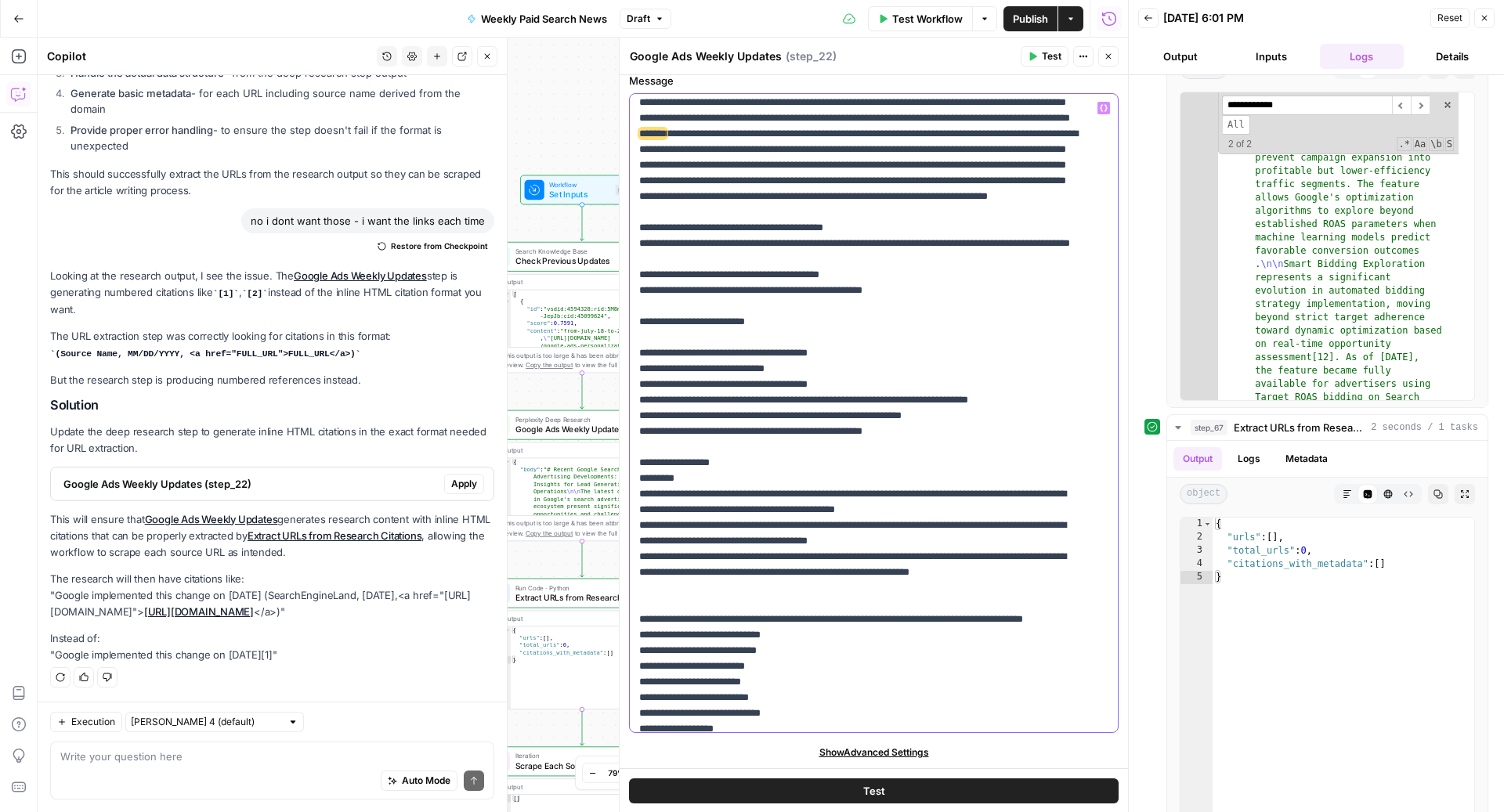
type input "a"
type input "paragraph"
click at [812, 436] on span "*********" at bounding box center [793, 431] width 35 height 10
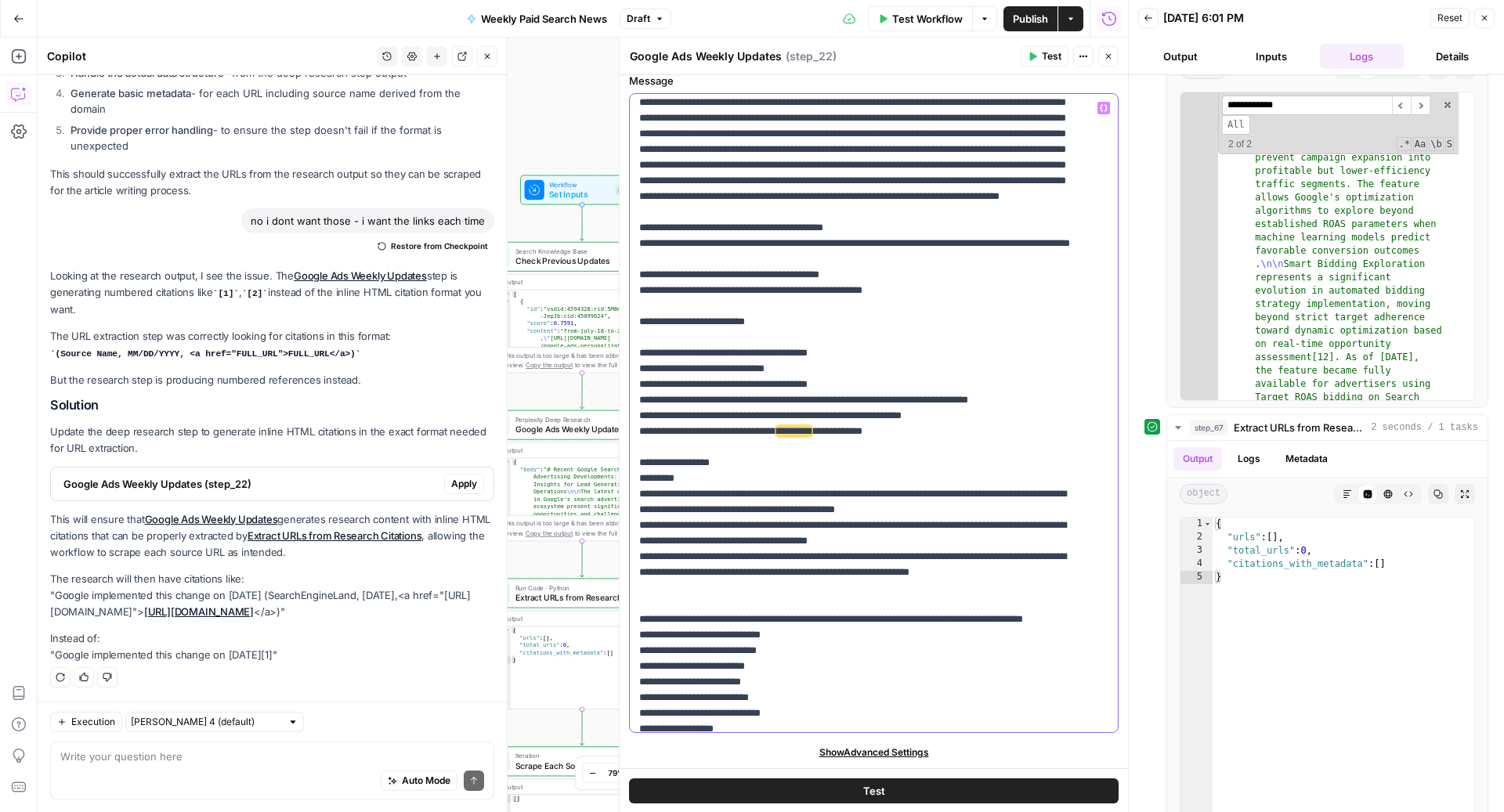
drag, startPoint x: 852, startPoint y: 512, endPoint x: 796, endPoint y: 508, distance: 56.1
drag, startPoint x: 715, startPoint y: 560, endPoint x: 642, endPoint y: 559, distance: 73.0
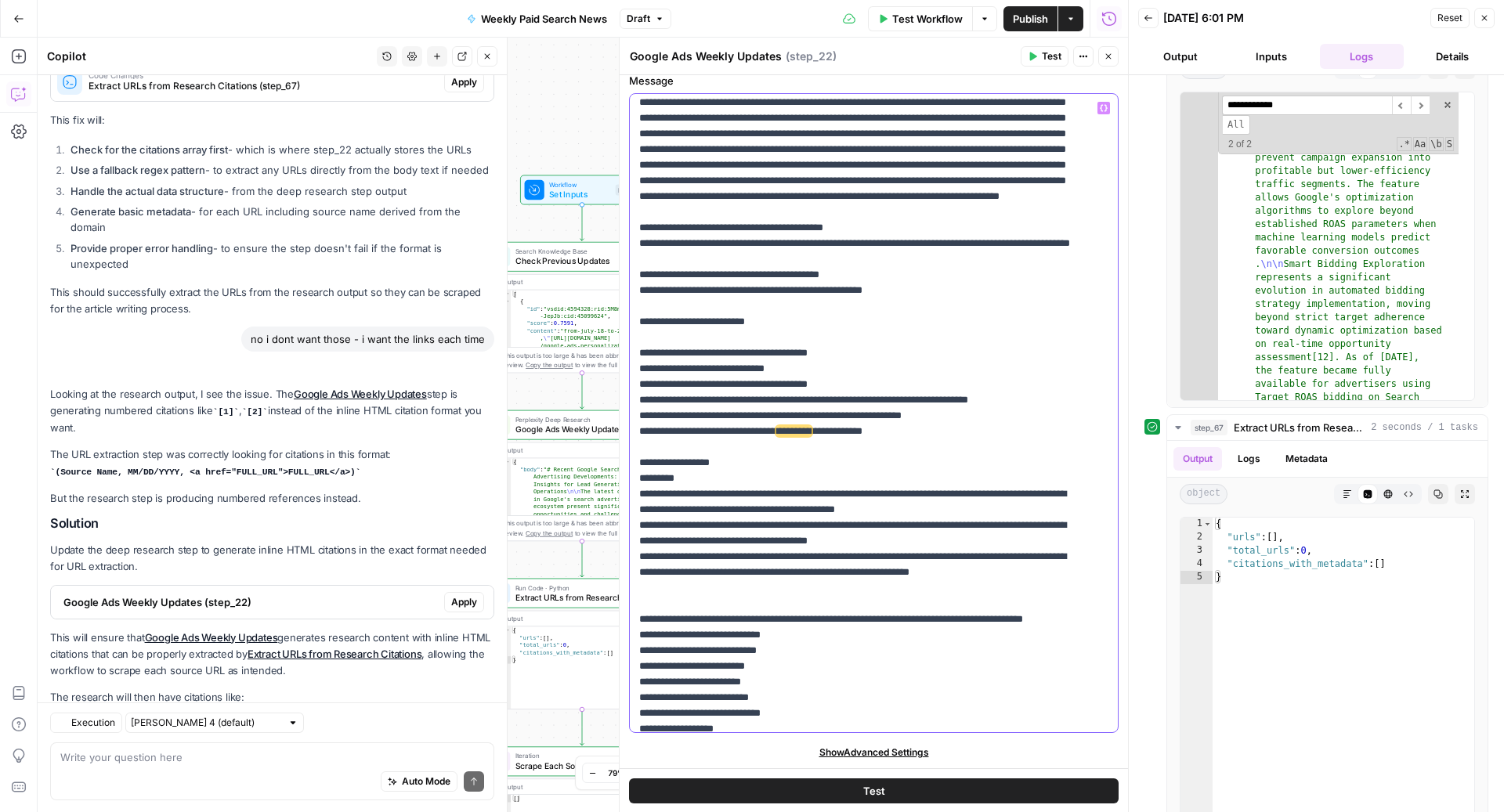
scroll to position [2572, 0]
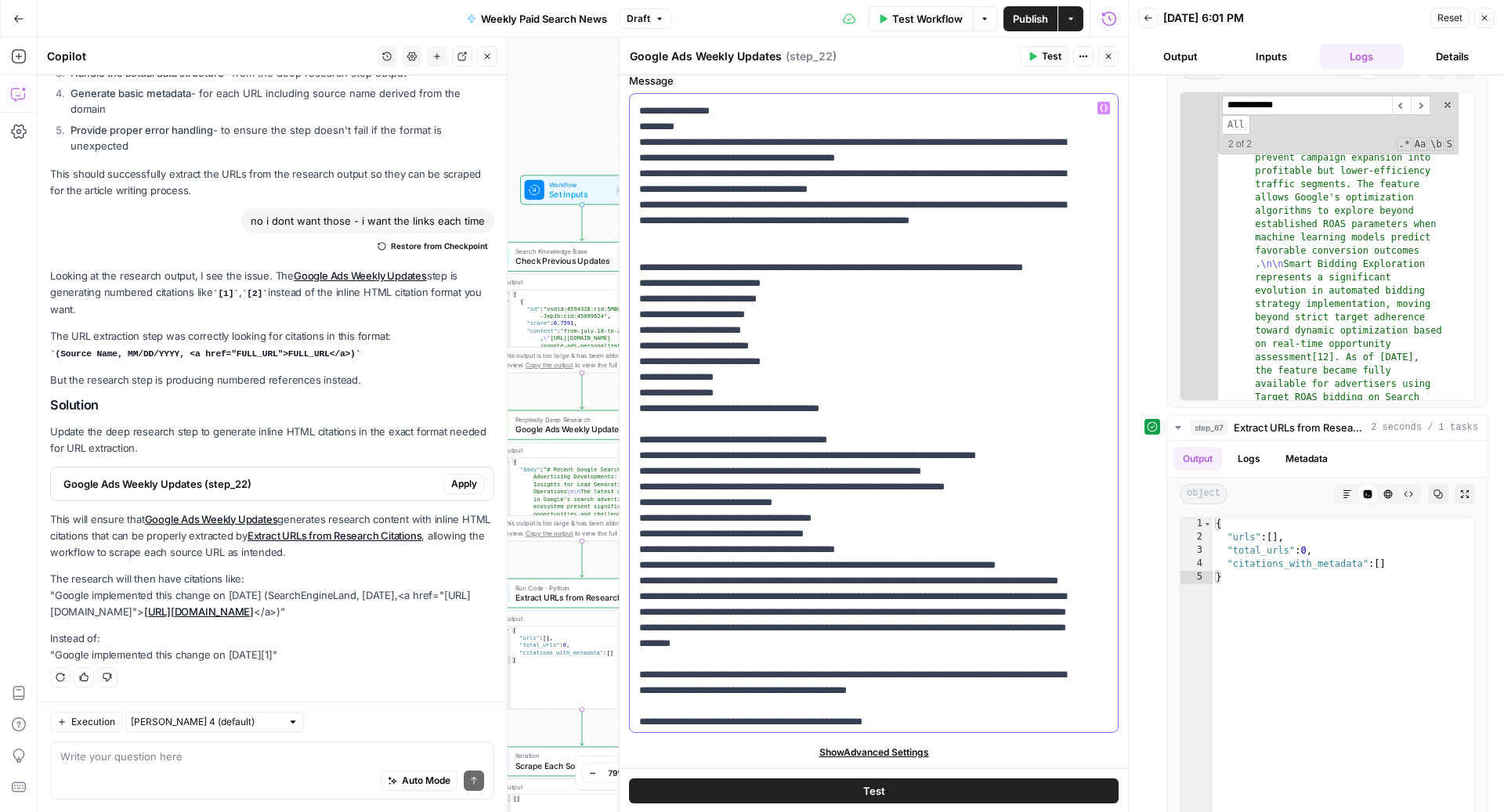
scroll to position [415, 0]
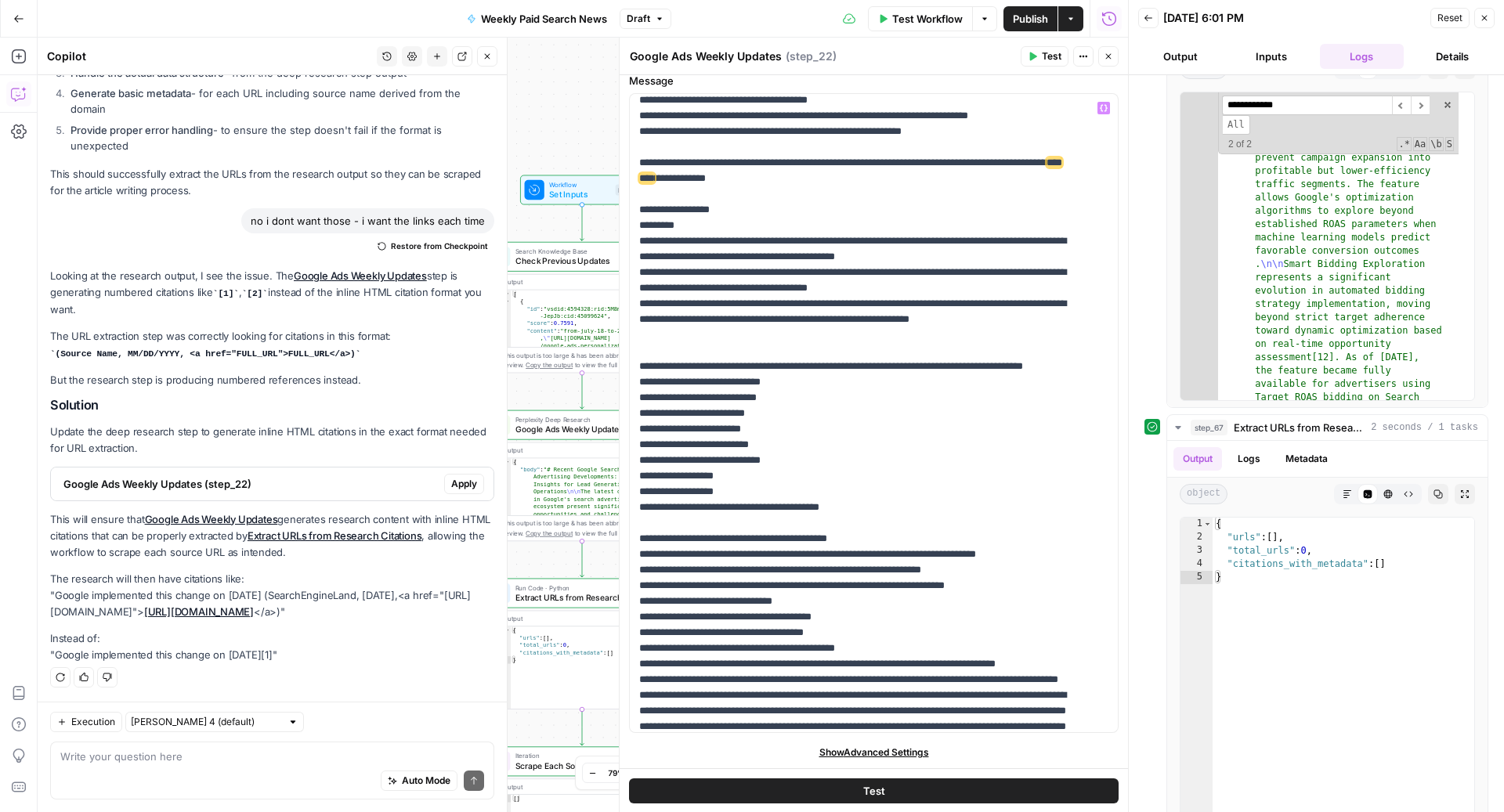
click at [920, 14] on span "Test Workflow" at bounding box center [927, 19] width 71 height 15
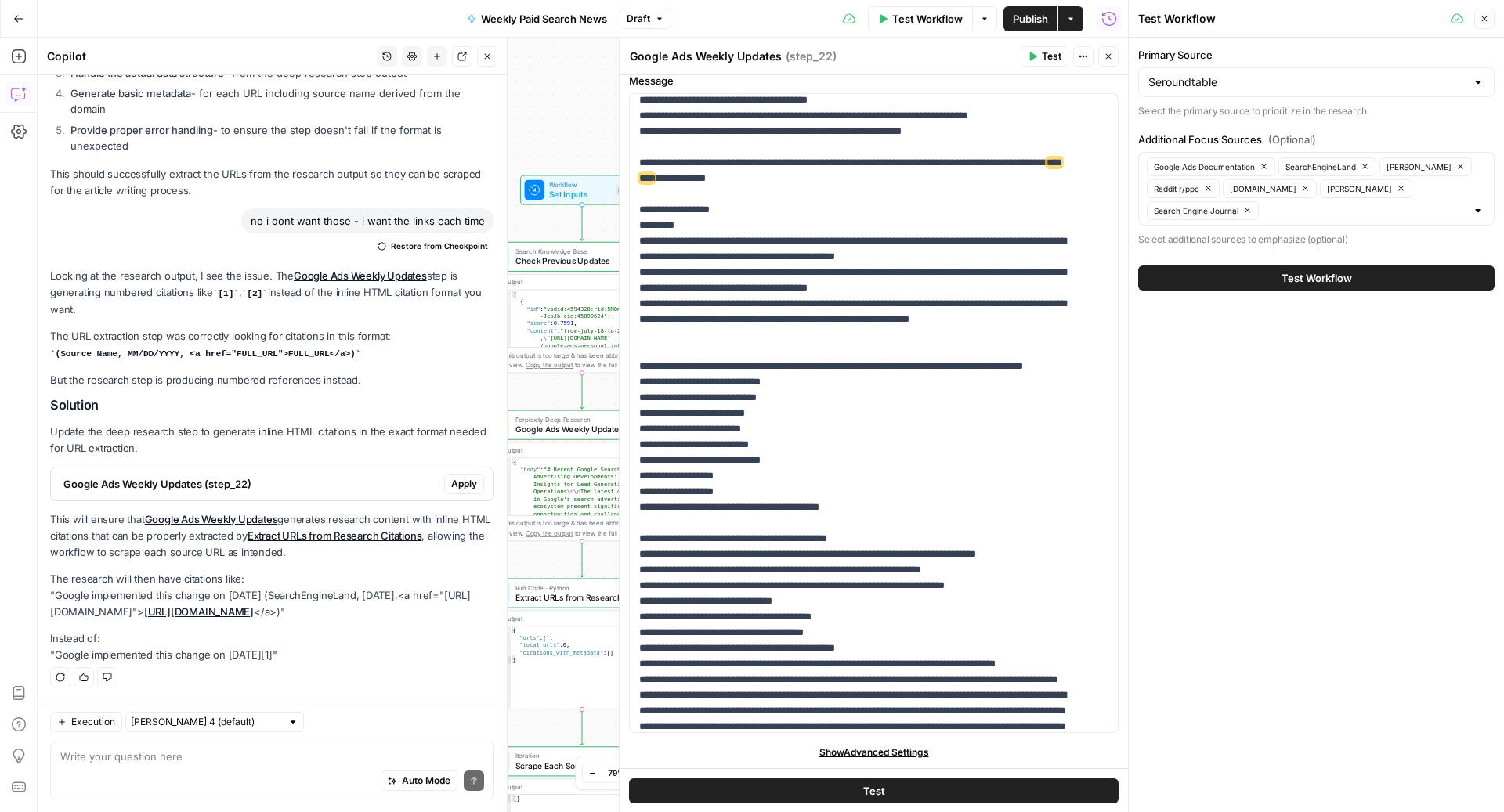
drag, startPoint x: 1219, startPoint y: 281, endPoint x: 1207, endPoint y: 402, distance: 121.6
click at [1208, 401] on div "Primary Source Seroundtable Select the primary source to prioritize in the rese…" at bounding box center [1316, 424] width 375 height 775
click at [1233, 278] on button "Test Workflow" at bounding box center [1316, 277] width 356 height 25
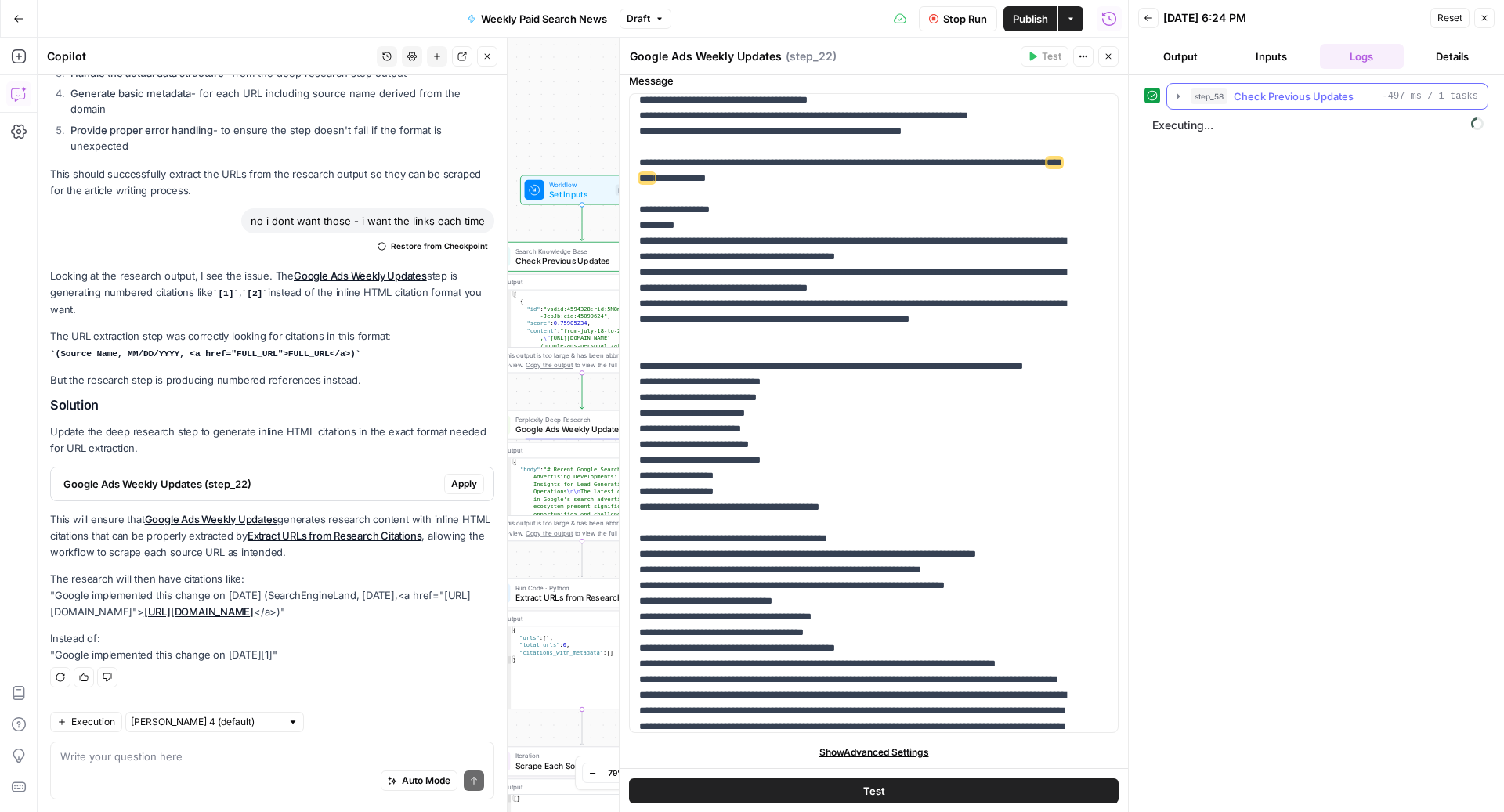
click at [1261, 99] on span "Check Previous Updates" at bounding box center [1293, 96] width 120 height 15
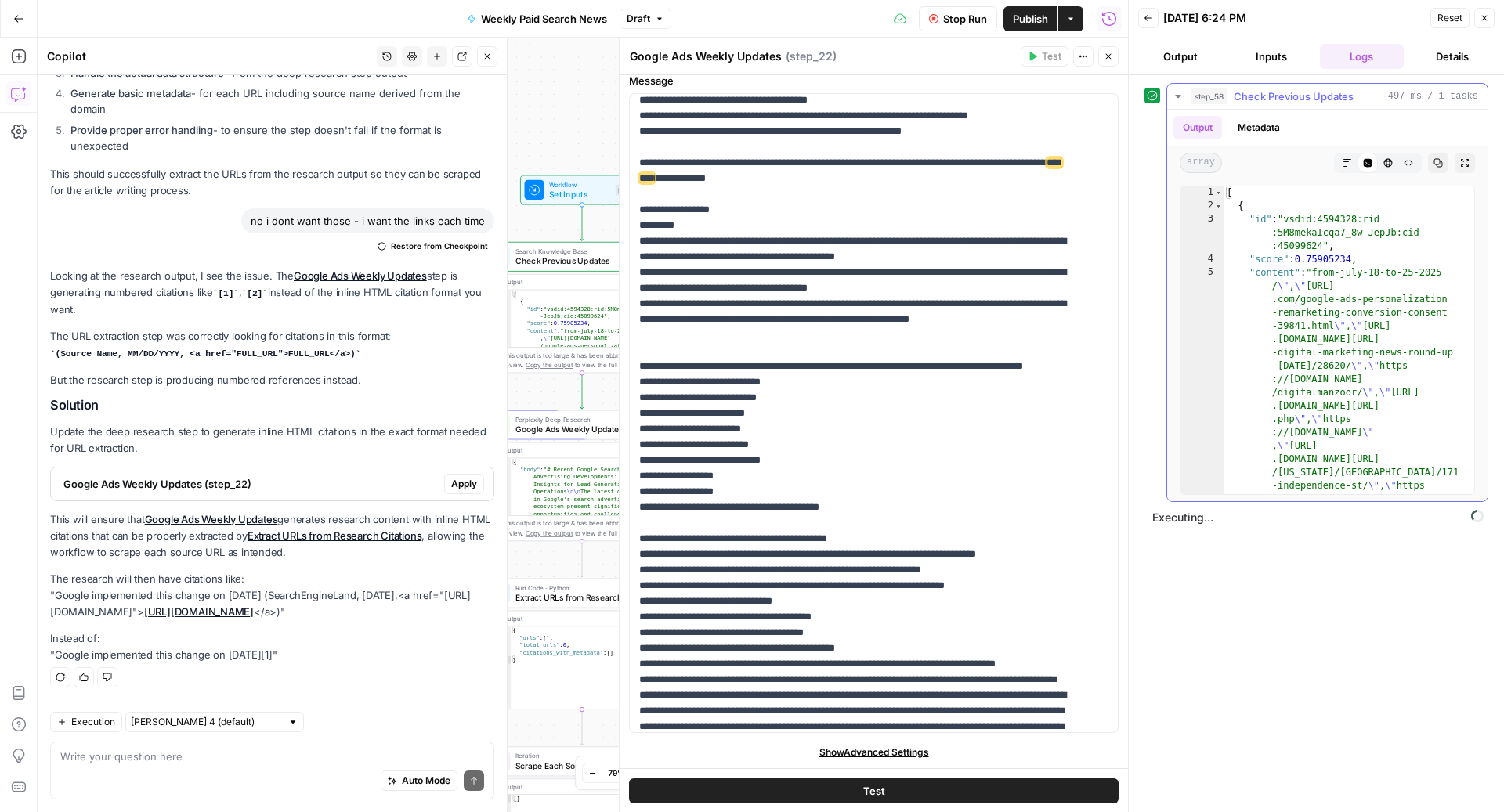
click at [1261, 99] on span "Check Previous Updates" at bounding box center [1293, 96] width 120 height 15
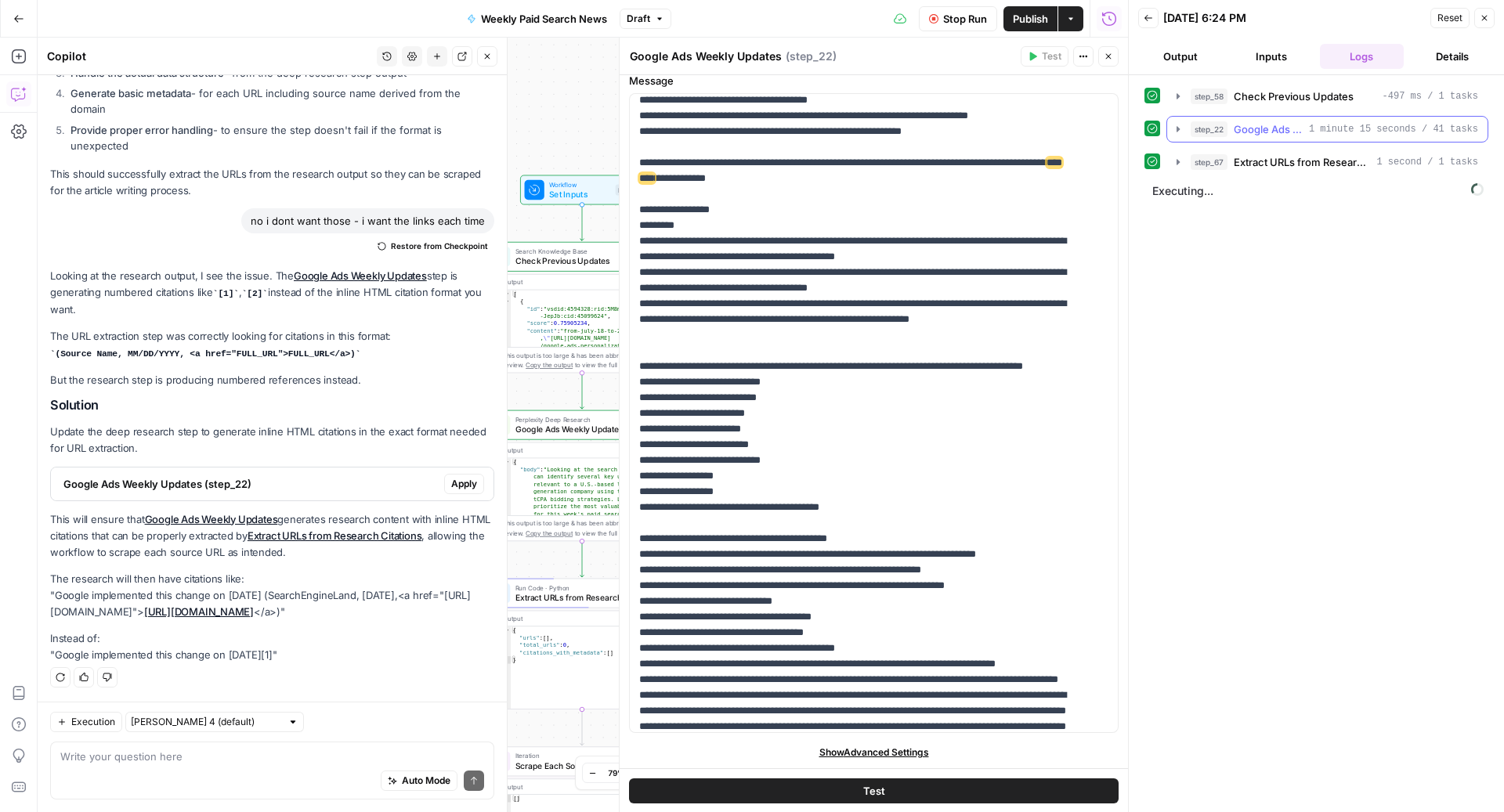
click at [1266, 129] on span "Google Ads Weekly Updates" at bounding box center [1268, 129] width 69 height 15
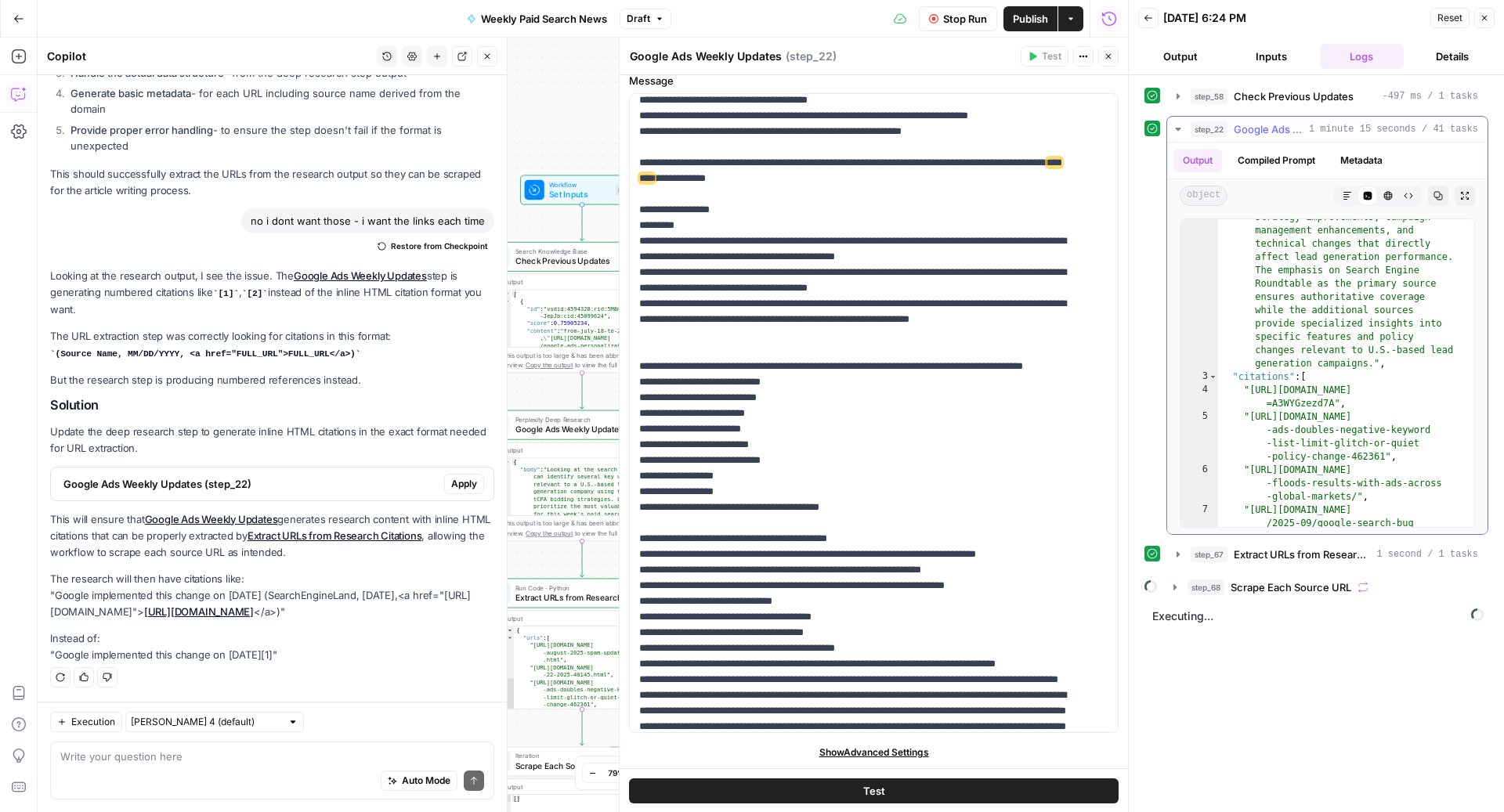
scroll to position [1686, 0]
click at [1272, 547] on span "Extract URLs from Research Citations" at bounding box center [1302, 554] width 136 height 15
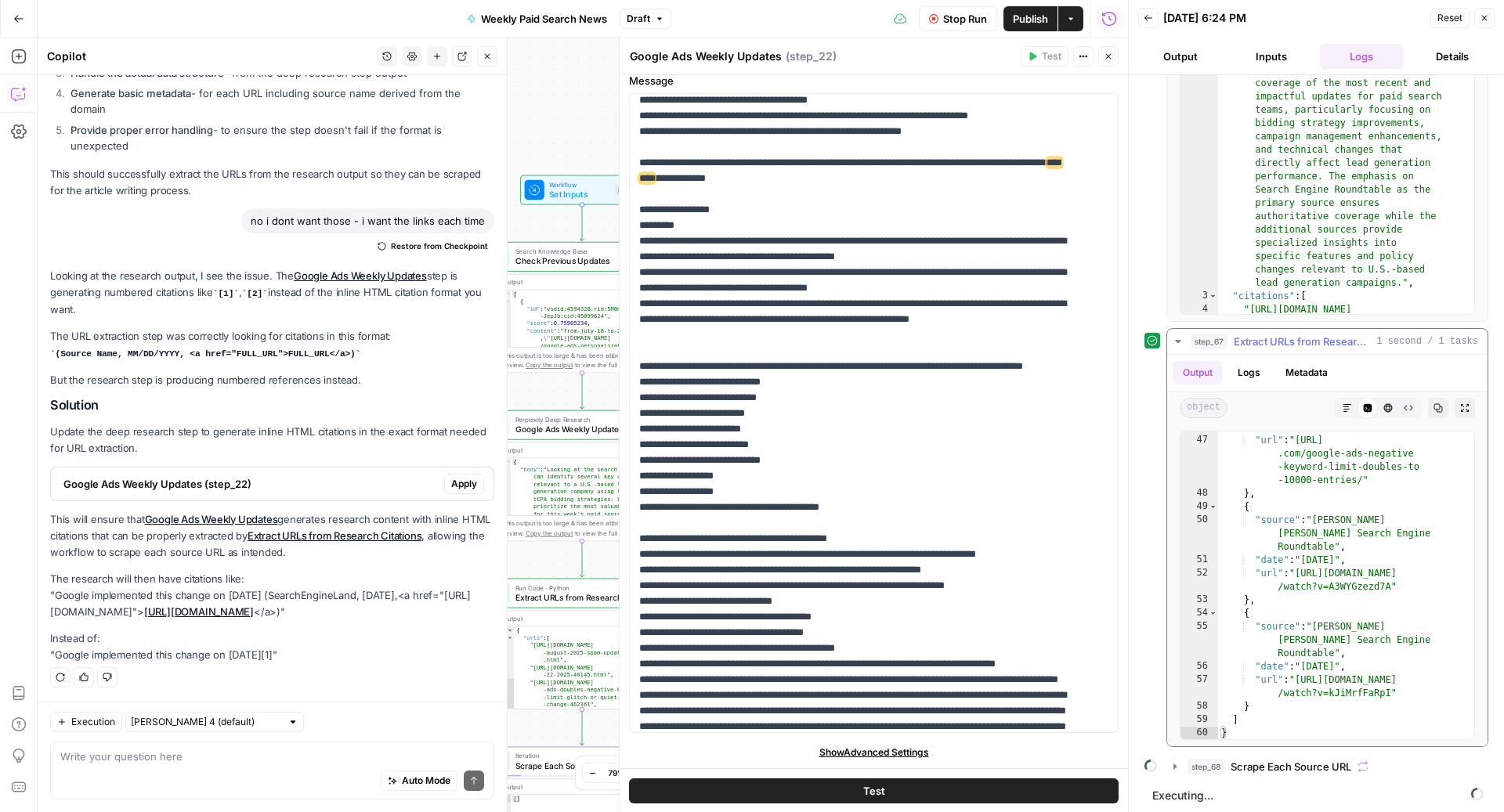
scroll to position [1129, 0]
click at [1260, 764] on span "Scrape Each Source URL" at bounding box center [1290, 766] width 121 height 15
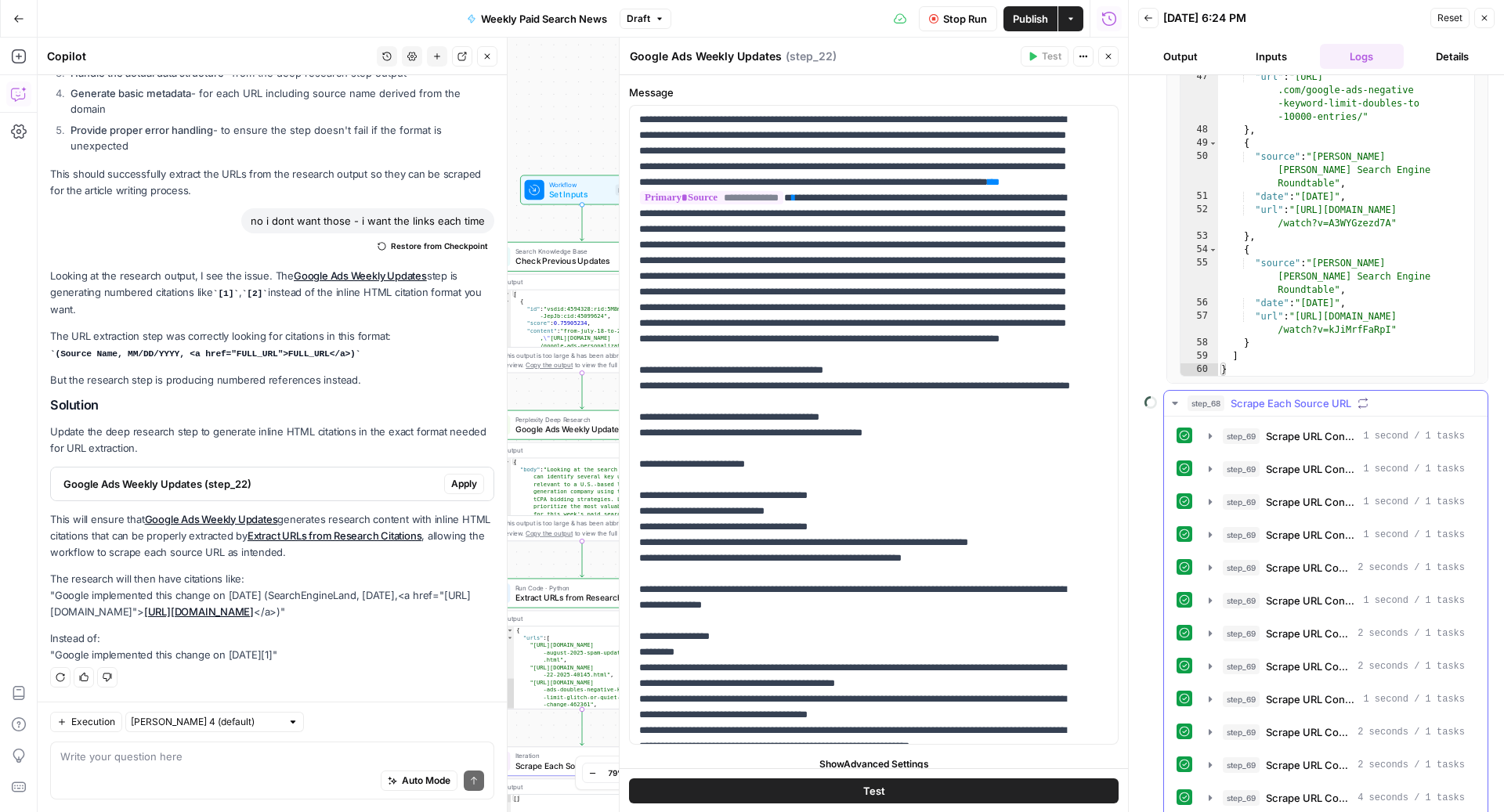
scroll to position [608, 0]
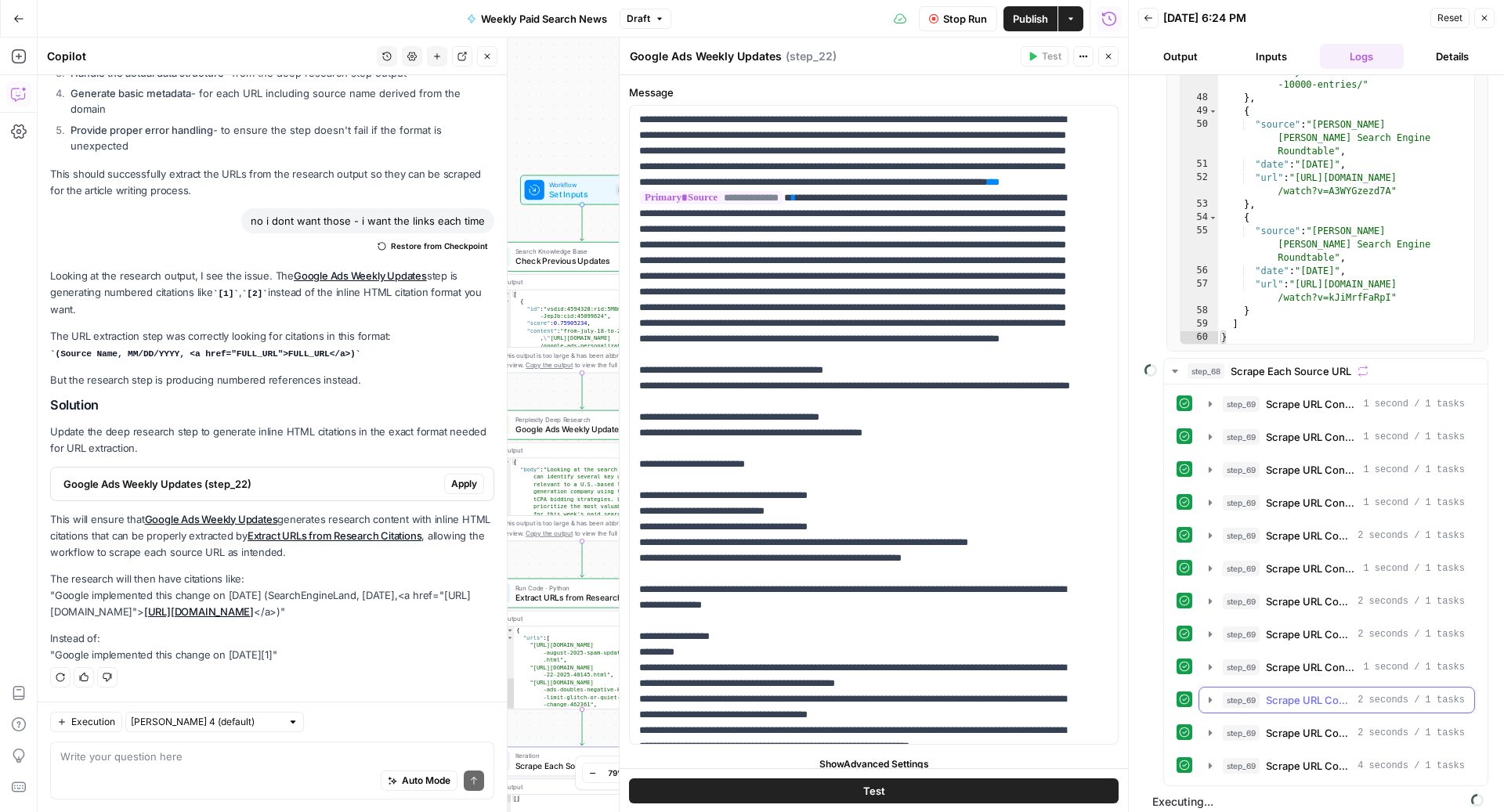
click at [1240, 692] on span "step_69" at bounding box center [1240, 700] width 37 height 15
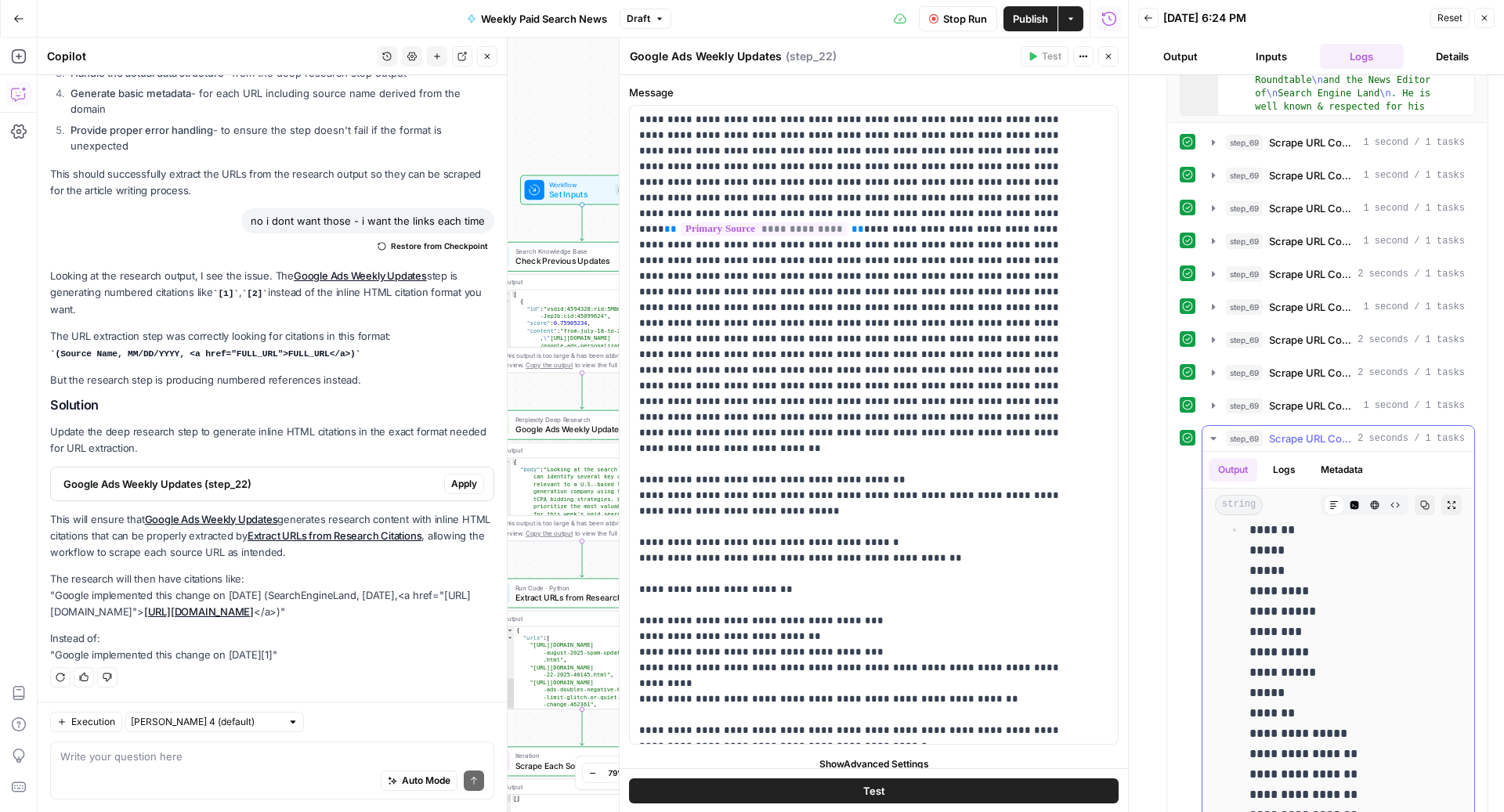
scroll to position [1456, 0]
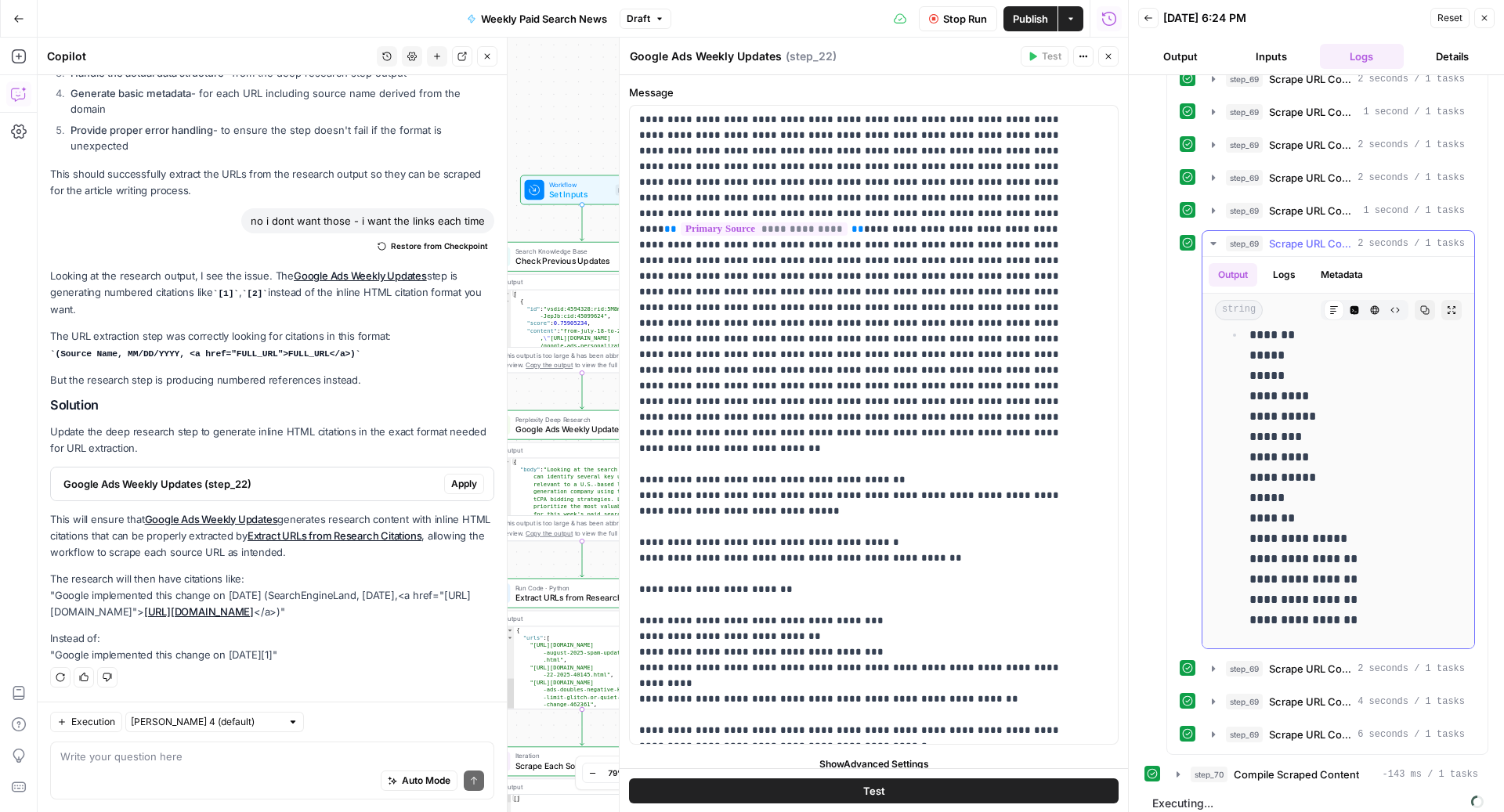
click at [1279, 236] on span "Scrape URL Content" at bounding box center [1309, 243] width 83 height 15
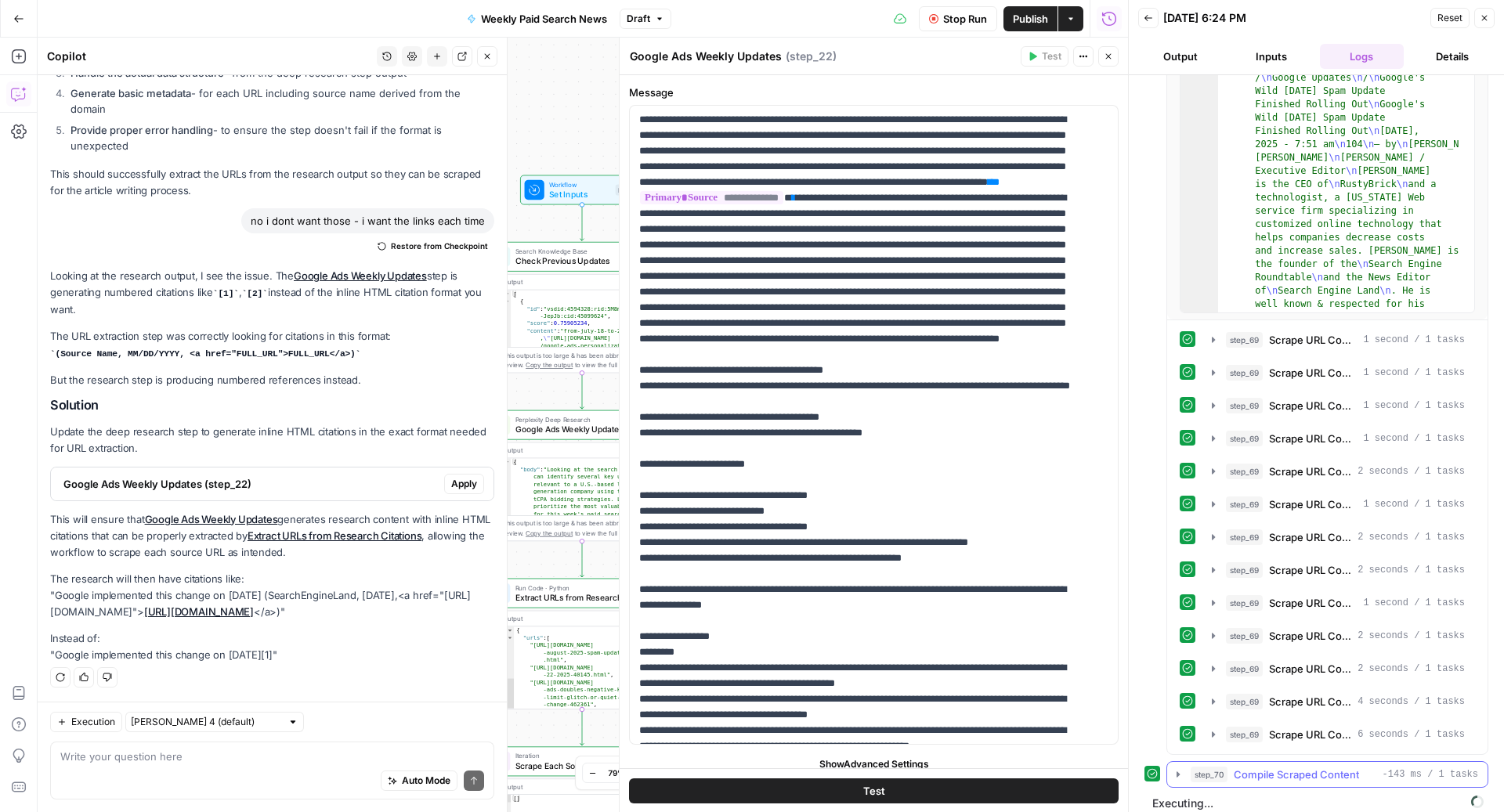
click at [1307, 766] on span "Compile Scraped Content" at bounding box center [1296, 774] width 125 height 15
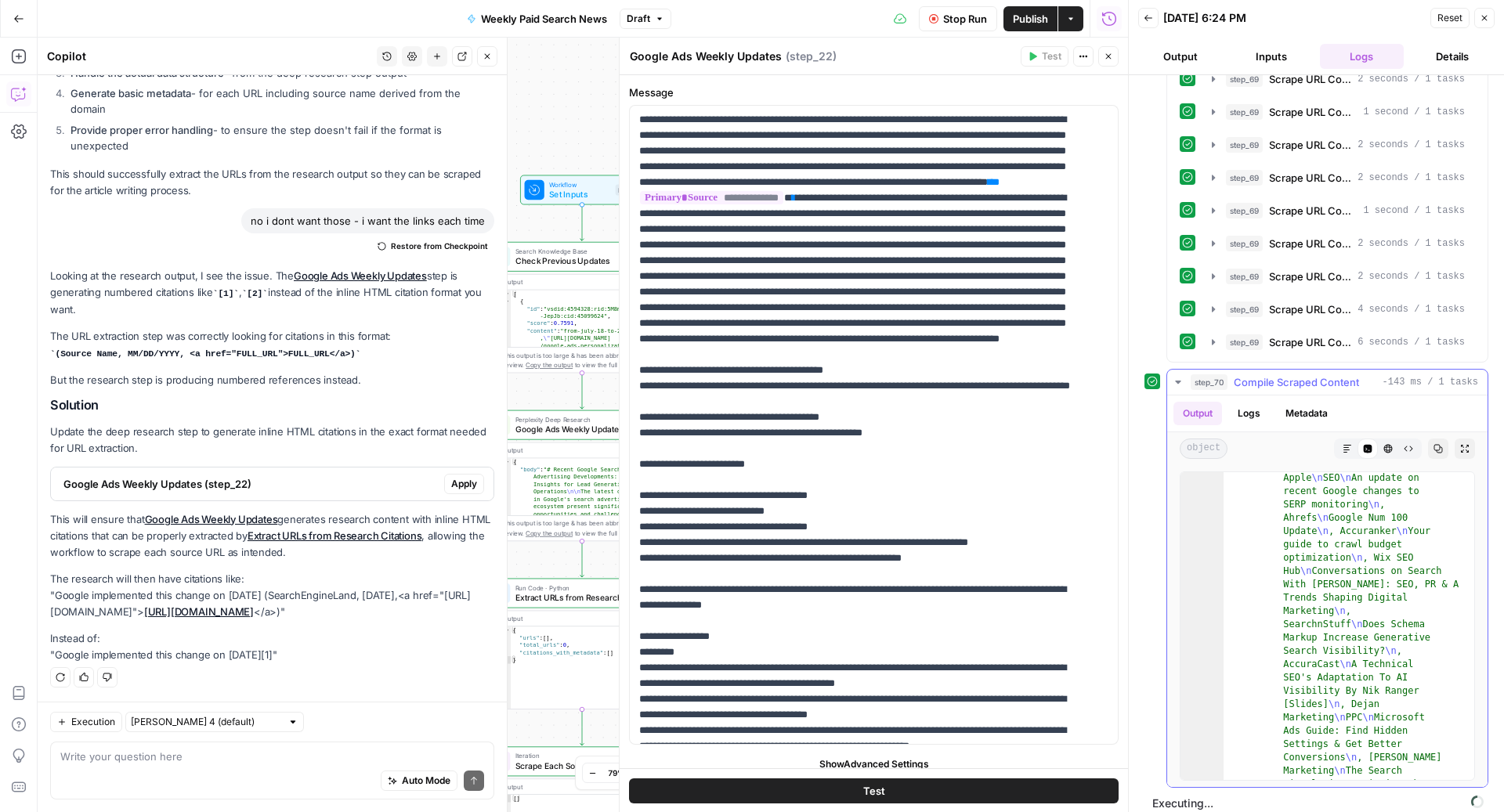
scroll to position [2701, 0]
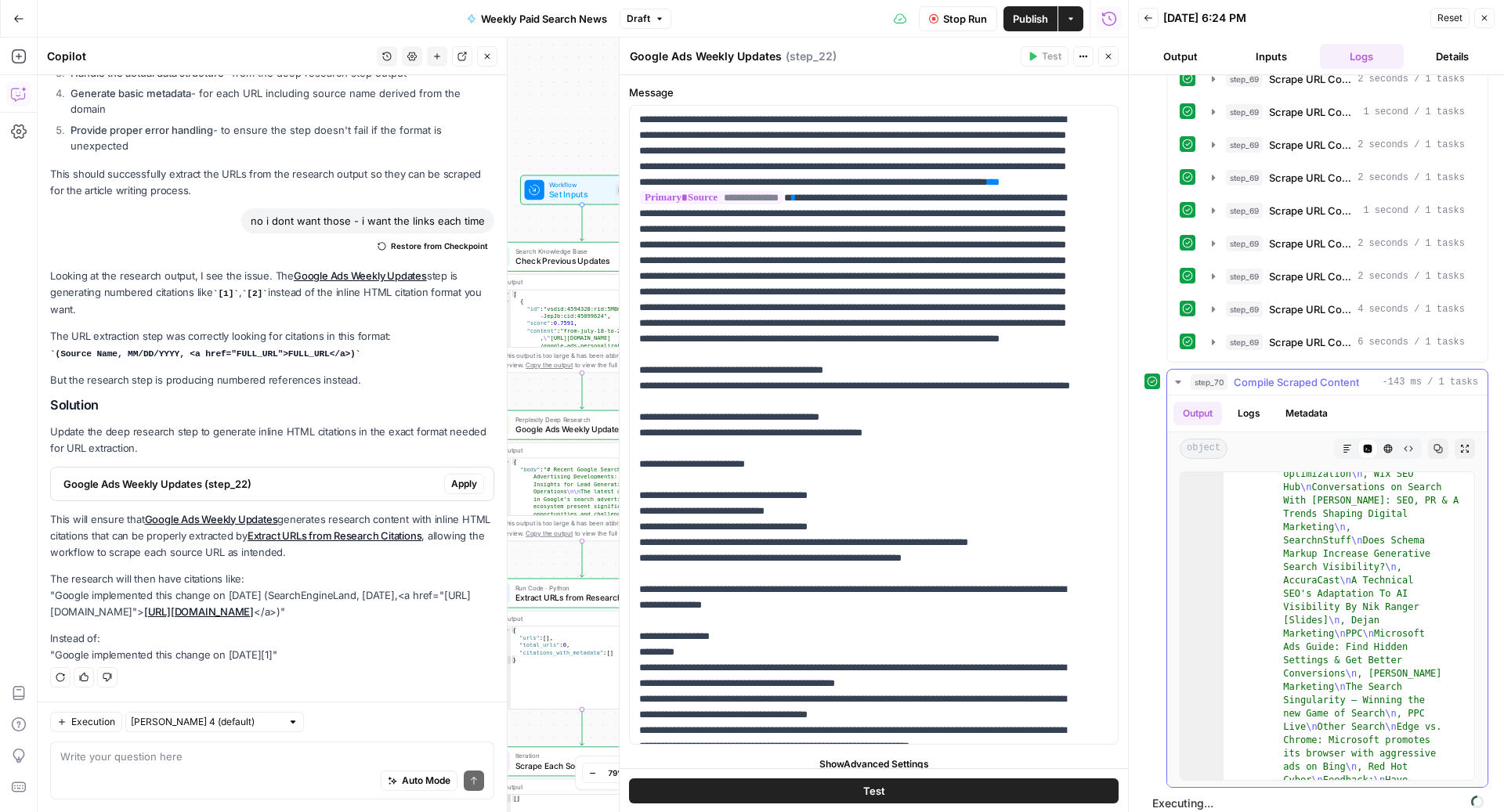
click at [1298, 374] on span "Compile Scraped Content" at bounding box center [1296, 382] width 125 height 15
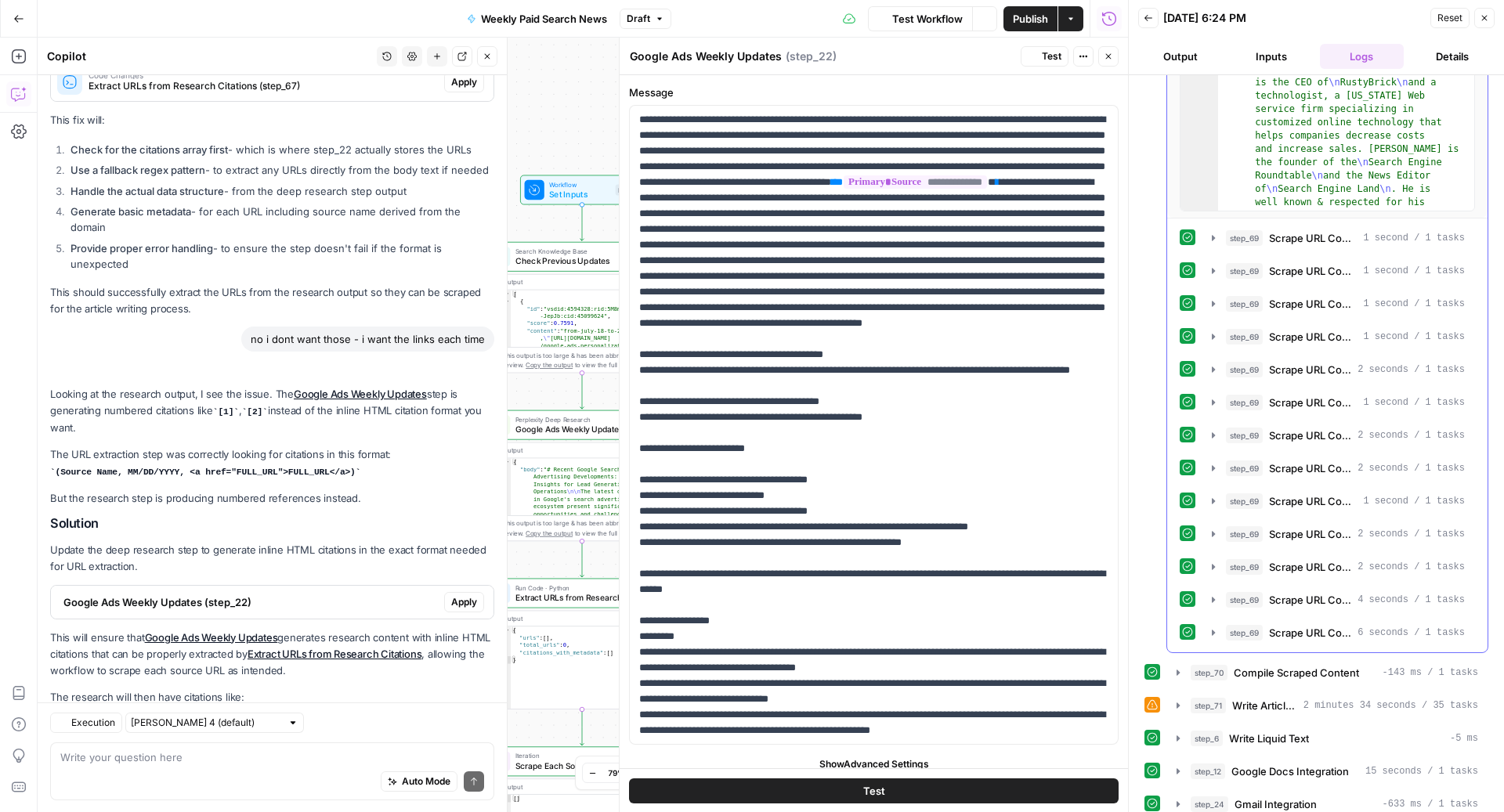
scroll to position [2572, 0]
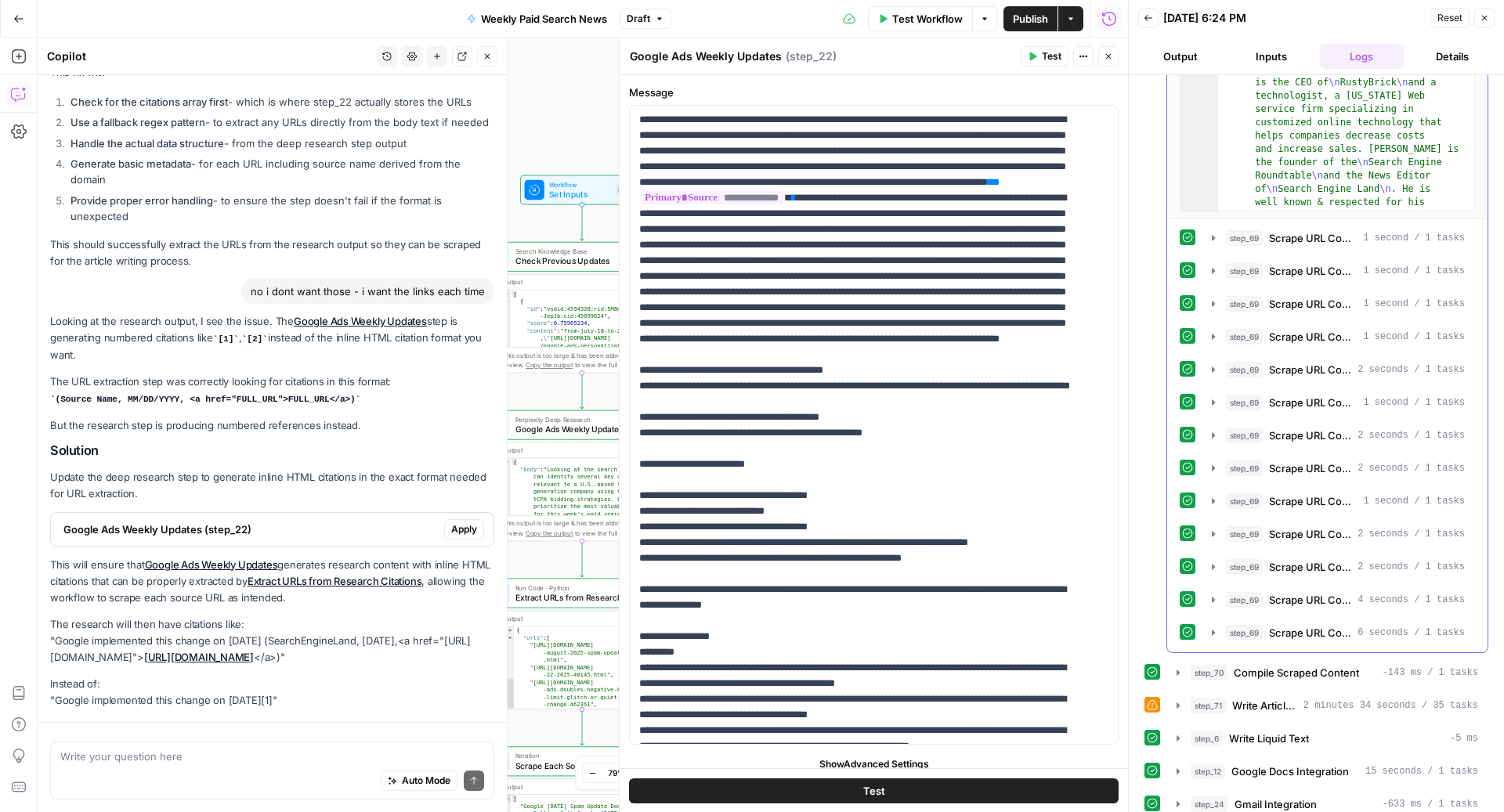
scroll to position [2572, 0]
